Goal: Task Accomplishment & Management: Manage account settings

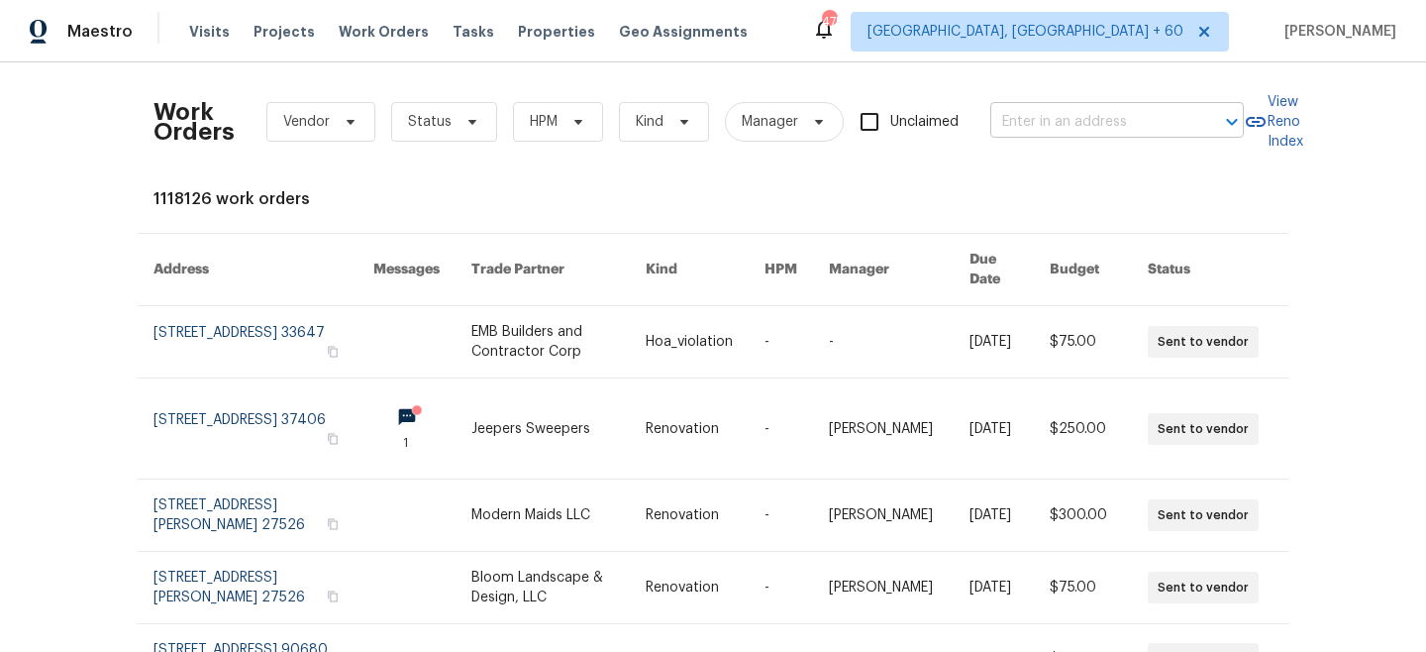
click at [1031, 129] on input "text" at bounding box center [1090, 122] width 198 height 31
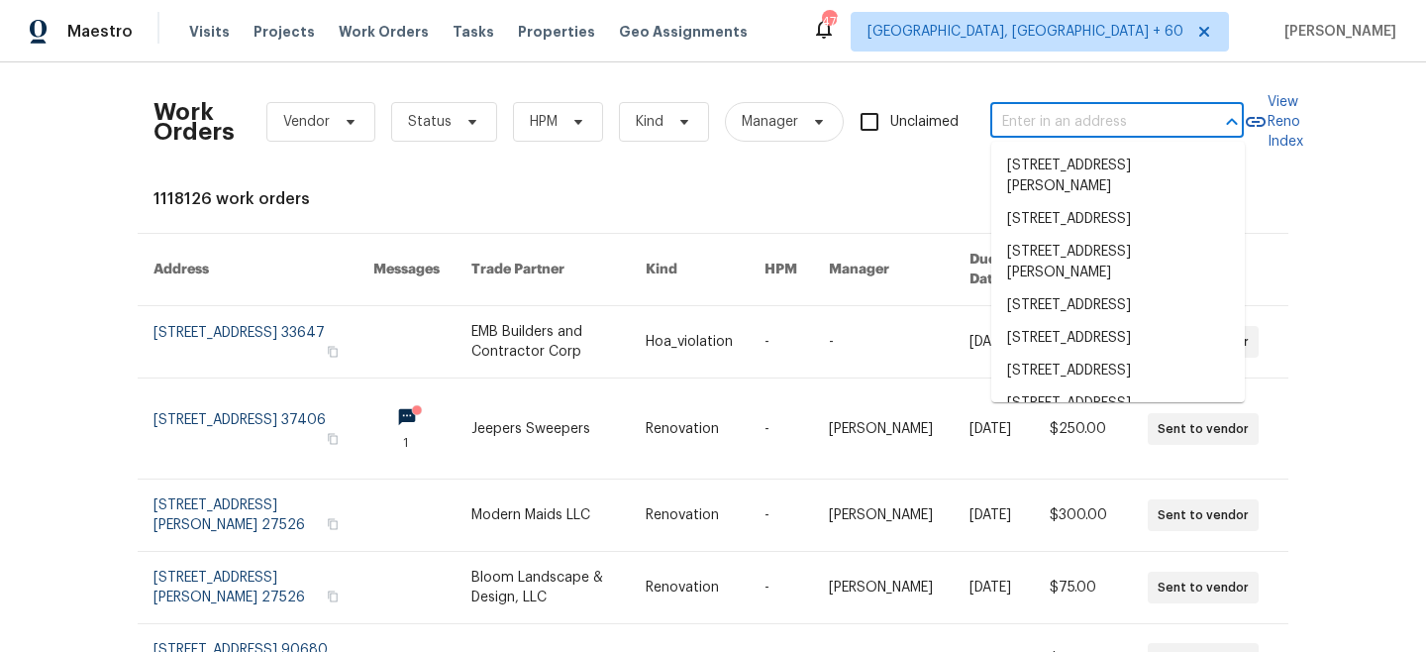
paste input "[STREET_ADDRESS]"
type input "[STREET_ADDRESS]"
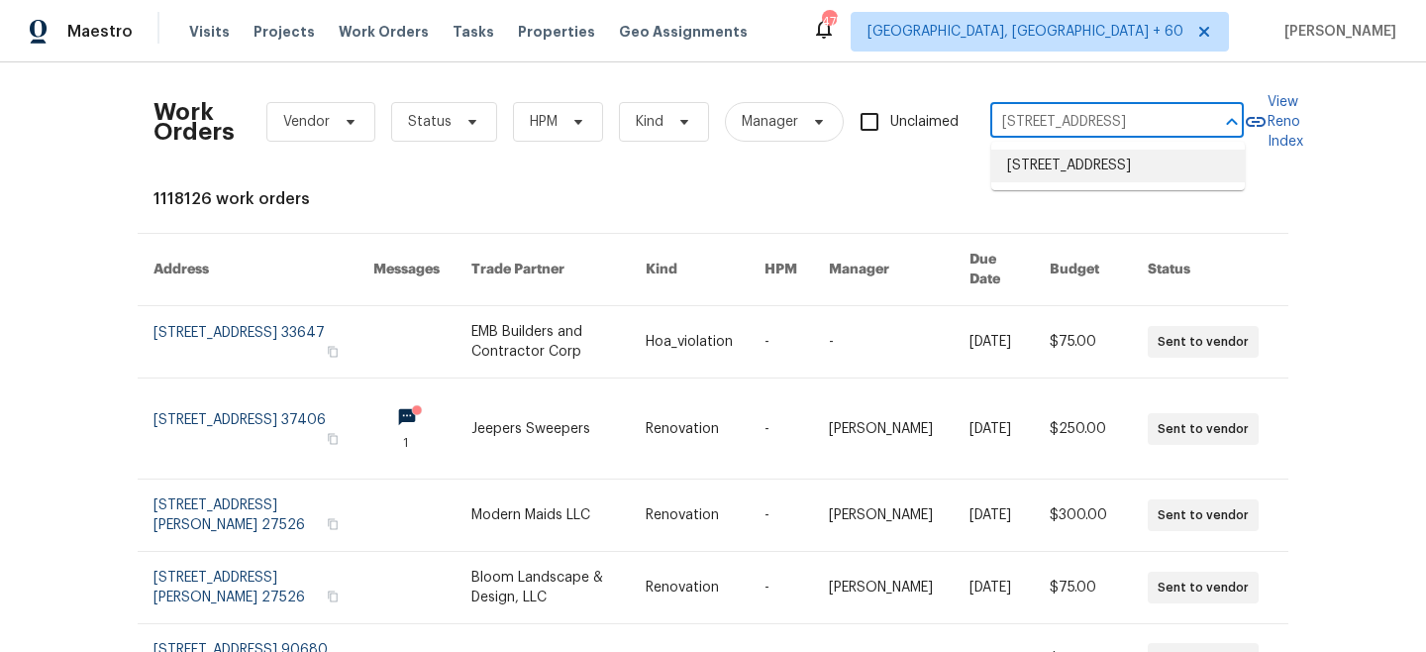
click at [1105, 176] on li "[STREET_ADDRESS]" at bounding box center [1119, 166] width 254 height 33
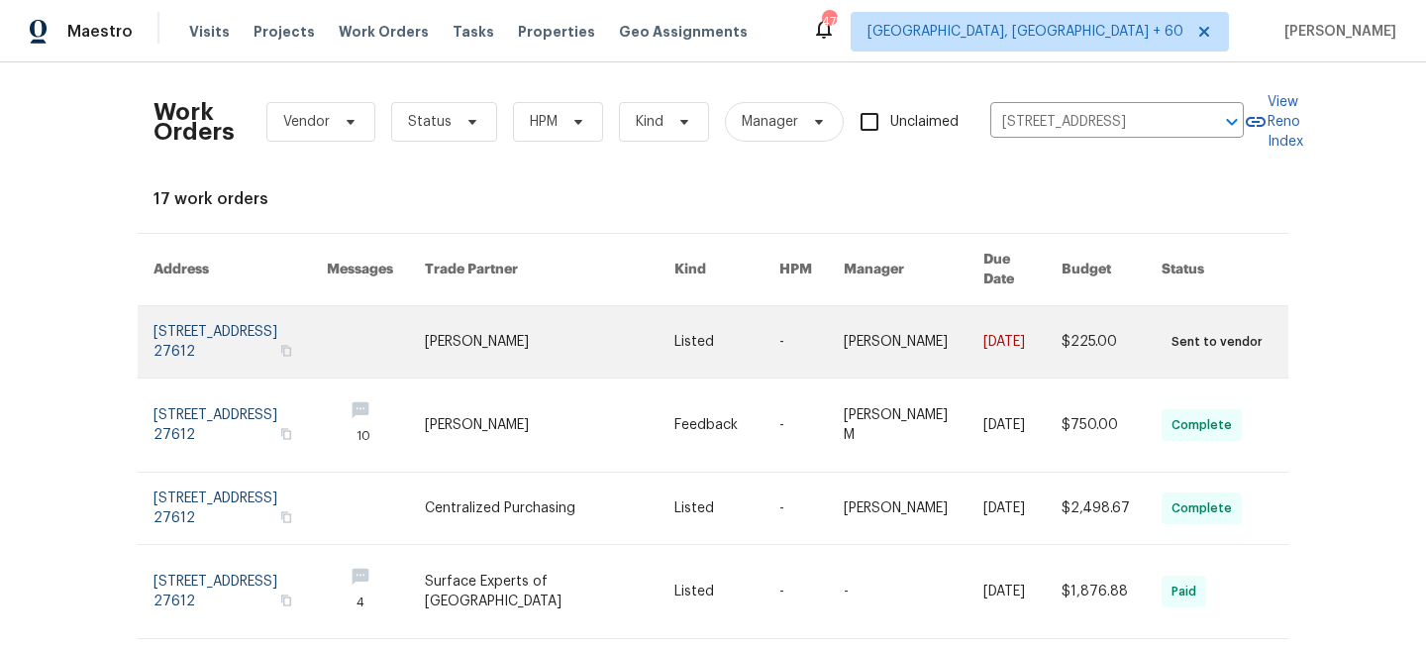
click at [611, 332] on link at bounding box center [550, 341] width 250 height 71
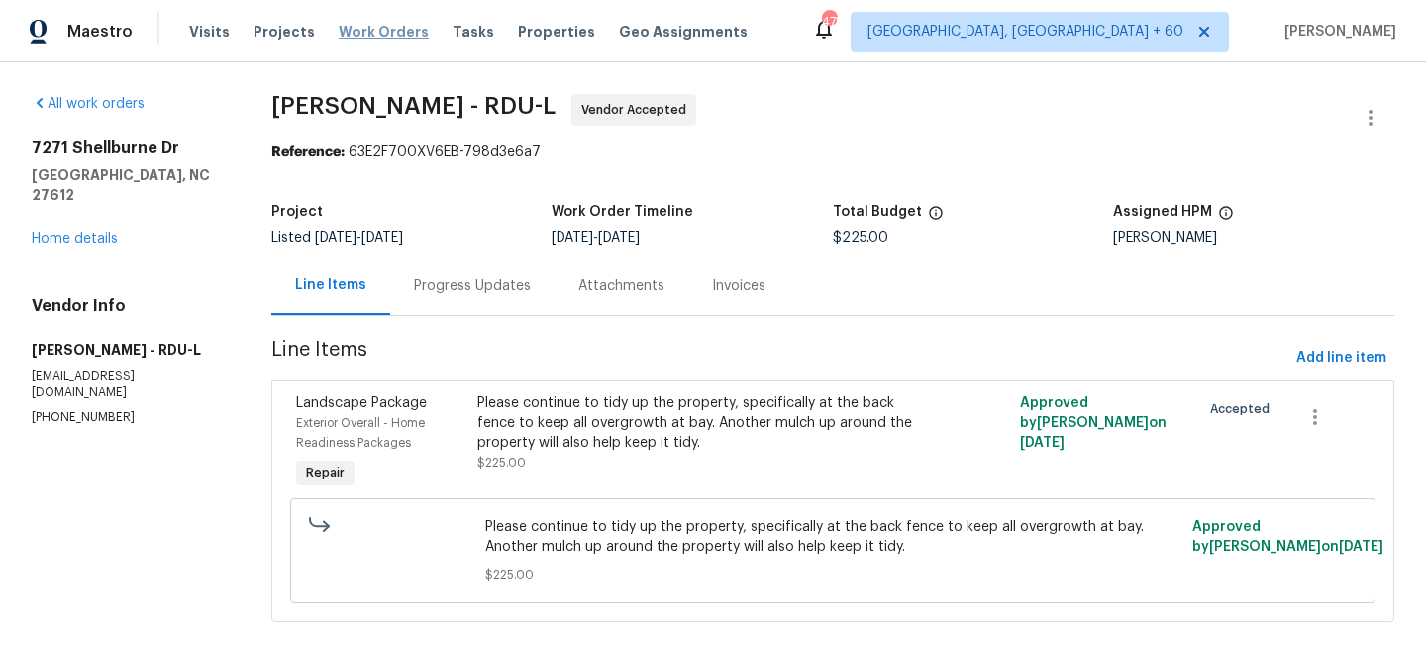
click at [385, 31] on span "Work Orders" at bounding box center [384, 32] width 90 height 20
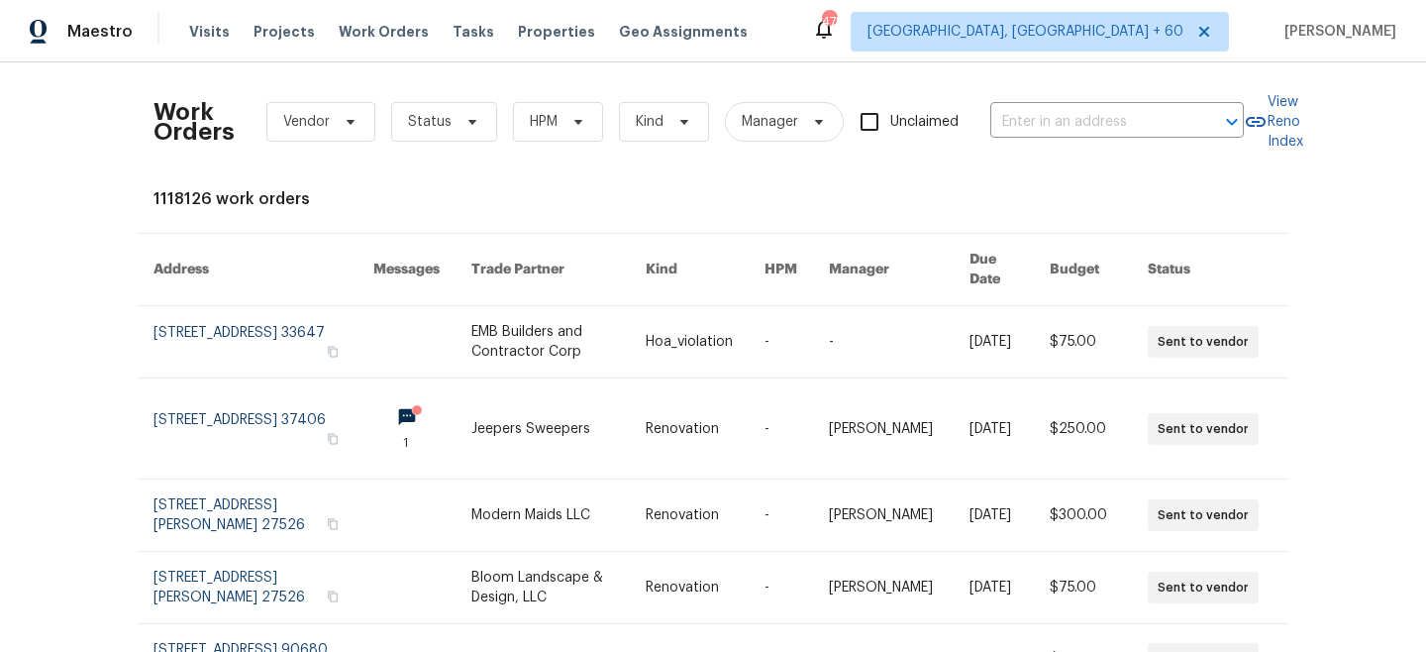
click at [1127, 104] on div "Work Orders Vendor Status HPM Kind Manager Unclaimed ​" at bounding box center [699, 121] width 1091 height 87
click at [1130, 122] on input "text" at bounding box center [1090, 122] width 198 height 31
paste input "[STREET_ADDRESS][PERSON_NAME]"
type input "[STREET_ADDRESS][PERSON_NAME]"
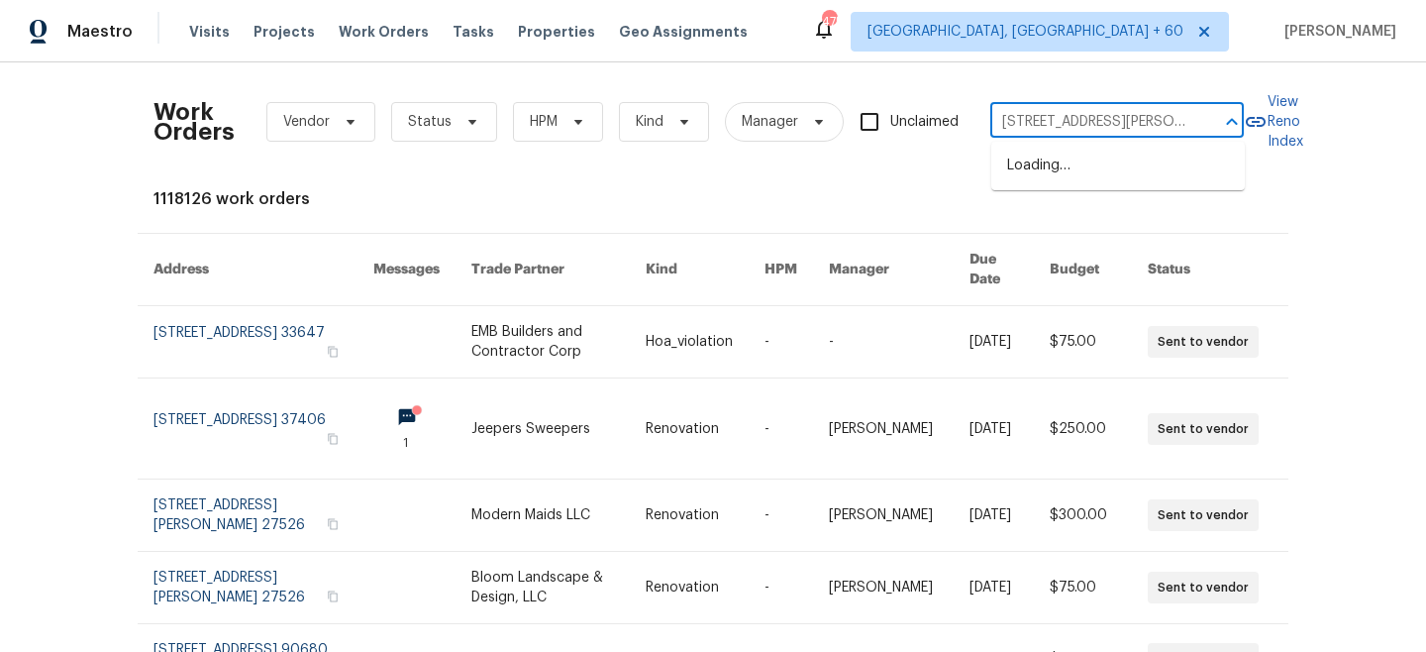
scroll to position [0, 59]
click at [1132, 172] on li "[STREET_ADDRESS][PERSON_NAME]" at bounding box center [1119, 176] width 254 height 53
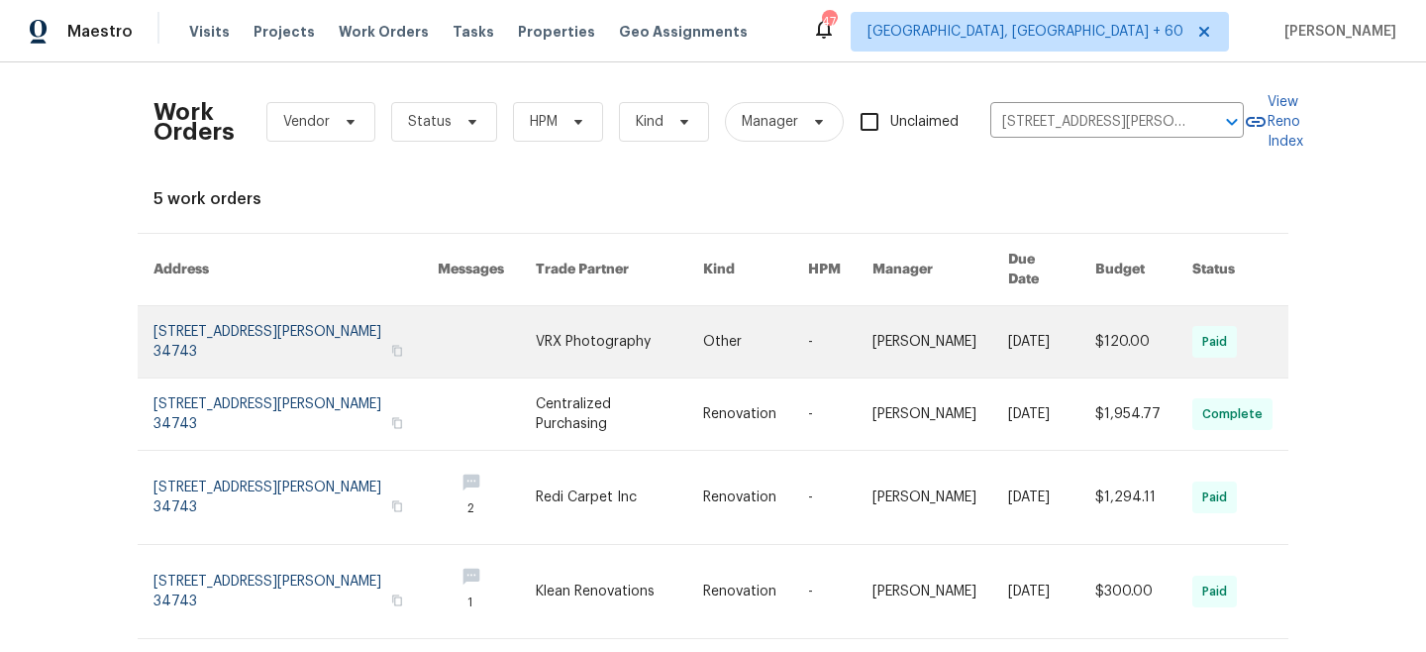
click at [733, 343] on link at bounding box center [755, 341] width 105 height 71
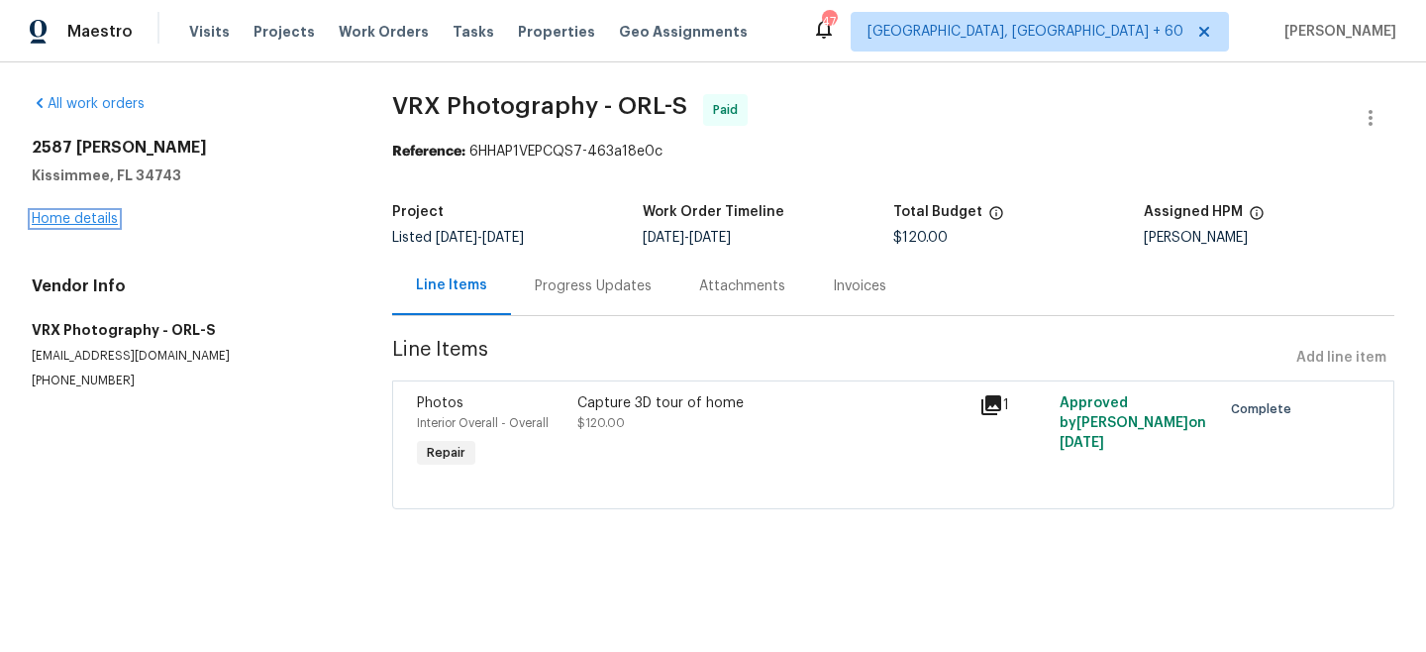
click at [66, 219] on link "Home details" at bounding box center [75, 219] width 86 height 14
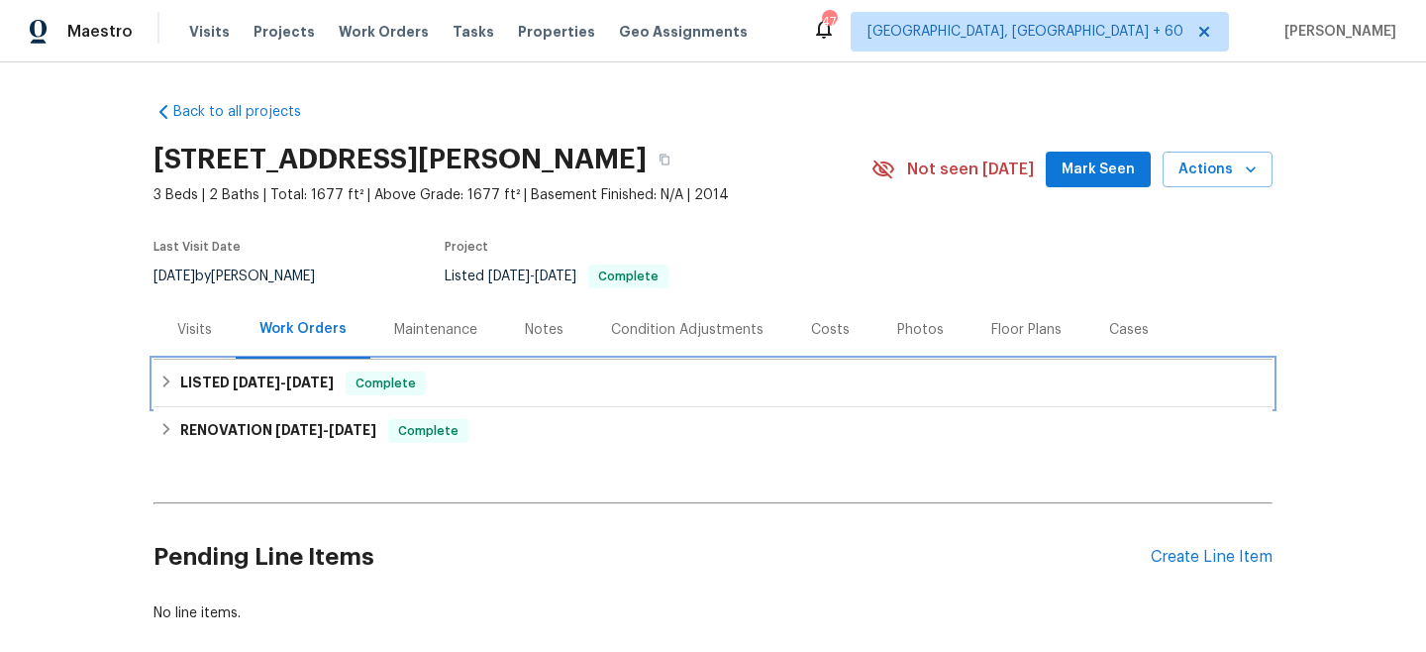
click at [300, 383] on span "[DATE]" at bounding box center [310, 382] width 48 height 14
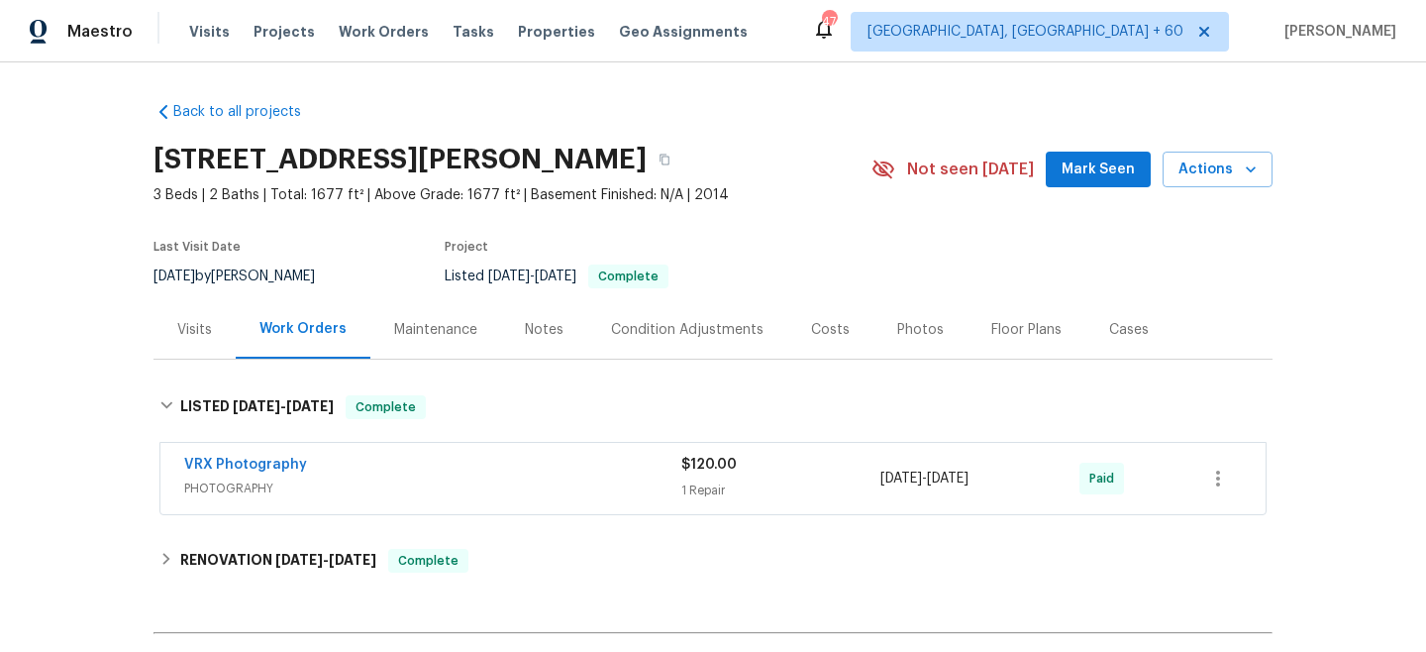
click at [205, 336] on div "Visits" at bounding box center [194, 330] width 35 height 20
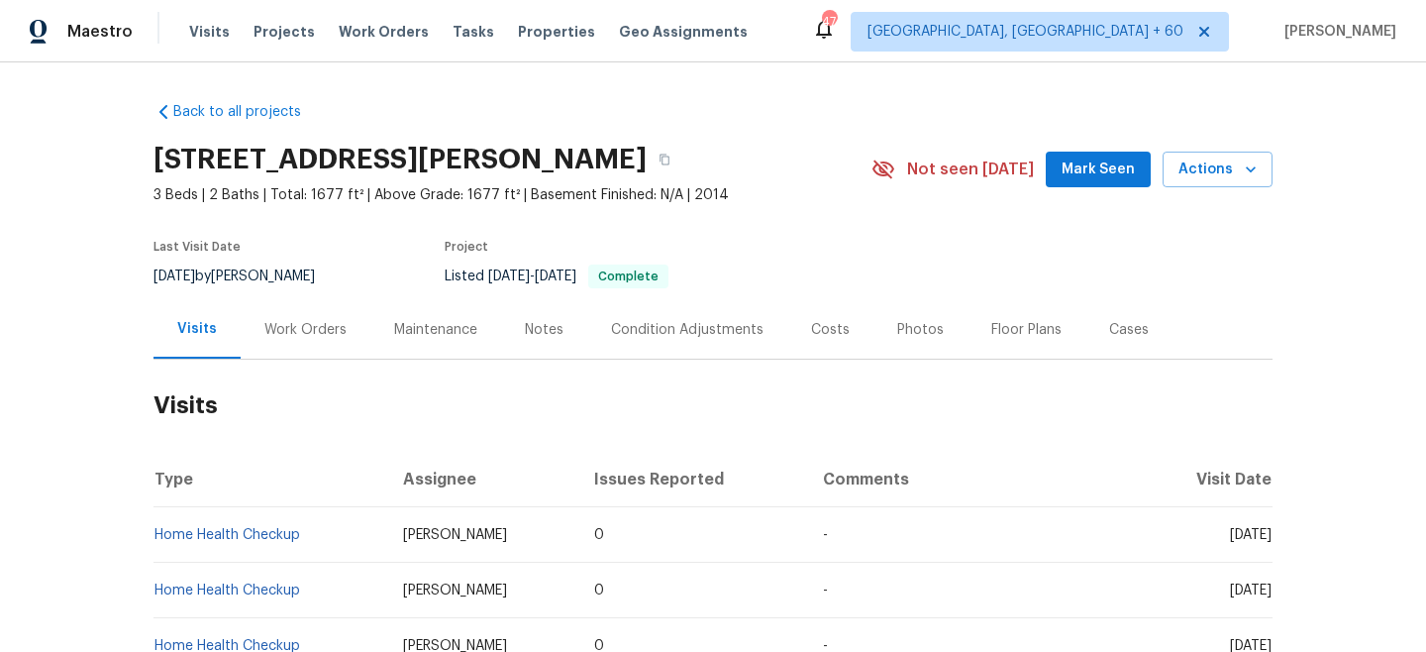
scroll to position [148, 0]
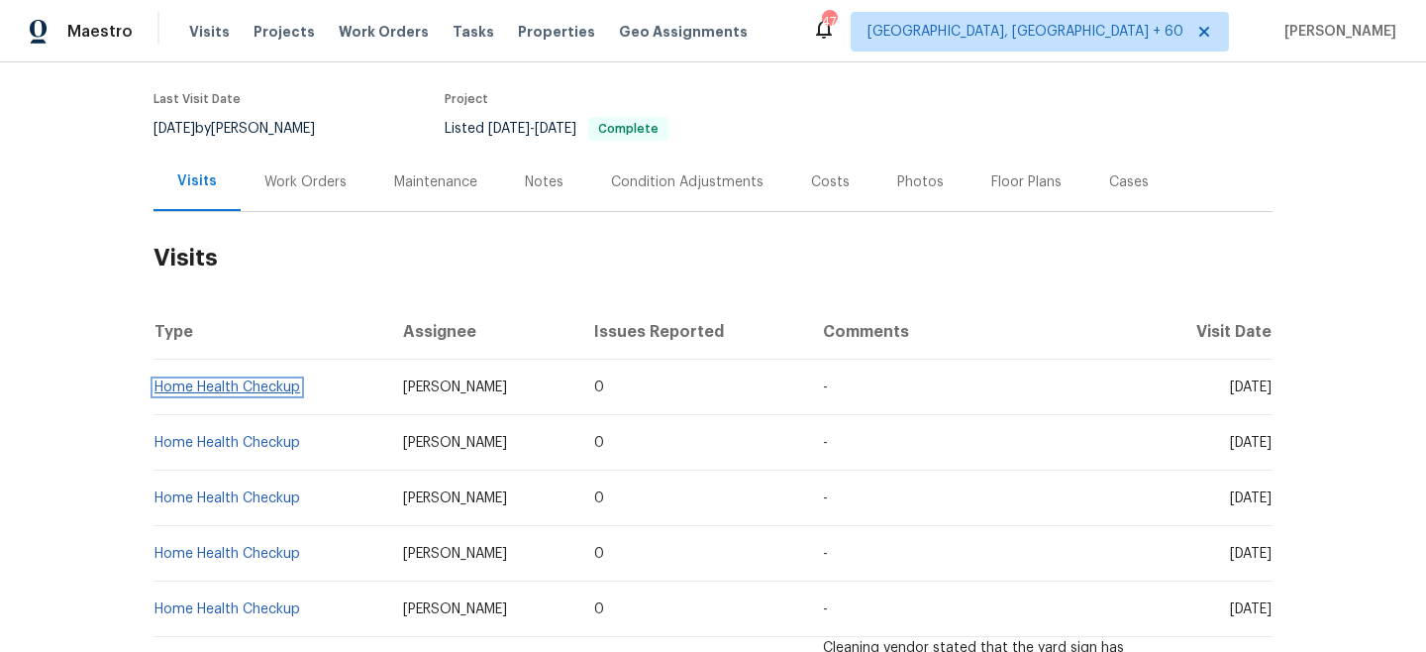
click at [243, 387] on link "Home Health Checkup" at bounding box center [228, 387] width 146 height 14
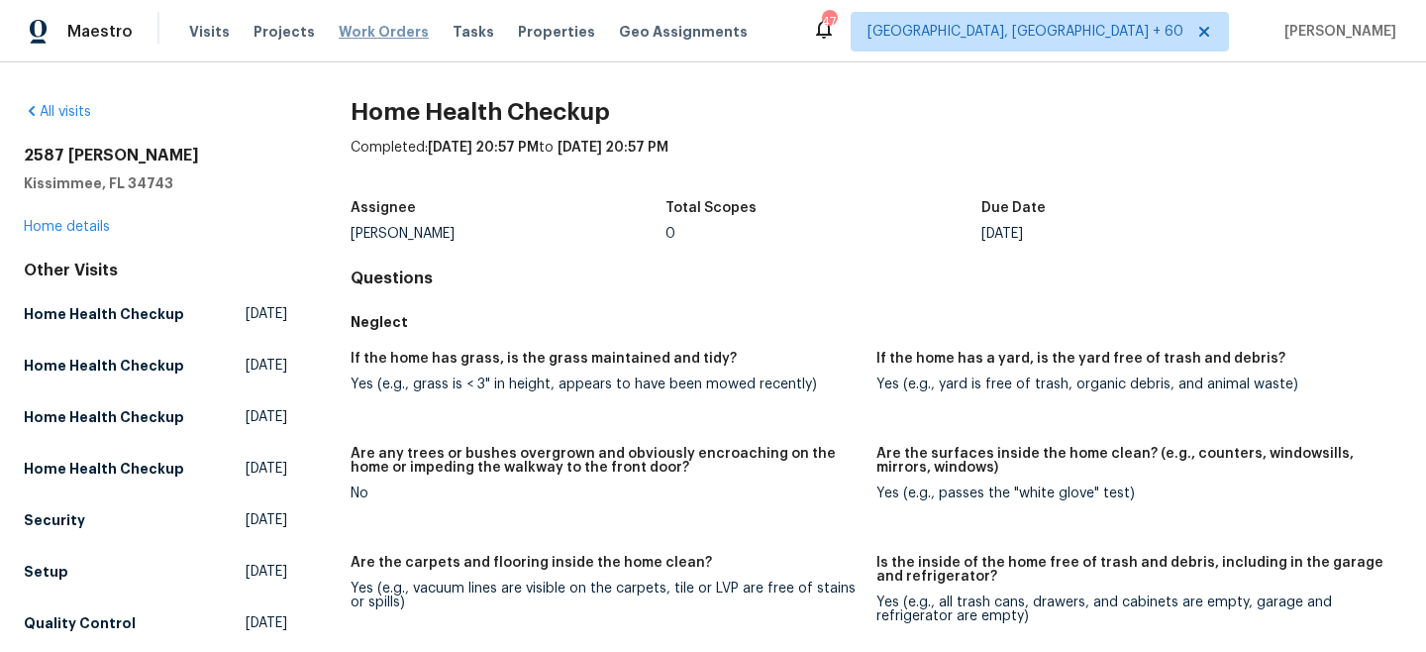
click at [349, 27] on span "Work Orders" at bounding box center [384, 32] width 90 height 20
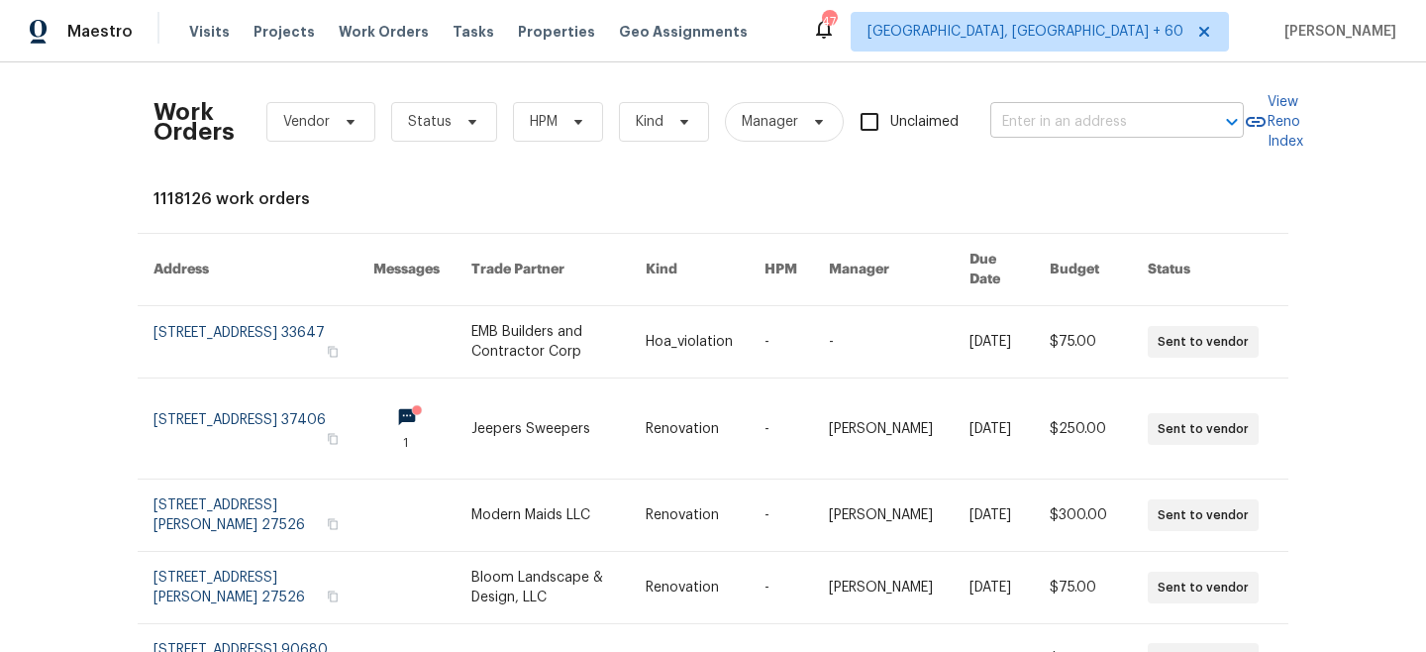
click at [1061, 127] on input "text" at bounding box center [1090, 122] width 198 height 31
paste input "7271 Shellburne Dr"
type input "7271 Shellburne Dr"
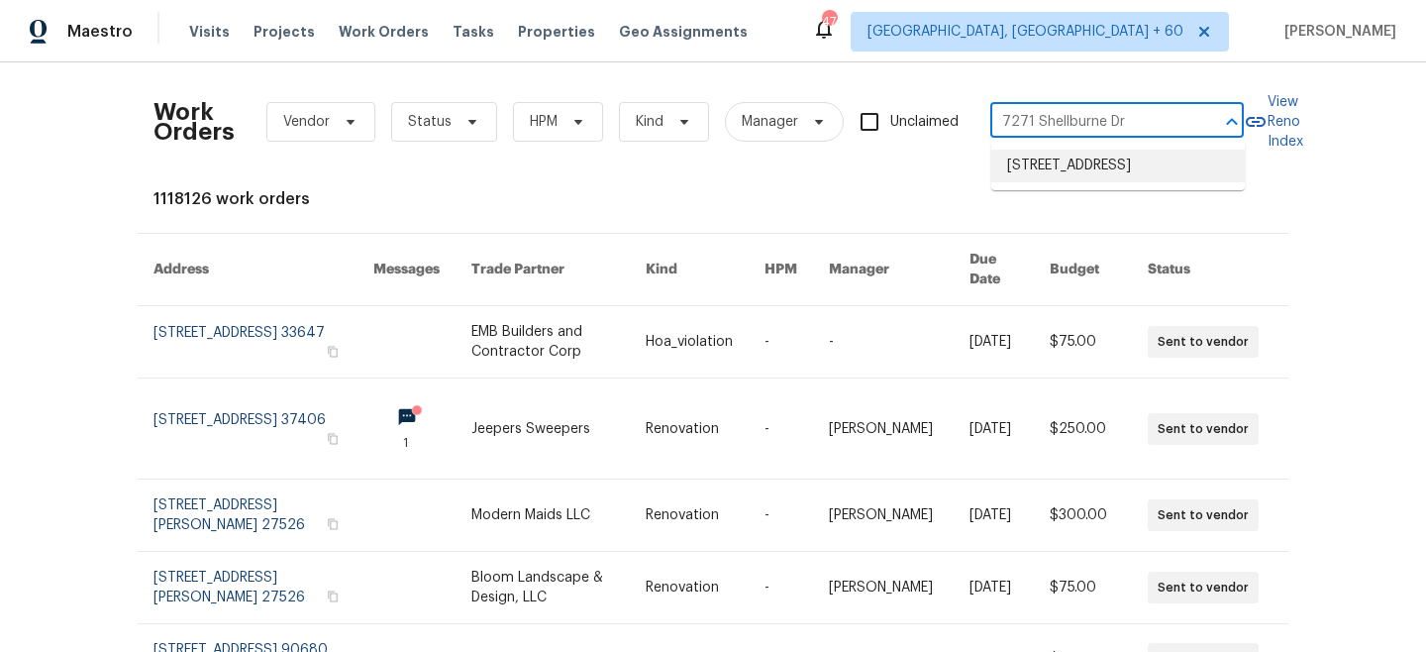
click at [1104, 171] on li "[STREET_ADDRESS]" at bounding box center [1119, 166] width 254 height 33
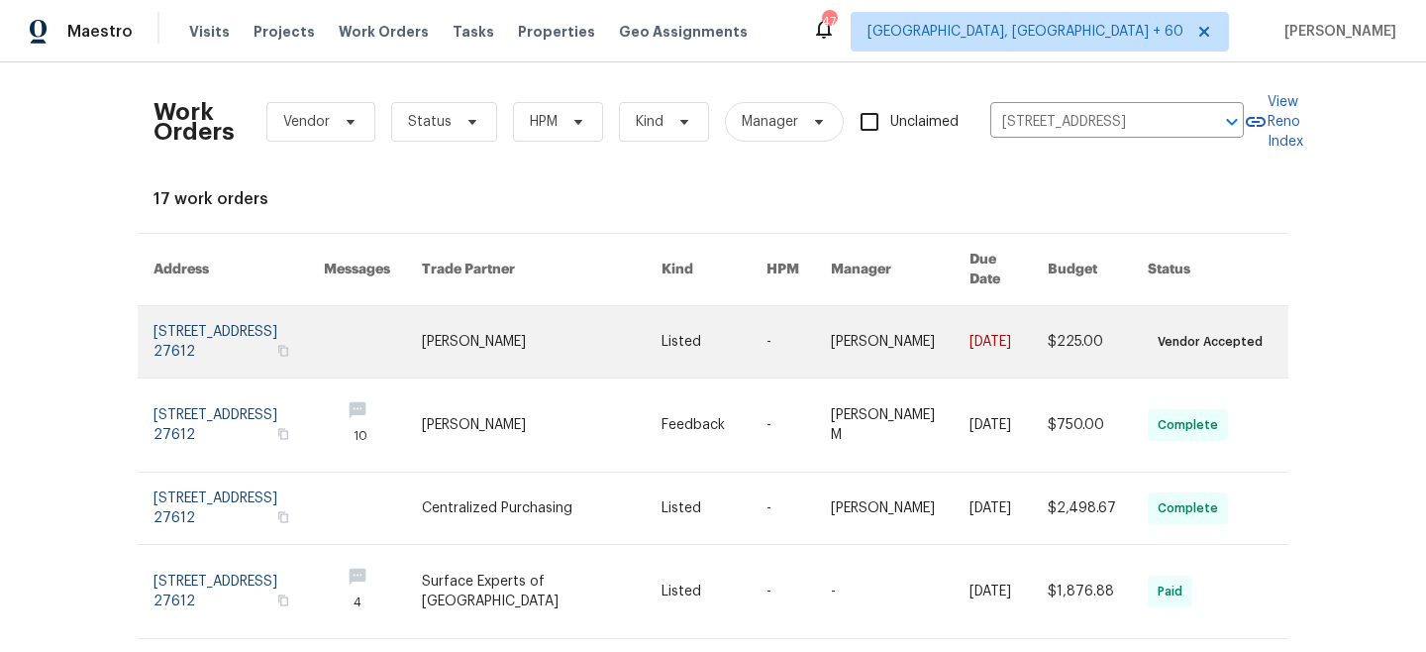
click at [594, 338] on link at bounding box center [542, 341] width 240 height 71
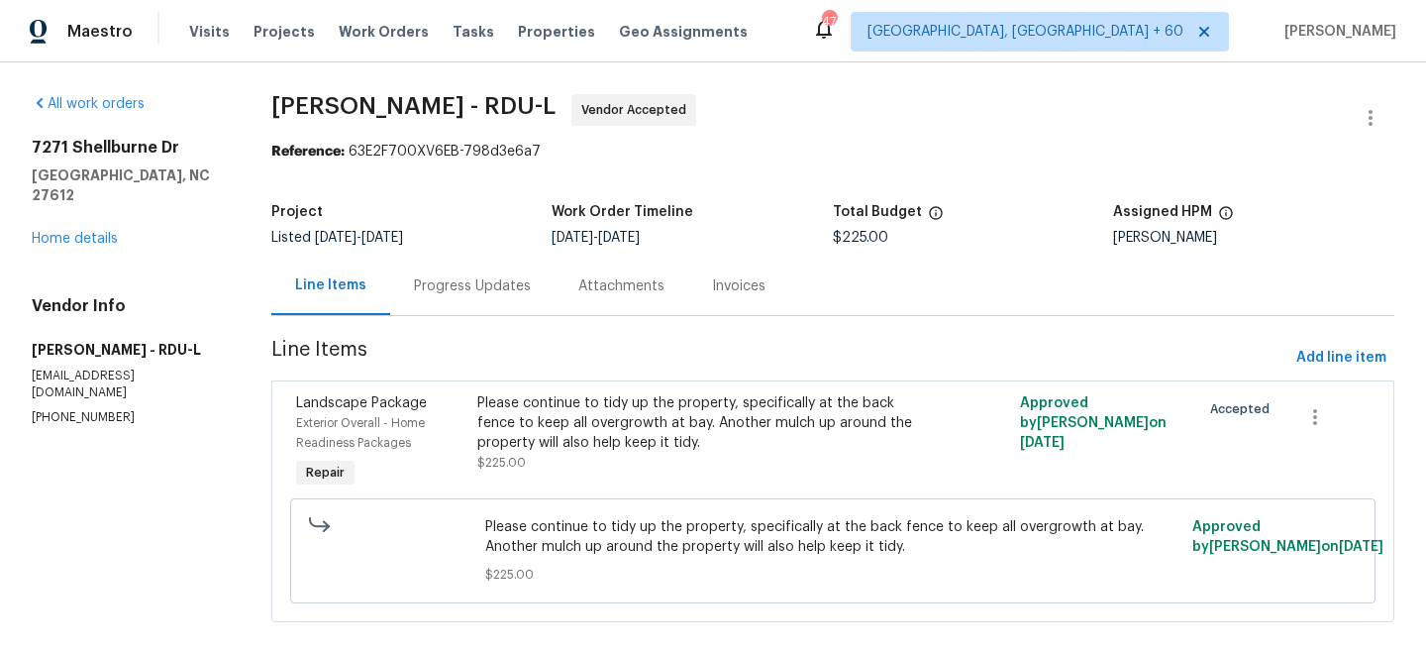
click at [59, 227] on div "[STREET_ADDRESS][PERSON_NAME] Home details" at bounding box center [128, 193] width 192 height 111
click at [54, 232] on link "Home details" at bounding box center [75, 239] width 86 height 14
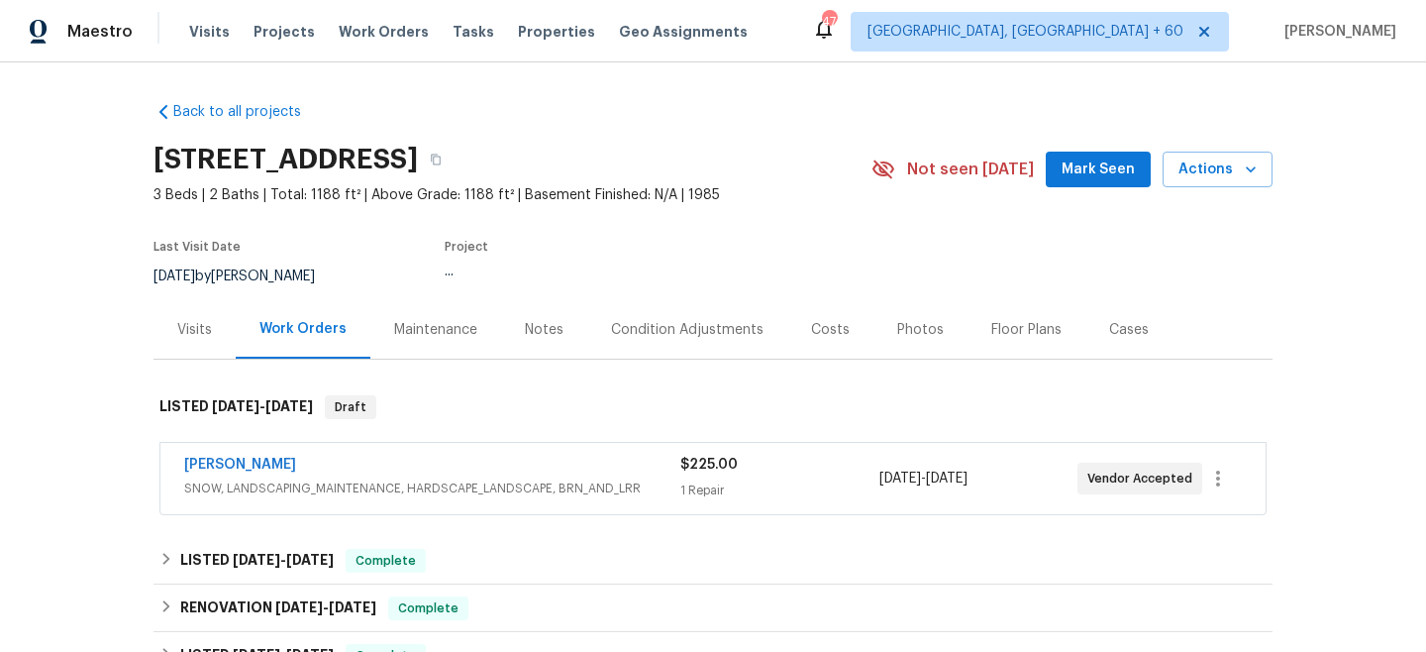
click at [426, 308] on div "Maintenance" at bounding box center [435, 329] width 131 height 58
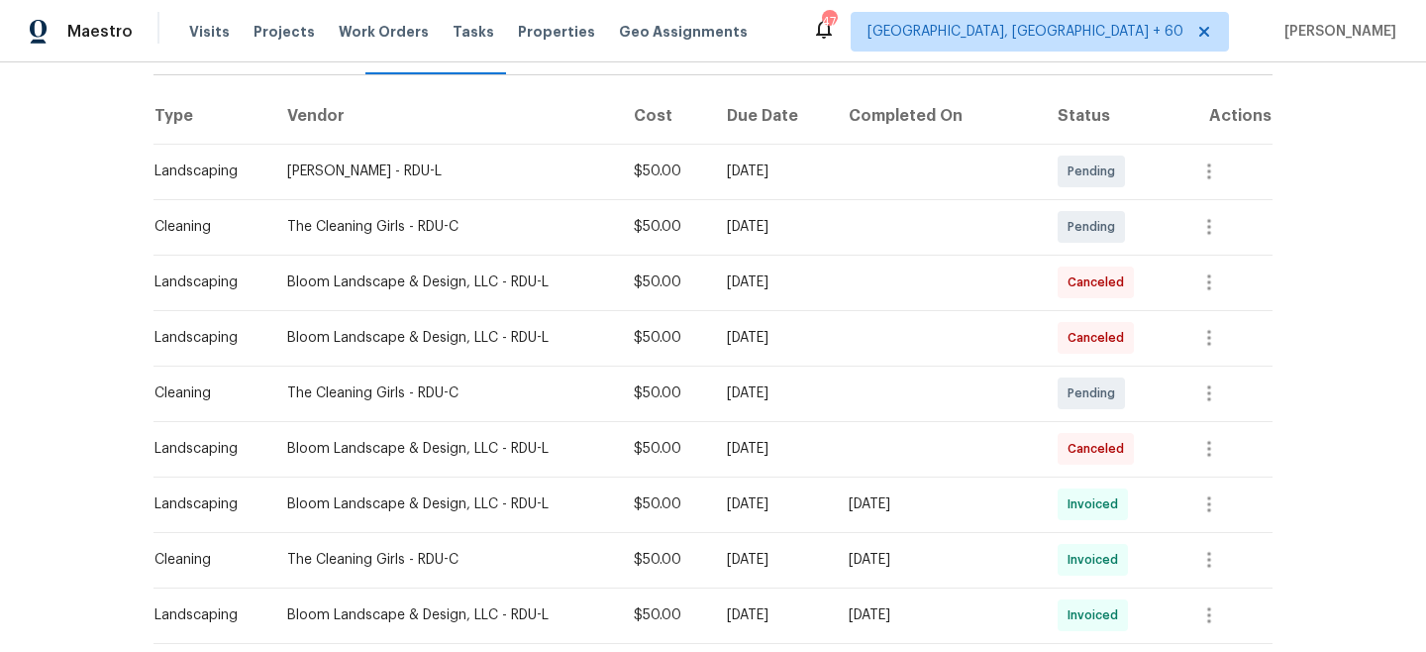
scroll to position [278, 0]
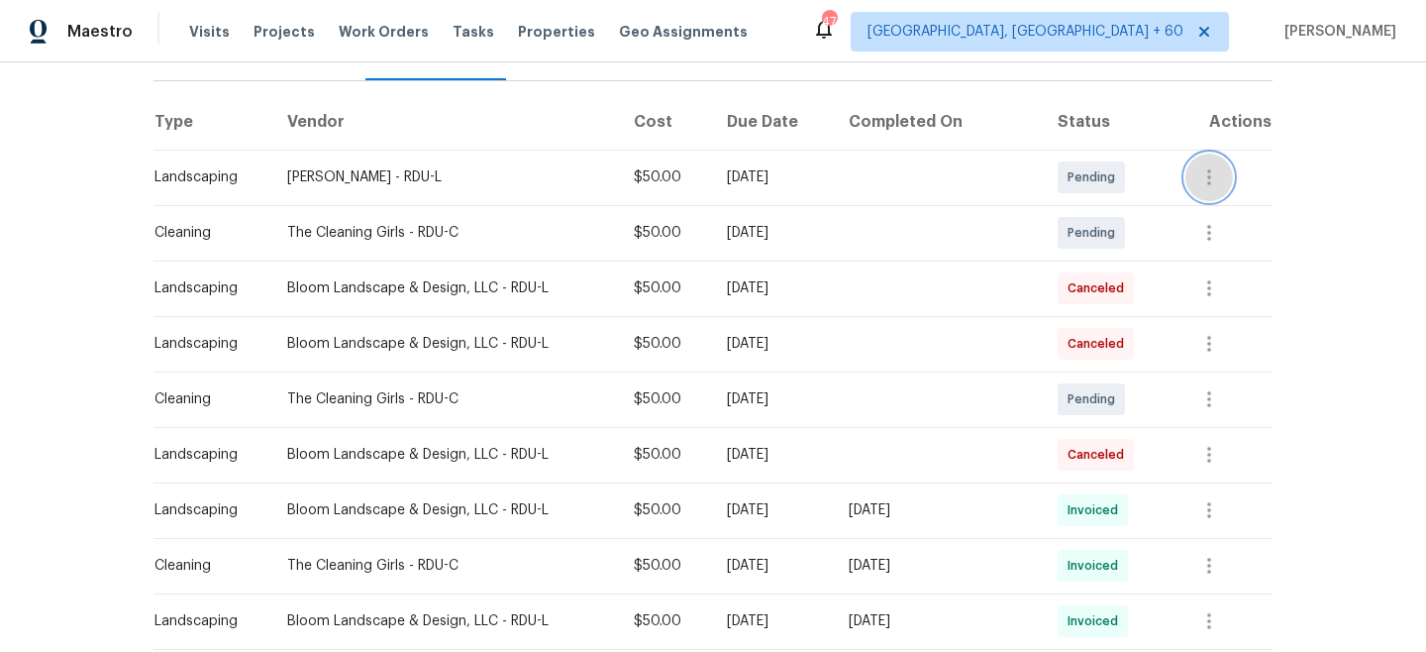
click at [1207, 172] on icon "button" at bounding box center [1210, 177] width 24 height 24
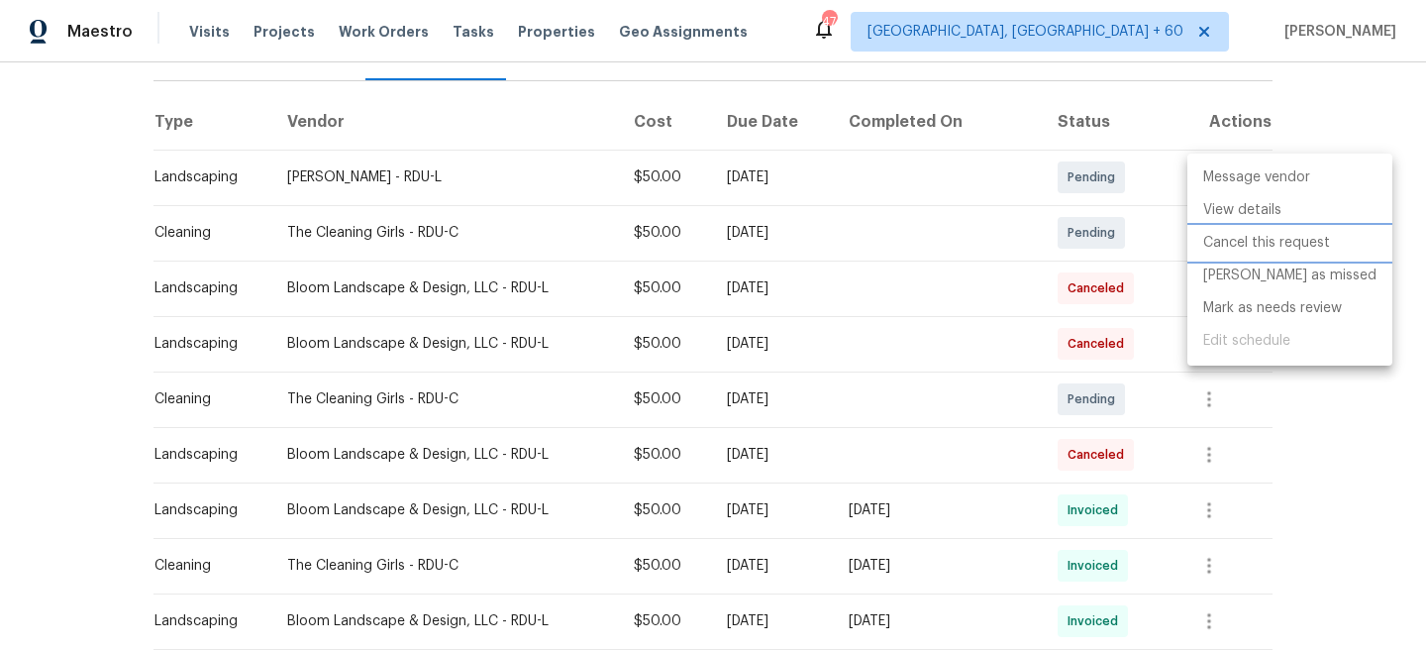
click at [1266, 249] on li "Cancel this request" at bounding box center [1290, 243] width 205 height 33
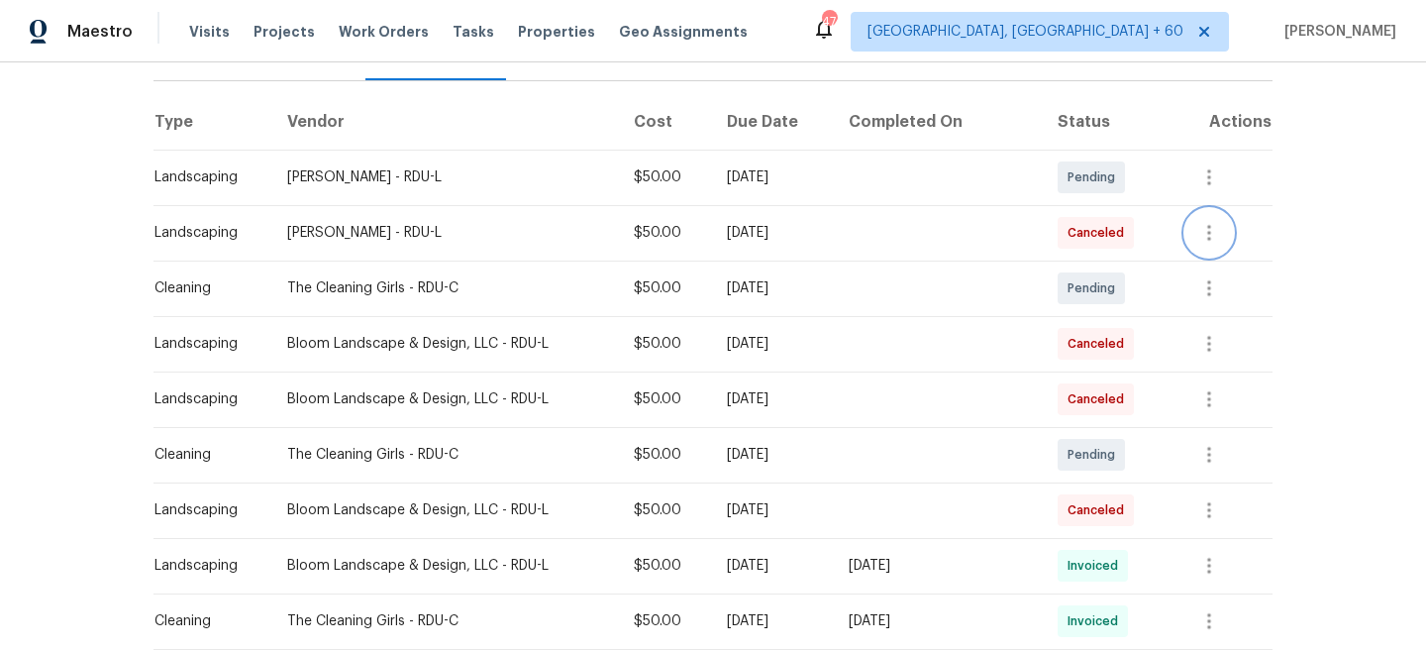
scroll to position [60, 0]
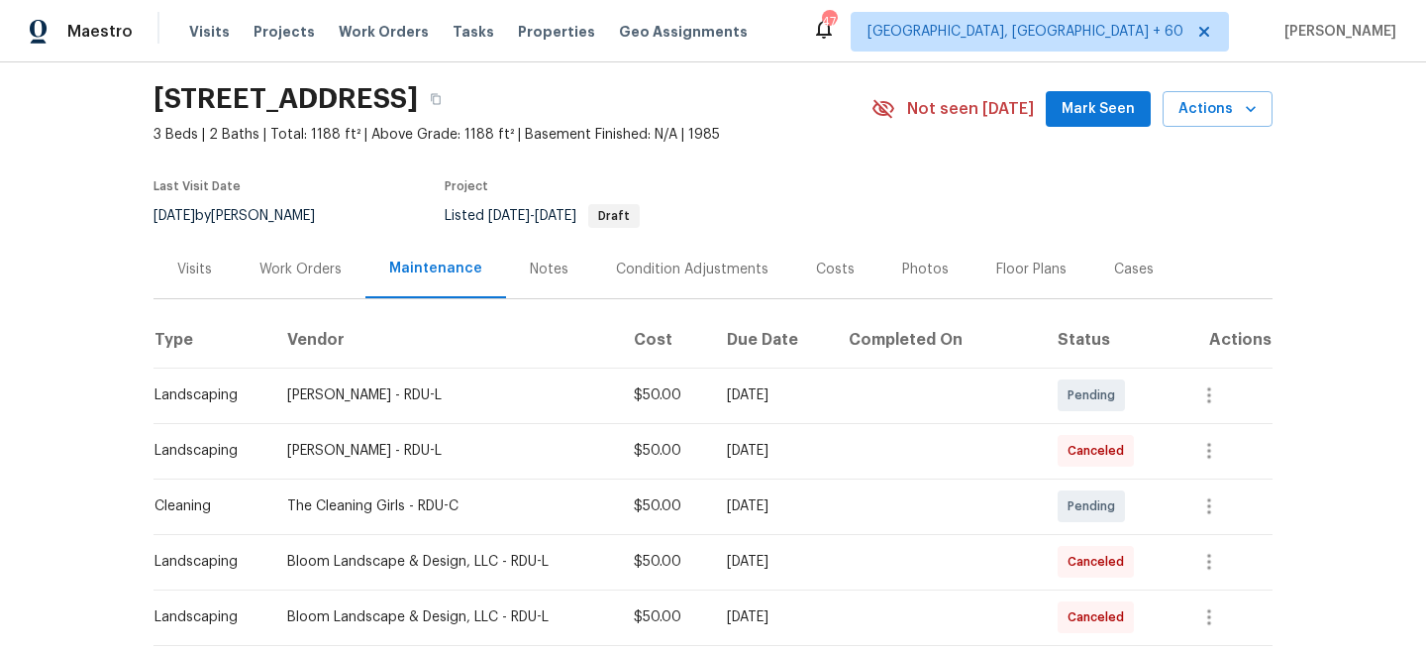
click at [296, 277] on div "Work Orders" at bounding box center [301, 270] width 82 height 20
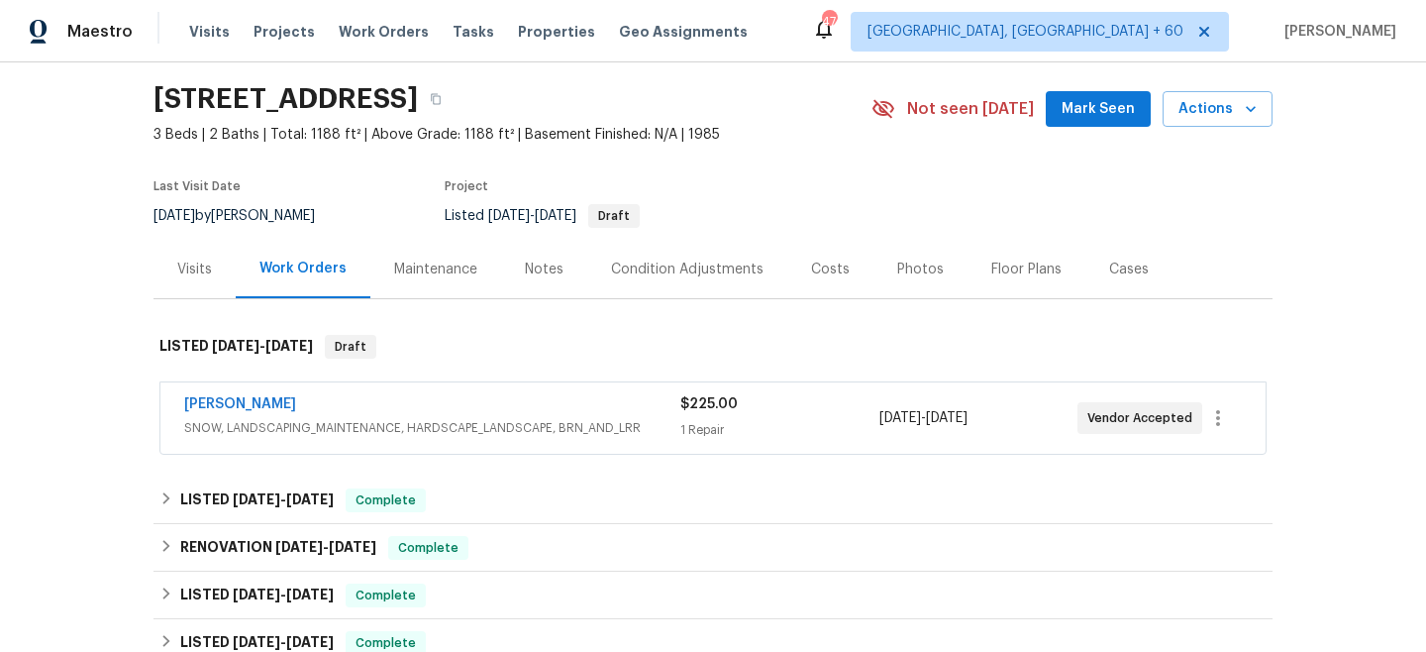
click at [676, 418] on span "SNOW, LANDSCAPING_MAINTENANCE, HARDSCAPE_LANDSCAPE, BRN_AND_LRR" at bounding box center [432, 428] width 496 height 20
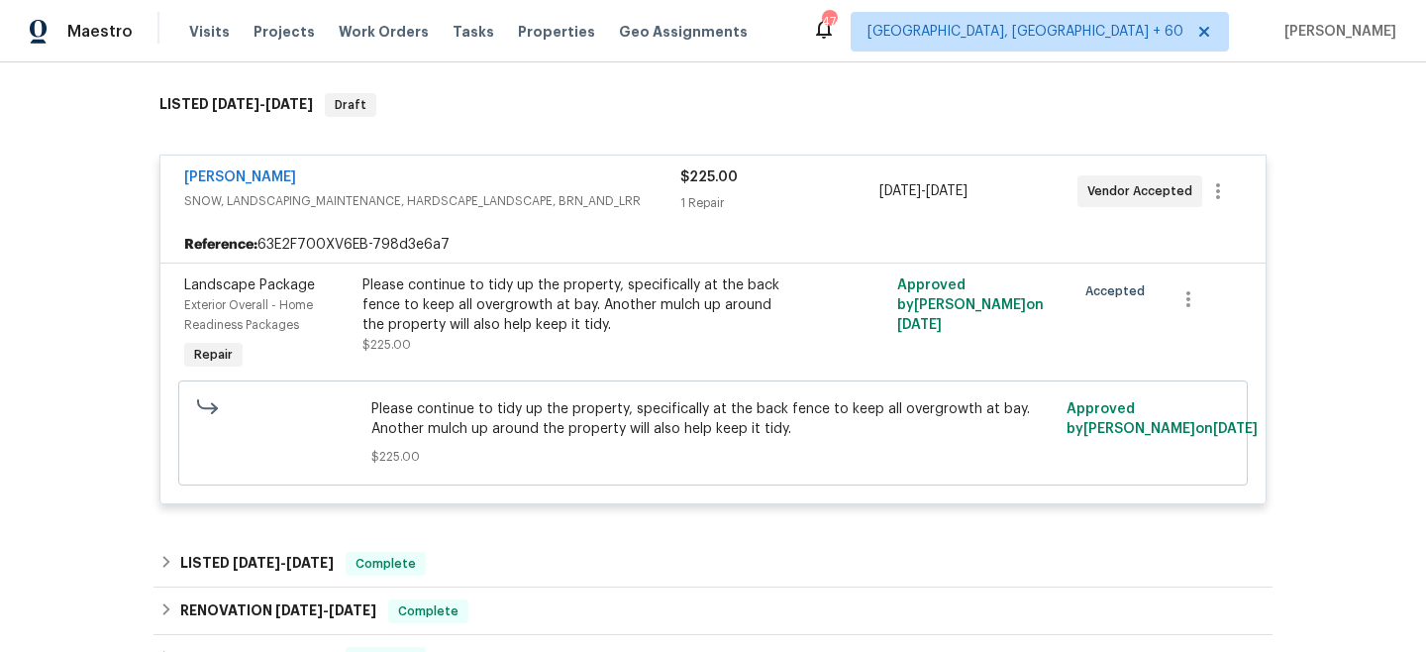
scroll to position [303, 0]
click at [385, 32] on span "Work Orders" at bounding box center [384, 32] width 90 height 20
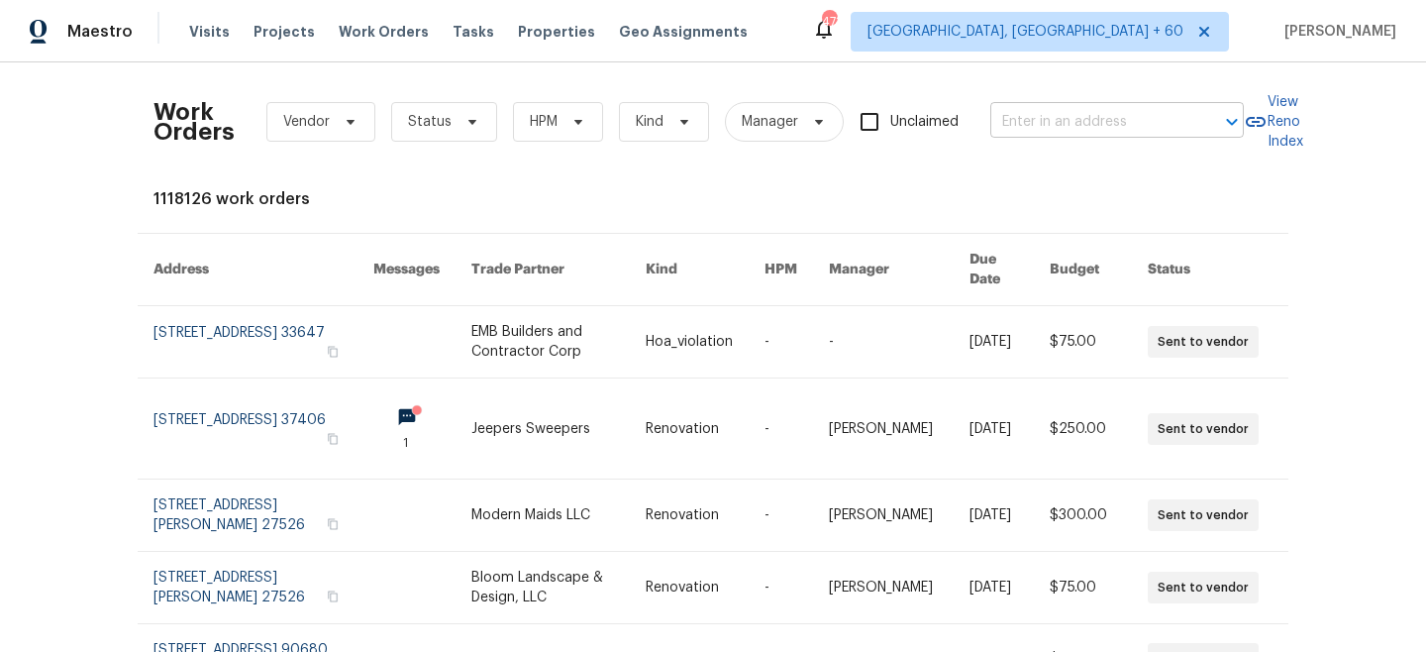
click at [1040, 113] on input "text" at bounding box center [1090, 122] width 198 height 31
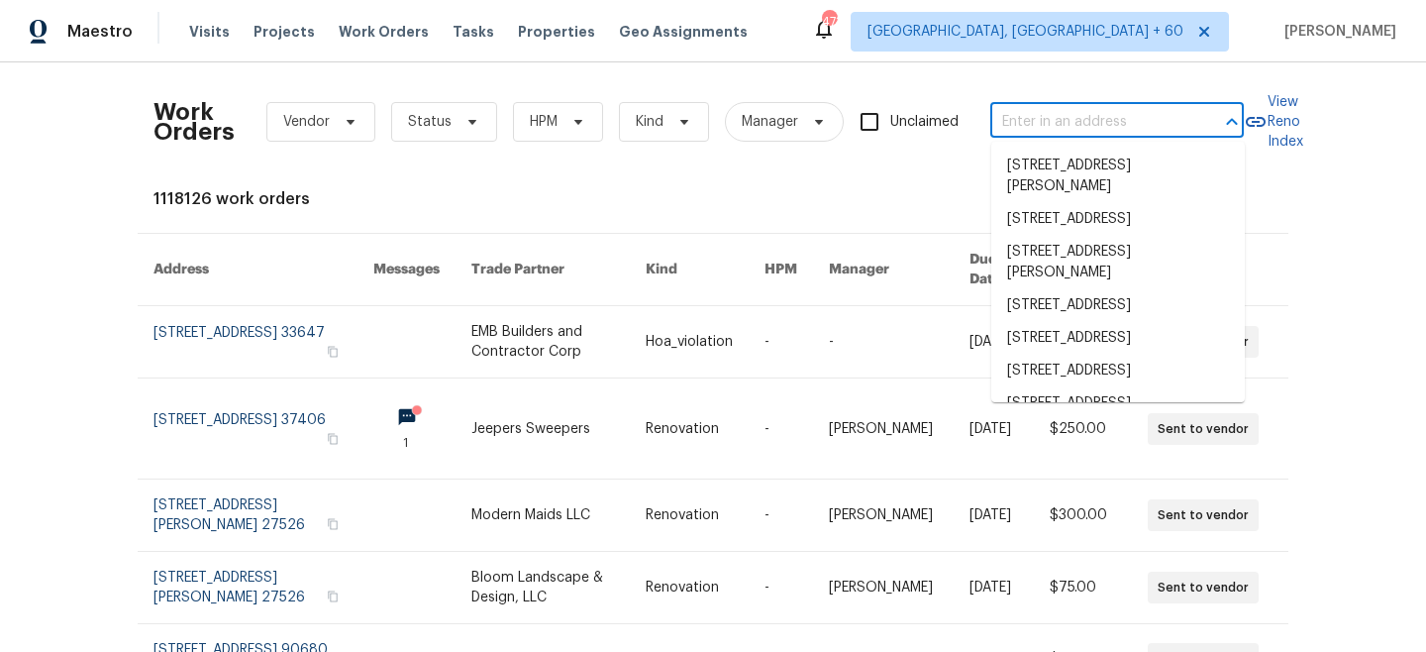
paste input "[STREET_ADDRESS]"
type input "[STREET_ADDRESS]"
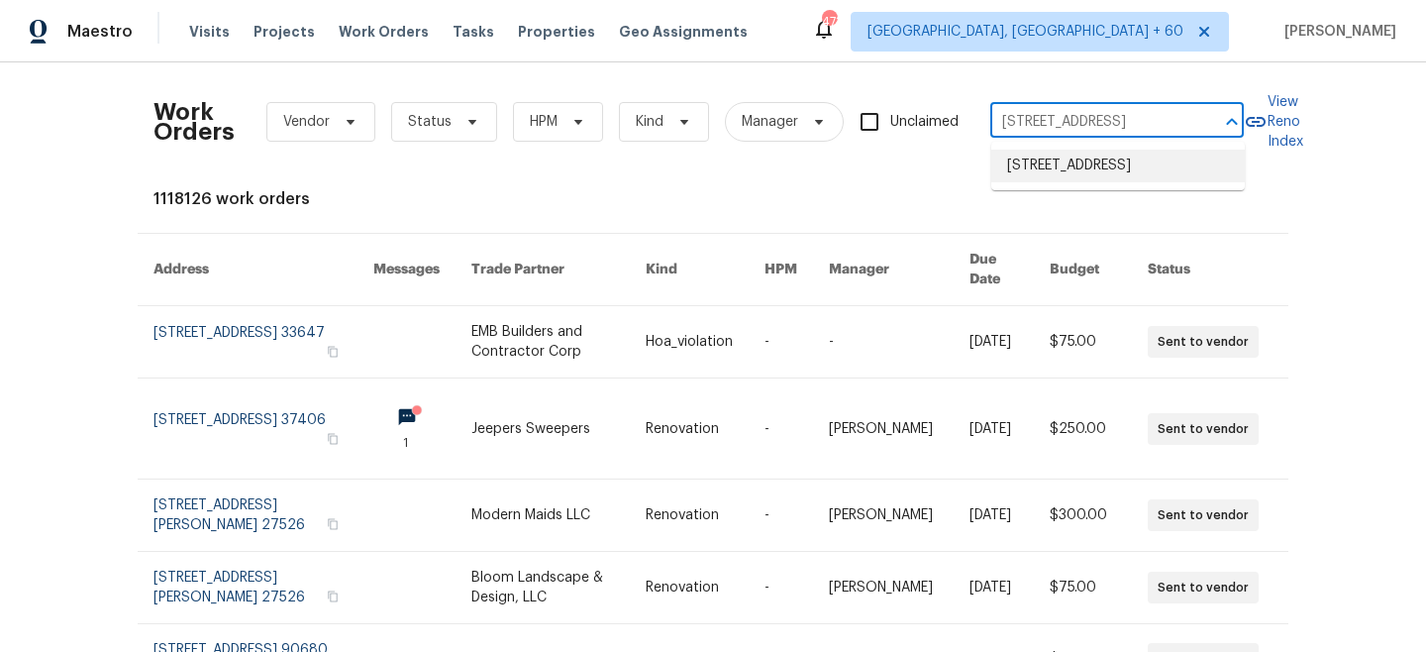
click at [1125, 173] on li "[STREET_ADDRESS]" at bounding box center [1119, 166] width 254 height 33
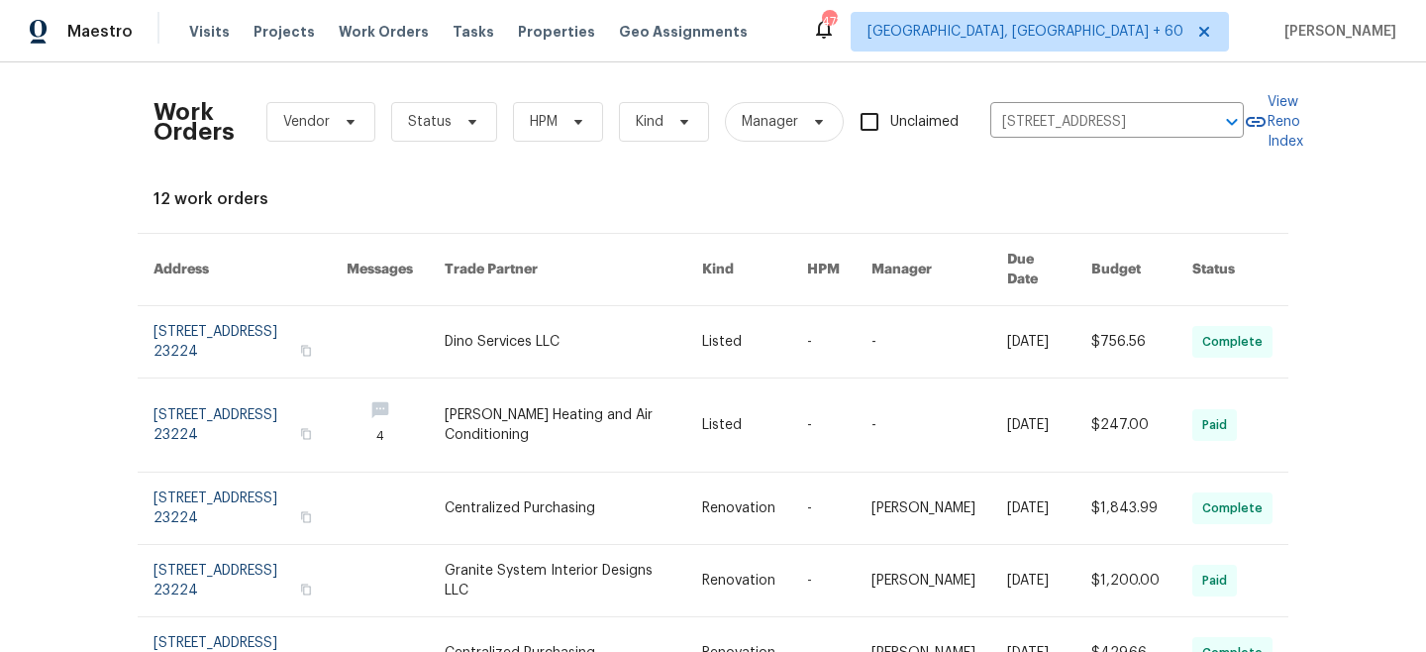
click at [552, 336] on link at bounding box center [574, 341] width 259 height 71
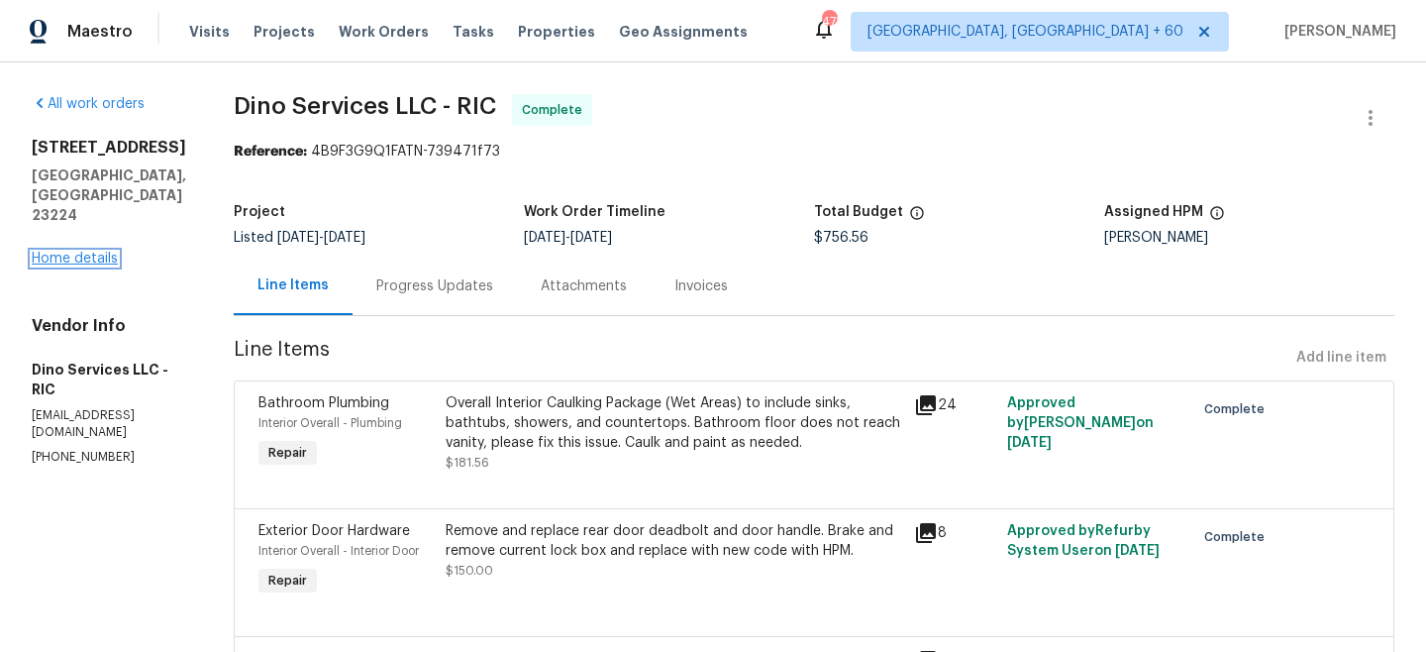
click at [73, 252] on link "Home details" at bounding box center [75, 259] width 86 height 14
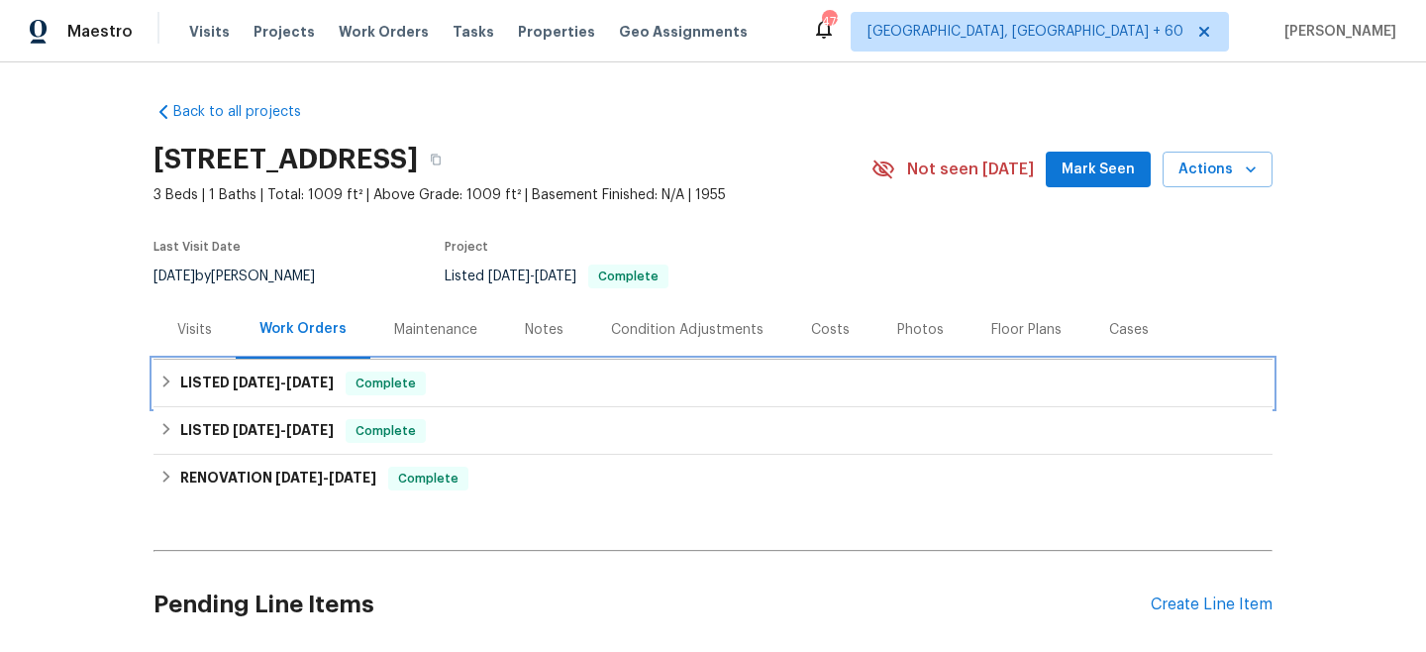
click at [292, 372] on h6 "LISTED [DATE] - [DATE]" at bounding box center [257, 383] width 154 height 24
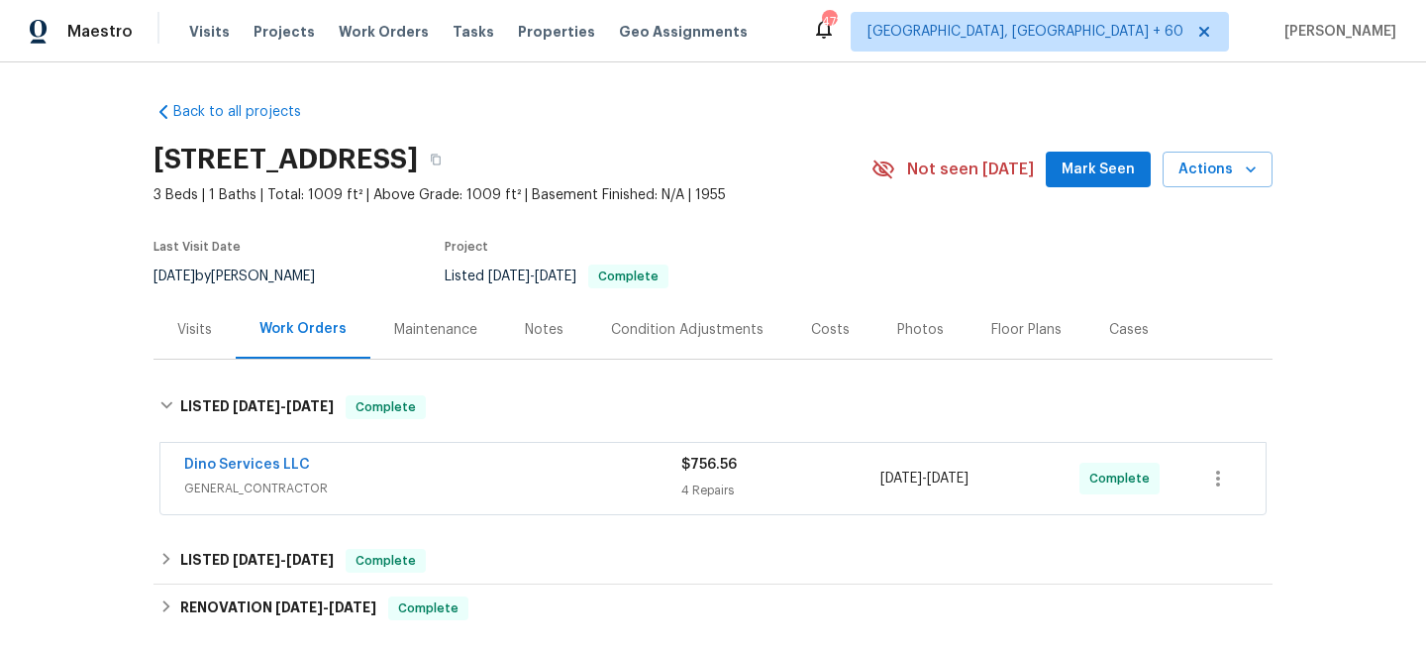
click at [659, 465] on div "Dino Services LLC" at bounding box center [432, 467] width 497 height 24
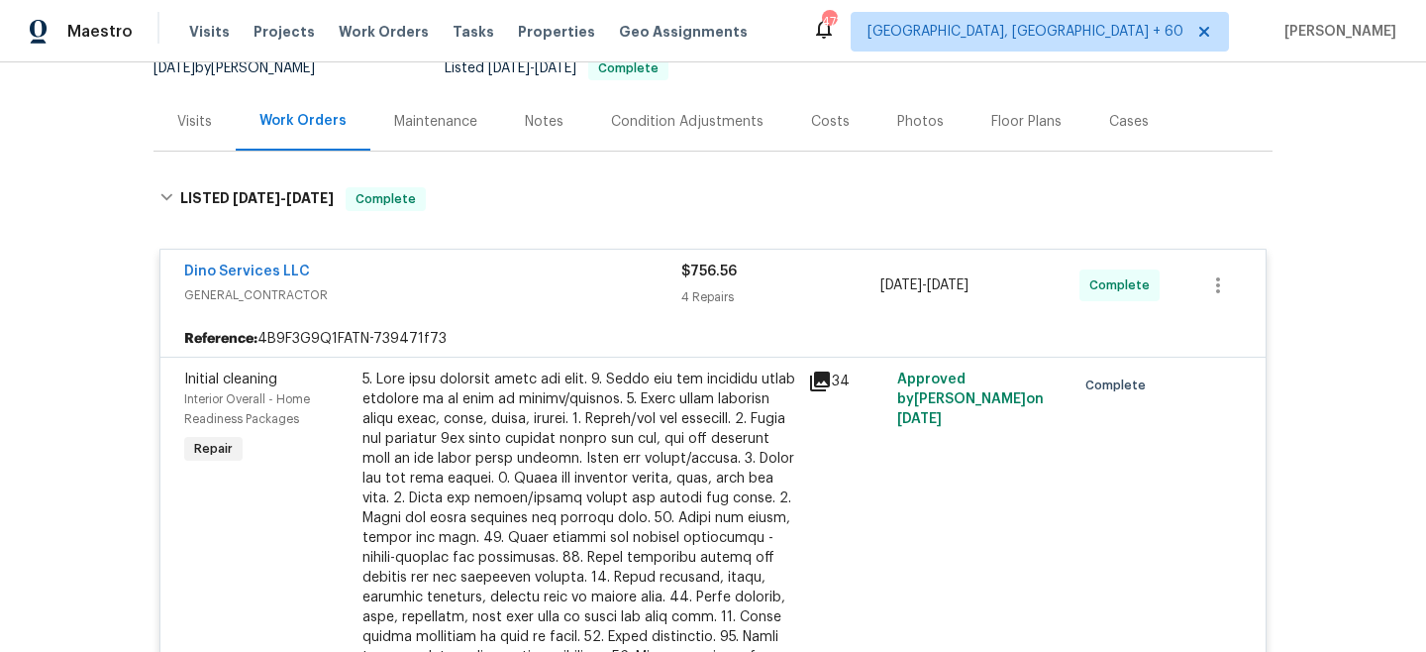
scroll to position [207, 0]
click at [661, 293] on span "GENERAL_CONTRACTOR" at bounding box center [432, 296] width 497 height 20
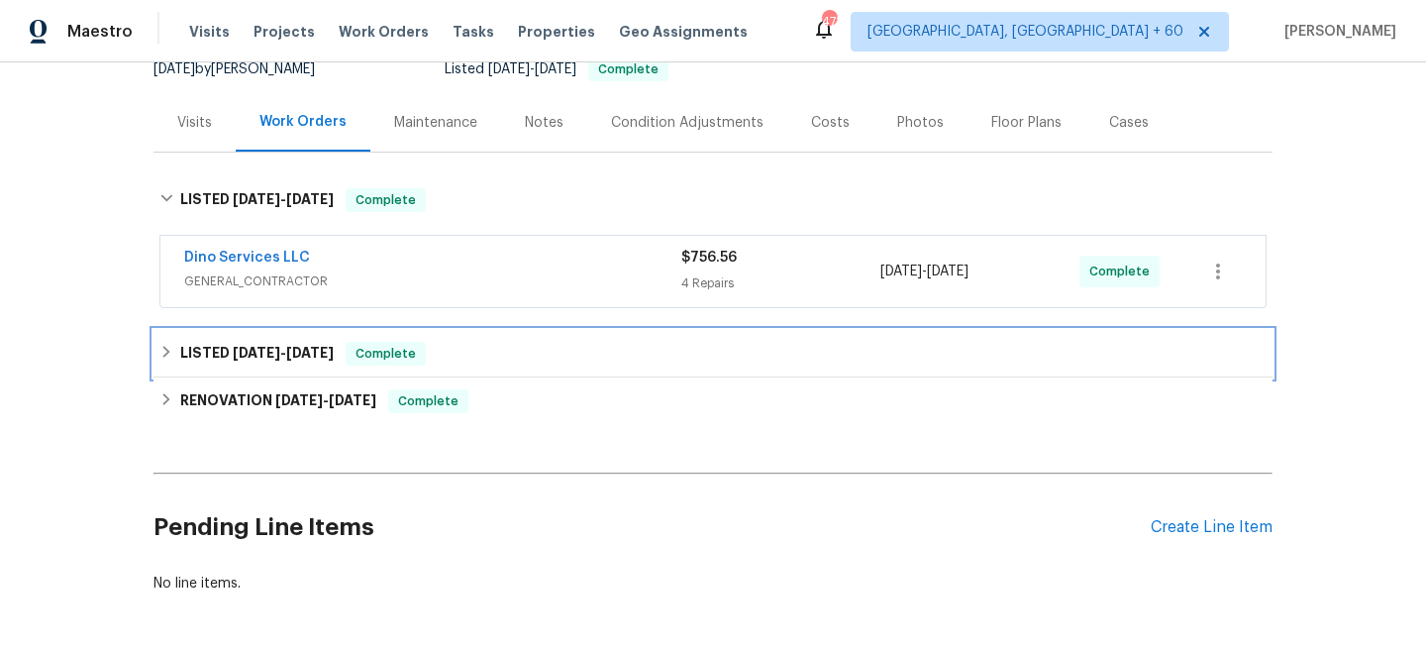
click at [491, 346] on div "LISTED [DATE] - [DATE] Complete" at bounding box center [712, 354] width 1107 height 24
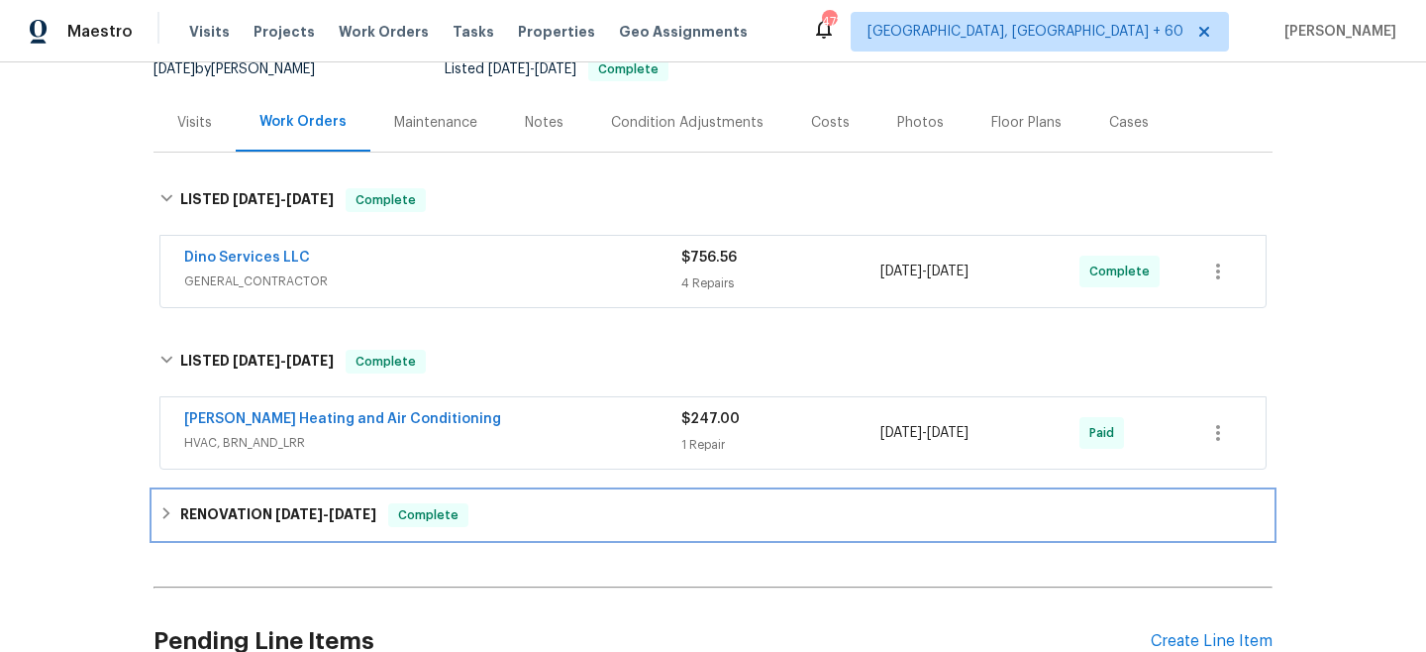
click at [459, 509] on span "Complete" at bounding box center [428, 515] width 76 height 20
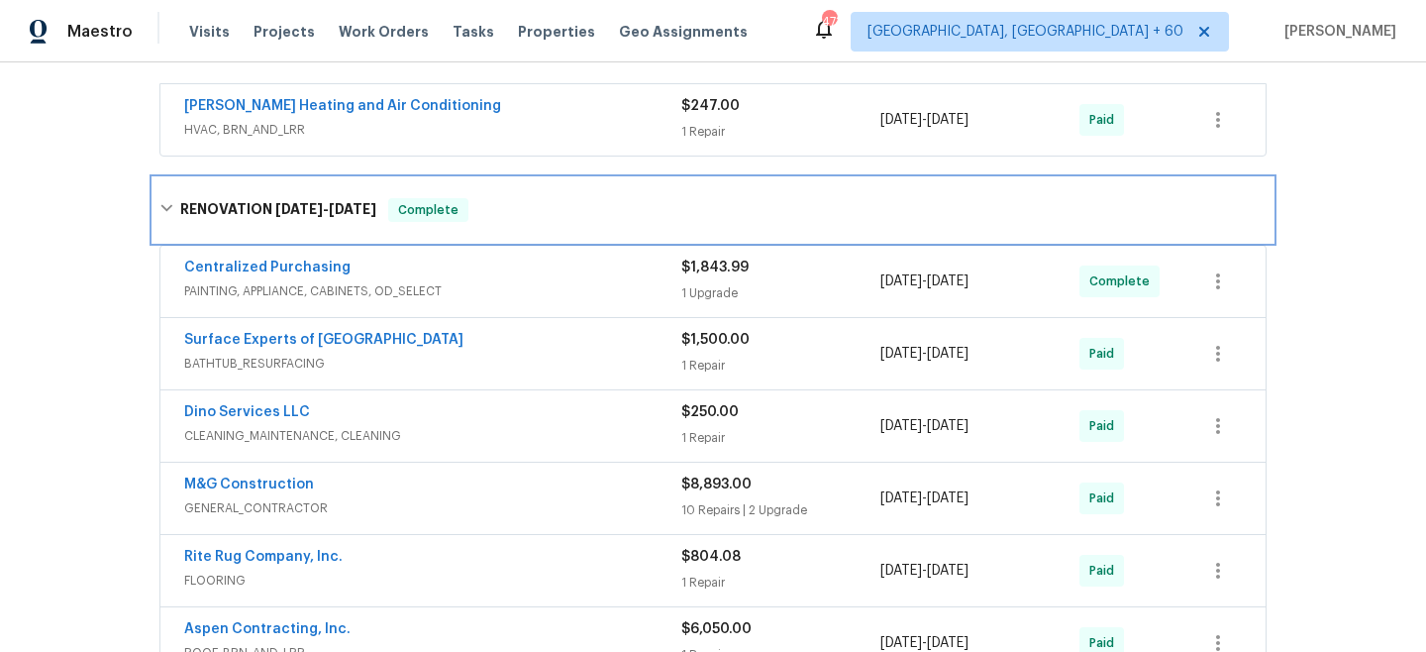
scroll to position [589, 0]
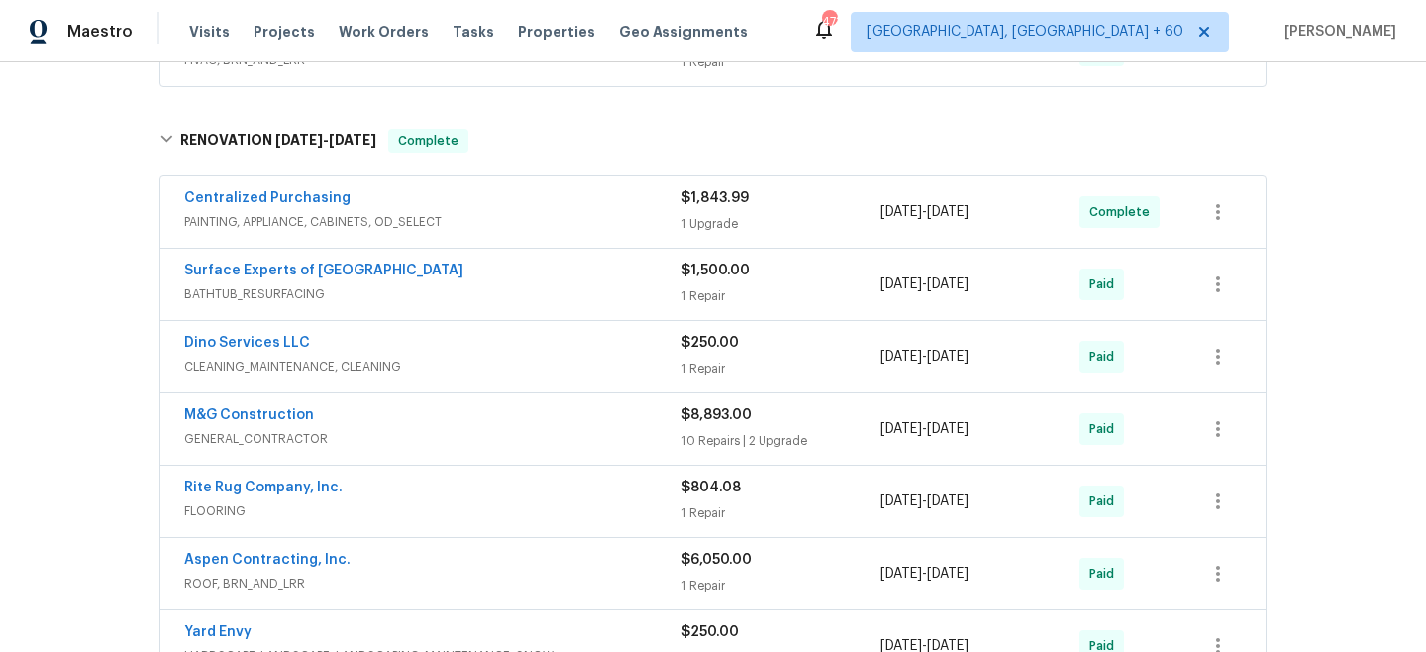
click at [719, 425] on div "$8,893.00 10 Repairs | 2 Upgrade" at bounding box center [780, 429] width 199 height 48
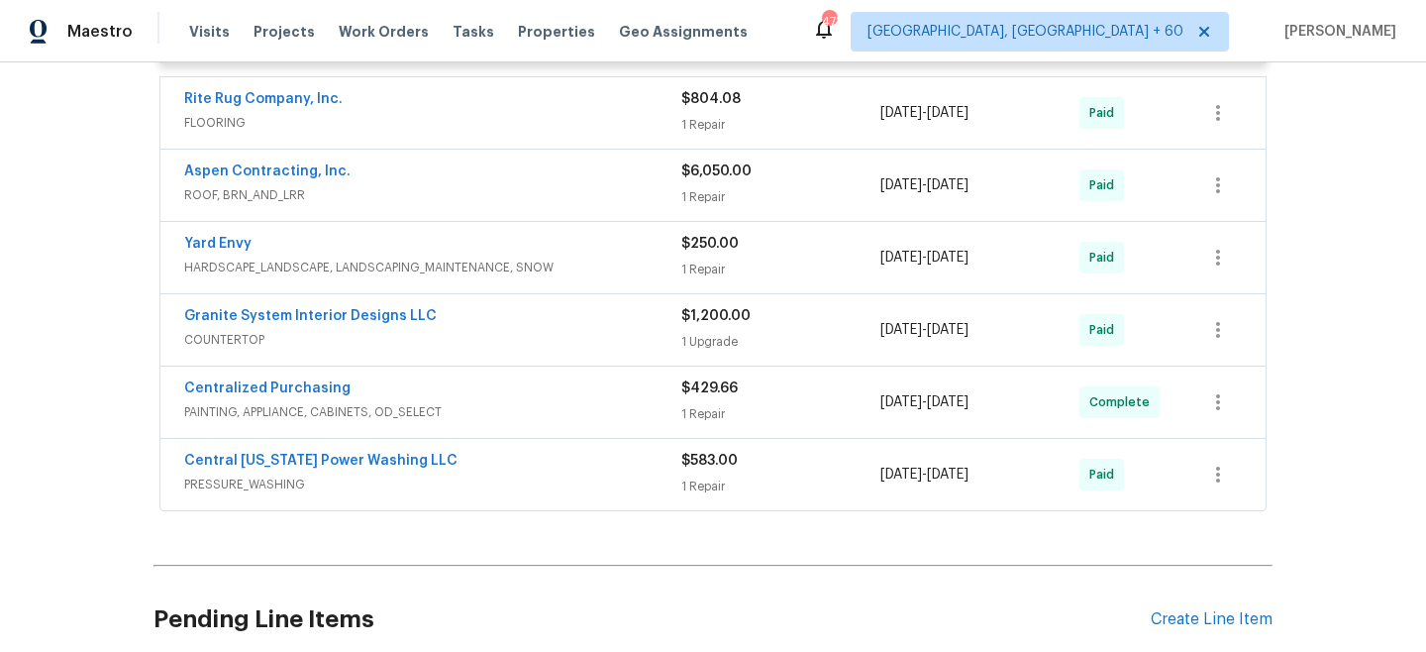
scroll to position [3332, 0]
click at [748, 252] on div "$250.00" at bounding box center [780, 242] width 199 height 20
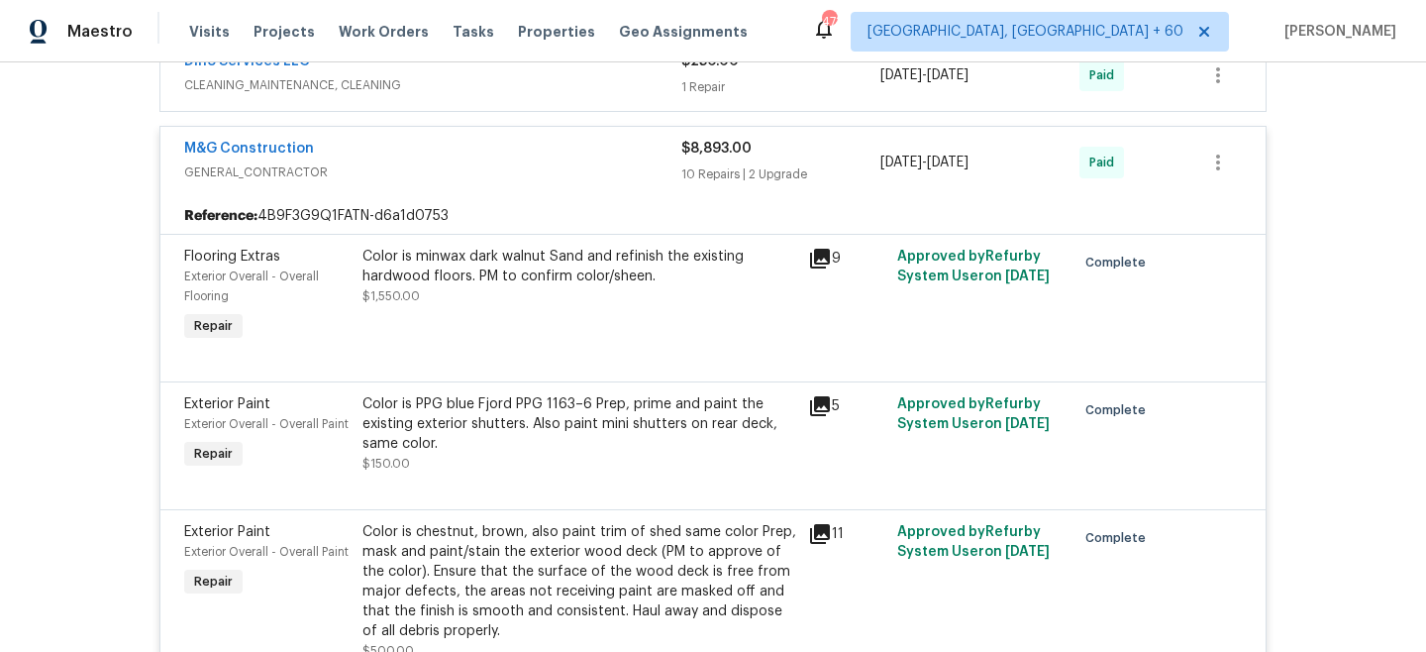
scroll to position [0, 0]
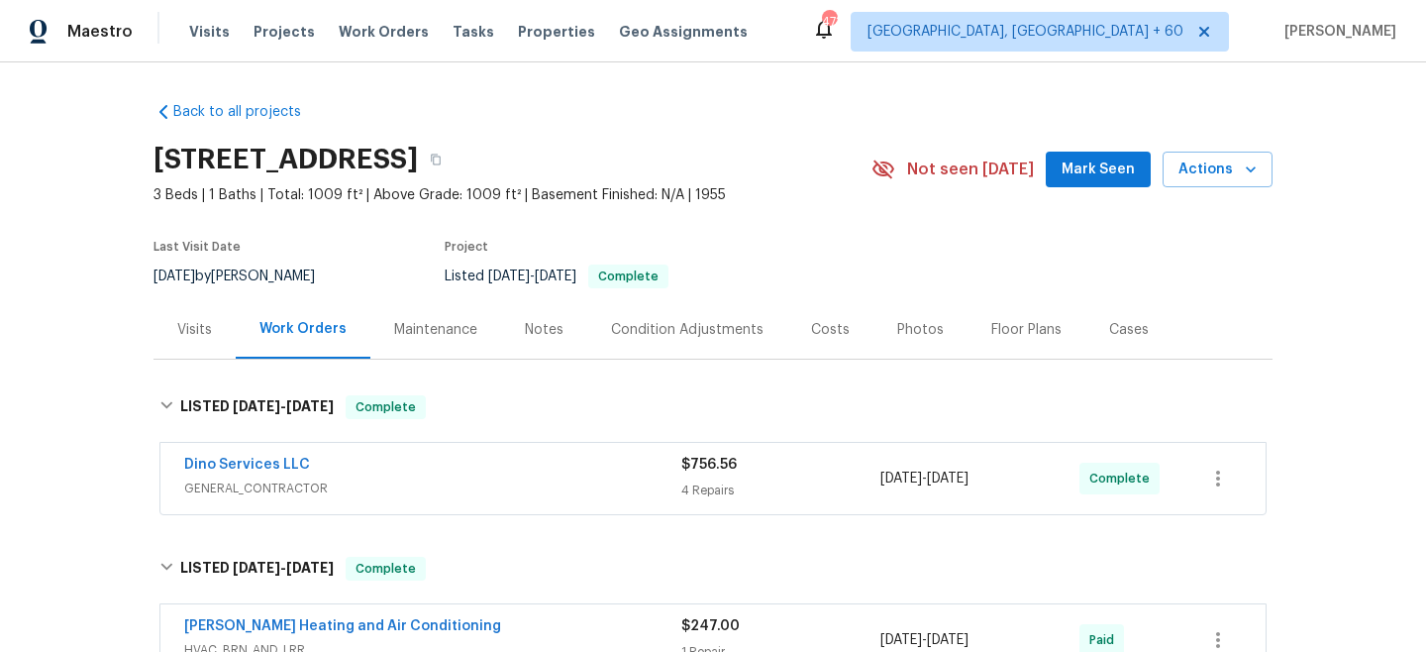
click at [419, 327] on div "Maintenance" at bounding box center [435, 330] width 83 height 20
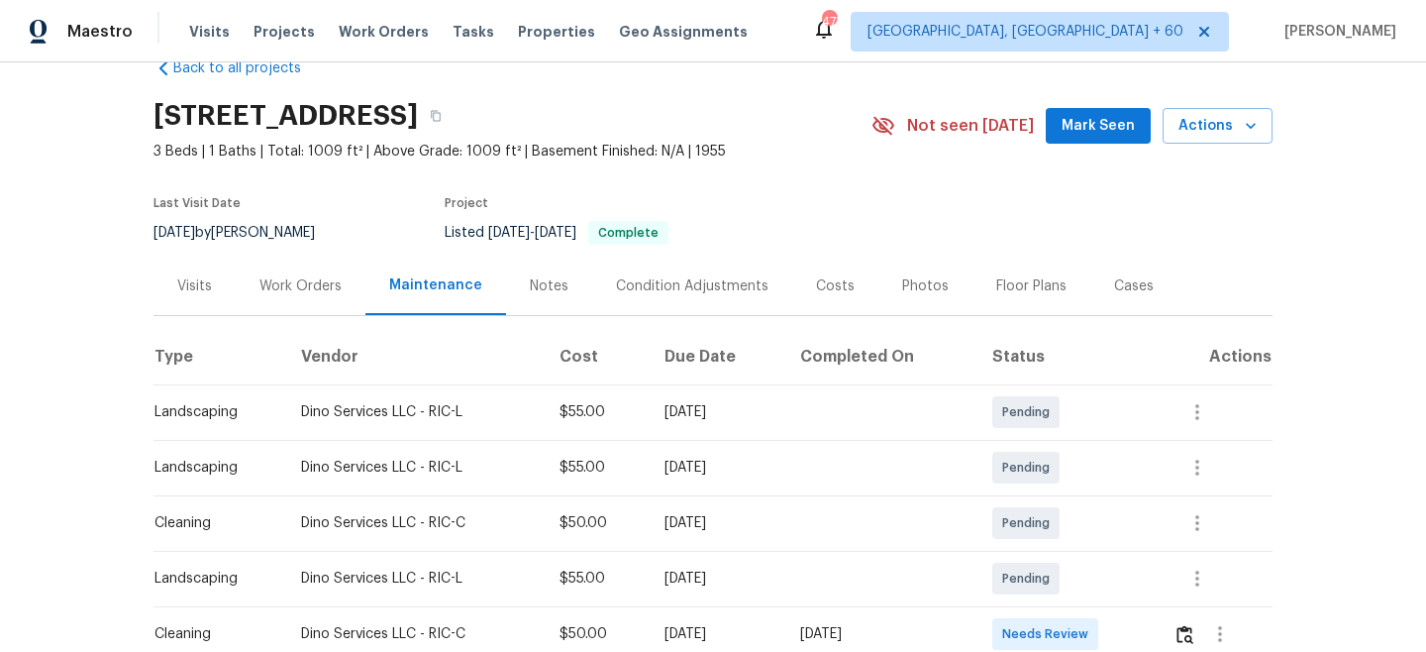
scroll to position [331, 0]
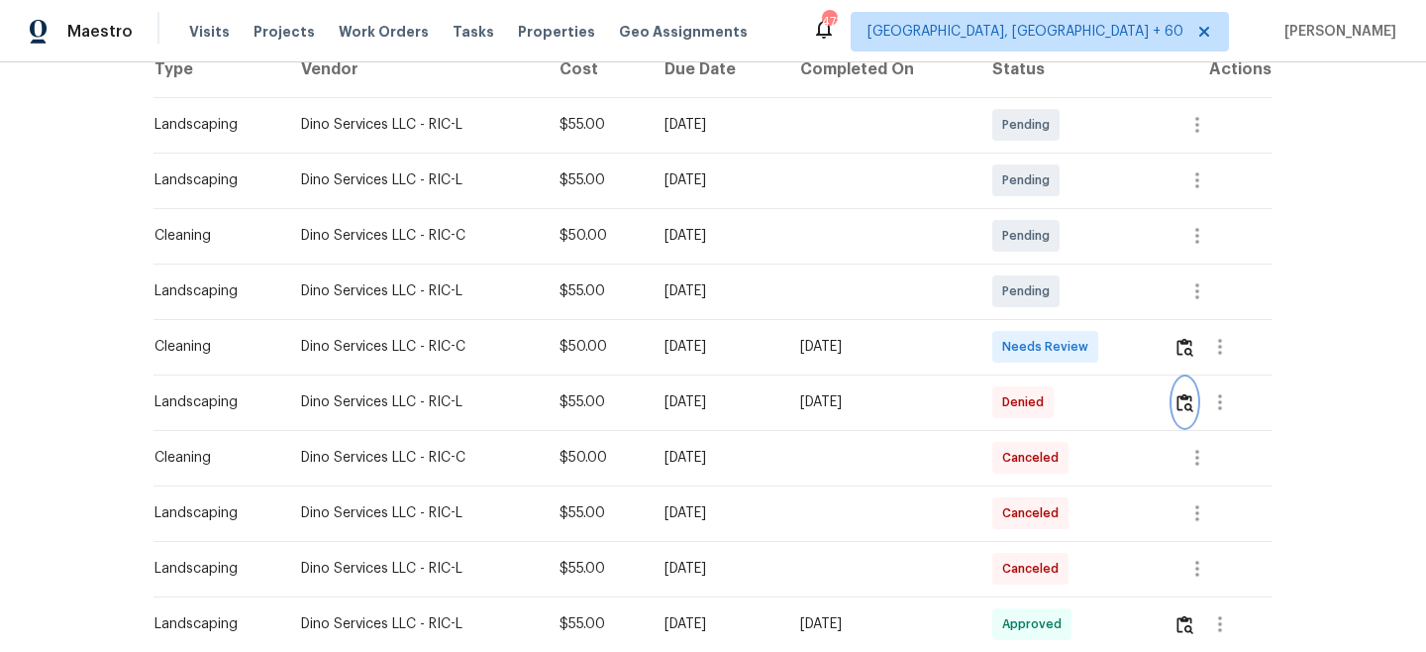
click at [1194, 403] on img "button" at bounding box center [1185, 402] width 17 height 19
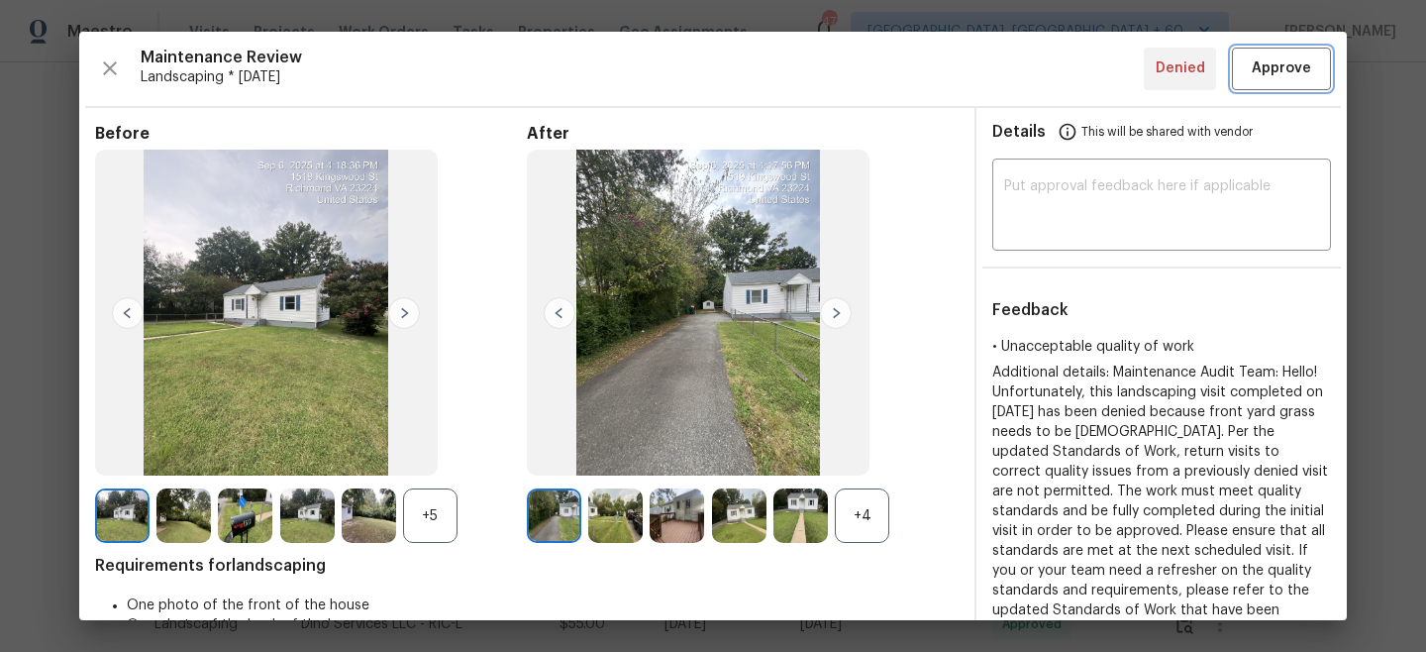
click at [1299, 74] on span "Approve" at bounding box center [1281, 68] width 59 height 25
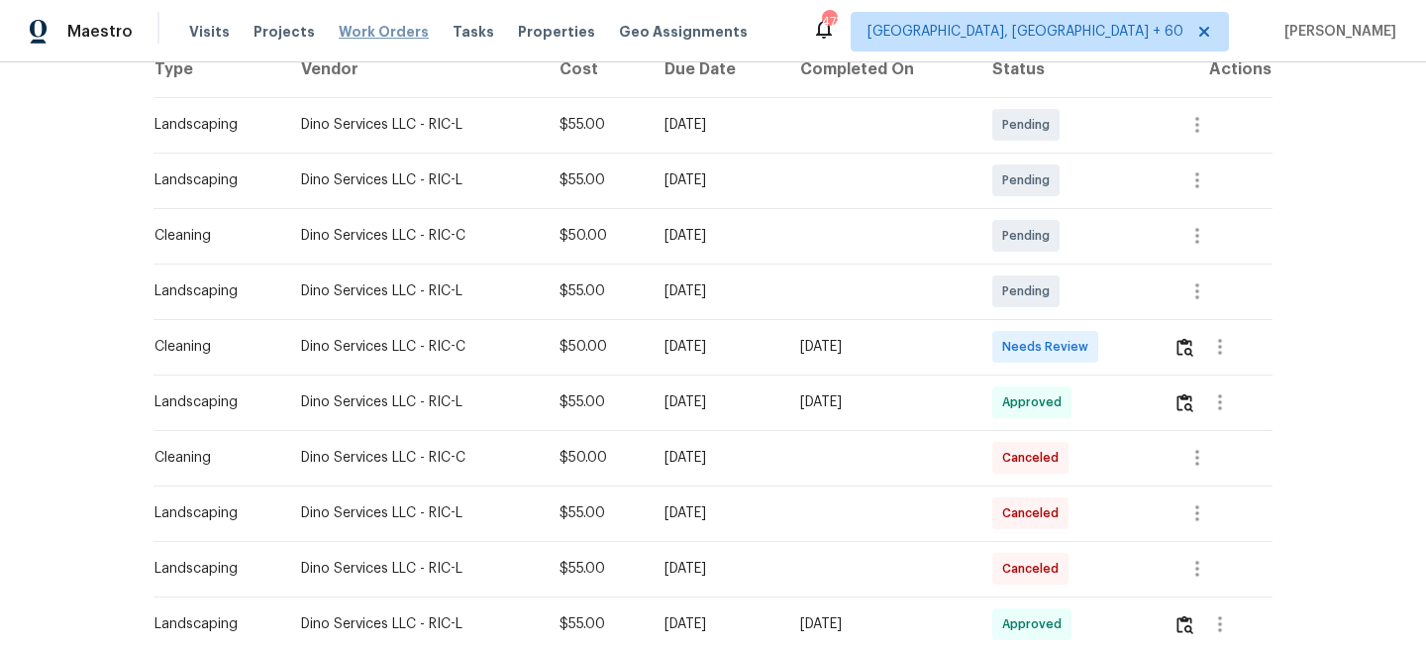
click at [387, 30] on span "Work Orders" at bounding box center [384, 32] width 90 height 20
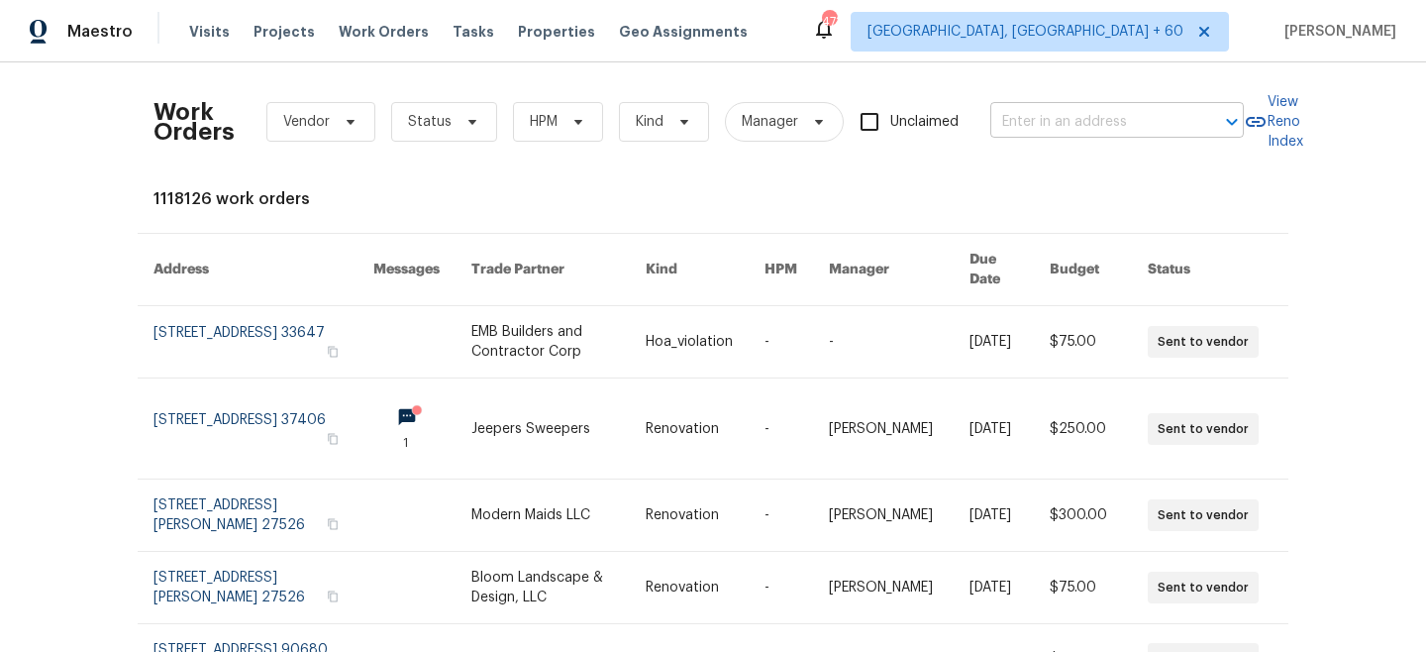
click at [1026, 121] on input "text" at bounding box center [1090, 122] width 198 height 31
paste input "[STREET_ADDRESS]"
type input "[STREET_ADDRESS]"
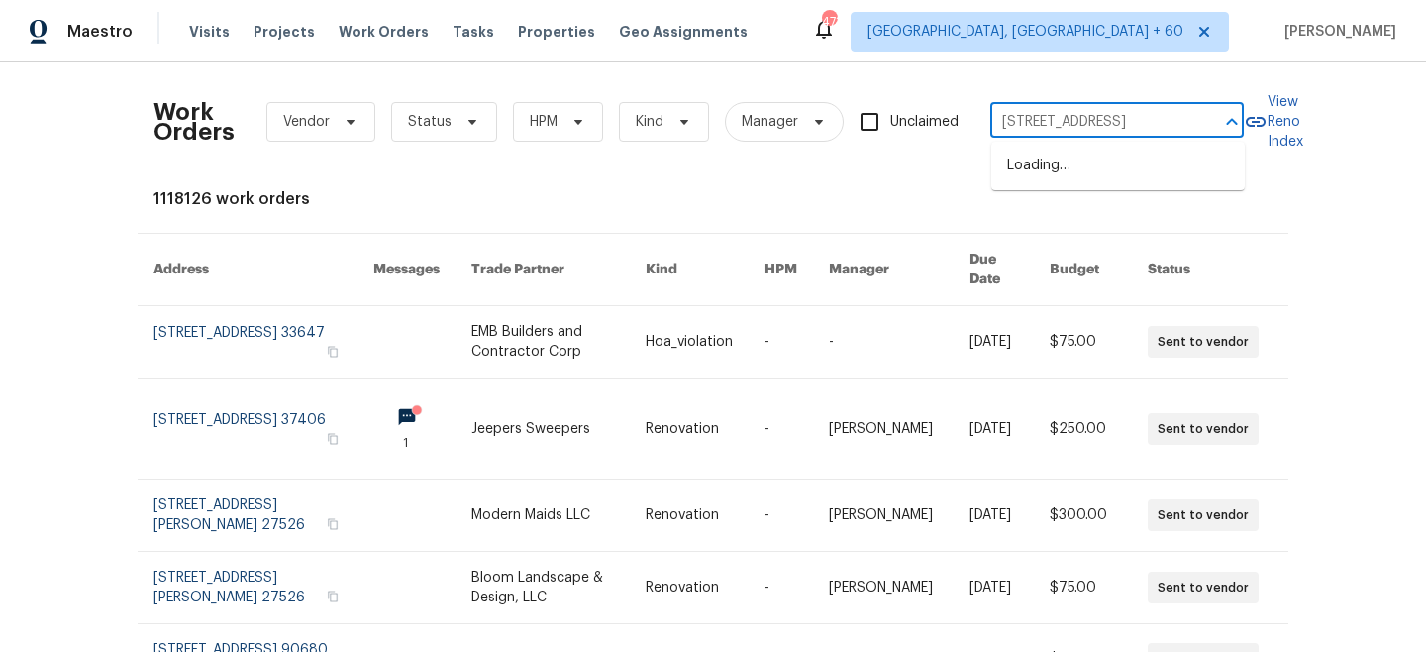
scroll to position [0, 79]
click at [1094, 179] on li "[STREET_ADDRESS]" at bounding box center [1119, 166] width 254 height 33
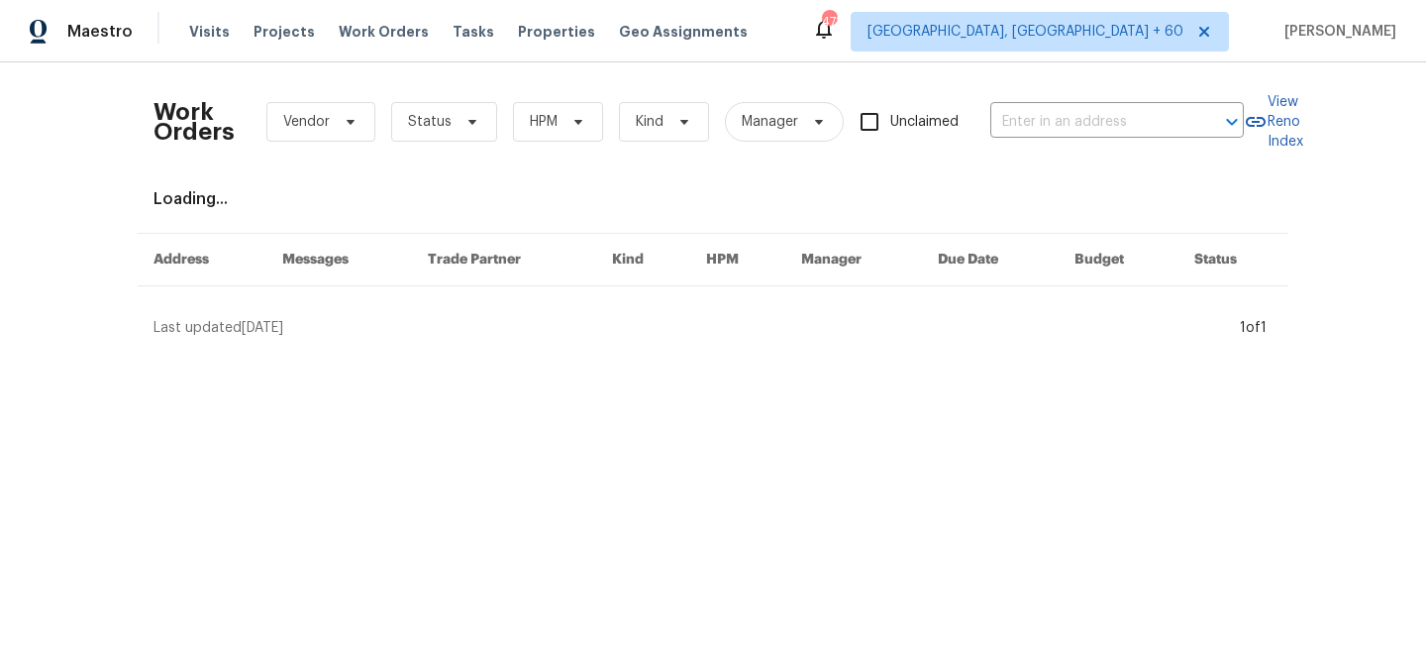
type input "[STREET_ADDRESS]"
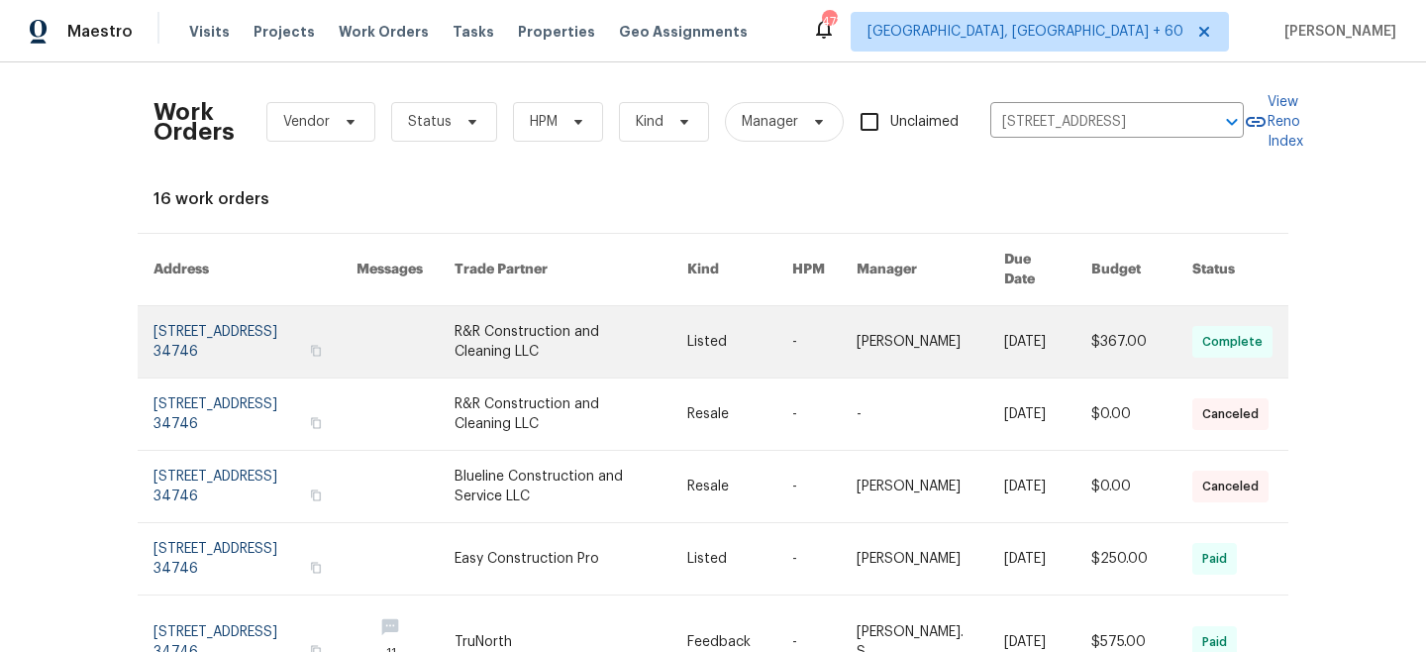
click at [647, 346] on link at bounding box center [571, 341] width 233 height 71
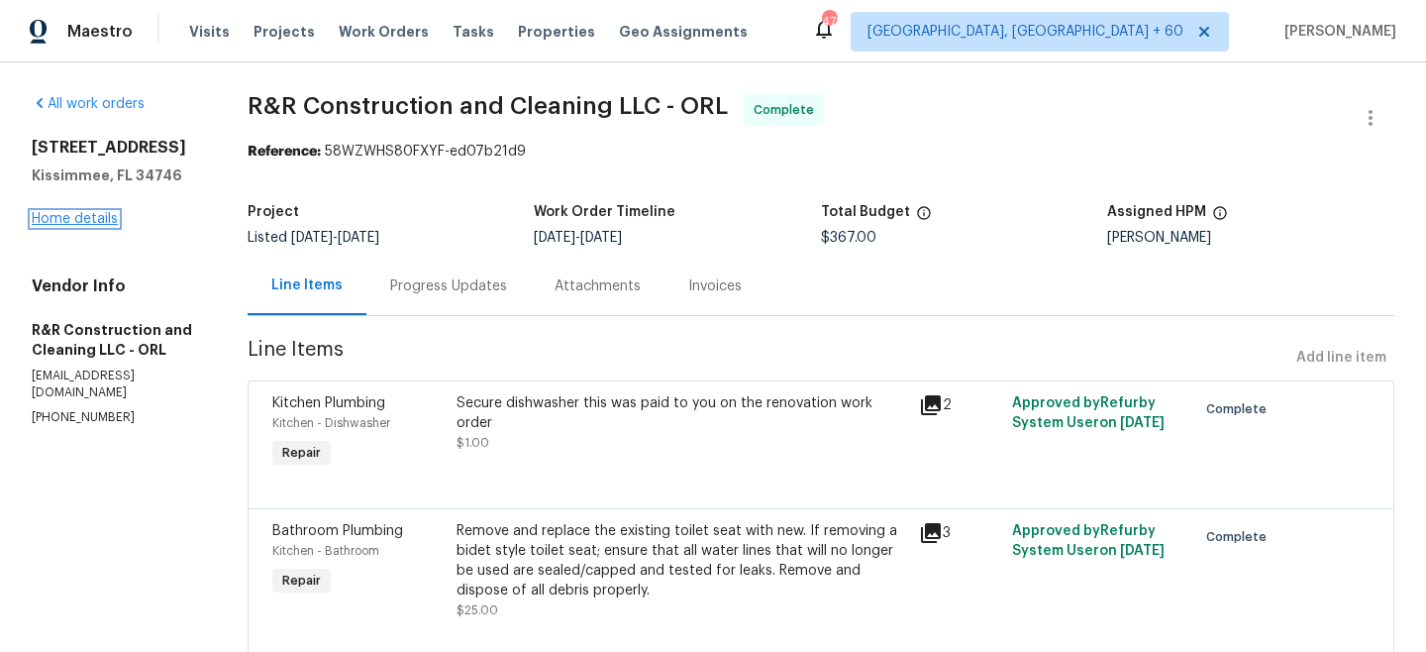
click at [56, 219] on link "Home details" at bounding box center [75, 219] width 86 height 14
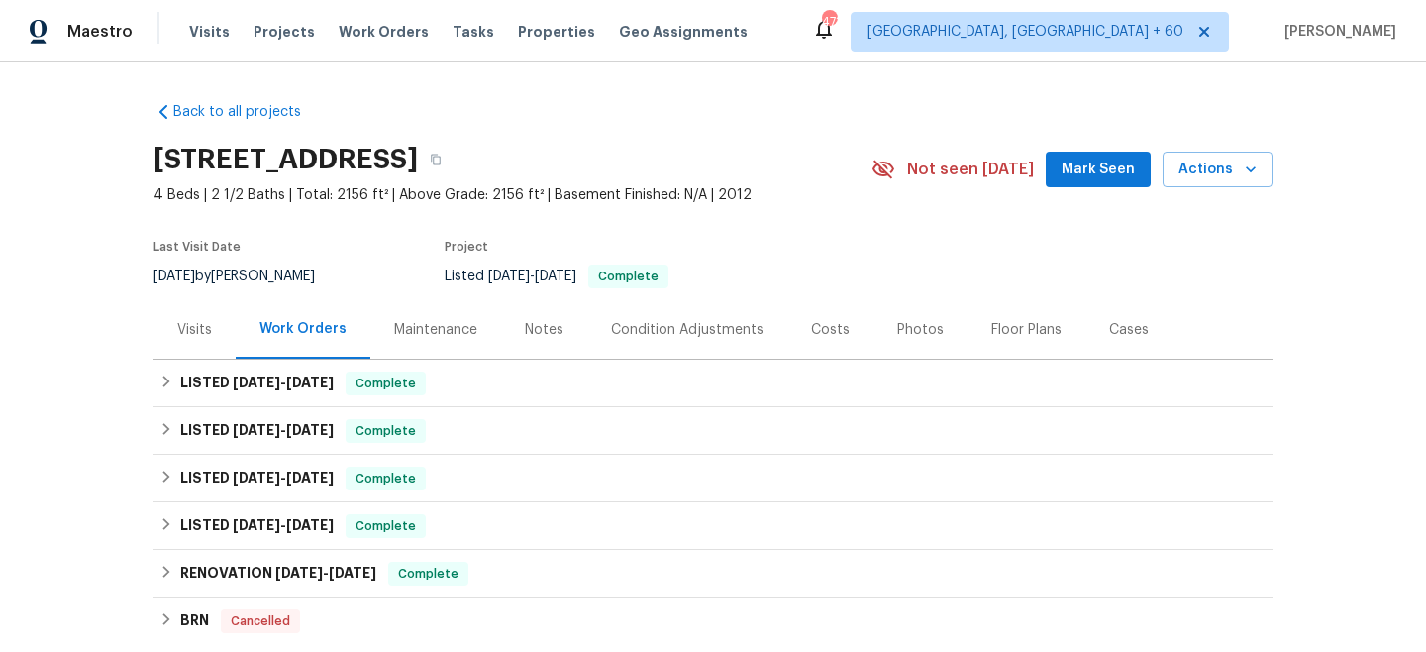
click at [416, 336] on div "Maintenance" at bounding box center [435, 330] width 83 height 20
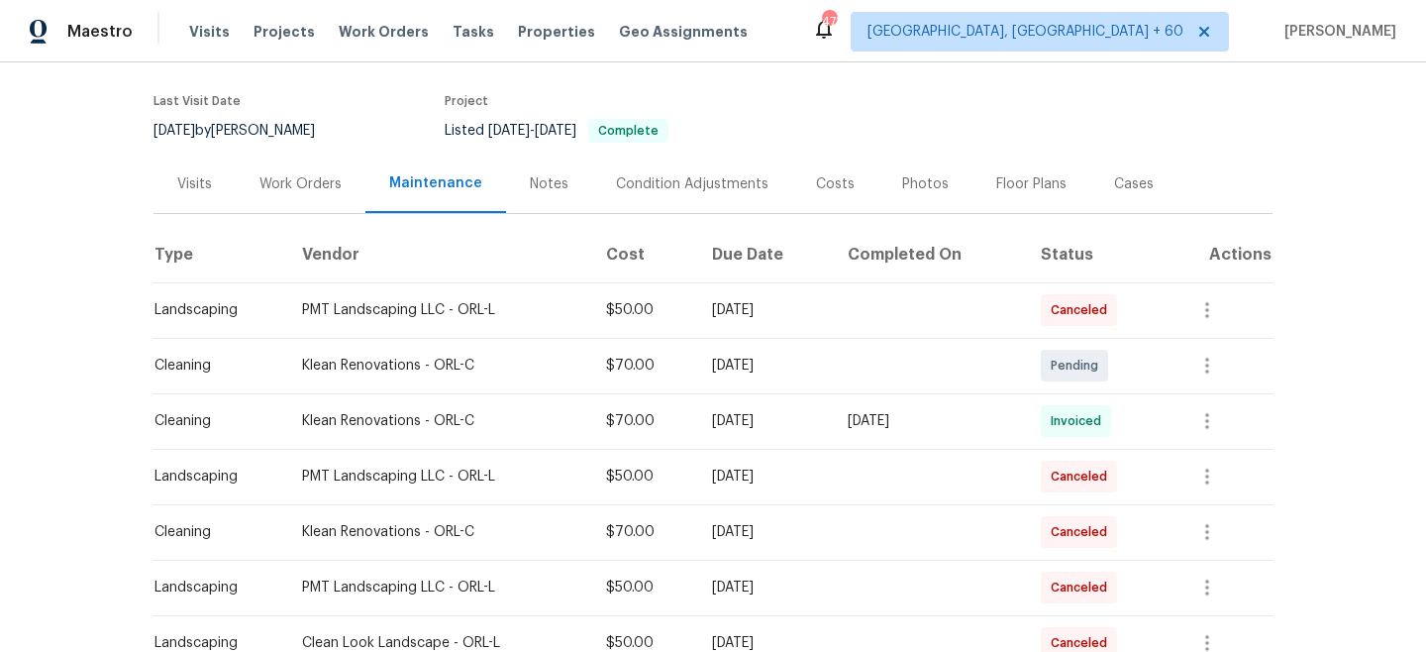
scroll to position [147, 0]
click at [323, 193] on div "Work Orders" at bounding box center [301, 183] width 130 height 58
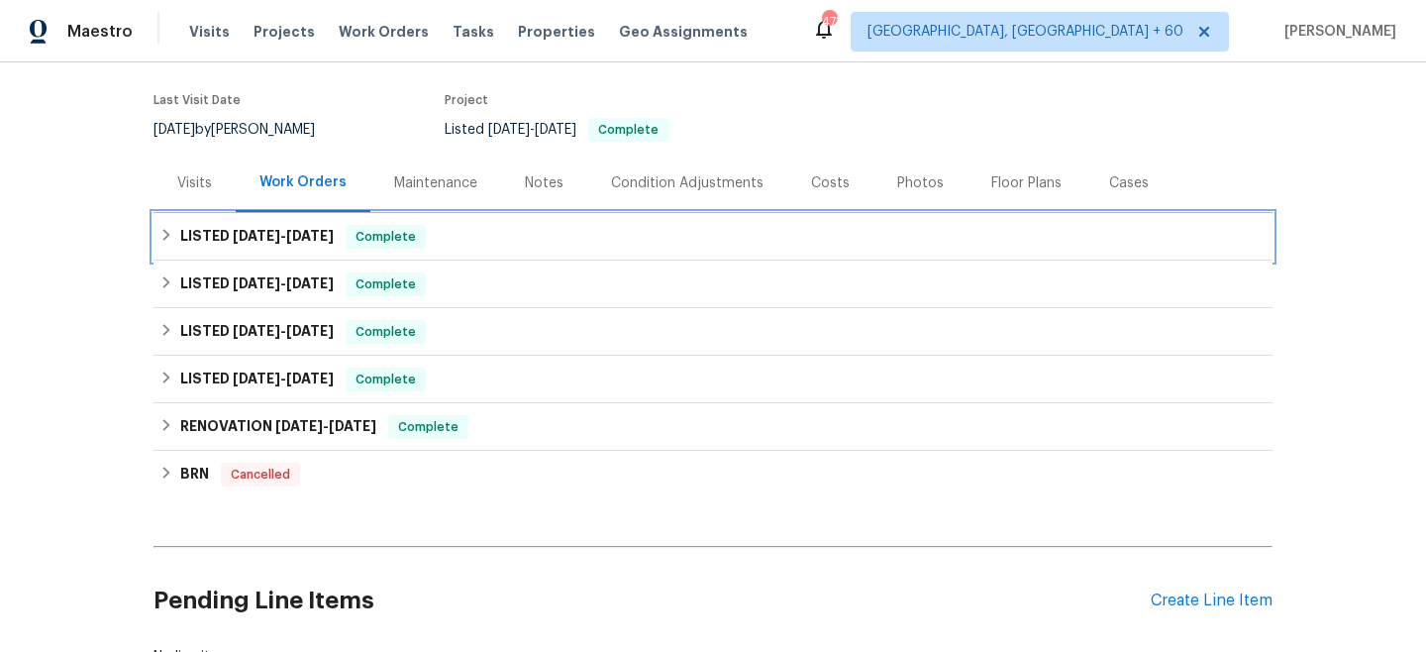
click at [315, 226] on h6 "LISTED [DATE] - [DATE]" at bounding box center [257, 237] width 154 height 24
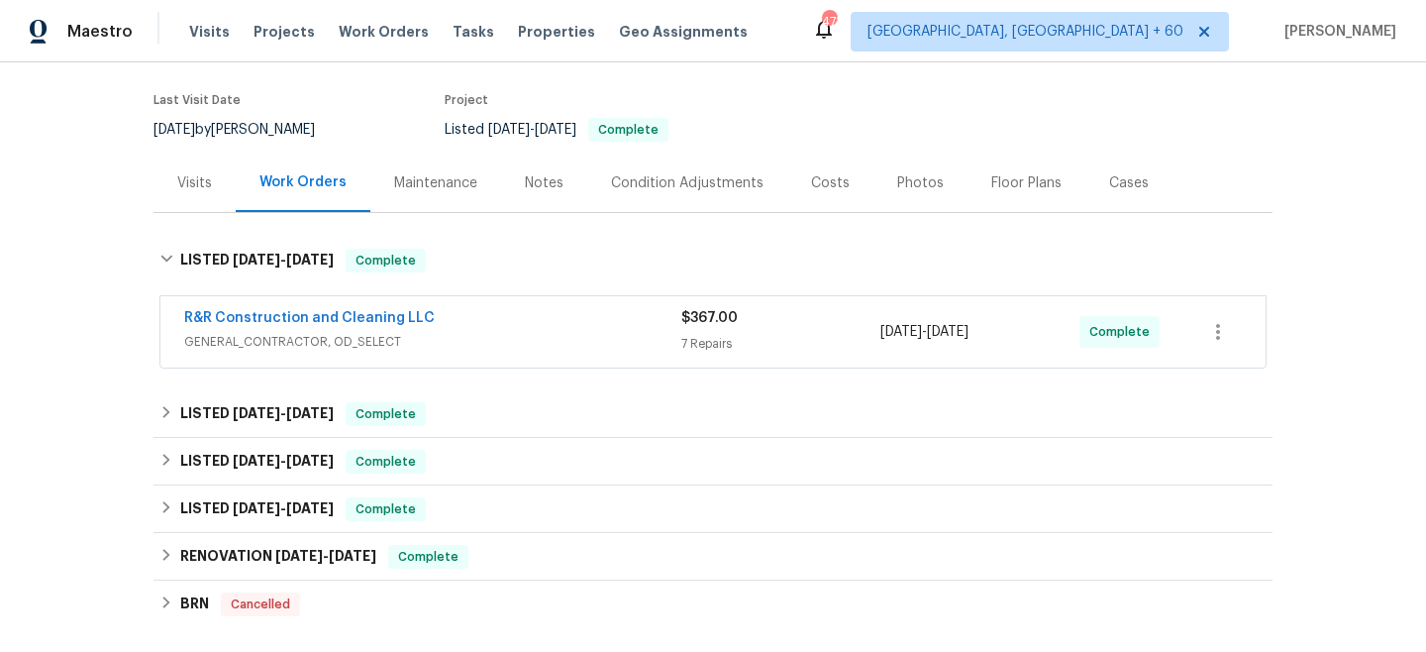
click at [671, 327] on div "R&R Construction and Cleaning LLC" at bounding box center [432, 320] width 497 height 24
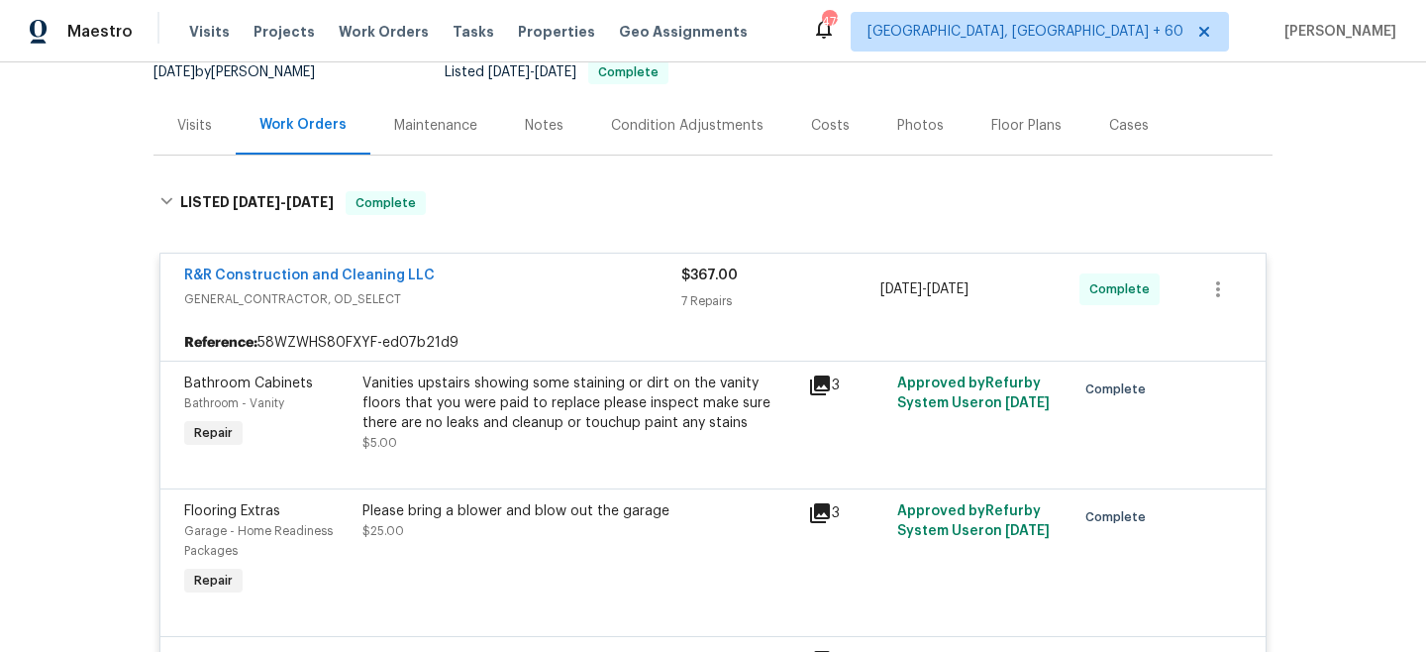
scroll to position [98, 0]
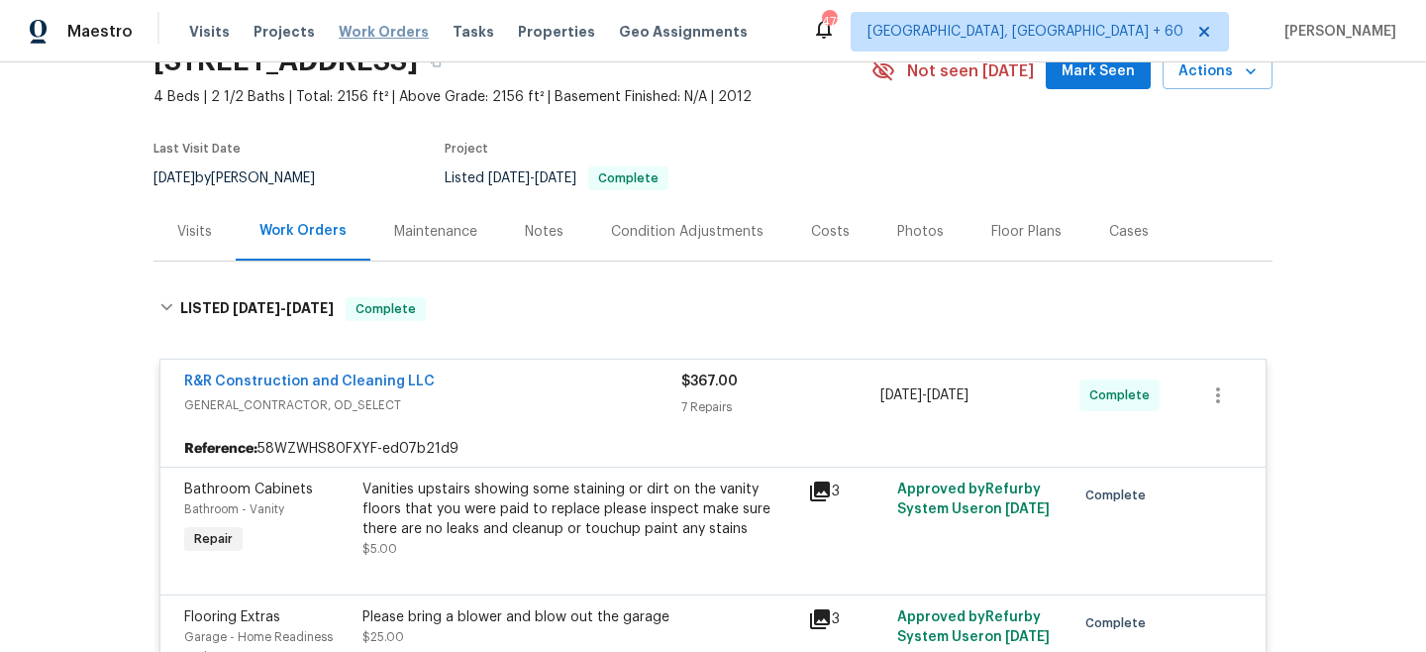
drag, startPoint x: 366, startPoint y: 27, endPoint x: 388, endPoint y: 27, distance: 22.8
click at [366, 27] on span "Work Orders" at bounding box center [384, 32] width 90 height 20
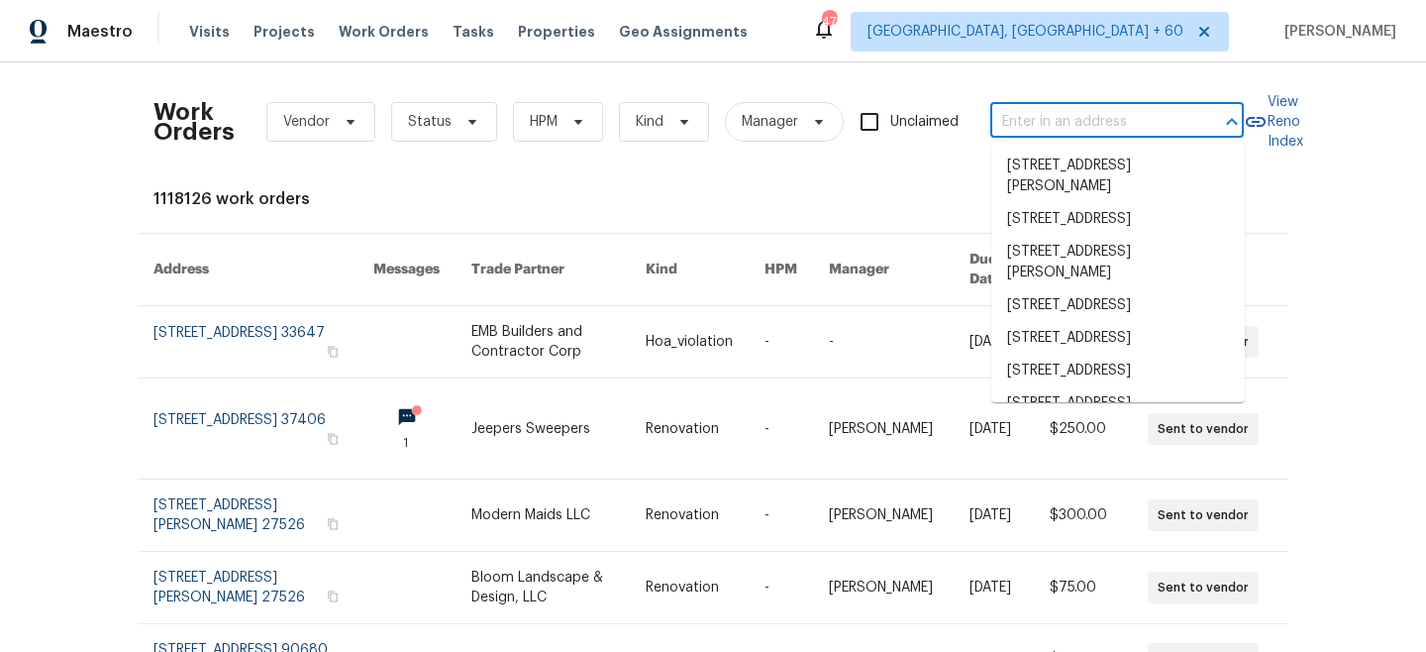
click at [1020, 109] on input "text" at bounding box center [1090, 122] width 198 height 31
paste input "[STREET_ADDRESS][PERSON_NAME]"
type input "[STREET_ADDRESS][PERSON_NAME]"
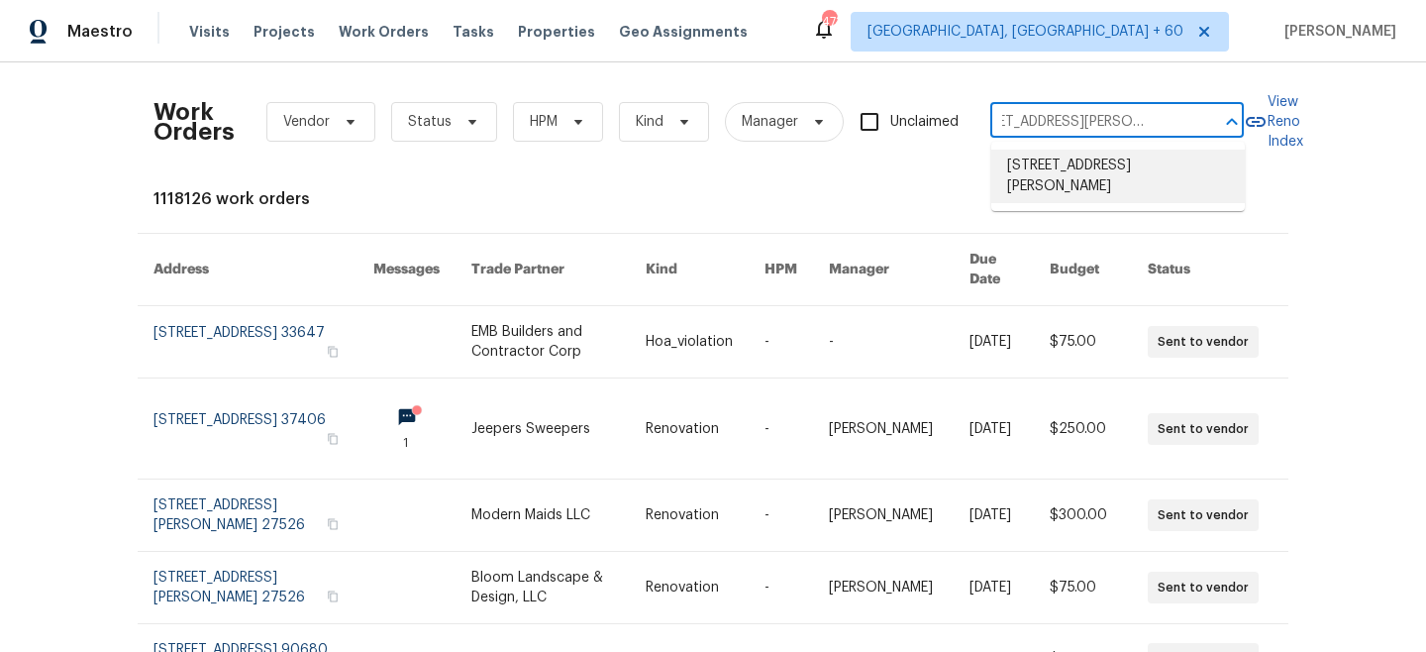
click at [1158, 177] on li "[STREET_ADDRESS][PERSON_NAME]" at bounding box center [1119, 176] width 254 height 53
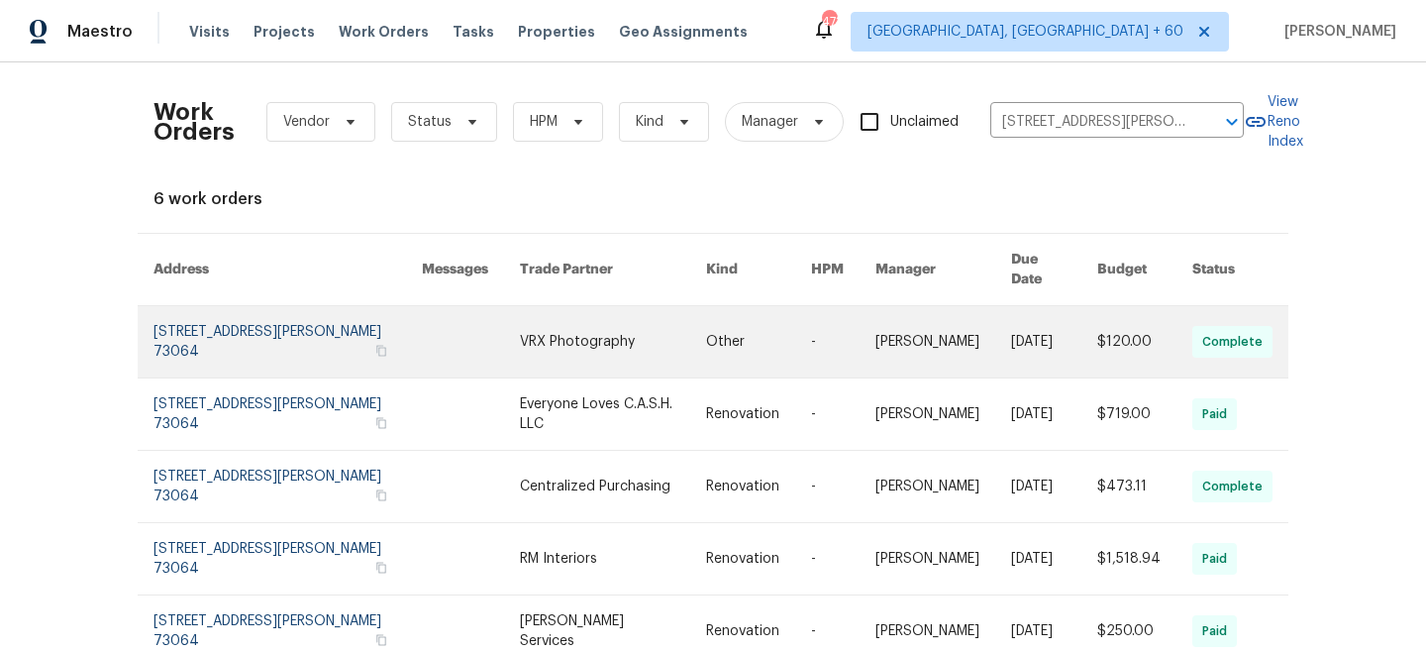
click at [641, 334] on link at bounding box center [613, 341] width 186 height 71
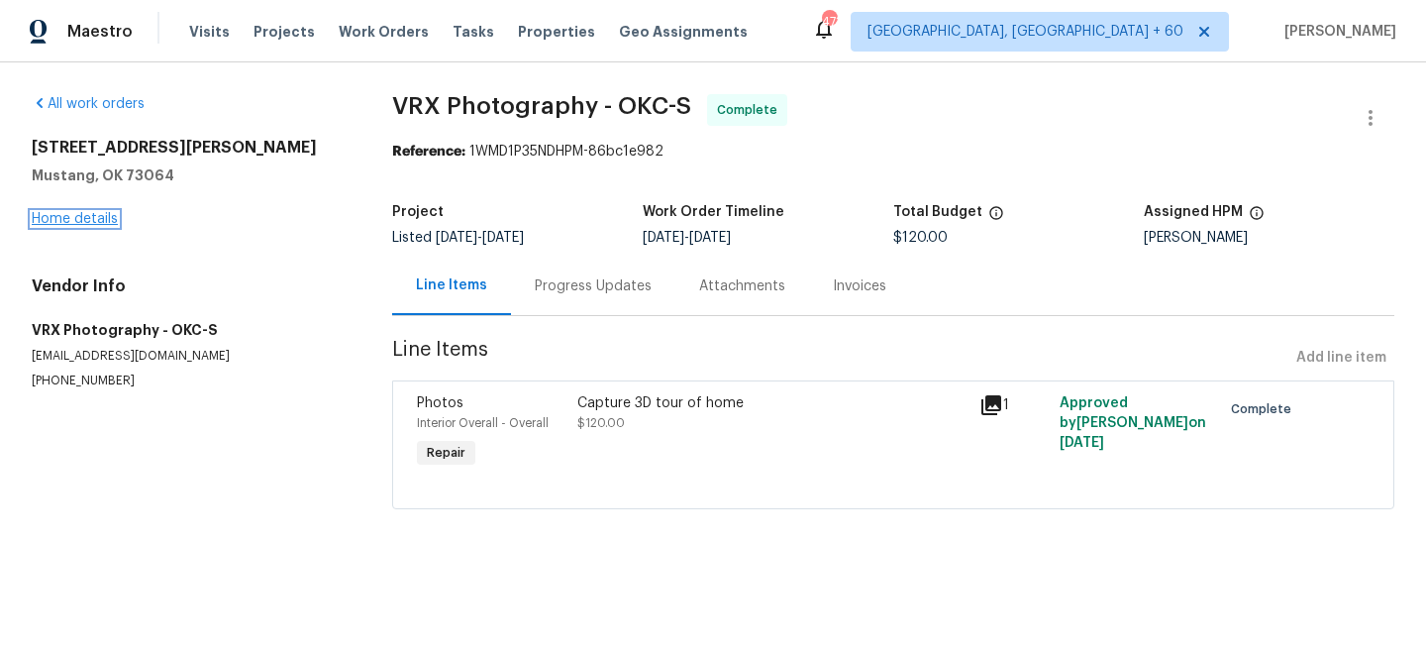
click at [55, 220] on link "Home details" at bounding box center [75, 219] width 86 height 14
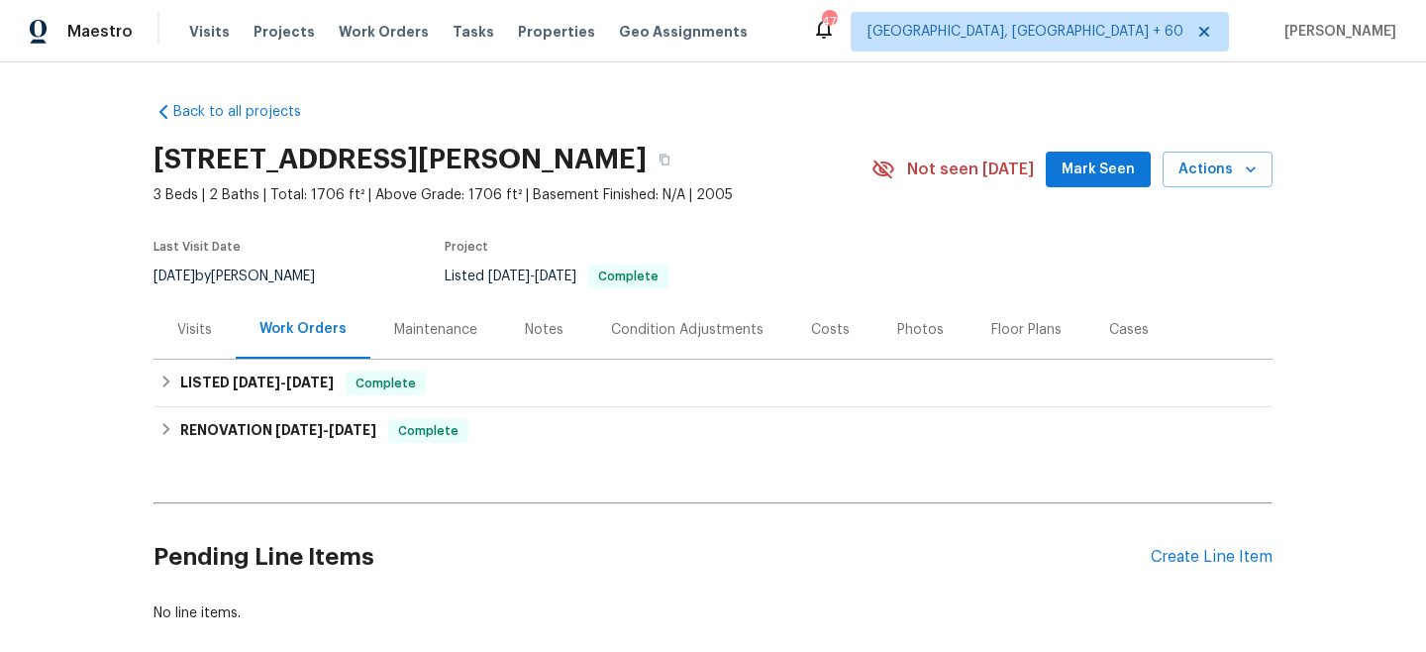
click at [424, 333] on div "Maintenance" at bounding box center [435, 330] width 83 height 20
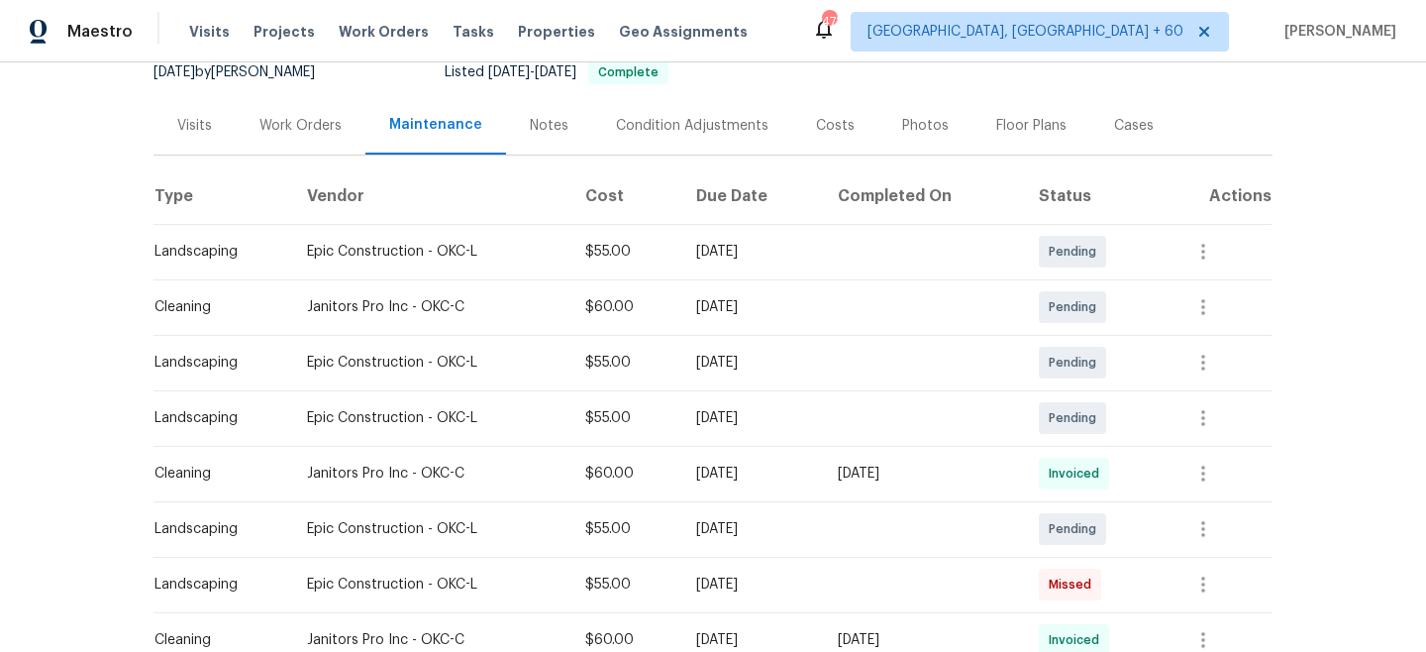
scroll to position [214, 0]
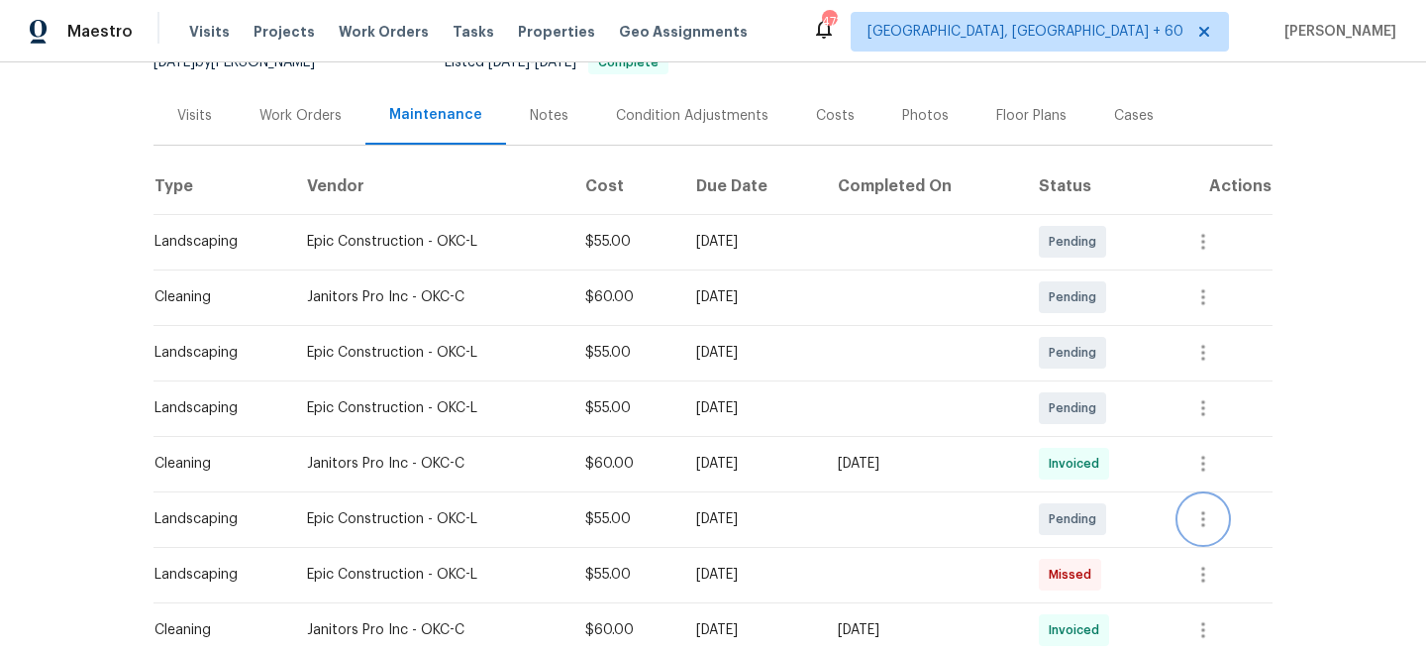
click at [1208, 525] on icon "button" at bounding box center [1204, 519] width 24 height 24
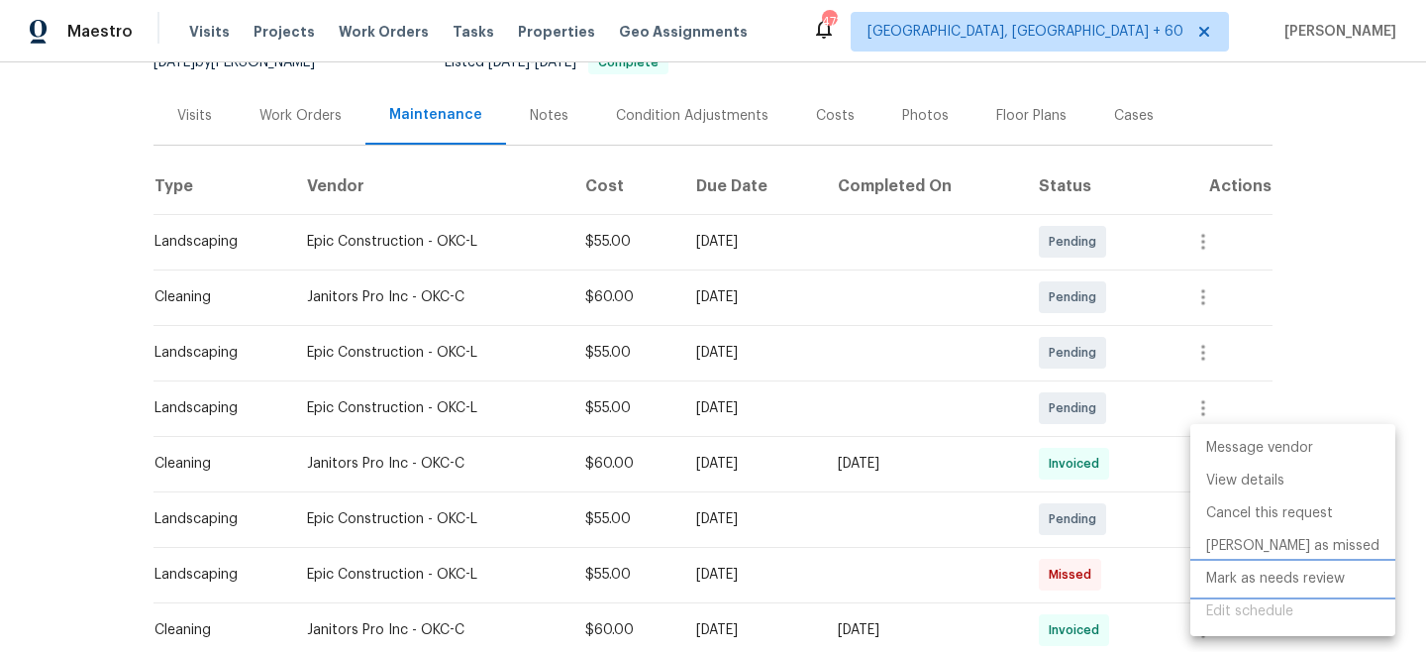
click at [1284, 577] on li "Mark as needs review" at bounding box center [1293, 579] width 205 height 33
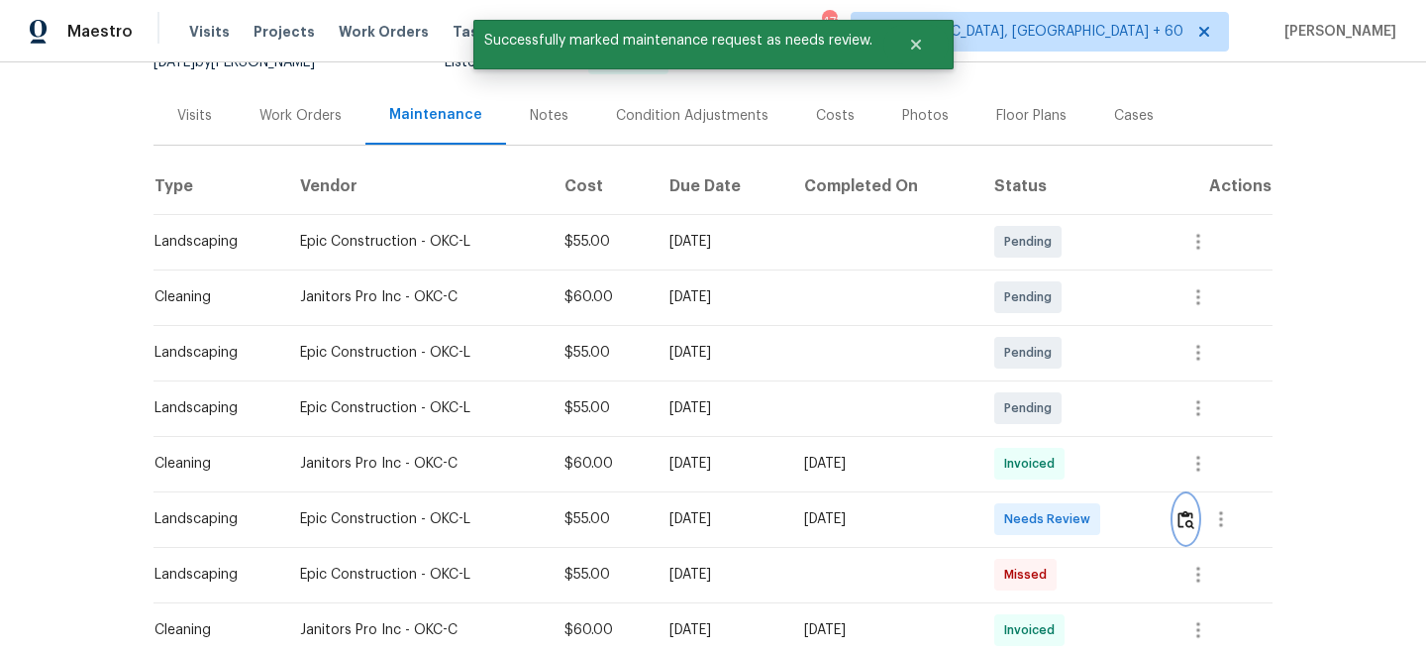
click at [1188, 518] on img "button" at bounding box center [1186, 519] width 17 height 19
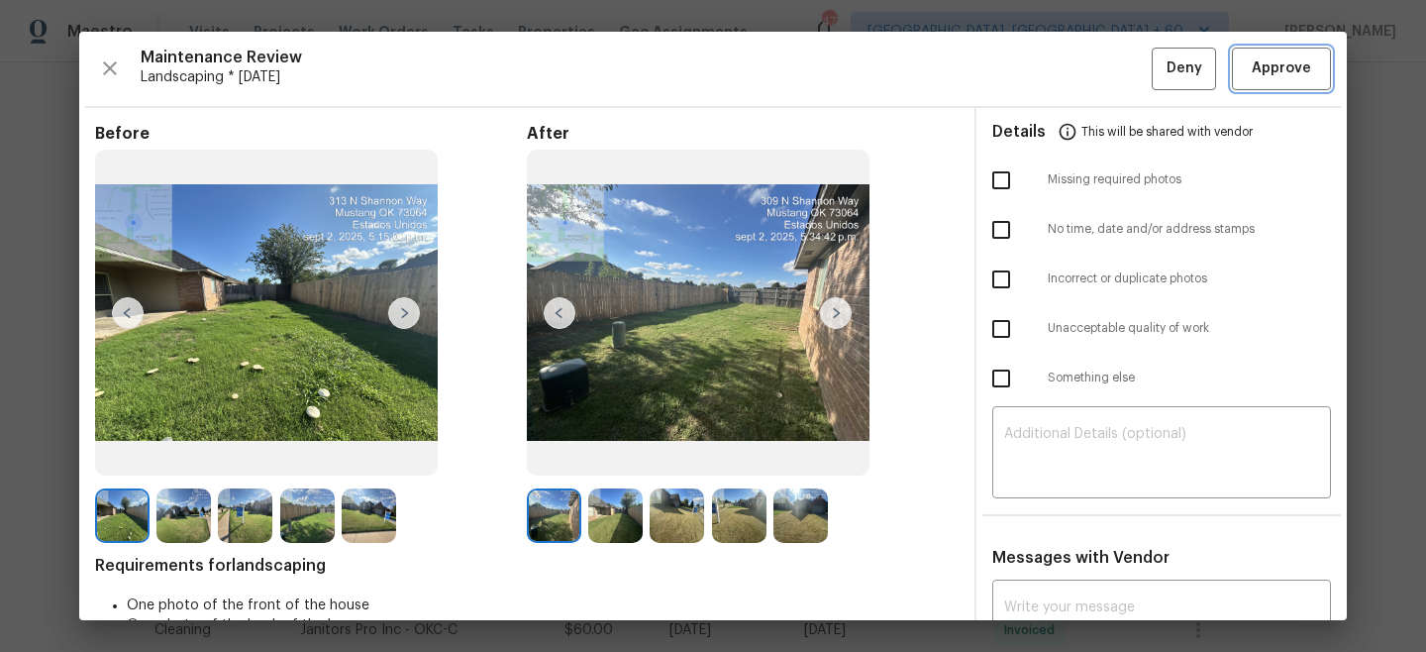
click at [1287, 65] on span "Approve" at bounding box center [1281, 68] width 59 height 25
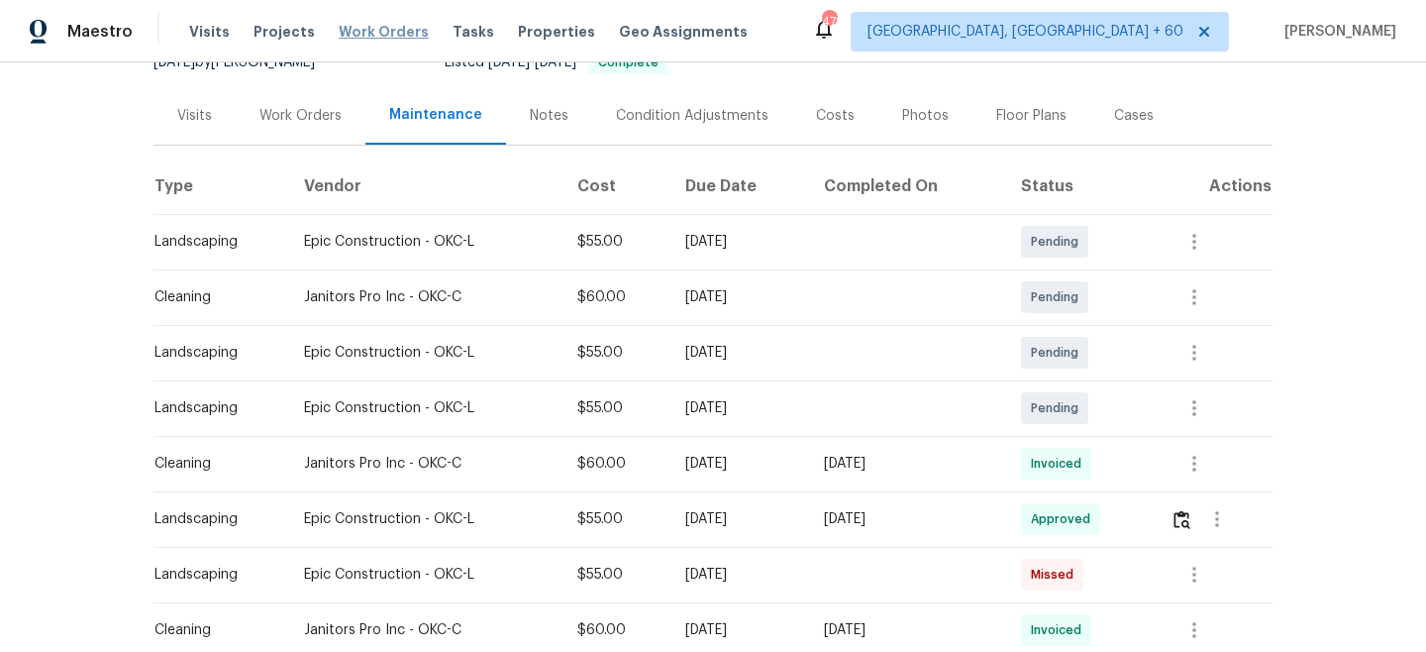
click at [368, 27] on span "Work Orders" at bounding box center [384, 32] width 90 height 20
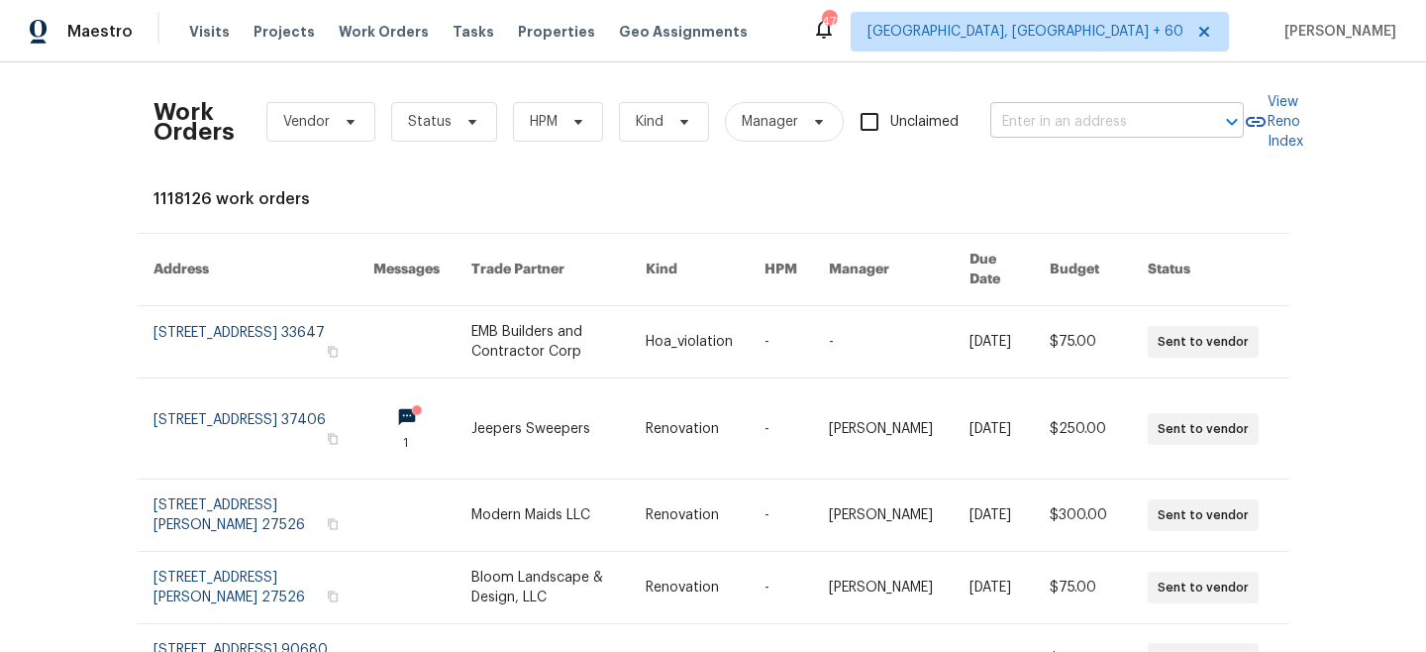
click at [1140, 125] on input "text" at bounding box center [1090, 122] width 198 height 31
paste input "[STREET_ADDRESS]"
type input "[STREET_ADDRESS]"
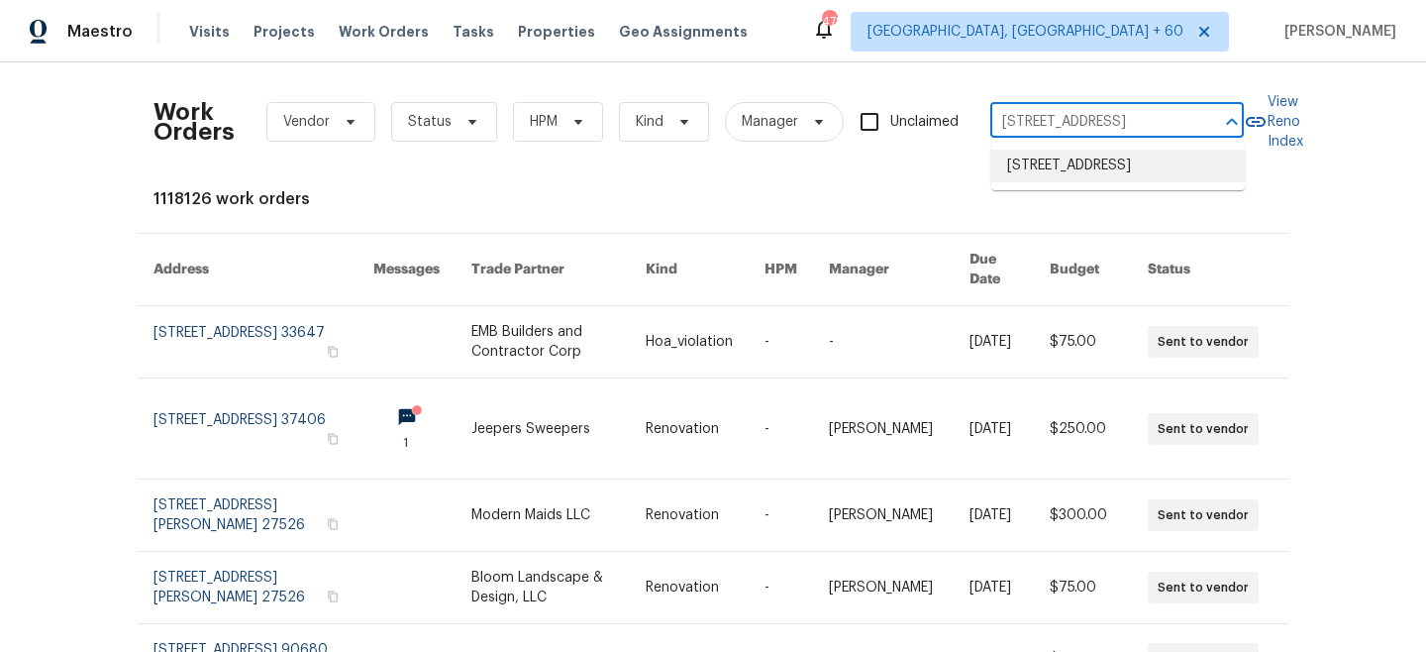
click at [1118, 171] on li "[STREET_ADDRESS]" at bounding box center [1119, 166] width 254 height 33
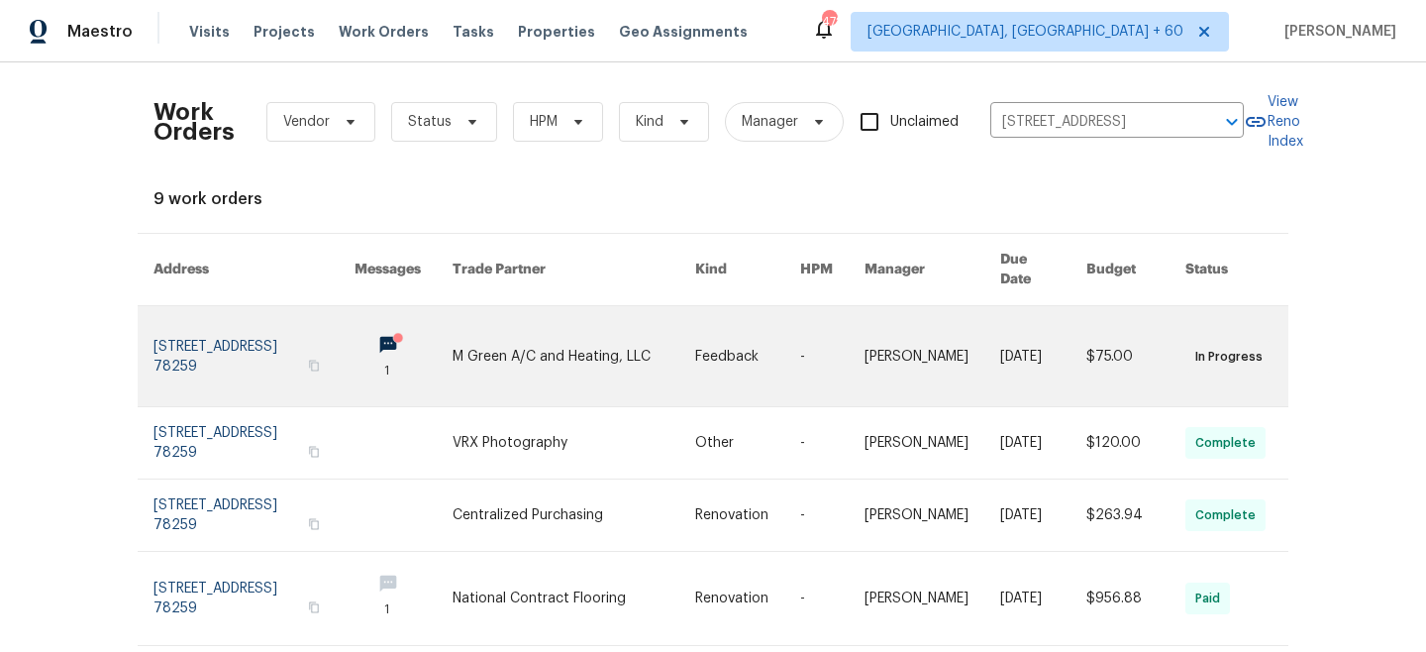
click at [596, 347] on link at bounding box center [574, 356] width 243 height 100
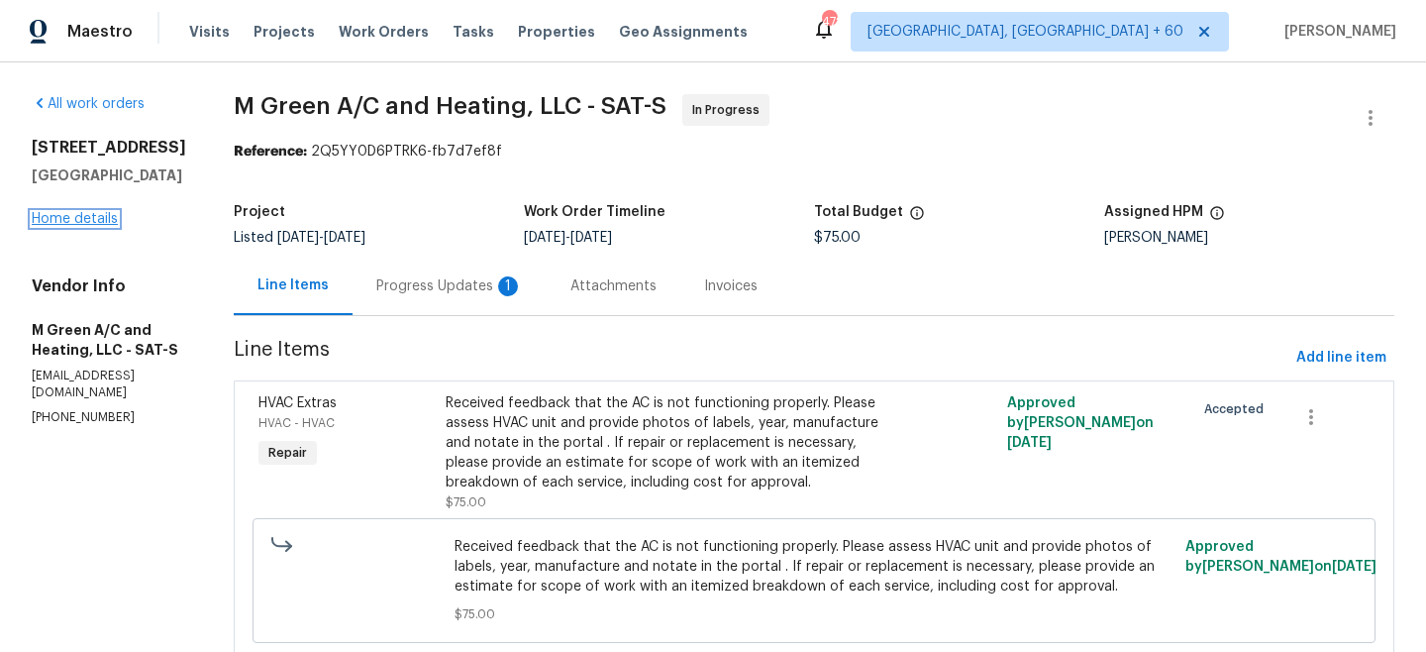
click at [73, 214] on link "Home details" at bounding box center [75, 219] width 86 height 14
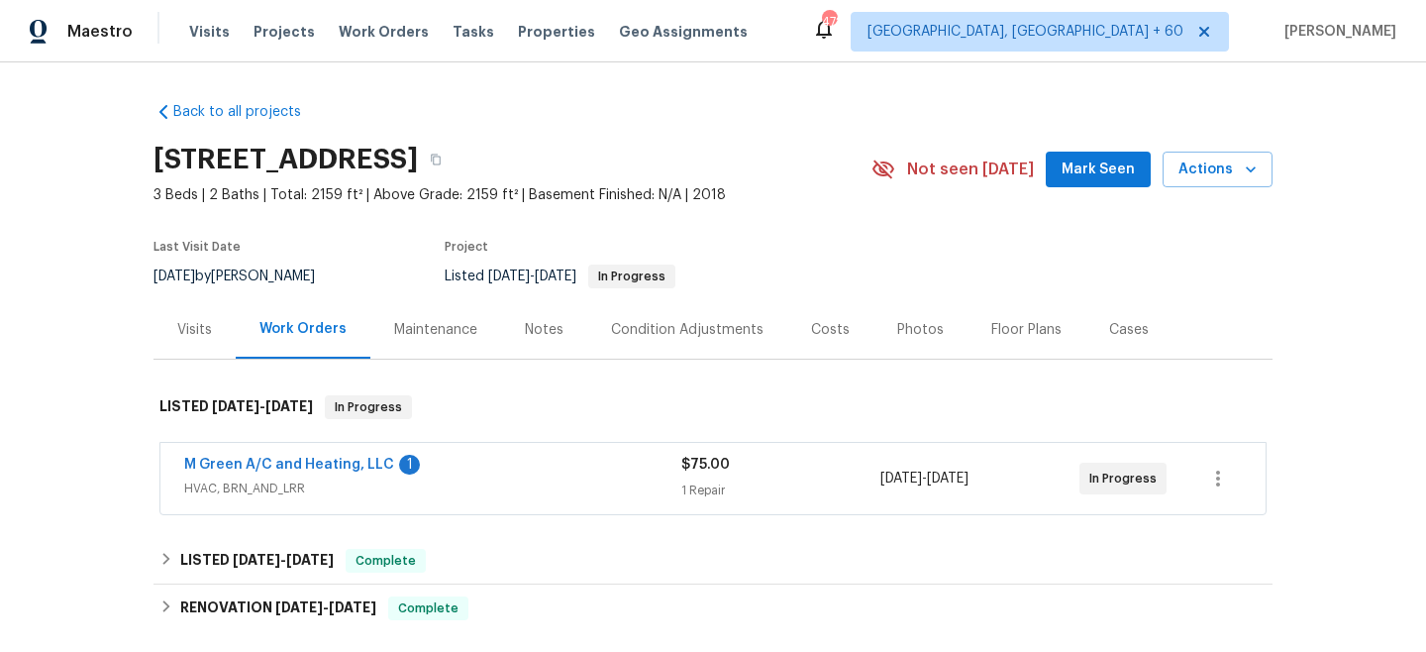
click at [415, 333] on div "Maintenance" at bounding box center [435, 330] width 83 height 20
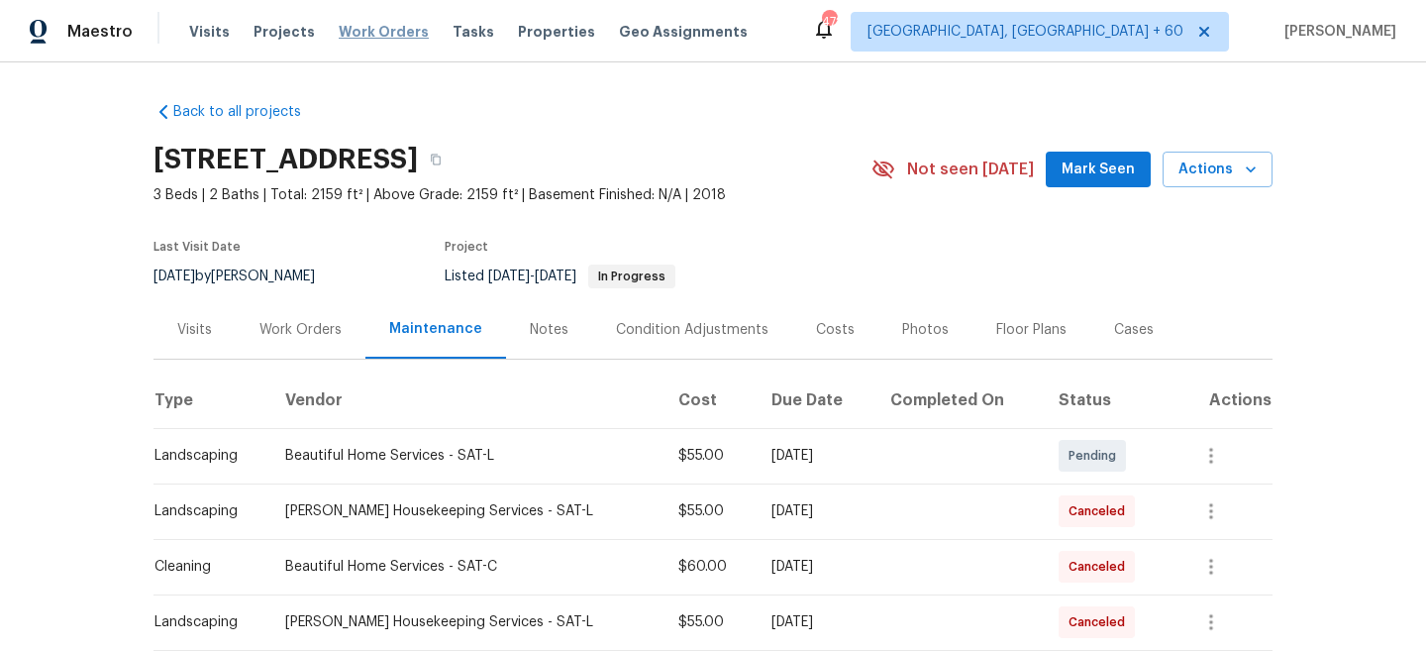
click at [385, 26] on span "Work Orders" at bounding box center [384, 32] width 90 height 20
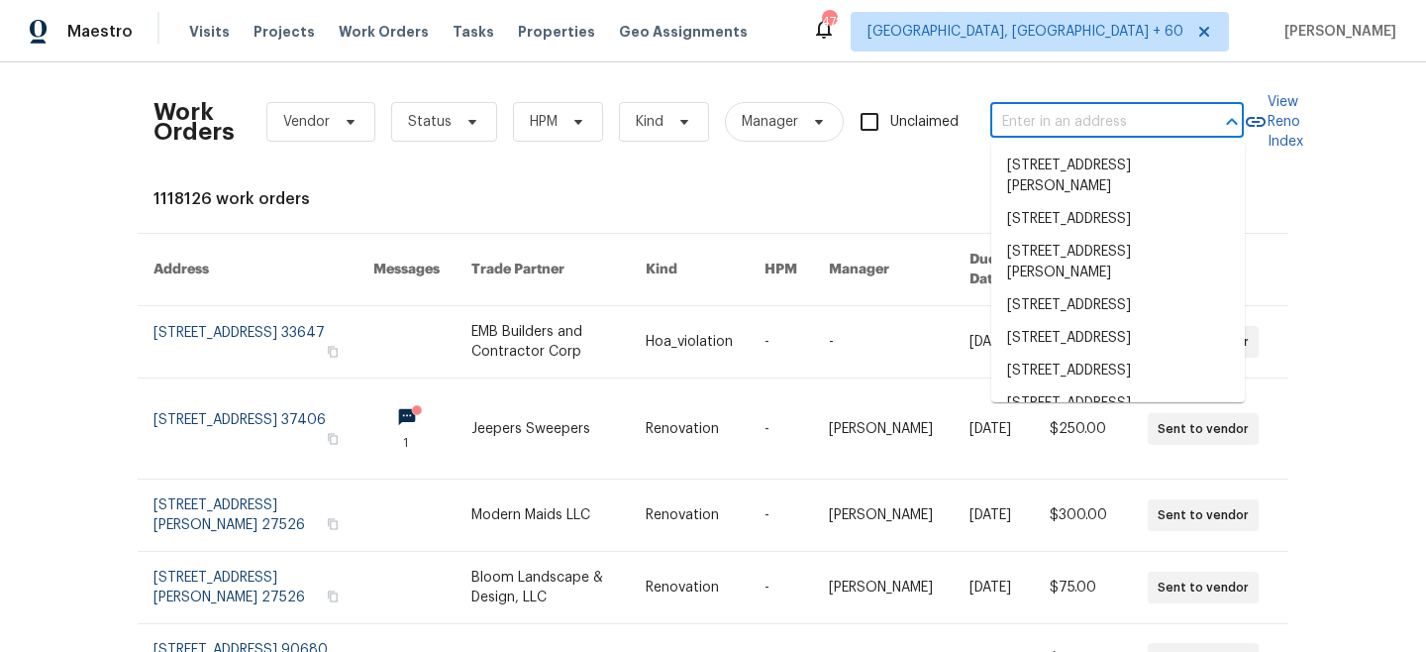
click at [1096, 133] on input "text" at bounding box center [1090, 122] width 198 height 31
paste input "[STREET_ADDRESS]"
type input "[STREET_ADDRESS]"
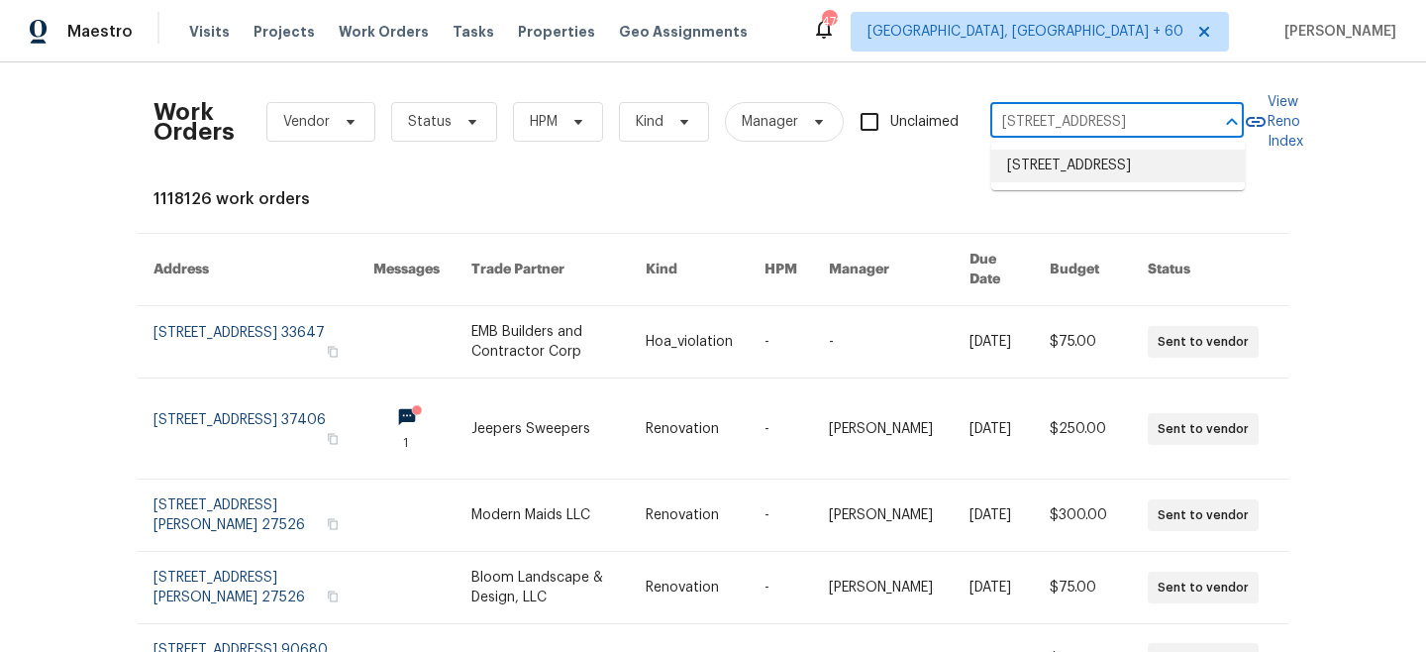
click at [1103, 172] on li "[STREET_ADDRESS]" at bounding box center [1119, 166] width 254 height 33
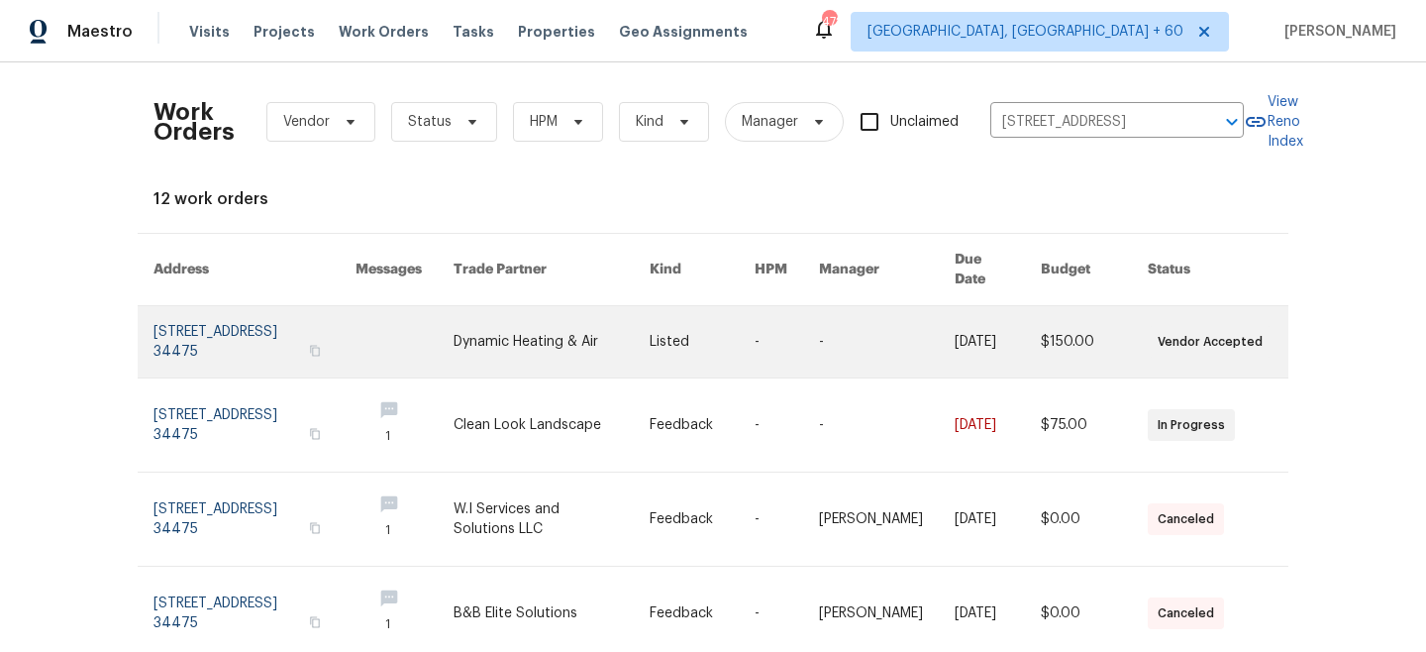
click at [590, 330] on link at bounding box center [552, 341] width 196 height 71
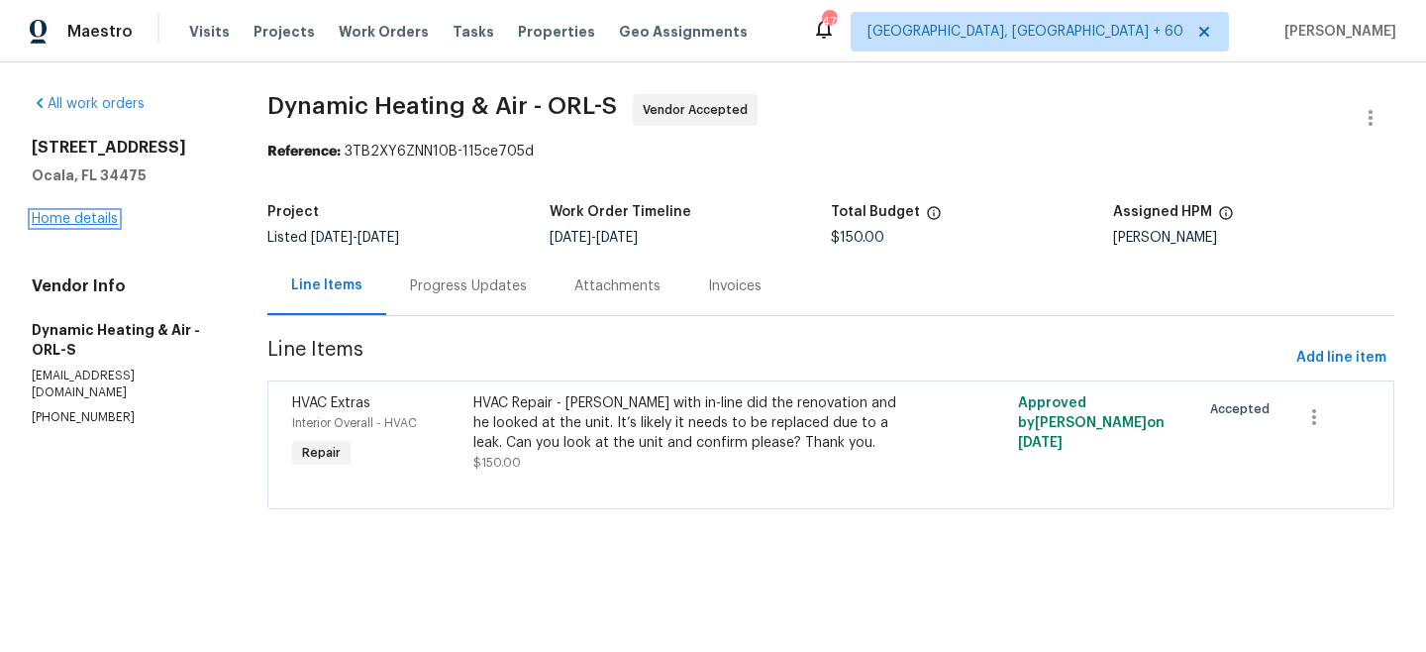
click at [63, 221] on link "Home details" at bounding box center [75, 219] width 86 height 14
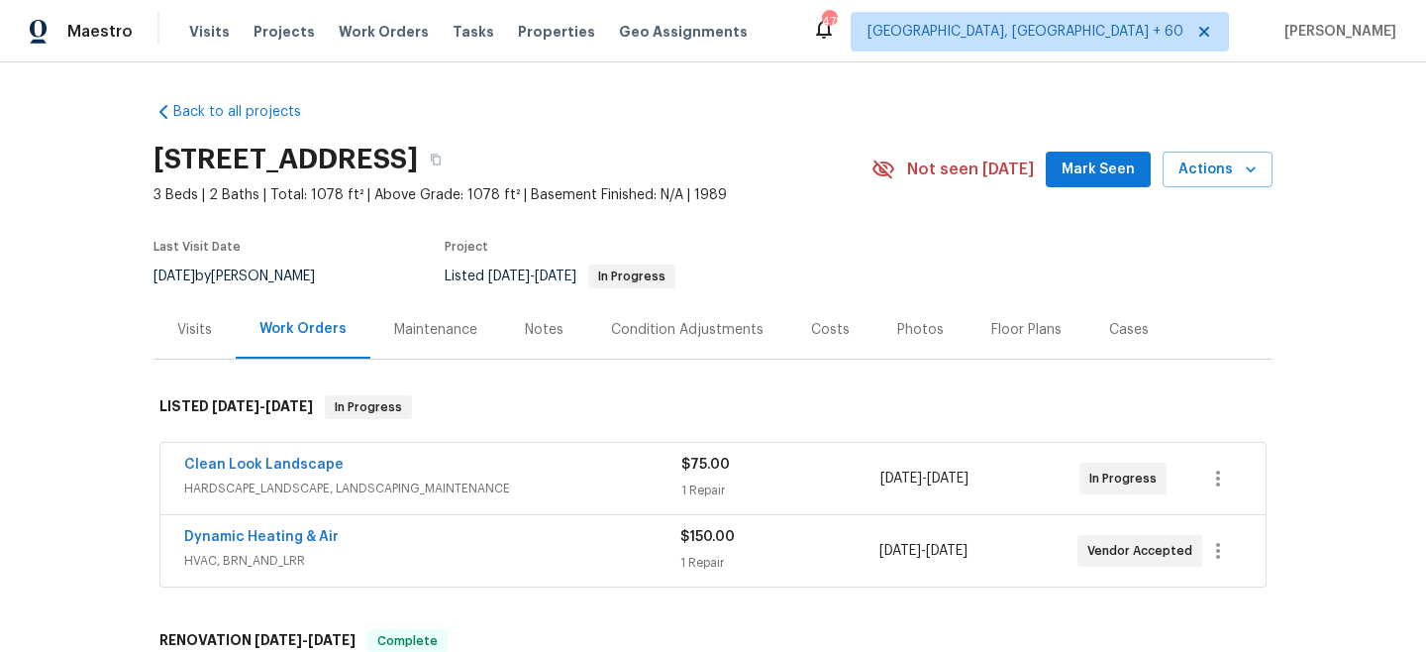
click at [441, 343] on div "Maintenance" at bounding box center [435, 329] width 131 height 58
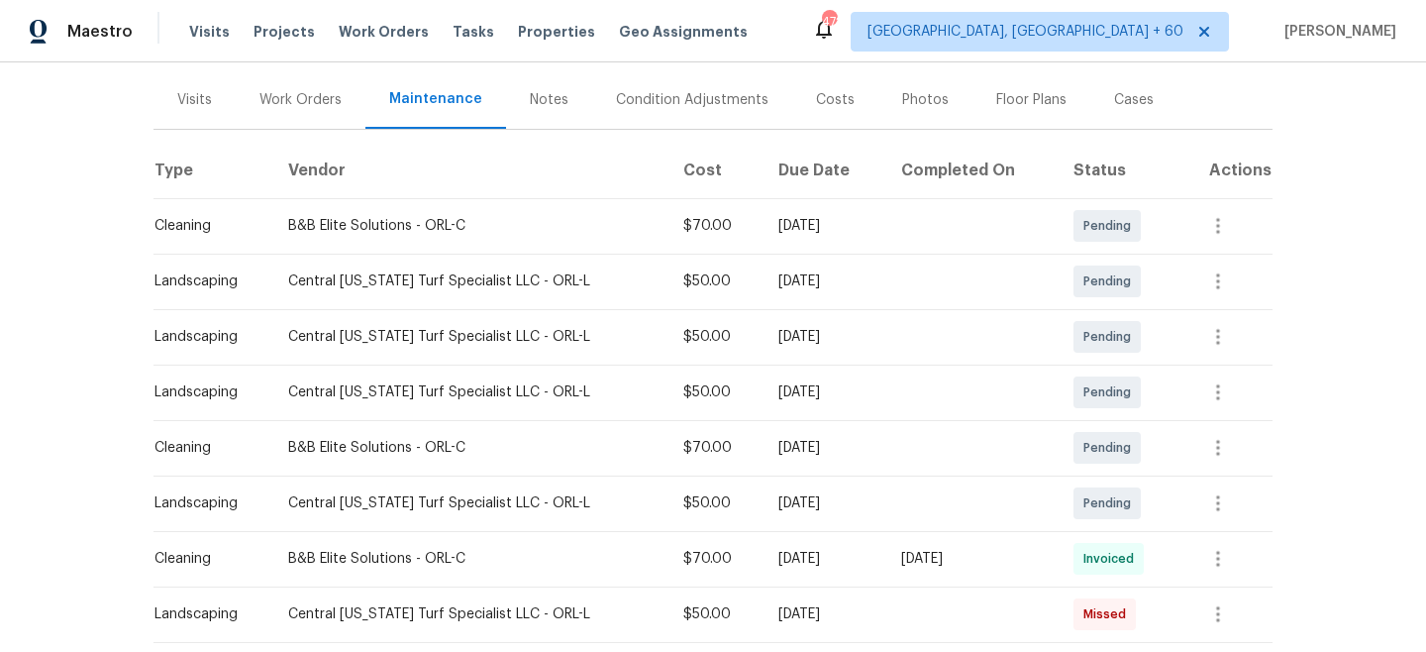
scroll to position [248, 0]
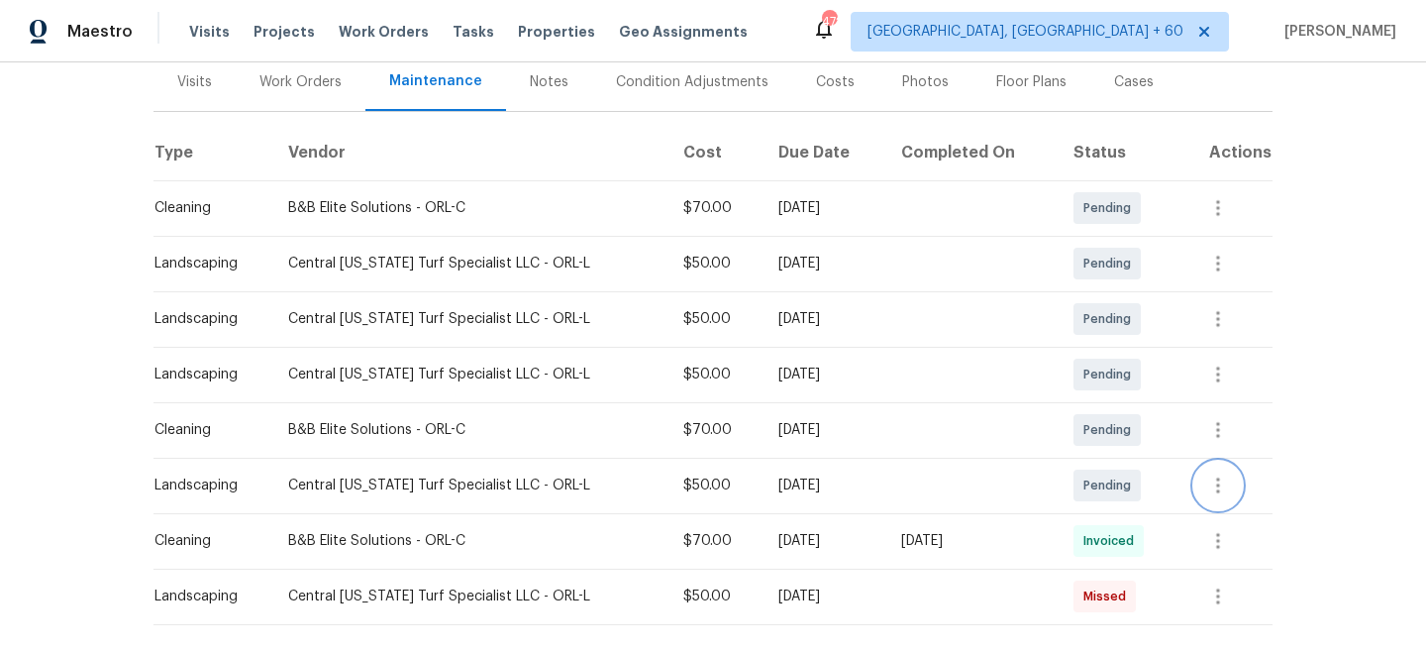
click at [1220, 483] on icon "button" at bounding box center [1218, 485] width 24 height 24
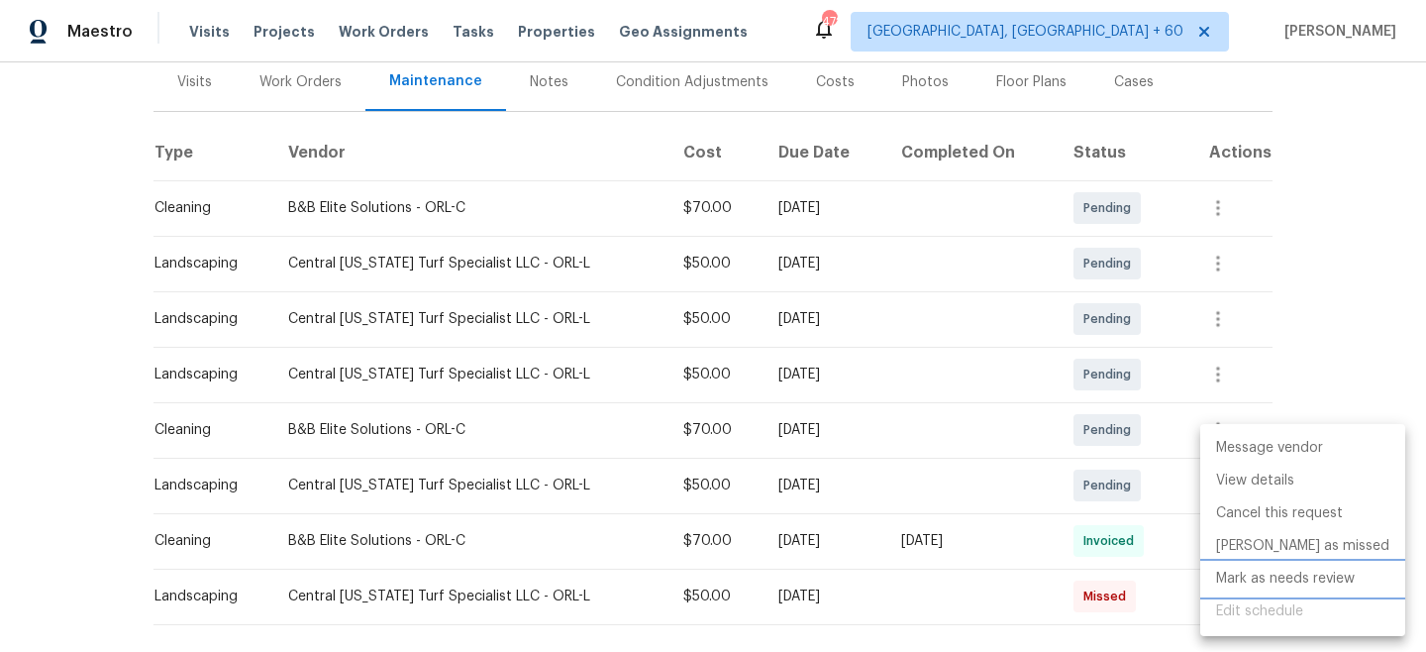
click at [1277, 575] on li "Mark as needs review" at bounding box center [1303, 579] width 205 height 33
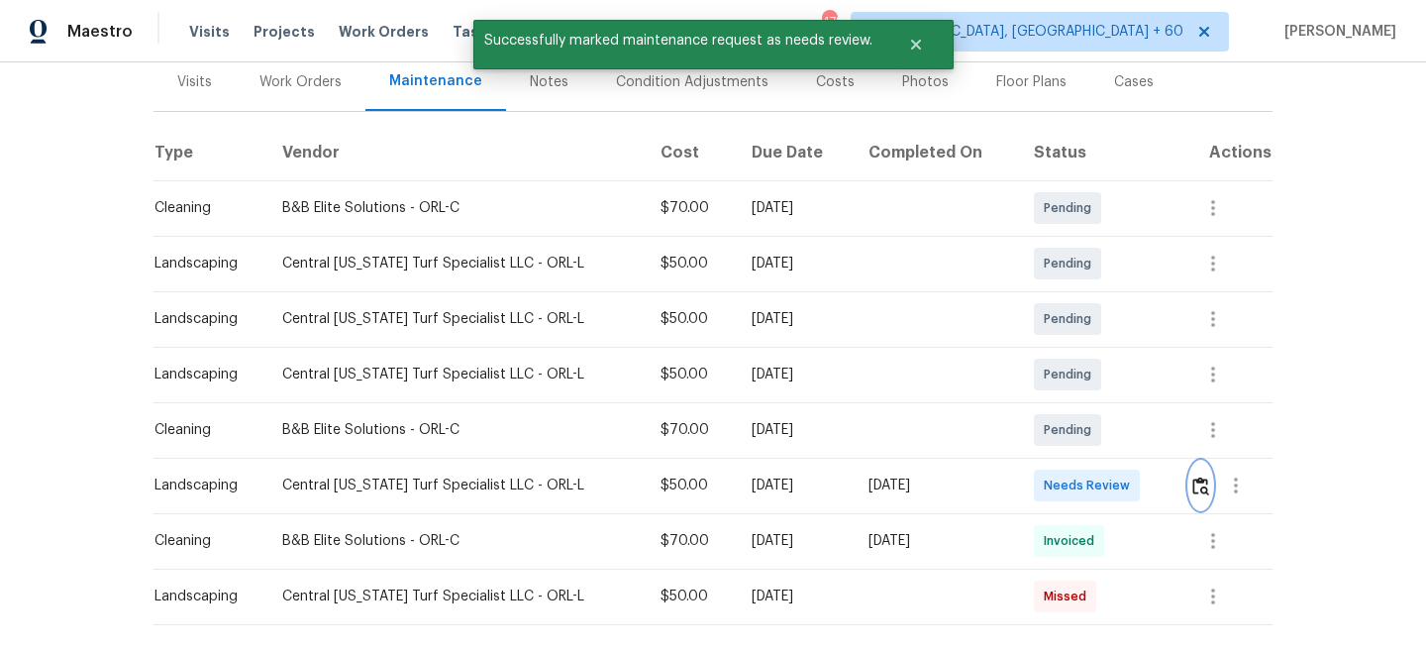
click at [1194, 487] on img "button" at bounding box center [1201, 485] width 17 height 19
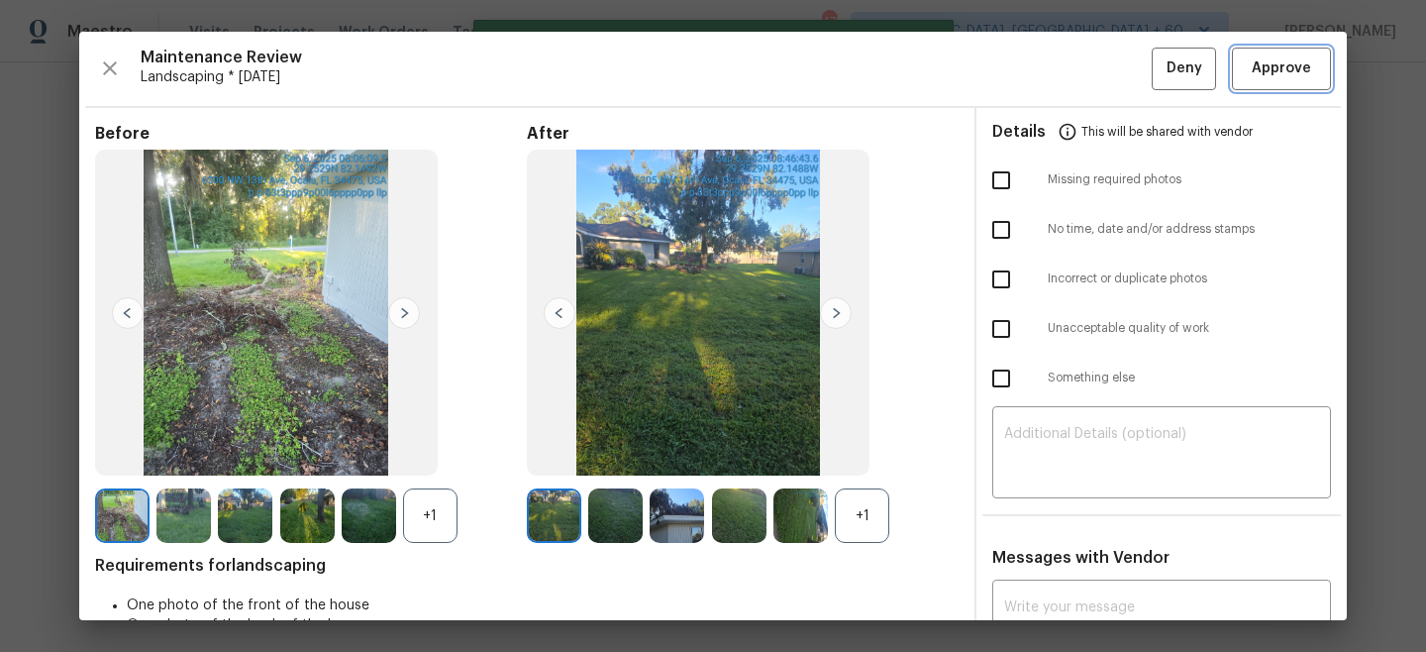
click at [1289, 72] on span "Approve" at bounding box center [1281, 68] width 59 height 25
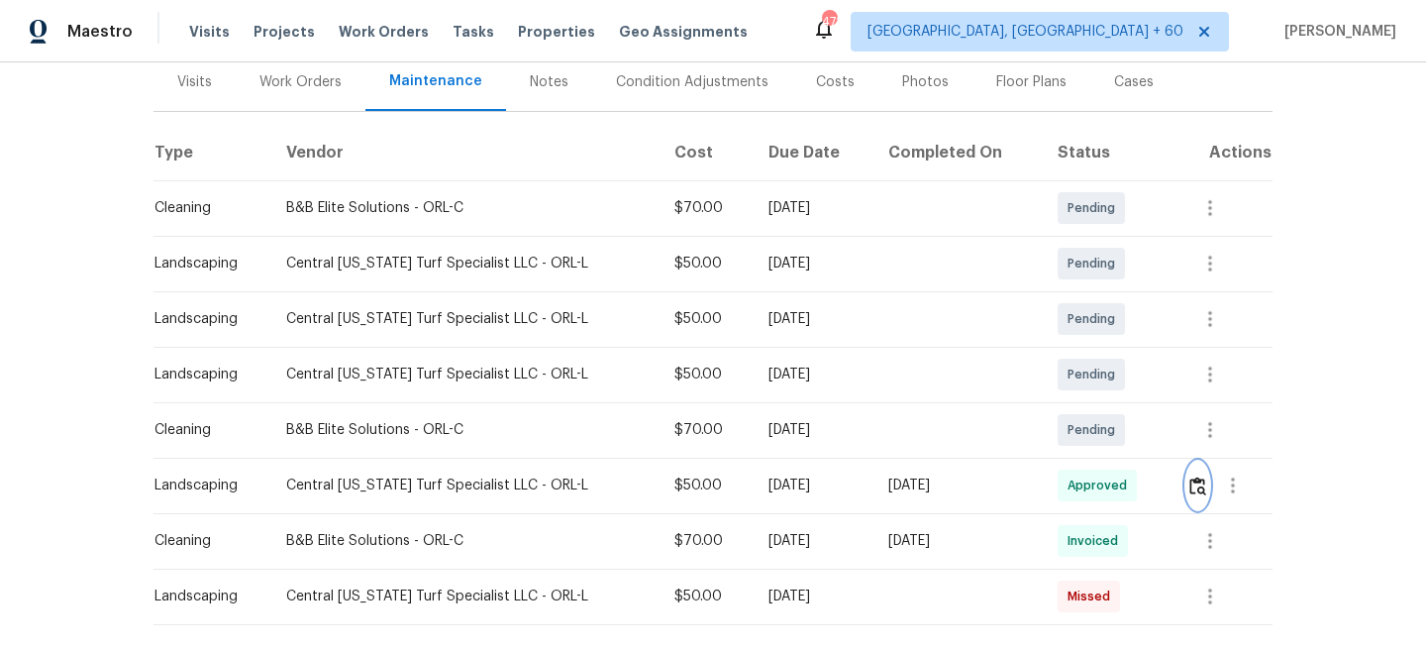
scroll to position [0, 0]
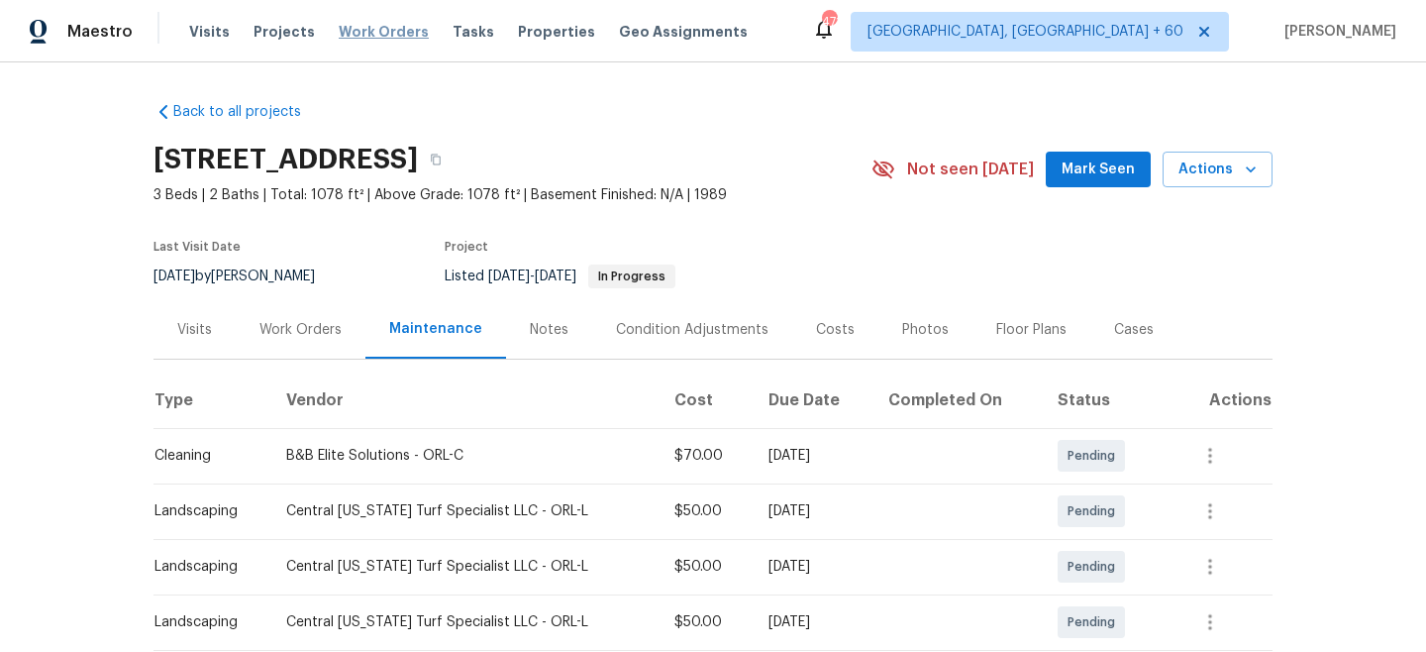
click at [366, 29] on span "Work Orders" at bounding box center [384, 32] width 90 height 20
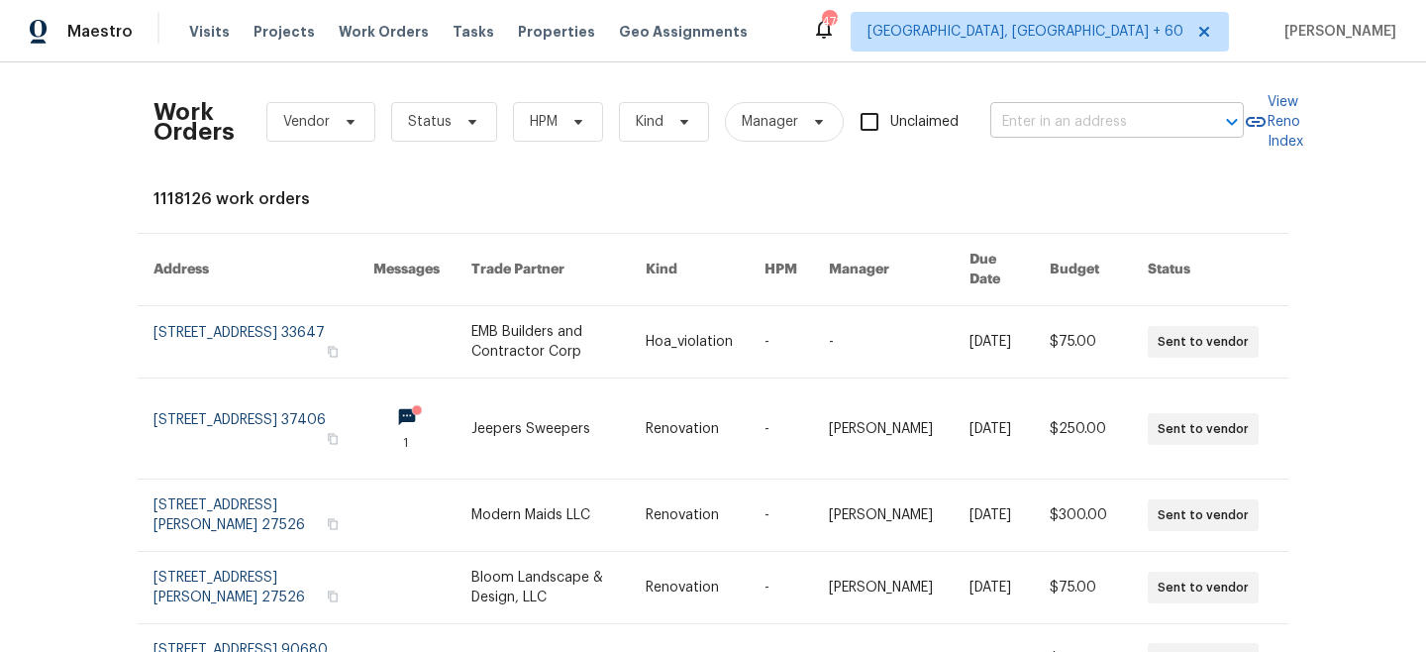
click at [1032, 126] on input "text" at bounding box center [1090, 122] width 198 height 31
paste input "[STREET_ADDRESS]"
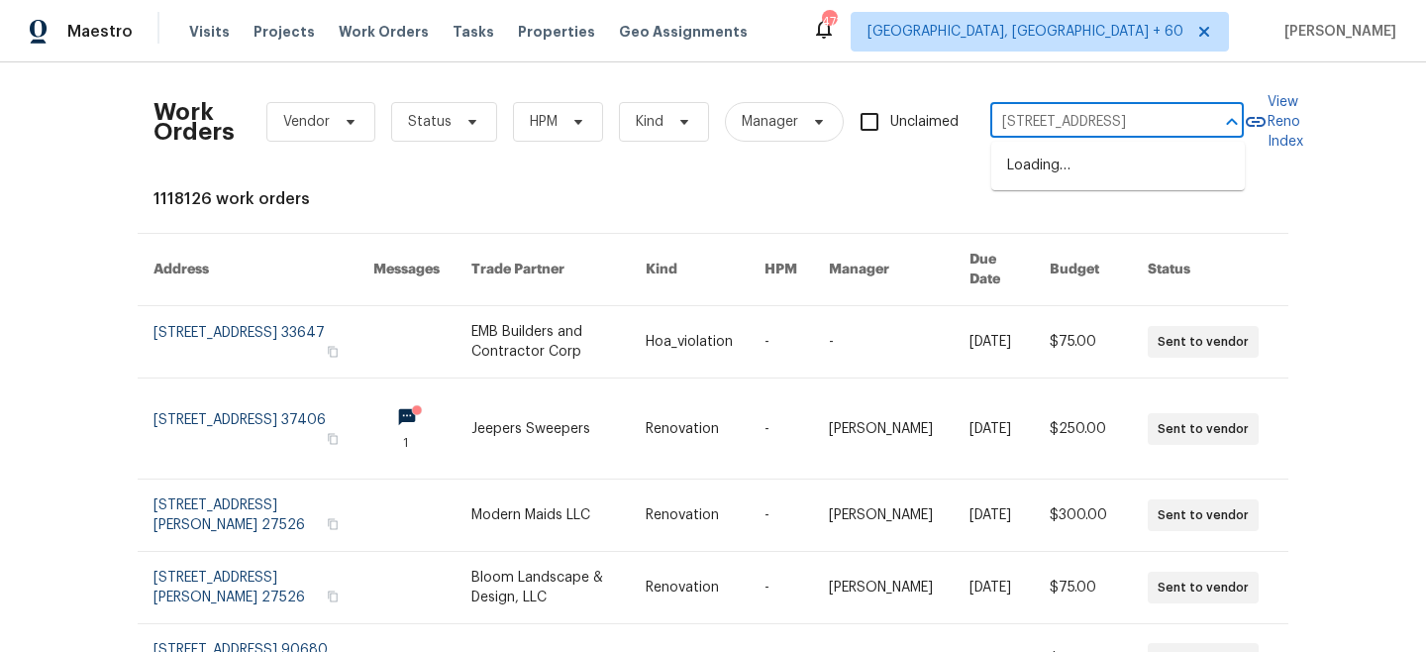
scroll to position [0, 97]
type input "[STREET_ADDRESS]"
click at [1104, 182] on li "[STREET_ADDRESS]" at bounding box center [1119, 166] width 254 height 33
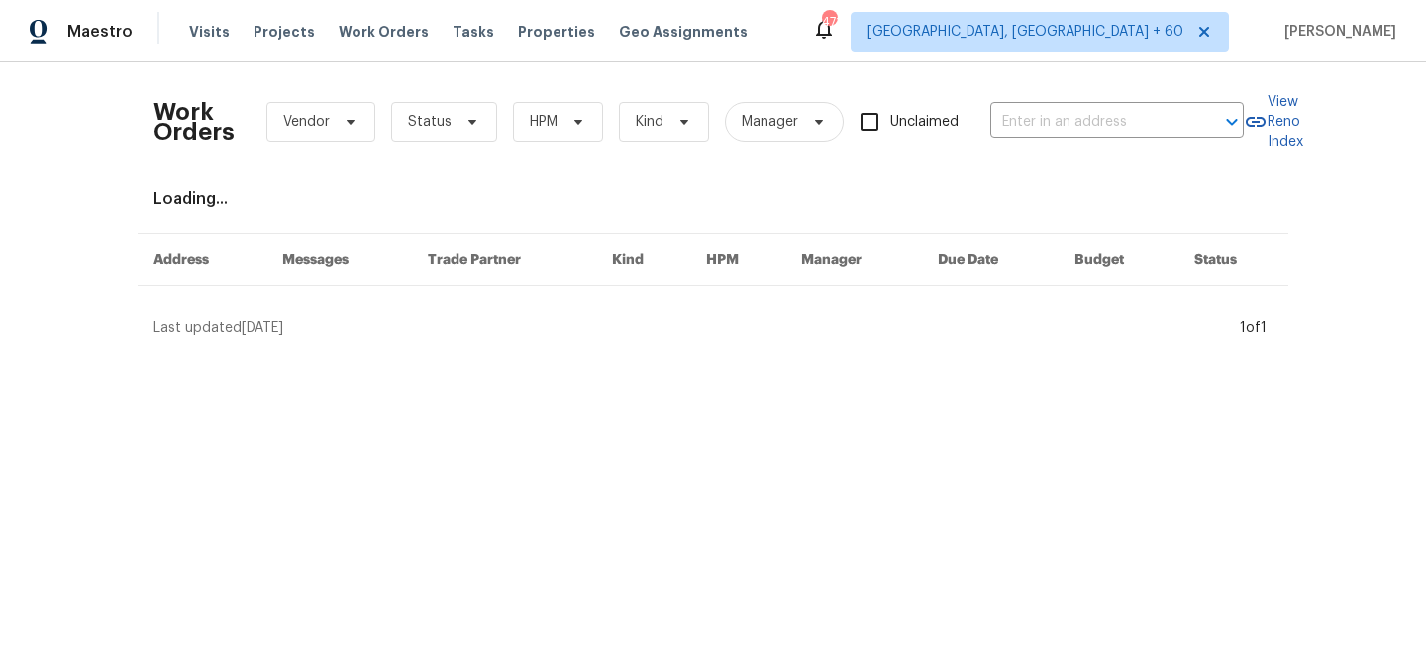
type input "[STREET_ADDRESS]"
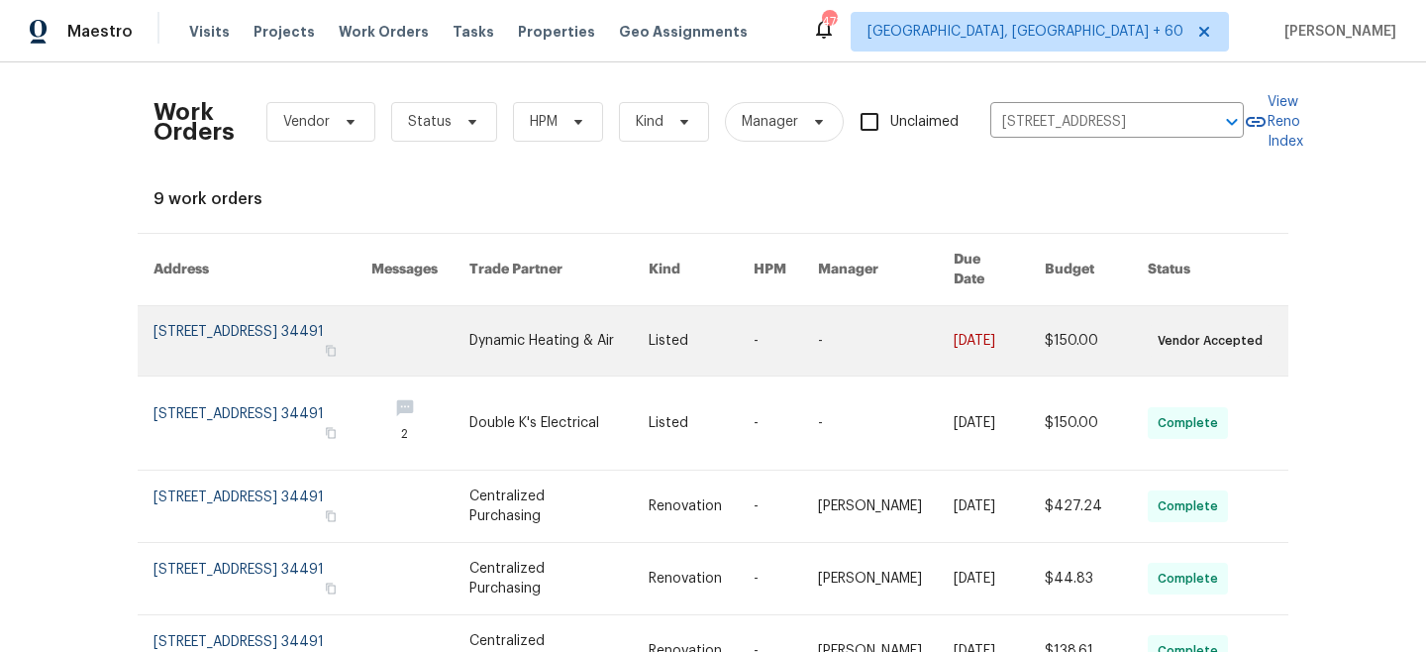
click at [576, 324] on link at bounding box center [559, 340] width 179 height 69
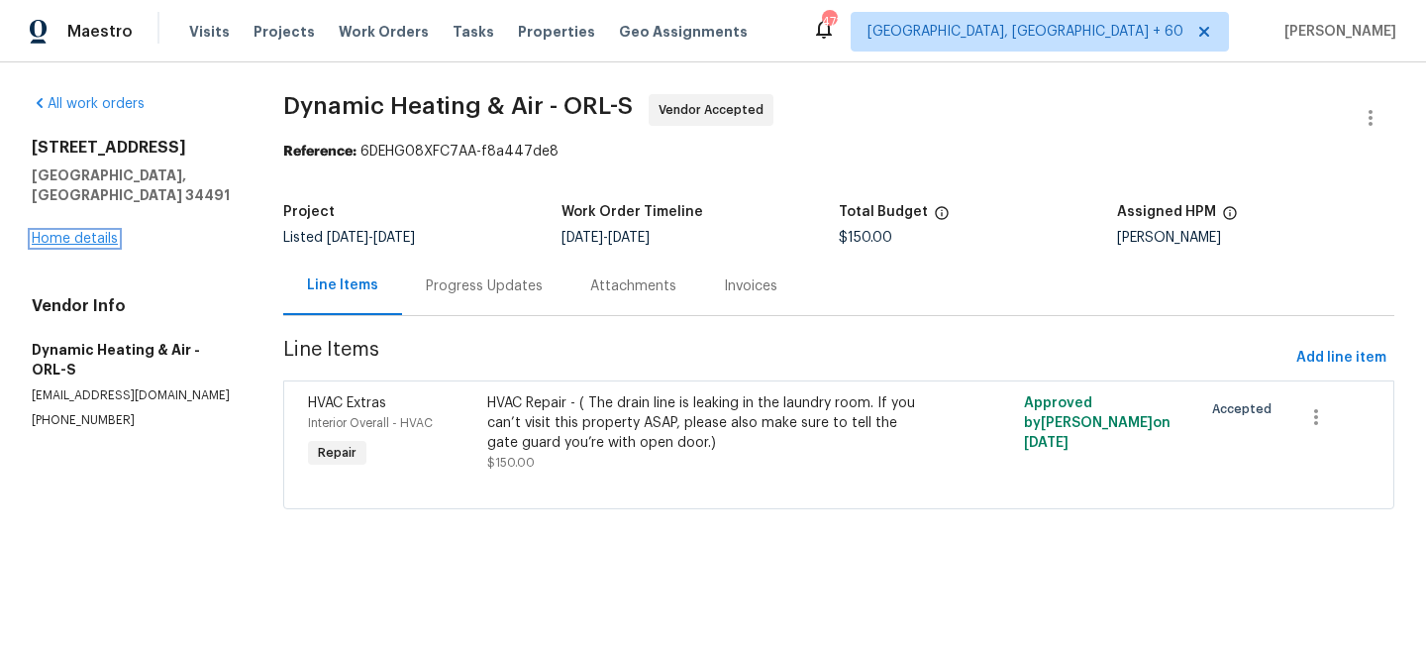
click at [80, 232] on link "Home details" at bounding box center [75, 239] width 86 height 14
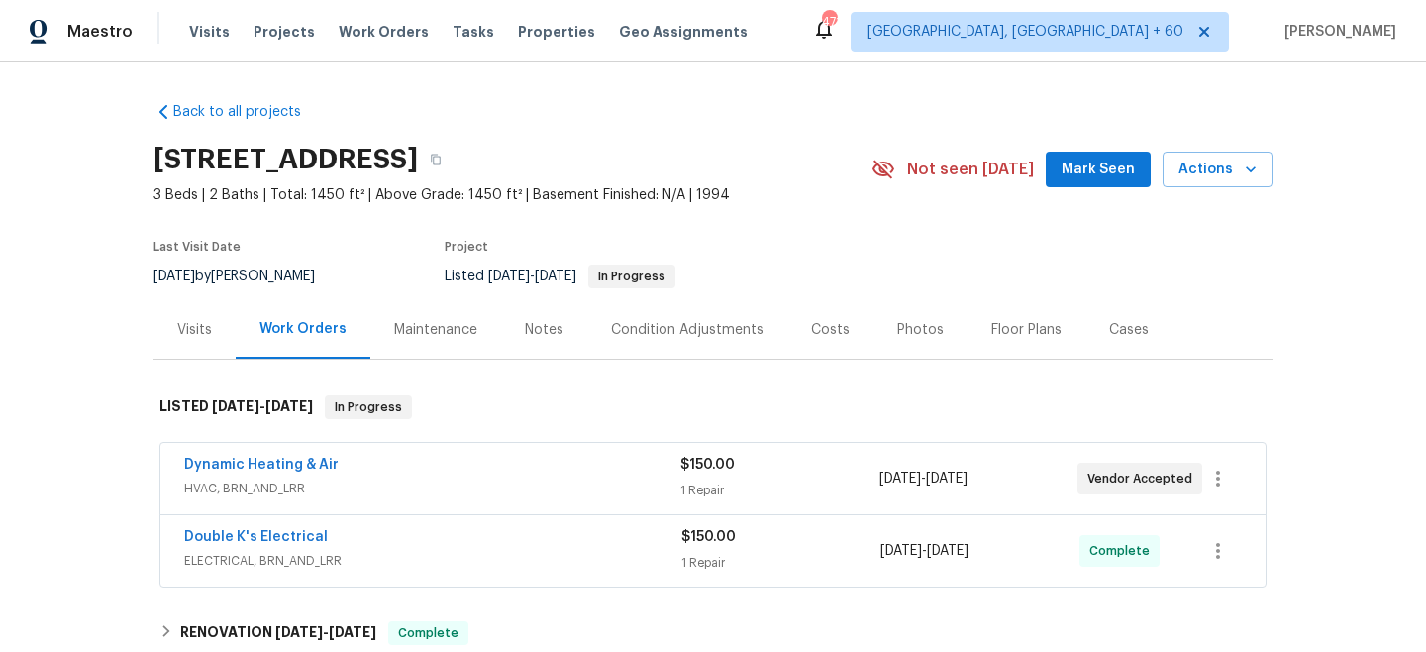
click at [426, 351] on div "Maintenance" at bounding box center [435, 329] width 131 height 58
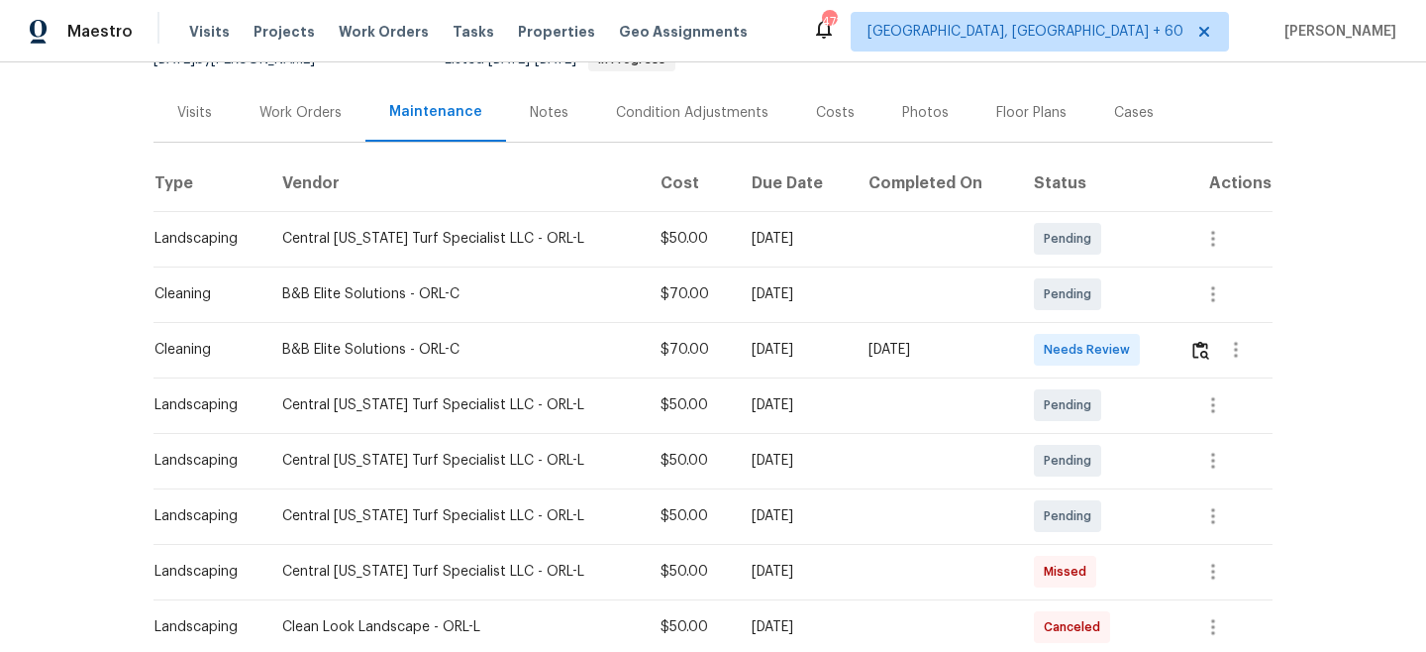
scroll to position [229, 0]
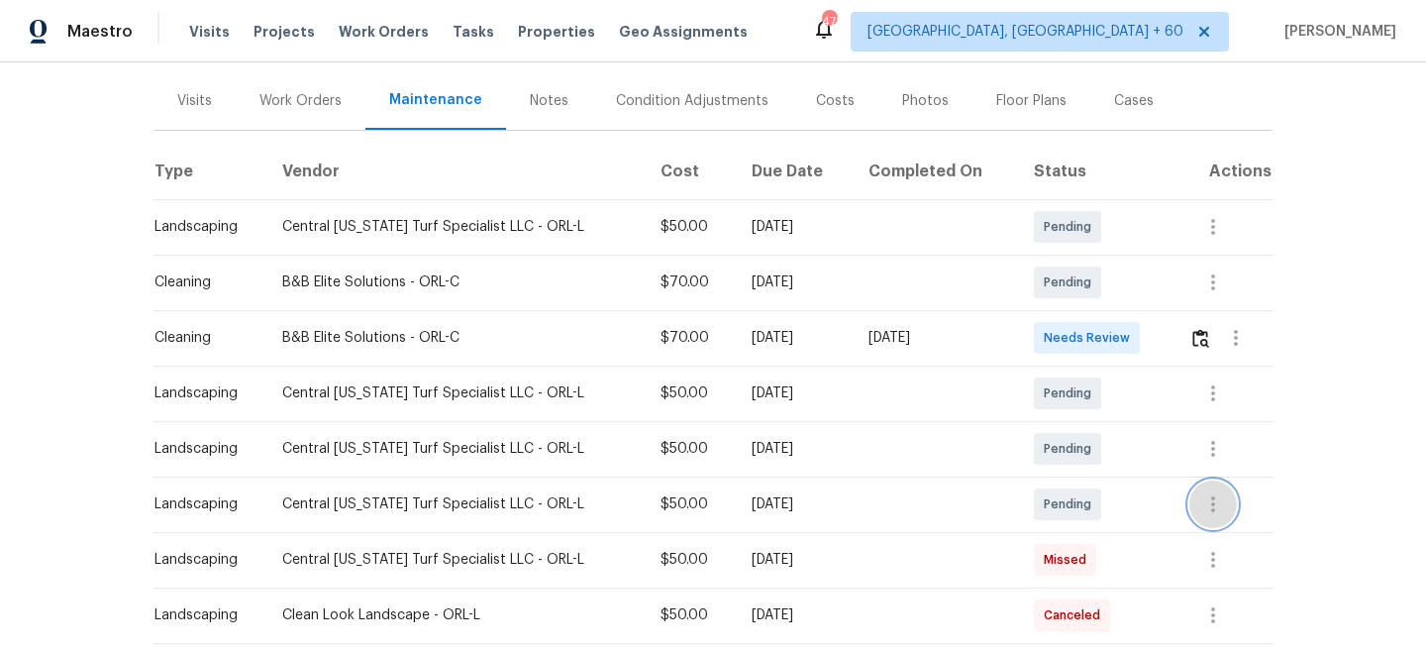
click at [1209, 508] on icon "button" at bounding box center [1214, 504] width 24 height 24
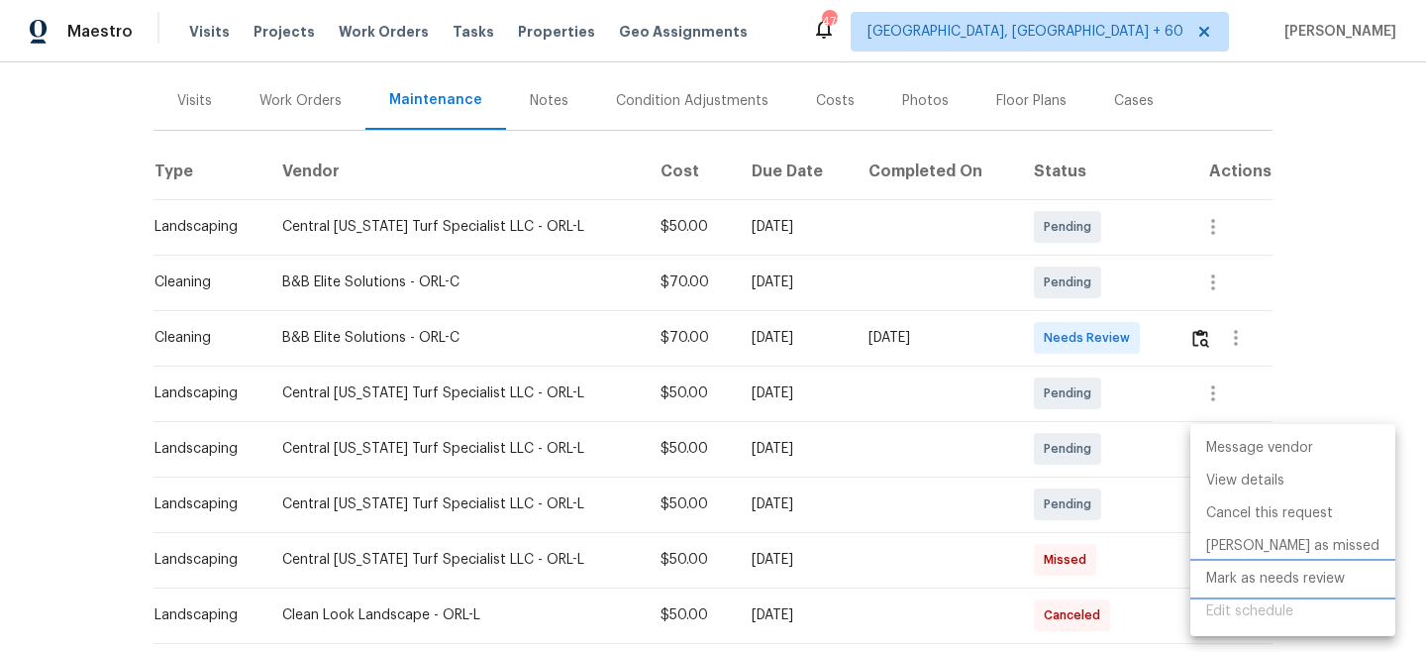
drag, startPoint x: 1279, startPoint y: 584, endPoint x: 1288, endPoint y: 541, distance: 44.5
click at [1279, 584] on li "Mark as needs review" at bounding box center [1293, 579] width 205 height 33
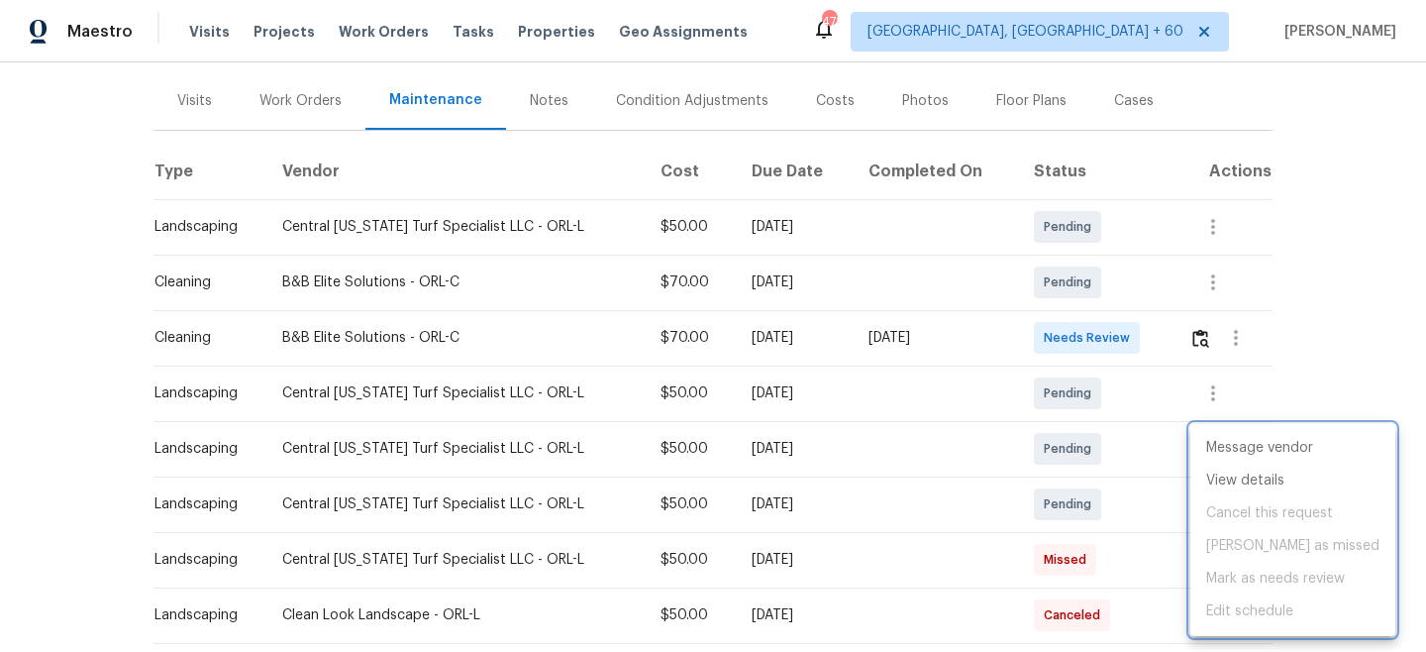
click at [1349, 243] on div at bounding box center [713, 326] width 1426 height 652
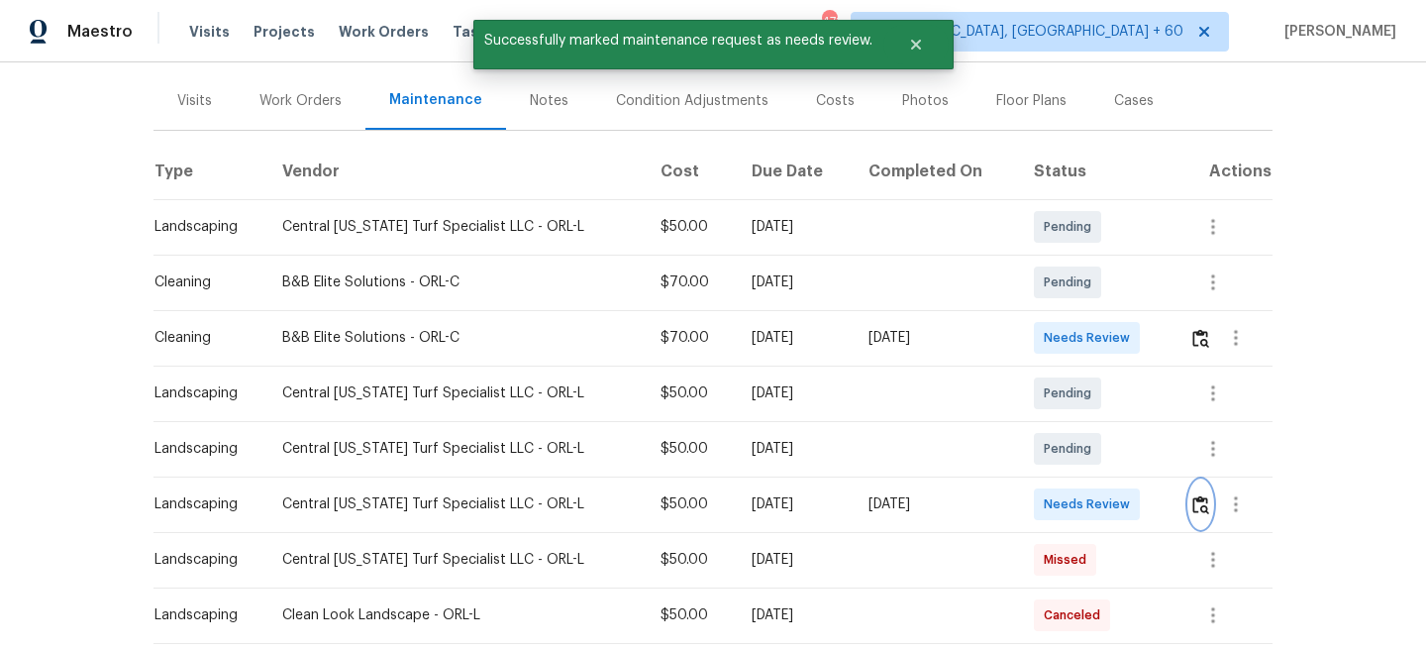
click at [1198, 506] on img "button" at bounding box center [1201, 504] width 17 height 19
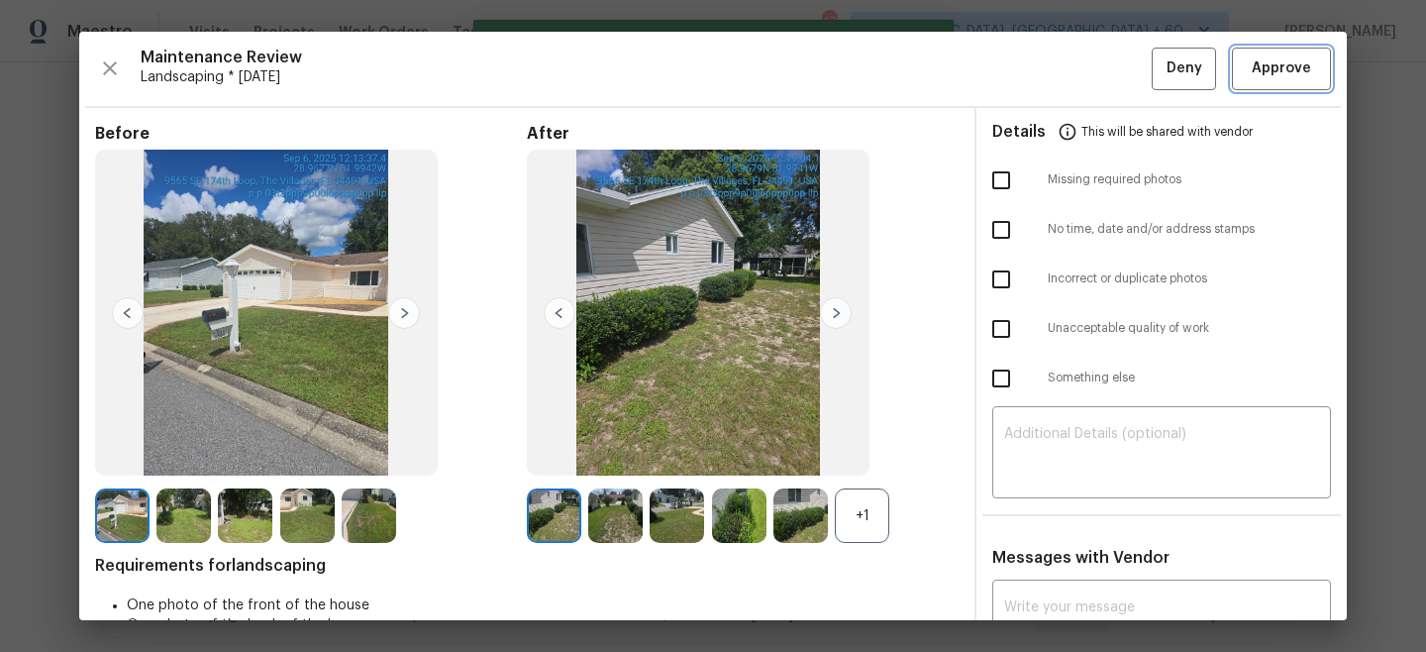
click at [1282, 66] on span "Approve" at bounding box center [1281, 68] width 59 height 25
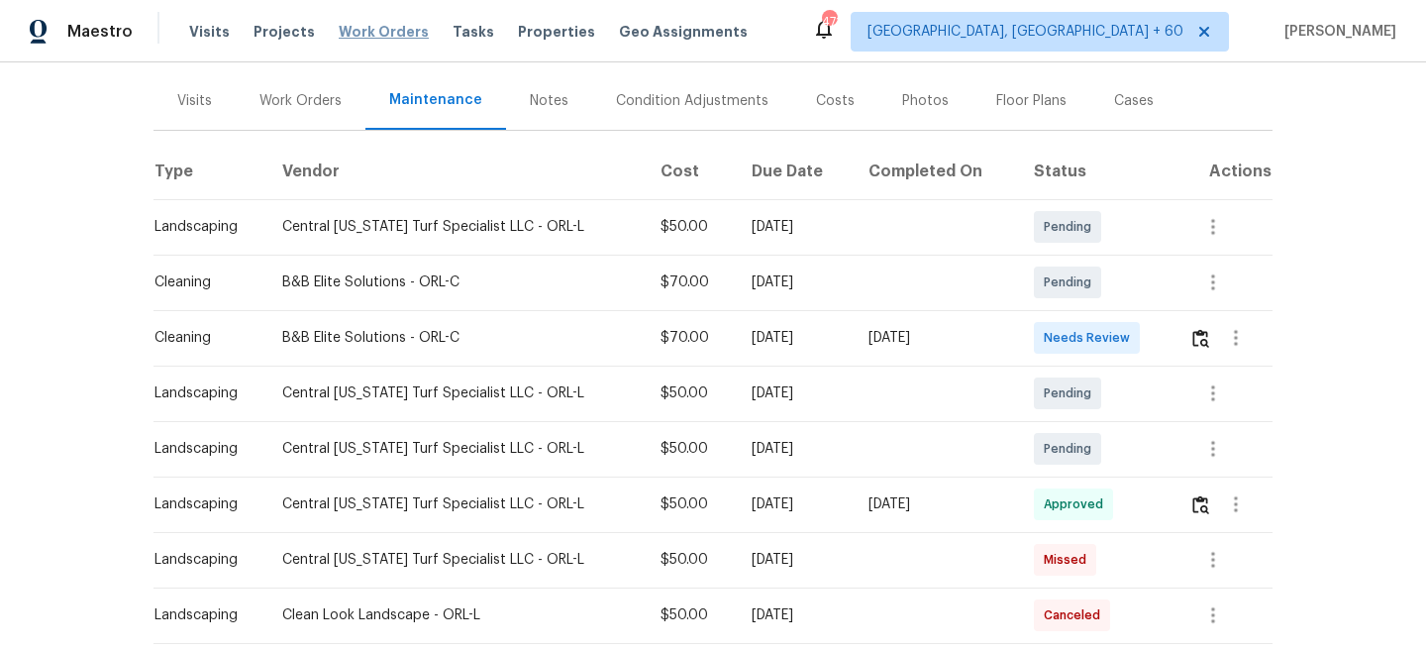
click at [384, 30] on span "Work Orders" at bounding box center [384, 32] width 90 height 20
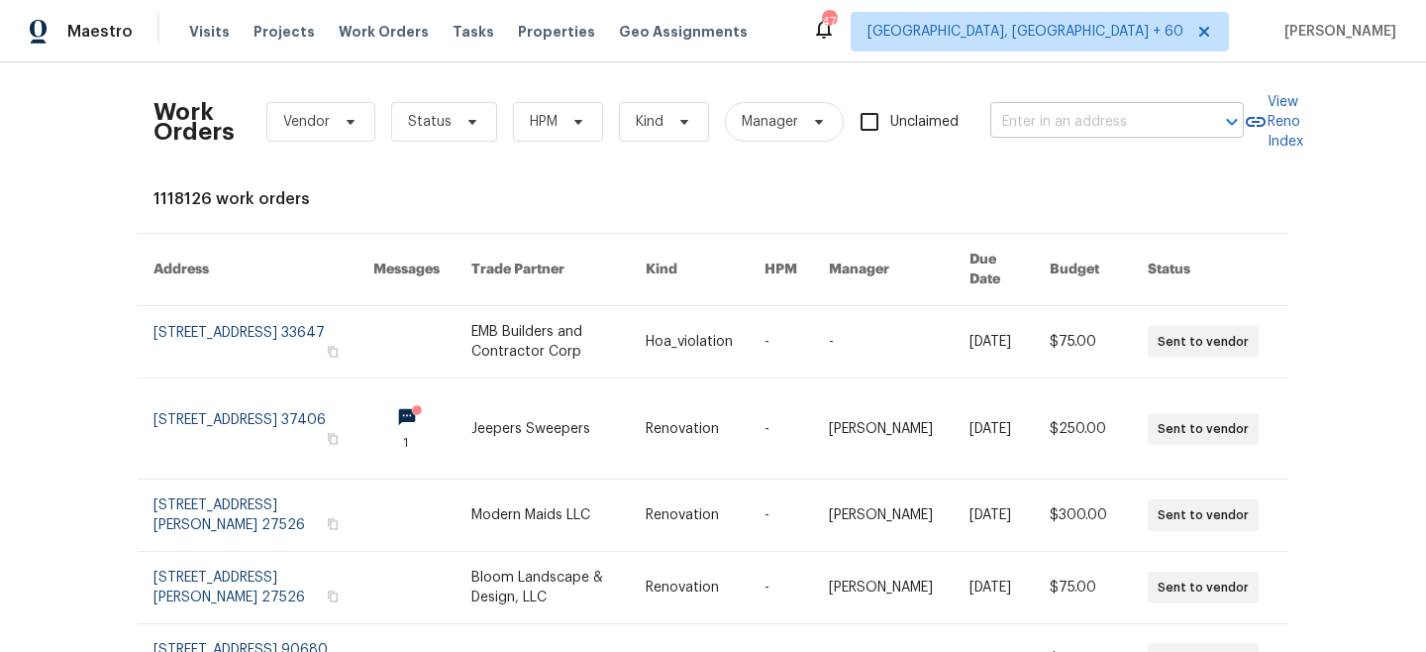
click at [1139, 121] on input "text" at bounding box center [1090, 122] width 198 height 31
paste input "[STREET_ADDRESS]"
type input "[STREET_ADDRESS]"
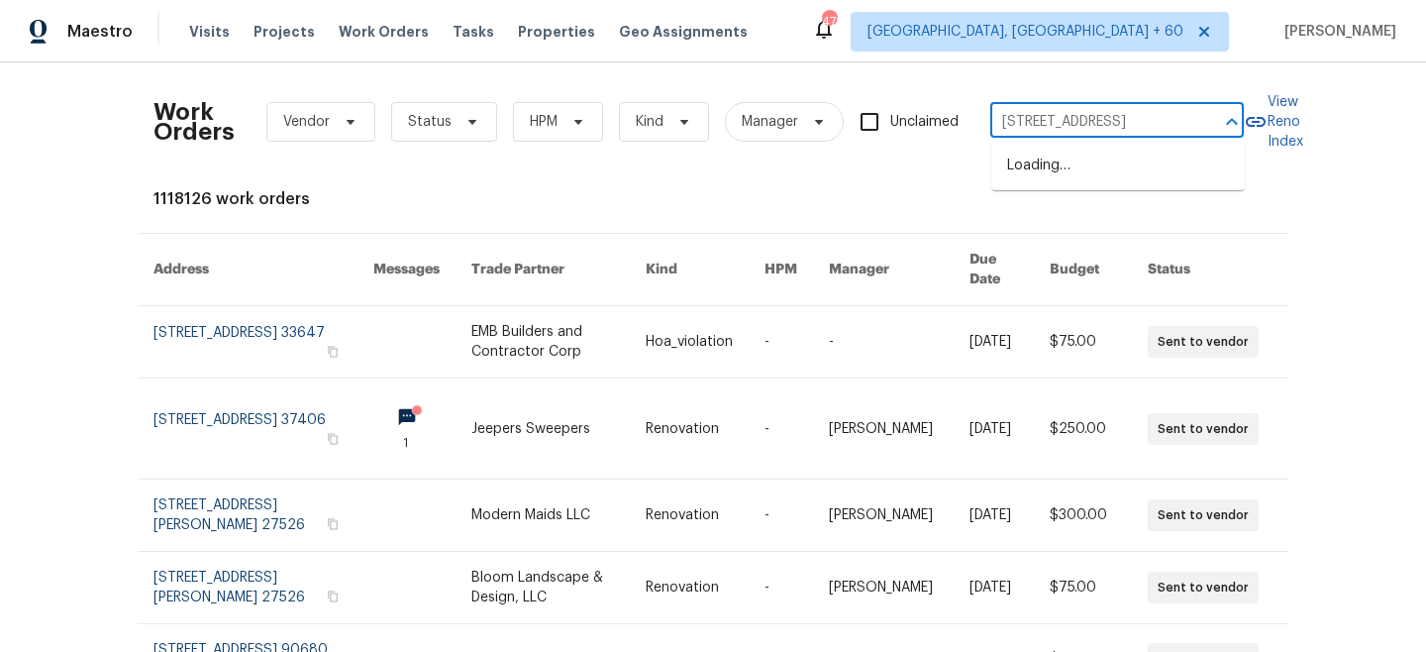
scroll to position [0, 33]
click at [1104, 170] on li "[STREET_ADDRESS]" at bounding box center [1119, 166] width 254 height 33
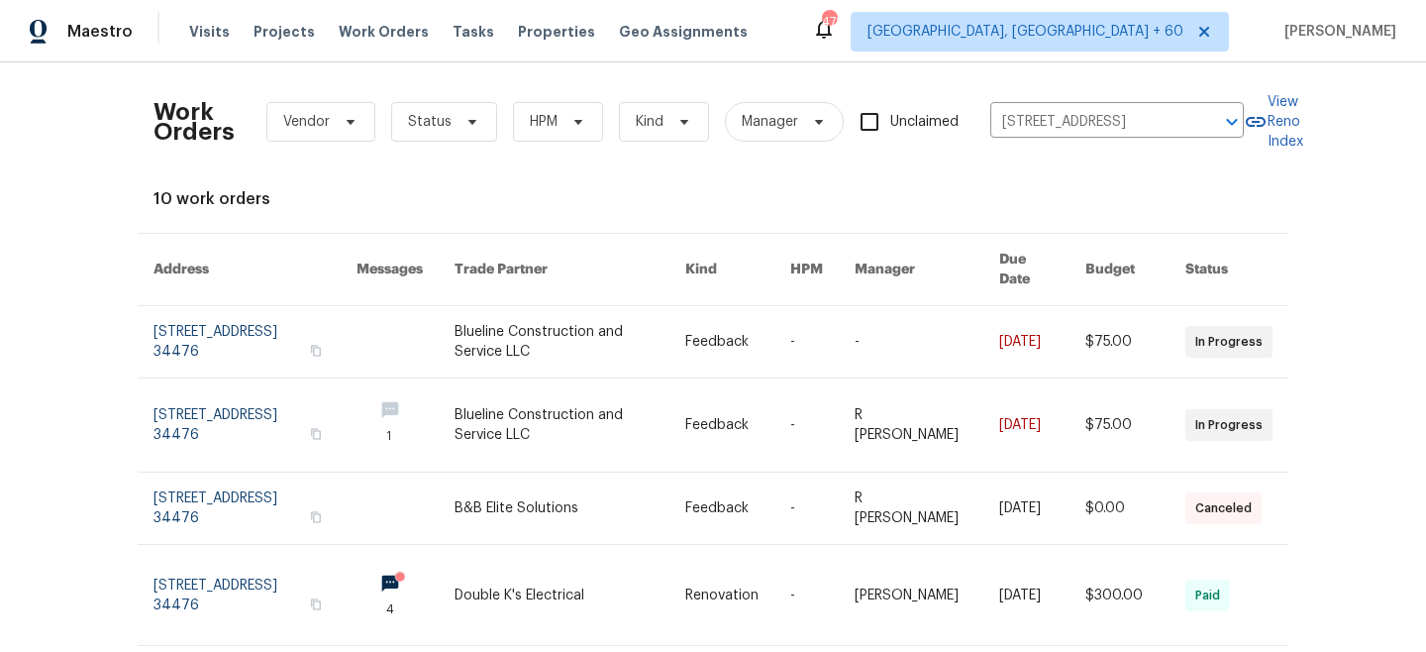
click at [704, 327] on link at bounding box center [737, 341] width 105 height 71
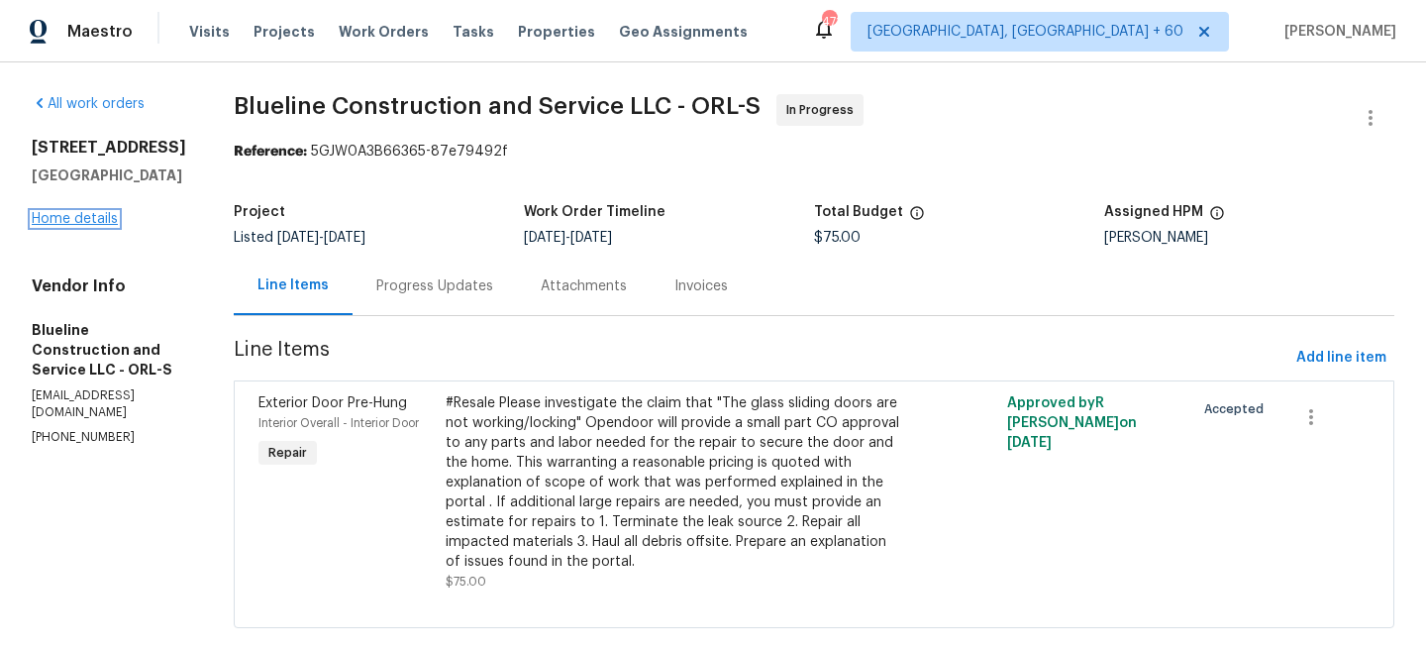
click at [69, 218] on link "Home details" at bounding box center [75, 219] width 86 height 14
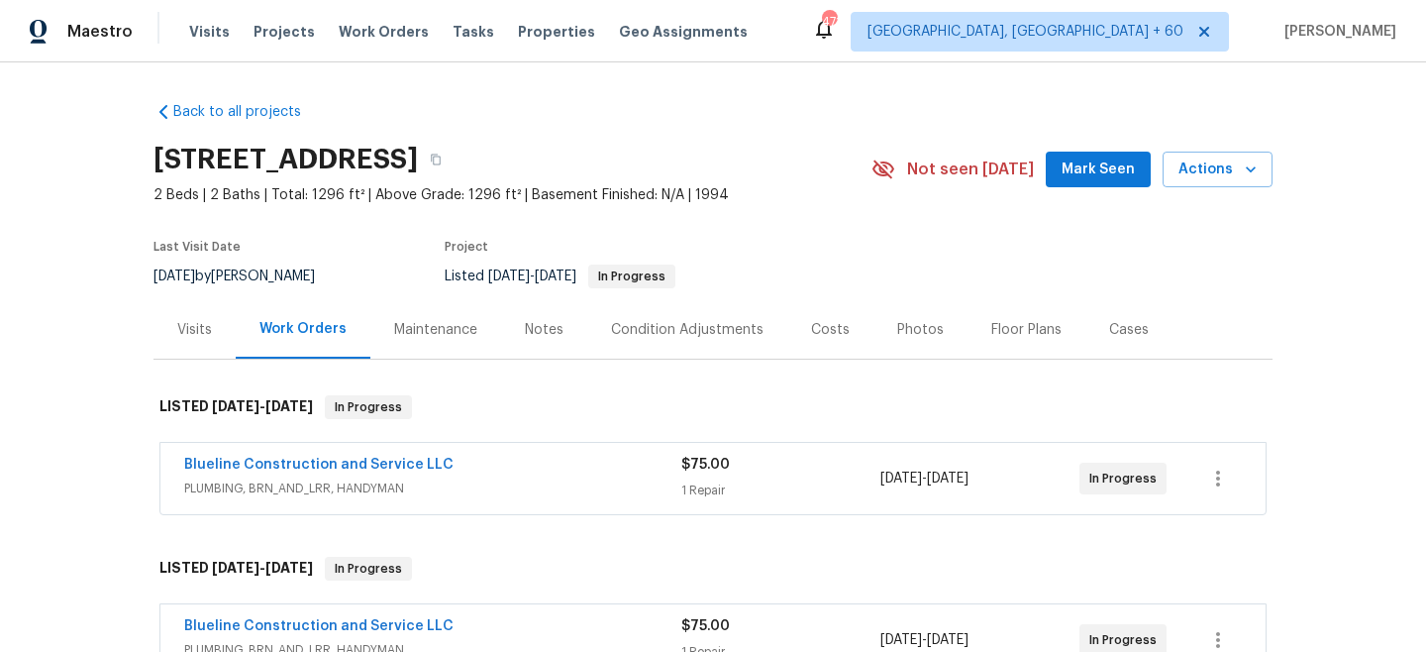
click at [480, 330] on div "Maintenance" at bounding box center [435, 329] width 131 height 58
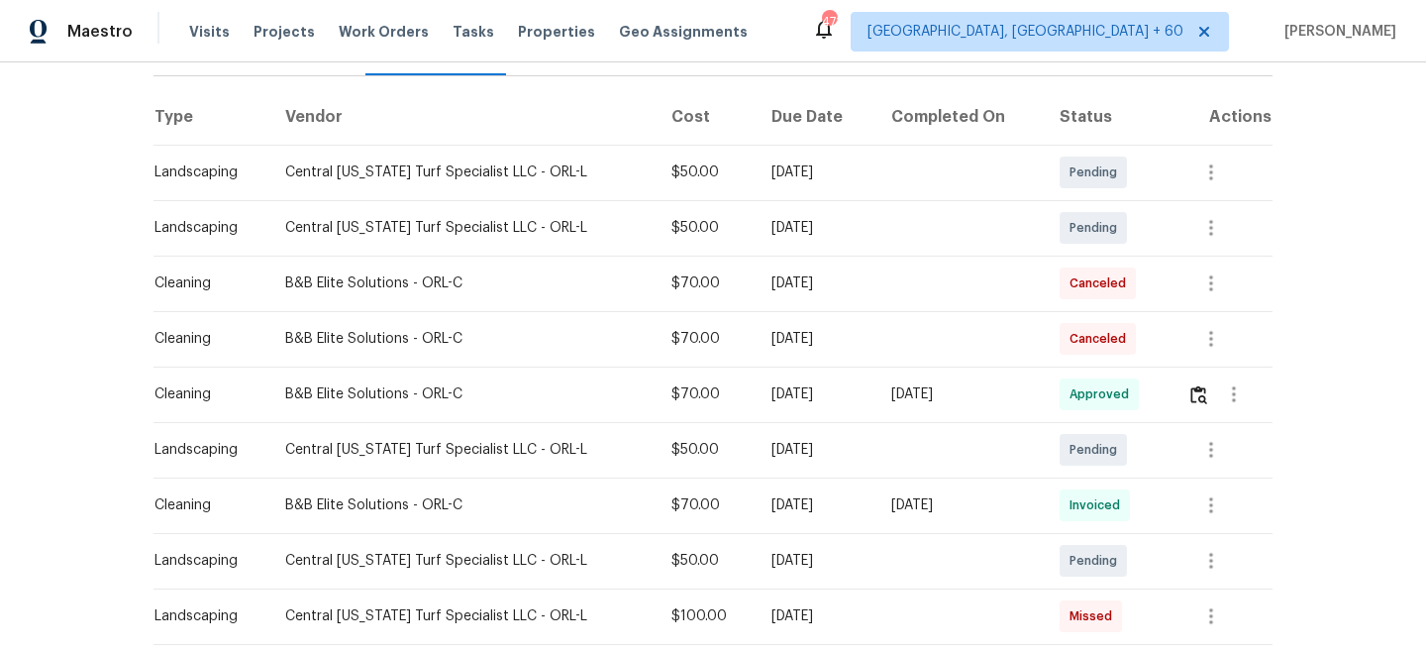
scroll to position [291, 0]
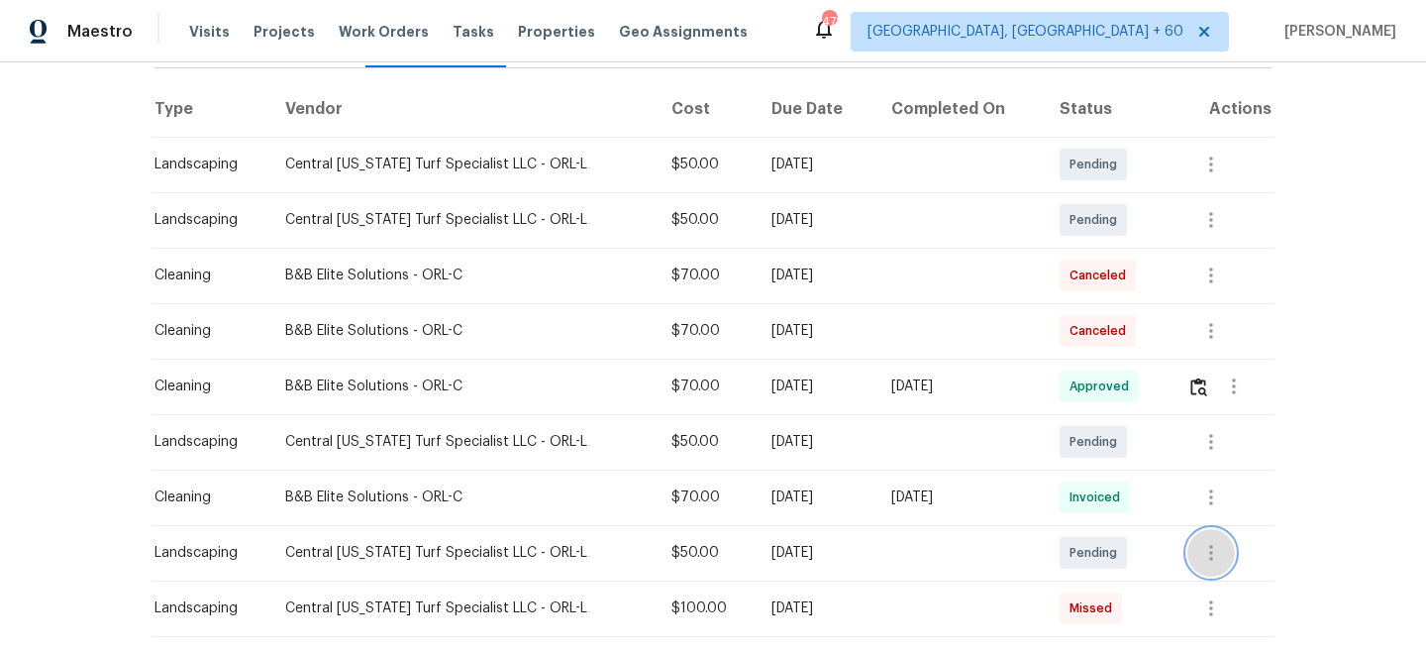
click at [1214, 553] on icon "button" at bounding box center [1212, 553] width 24 height 24
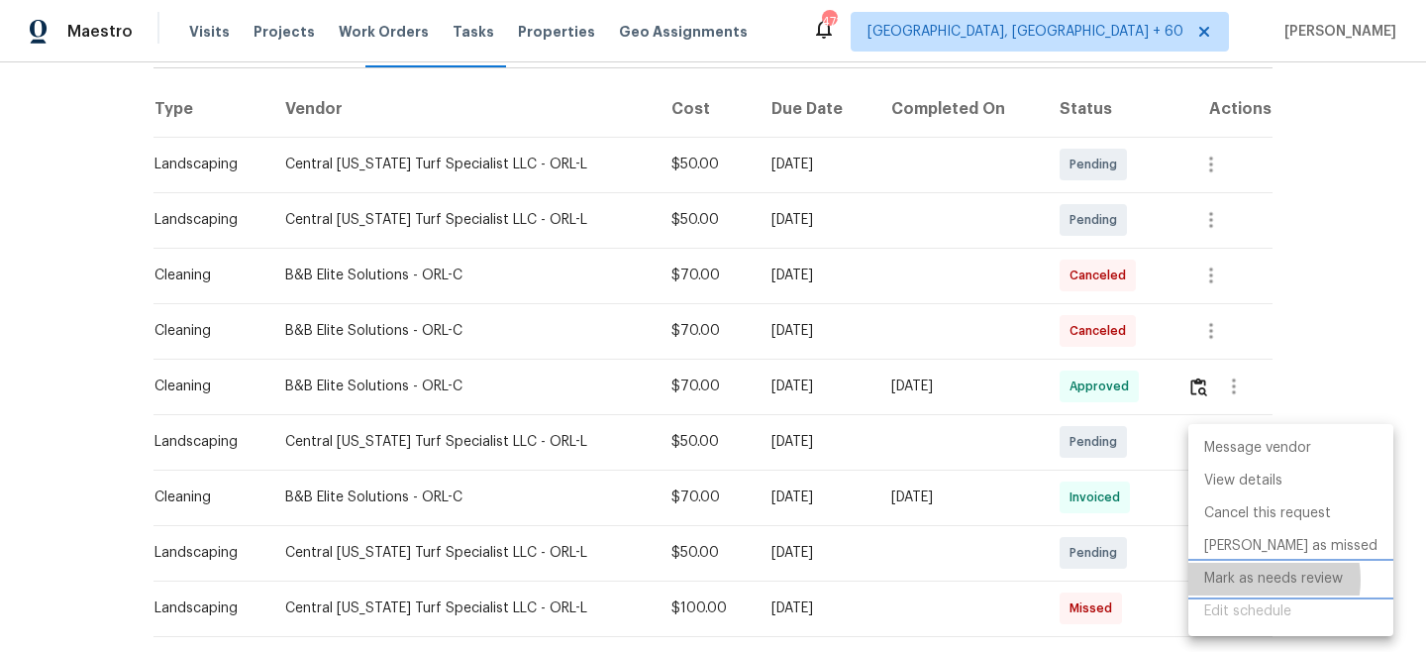
click at [1250, 579] on li "Mark as needs review" at bounding box center [1291, 579] width 205 height 33
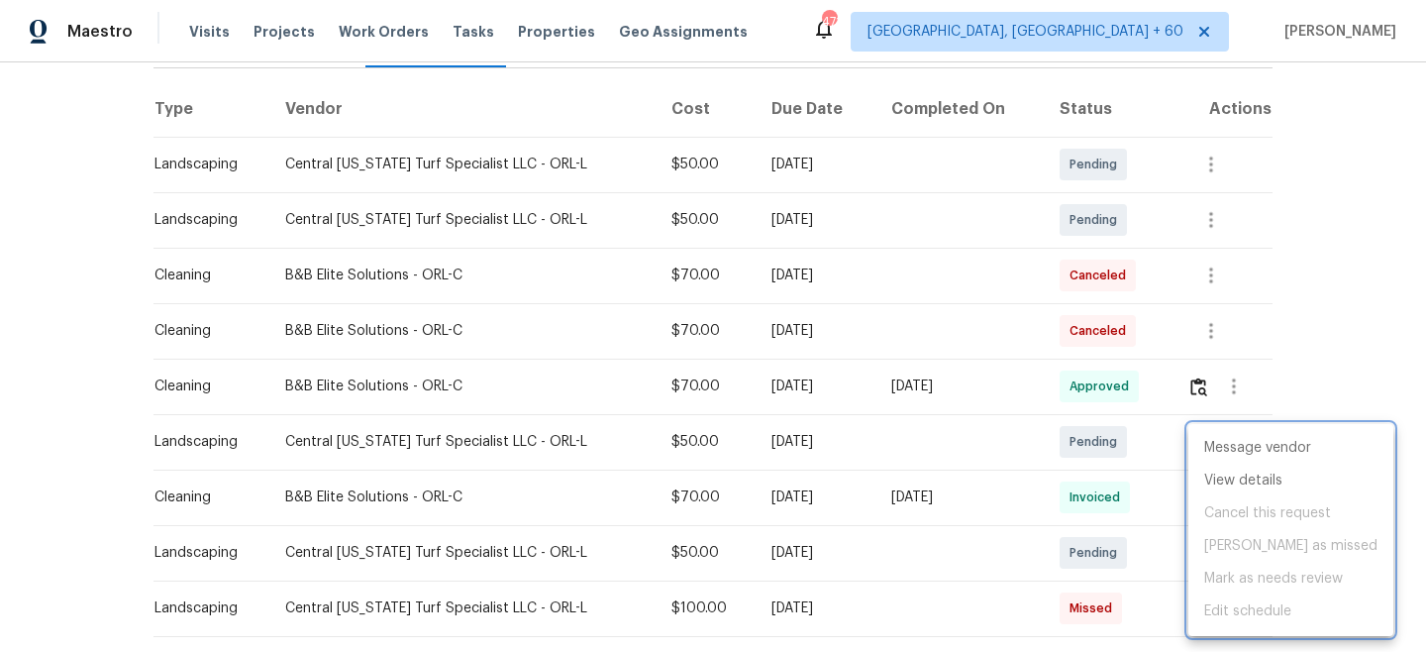
click at [1336, 290] on div at bounding box center [713, 326] width 1426 height 652
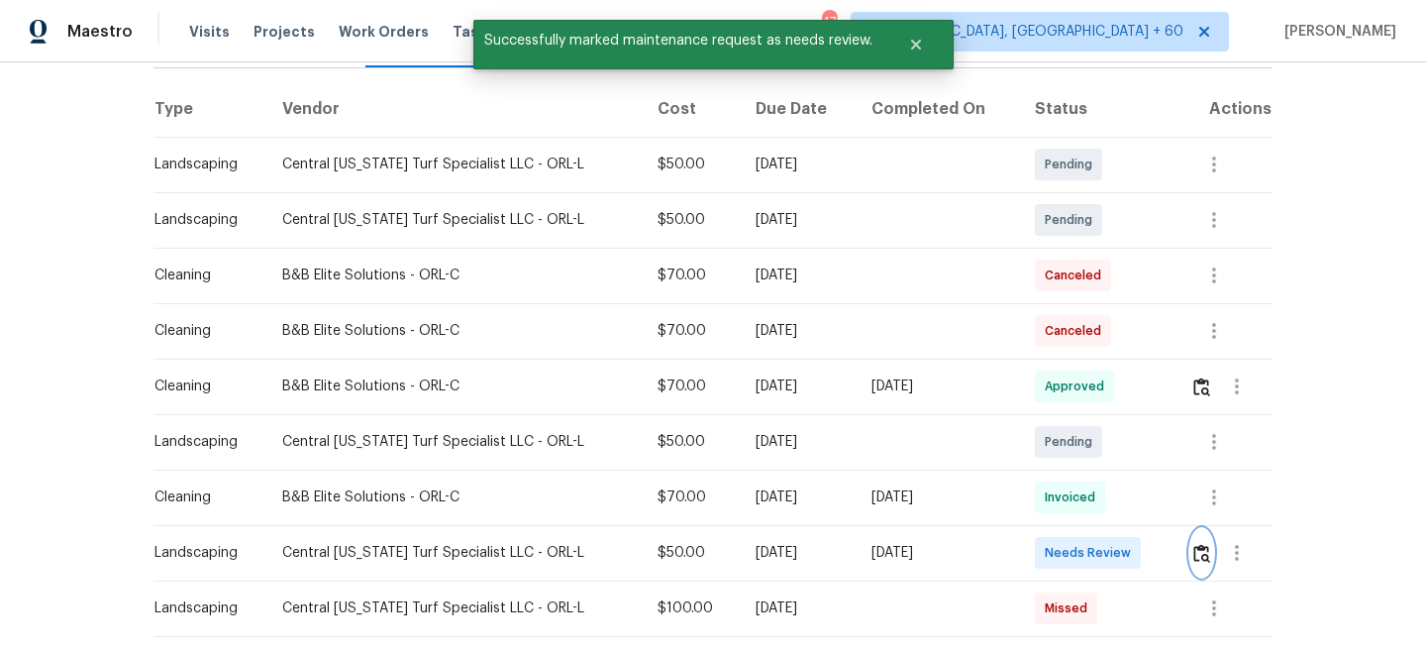
click at [1195, 554] on img "button" at bounding box center [1202, 553] width 17 height 19
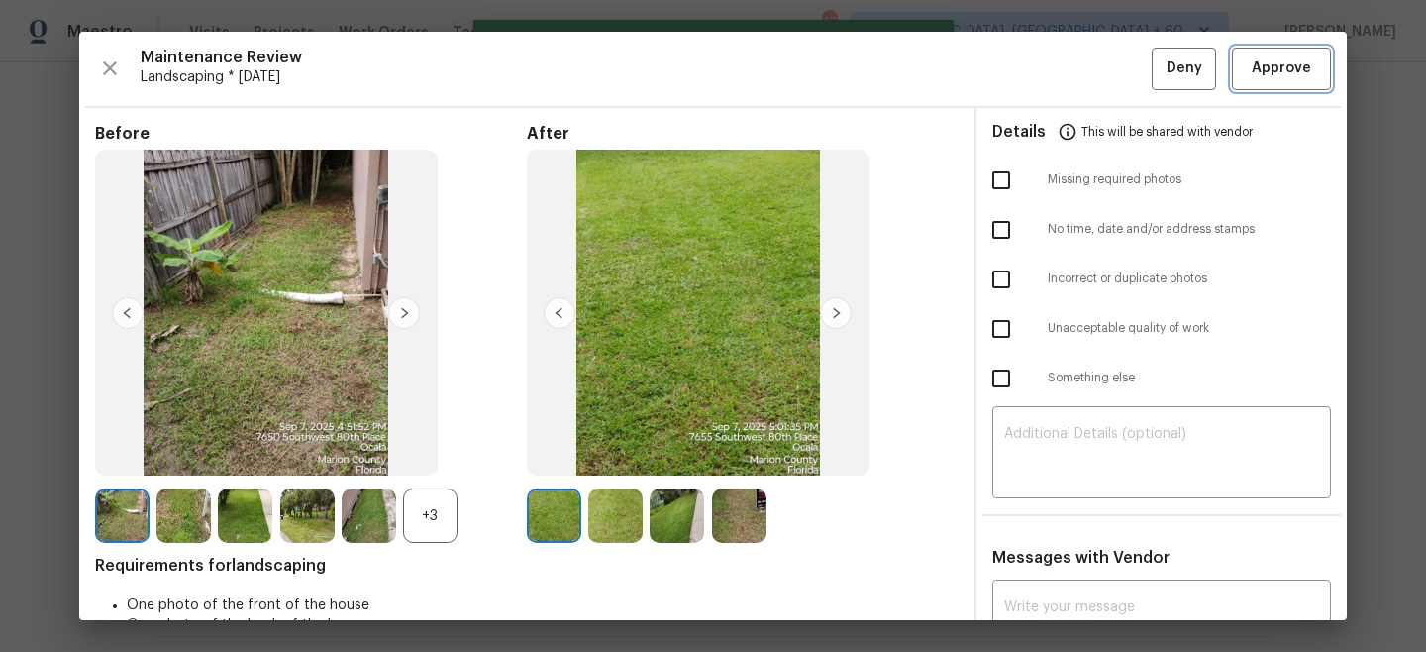
click at [1296, 65] on span "Approve" at bounding box center [1281, 68] width 59 height 25
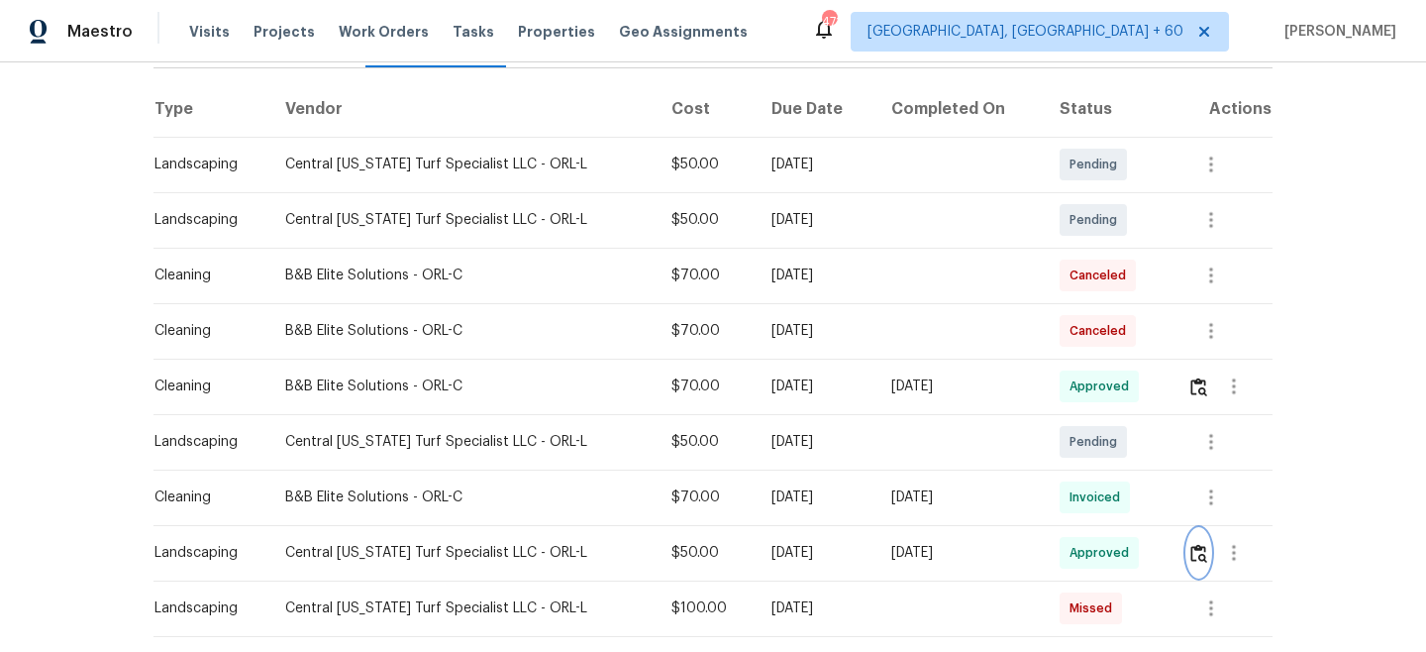
scroll to position [0, 0]
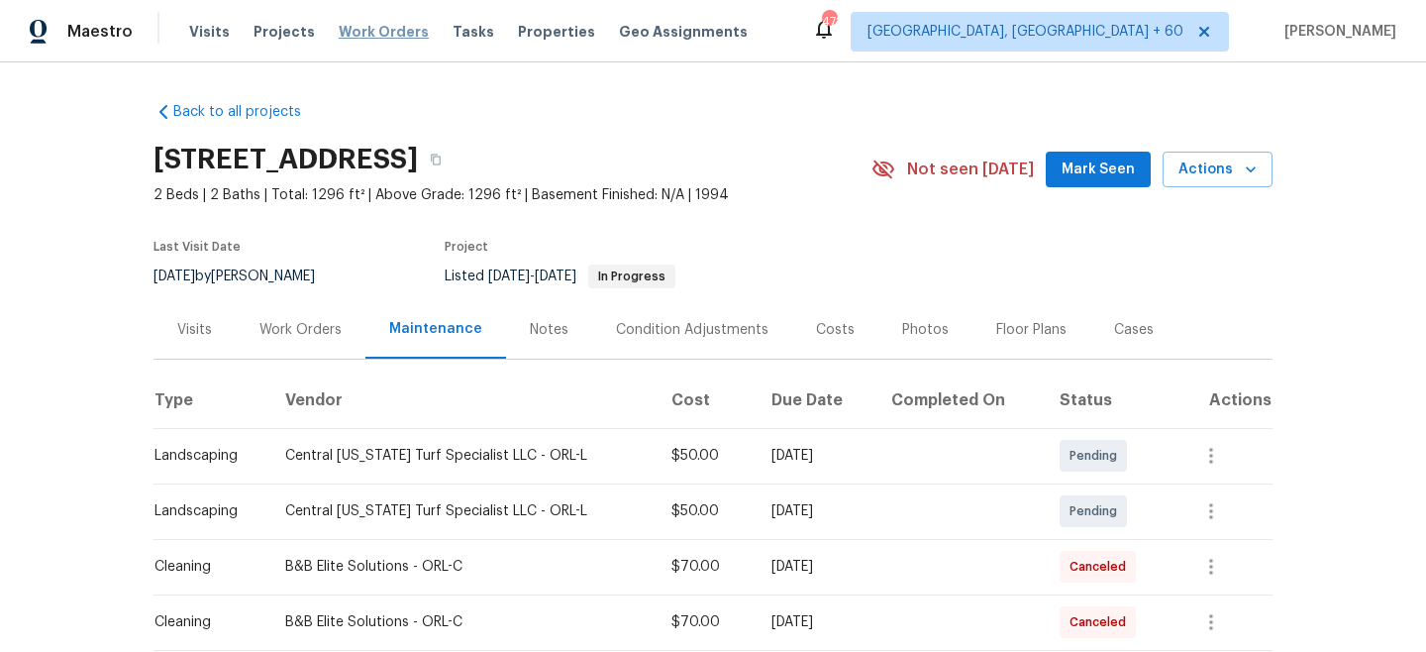
click at [343, 31] on span "Work Orders" at bounding box center [384, 32] width 90 height 20
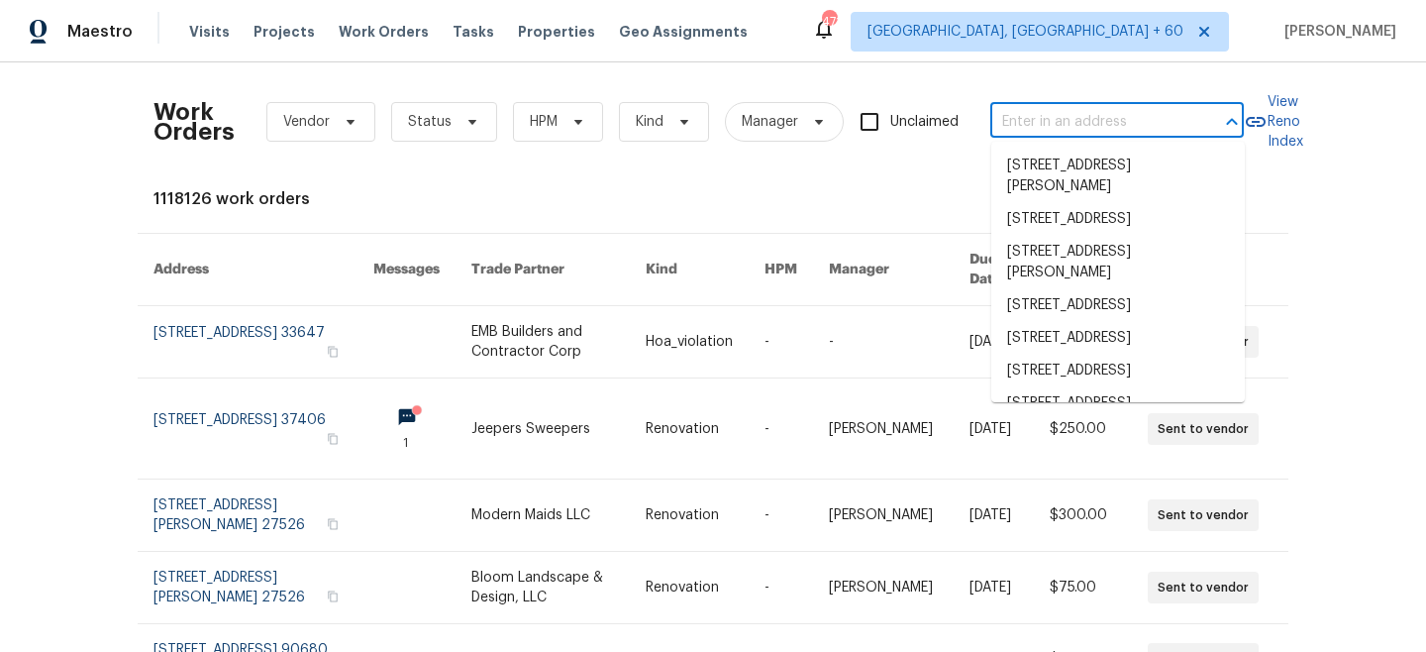
click at [1068, 112] on input "text" at bounding box center [1090, 122] width 198 height 31
paste input "[STREET_ADDRESS]"
type input "[STREET_ADDRESS]"
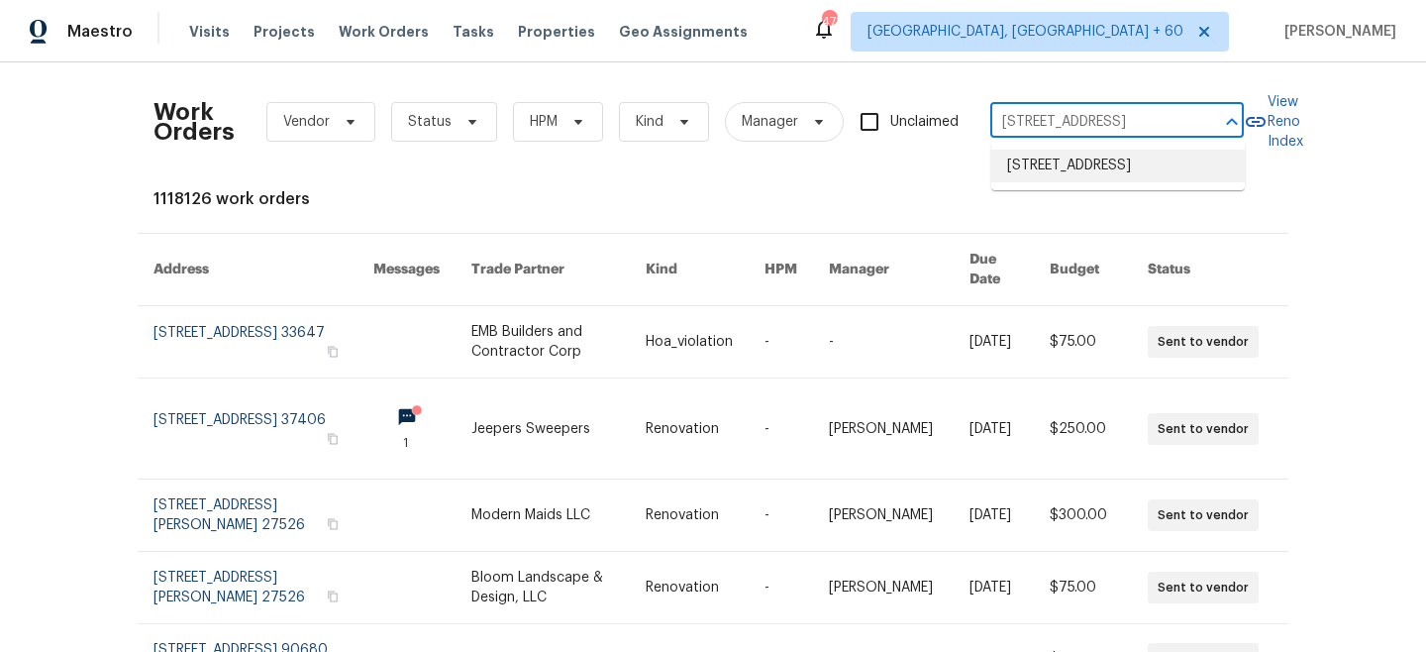
click at [1108, 173] on li "[STREET_ADDRESS]" at bounding box center [1119, 166] width 254 height 33
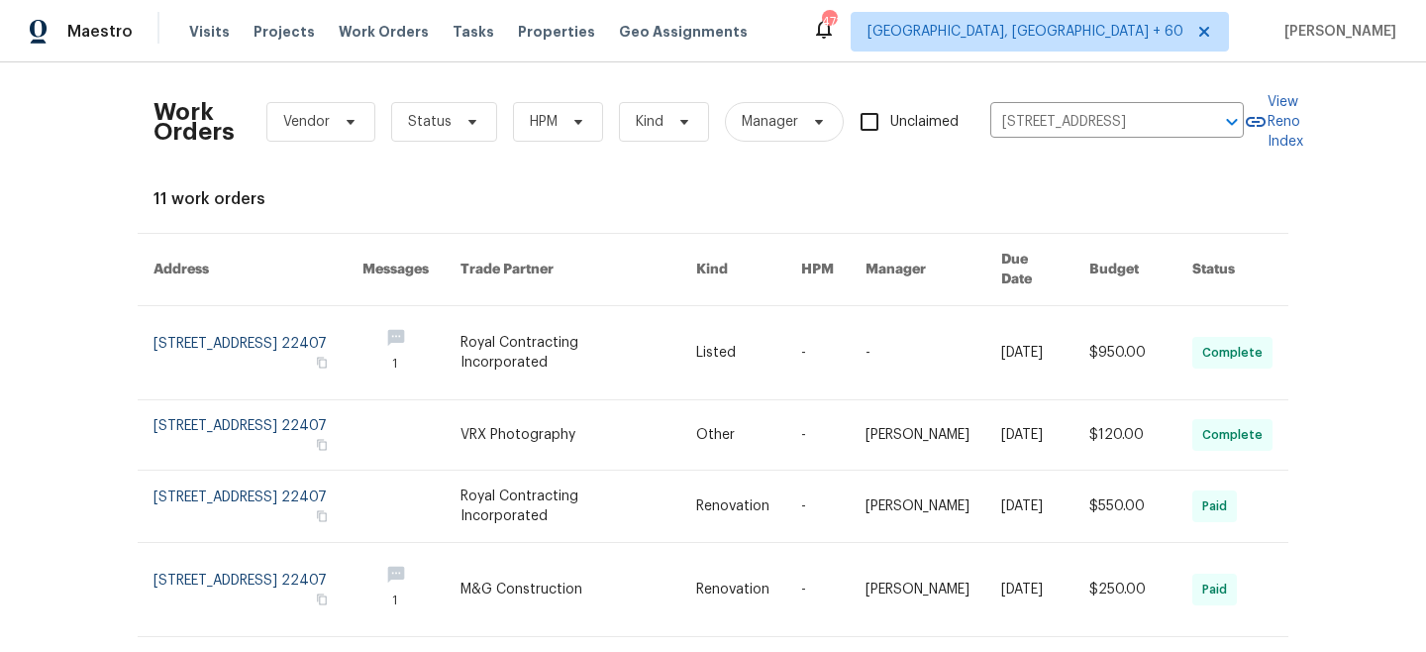
click at [691, 322] on td "Listed" at bounding box center [733, 353] width 105 height 94
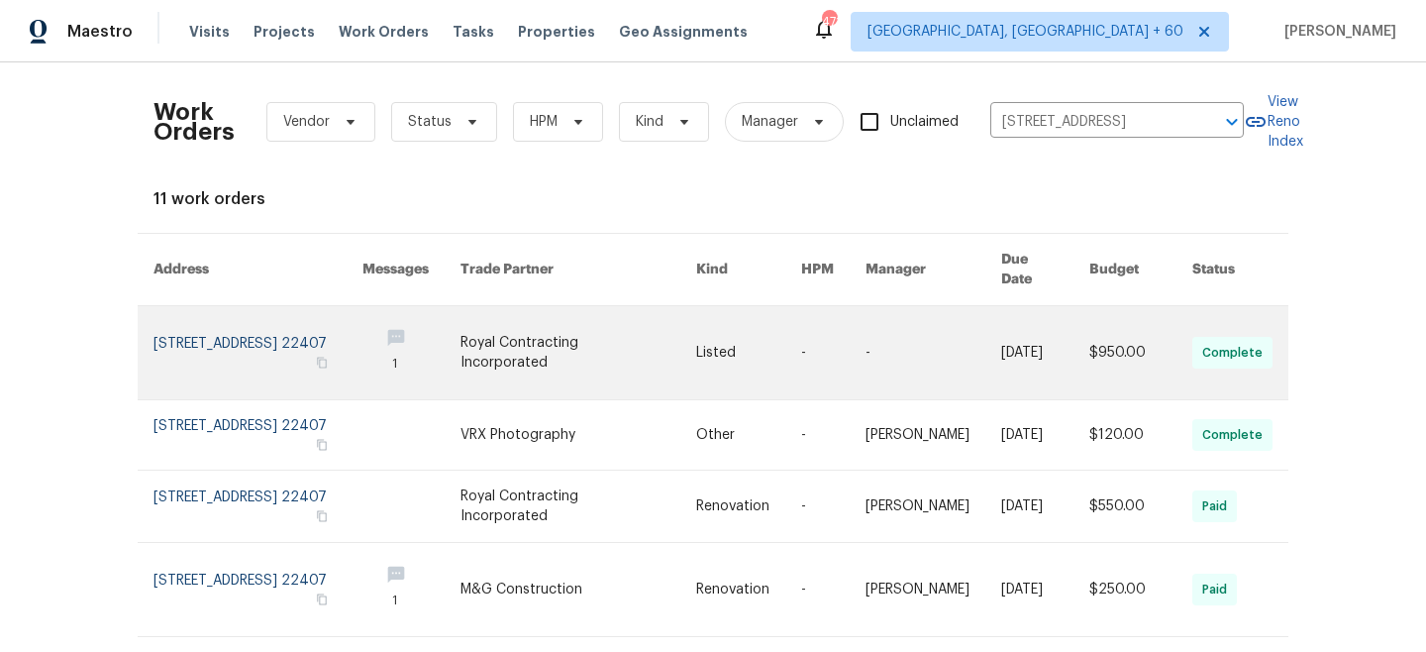
click at [601, 346] on link at bounding box center [579, 352] width 236 height 93
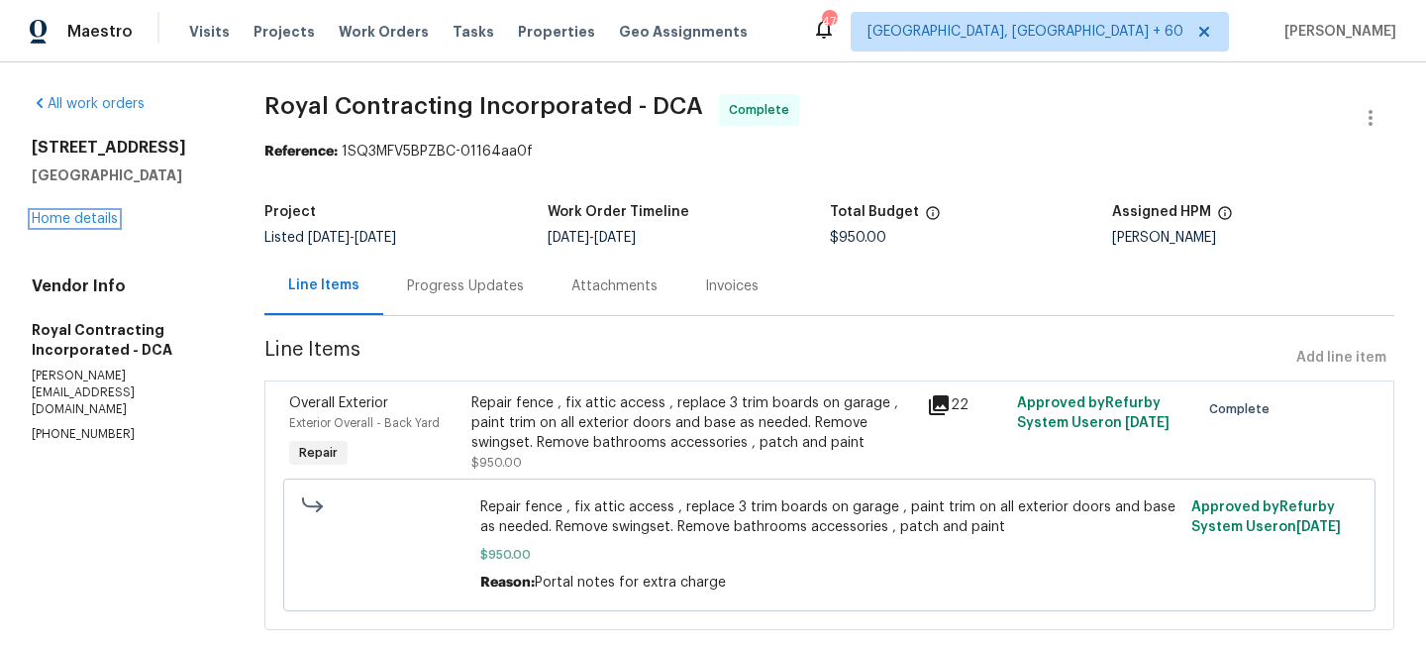
click at [63, 223] on link "Home details" at bounding box center [75, 219] width 86 height 14
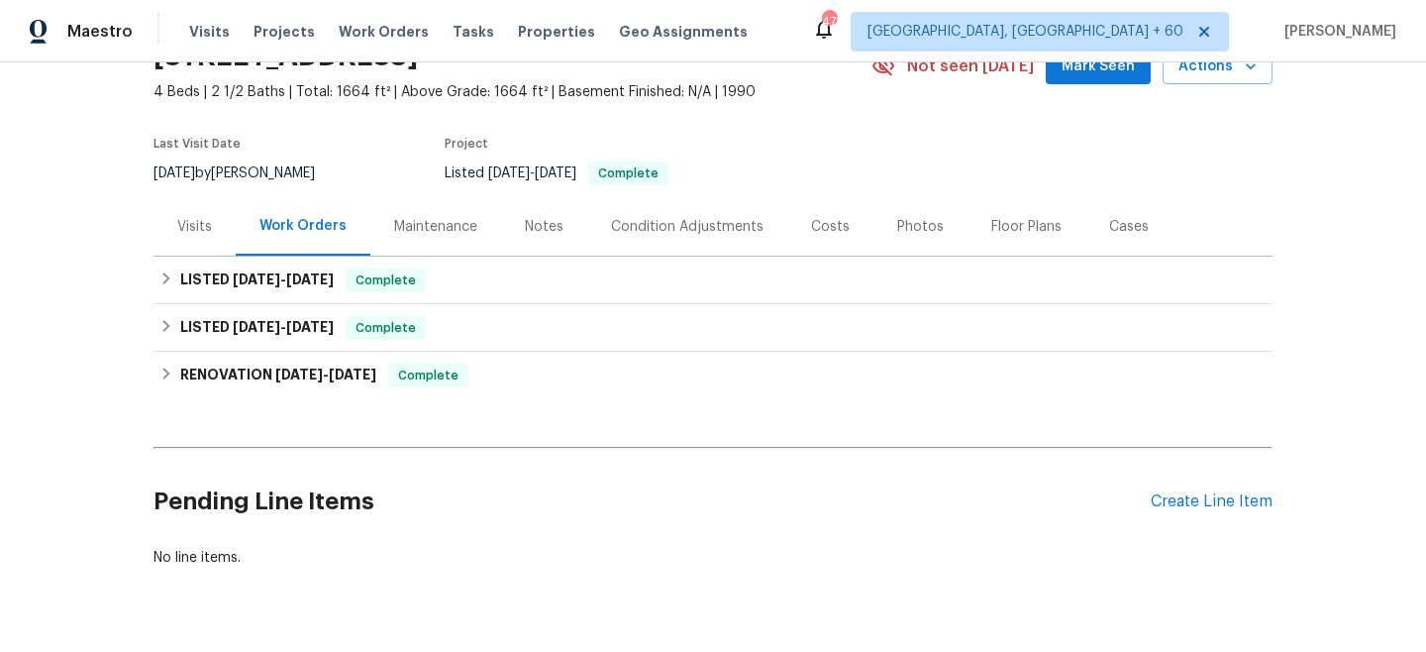
scroll to position [120, 0]
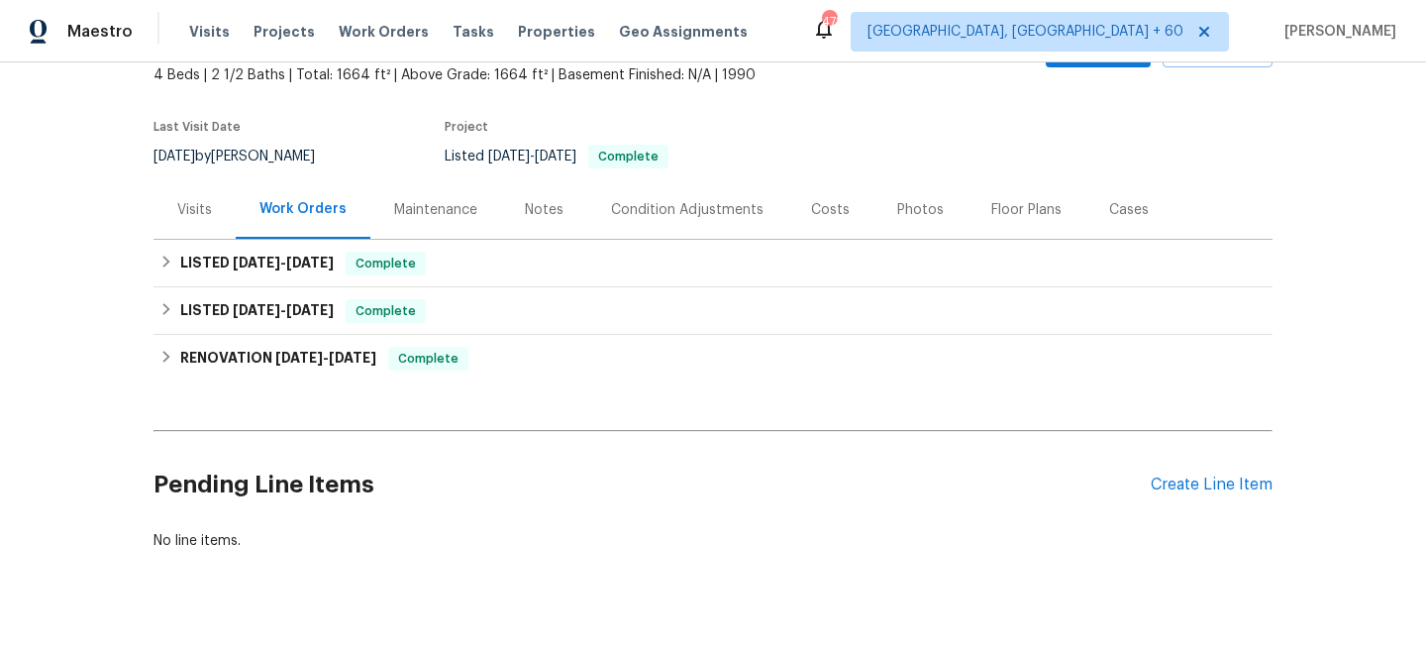
click at [428, 222] on div "Maintenance" at bounding box center [435, 209] width 131 height 58
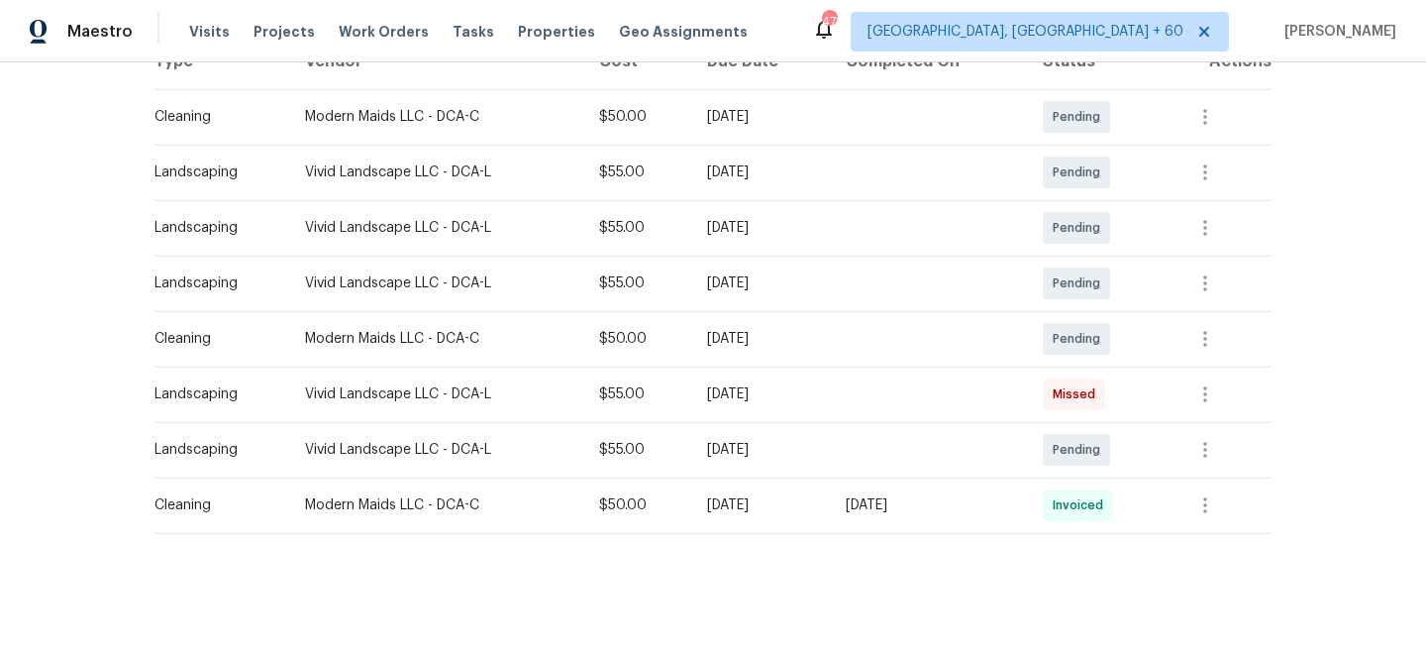
scroll to position [338, 0]
click at [1211, 460] on icon "button" at bounding box center [1206, 451] width 24 height 24
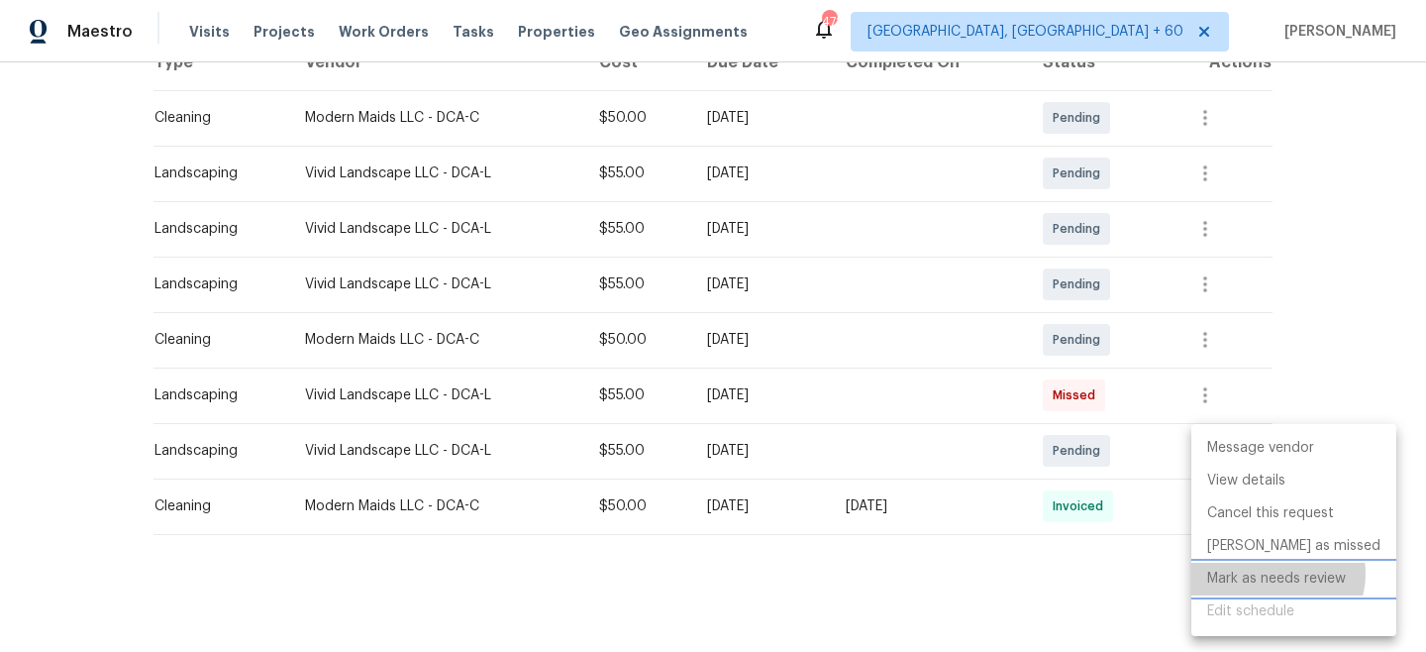
click at [1277, 574] on li "Mark as needs review" at bounding box center [1294, 579] width 205 height 33
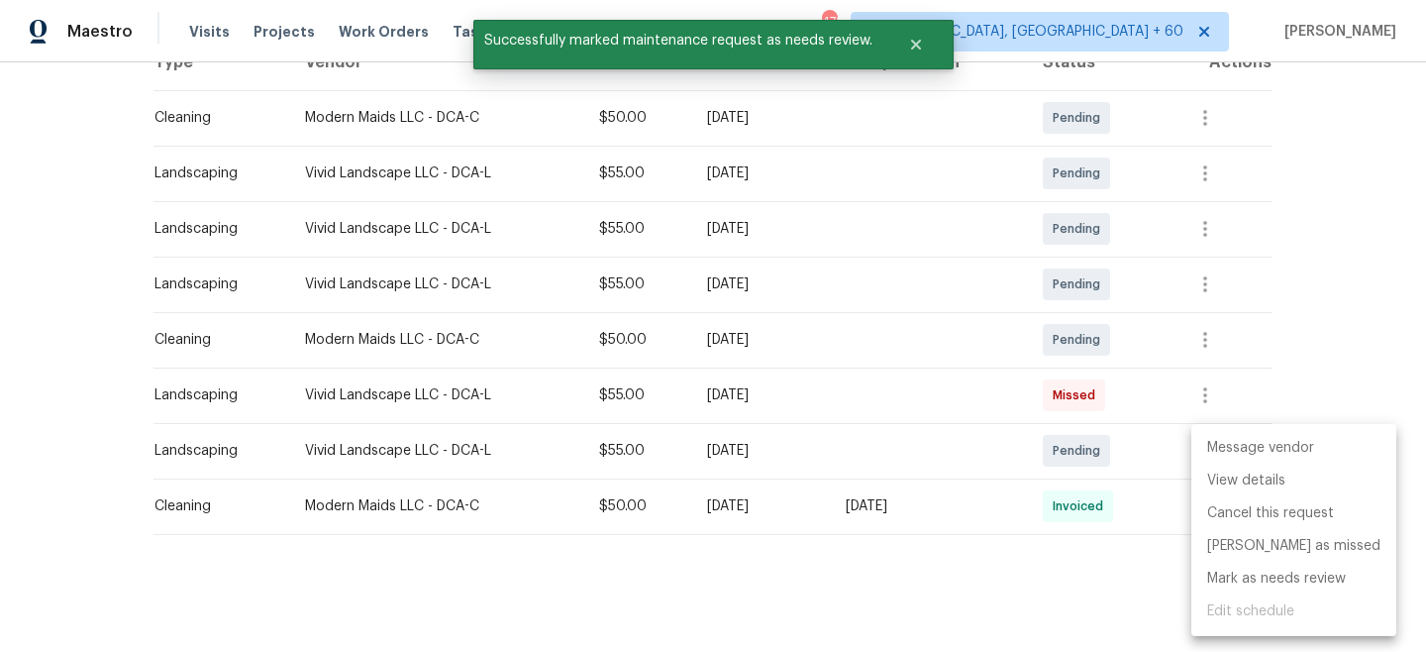
click at [1314, 317] on div "Message vendor View details Cancel this request [PERSON_NAME] as missed [PERSON…" at bounding box center [713, 326] width 1426 height 652
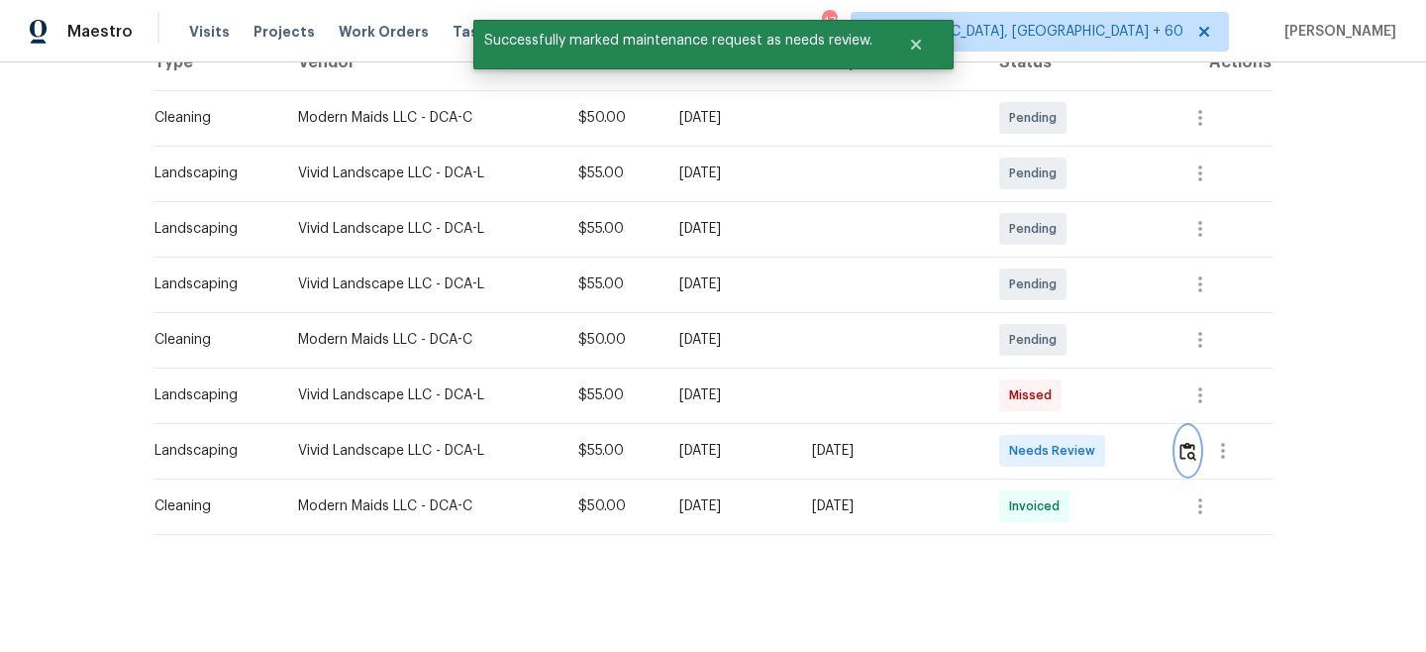
click at [1192, 464] on button "button" at bounding box center [1188, 451] width 23 height 48
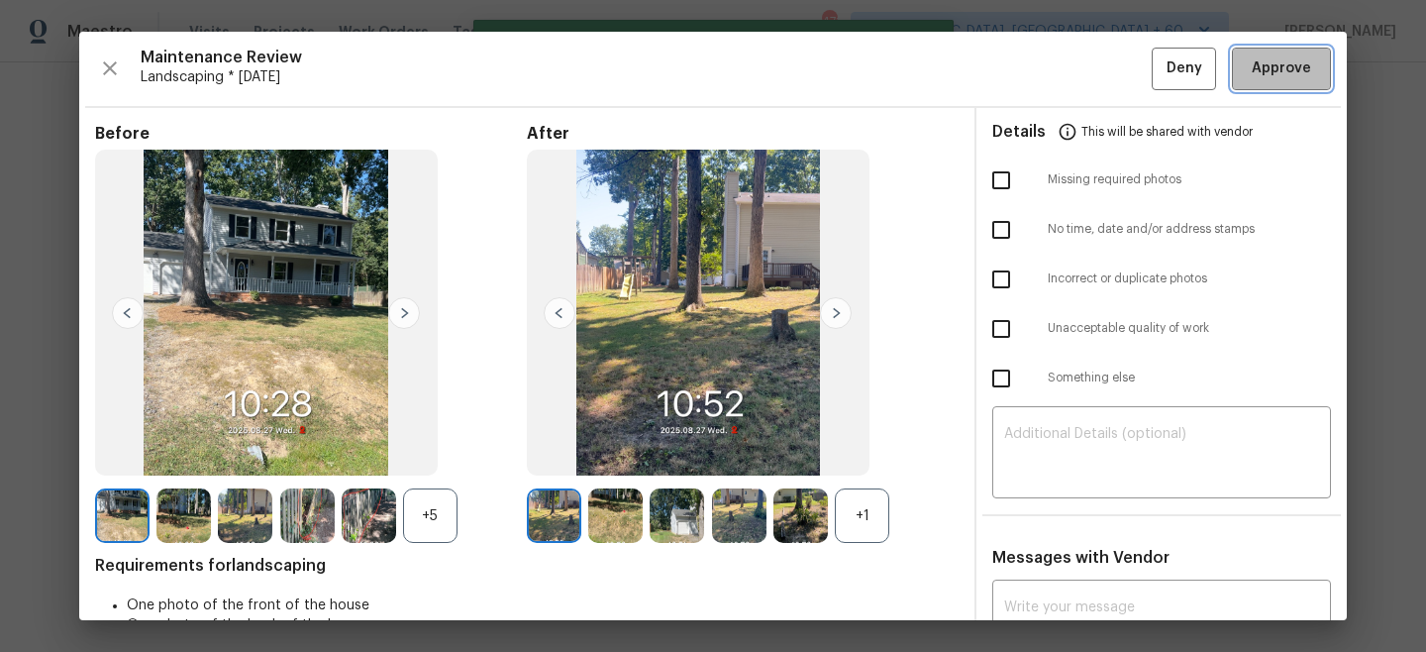
click at [1289, 77] on span "Approve" at bounding box center [1281, 68] width 59 height 25
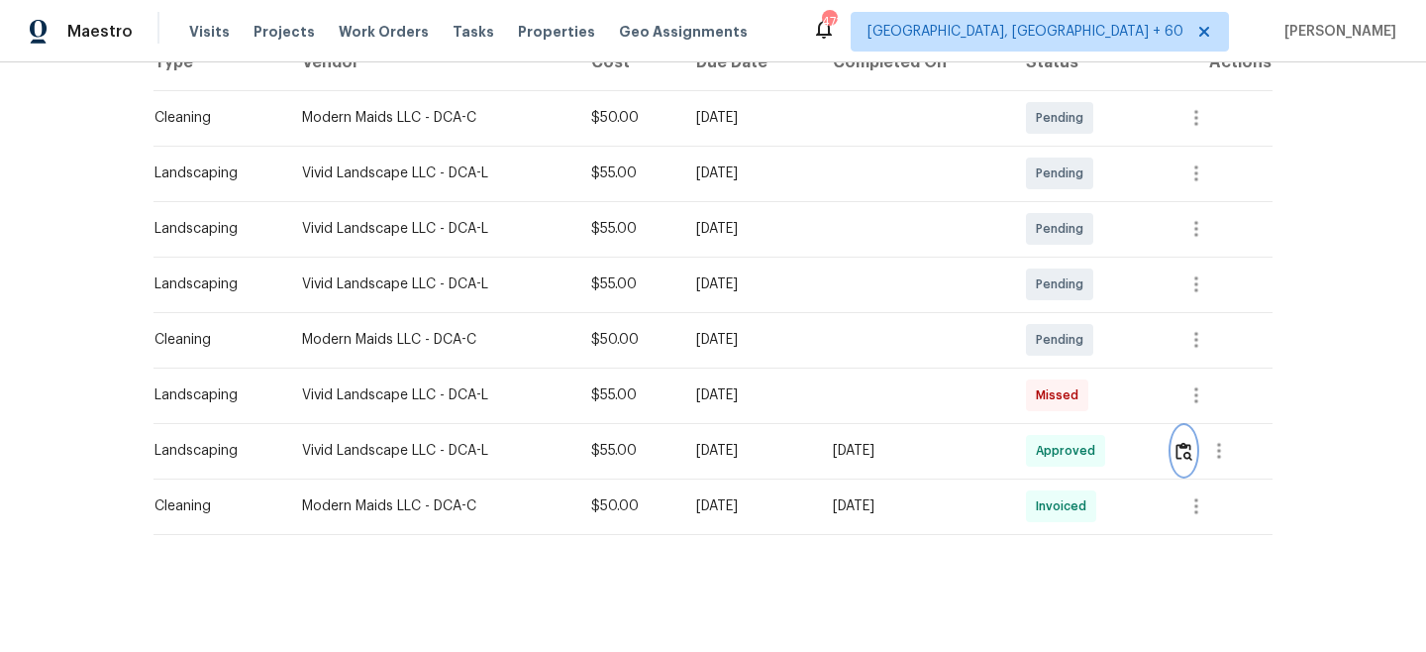
click at [1193, 447] on img "button" at bounding box center [1184, 451] width 17 height 19
click at [404, 36] on span "Work Orders" at bounding box center [384, 32] width 90 height 20
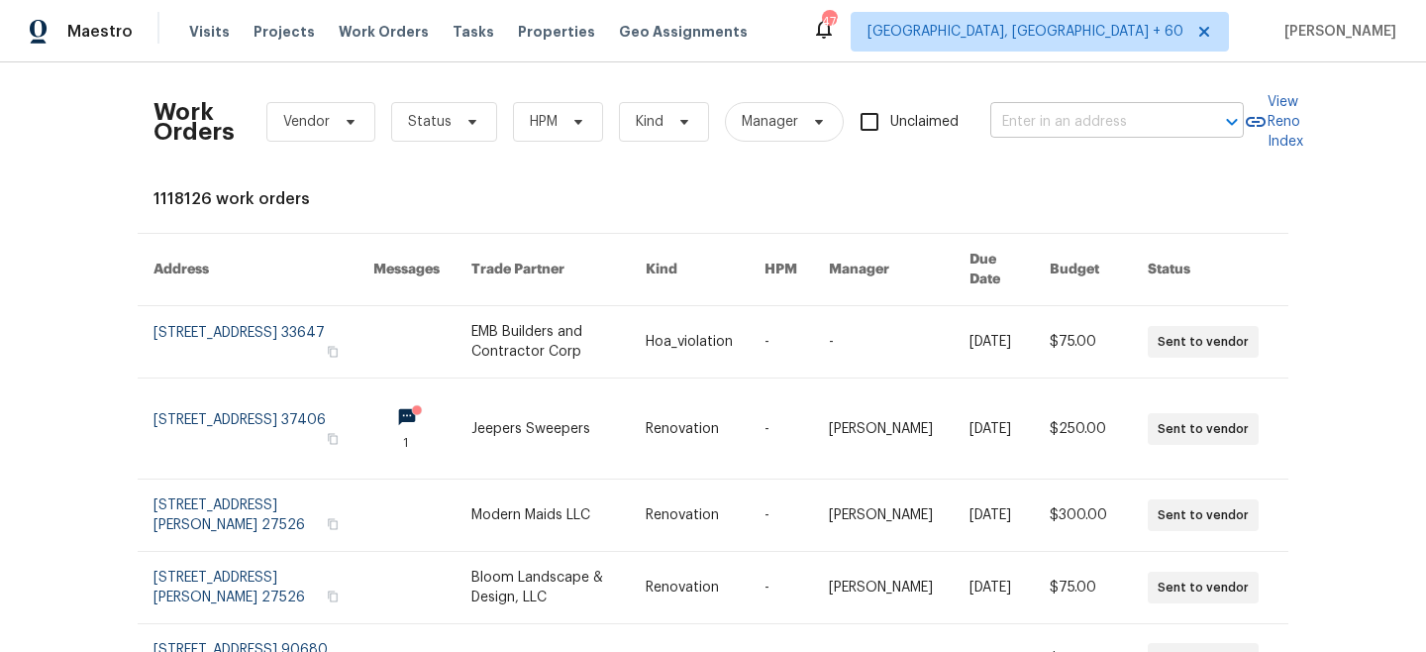
click at [1066, 126] on input "text" at bounding box center [1090, 122] width 198 height 31
paste input "[STREET_ADDRESS]"
type input "[STREET_ADDRESS]"
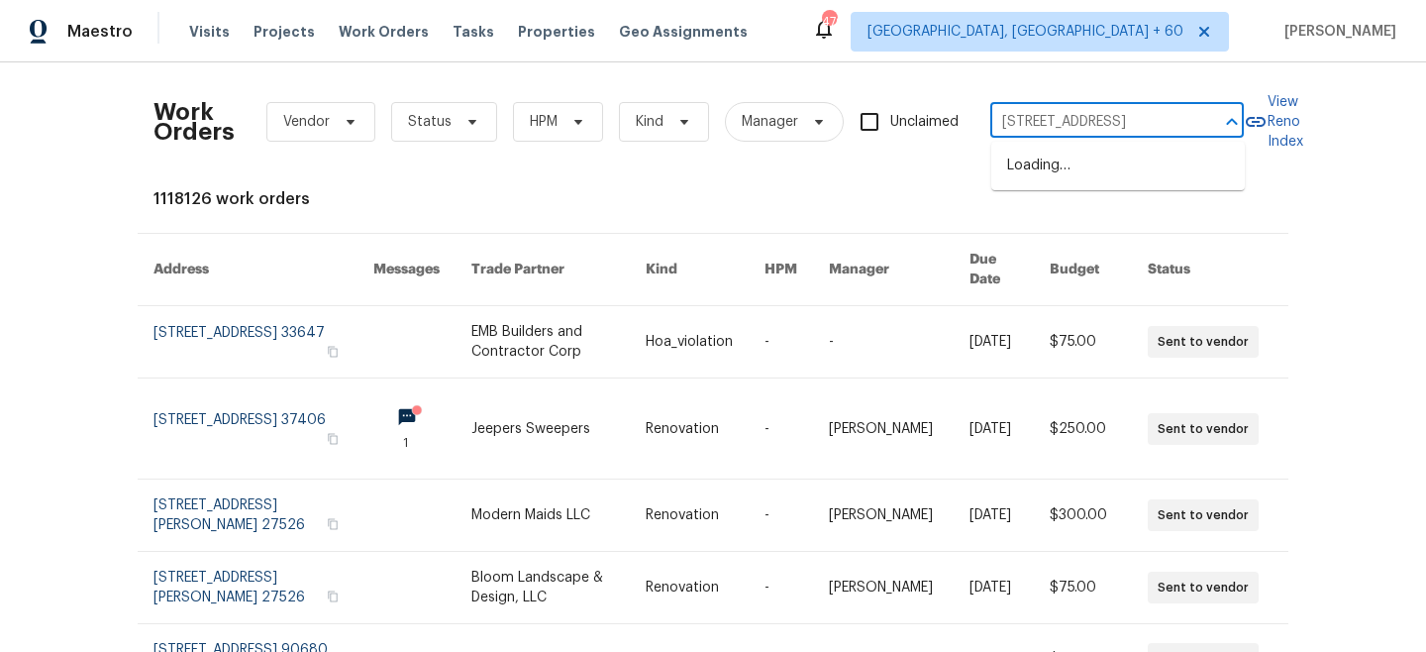
scroll to position [0, 75]
click at [1089, 180] on li "[STREET_ADDRESS]" at bounding box center [1119, 166] width 254 height 33
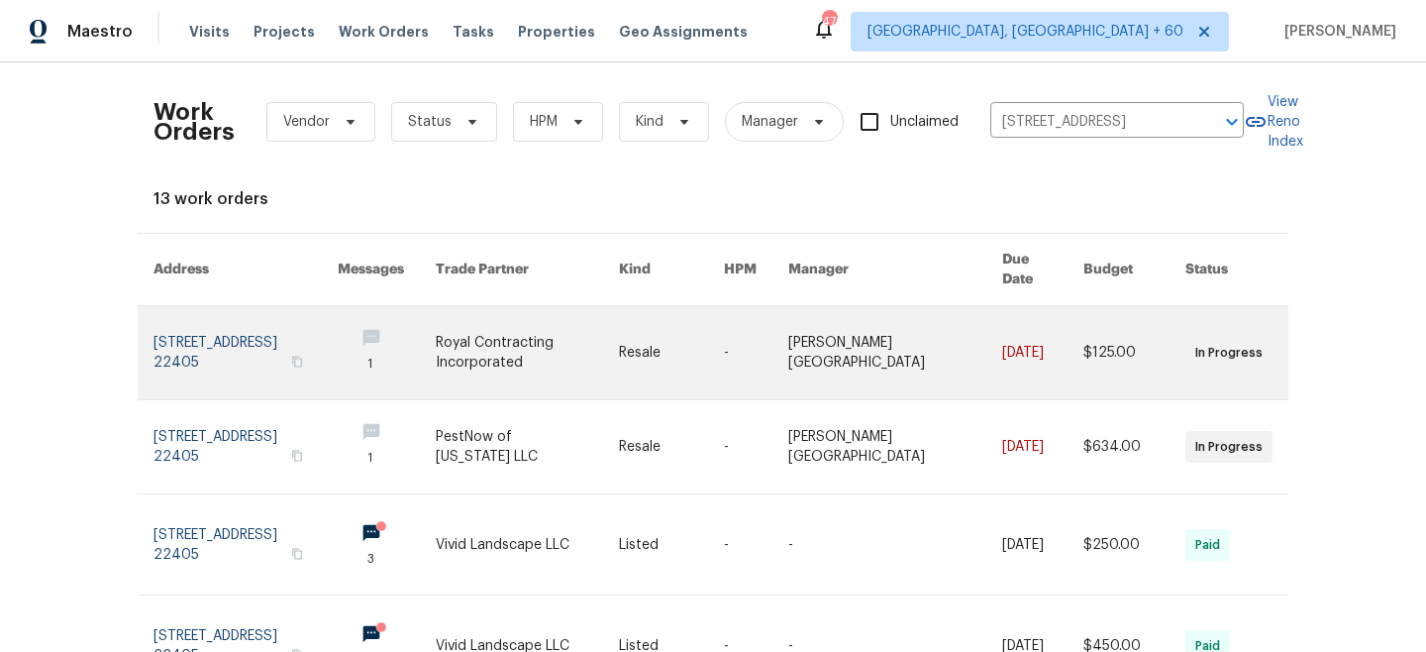
click at [576, 330] on link at bounding box center [527, 352] width 183 height 93
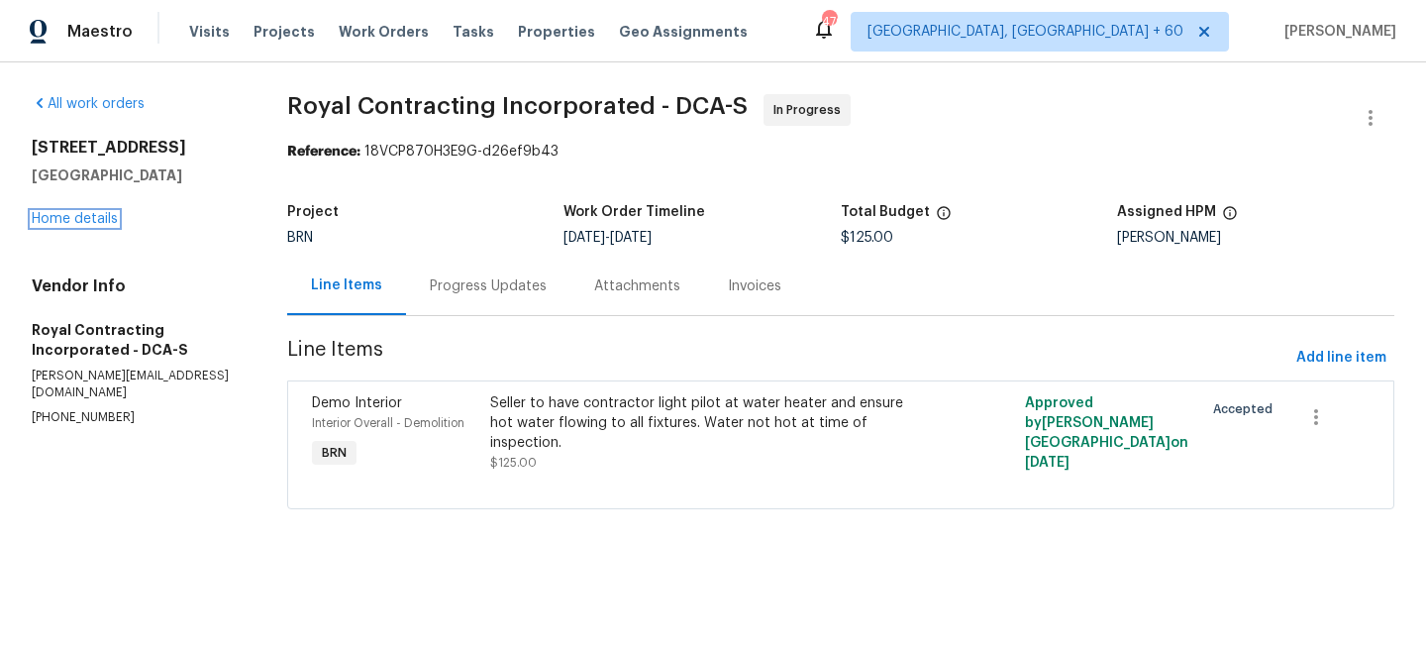
click at [76, 215] on link "Home details" at bounding box center [75, 219] width 86 height 14
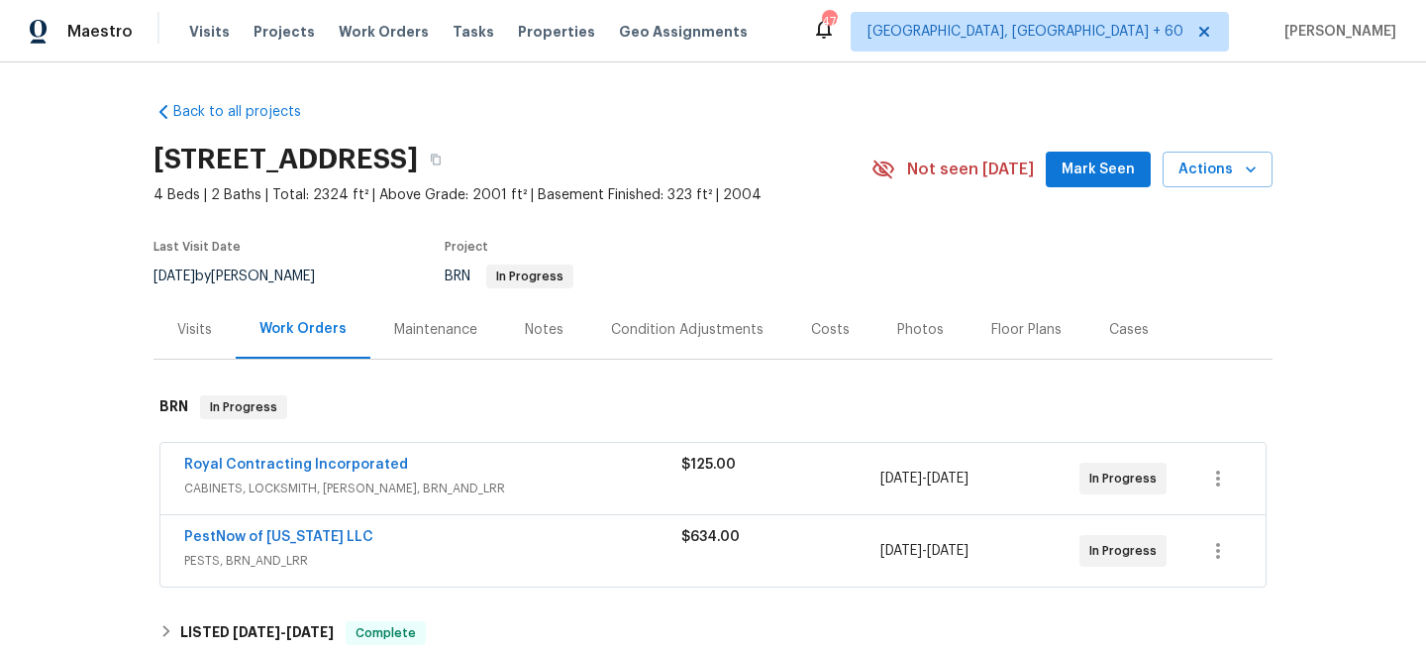
click at [438, 330] on div "Maintenance" at bounding box center [435, 330] width 83 height 20
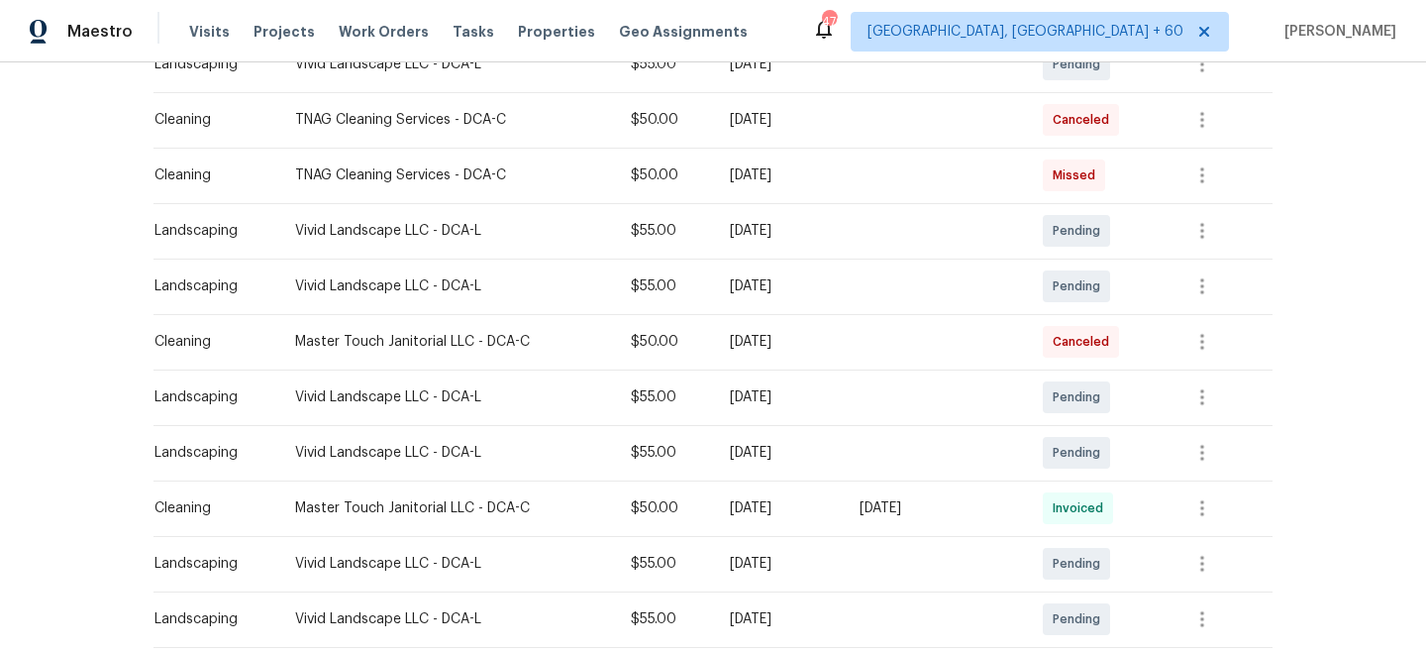
scroll to position [1315, 0]
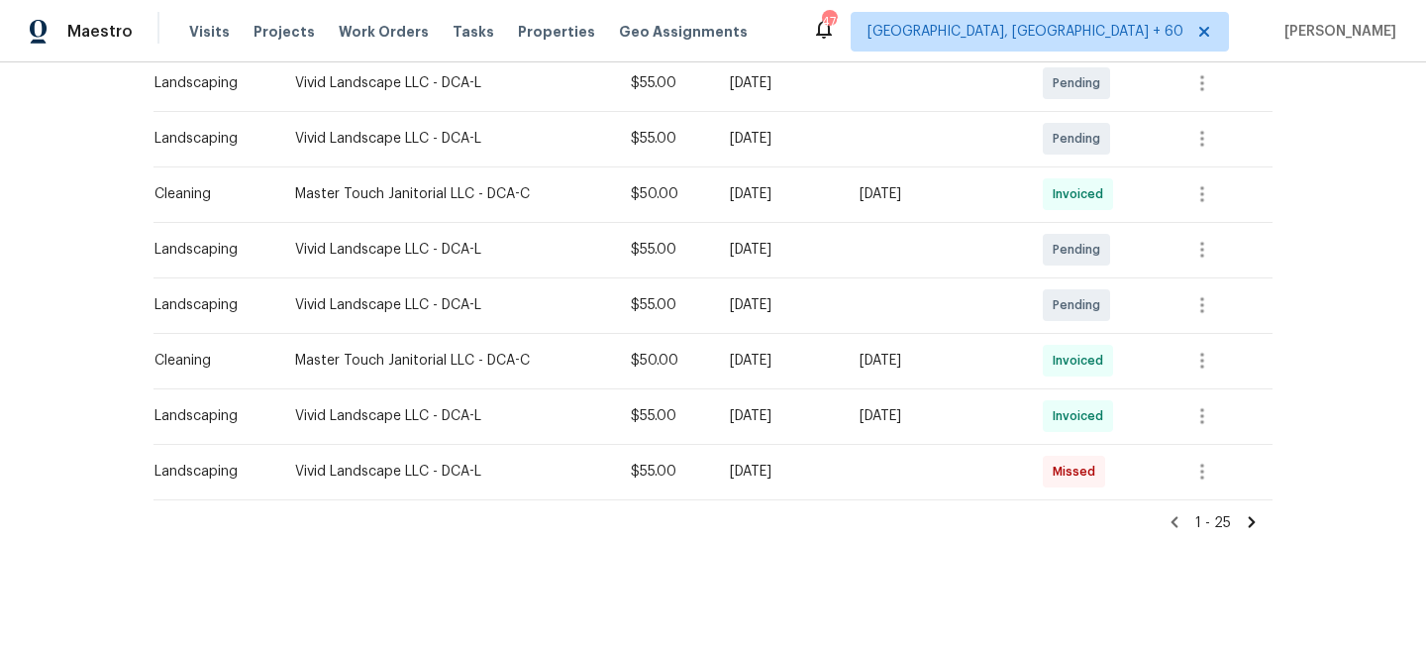
click at [1259, 525] on icon at bounding box center [1252, 522] width 18 height 18
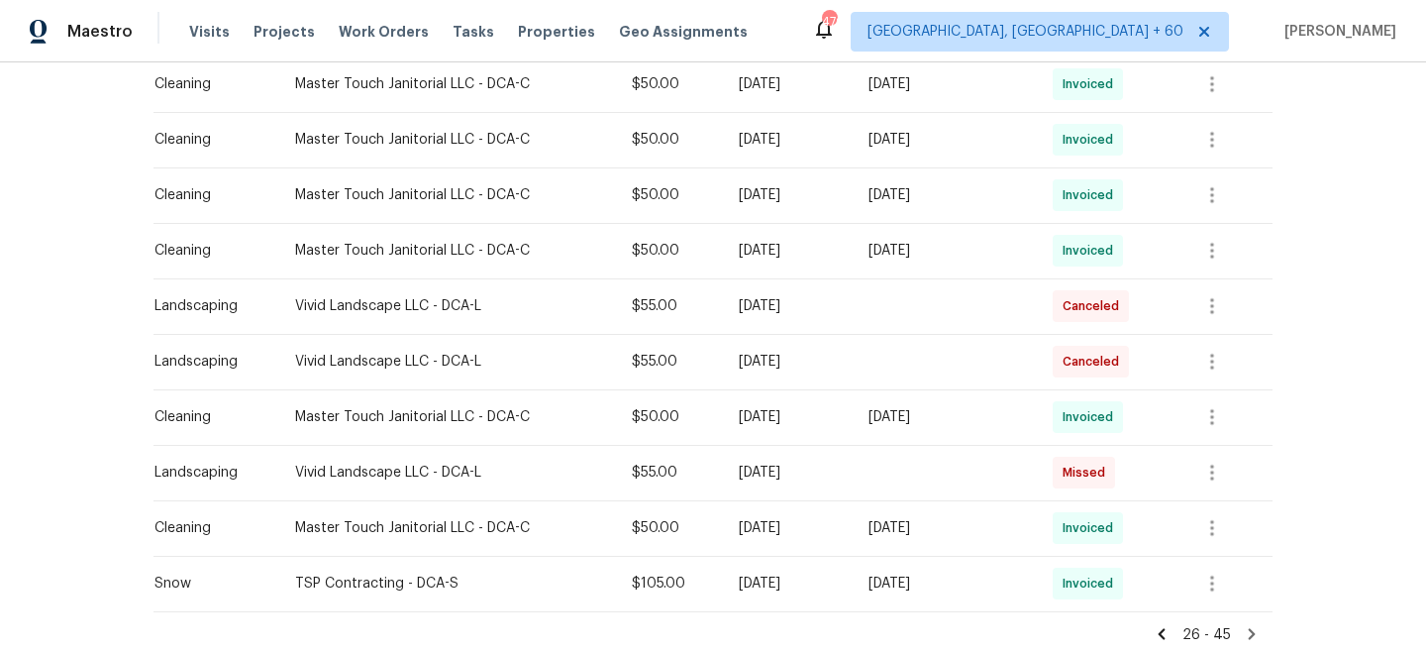
scroll to position [924, 0]
click at [1216, 470] on icon "button" at bounding box center [1213, 475] width 24 height 24
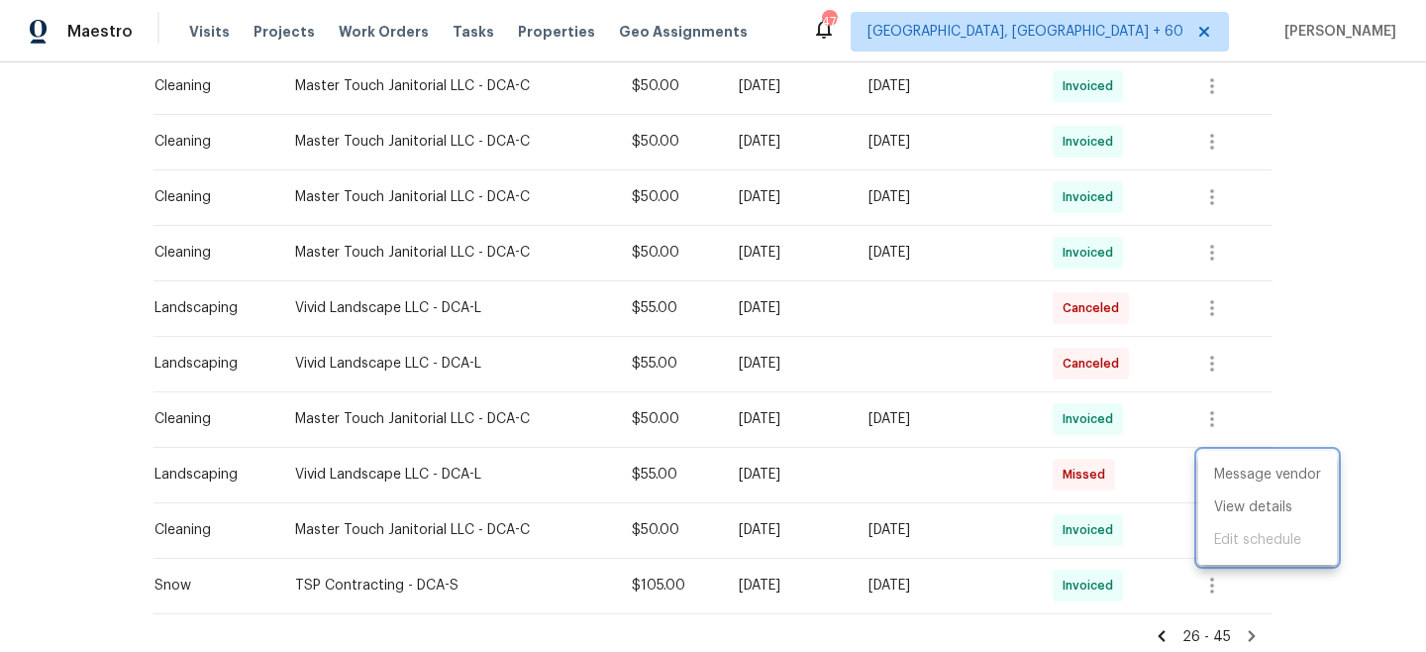
click at [1293, 394] on div at bounding box center [713, 326] width 1426 height 652
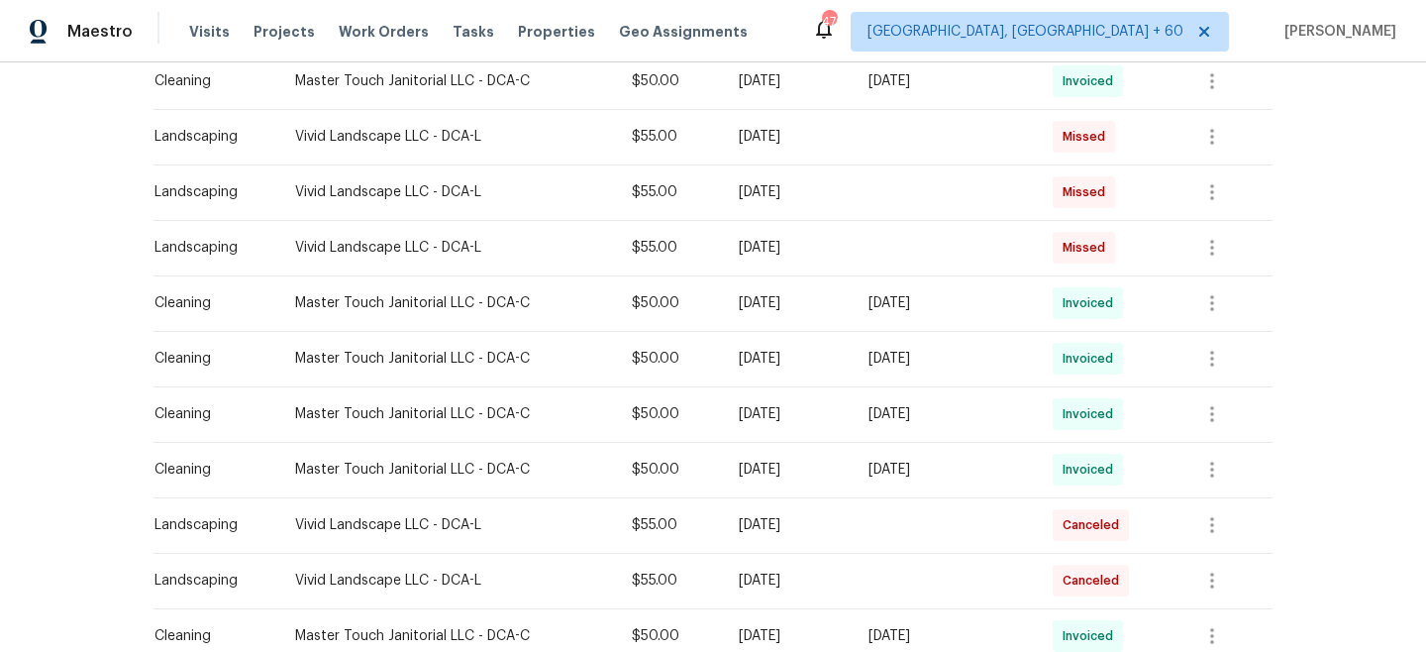
scroll to position [689, 0]
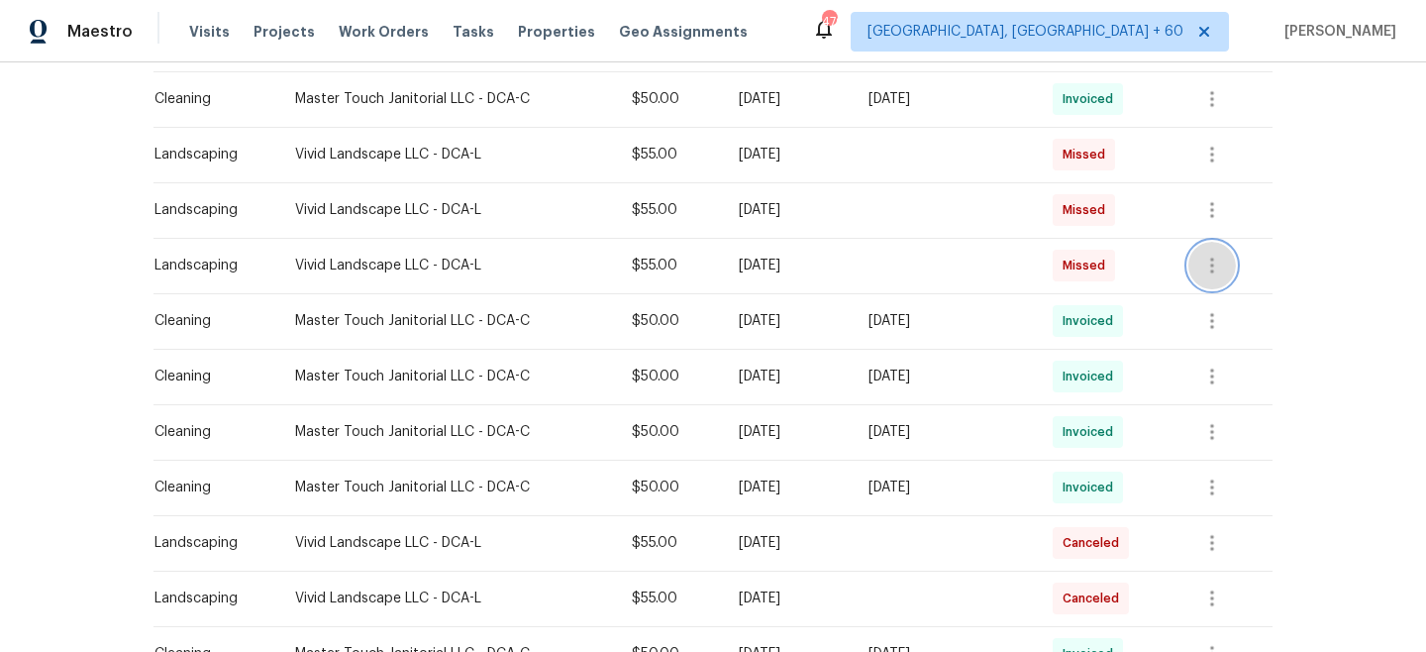
click at [1220, 249] on button "button" at bounding box center [1213, 266] width 48 height 48
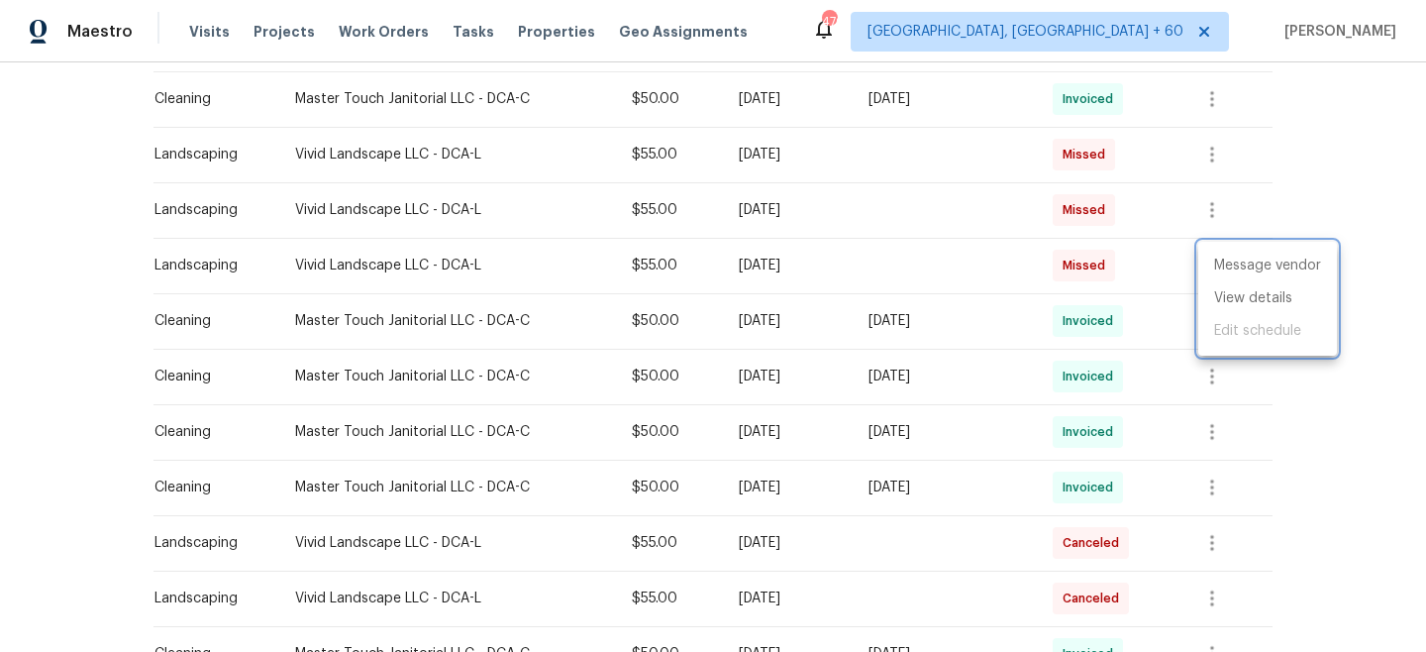
click at [1317, 184] on div at bounding box center [713, 326] width 1426 height 652
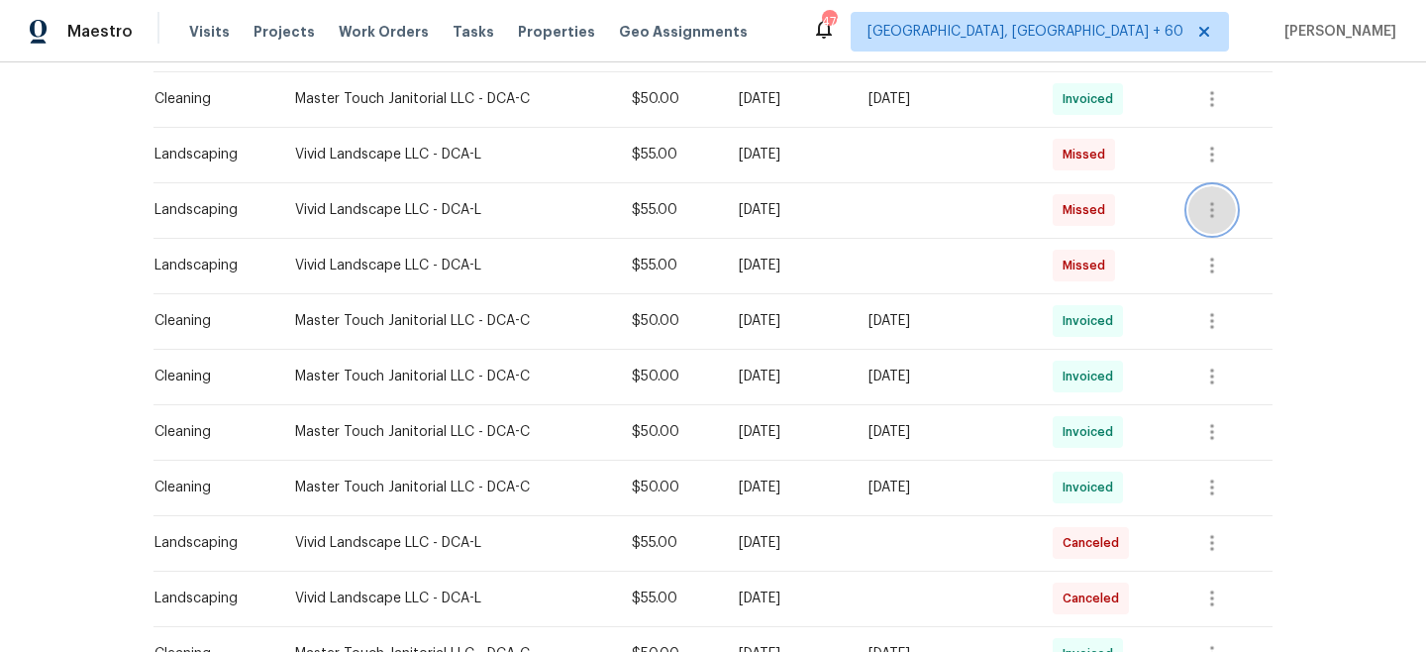
click at [1224, 205] on icon "button" at bounding box center [1213, 210] width 24 height 24
click at [1309, 136] on div at bounding box center [713, 326] width 1426 height 652
click at [1224, 148] on icon "button" at bounding box center [1213, 155] width 24 height 24
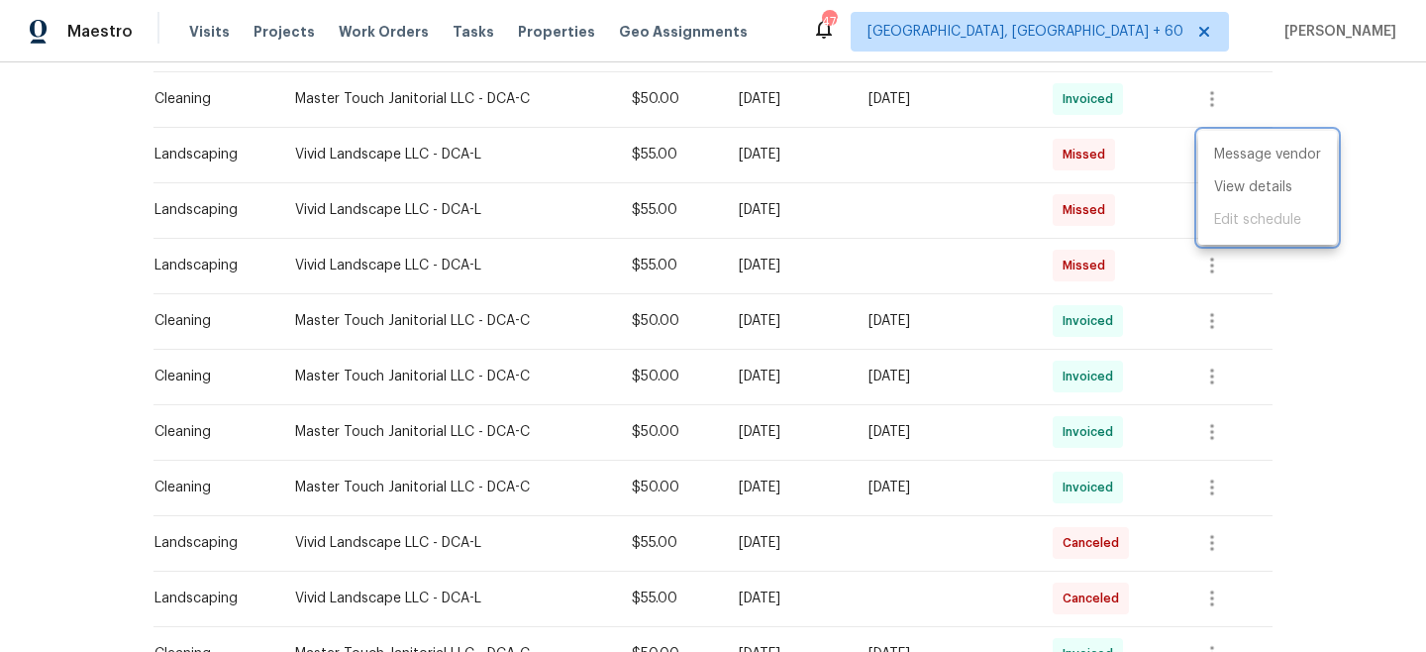
click at [1330, 101] on div at bounding box center [713, 326] width 1426 height 652
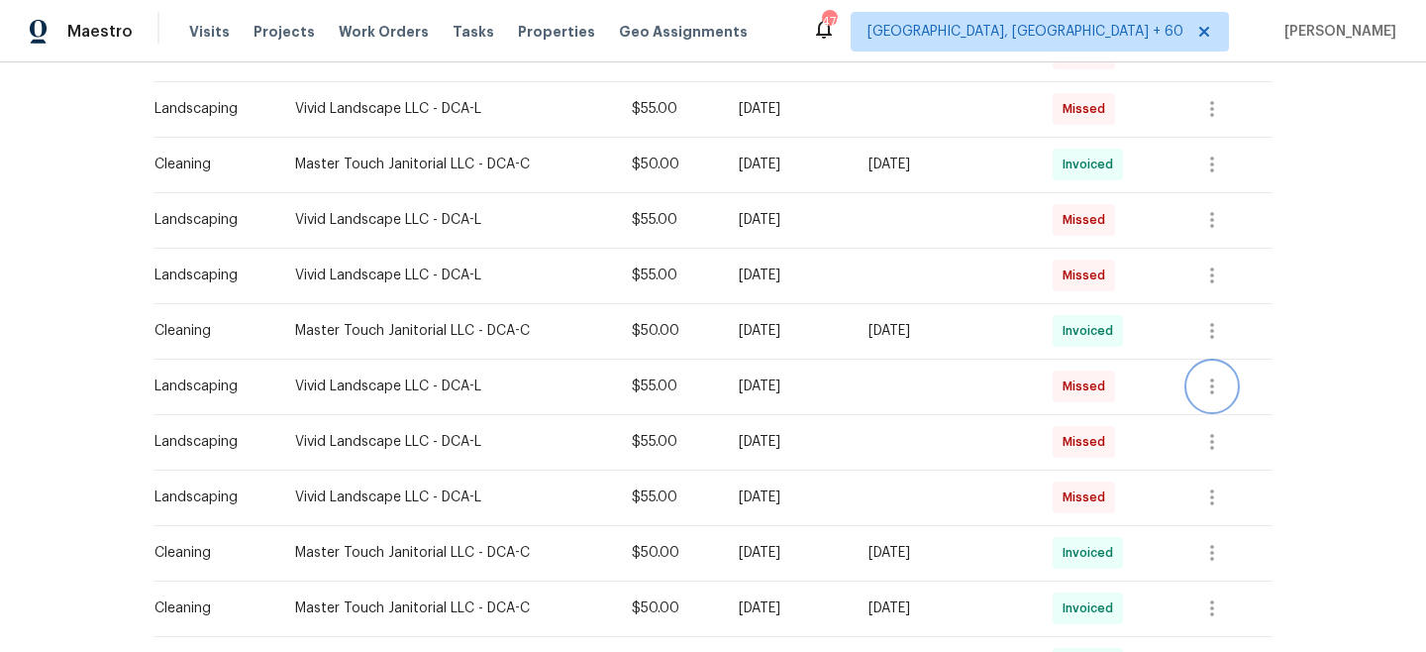
scroll to position [457, 0]
click at [1214, 277] on icon "button" at bounding box center [1212, 276] width 4 height 16
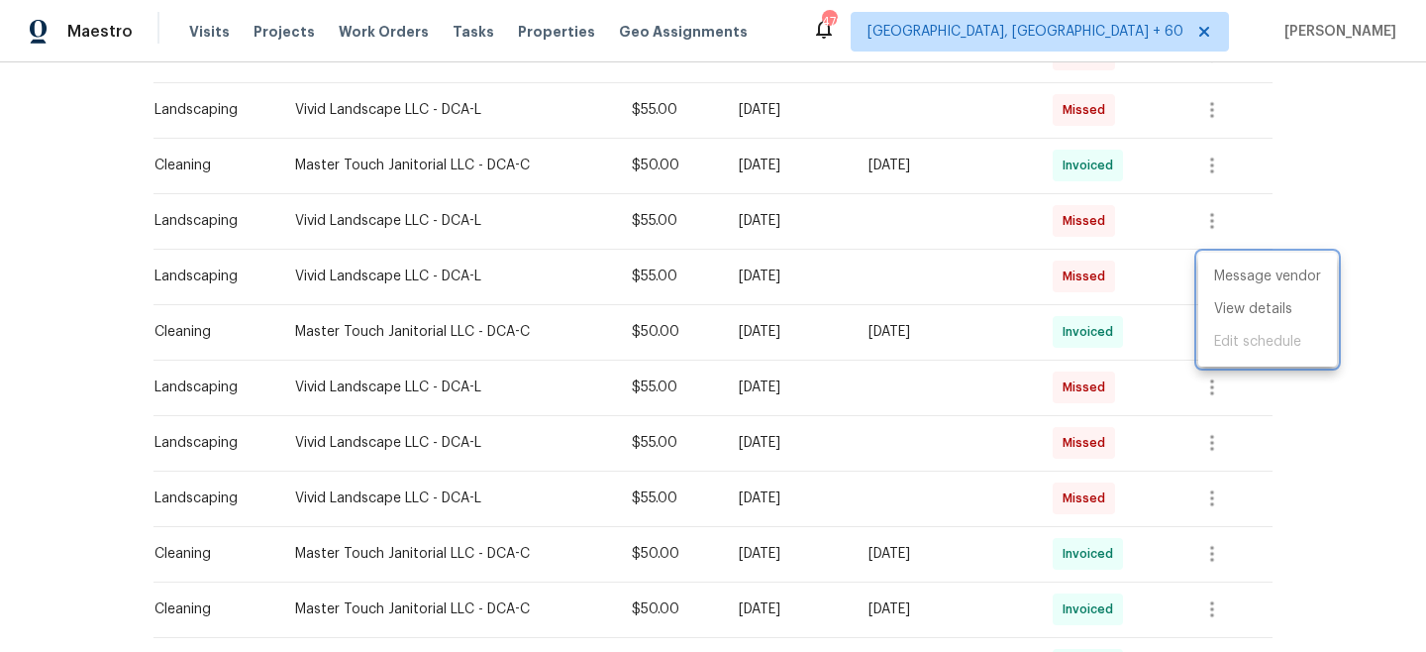
click at [1317, 161] on div at bounding box center [713, 326] width 1426 height 652
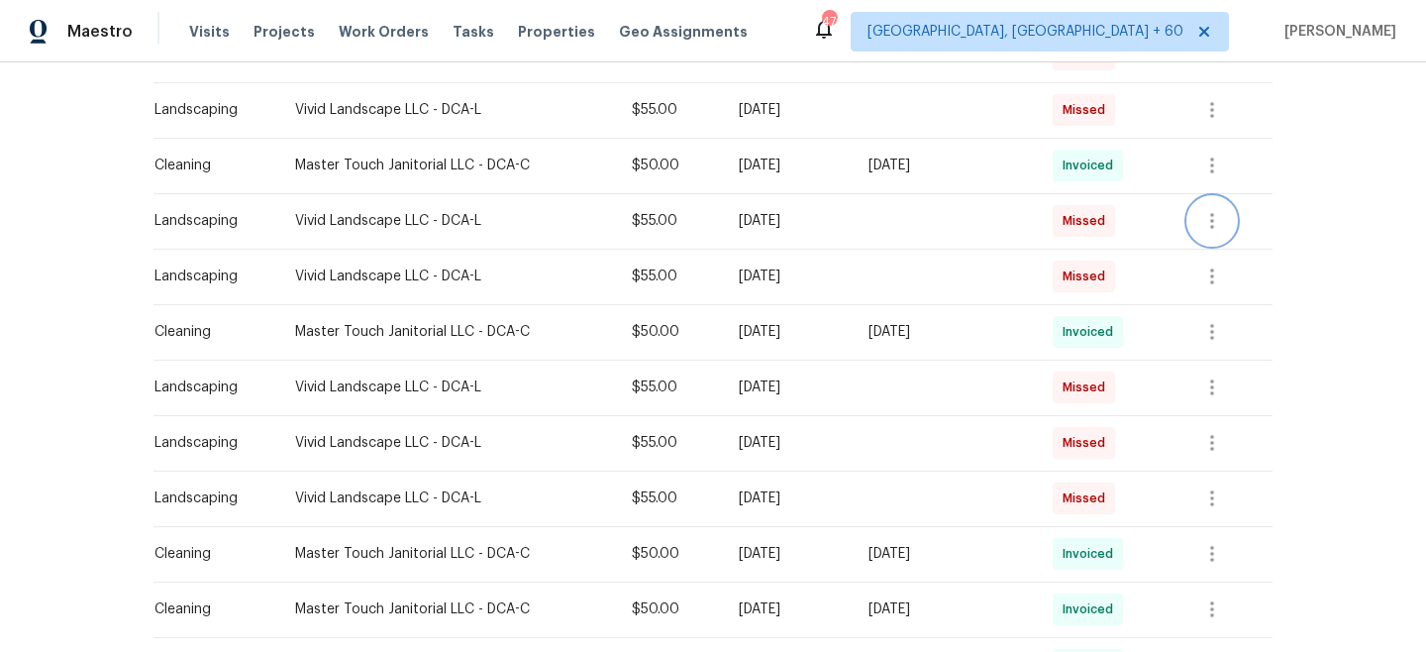
click at [1224, 220] on icon "button" at bounding box center [1213, 221] width 24 height 24
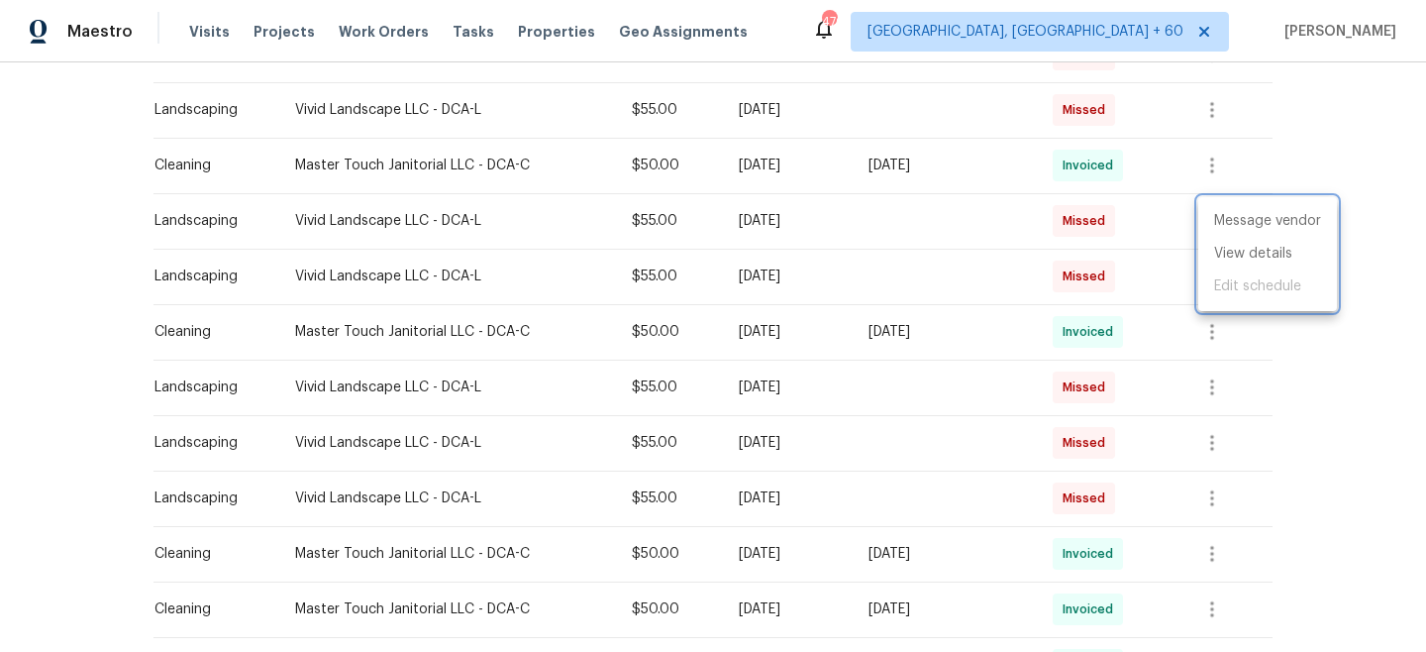
click at [1288, 161] on div at bounding box center [713, 326] width 1426 height 652
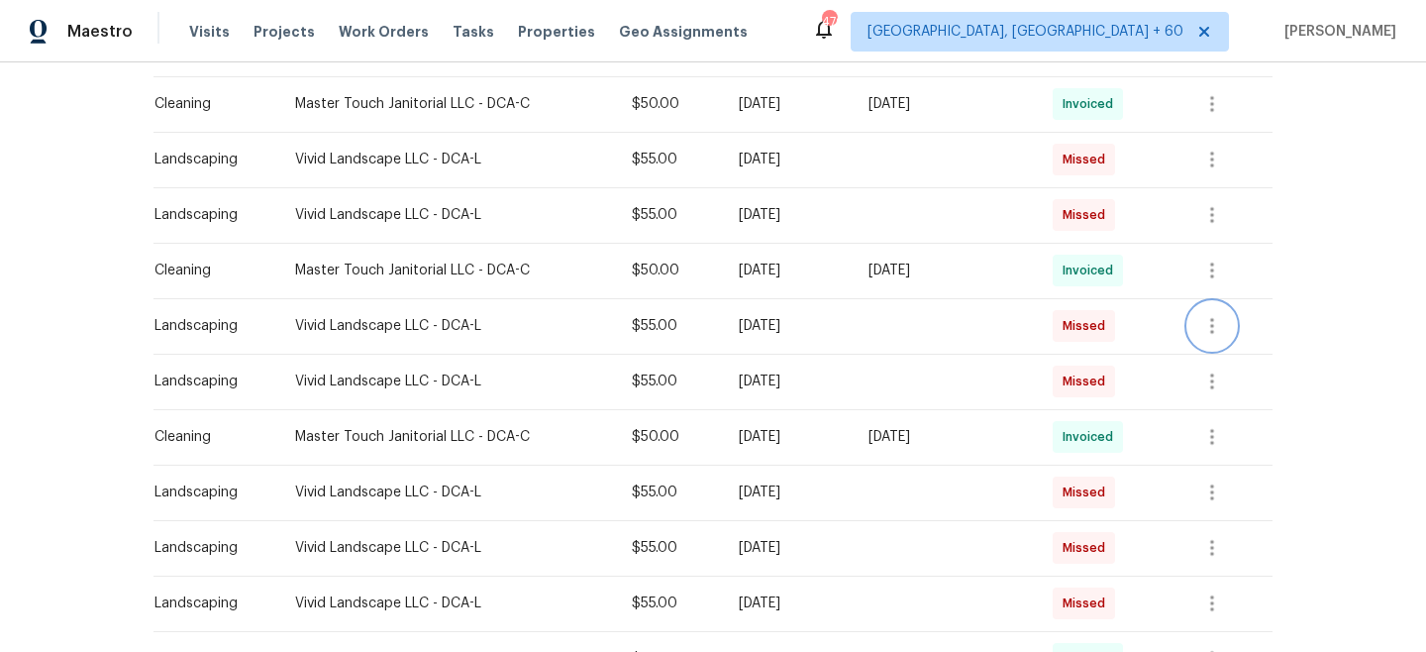
scroll to position [348, 0]
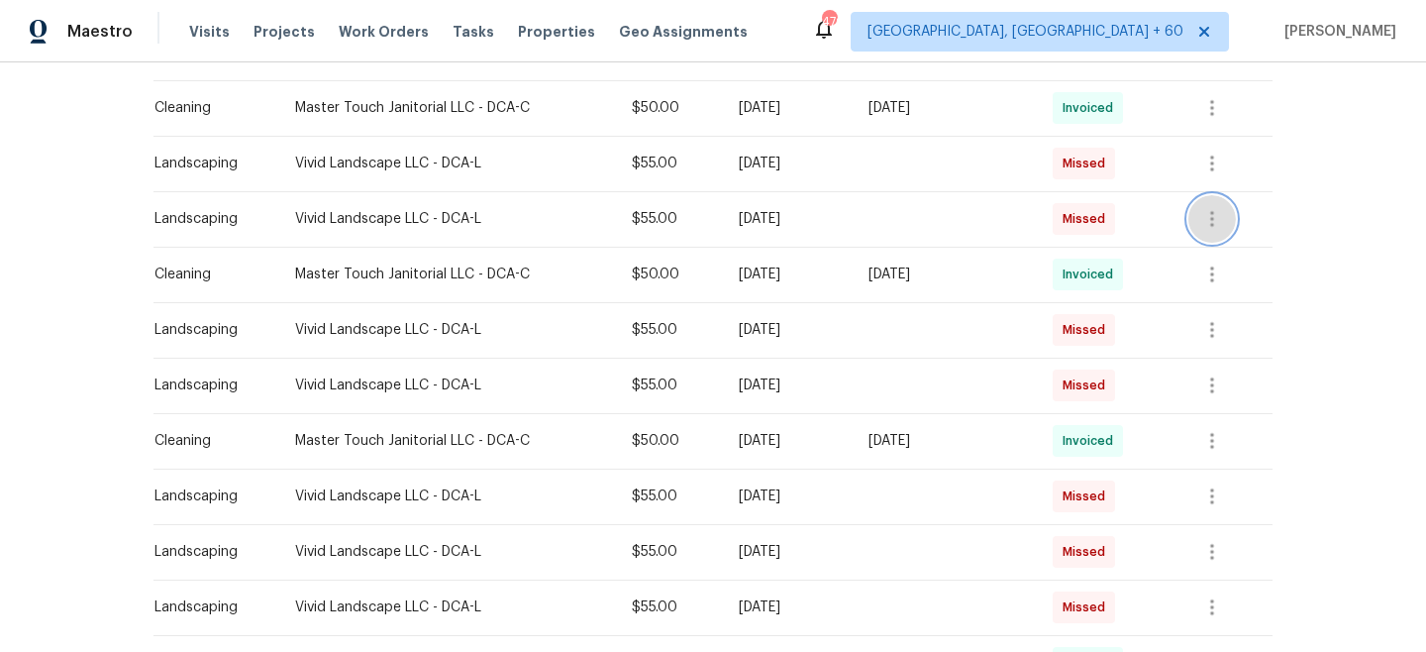
click at [1224, 220] on icon "button" at bounding box center [1213, 219] width 24 height 24
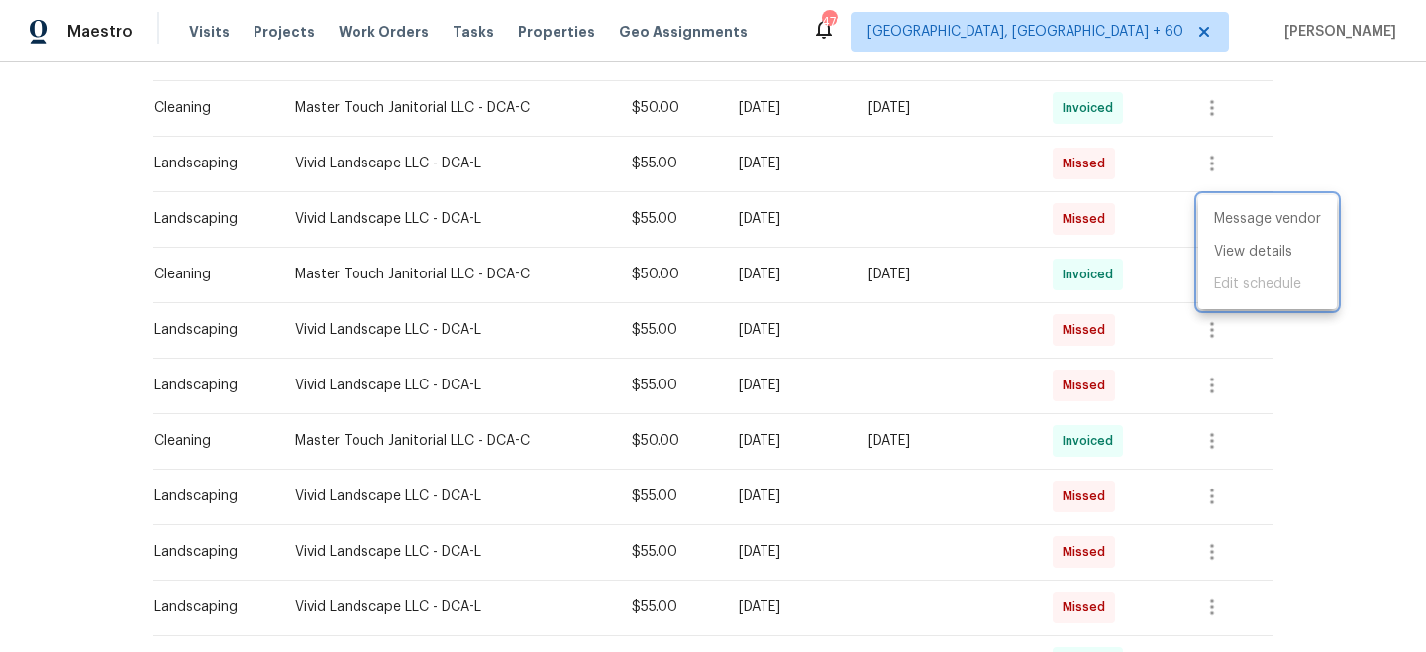
click at [1310, 159] on div at bounding box center [713, 326] width 1426 height 652
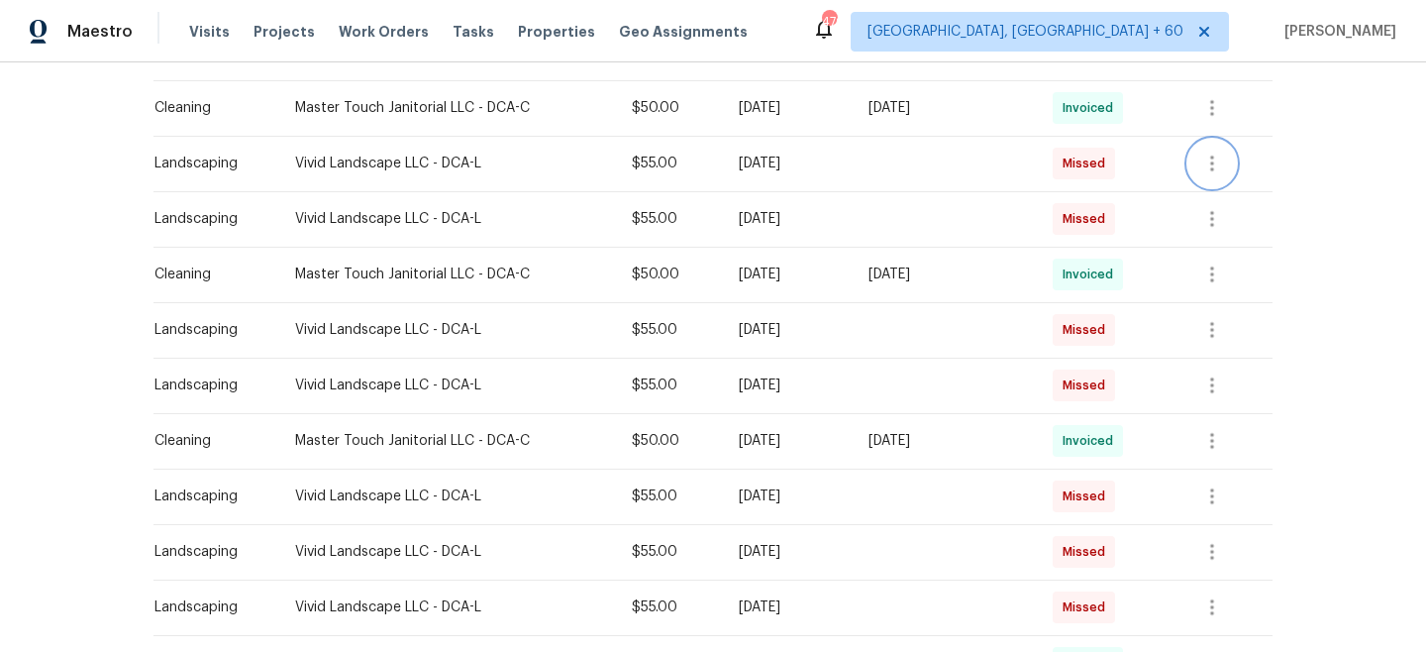
click at [1236, 148] on button "button" at bounding box center [1213, 164] width 48 height 48
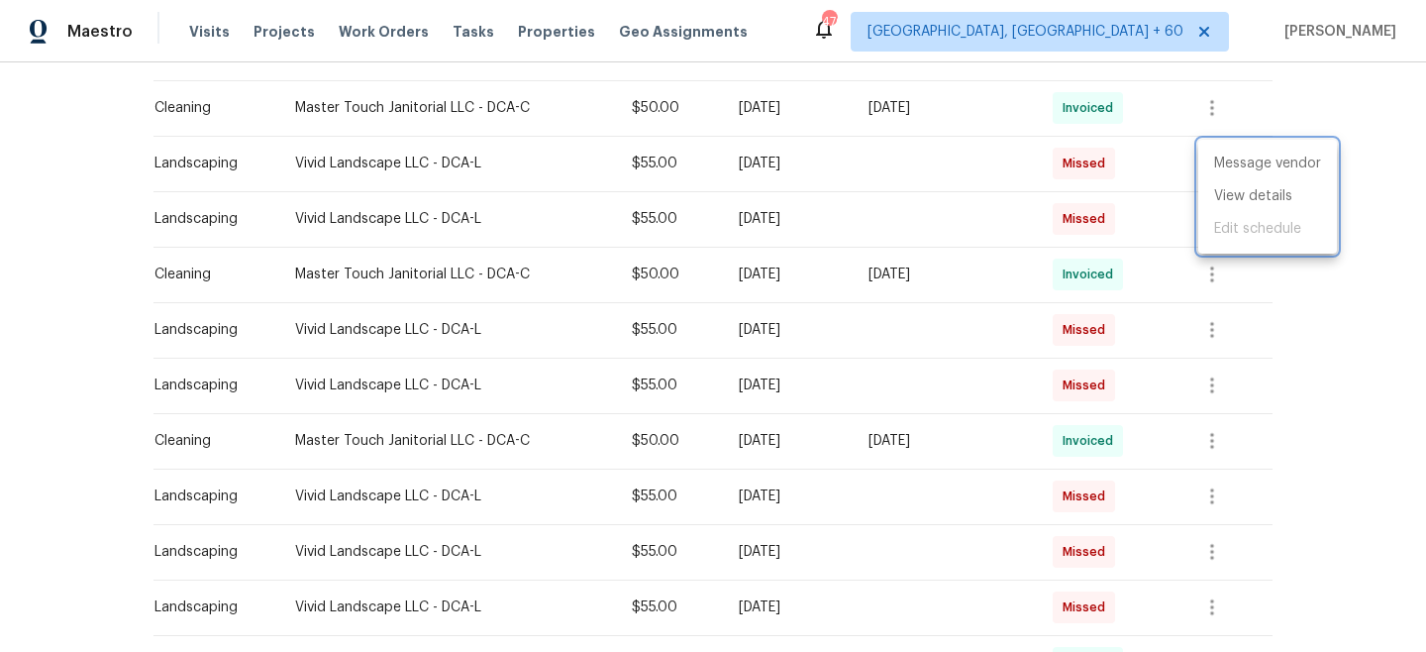
click at [1314, 104] on div at bounding box center [713, 326] width 1426 height 652
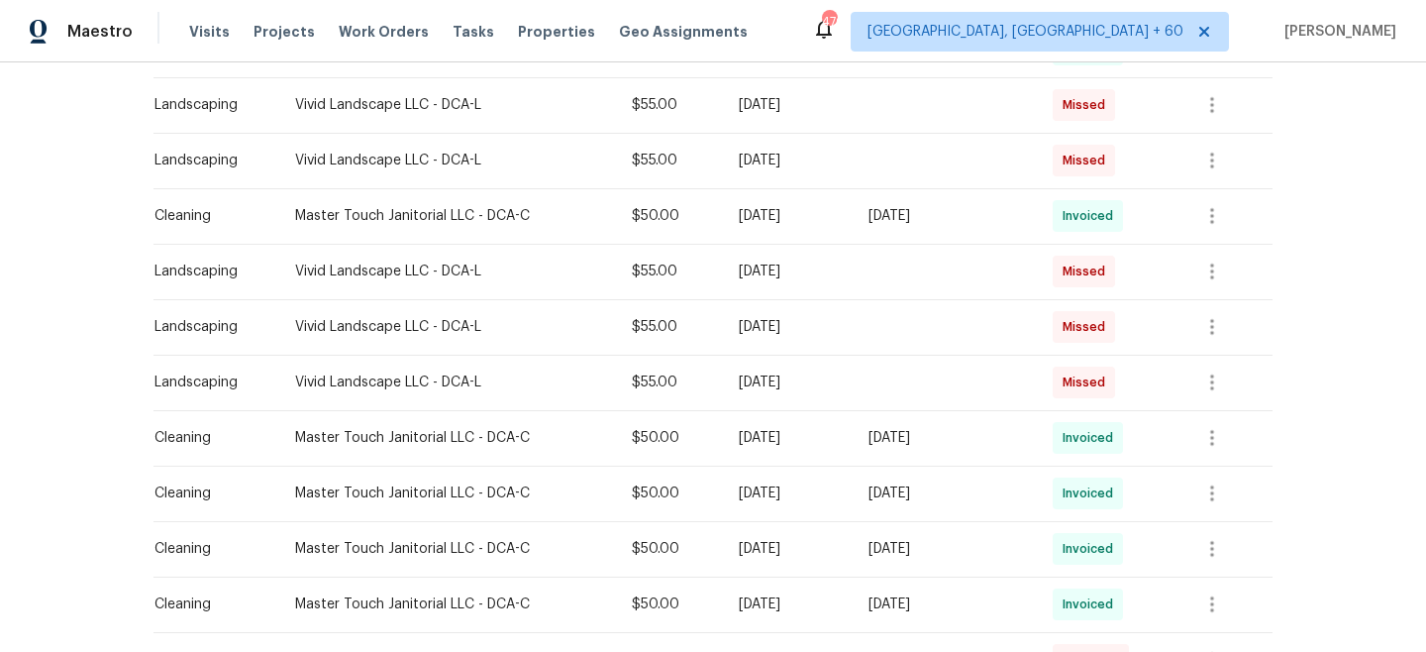
scroll to position [1038, 0]
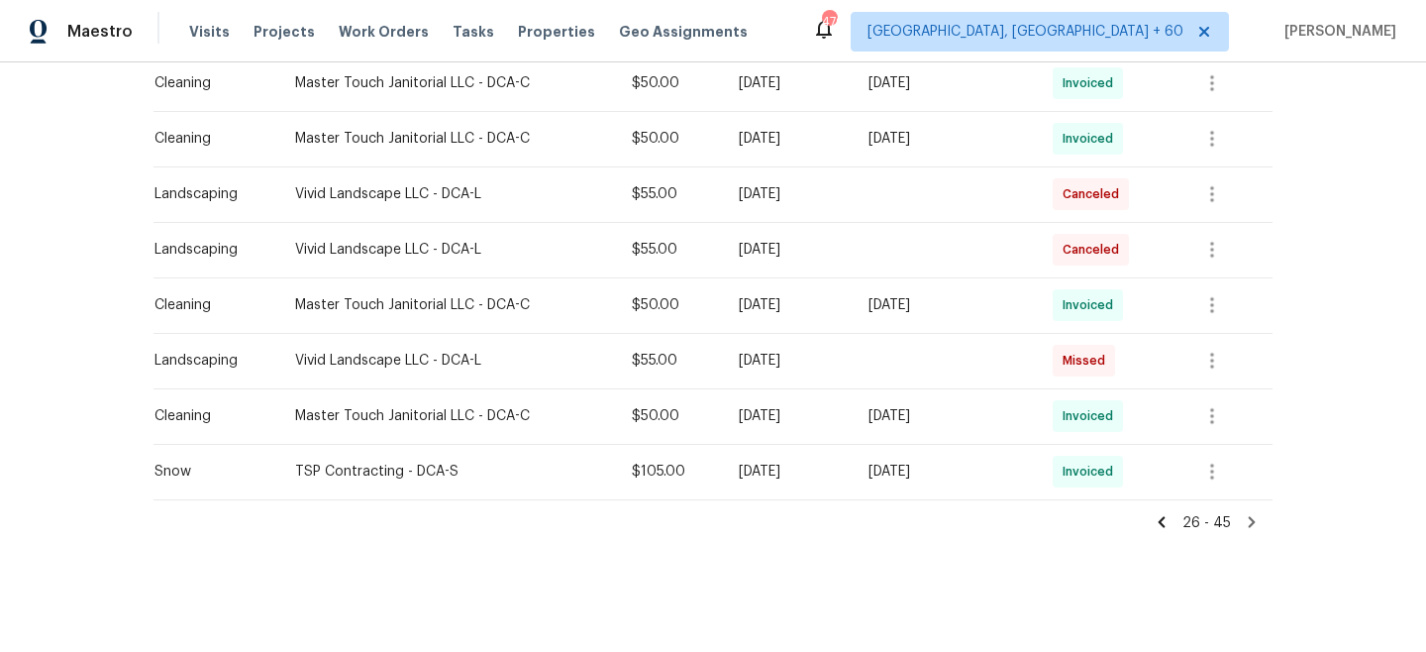
click at [1166, 524] on icon at bounding box center [1162, 521] width 7 height 11
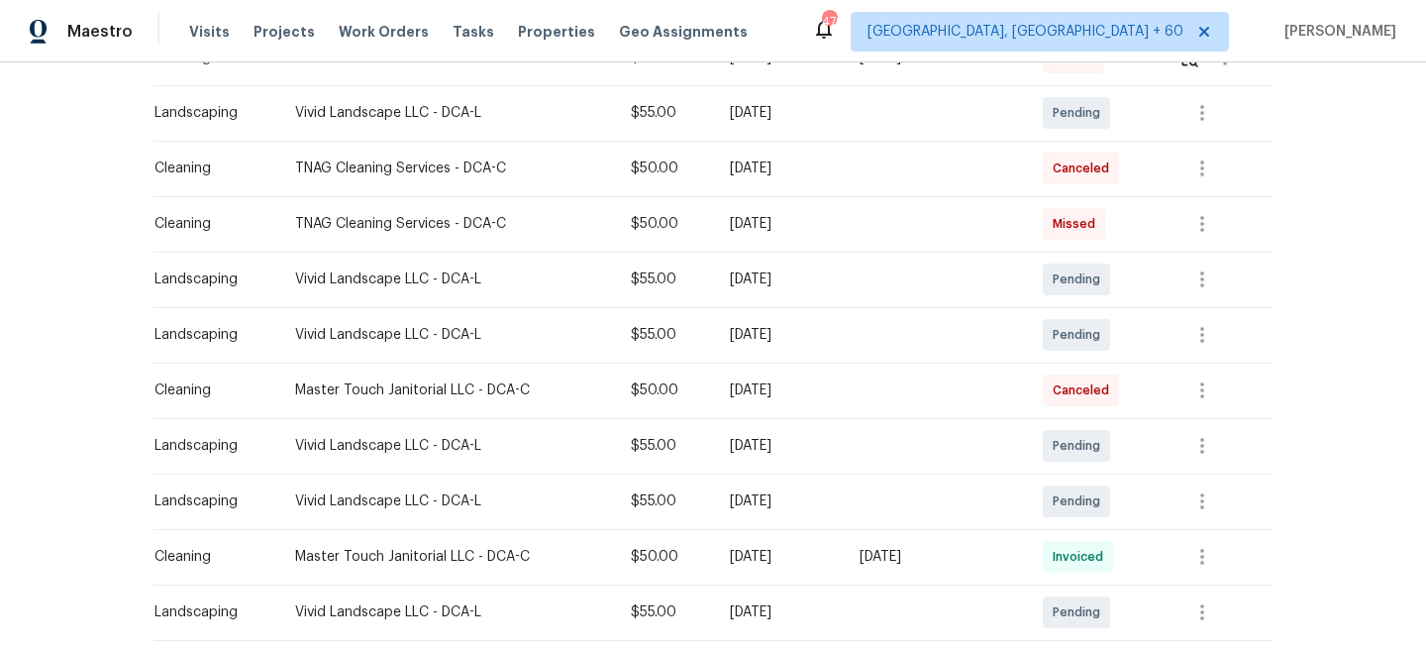
scroll to position [1315, 0]
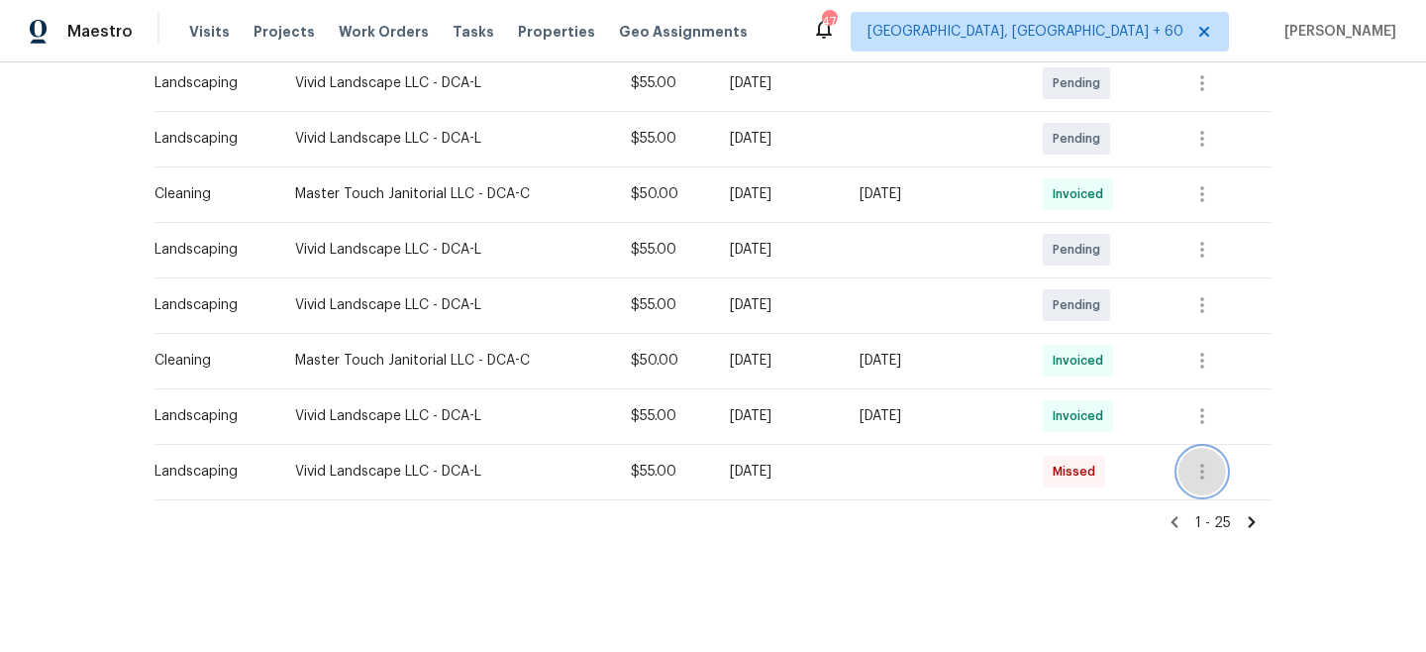
click at [1214, 468] on icon "button" at bounding box center [1203, 472] width 24 height 24
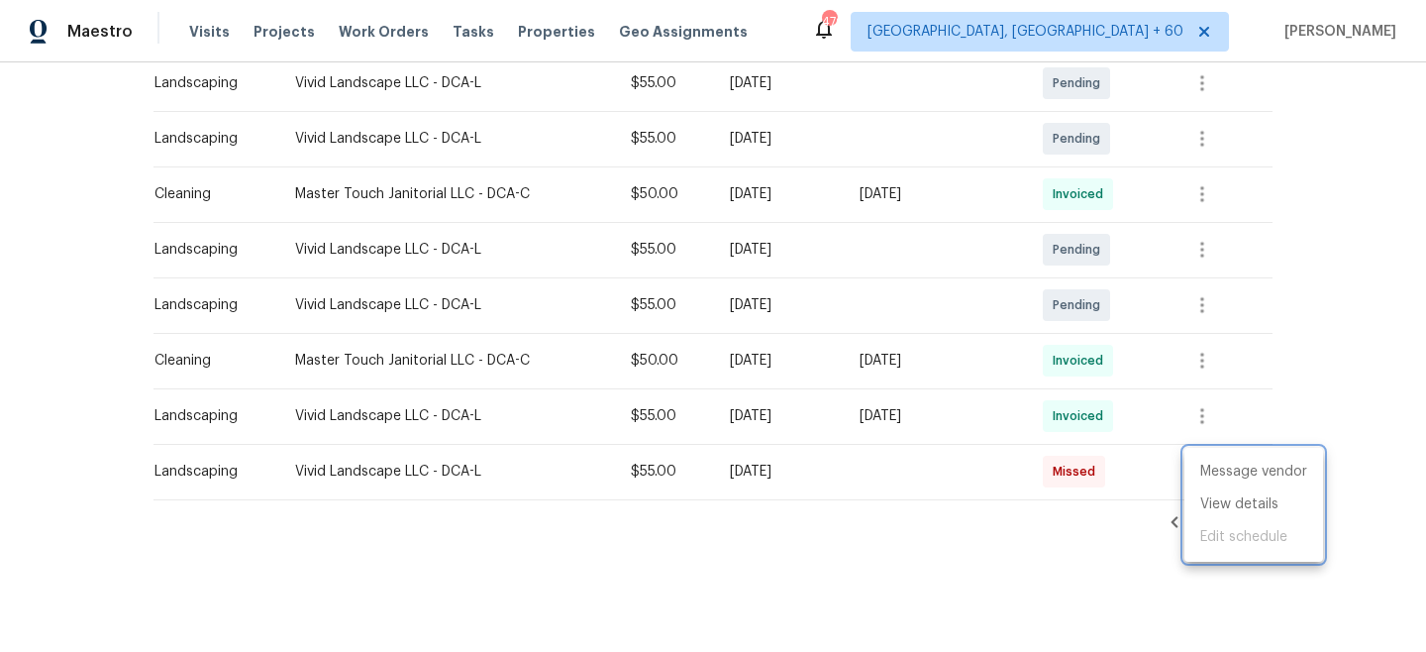
click at [1304, 345] on div at bounding box center [713, 326] width 1426 height 652
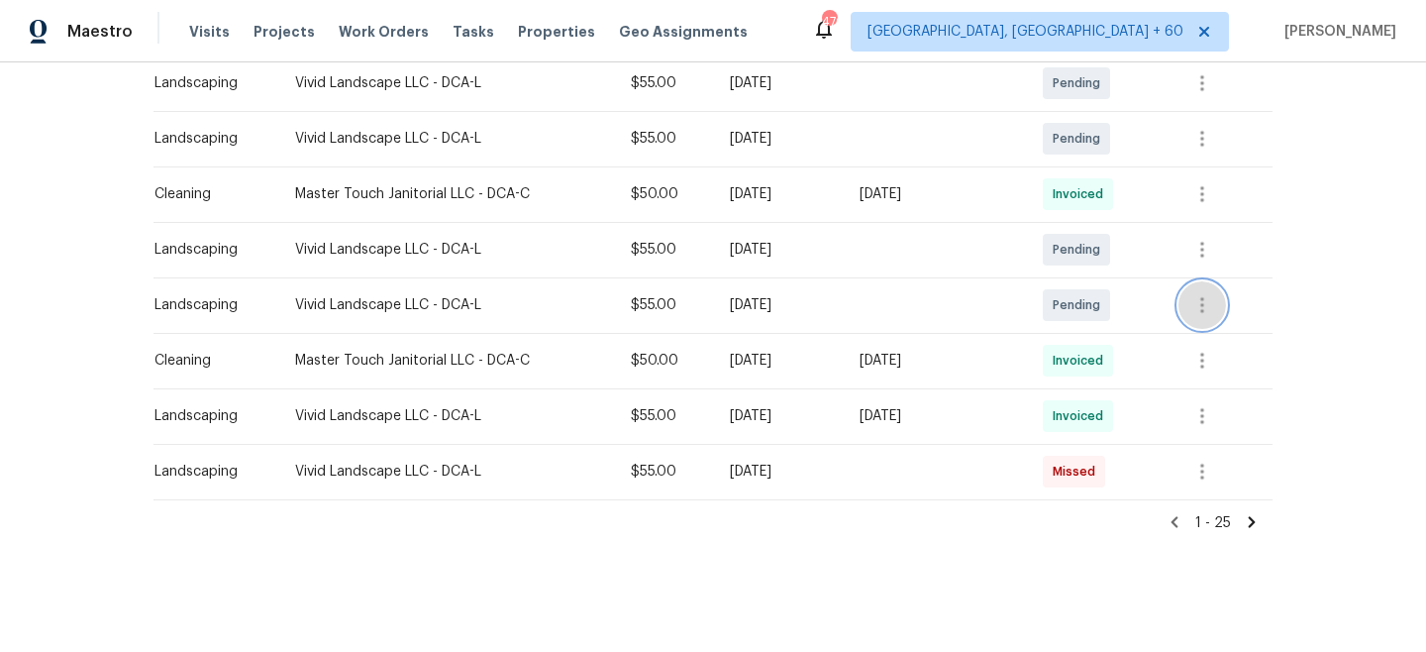
click at [1206, 307] on icon "button" at bounding box center [1203, 305] width 24 height 24
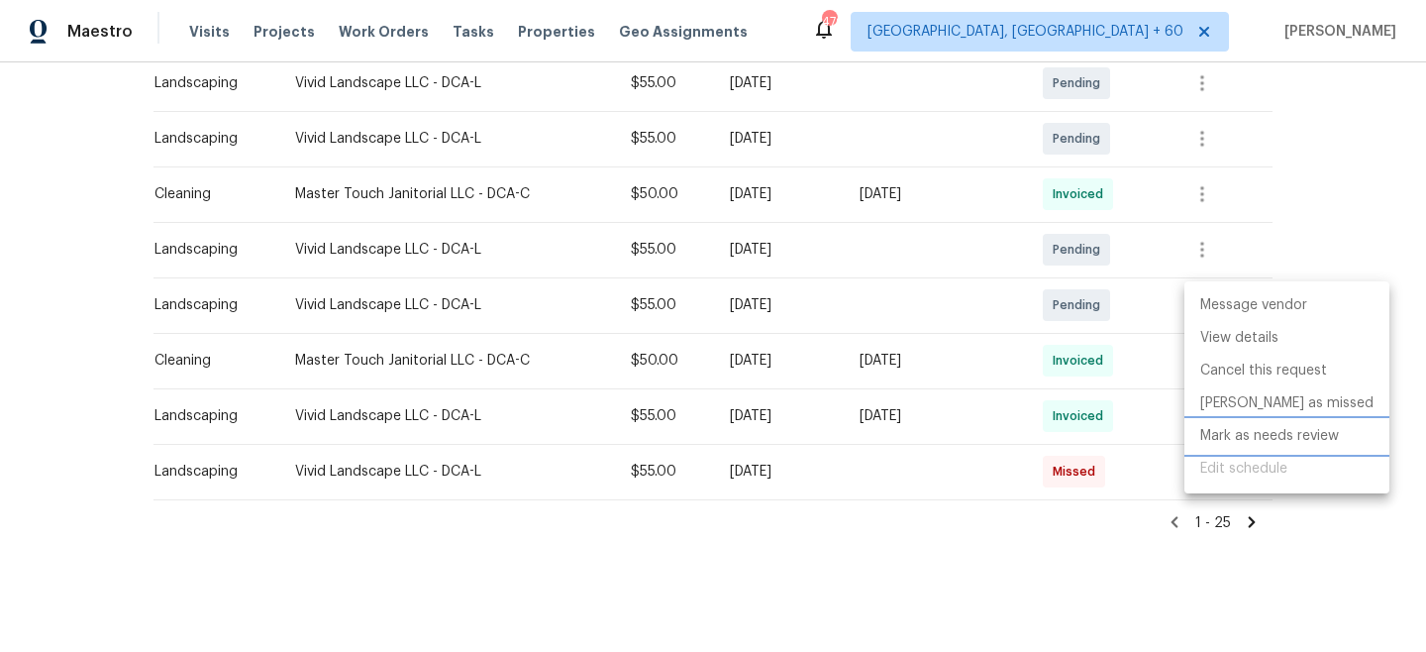
click at [1254, 439] on li "Mark as needs review" at bounding box center [1287, 436] width 205 height 33
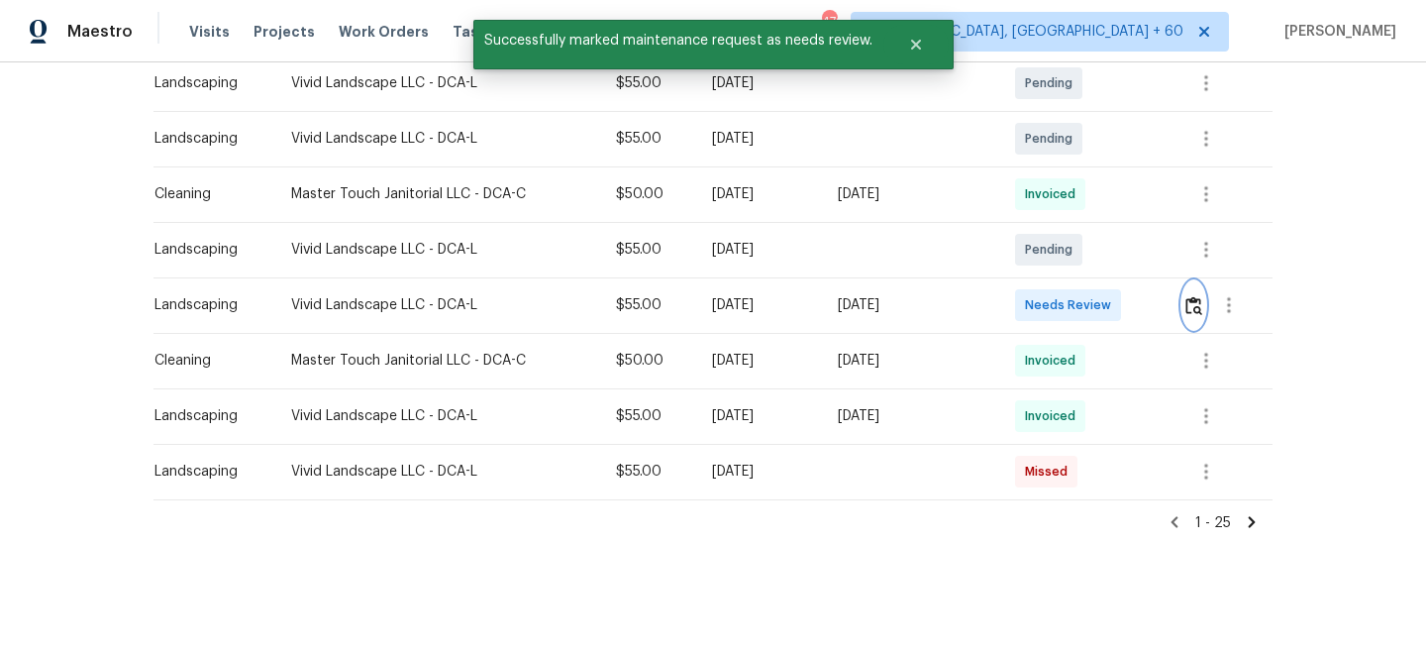
click at [1203, 297] on img "button" at bounding box center [1194, 305] width 17 height 19
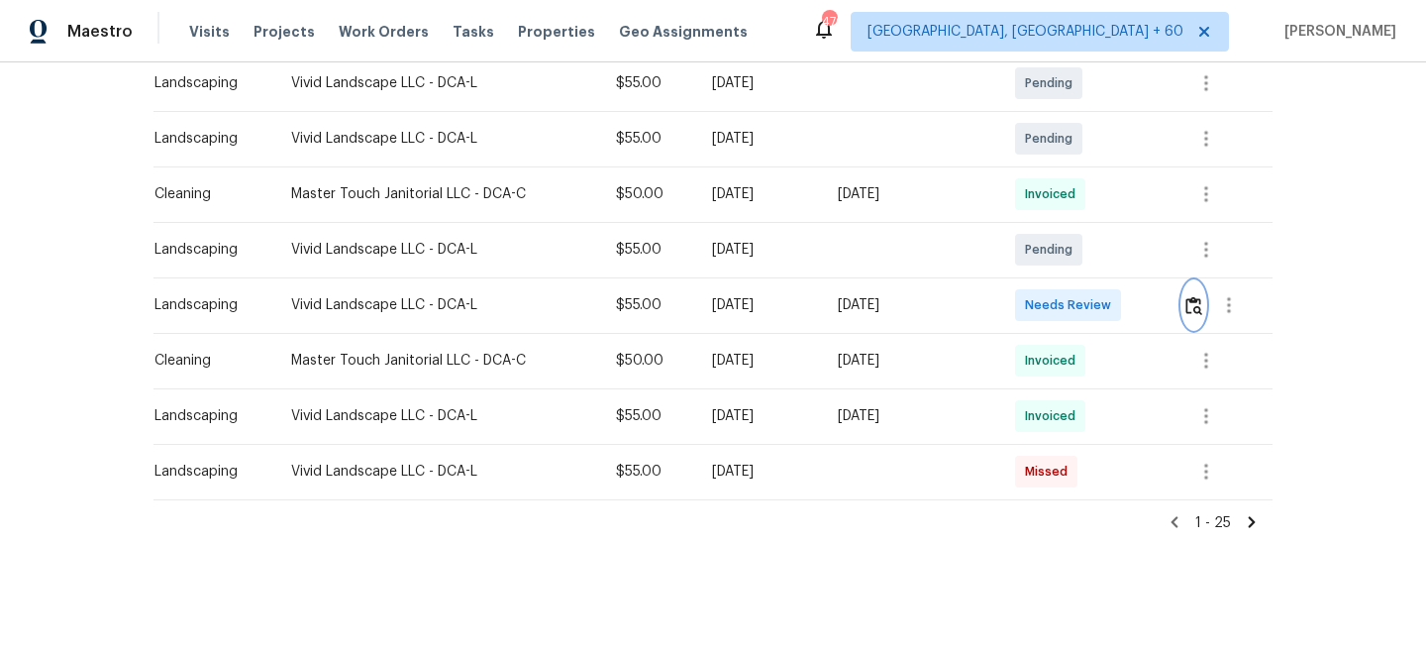
click at [1195, 308] on img "button" at bounding box center [1194, 305] width 17 height 19
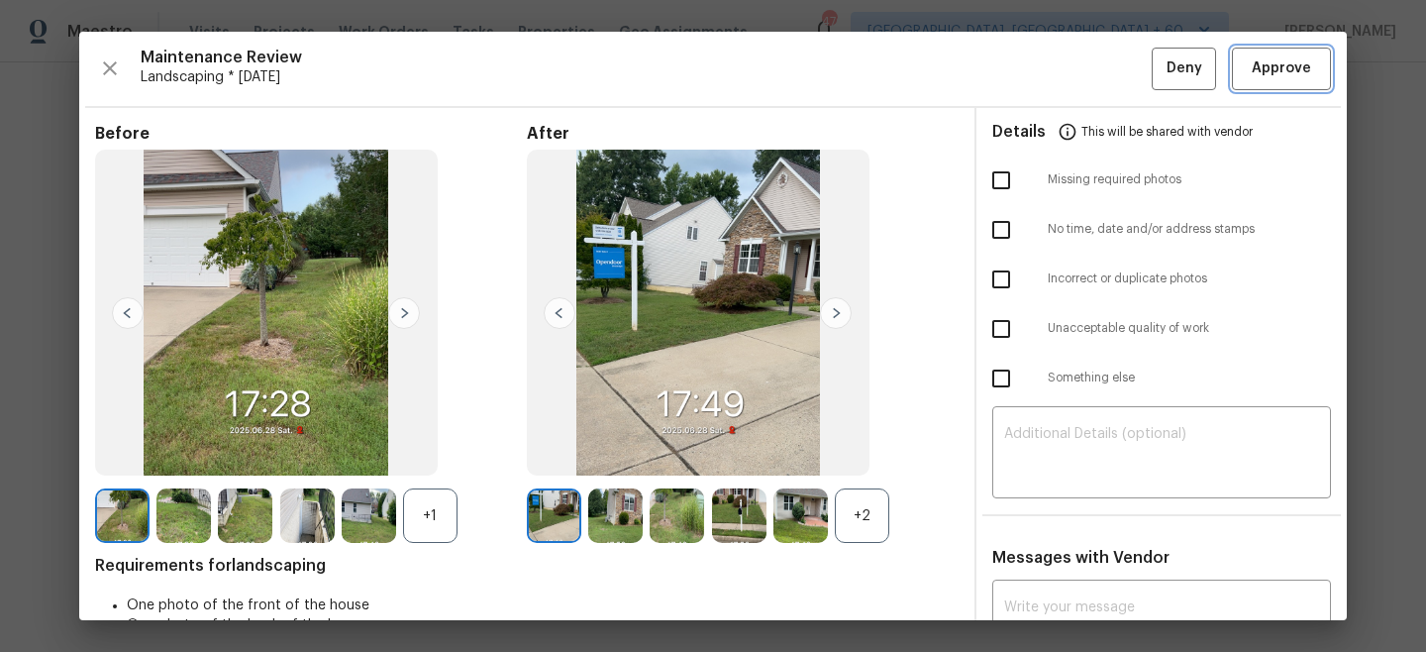
click at [1276, 83] on button "Approve" at bounding box center [1281, 69] width 99 height 43
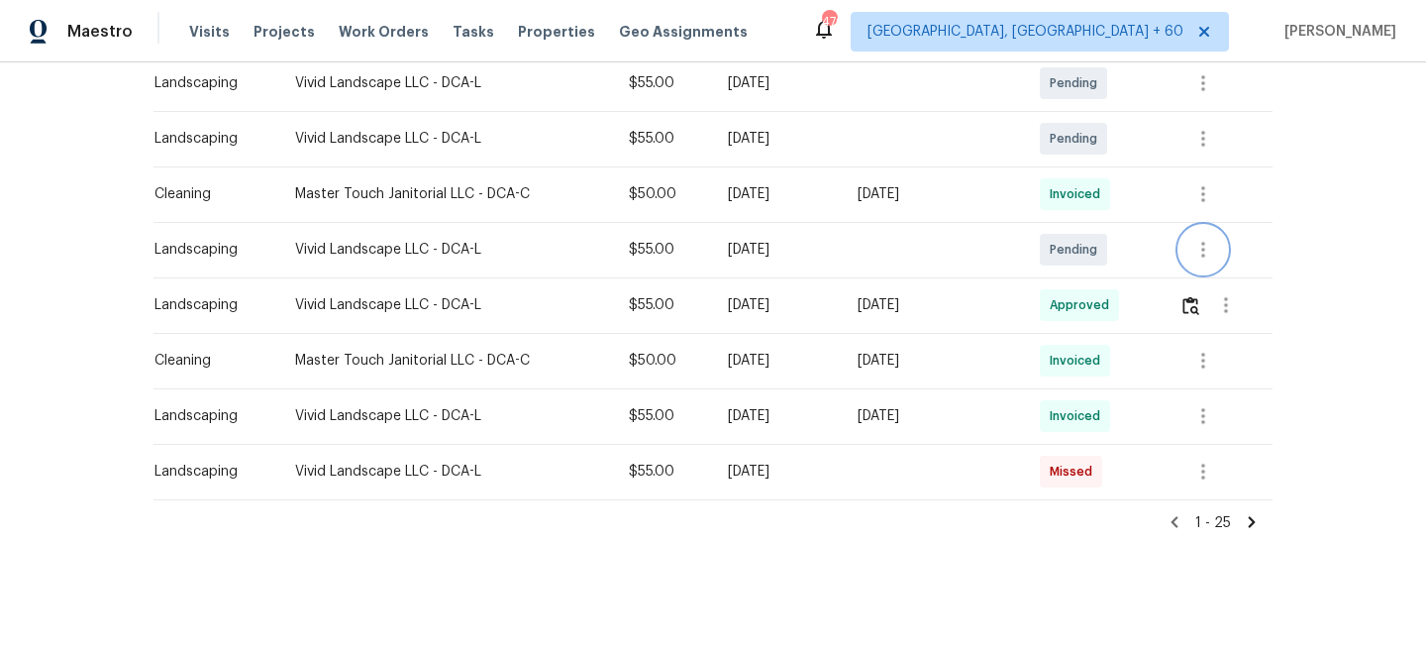
click at [1208, 252] on icon "button" at bounding box center [1204, 250] width 24 height 24
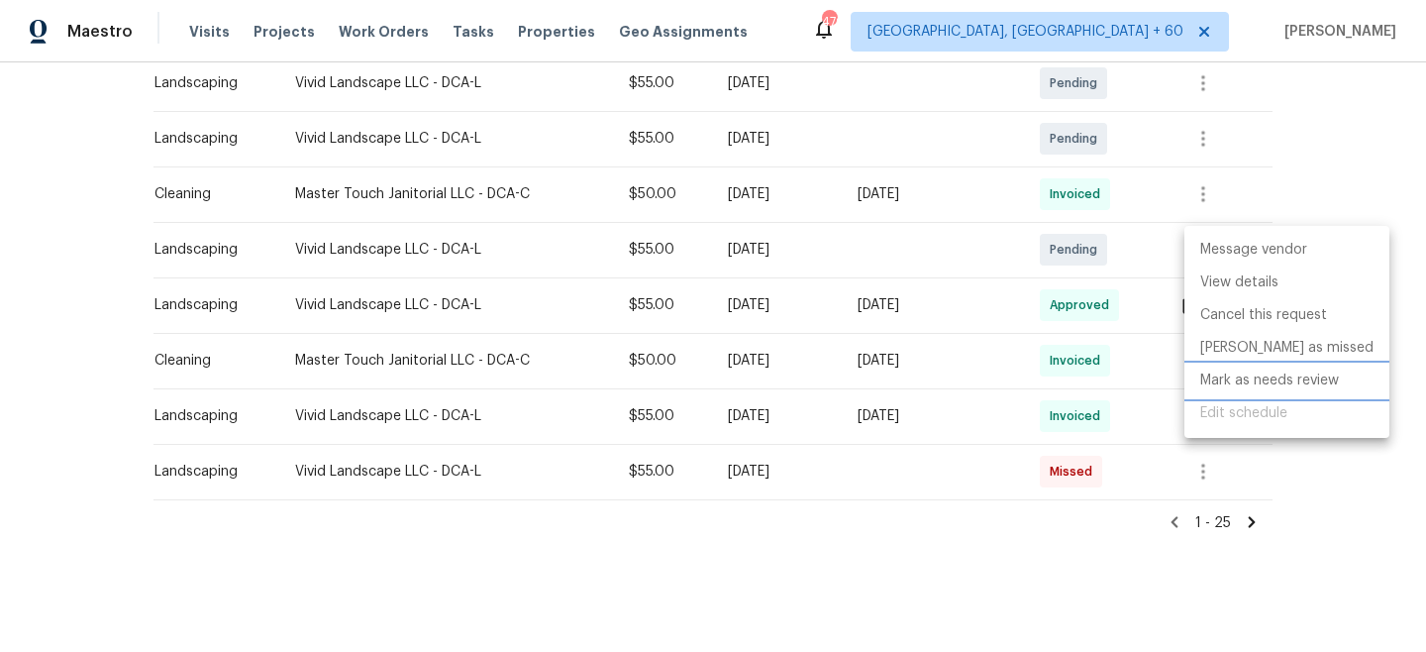
click at [1234, 377] on li "Mark as needs review" at bounding box center [1287, 381] width 205 height 33
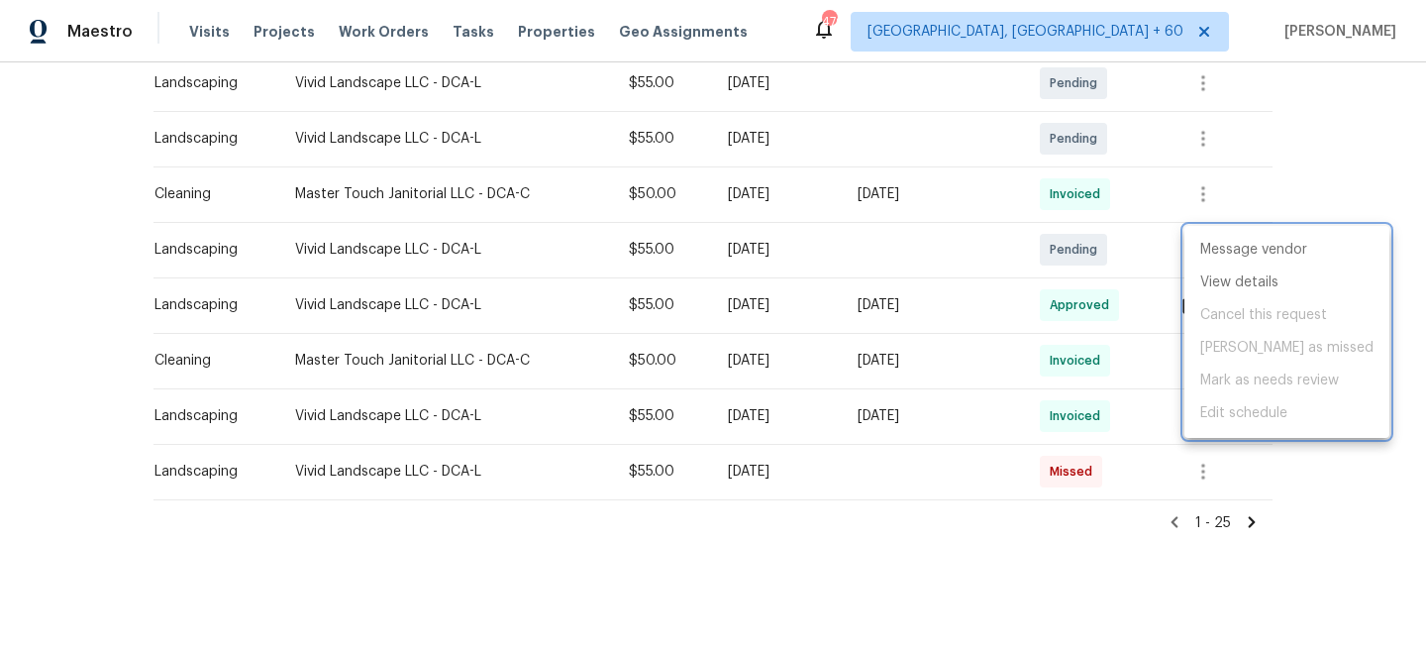
click at [1307, 167] on div at bounding box center [713, 326] width 1426 height 652
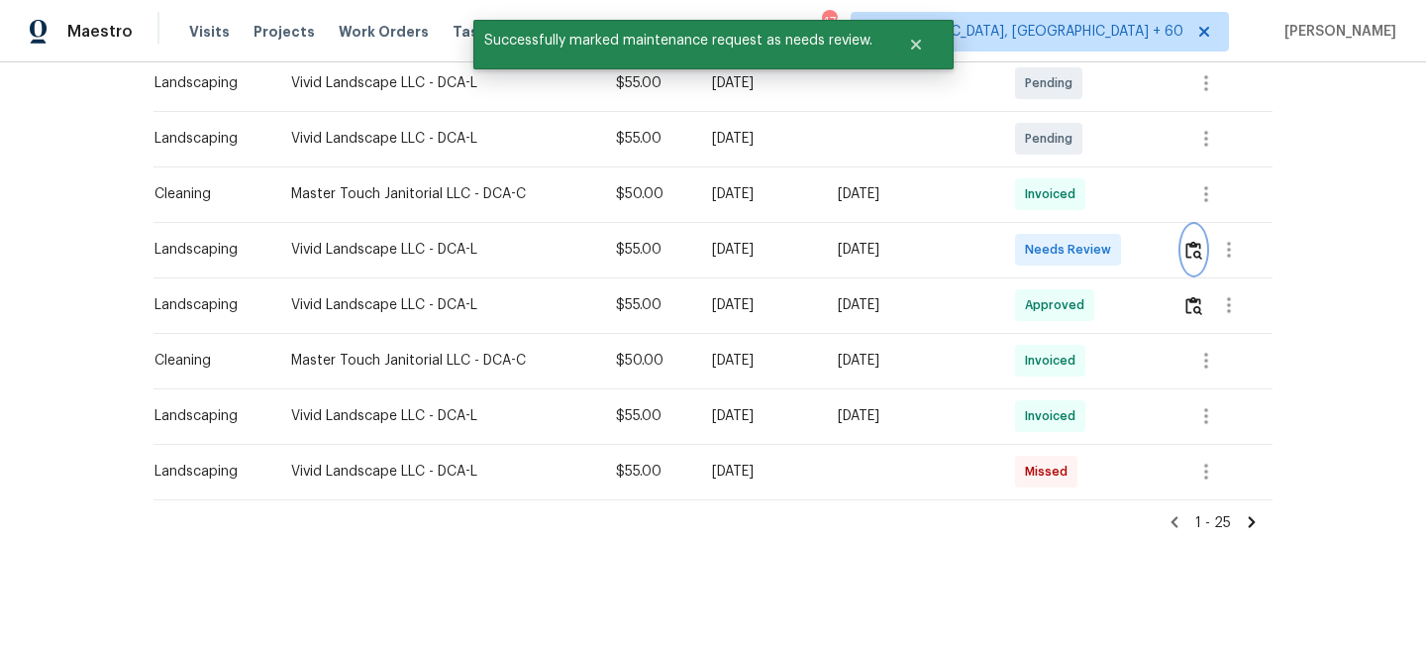
click at [1197, 245] on img "button" at bounding box center [1194, 250] width 17 height 19
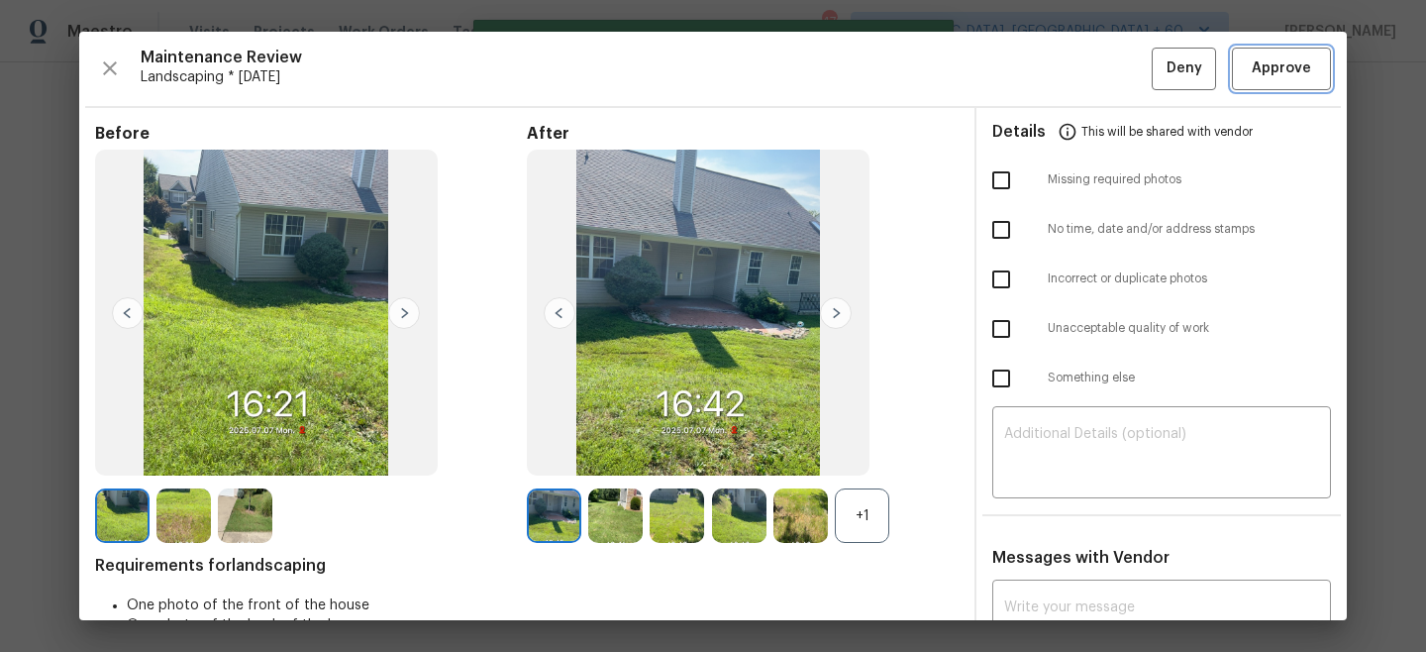
click at [1287, 75] on span "Approve" at bounding box center [1281, 68] width 59 height 25
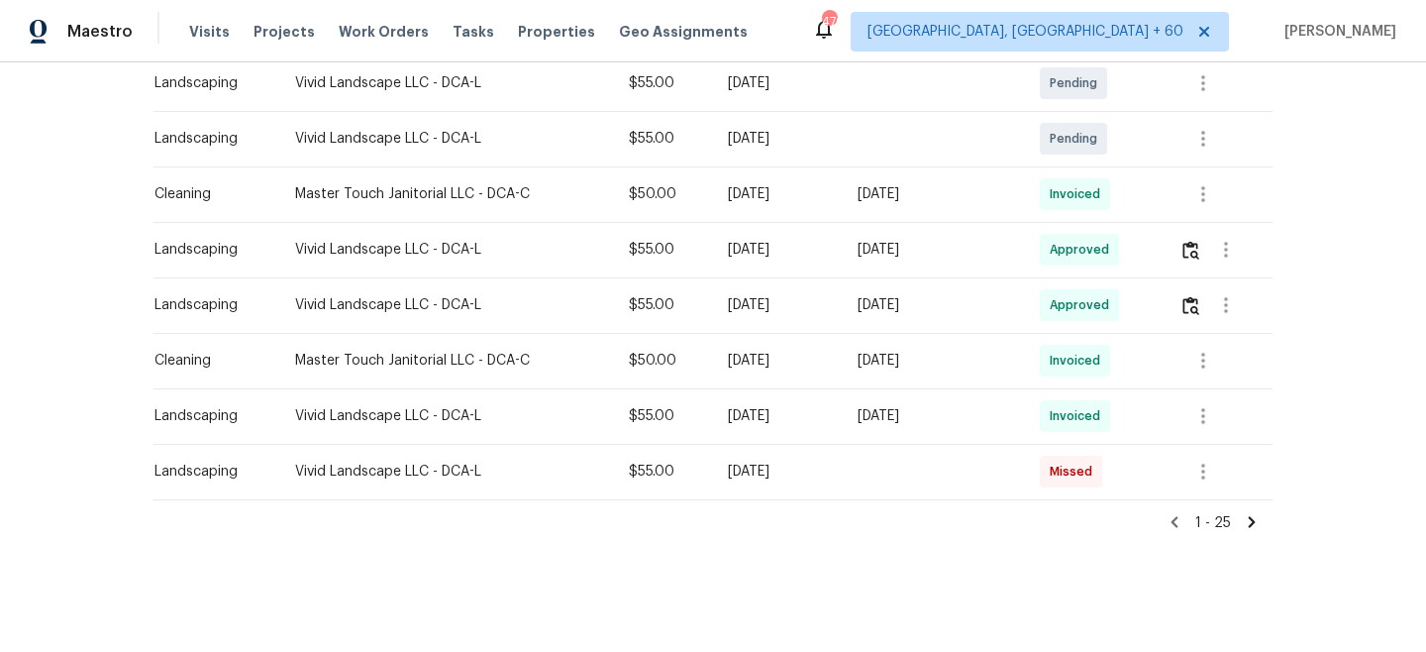
click at [1321, 216] on div "Back to all projects [STREET_ADDRESS] 4 Beds | 2 Baths | Total: 2324 ft² | Abov…" at bounding box center [713, 356] width 1426 height 589
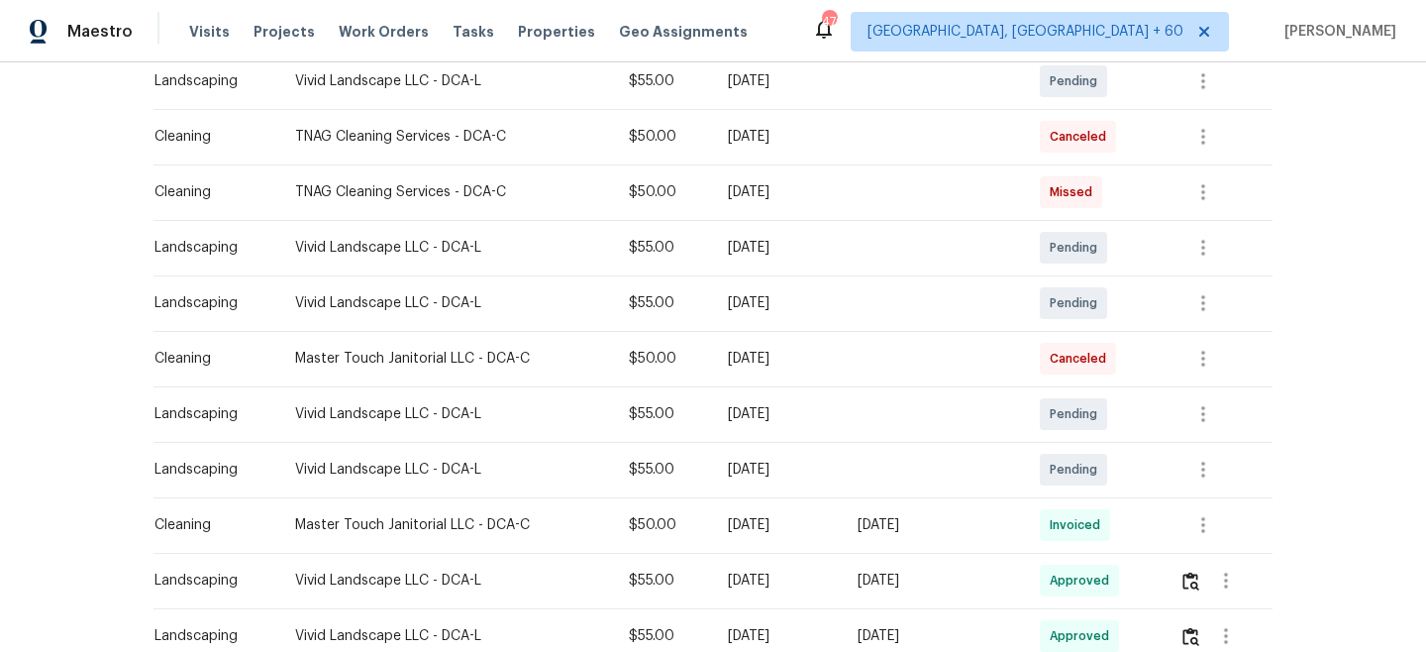
scroll to position [967, 0]
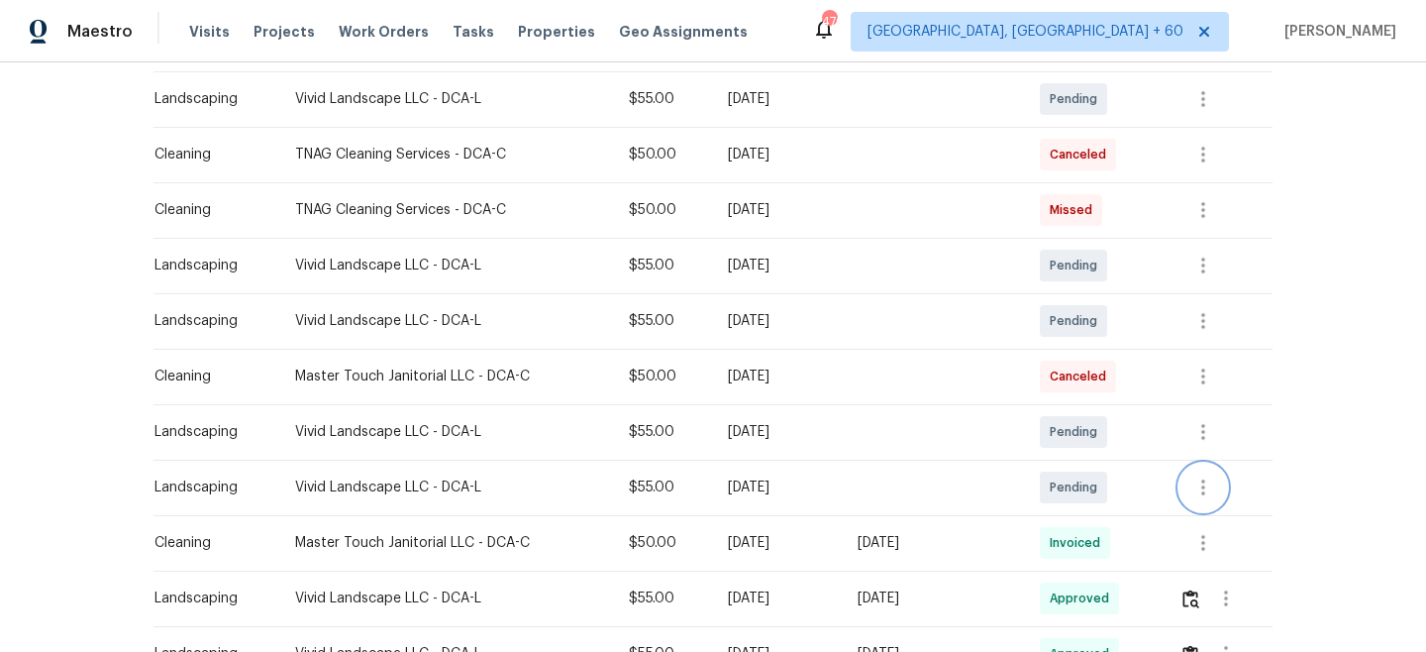
click at [1212, 480] on icon "button" at bounding box center [1204, 487] width 24 height 24
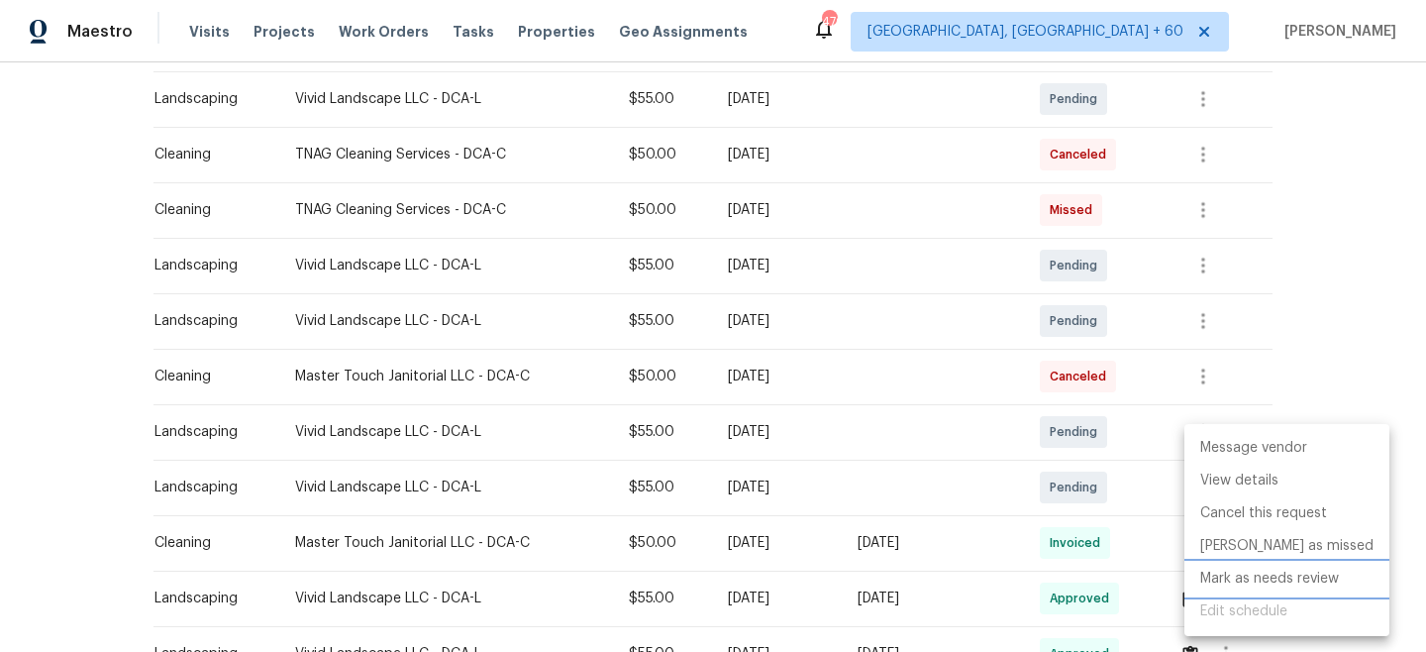
click at [1260, 583] on li "Mark as needs review" at bounding box center [1287, 579] width 205 height 33
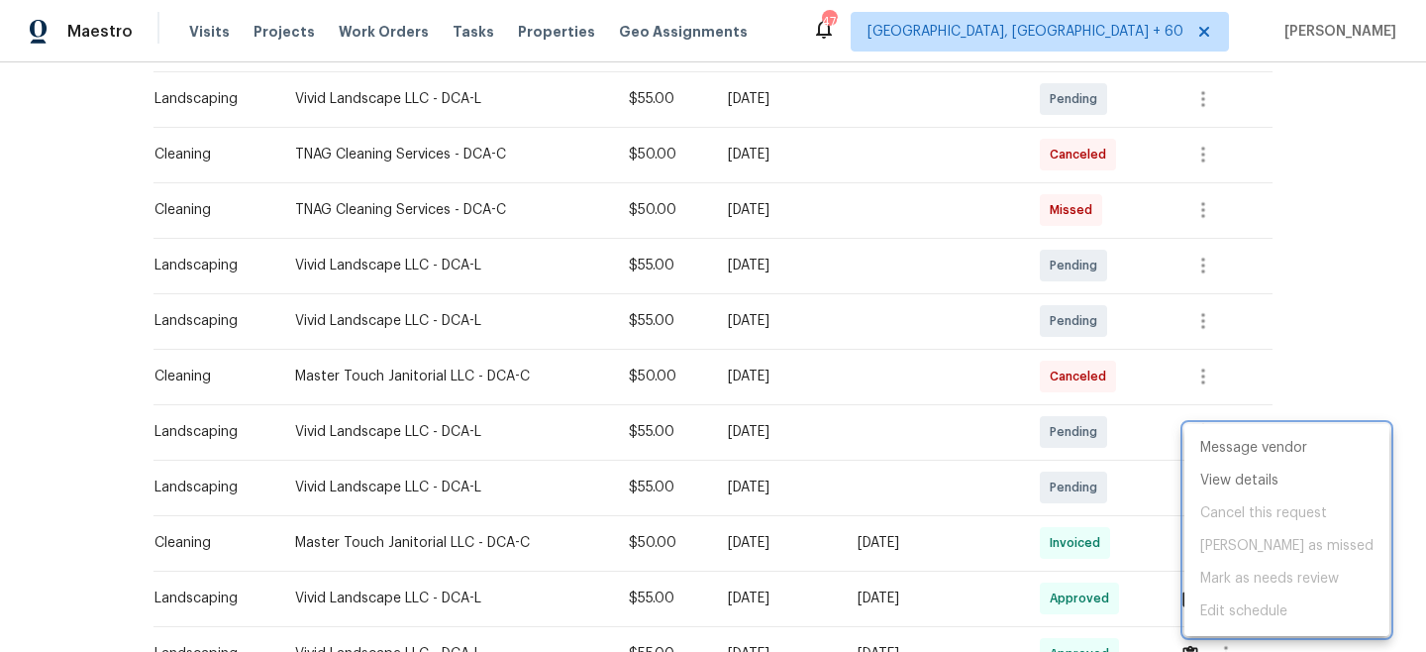
click at [1297, 329] on div at bounding box center [713, 326] width 1426 height 652
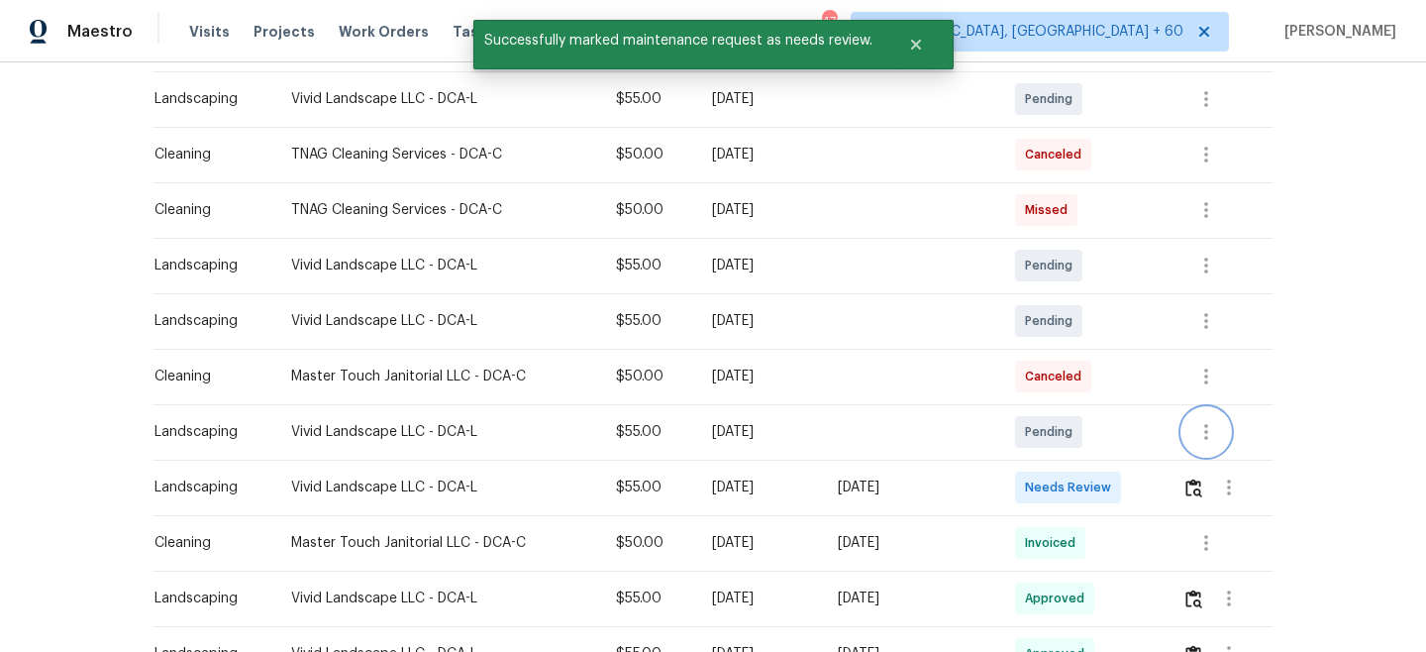
click at [1208, 430] on icon "button" at bounding box center [1207, 432] width 4 height 16
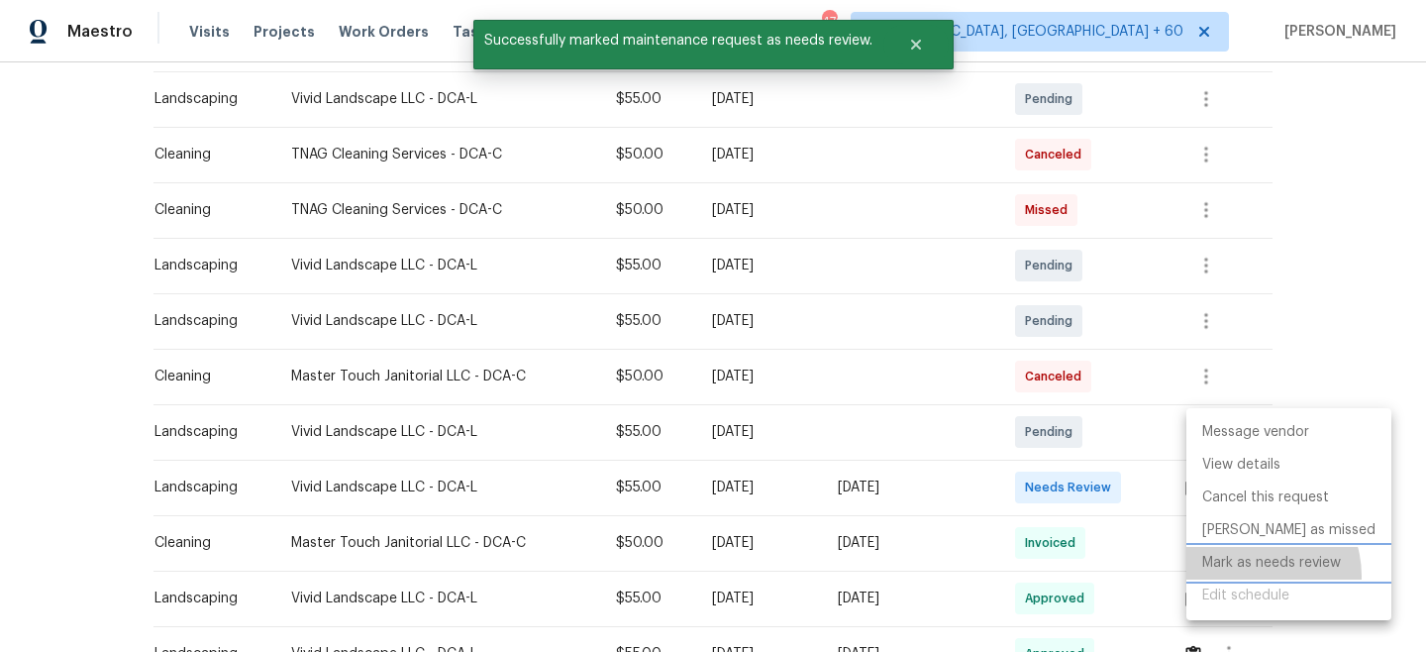
click at [1251, 576] on li "Mark as needs review" at bounding box center [1289, 563] width 205 height 33
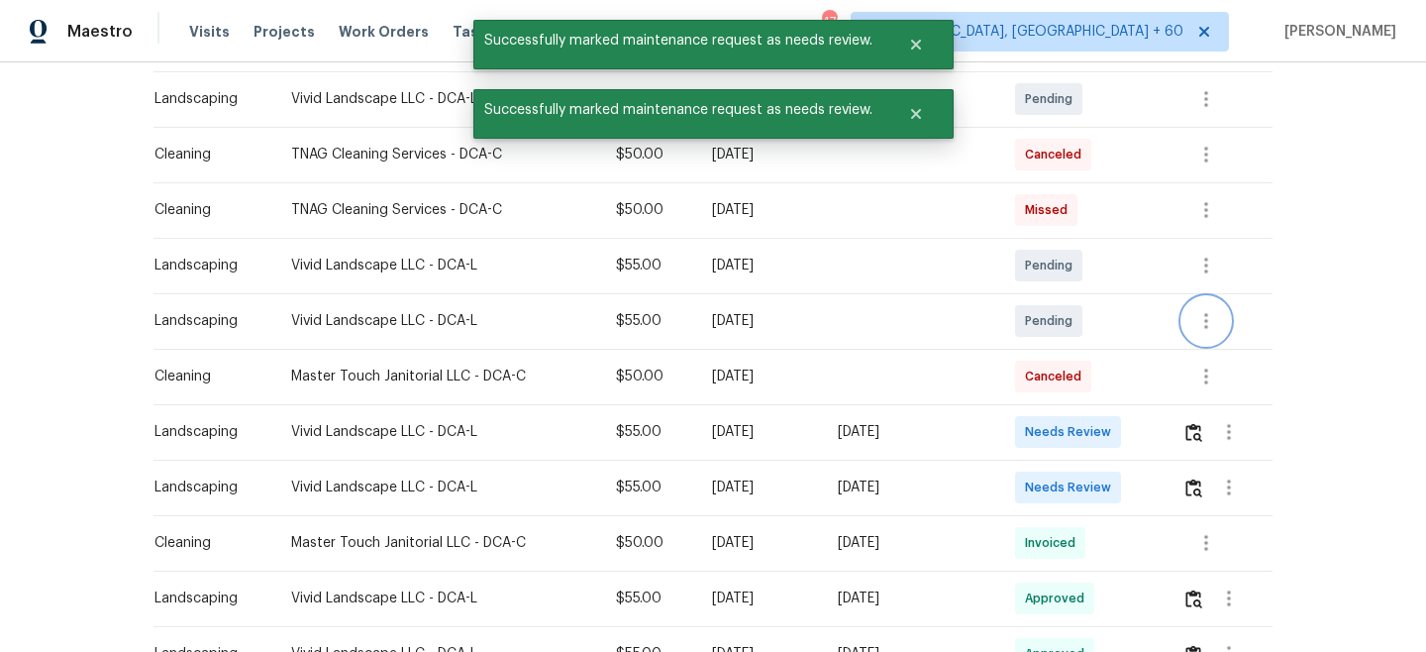
click at [1206, 311] on icon "button" at bounding box center [1207, 321] width 24 height 24
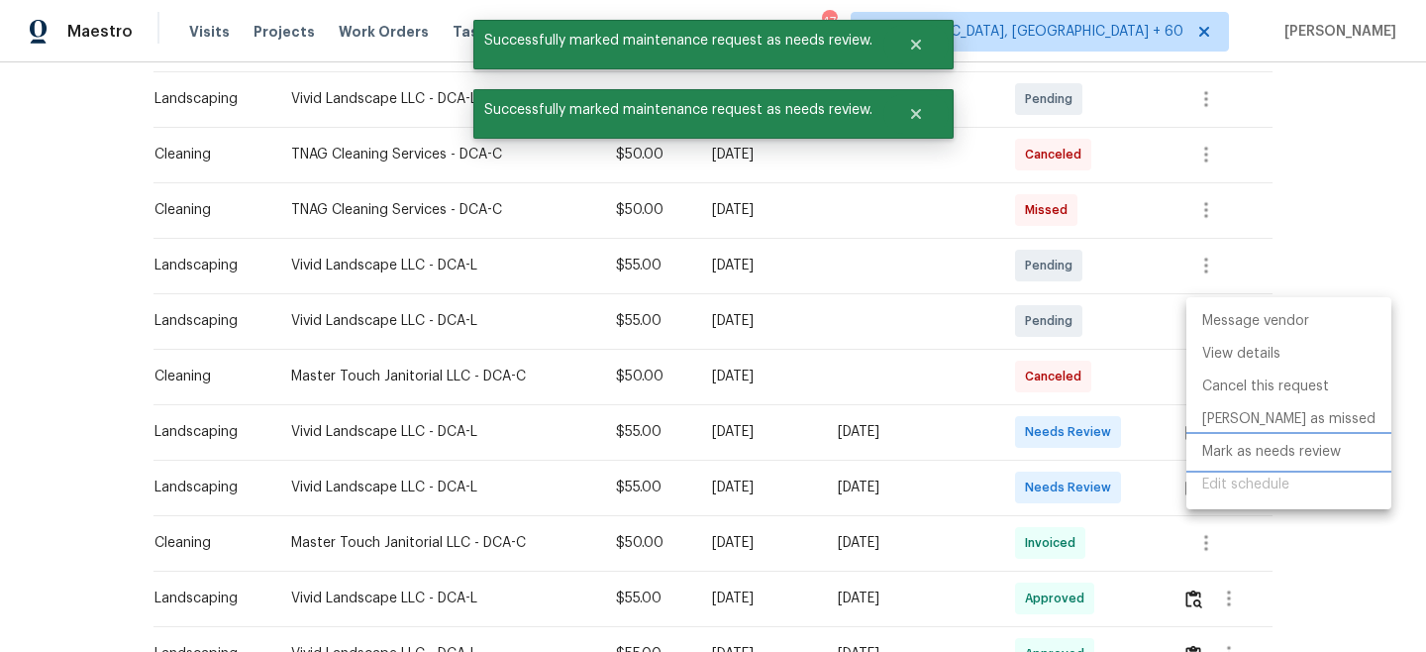
click at [1261, 456] on li "Mark as needs review" at bounding box center [1289, 452] width 205 height 33
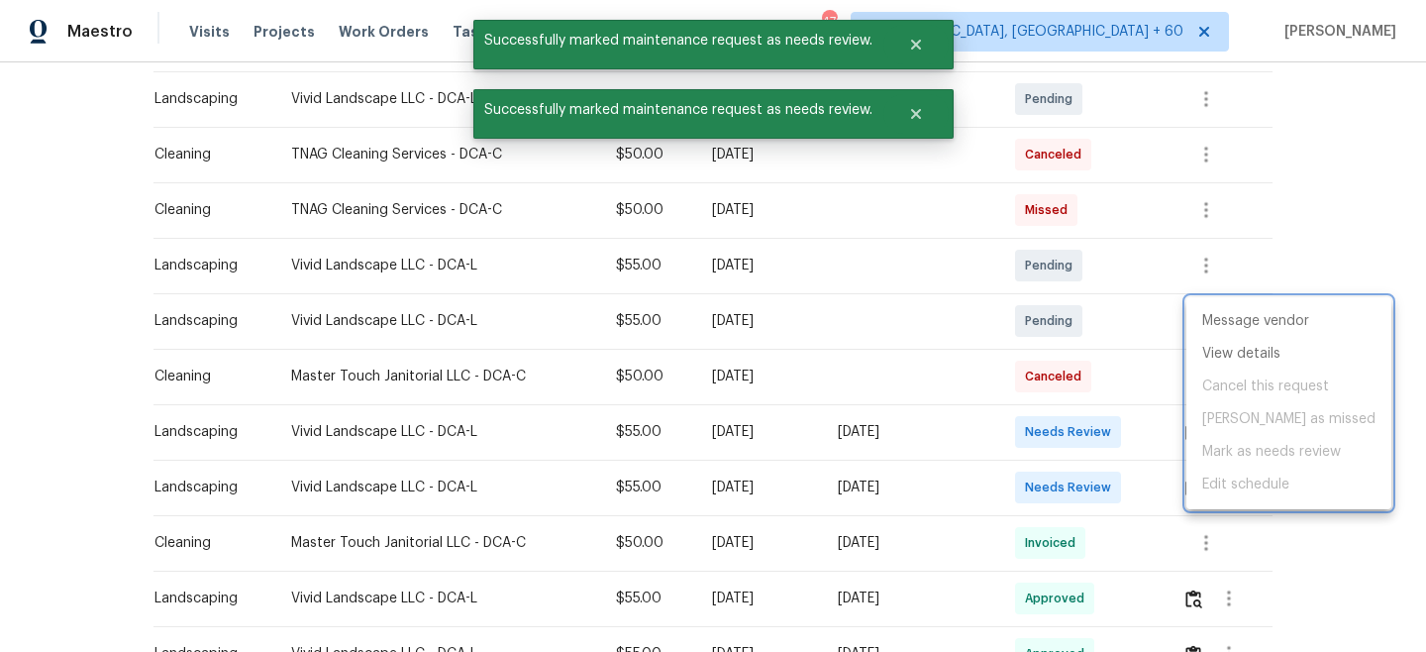
click at [1288, 230] on div at bounding box center [713, 326] width 1426 height 652
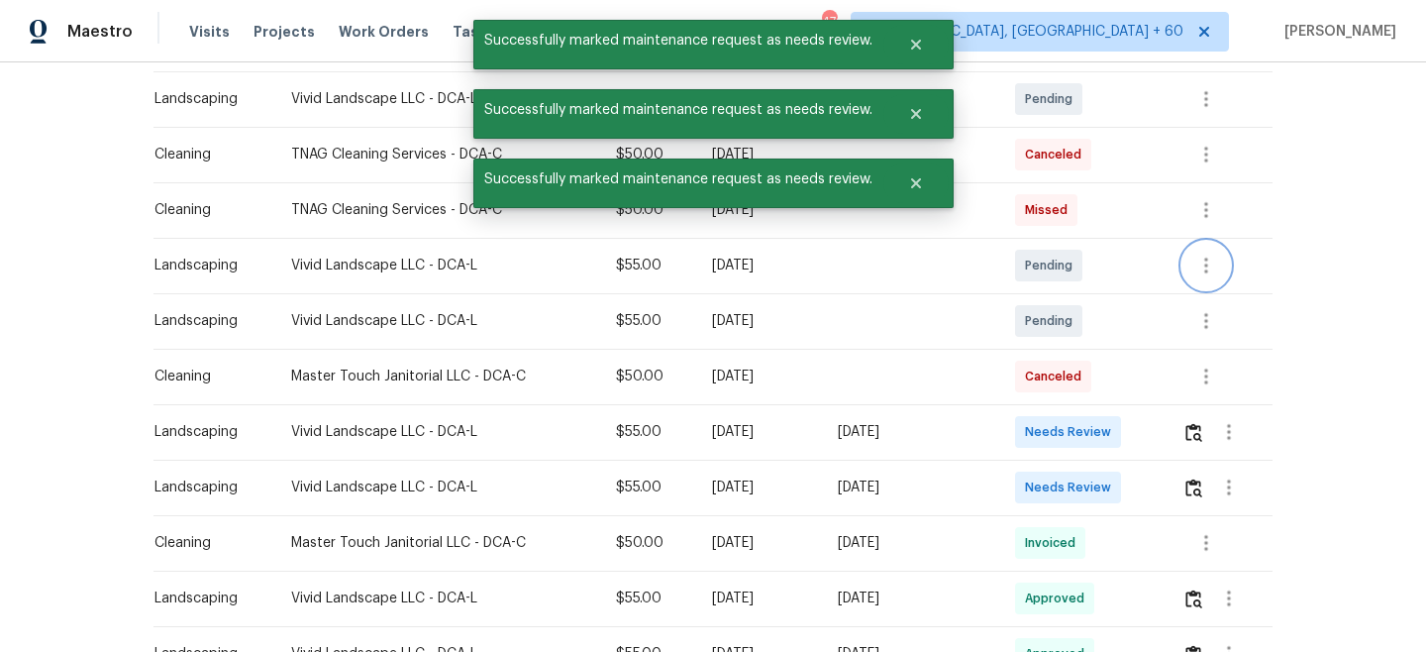
click at [1205, 258] on icon "button" at bounding box center [1207, 266] width 24 height 24
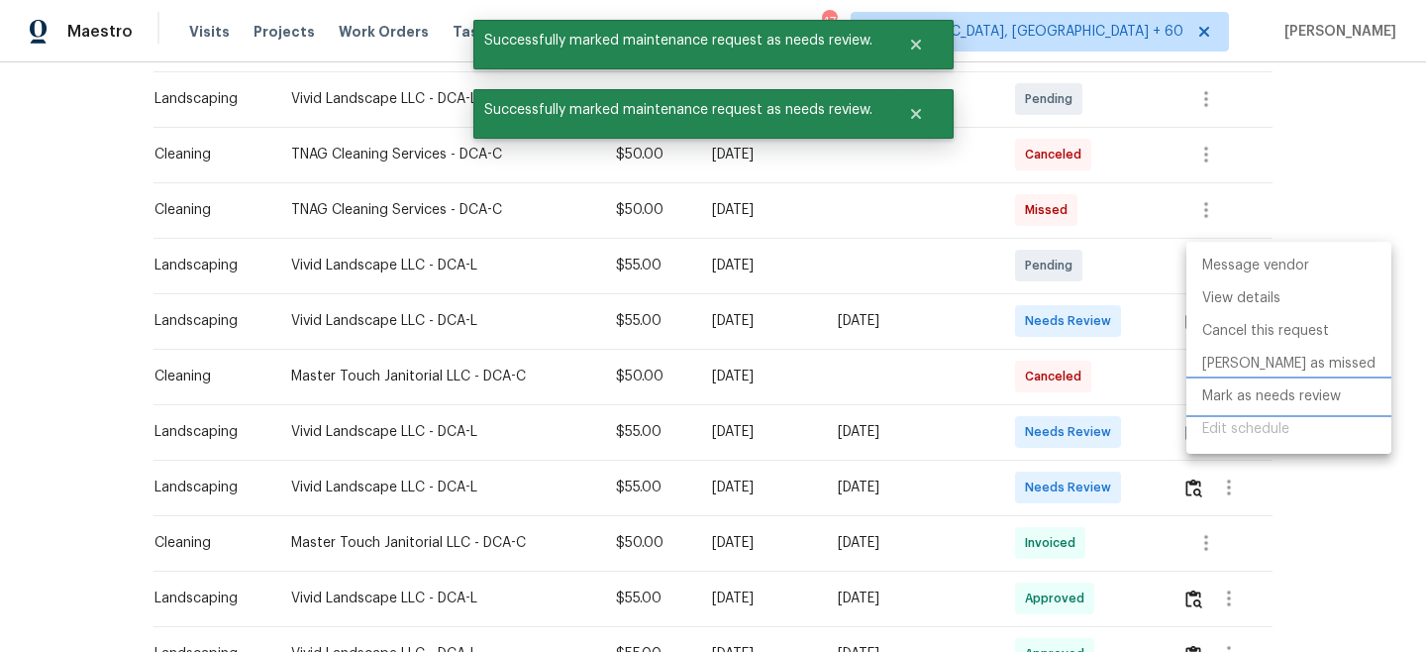
click at [1234, 402] on li "Mark as needs review" at bounding box center [1289, 396] width 205 height 33
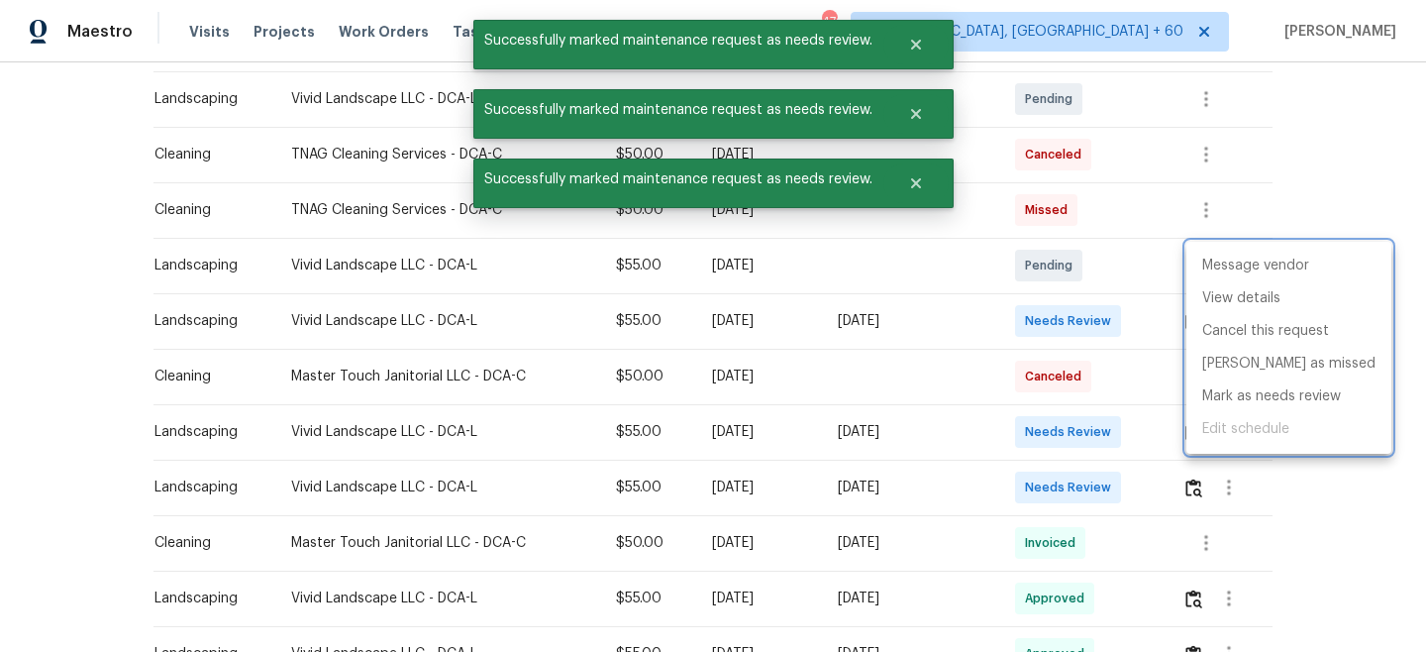
click at [1320, 144] on div at bounding box center [713, 326] width 1426 height 652
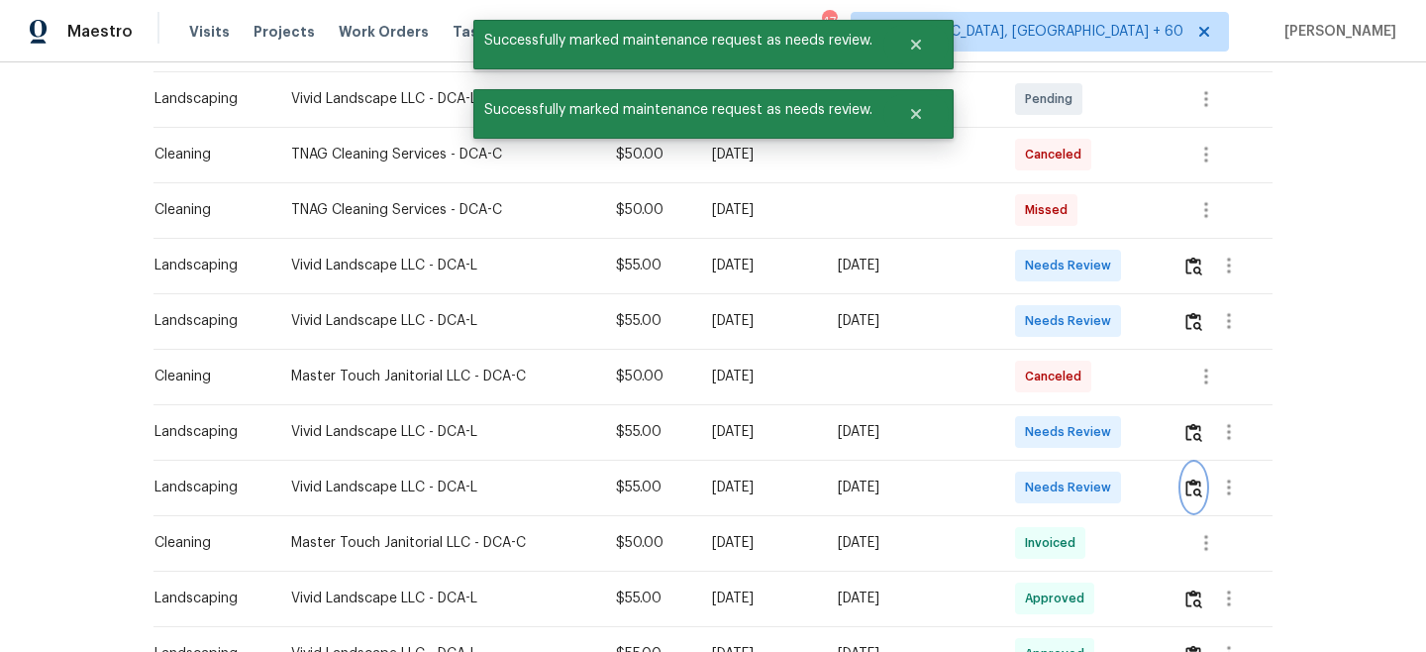
click at [1198, 487] on img "button" at bounding box center [1194, 487] width 17 height 19
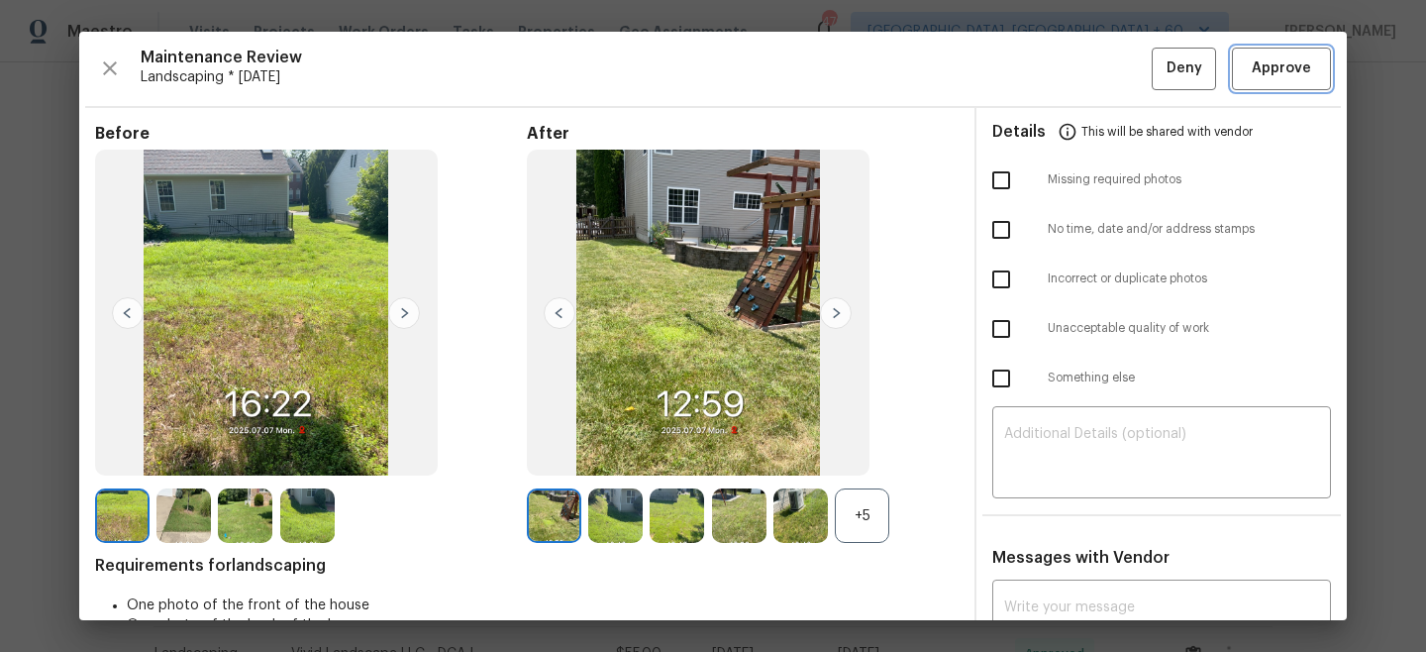
click at [1283, 79] on span "Approve" at bounding box center [1281, 68] width 59 height 25
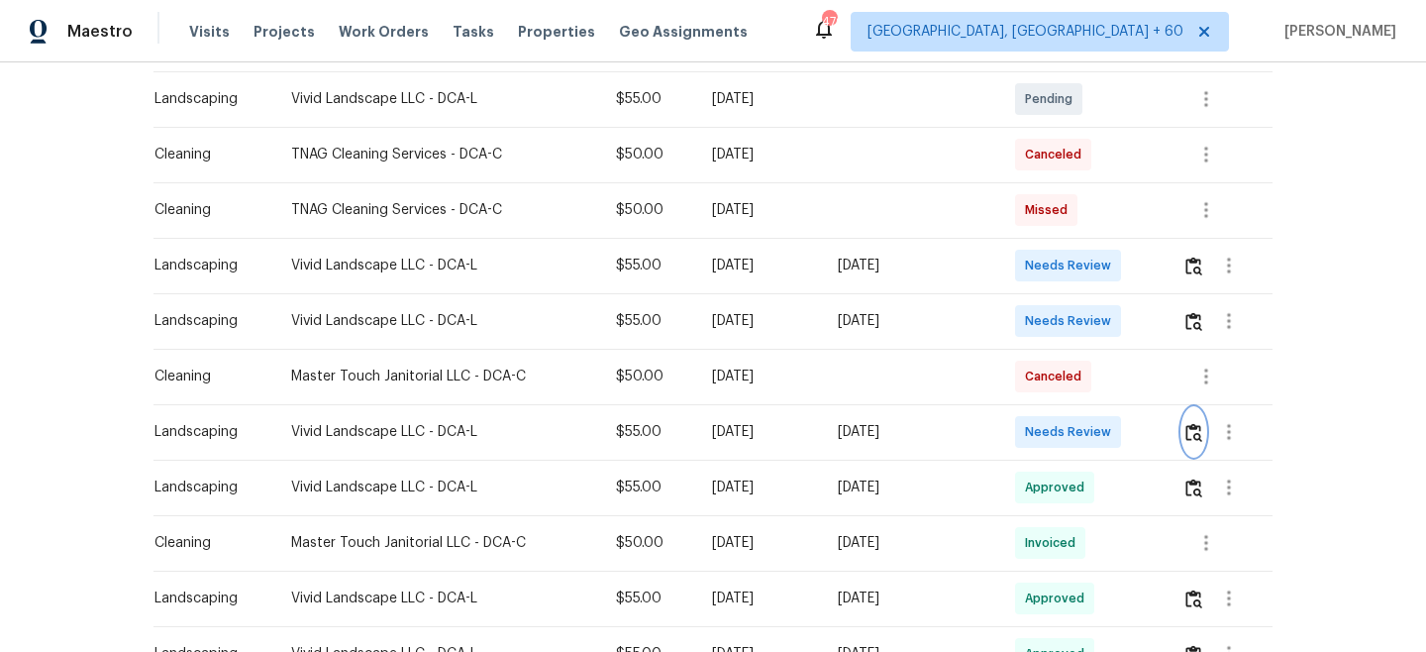
click at [1203, 433] on img "button" at bounding box center [1194, 432] width 17 height 19
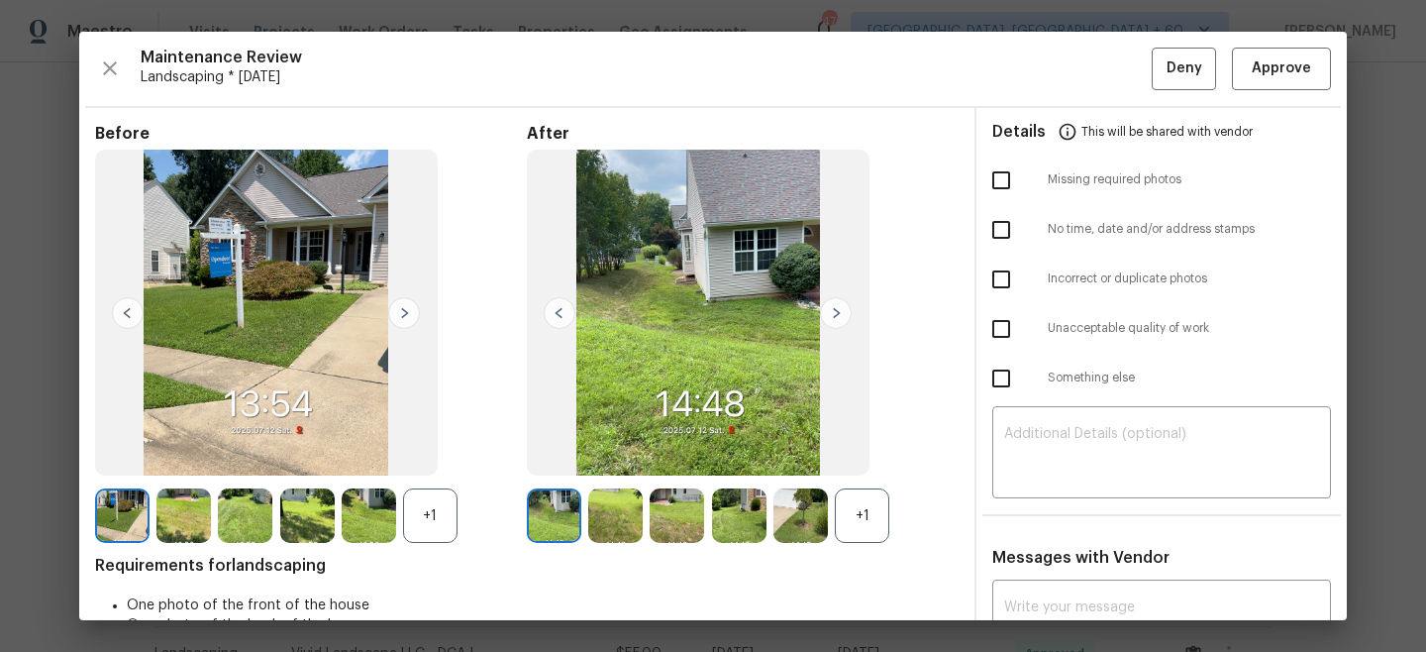
click at [1255, 92] on div "Maintenance Review Landscaping * [DATE] Deny Approve Before +1 After +1 Require…" at bounding box center [713, 326] width 1268 height 588
click at [1263, 84] on button "Approve" at bounding box center [1281, 69] width 99 height 43
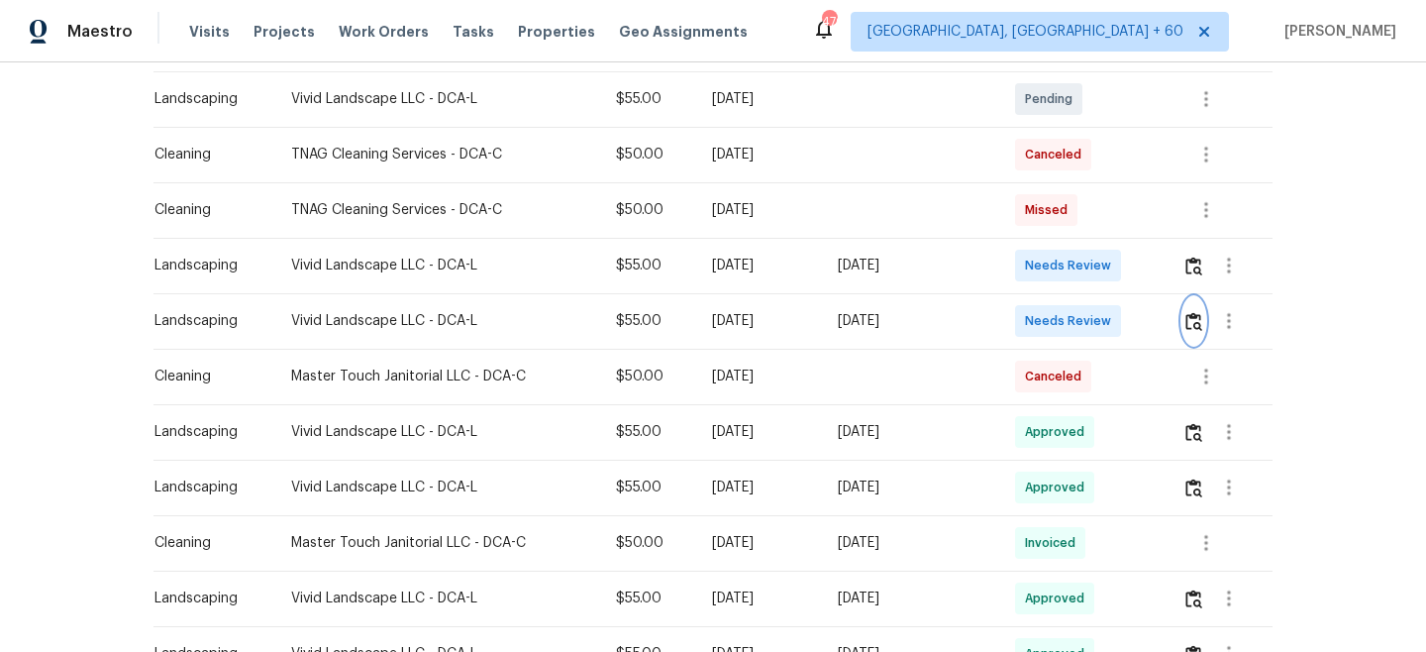
click at [1195, 319] on img "button" at bounding box center [1194, 321] width 17 height 19
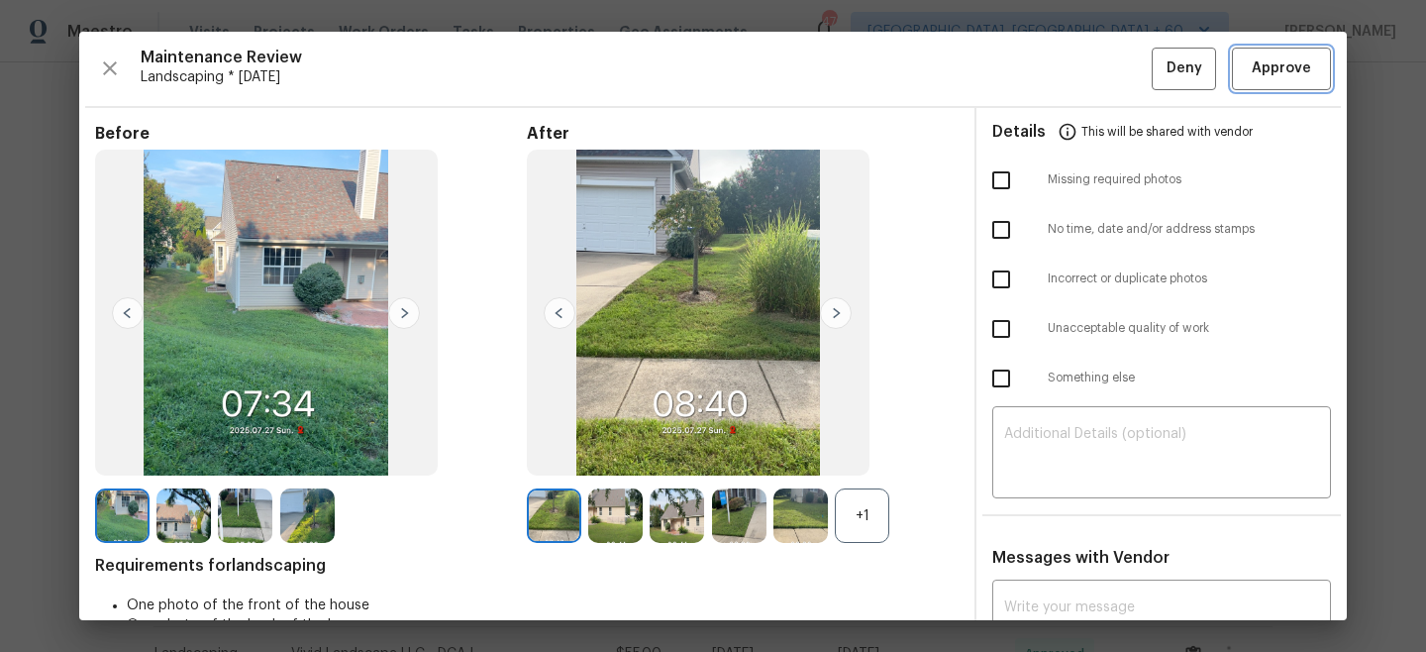
click at [1286, 79] on span "Approve" at bounding box center [1281, 68] width 59 height 25
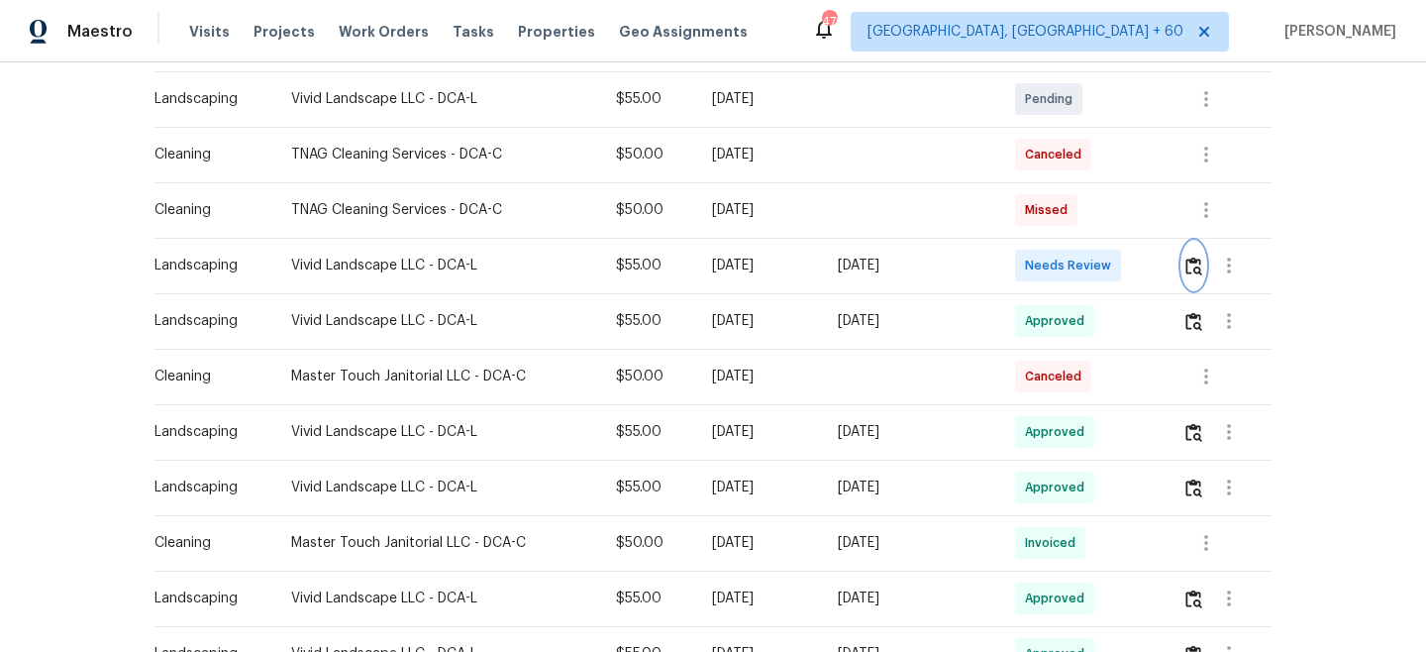
click at [1199, 262] on img "button" at bounding box center [1194, 266] width 17 height 19
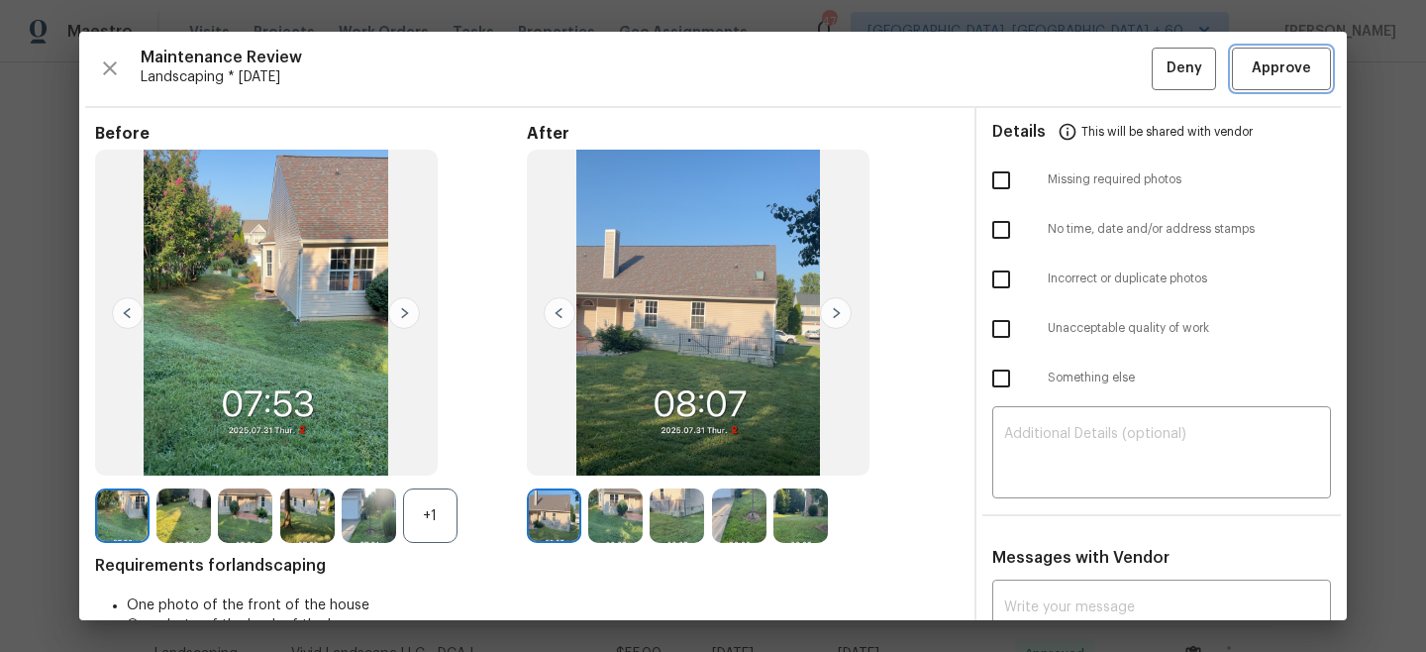
click at [1278, 74] on span "Approve" at bounding box center [1281, 68] width 59 height 25
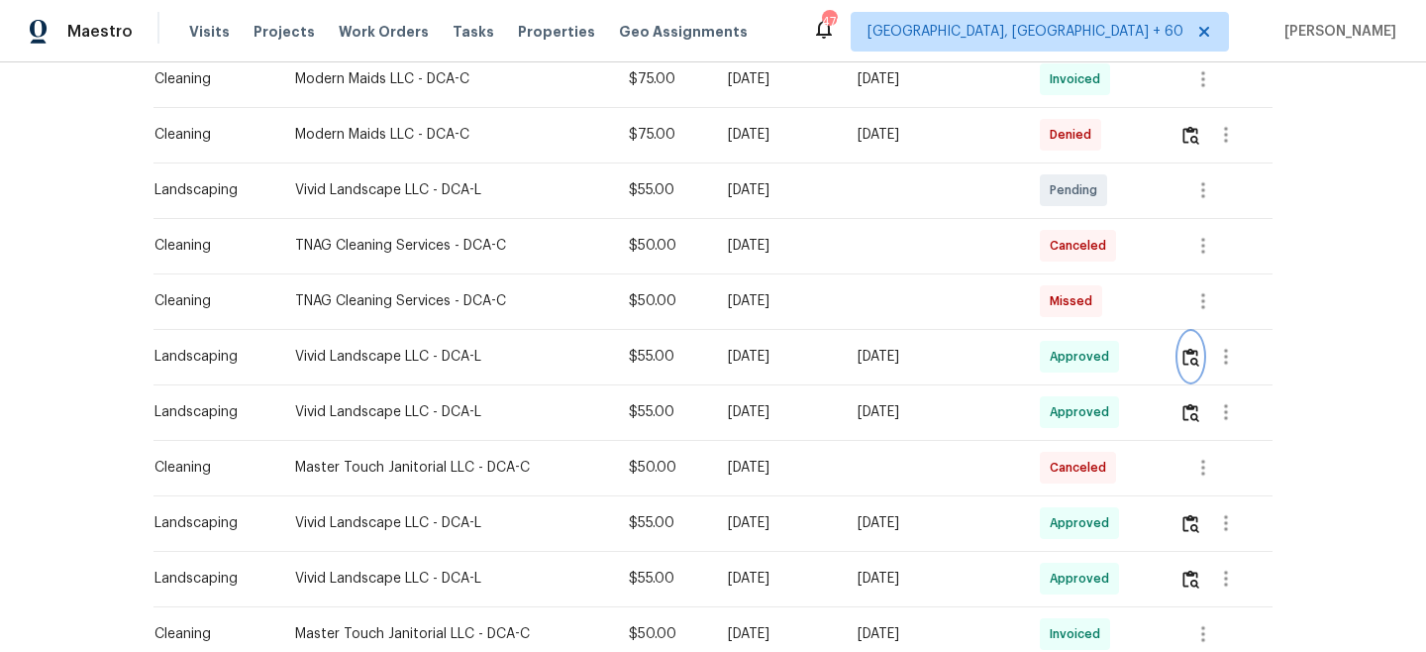
scroll to position [845, 0]
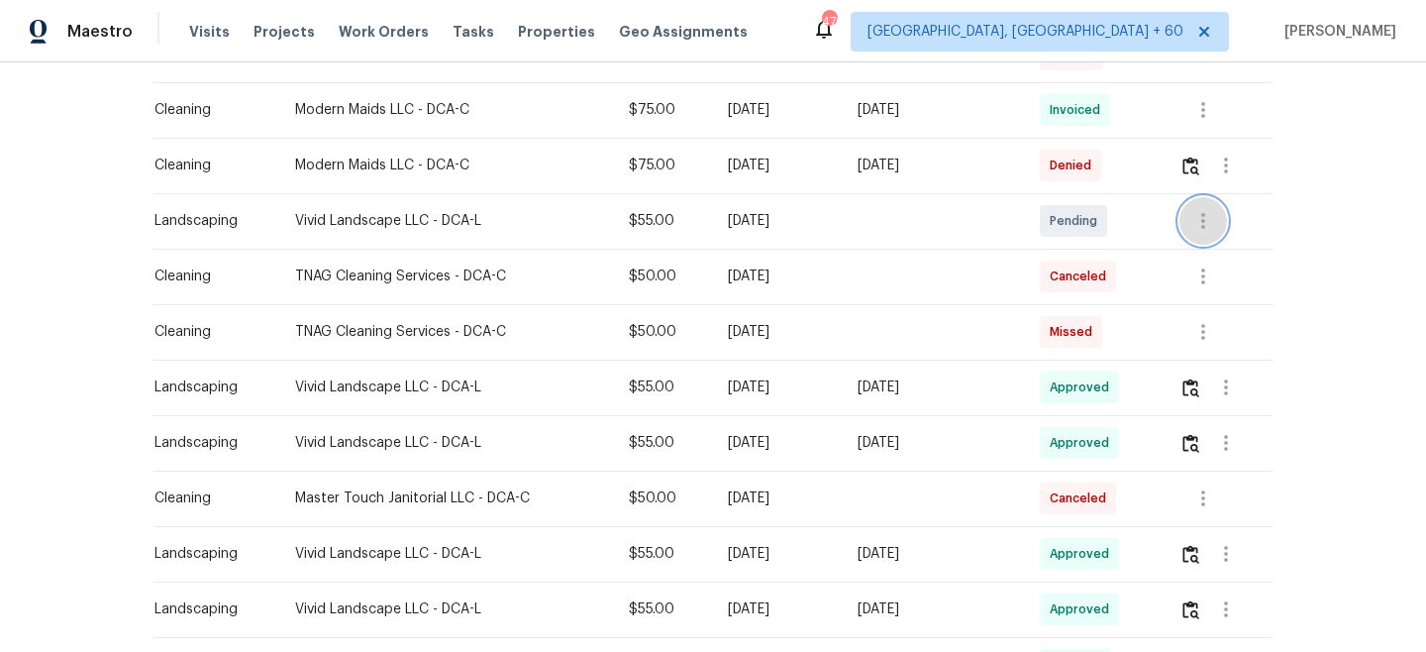
click at [1205, 227] on icon "button" at bounding box center [1204, 221] width 4 height 16
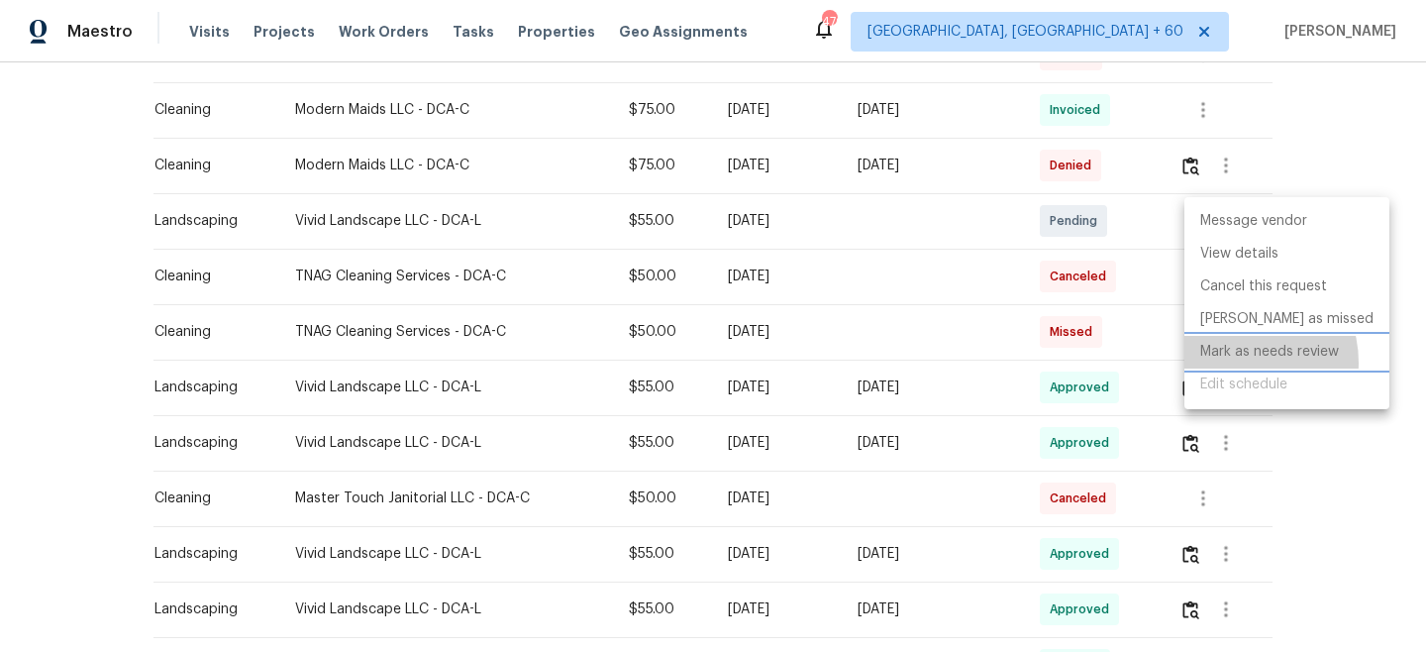
click at [1234, 363] on li "Mark as needs review" at bounding box center [1287, 352] width 205 height 33
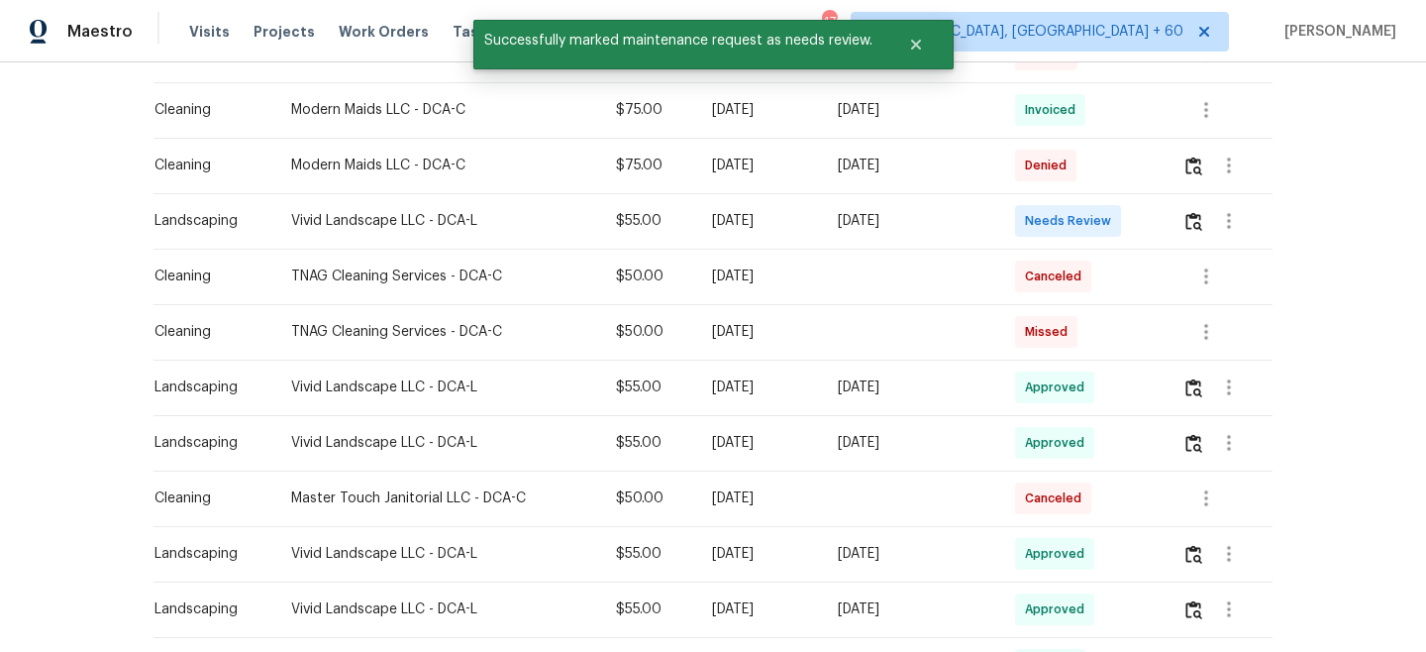
click at [1350, 139] on div "Back to all projects [STREET_ADDRESS] 4 Beds | 2 Baths | Total: 2324 ft² | Abov…" at bounding box center [713, 356] width 1426 height 589
click at [1195, 221] on img "button" at bounding box center [1194, 221] width 17 height 19
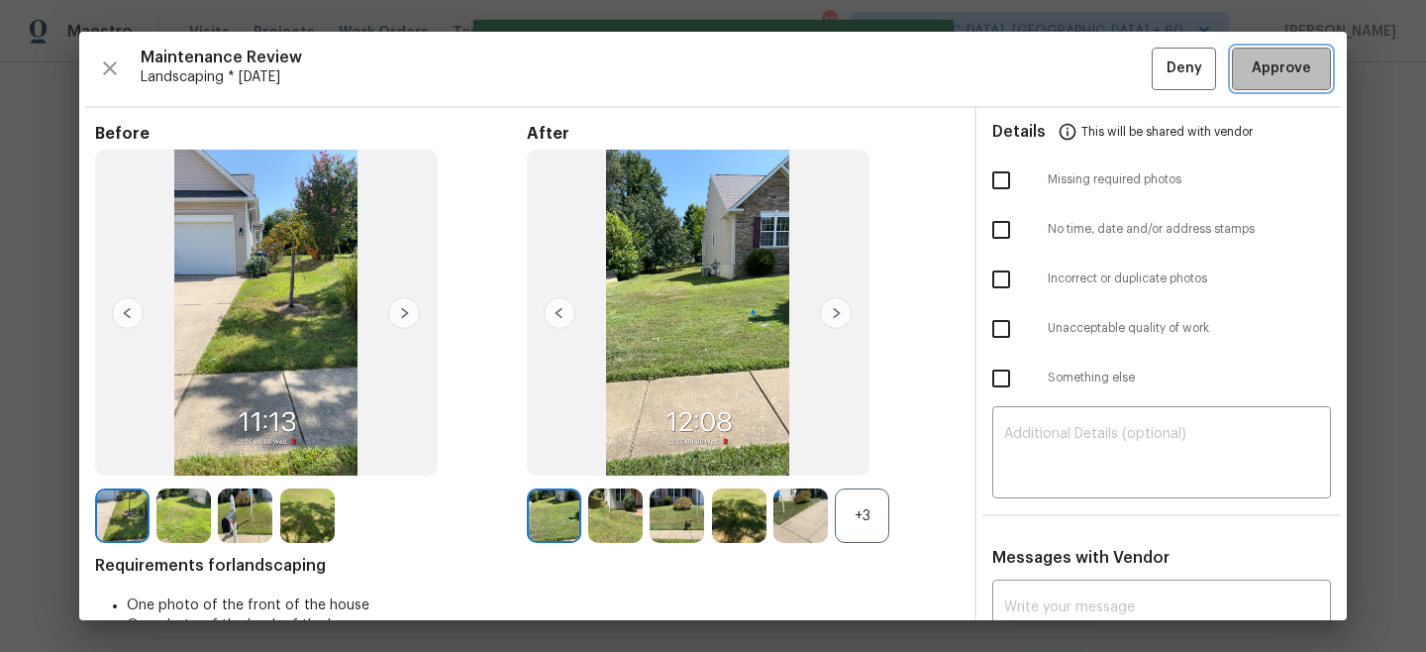
click at [1293, 64] on span "Approve" at bounding box center [1281, 68] width 59 height 25
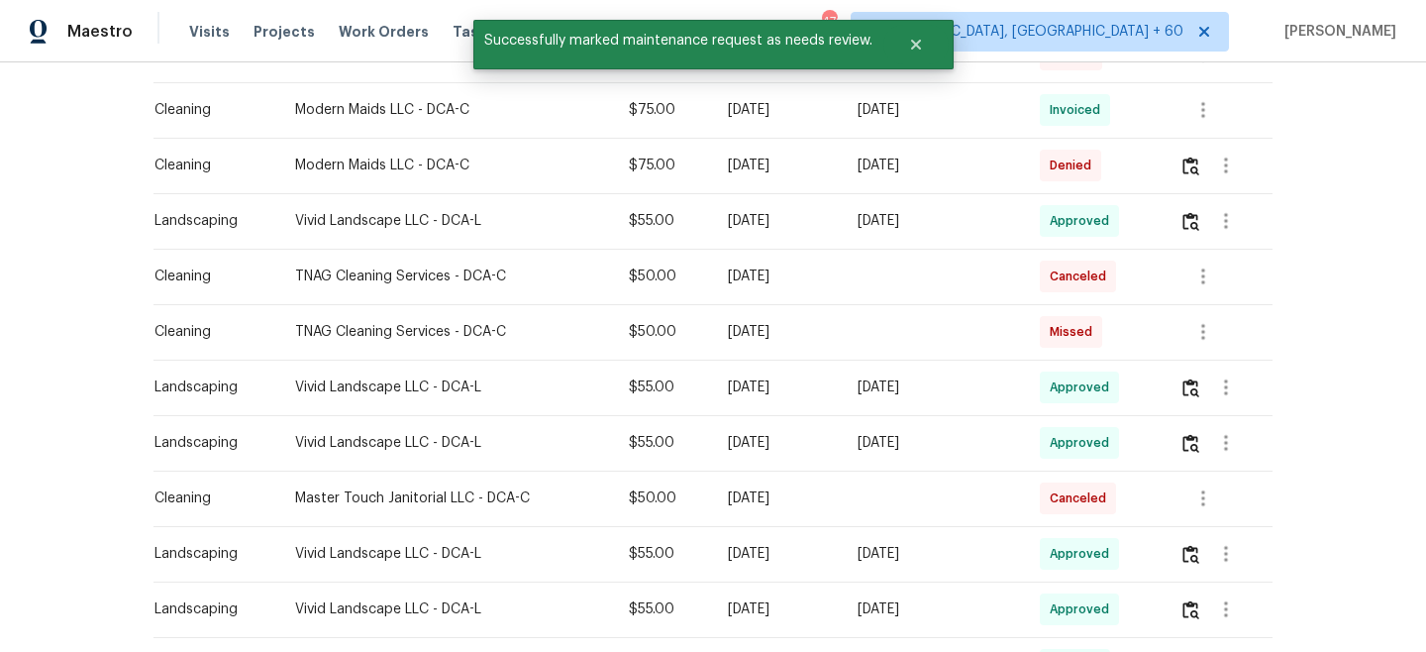
click at [1379, 160] on div "Back to all projects [STREET_ADDRESS] 4 Beds | 2 Baths | Total: 2324 ft² | Abov…" at bounding box center [713, 356] width 1426 height 589
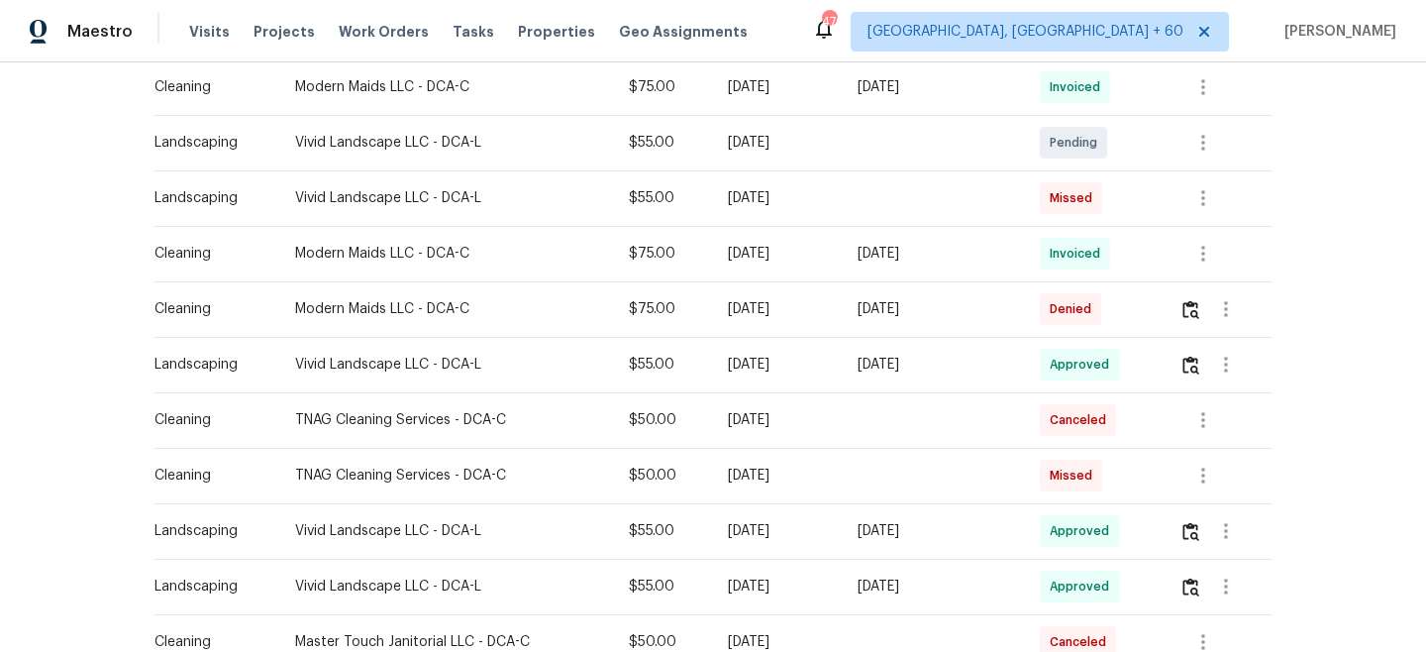
scroll to position [684, 0]
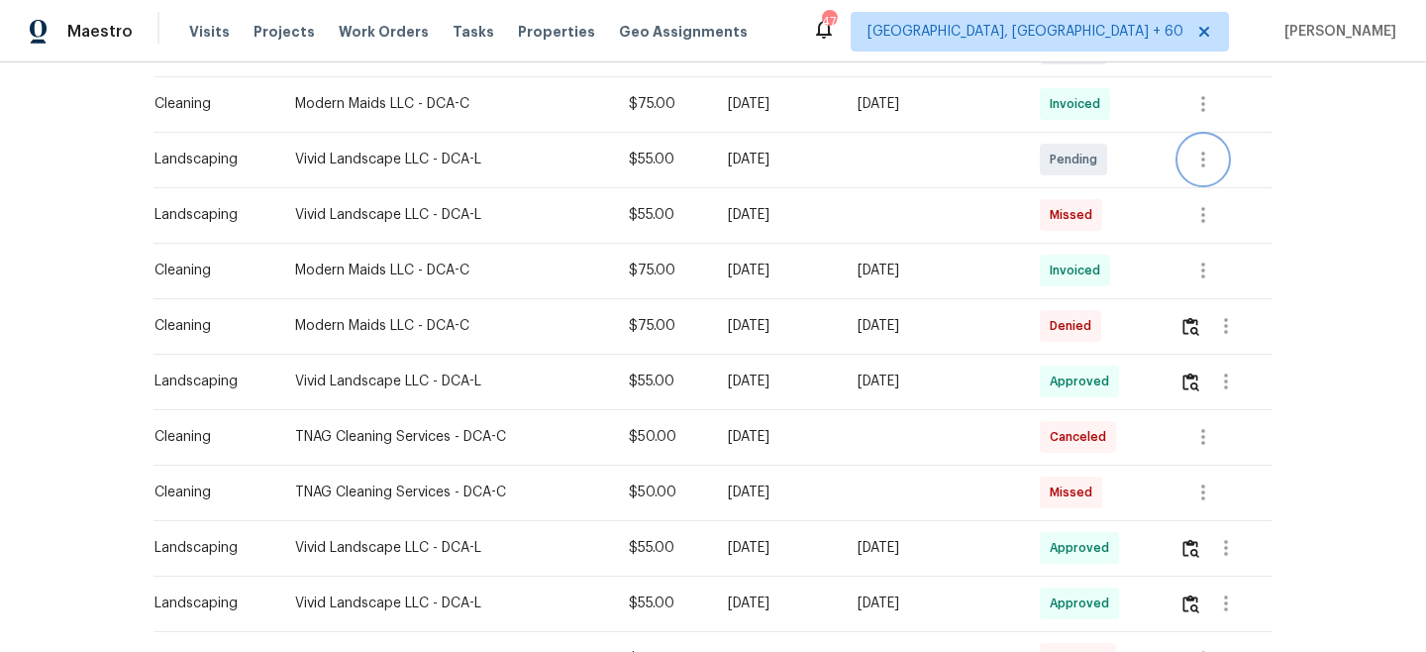
click at [1205, 165] on icon "button" at bounding box center [1204, 160] width 4 height 16
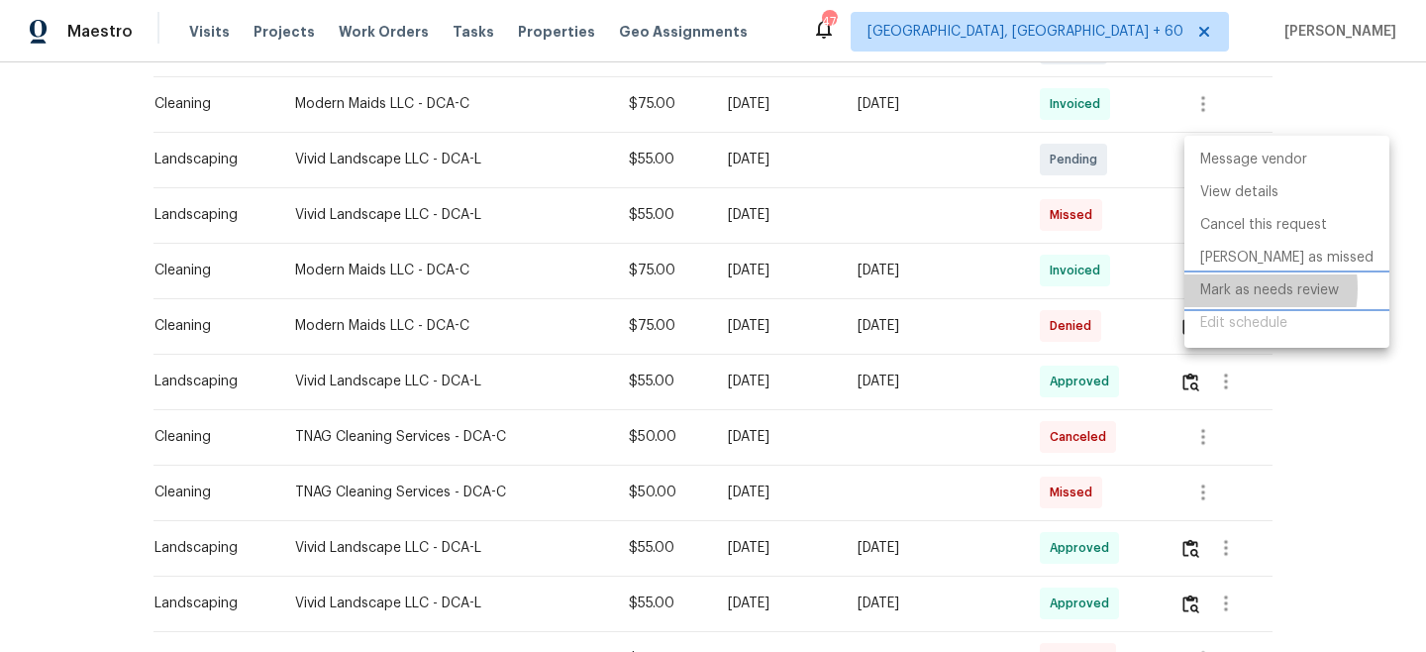
click at [1235, 288] on li "Mark as needs review" at bounding box center [1287, 290] width 205 height 33
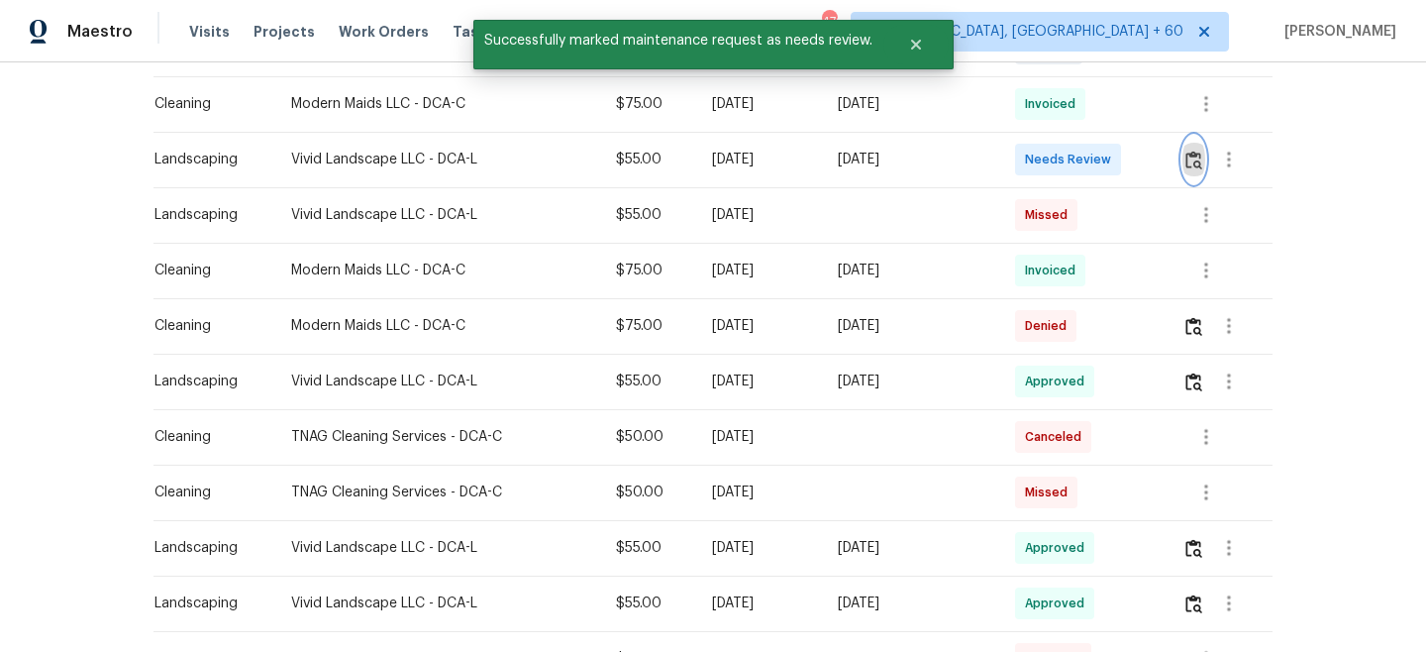
click at [1198, 157] on img "button" at bounding box center [1194, 160] width 17 height 19
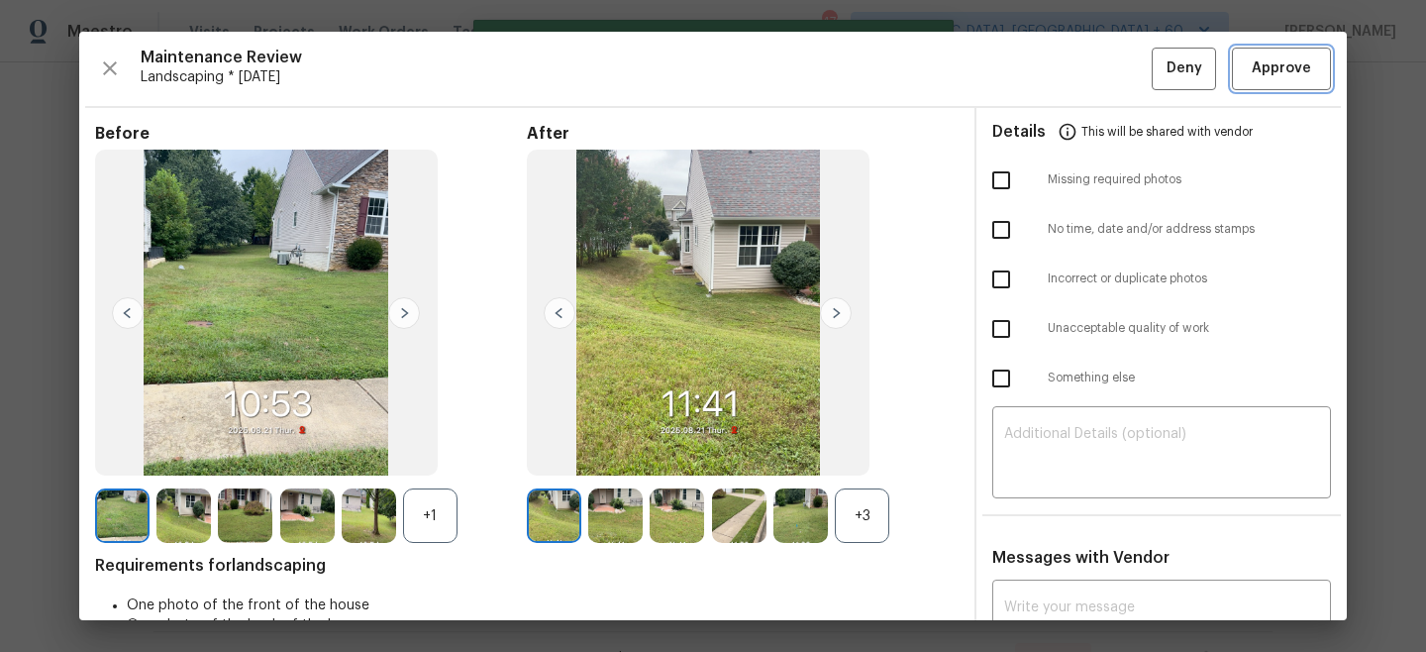
click at [1301, 64] on span "Approve" at bounding box center [1281, 68] width 59 height 25
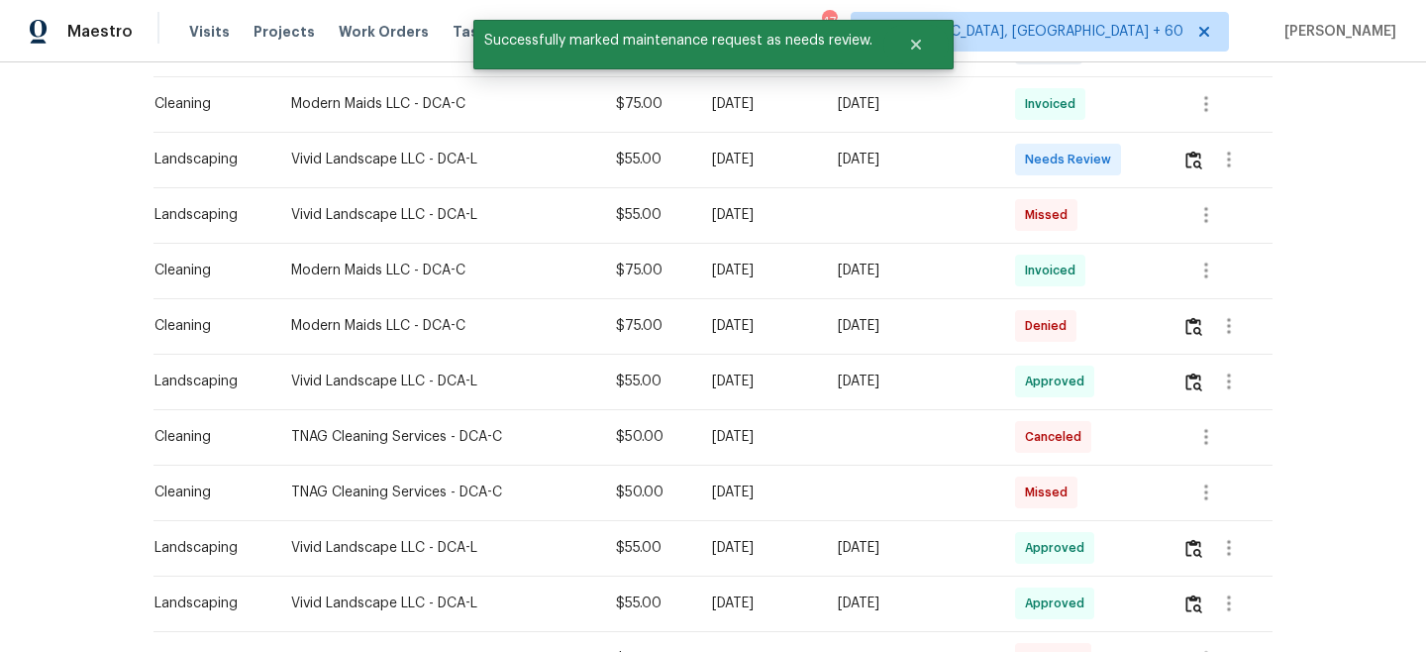
click at [1341, 143] on div "Back to all projects [STREET_ADDRESS] 4 Beds | 2 Baths | Total: 2324 ft² | Abov…" at bounding box center [713, 356] width 1426 height 589
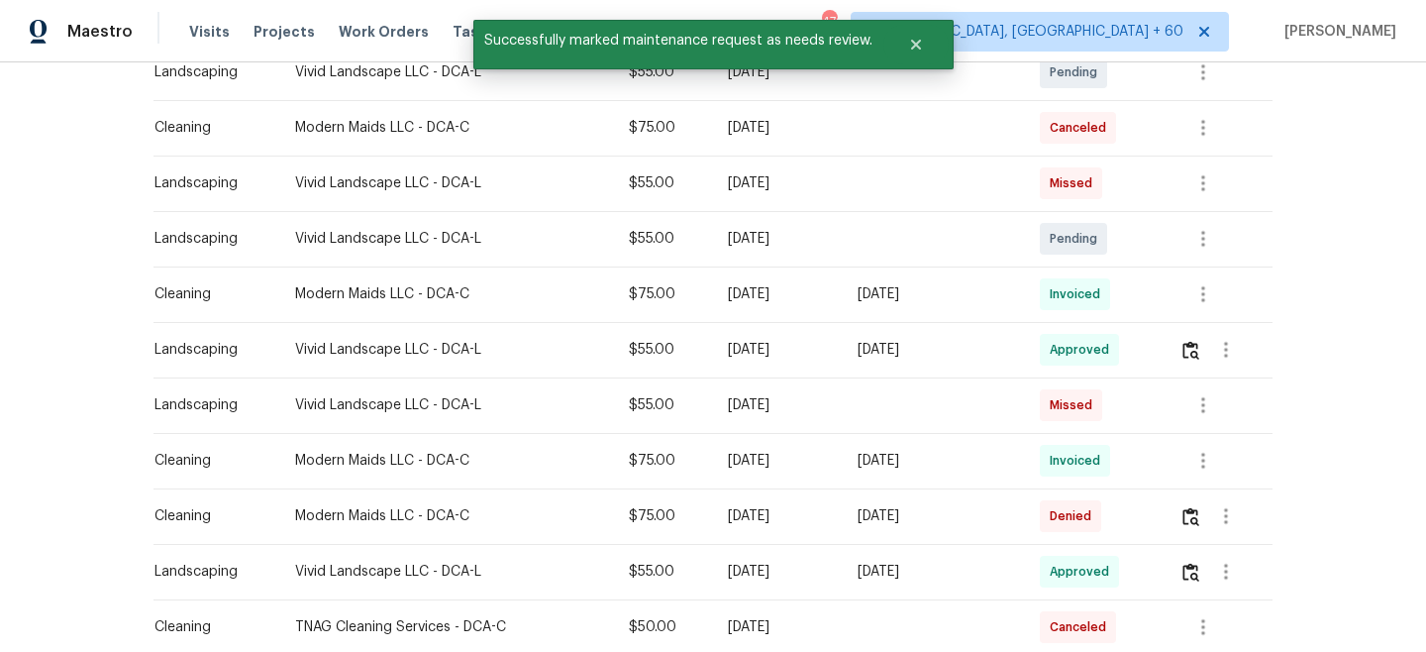
scroll to position [474, 0]
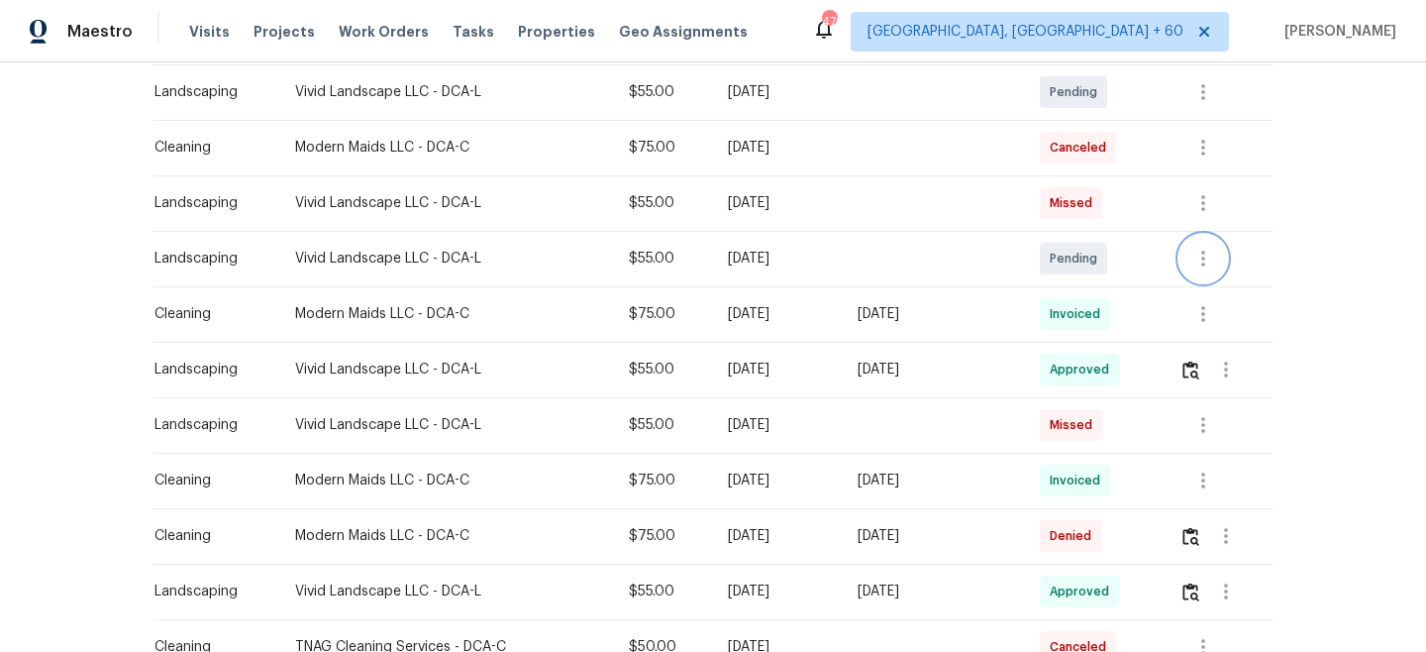
click at [1205, 253] on icon "button" at bounding box center [1204, 259] width 4 height 16
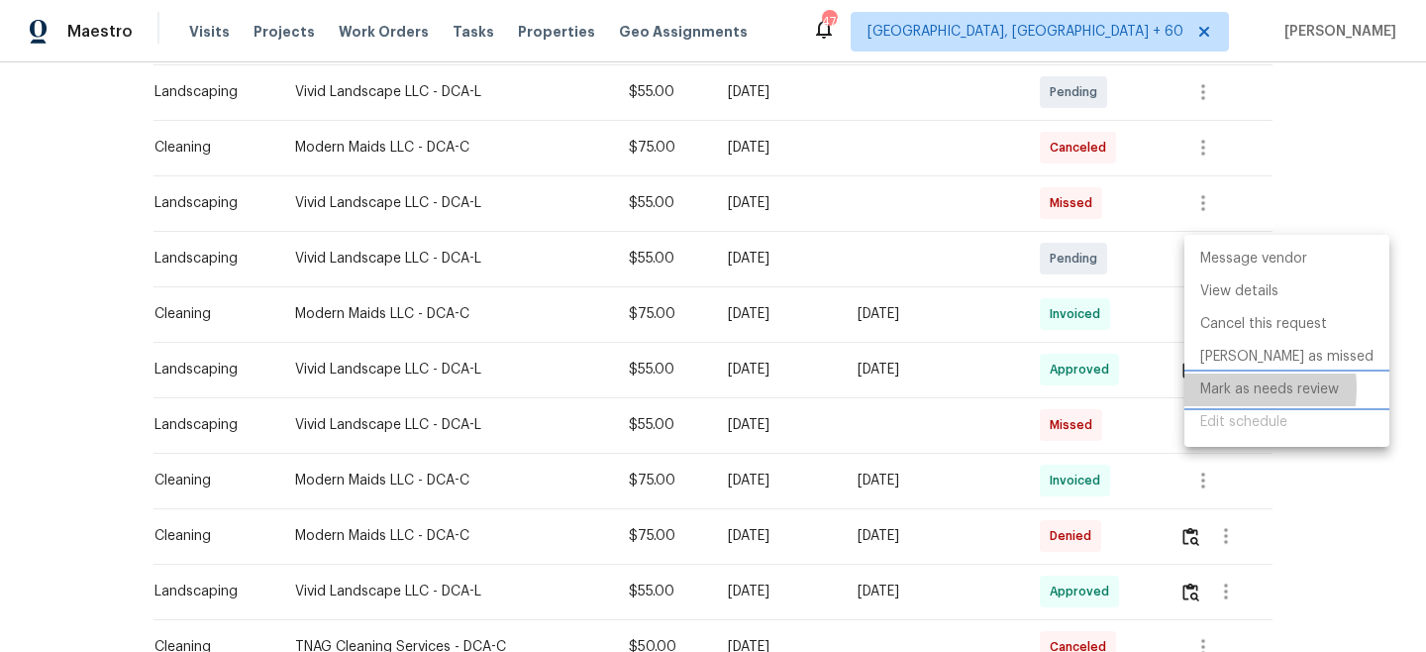
click at [1227, 389] on li "Mark as needs review" at bounding box center [1287, 389] width 205 height 33
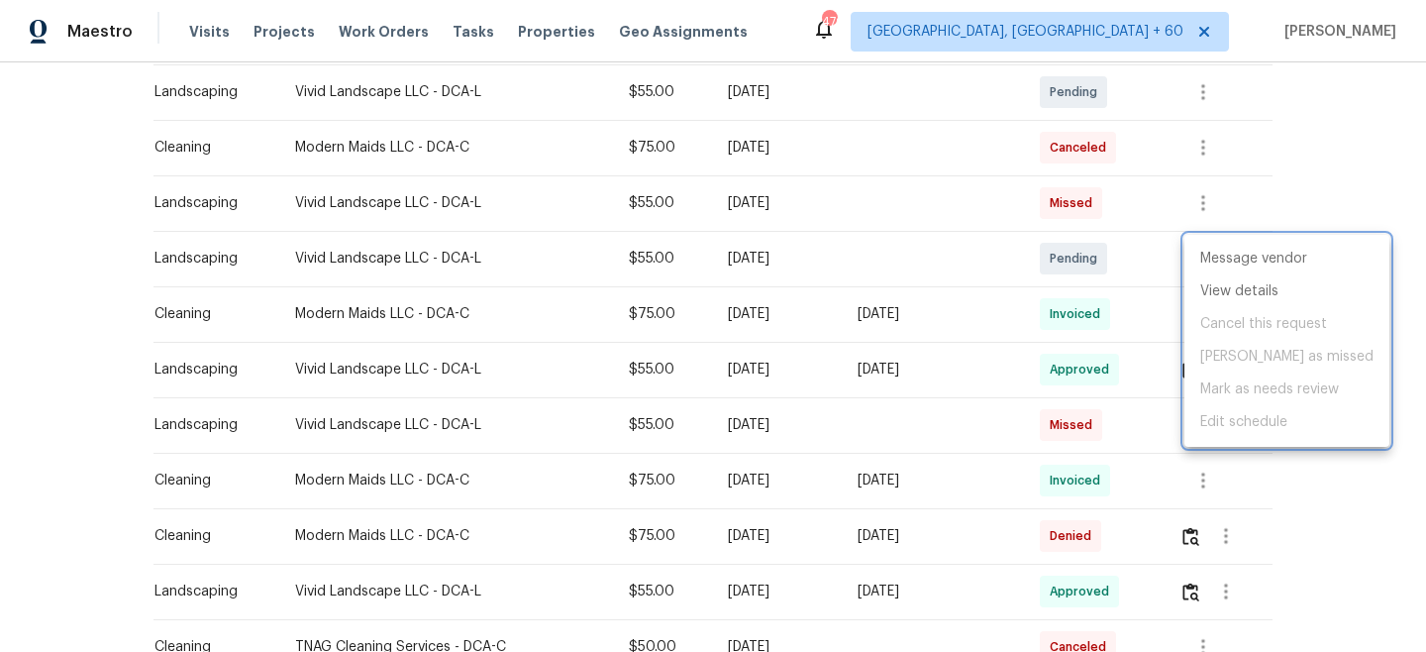
click at [1317, 150] on div at bounding box center [713, 326] width 1426 height 652
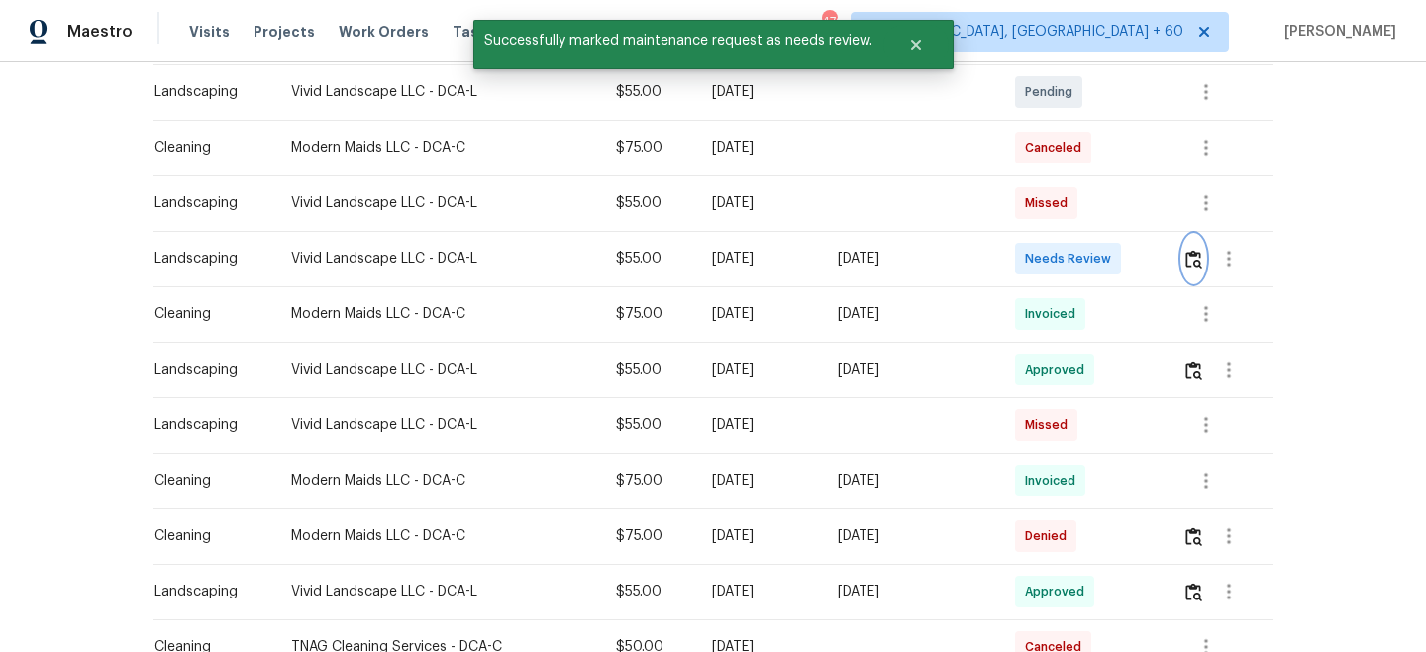
click at [1192, 261] on img "button" at bounding box center [1194, 259] width 17 height 19
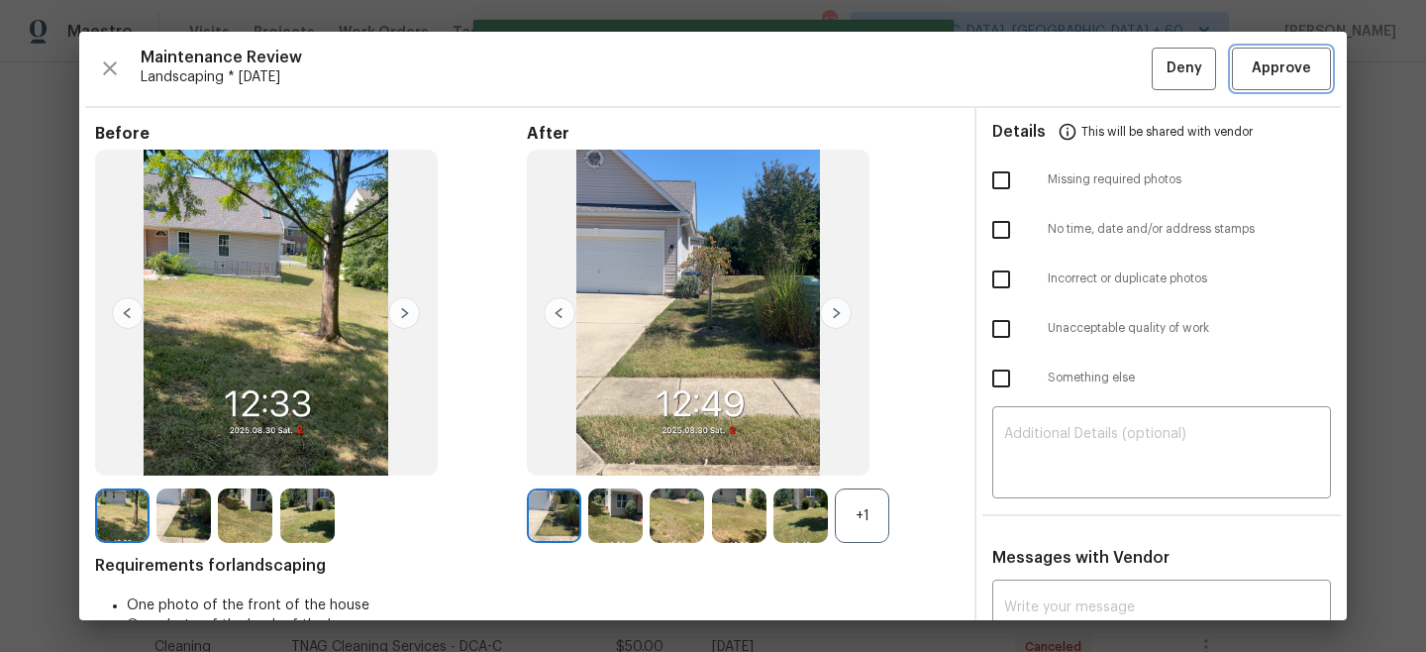
click at [1267, 80] on span "Approve" at bounding box center [1281, 68] width 59 height 25
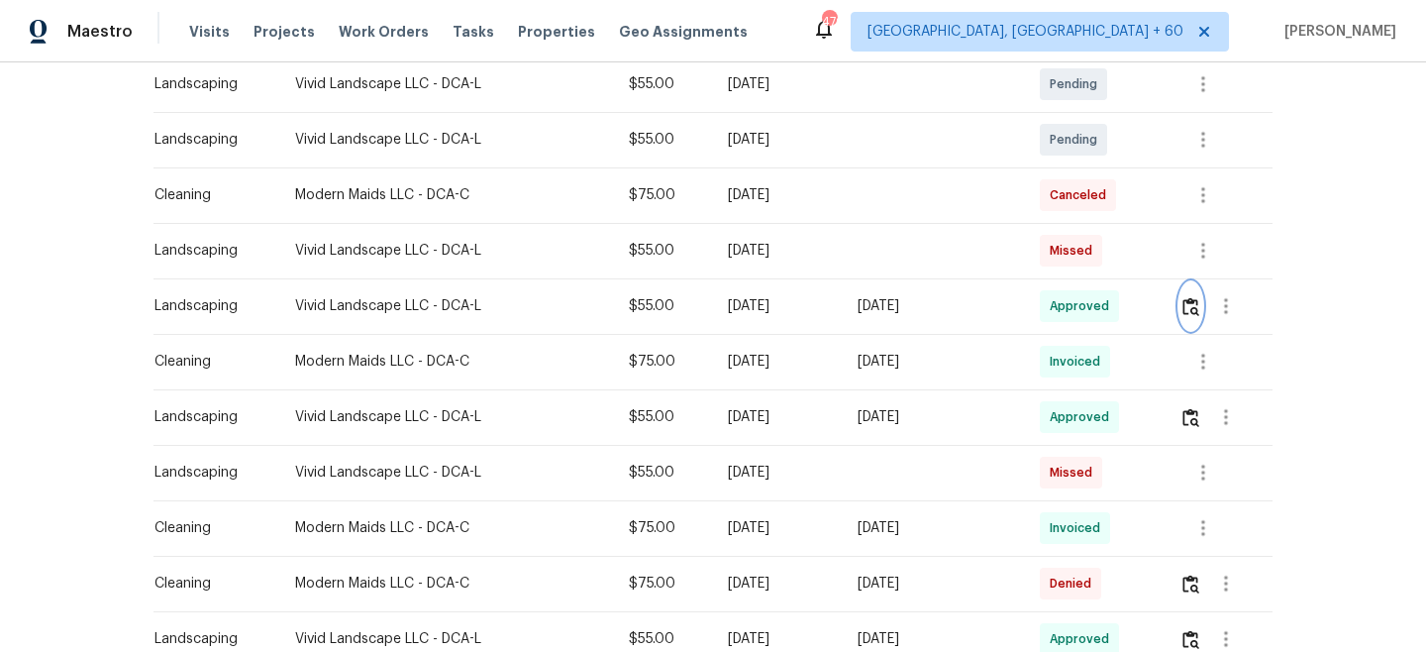
scroll to position [407, 0]
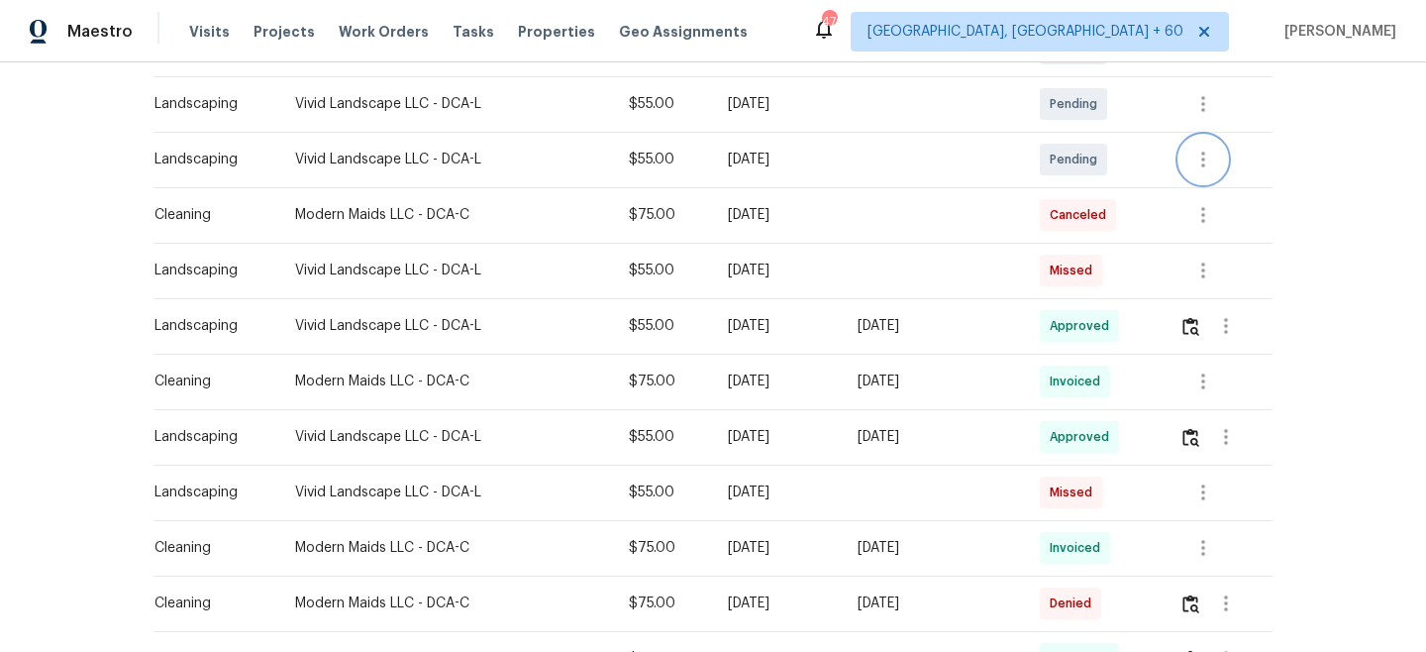
click at [1213, 164] on icon "button" at bounding box center [1204, 160] width 24 height 24
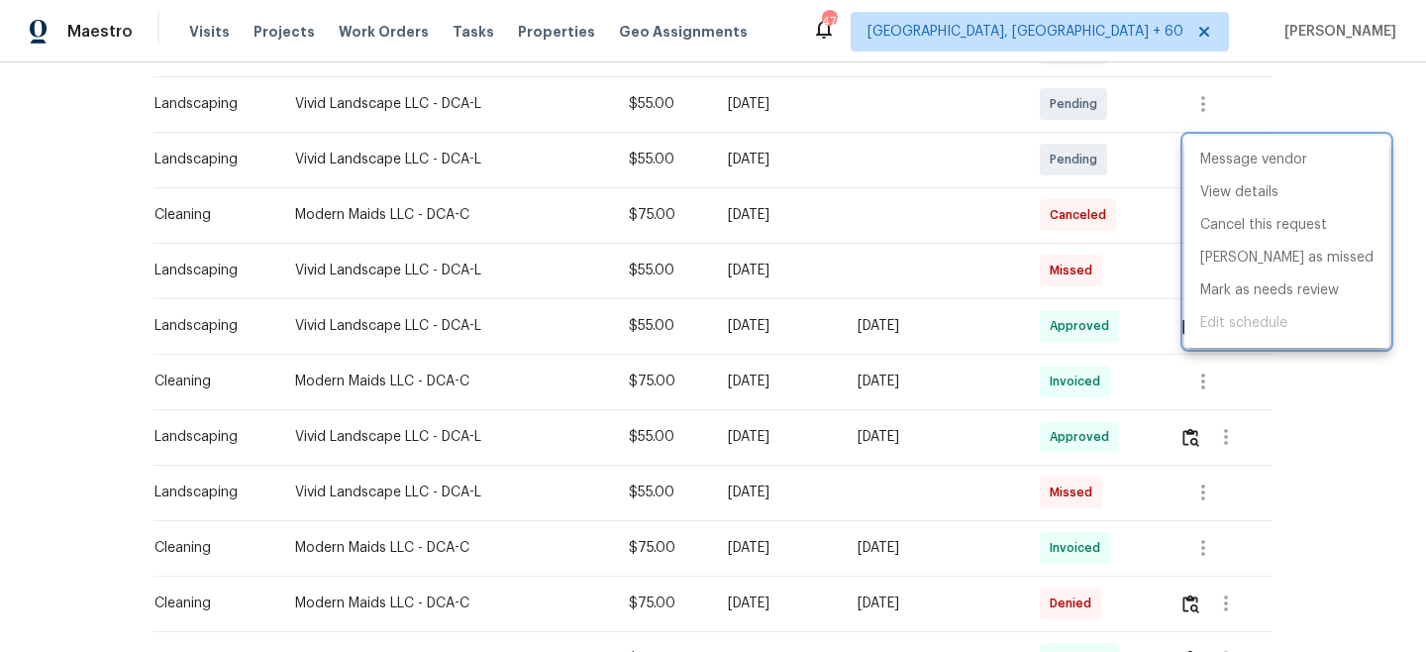
click at [1294, 86] on div at bounding box center [713, 326] width 1426 height 652
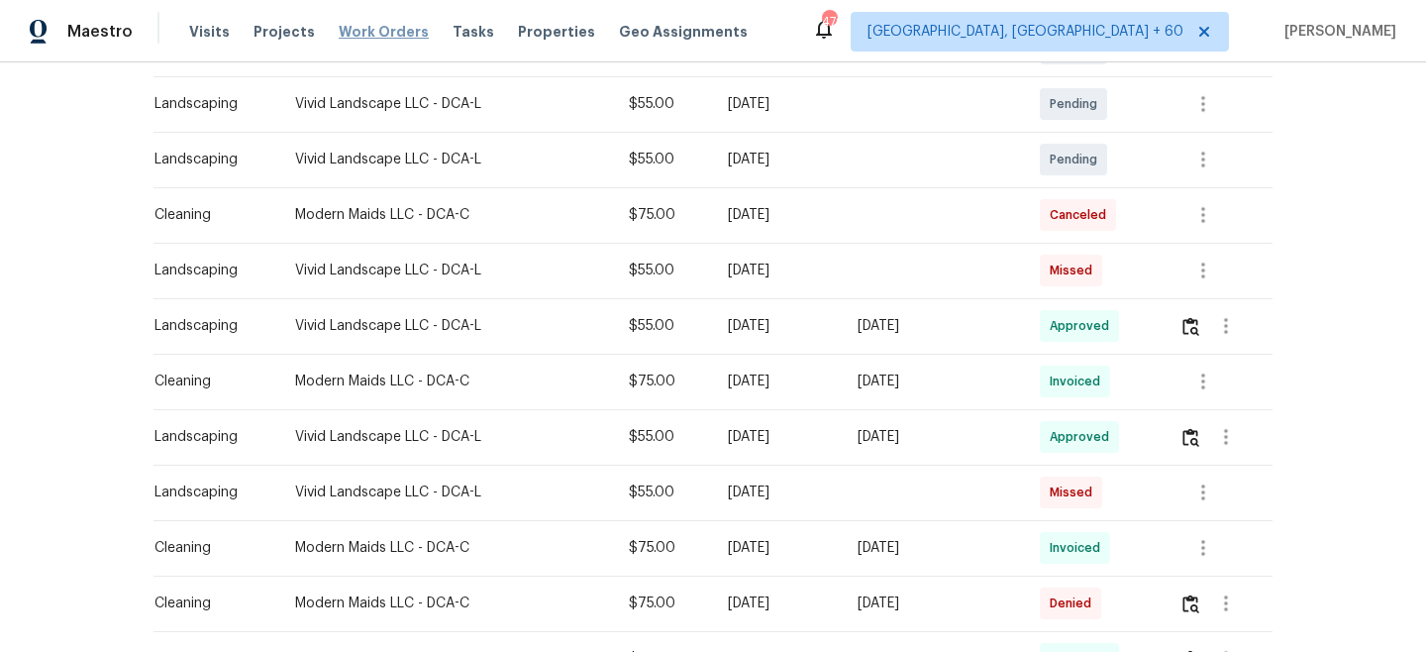
click at [389, 29] on span "Work Orders" at bounding box center [384, 32] width 90 height 20
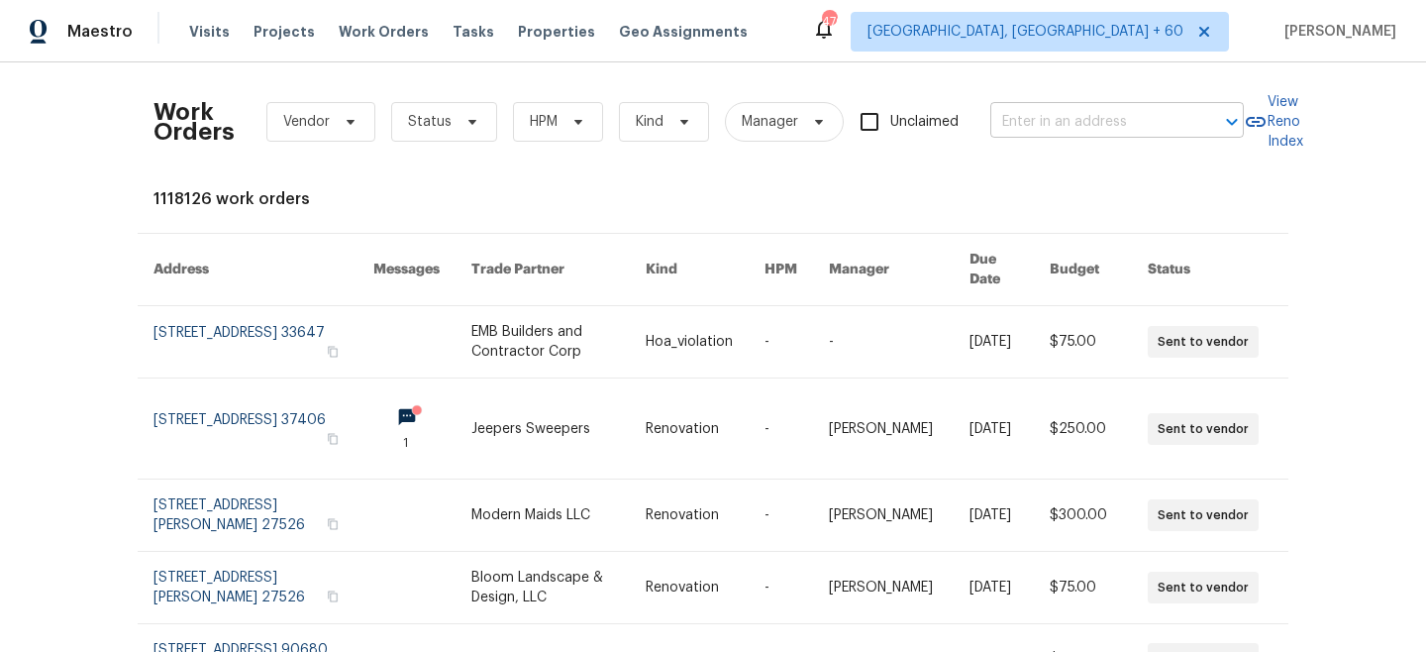
click at [1121, 134] on input "text" at bounding box center [1090, 122] width 198 height 31
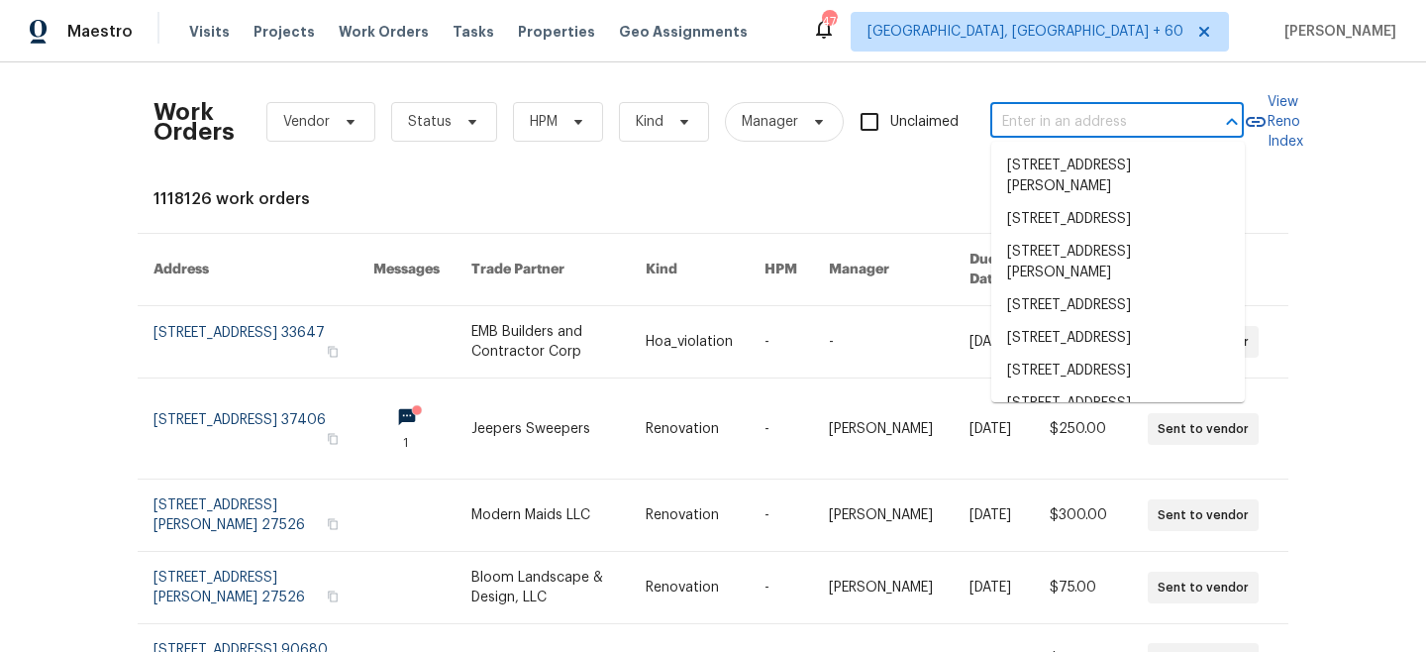
paste input "[STREET_ADDRESS]"
type input "[STREET_ADDRESS]"
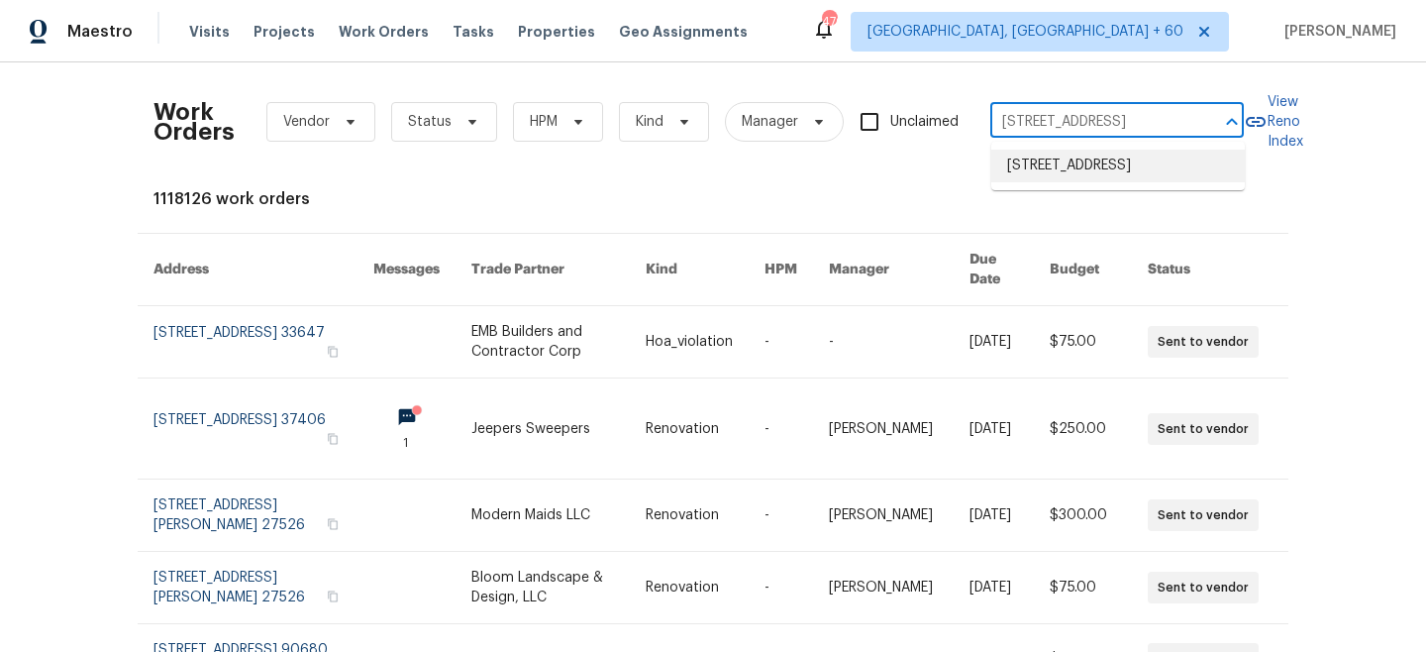
click at [1097, 176] on li "[STREET_ADDRESS]" at bounding box center [1119, 166] width 254 height 33
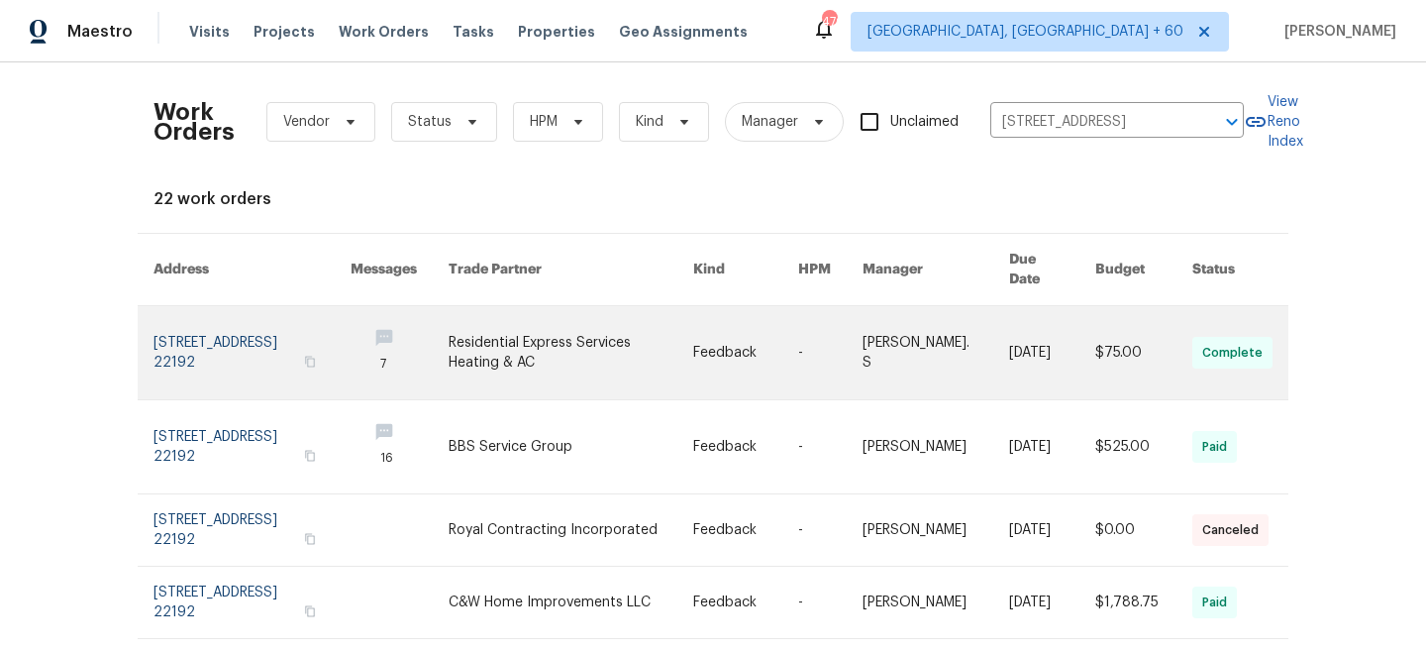
click at [680, 339] on link at bounding box center [571, 352] width 245 height 93
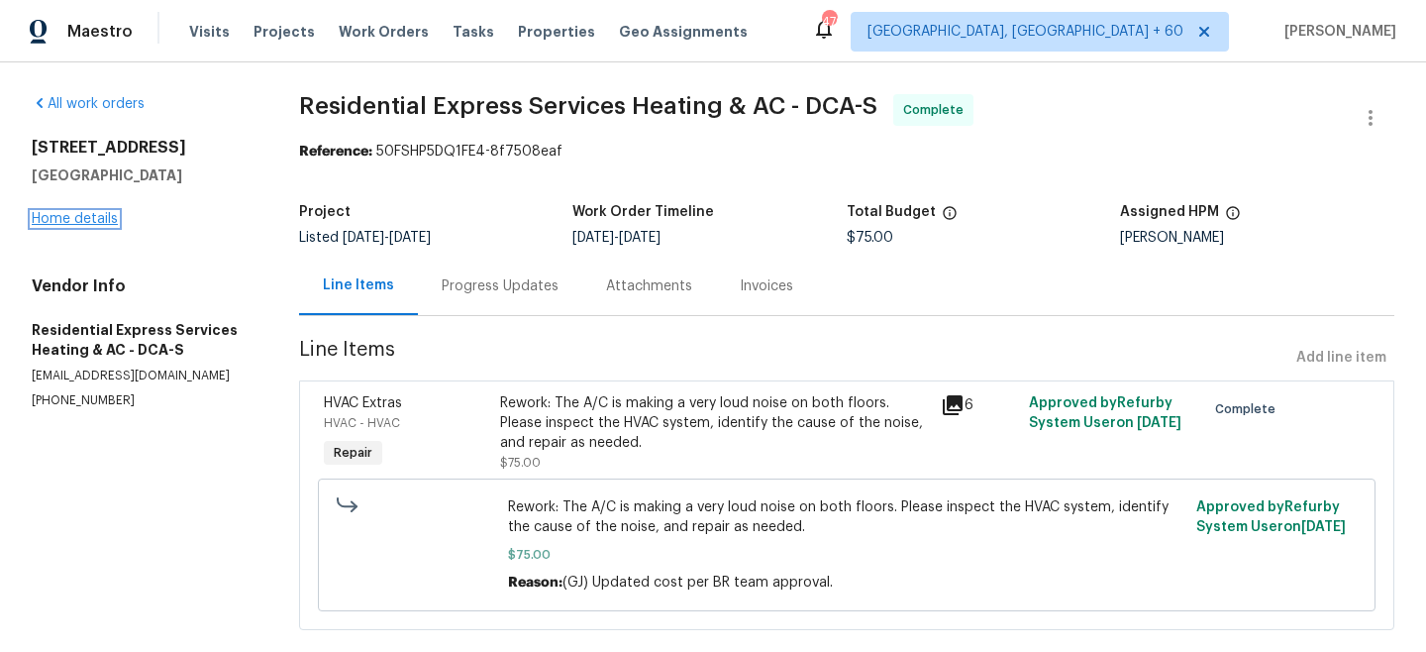
click at [58, 218] on link "Home details" at bounding box center [75, 219] width 86 height 14
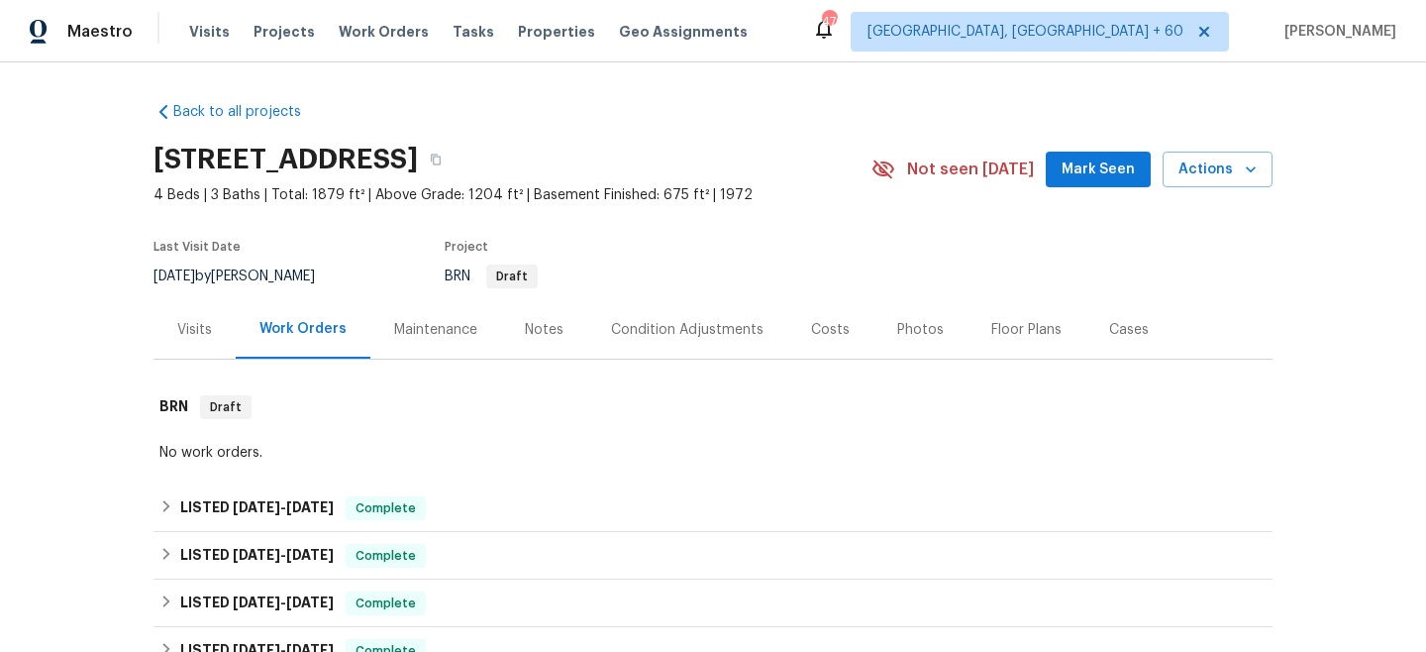
click at [450, 336] on div "Maintenance" at bounding box center [435, 330] width 83 height 20
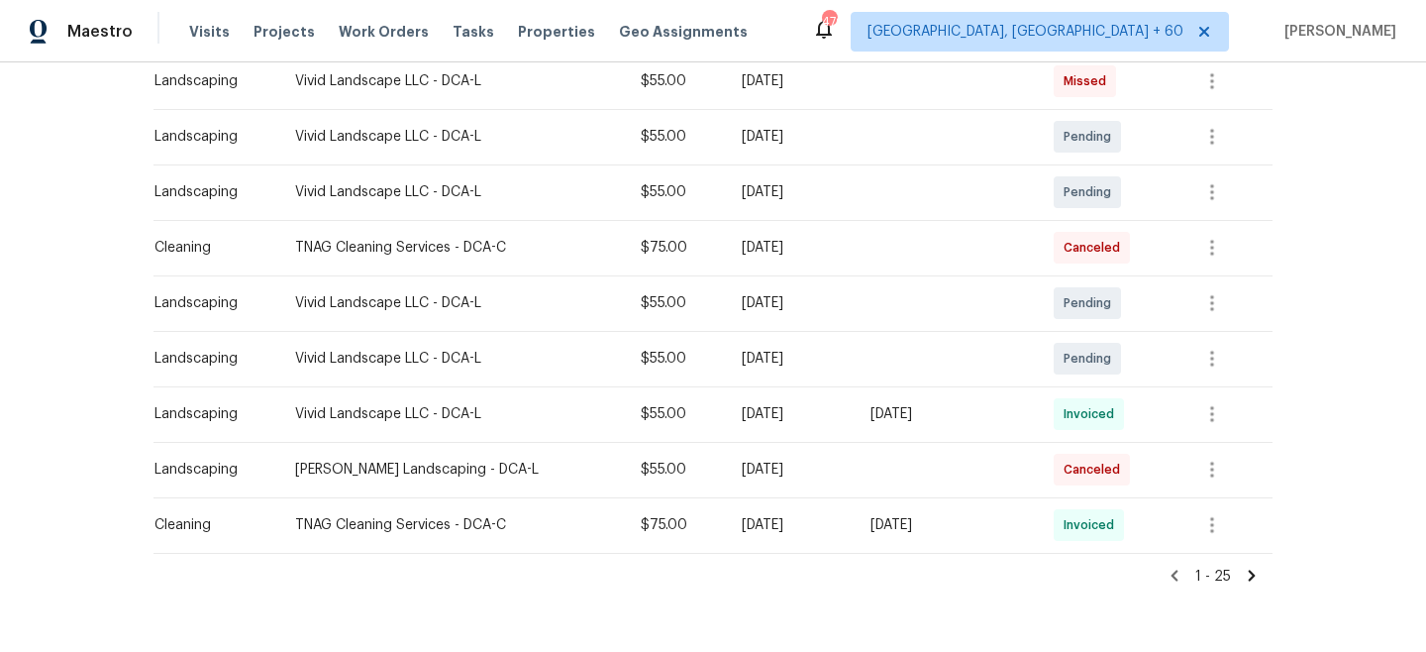
scroll to position [1276, 0]
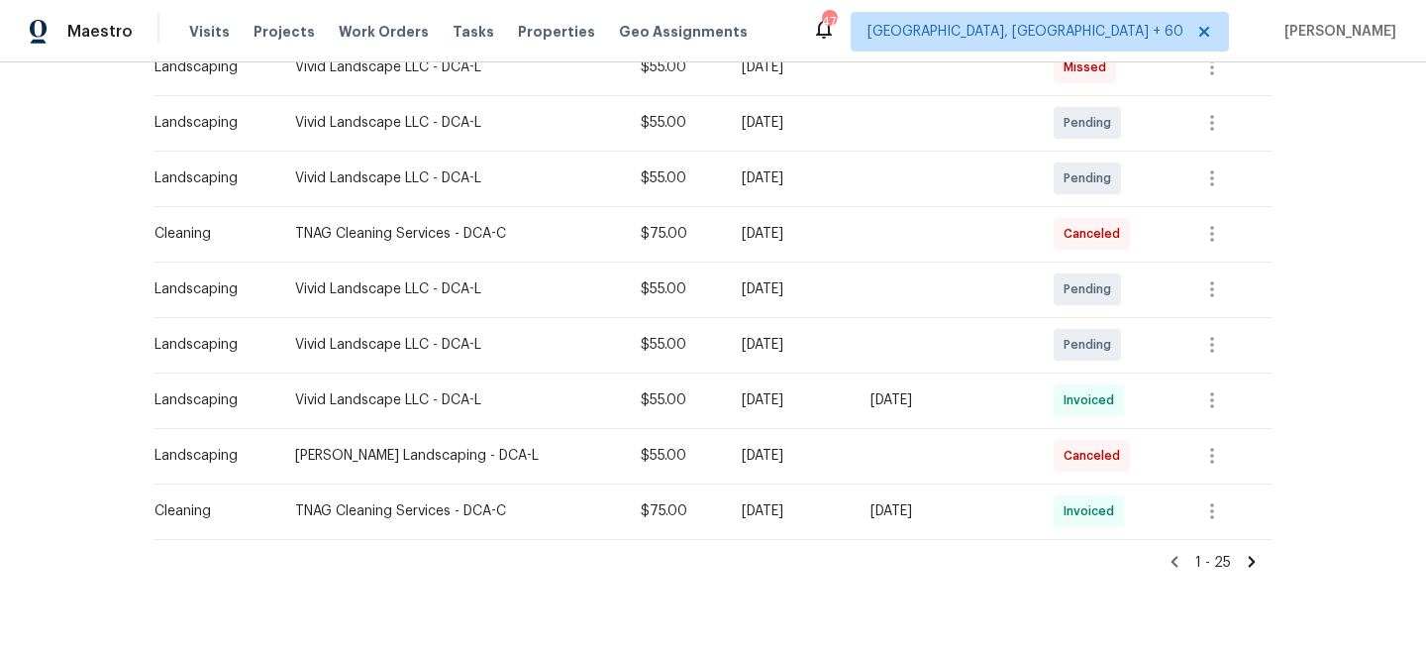
click at [1254, 563] on icon at bounding box center [1252, 561] width 7 height 11
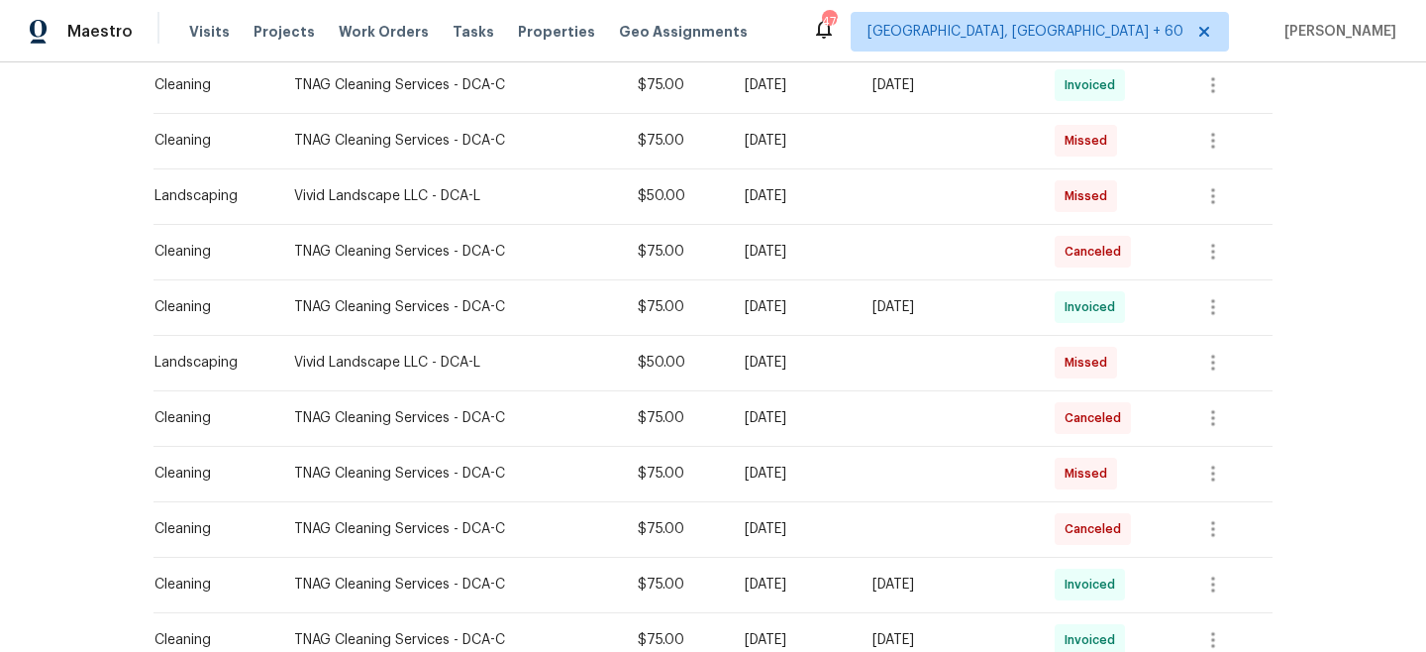
scroll to position [1205, 0]
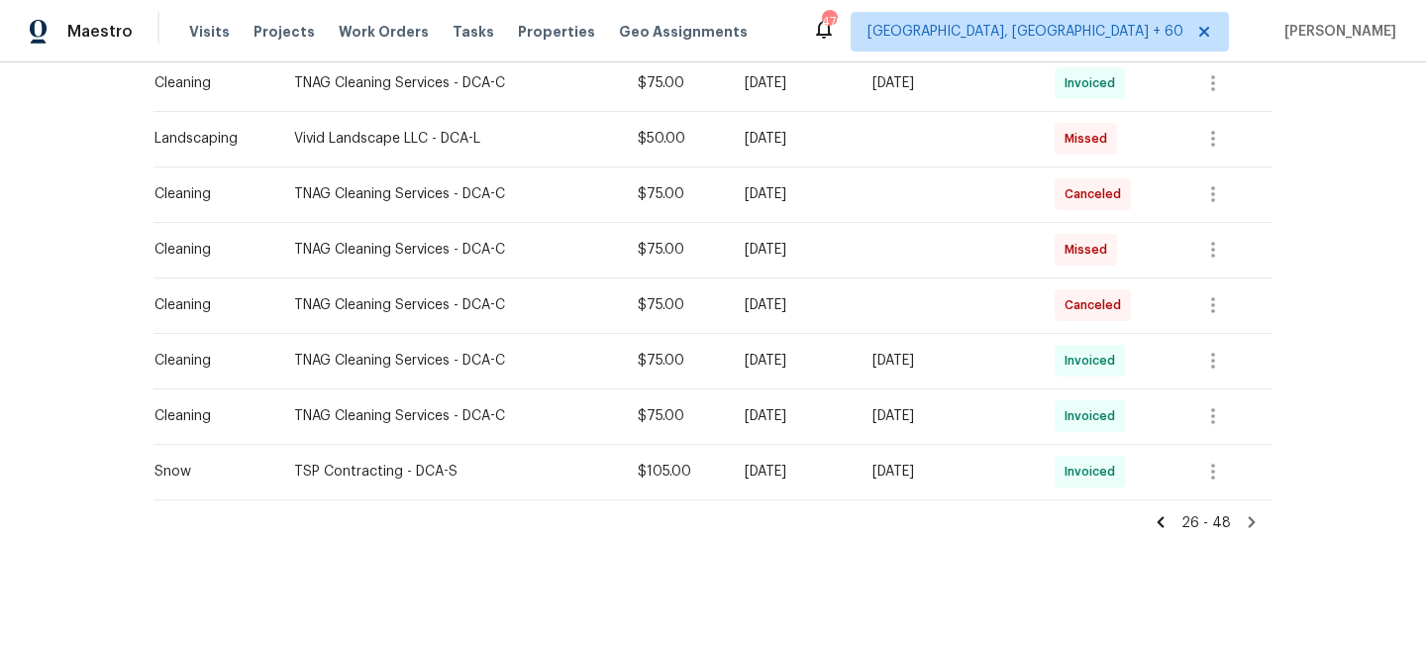
click at [1170, 524] on icon at bounding box center [1161, 522] width 18 height 18
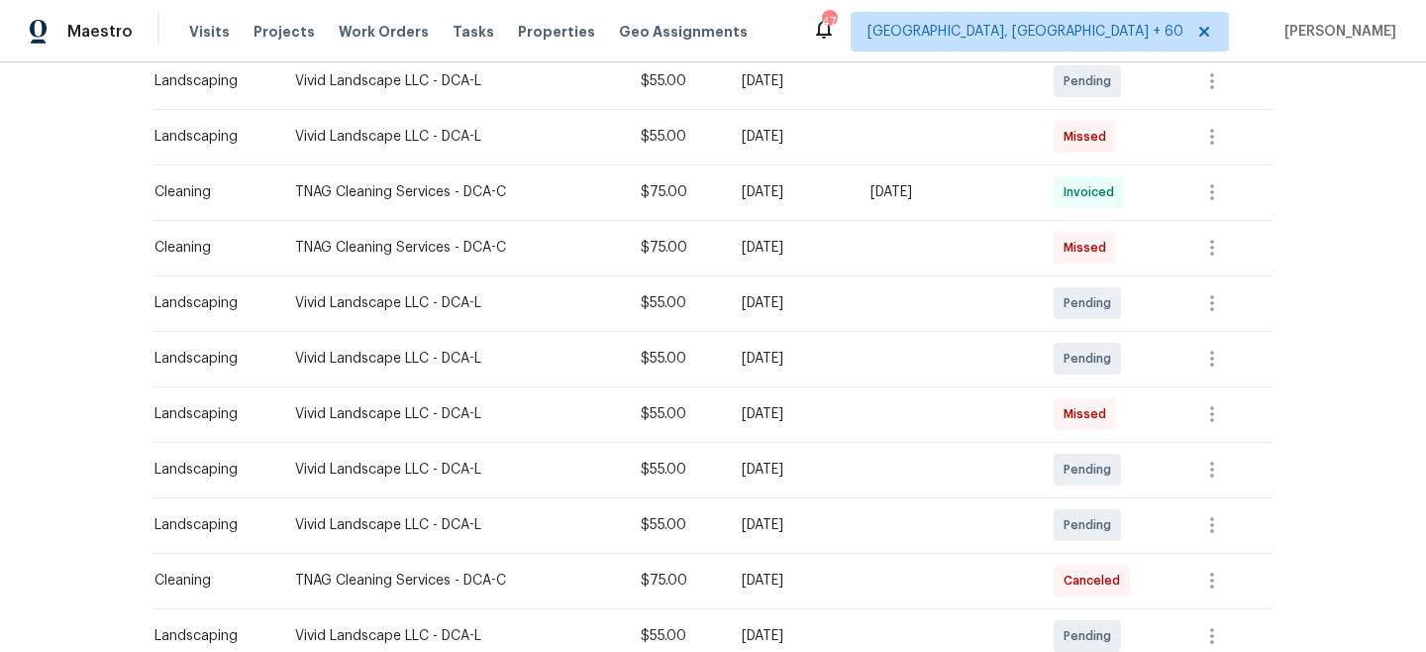
scroll to position [1315, 0]
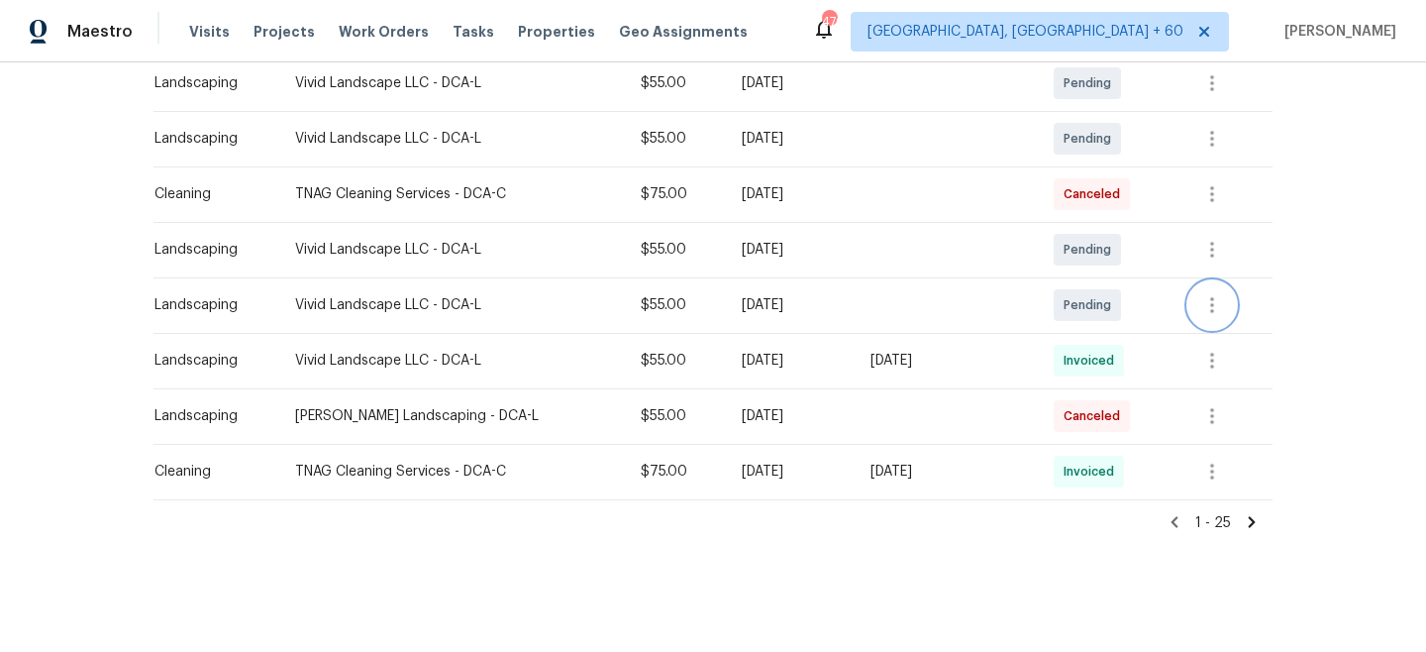
click at [1217, 308] on icon "button" at bounding box center [1213, 305] width 24 height 24
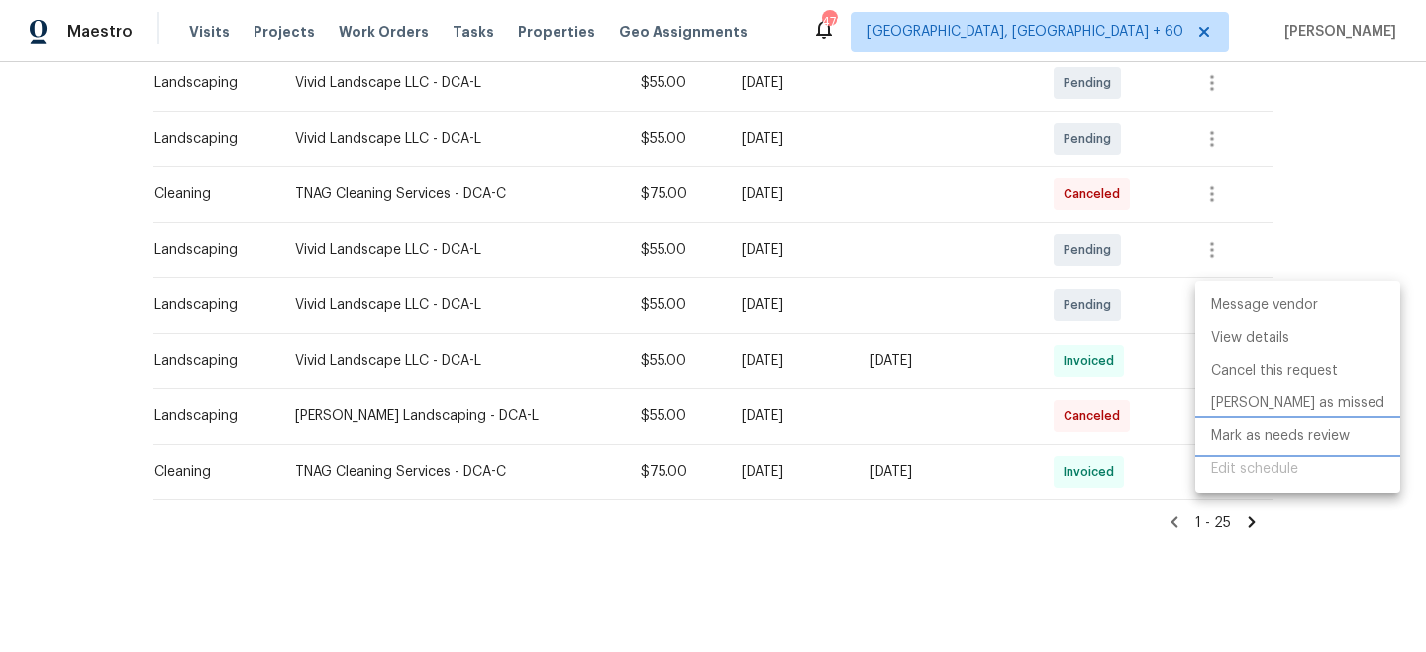
click at [1266, 440] on li "Mark as needs review" at bounding box center [1298, 436] width 205 height 33
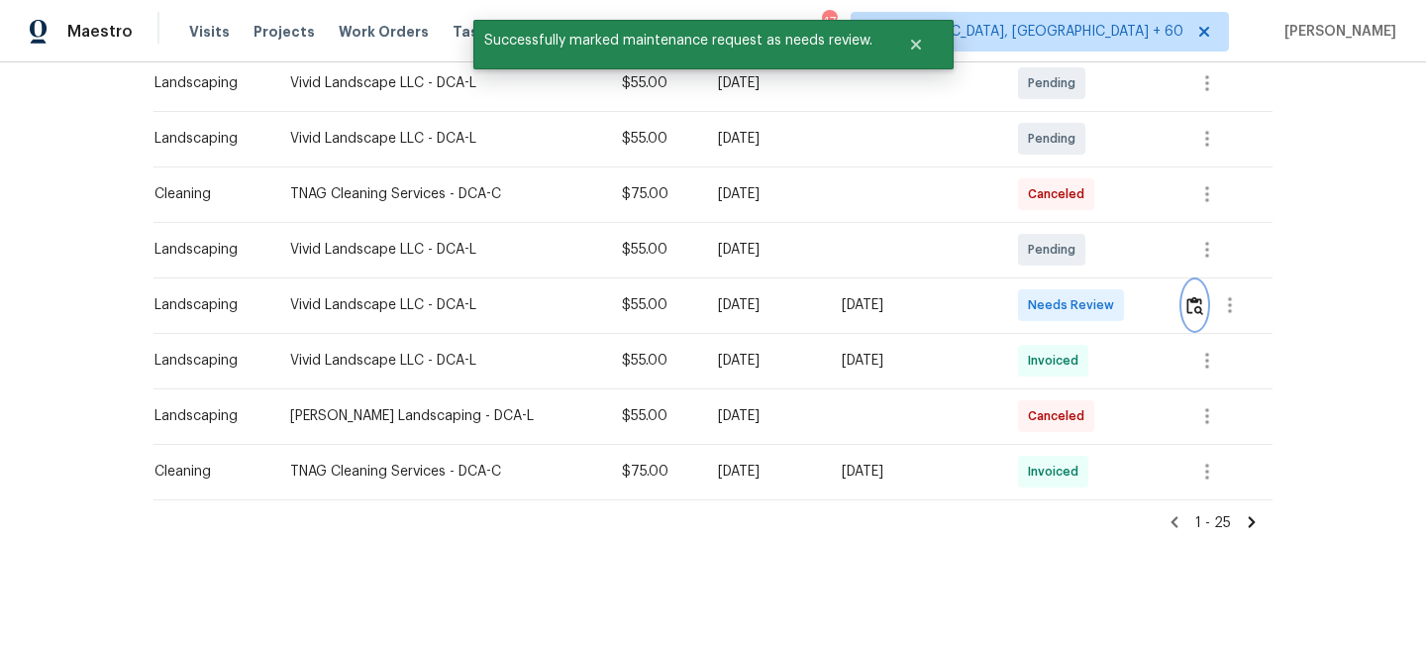
click at [1198, 297] on img "button" at bounding box center [1195, 305] width 17 height 19
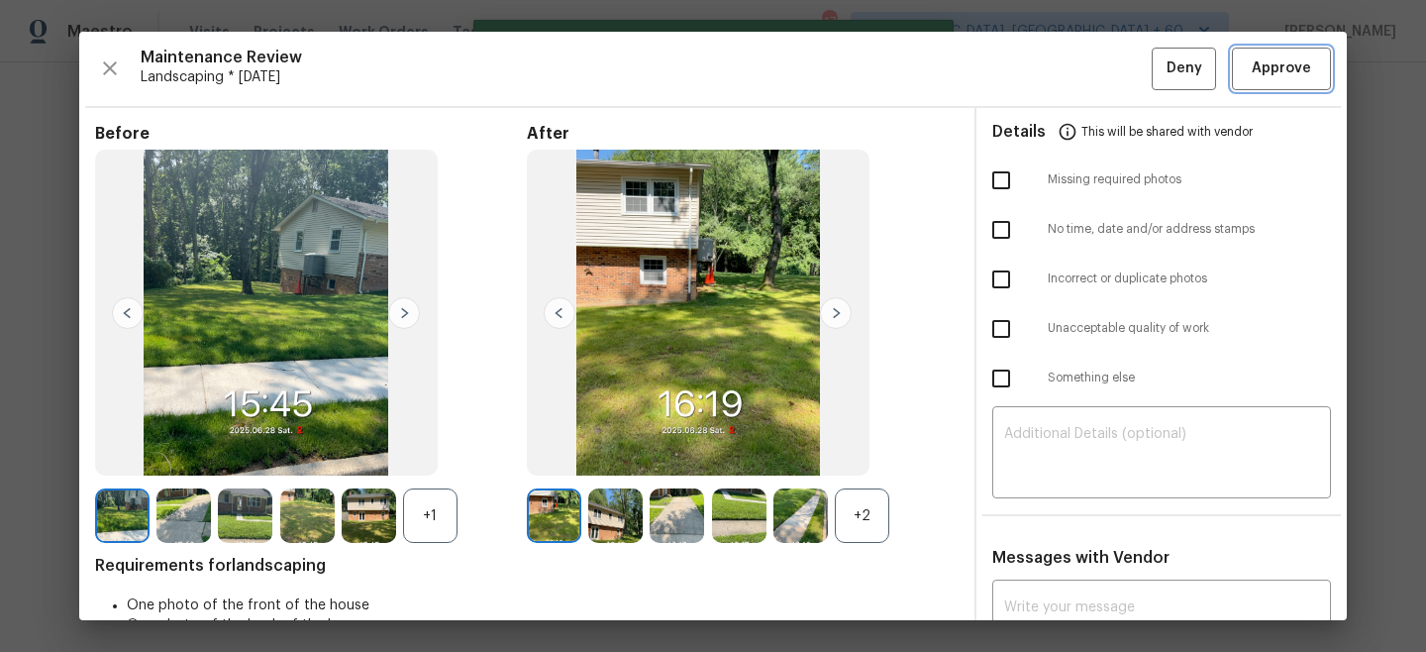
click at [1284, 56] on span "Approve" at bounding box center [1281, 68] width 59 height 25
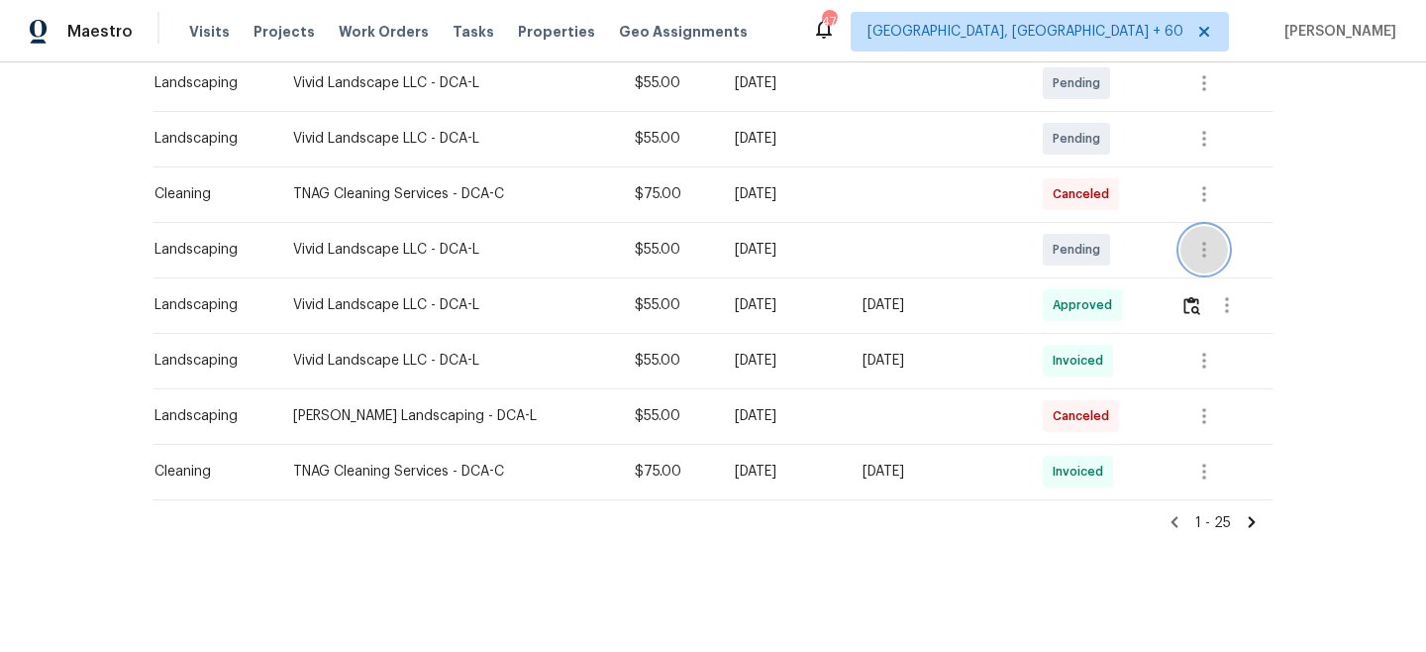
click at [1202, 253] on icon "button" at bounding box center [1205, 250] width 24 height 24
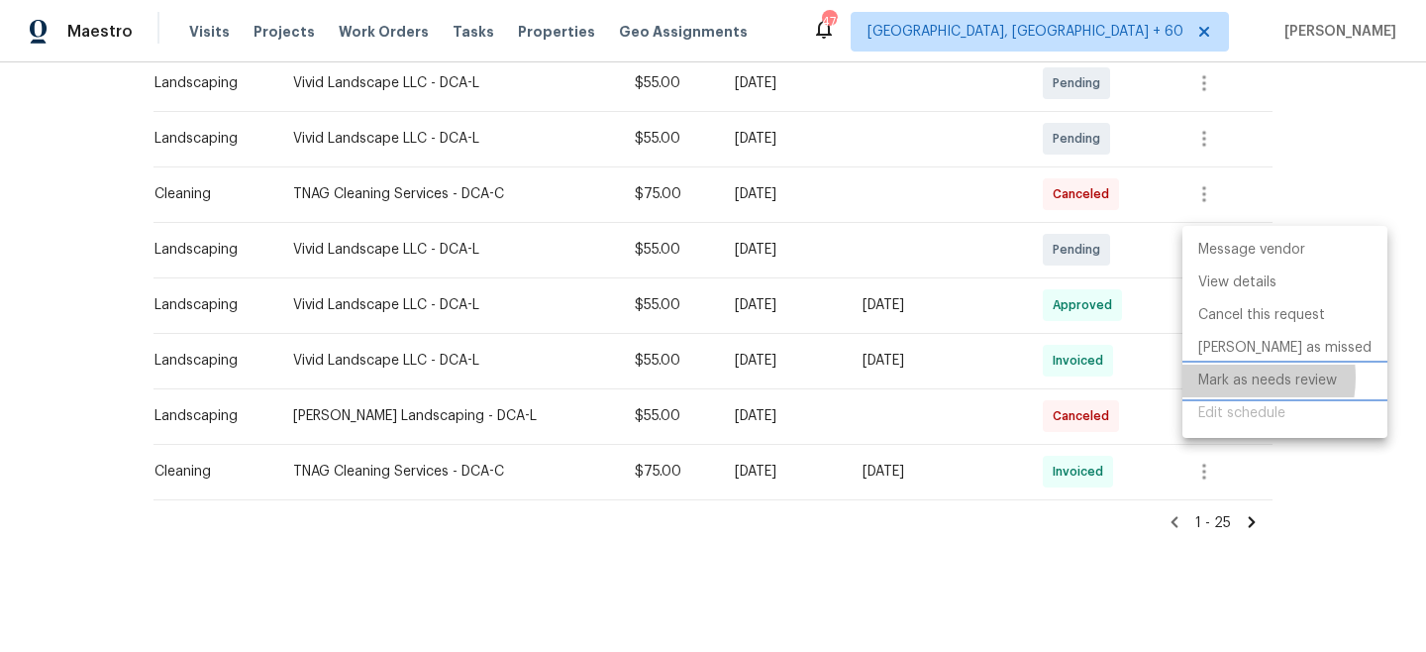
click at [1231, 377] on li "Mark as needs review" at bounding box center [1285, 381] width 205 height 33
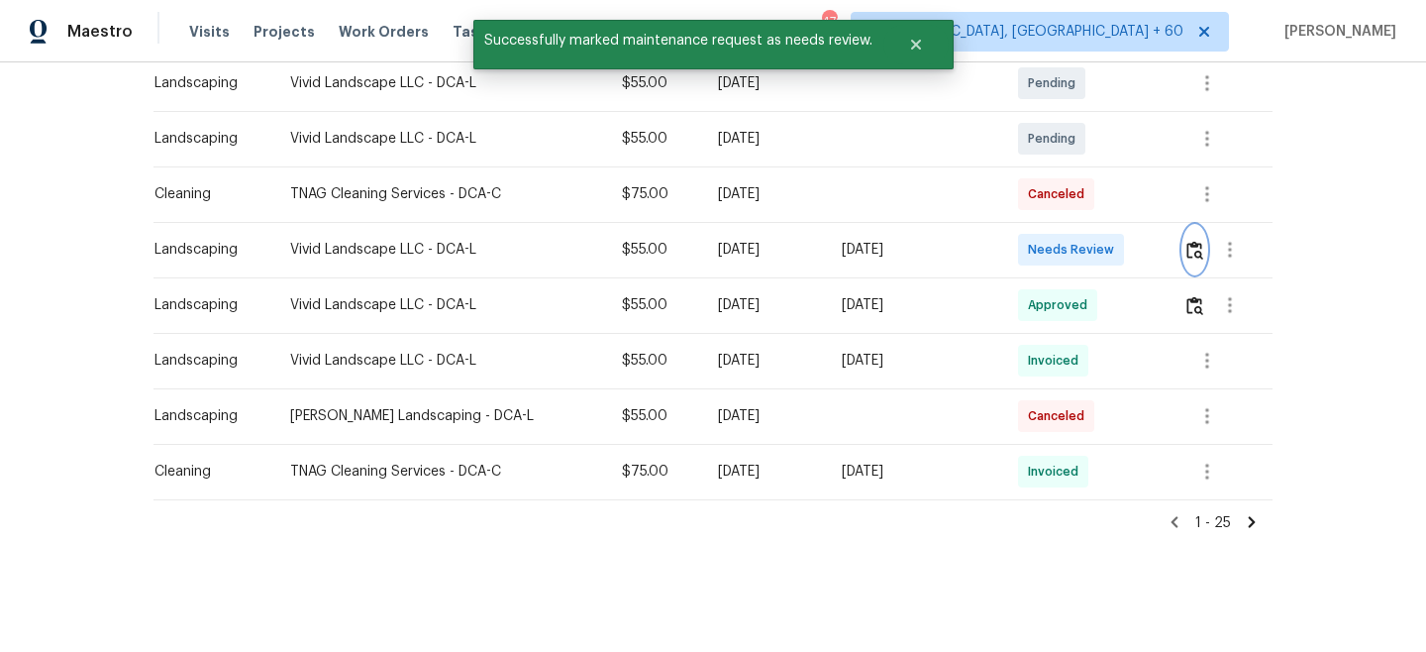
click at [1197, 242] on img "button" at bounding box center [1195, 250] width 17 height 19
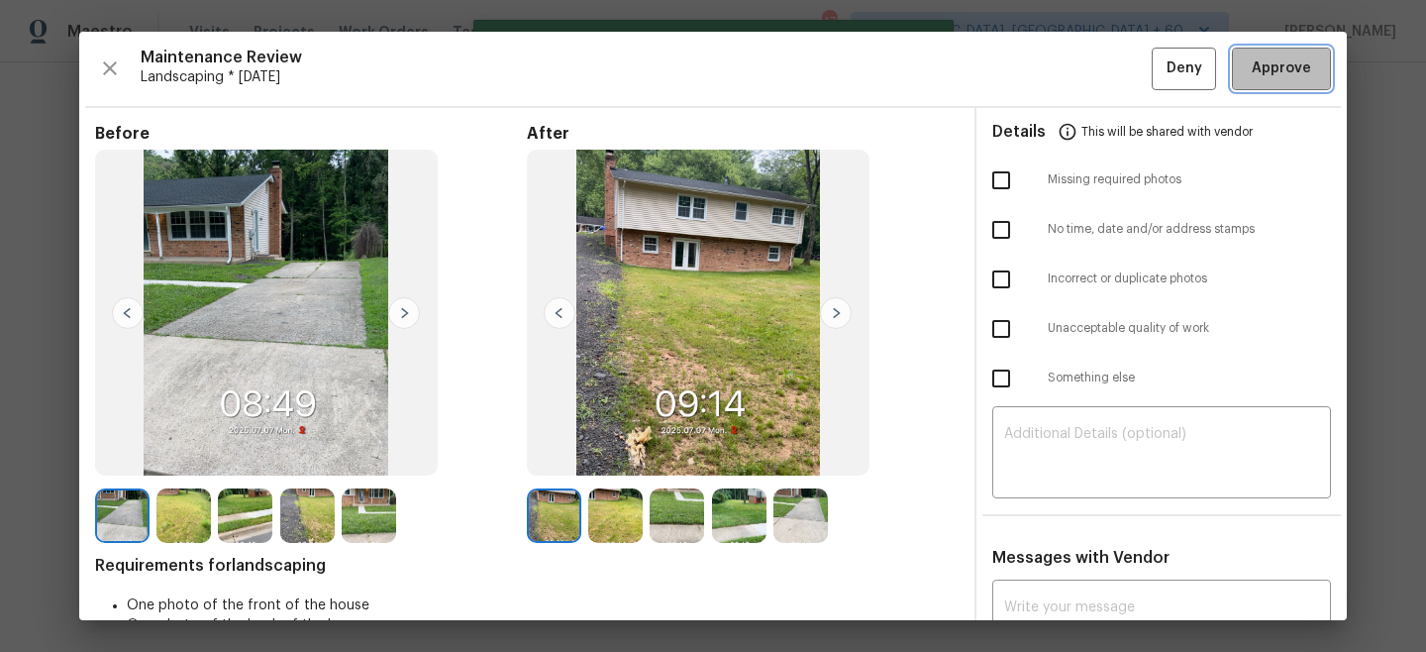
click at [1279, 75] on span "Approve" at bounding box center [1281, 68] width 59 height 25
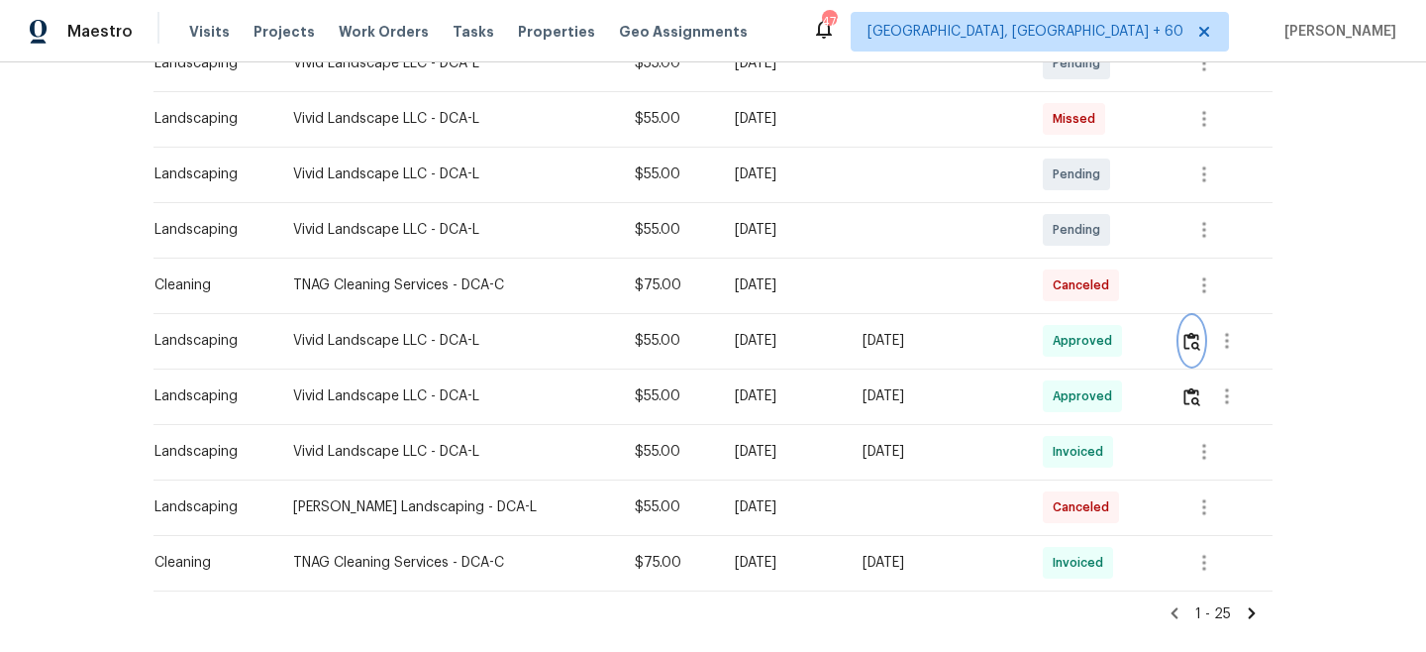
scroll to position [1219, 0]
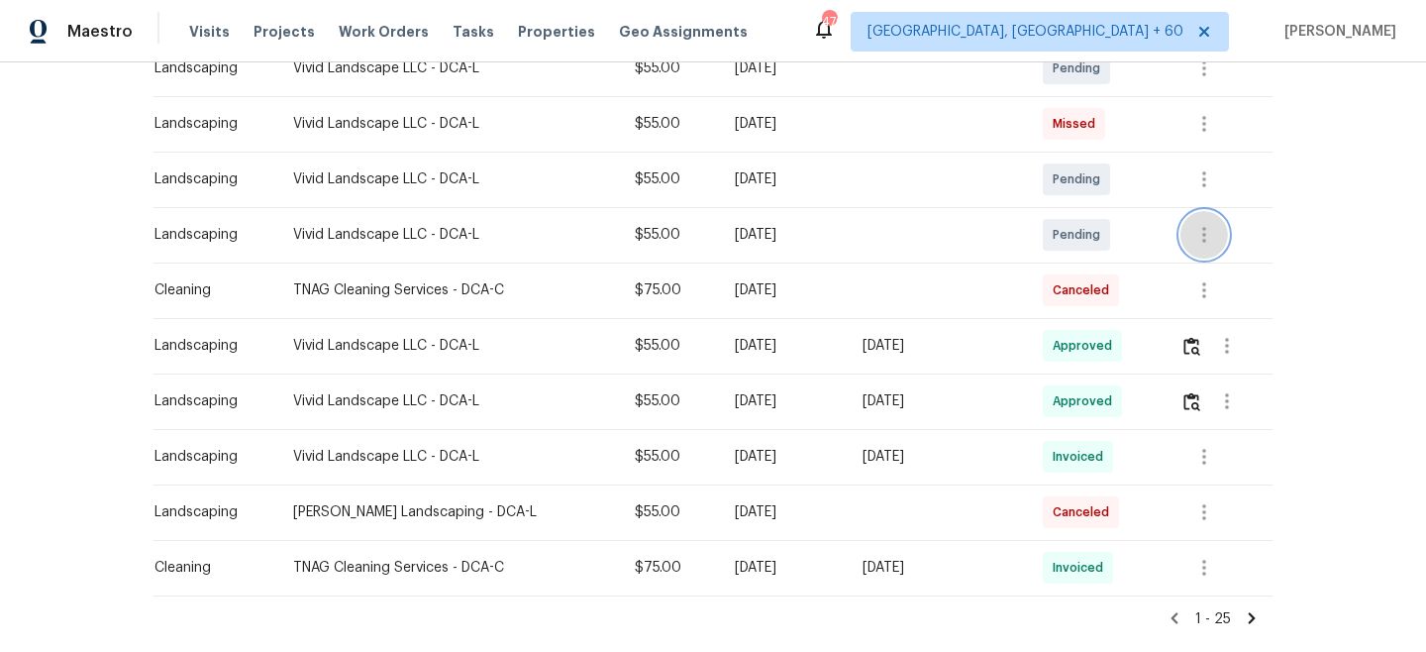
click at [1216, 236] on icon "button" at bounding box center [1205, 235] width 24 height 24
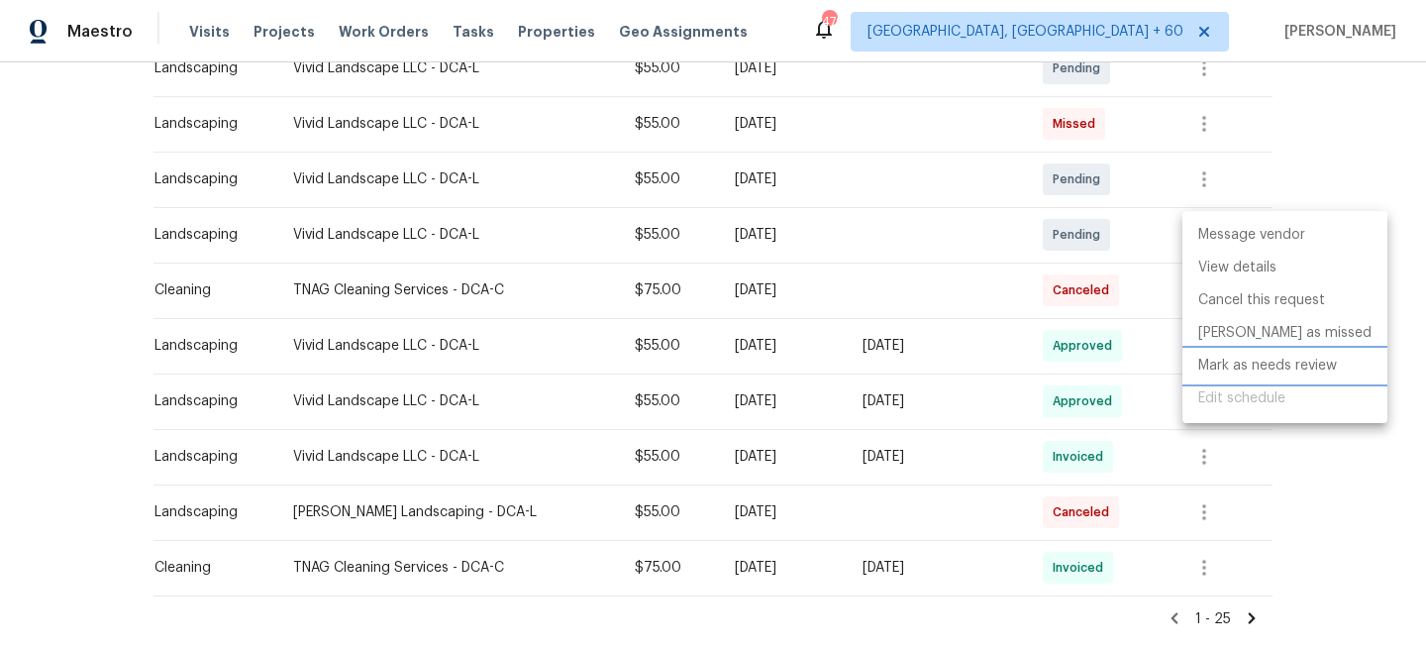
click at [1245, 364] on li "Mark as needs review" at bounding box center [1285, 366] width 205 height 33
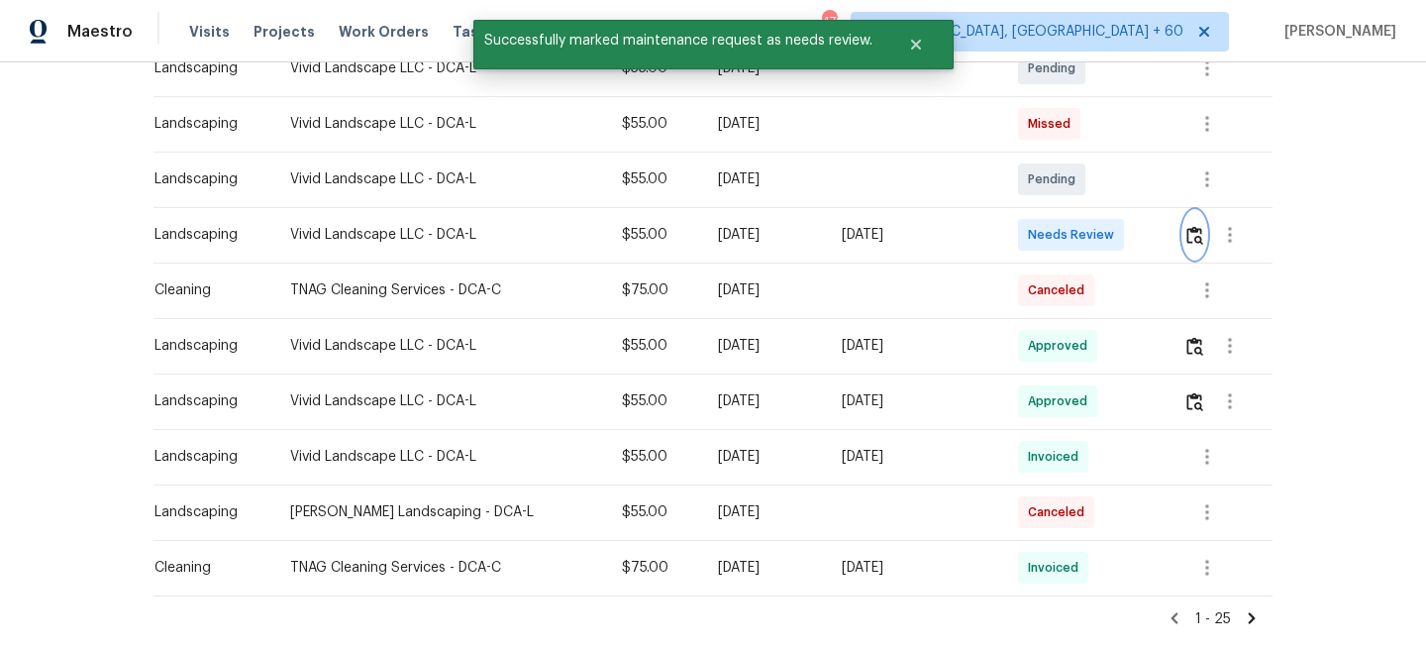
click at [1188, 231] on img "button" at bounding box center [1195, 235] width 17 height 19
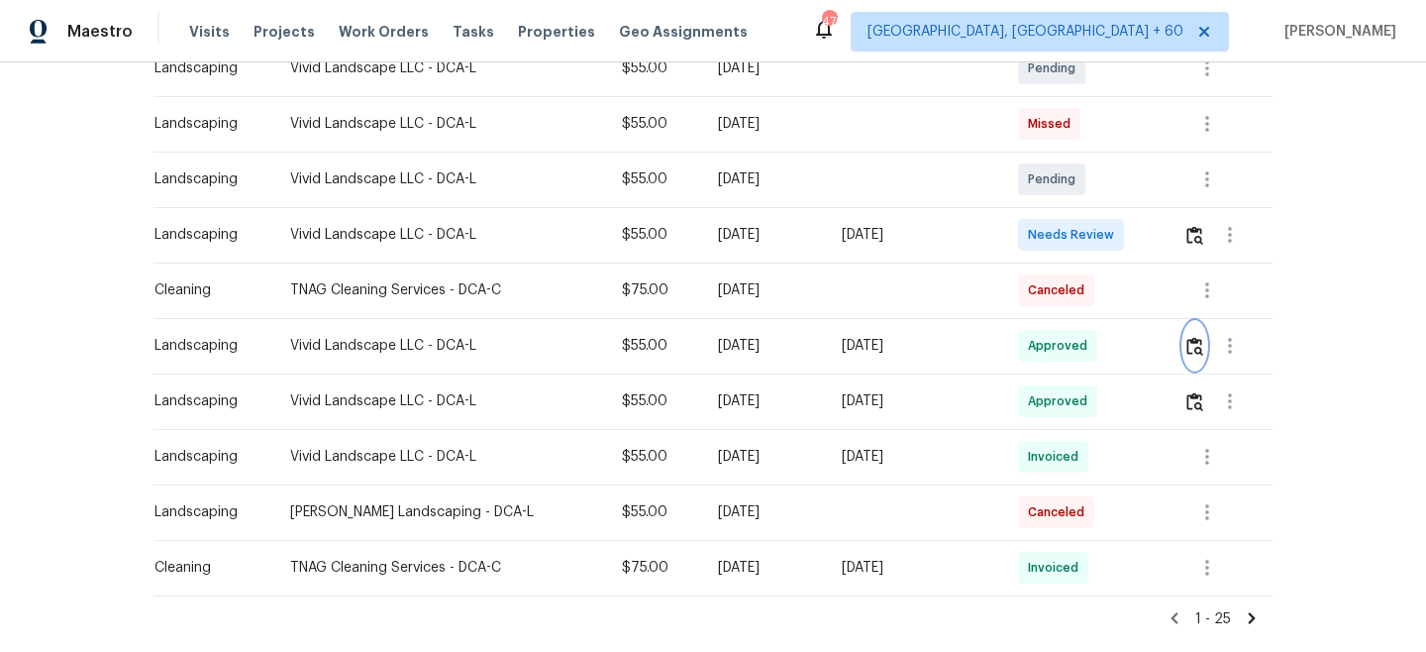
click at [1192, 340] on img "button" at bounding box center [1195, 346] width 17 height 19
click at [1199, 239] on img "button" at bounding box center [1195, 235] width 17 height 19
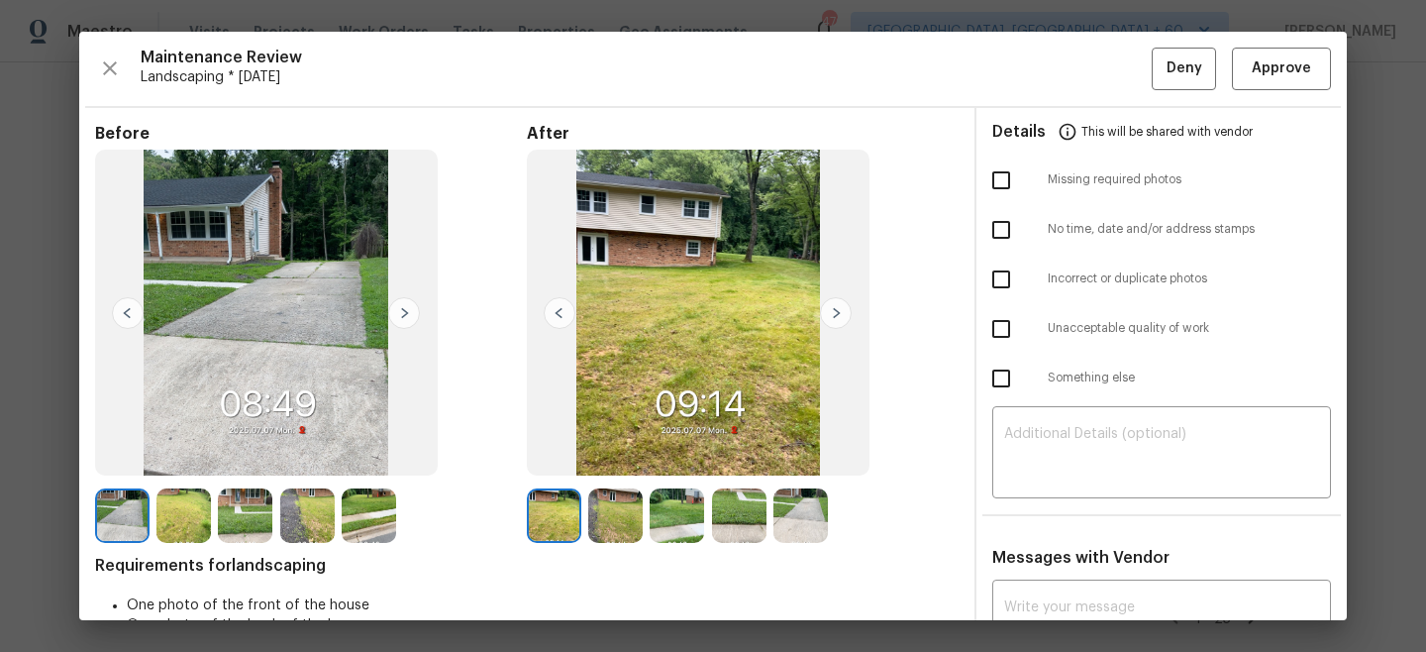
click at [839, 313] on img at bounding box center [836, 313] width 32 height 32
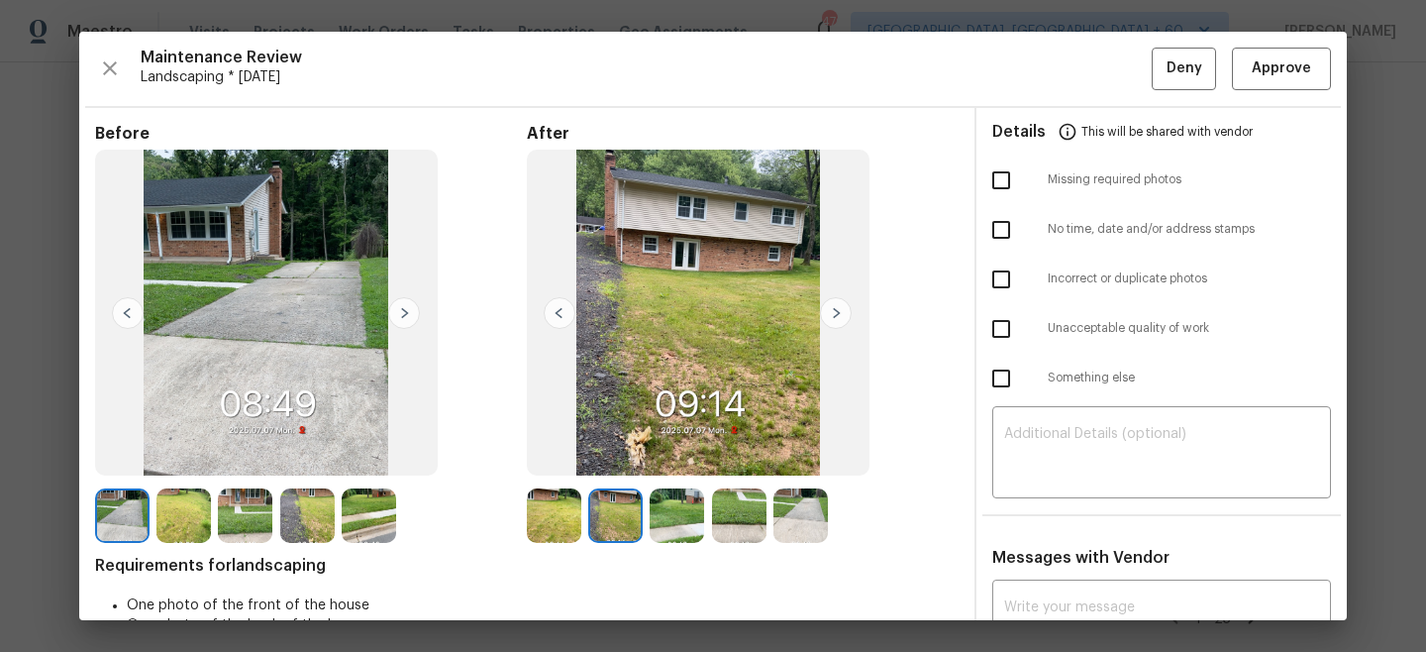
click at [839, 313] on img at bounding box center [836, 313] width 32 height 32
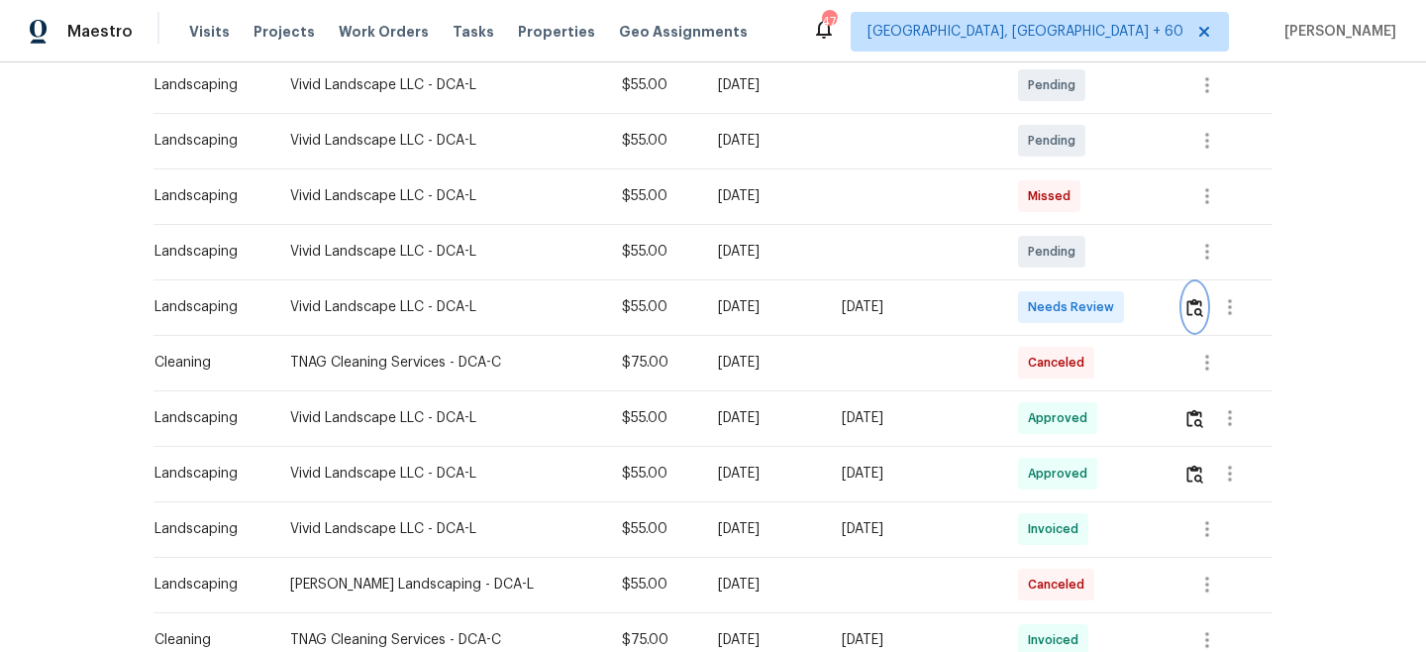
scroll to position [1142, 0]
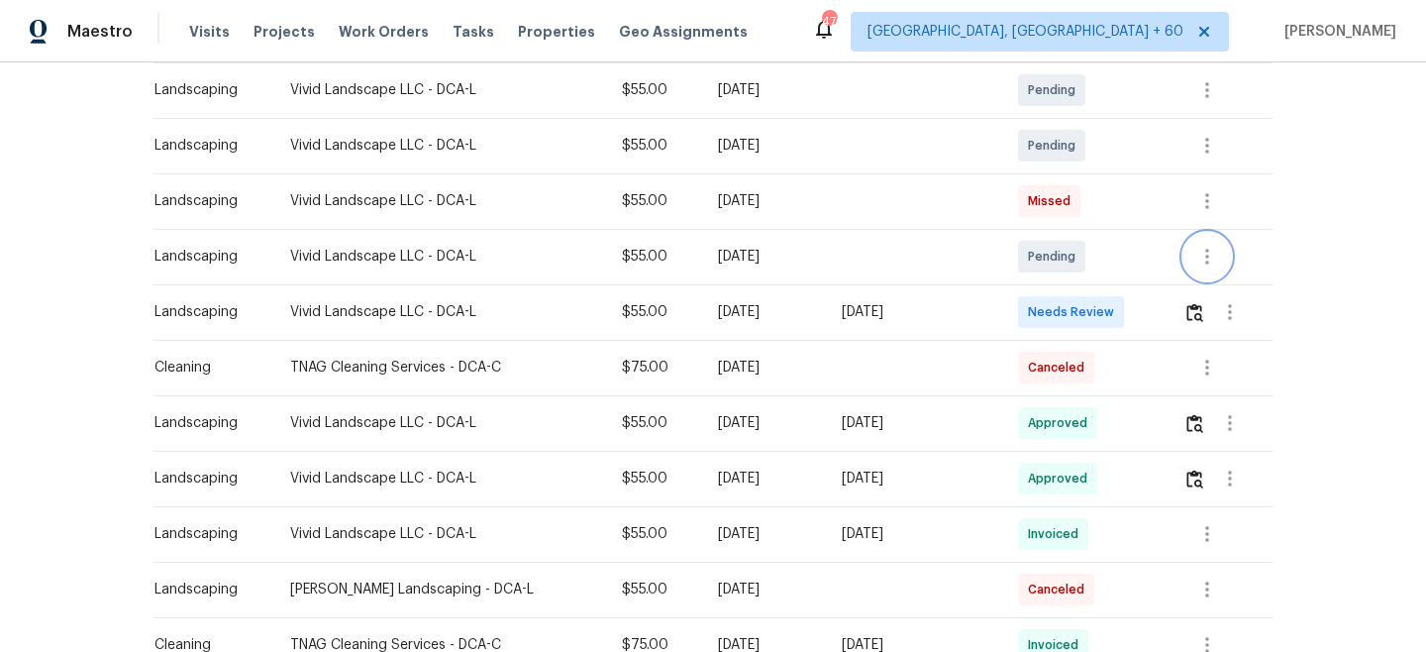
click at [1204, 256] on icon "button" at bounding box center [1208, 257] width 24 height 24
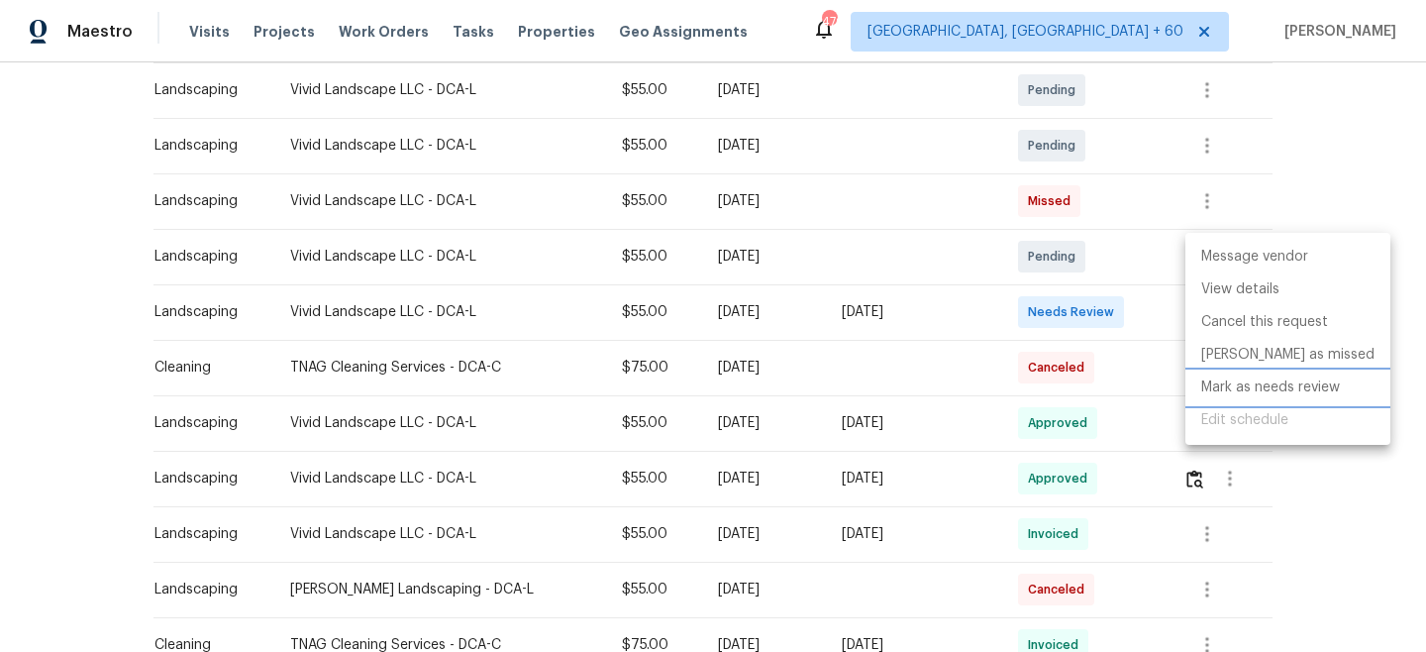
click at [1235, 379] on li "Mark as needs review" at bounding box center [1288, 387] width 205 height 33
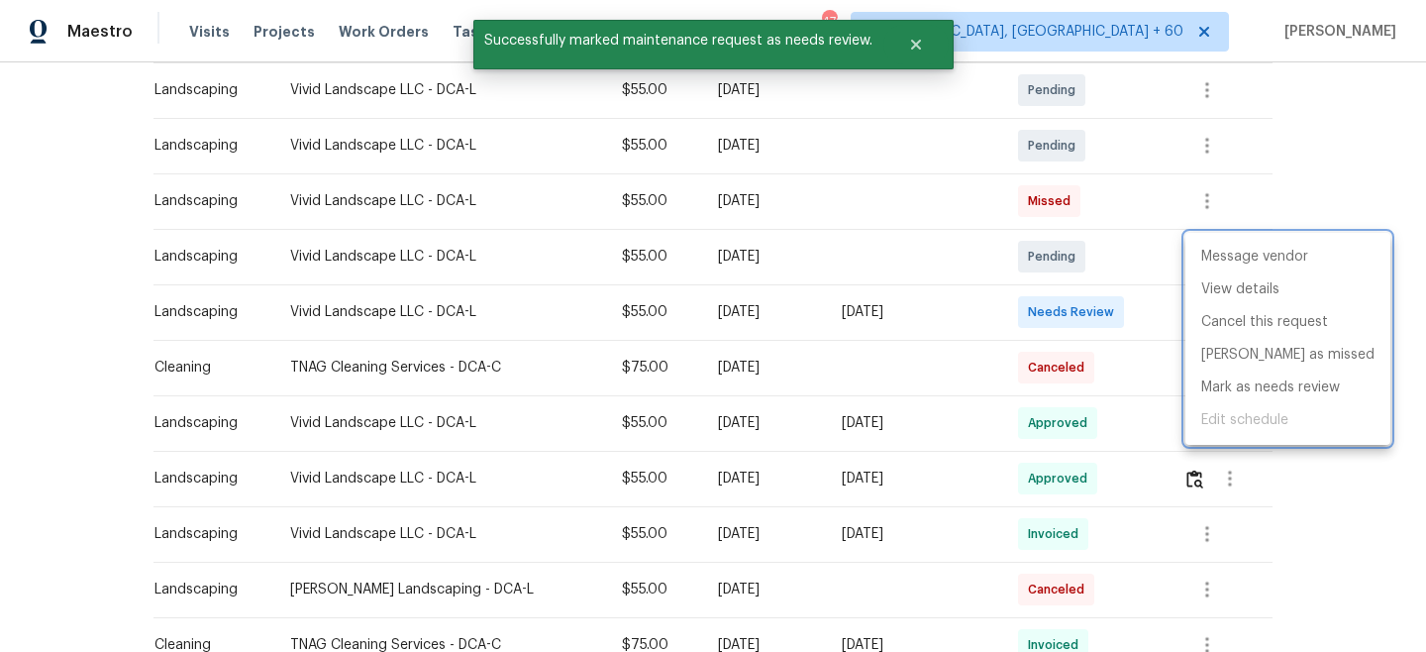
click at [1360, 99] on div at bounding box center [713, 326] width 1426 height 652
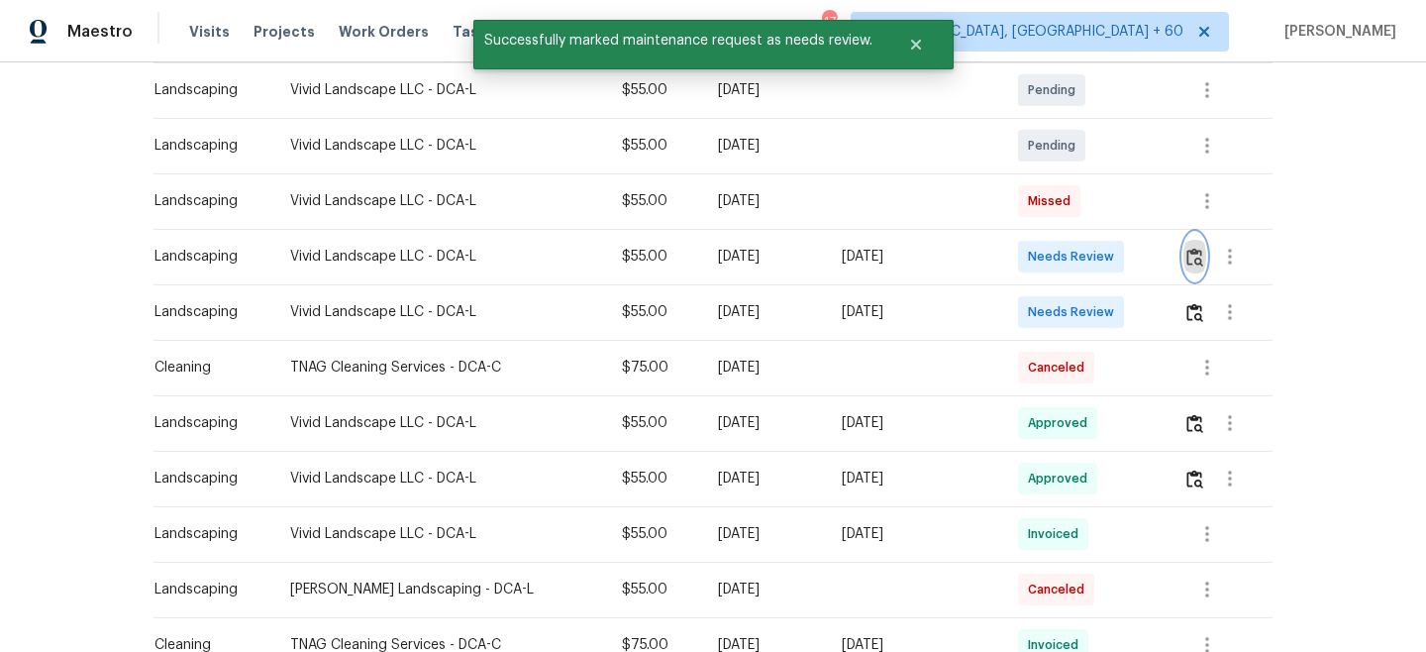
click at [1190, 248] on img "button" at bounding box center [1195, 257] width 17 height 19
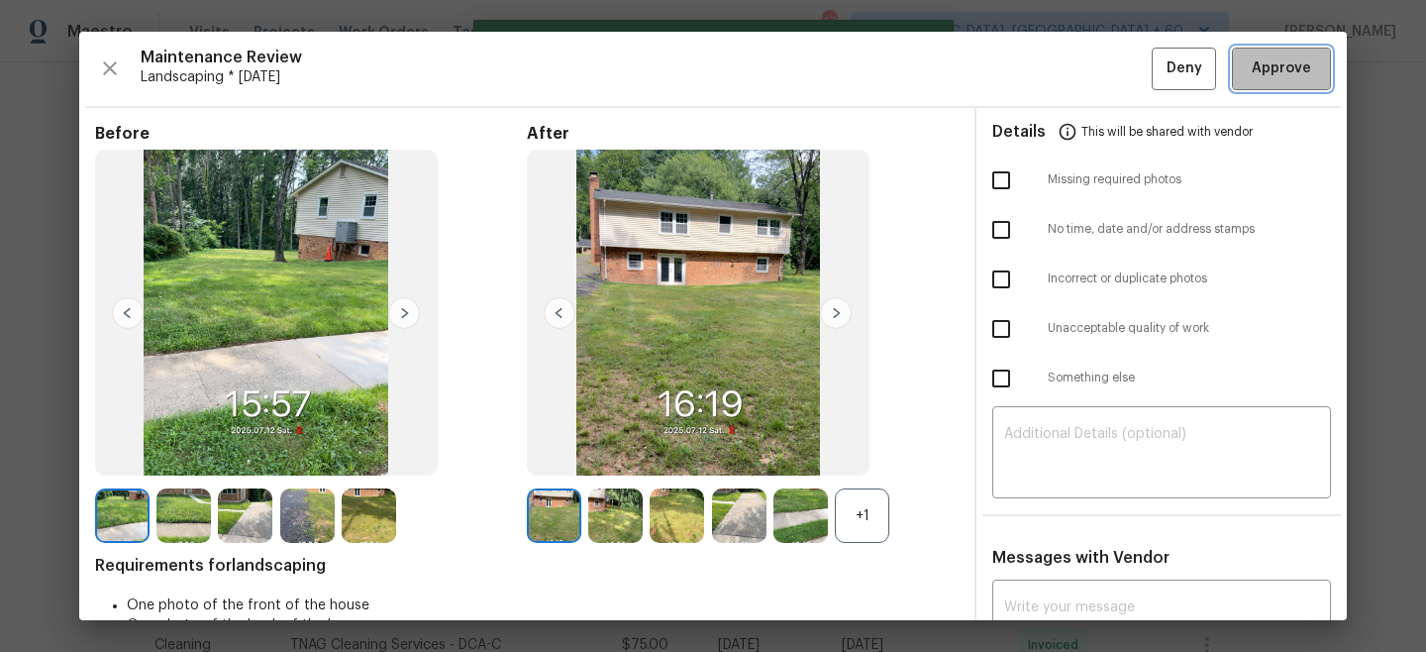
click at [1279, 73] on span "Approve" at bounding box center [1281, 68] width 59 height 25
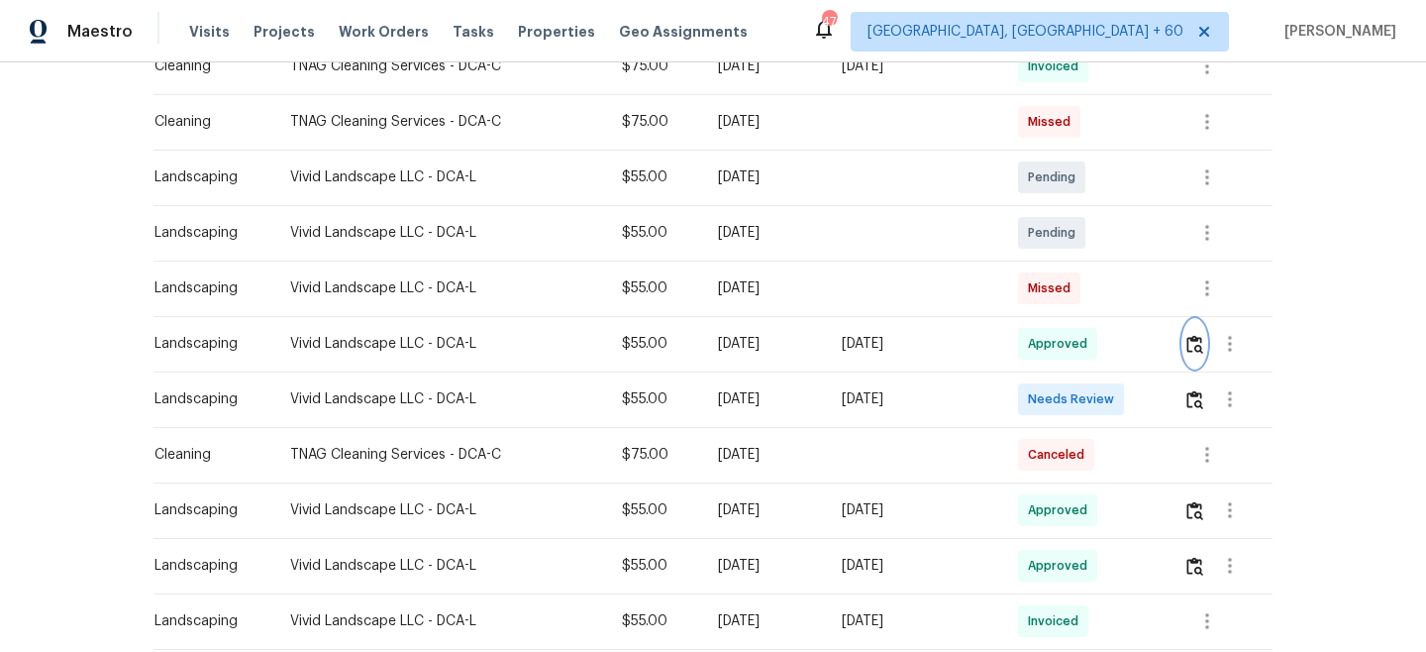
scroll to position [1014, 0]
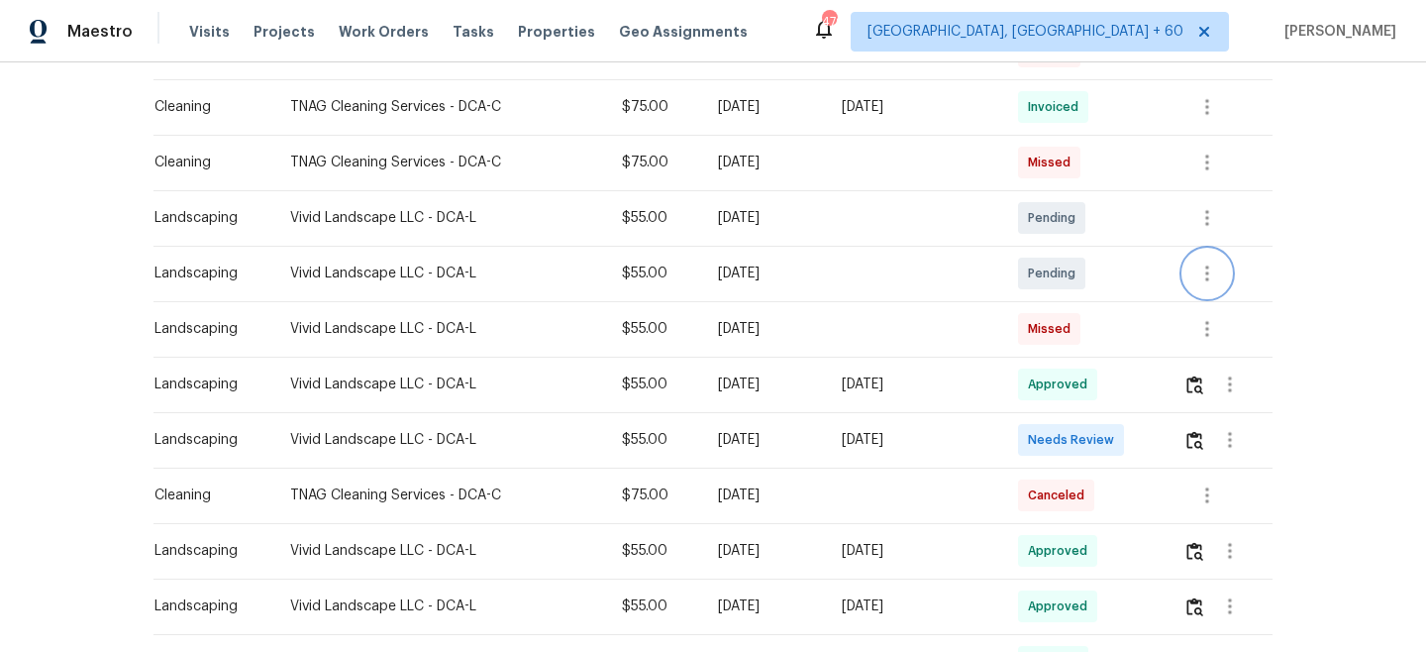
click at [1207, 275] on icon "button" at bounding box center [1208, 274] width 24 height 24
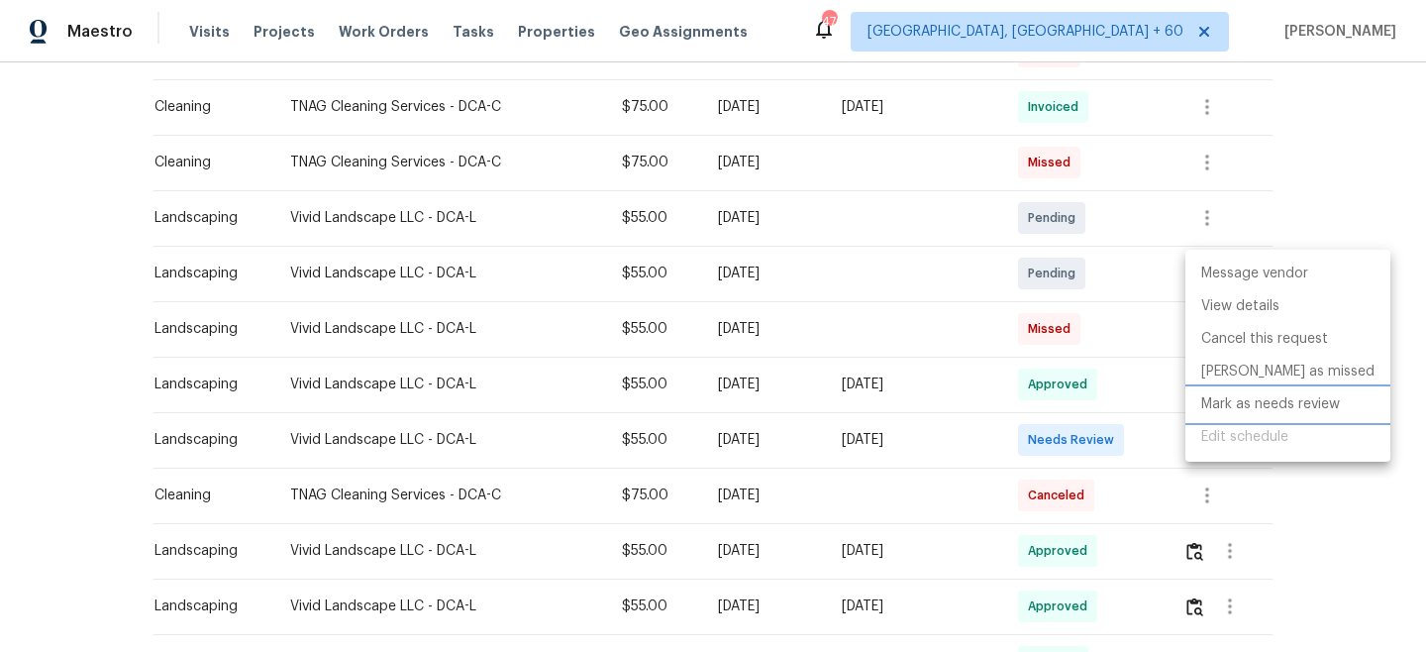
click at [1237, 406] on li "Mark as needs review" at bounding box center [1288, 404] width 205 height 33
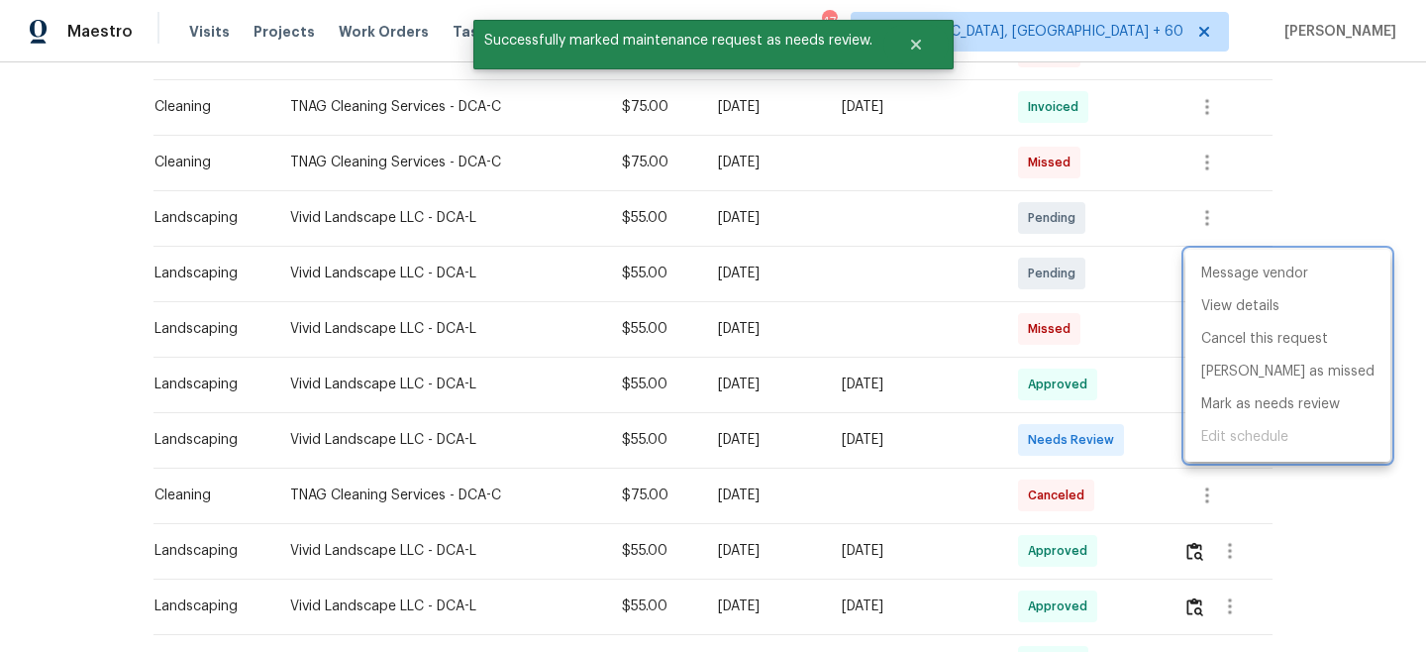
click at [1327, 167] on div at bounding box center [713, 326] width 1426 height 652
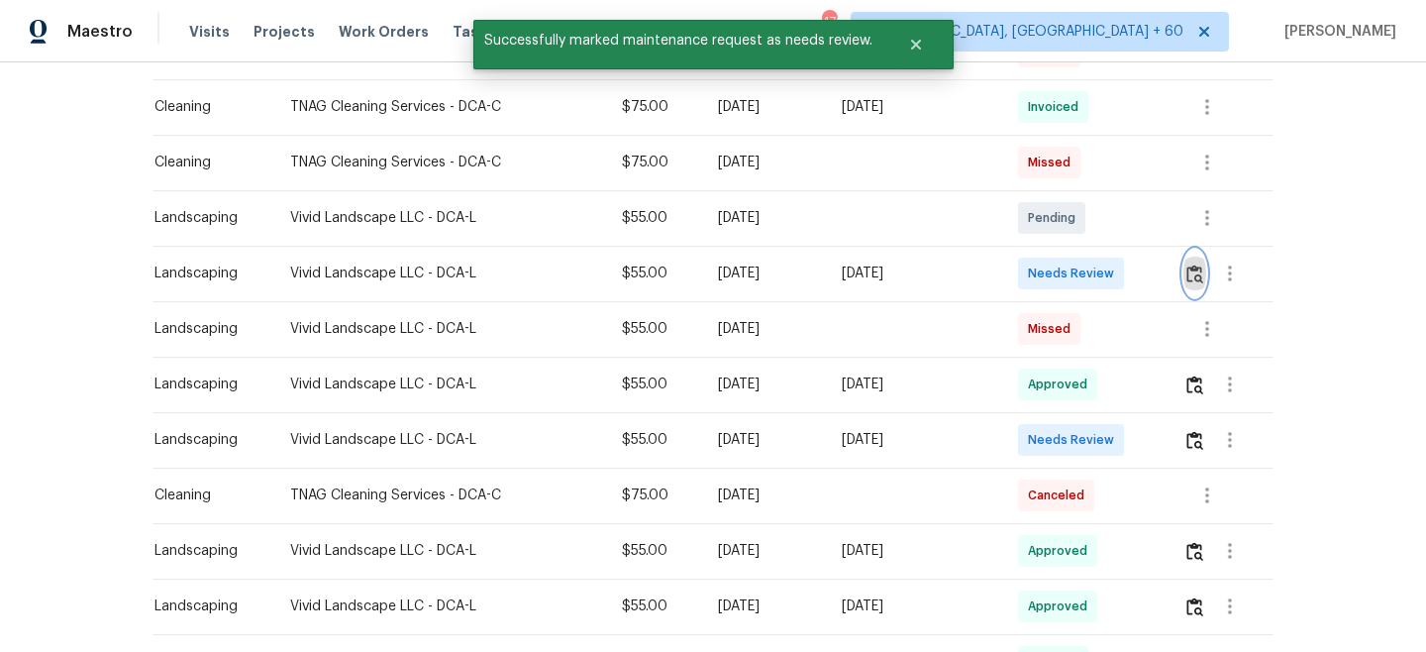
click at [1198, 262] on button "button" at bounding box center [1195, 274] width 23 height 48
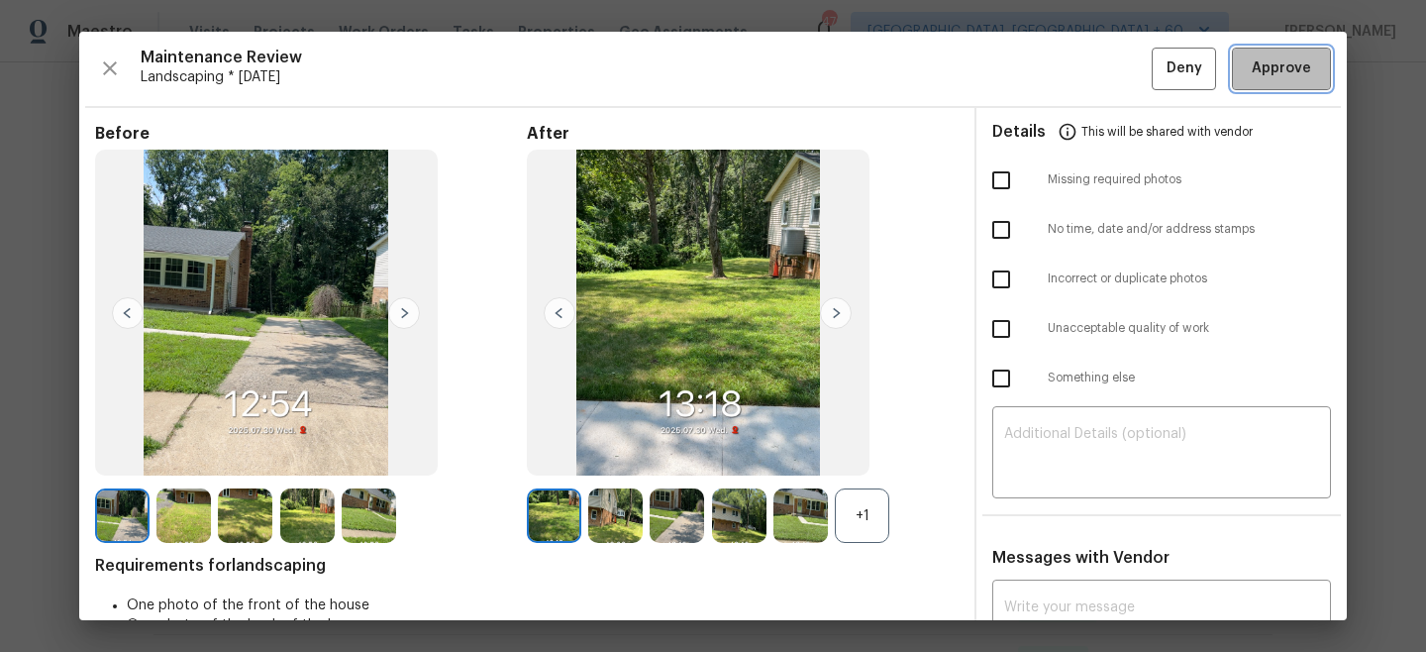
click at [1278, 77] on span "Approve" at bounding box center [1281, 68] width 59 height 25
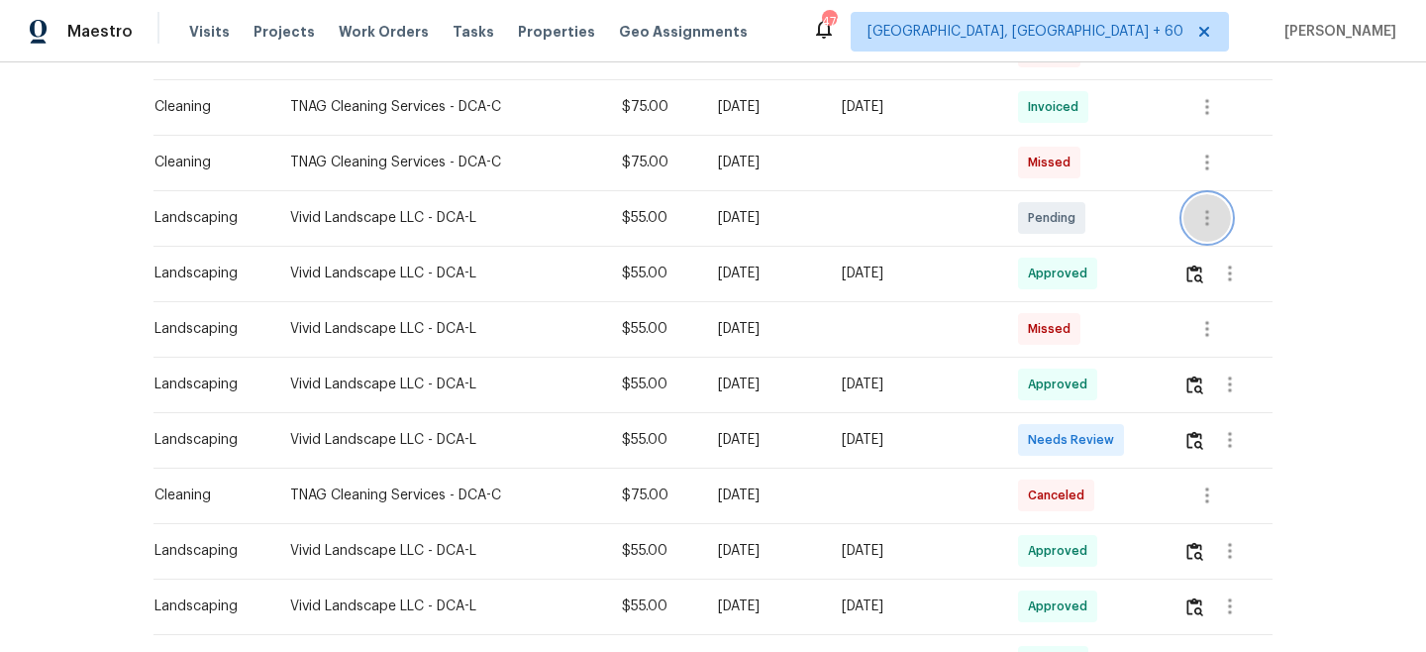
click at [1204, 211] on icon "button" at bounding box center [1208, 218] width 24 height 24
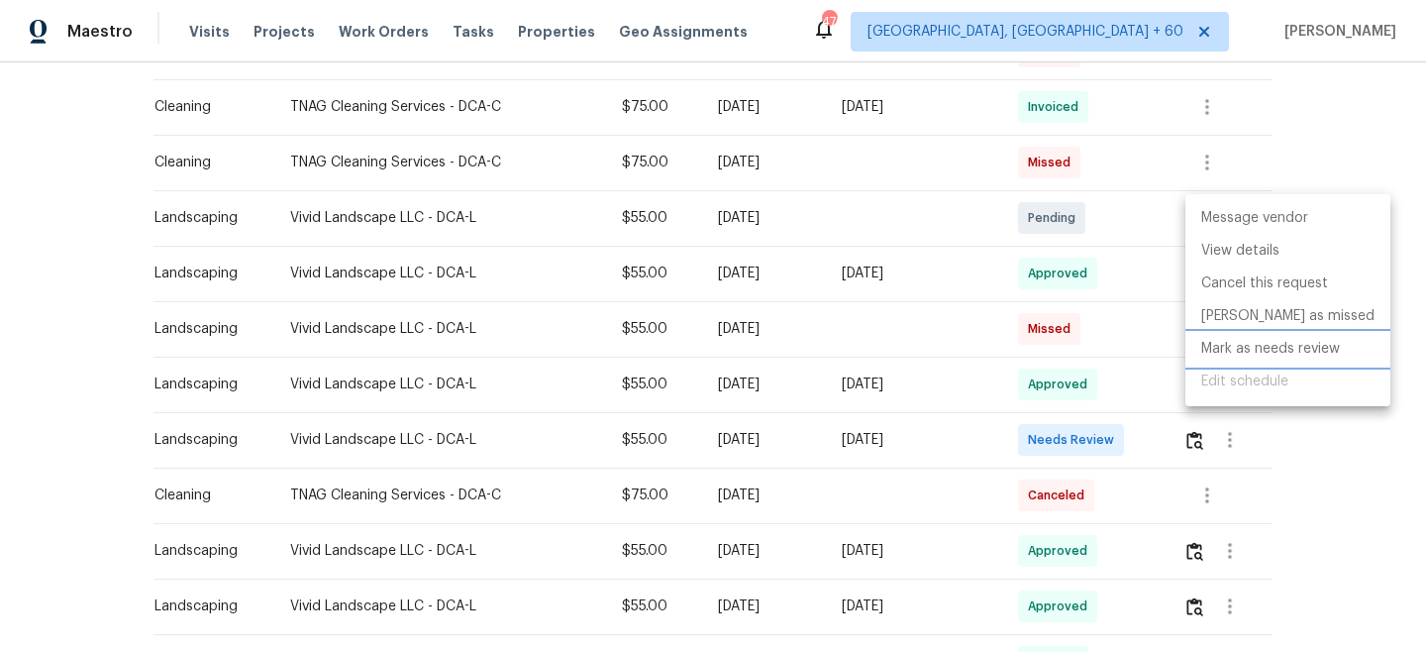
click at [1229, 341] on li "Mark as needs review" at bounding box center [1288, 349] width 205 height 33
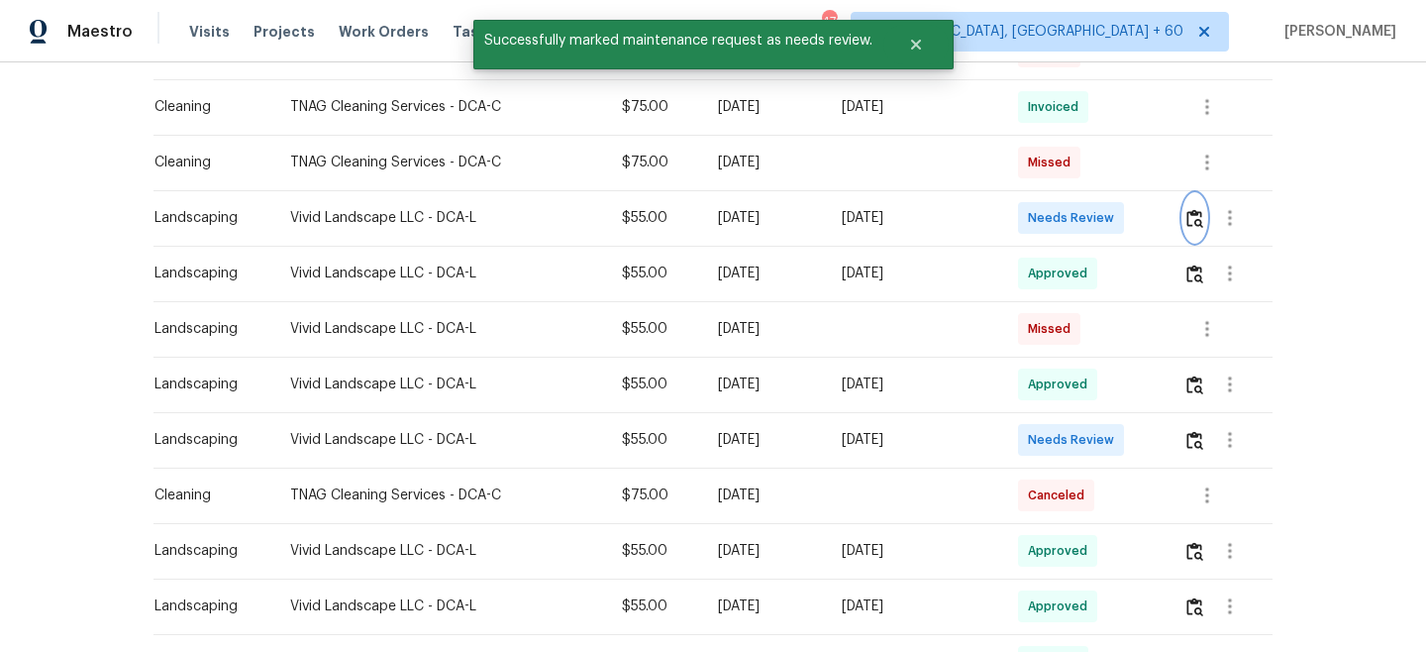
click at [1204, 209] on img "button" at bounding box center [1195, 218] width 17 height 19
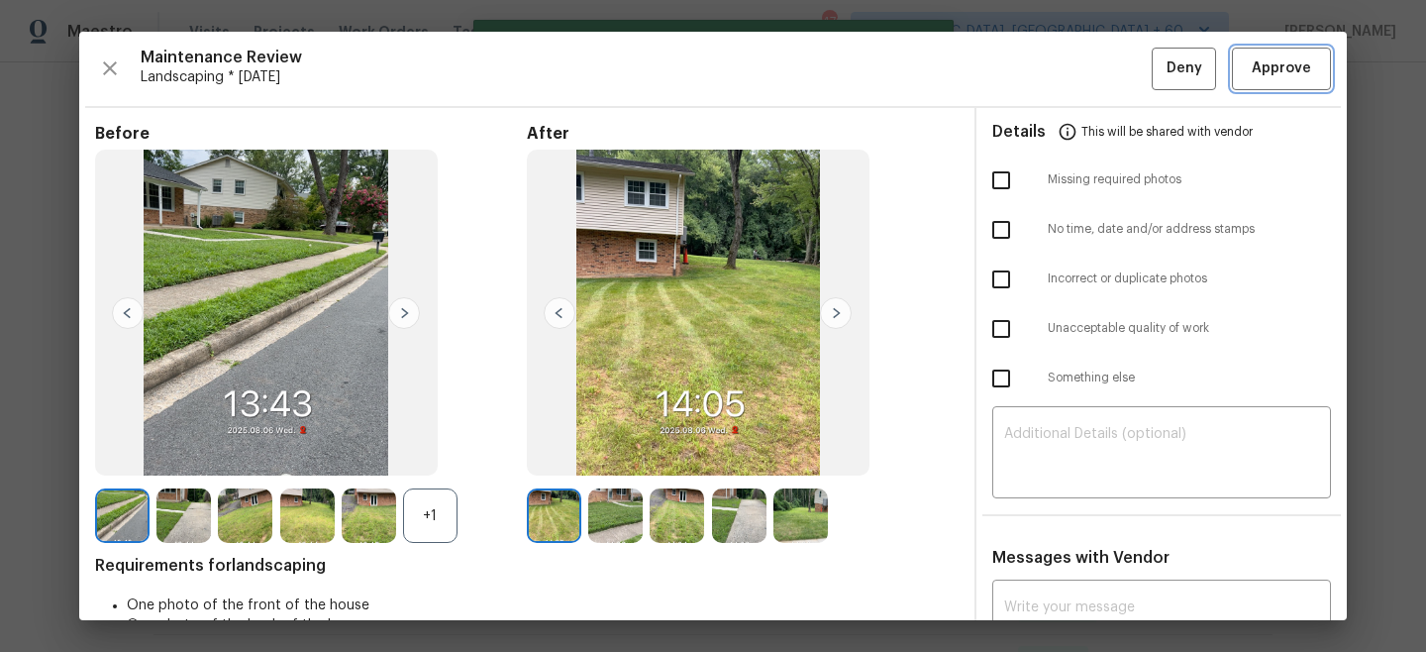
click at [1279, 75] on span "Approve" at bounding box center [1281, 68] width 59 height 25
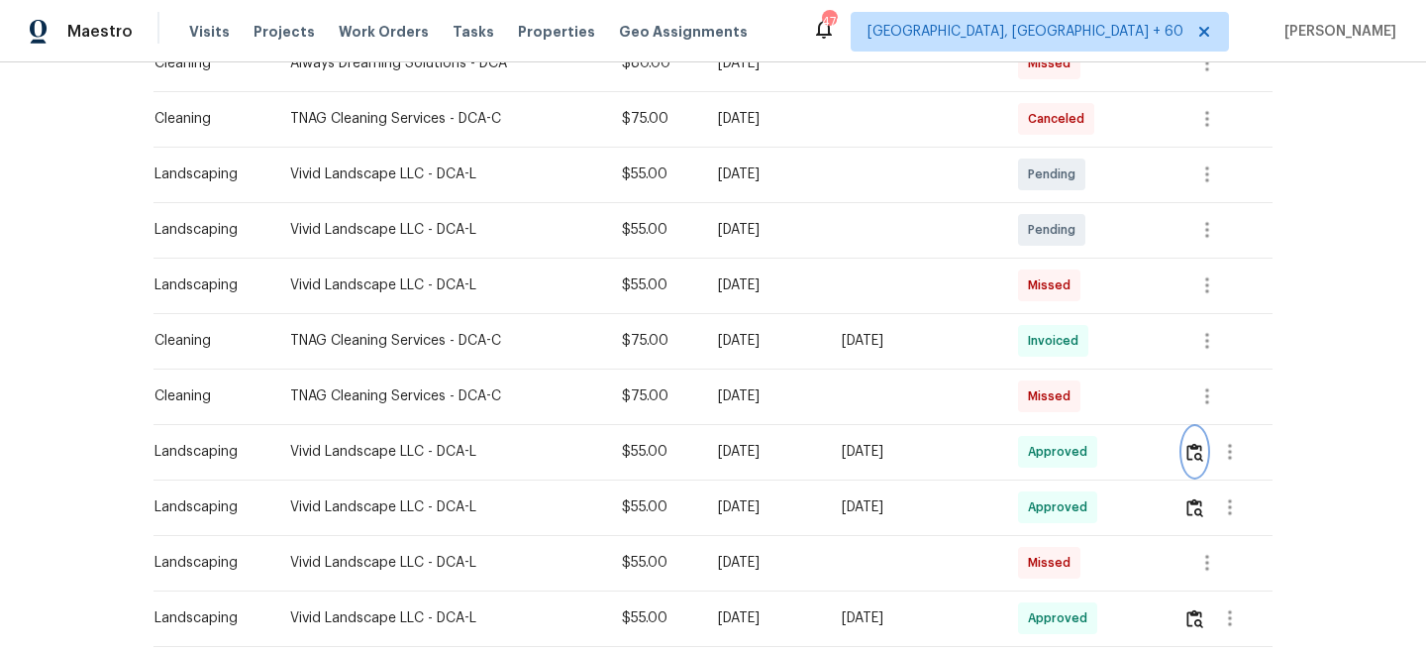
scroll to position [759, 0]
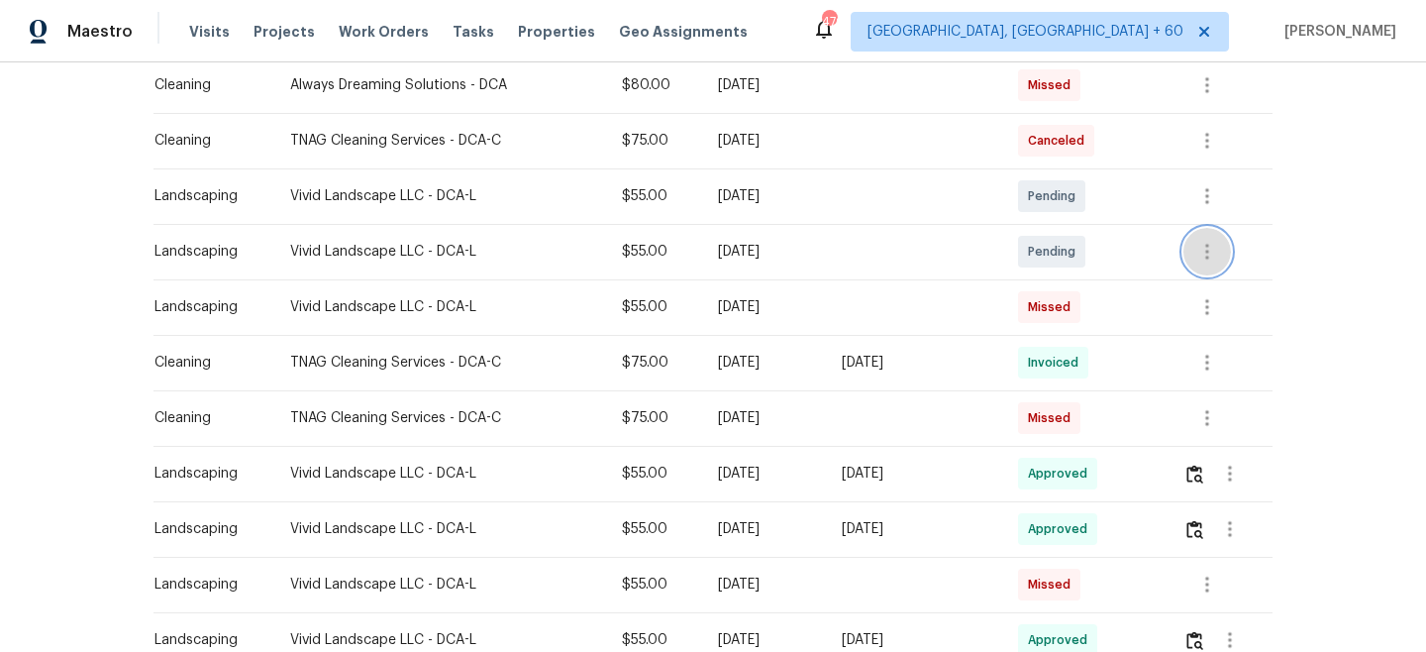
click at [1215, 252] on icon "button" at bounding box center [1208, 252] width 24 height 24
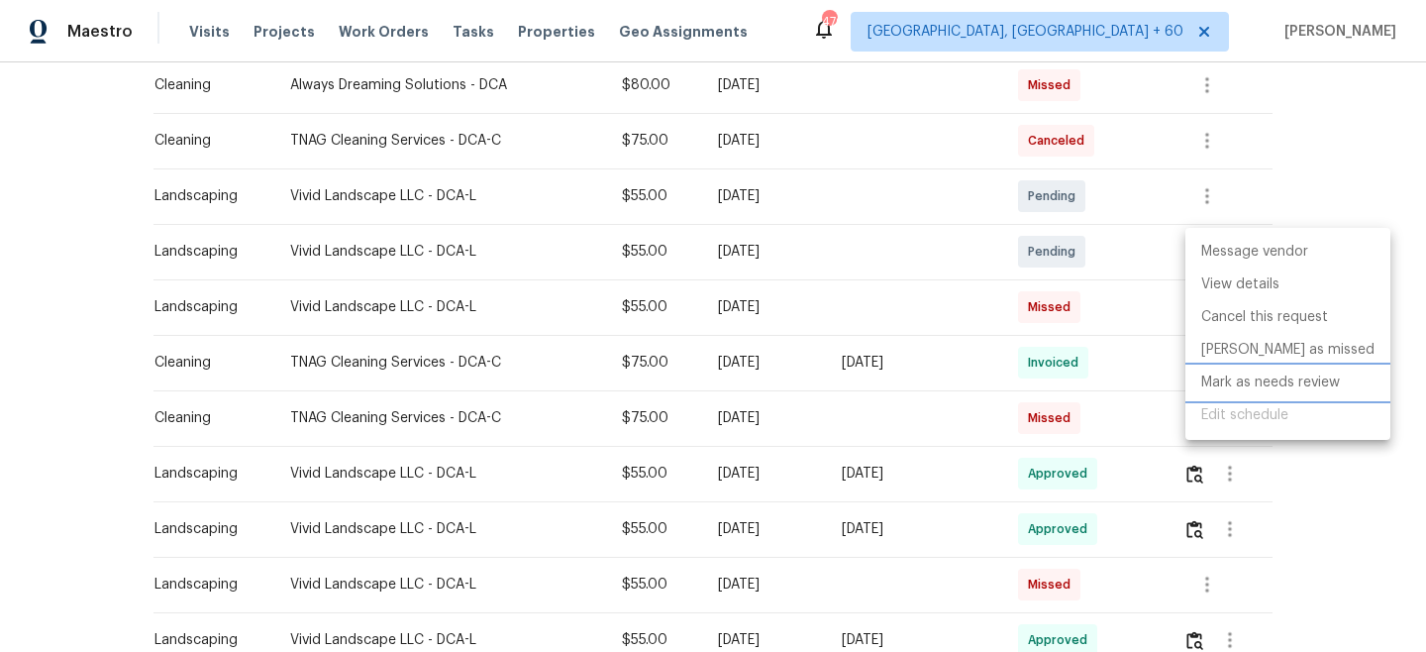
click at [1236, 389] on li "Mark as needs review" at bounding box center [1288, 383] width 205 height 33
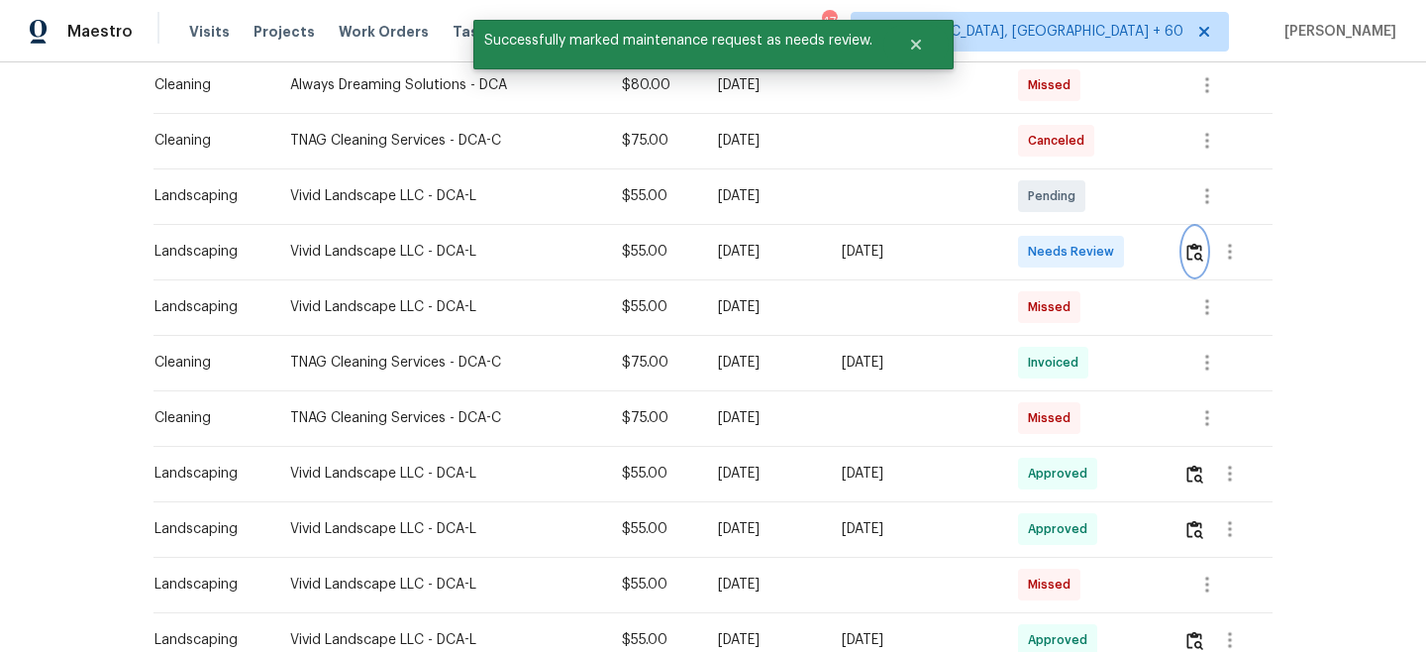
click at [1189, 249] on img "button" at bounding box center [1195, 252] width 17 height 19
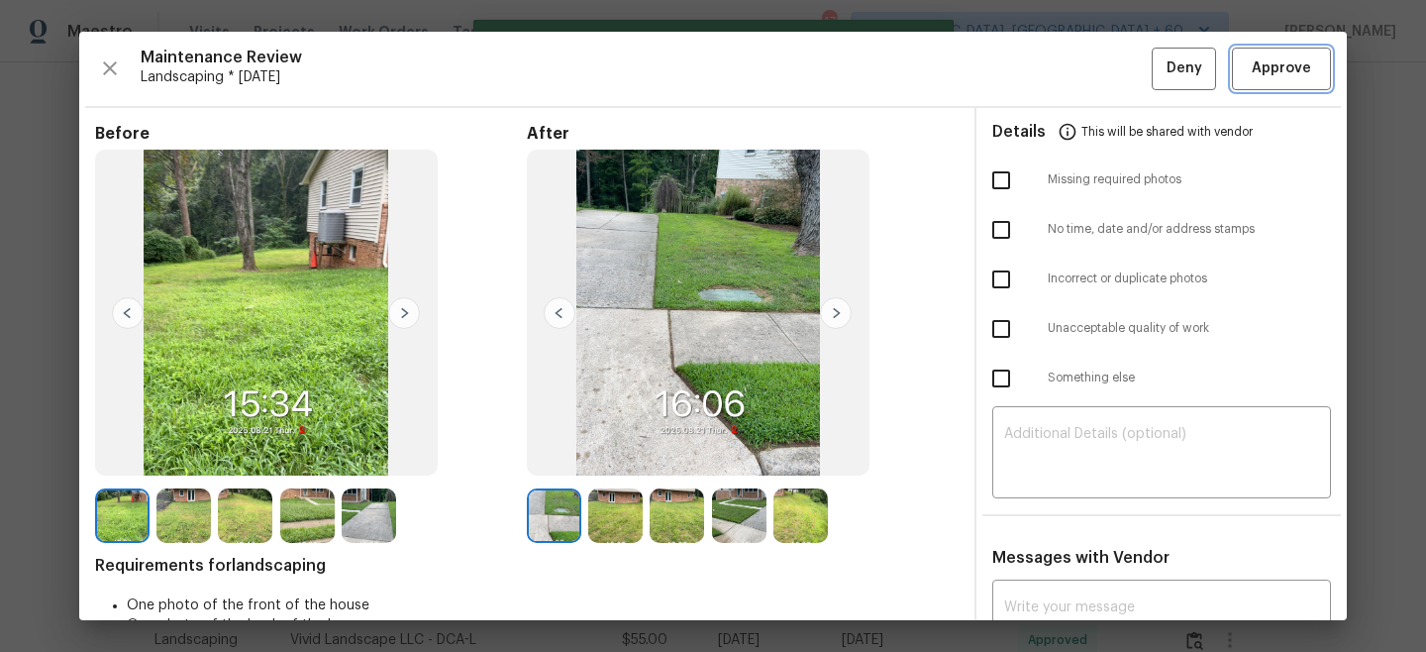
click at [1288, 82] on button "Approve" at bounding box center [1281, 69] width 99 height 43
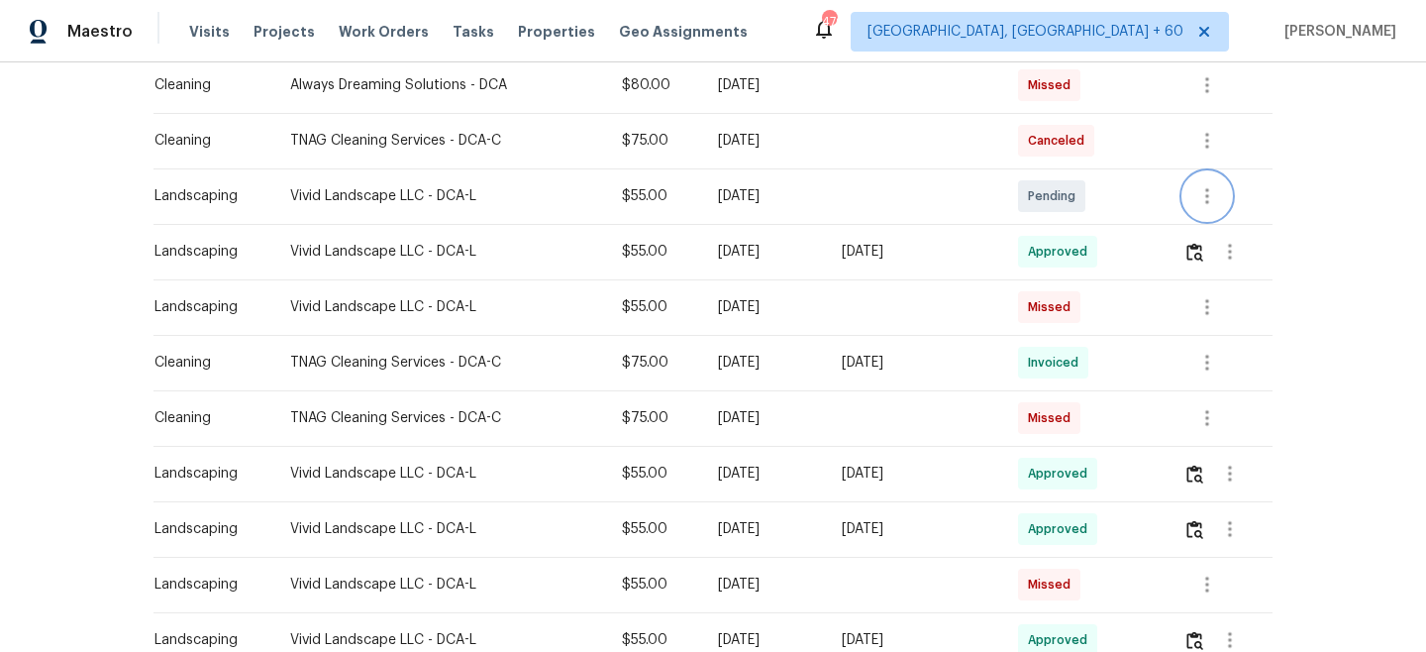
click at [1207, 190] on icon "button" at bounding box center [1207, 196] width 4 height 16
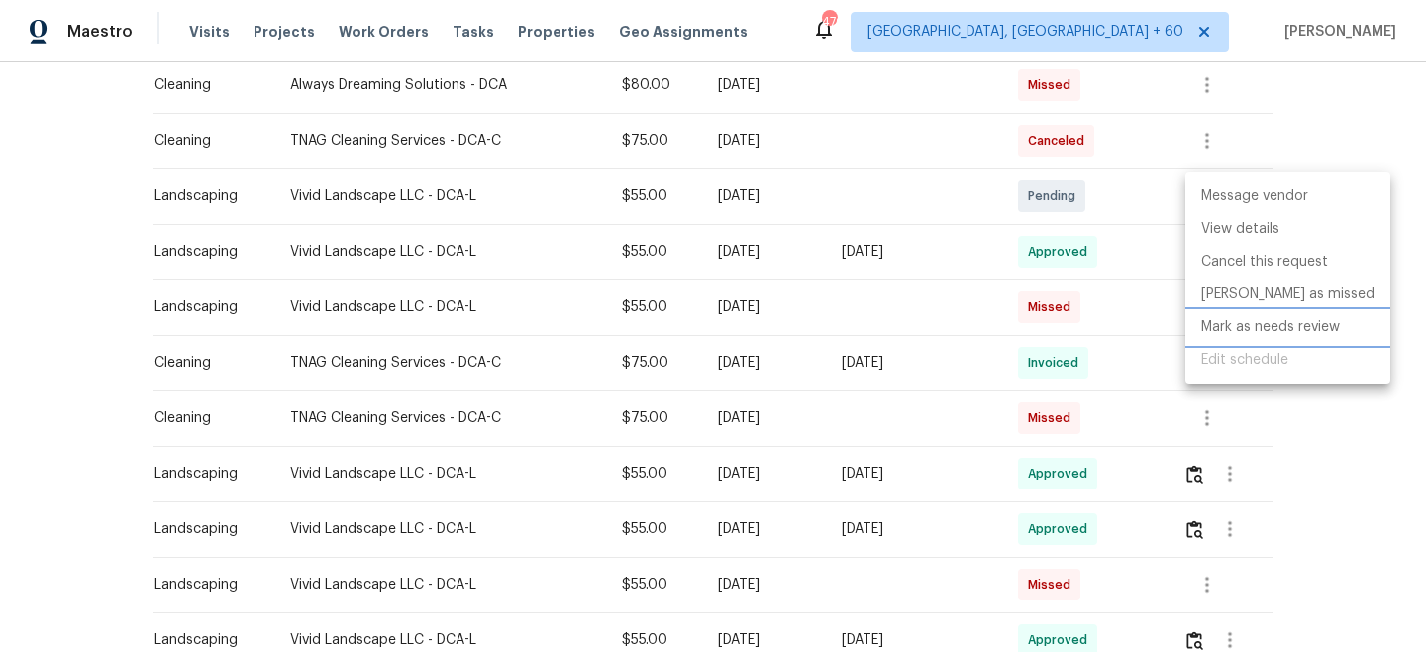
click at [1254, 326] on li "Mark as needs review" at bounding box center [1288, 327] width 205 height 33
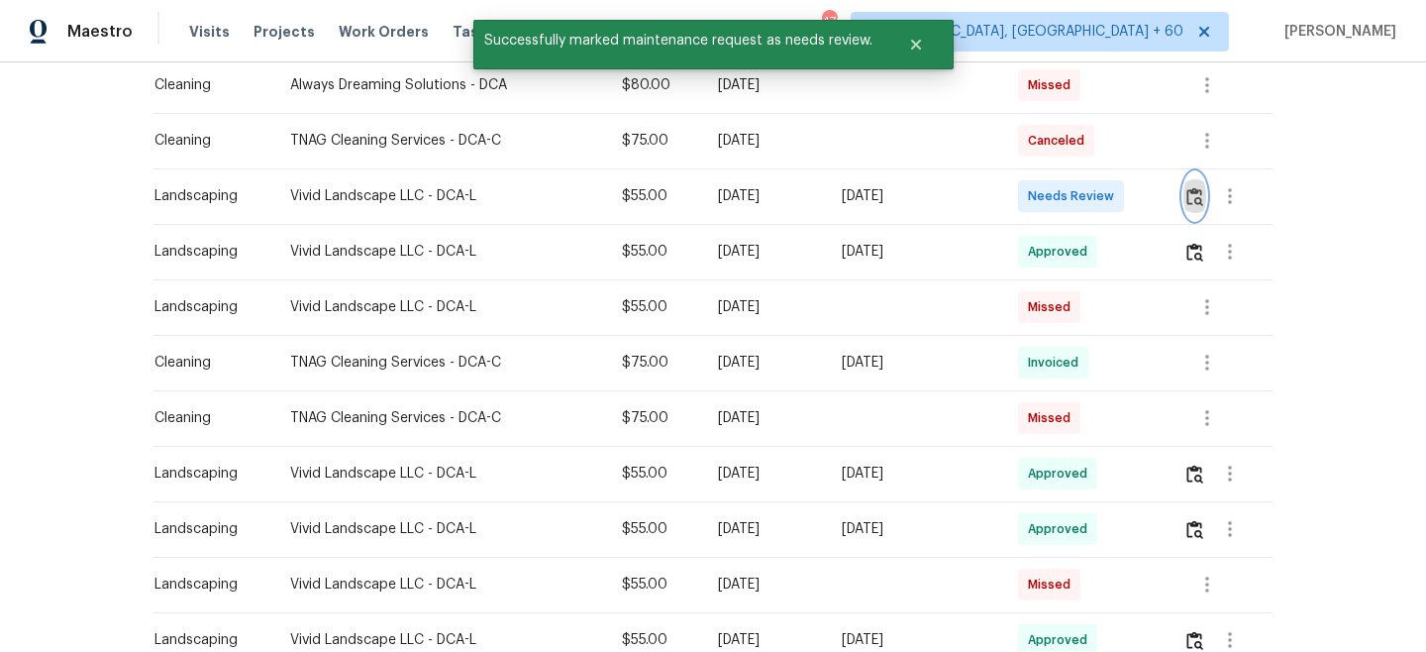
click at [1191, 196] on img "button" at bounding box center [1195, 196] width 17 height 19
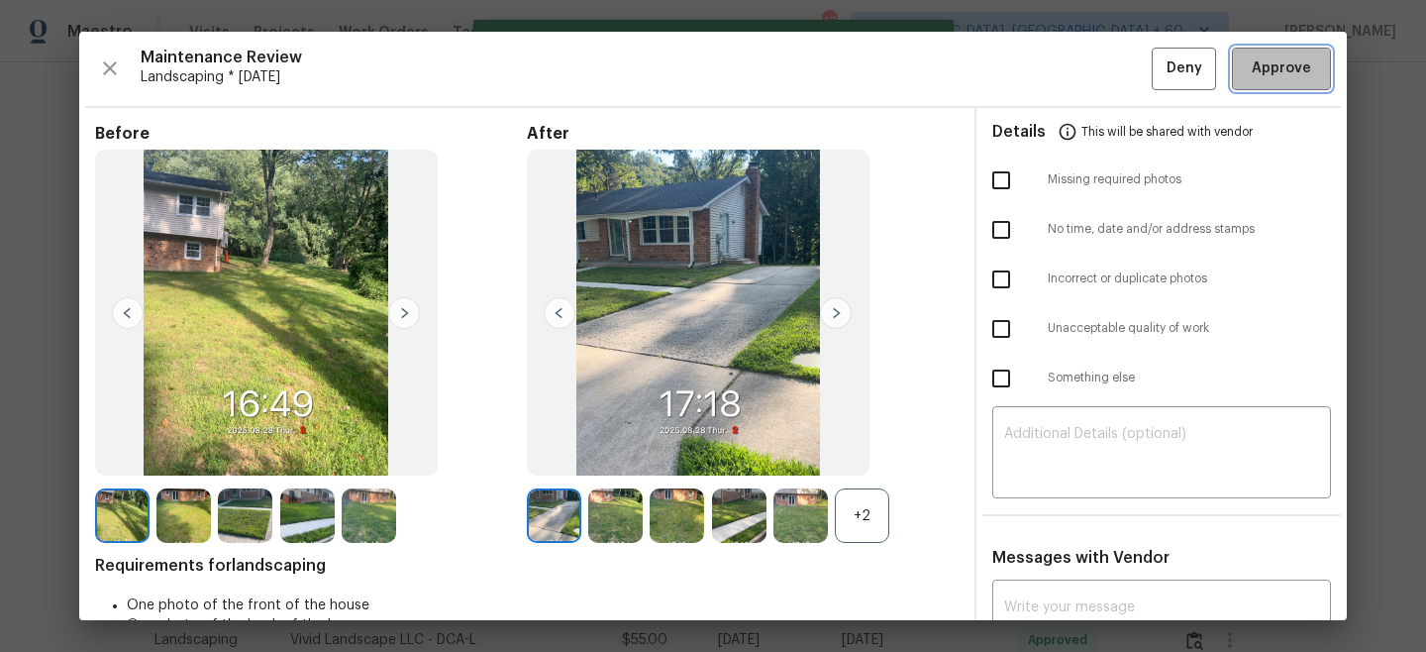
click at [1299, 77] on span "Approve" at bounding box center [1281, 68] width 59 height 25
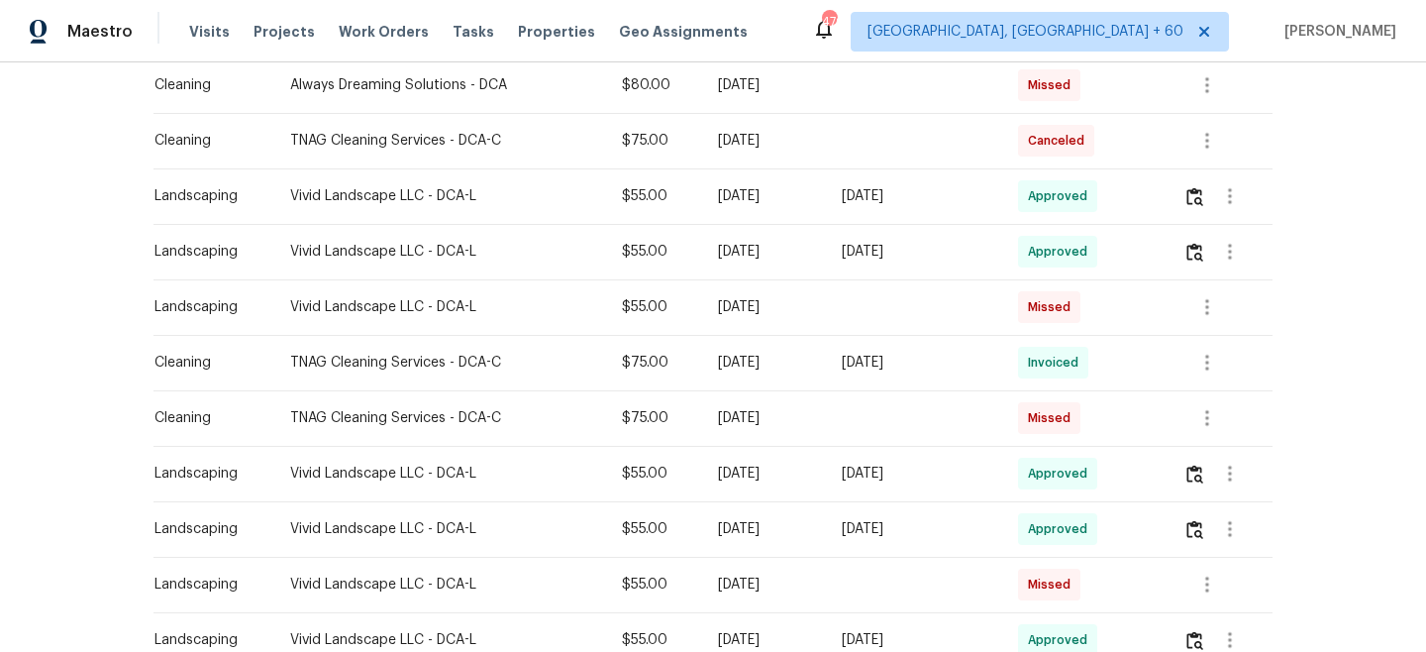
click at [1302, 200] on div "Back to all projects [STREET_ADDRESS] 4 Beds | 3 Baths | Total: 1879 ft² | Abov…" at bounding box center [713, 356] width 1426 height 589
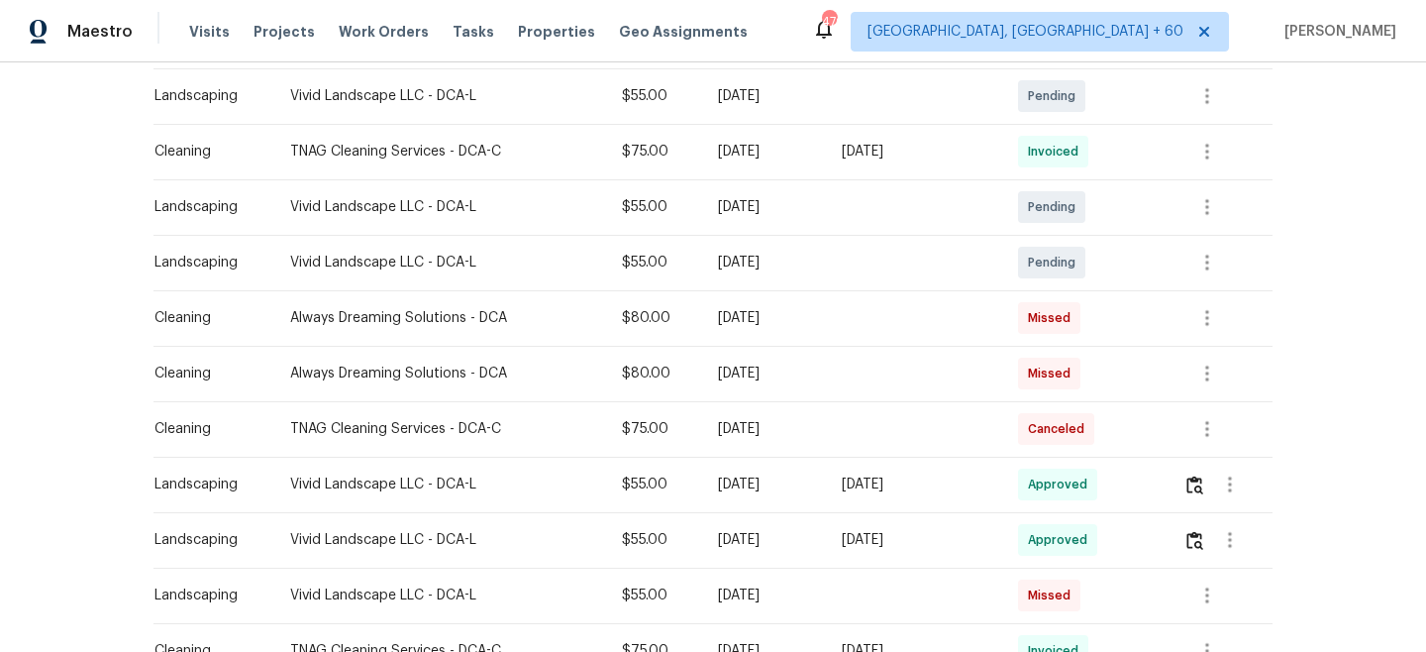
scroll to position [467, 0]
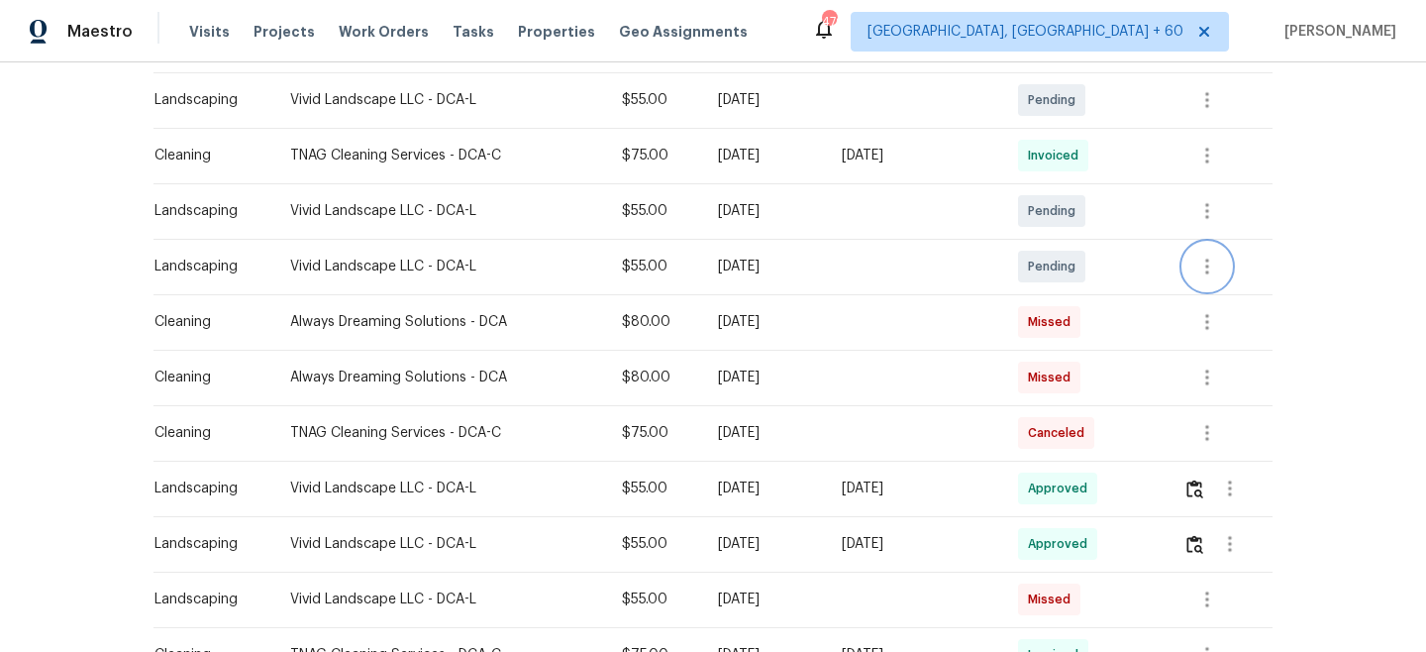
click at [1205, 264] on icon "button" at bounding box center [1208, 267] width 24 height 24
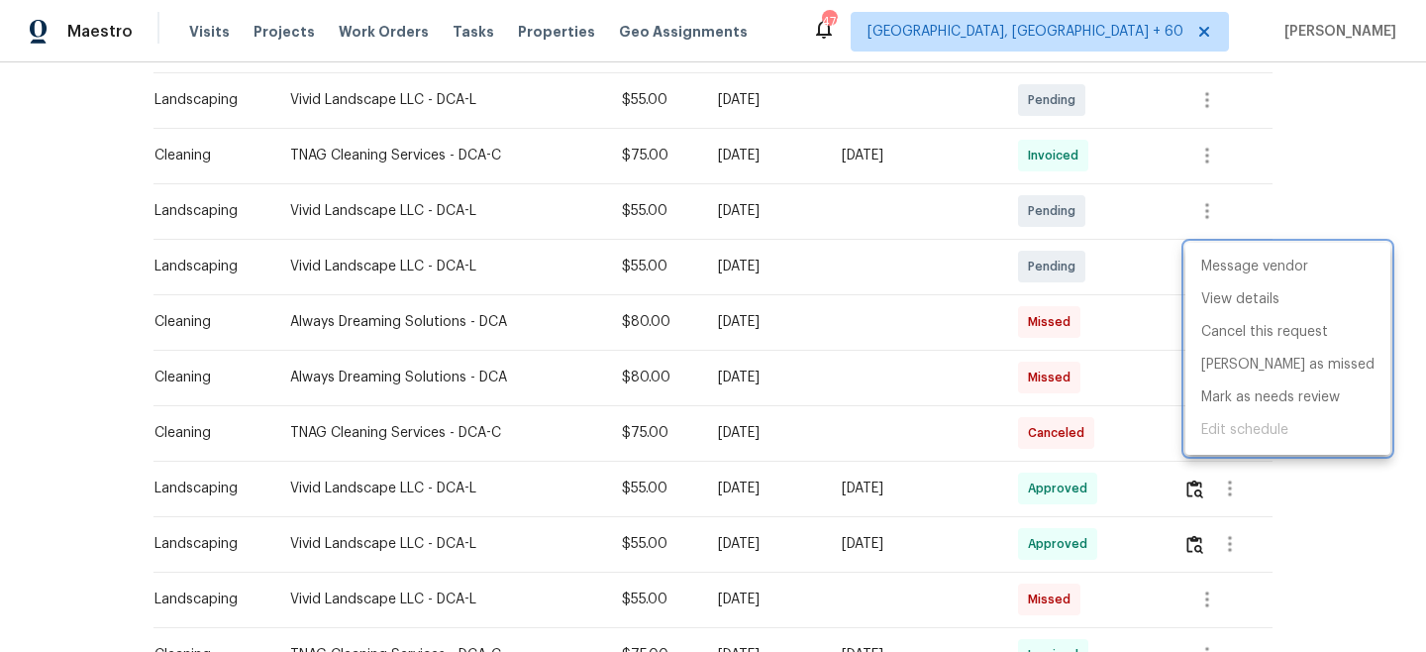
click at [1328, 176] on div at bounding box center [713, 326] width 1426 height 652
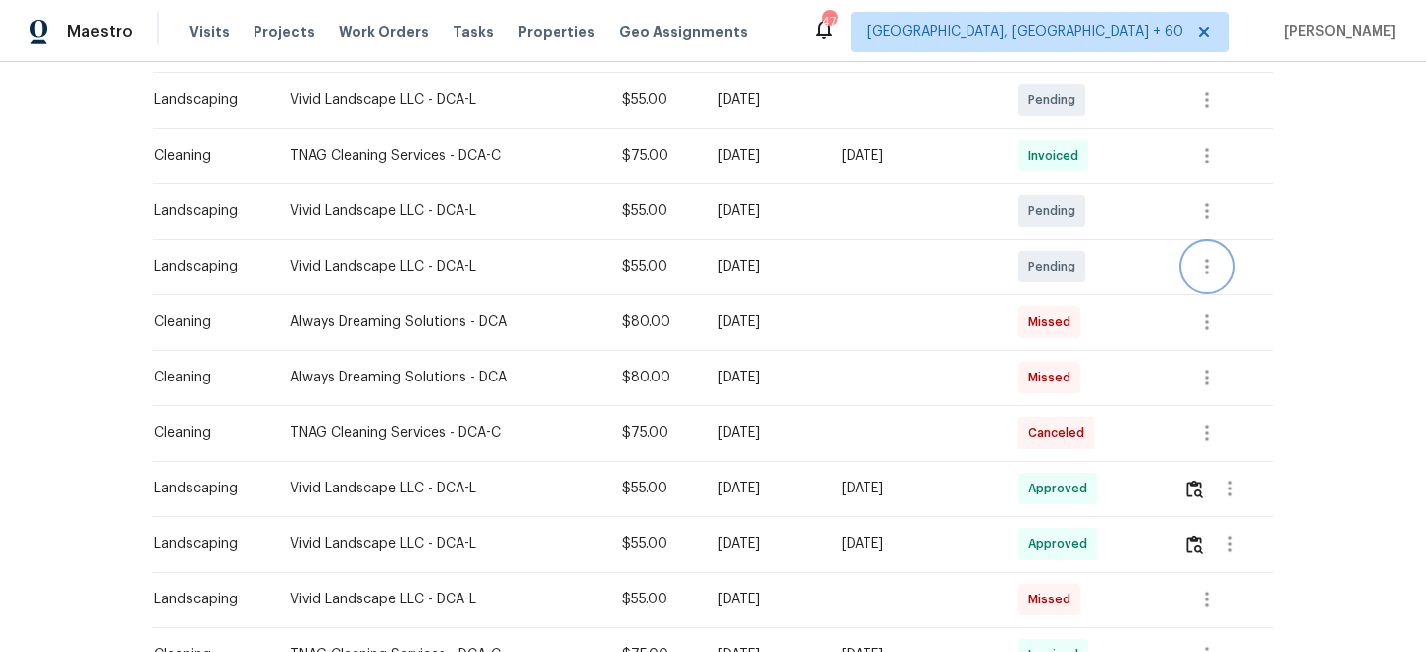
click at [1210, 260] on icon "button" at bounding box center [1208, 267] width 24 height 24
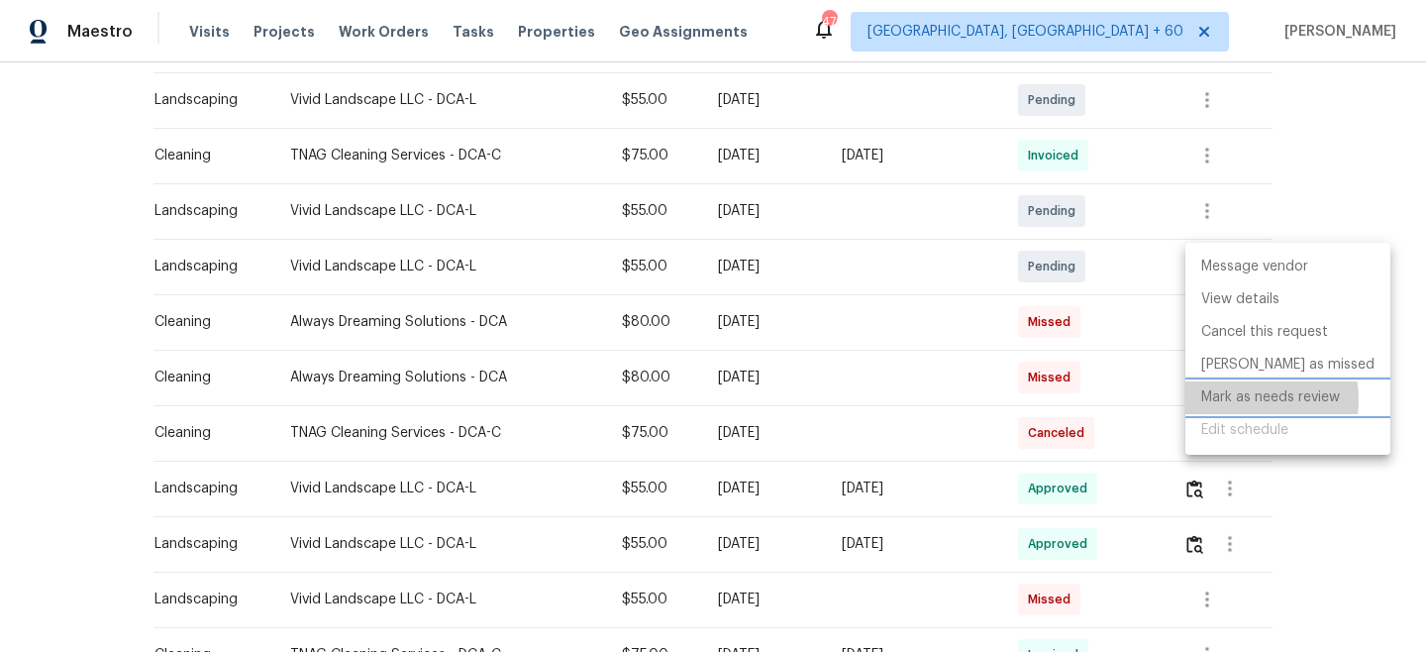
click at [1233, 400] on li "Mark as needs review" at bounding box center [1288, 397] width 205 height 33
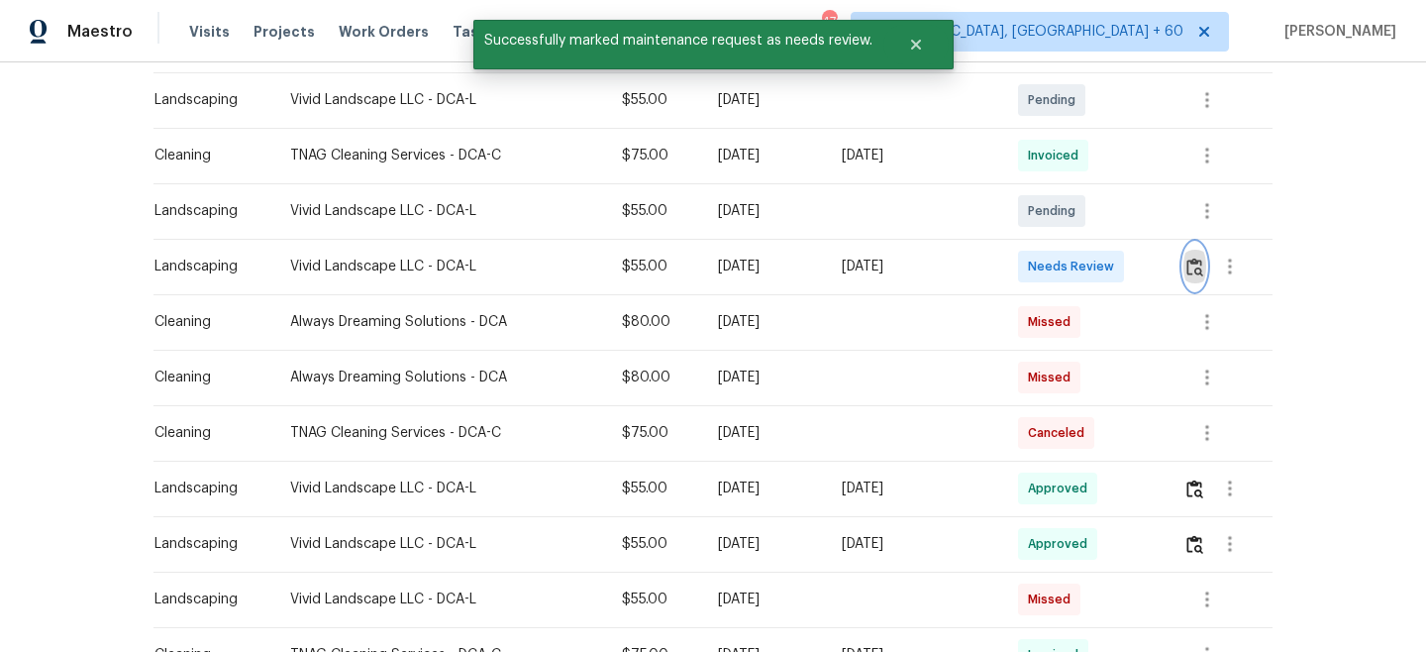
click at [1194, 264] on img "button" at bounding box center [1195, 267] width 17 height 19
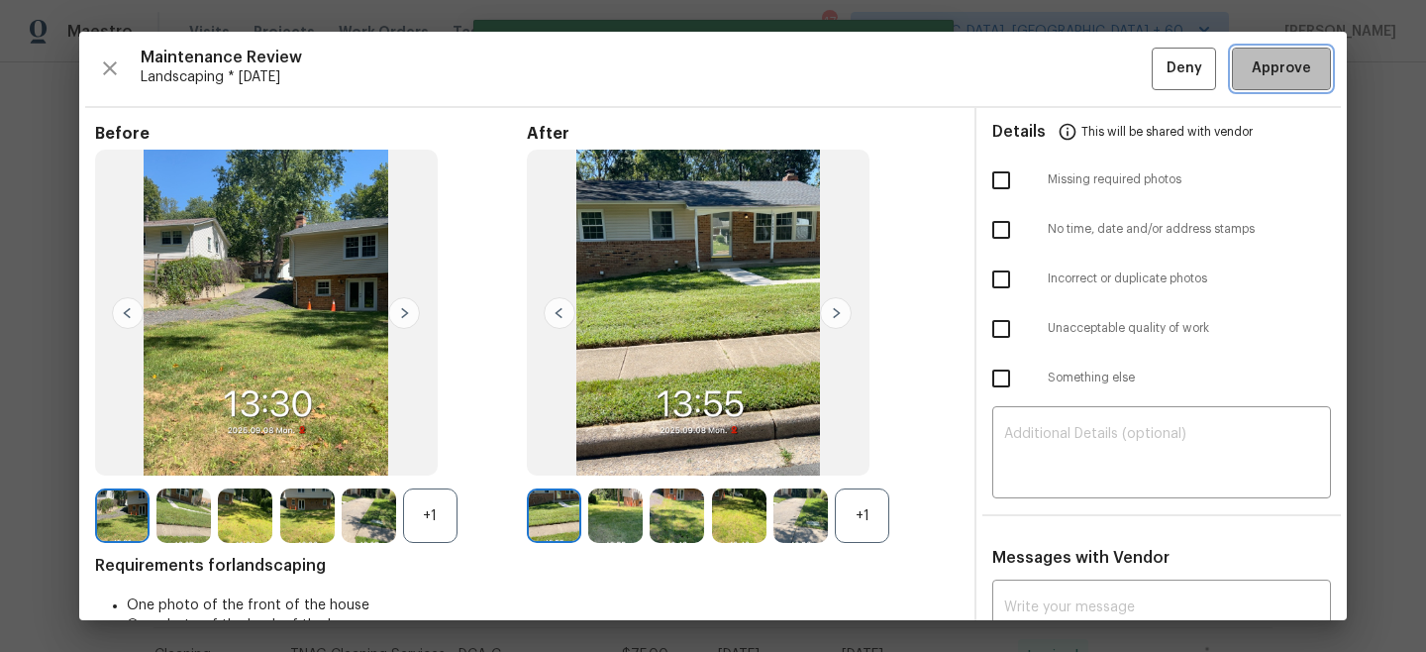
click at [1302, 67] on span "Approve" at bounding box center [1281, 68] width 59 height 25
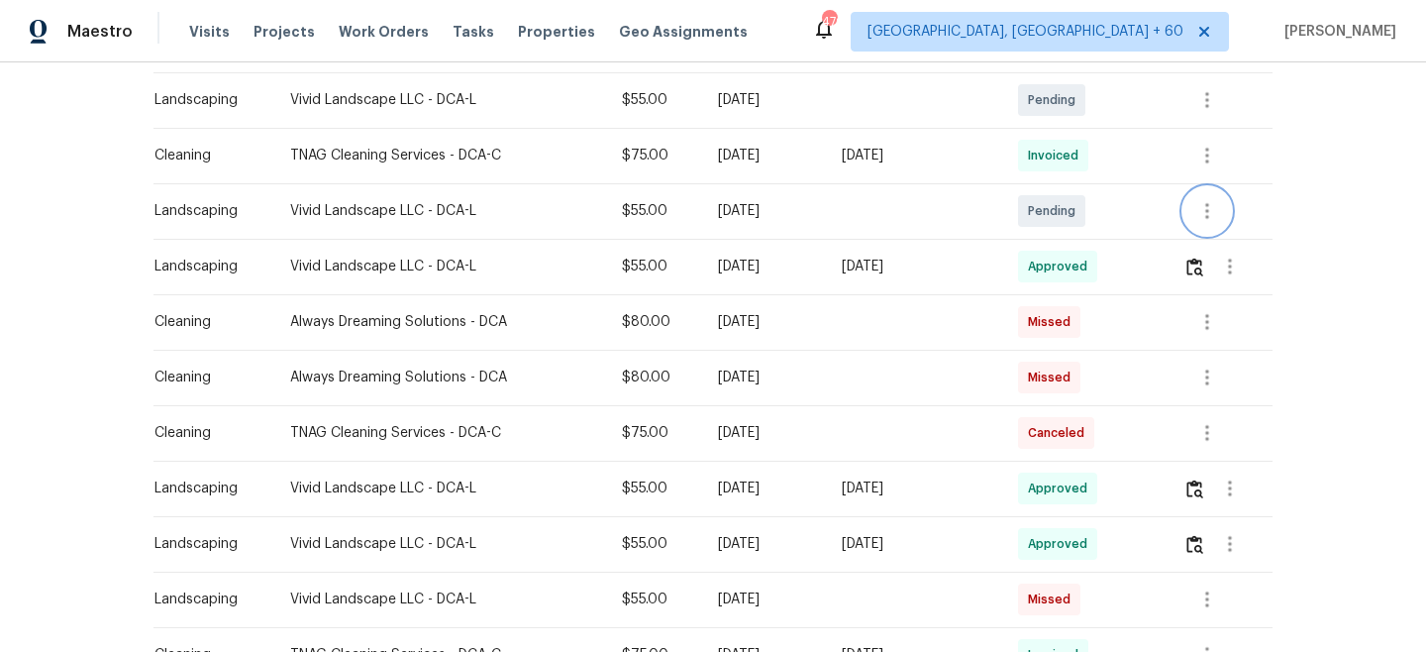
click at [1202, 208] on icon "button" at bounding box center [1208, 211] width 24 height 24
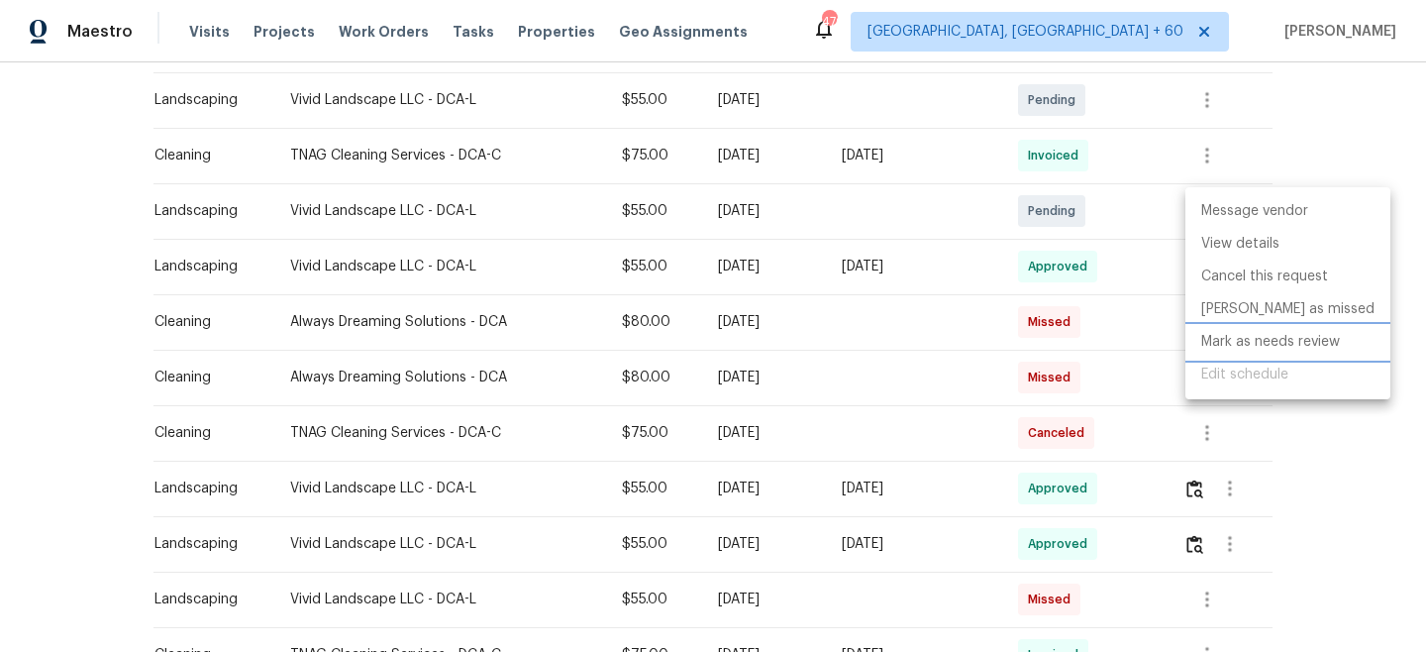
click at [1251, 342] on li "Mark as needs review" at bounding box center [1288, 342] width 205 height 33
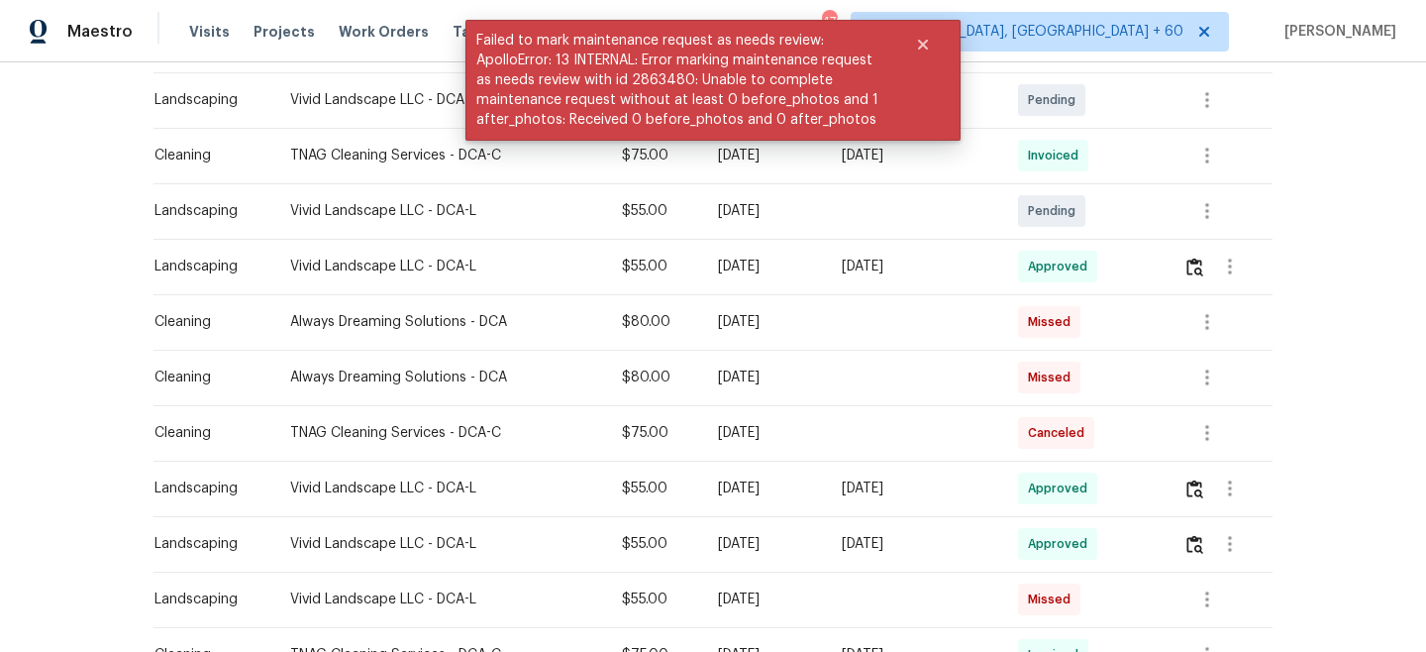
click at [1314, 141] on div "Back to all projects [STREET_ADDRESS] 4 Beds | 3 Baths | Total: 1879 ft² | Abov…" at bounding box center [713, 356] width 1426 height 589
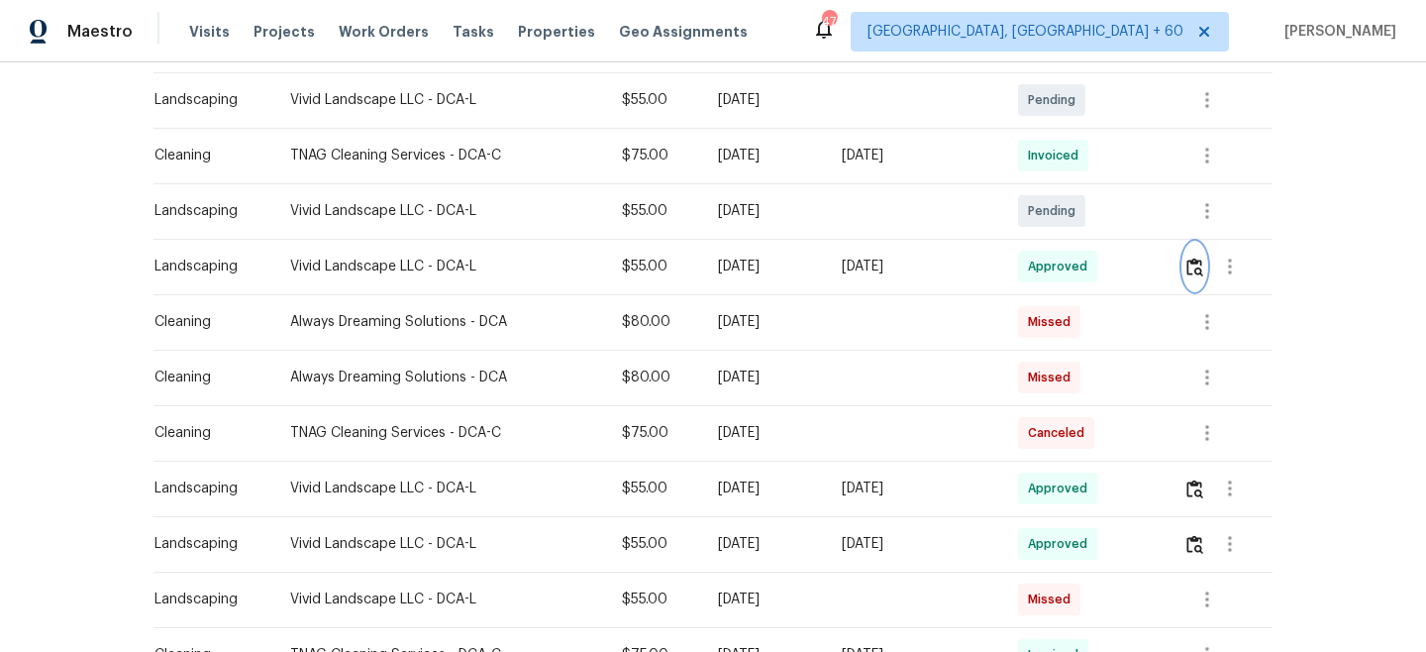
click at [1194, 271] on img "button" at bounding box center [1195, 267] width 17 height 19
click at [342, 34] on span "Work Orders" at bounding box center [384, 32] width 90 height 20
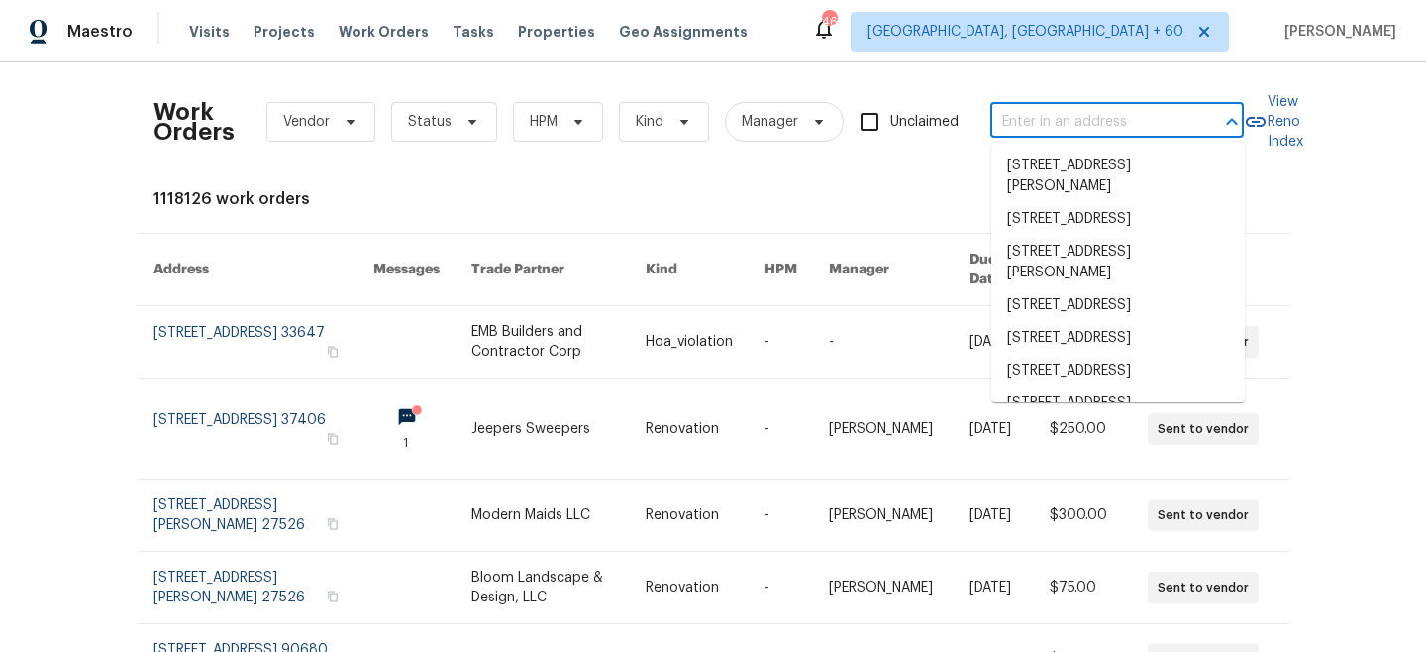
click at [1127, 127] on input "text" at bounding box center [1090, 122] width 198 height 31
paste input "[STREET_ADDRESS][PERSON_NAME]"
type input "[STREET_ADDRESS][PERSON_NAME]"
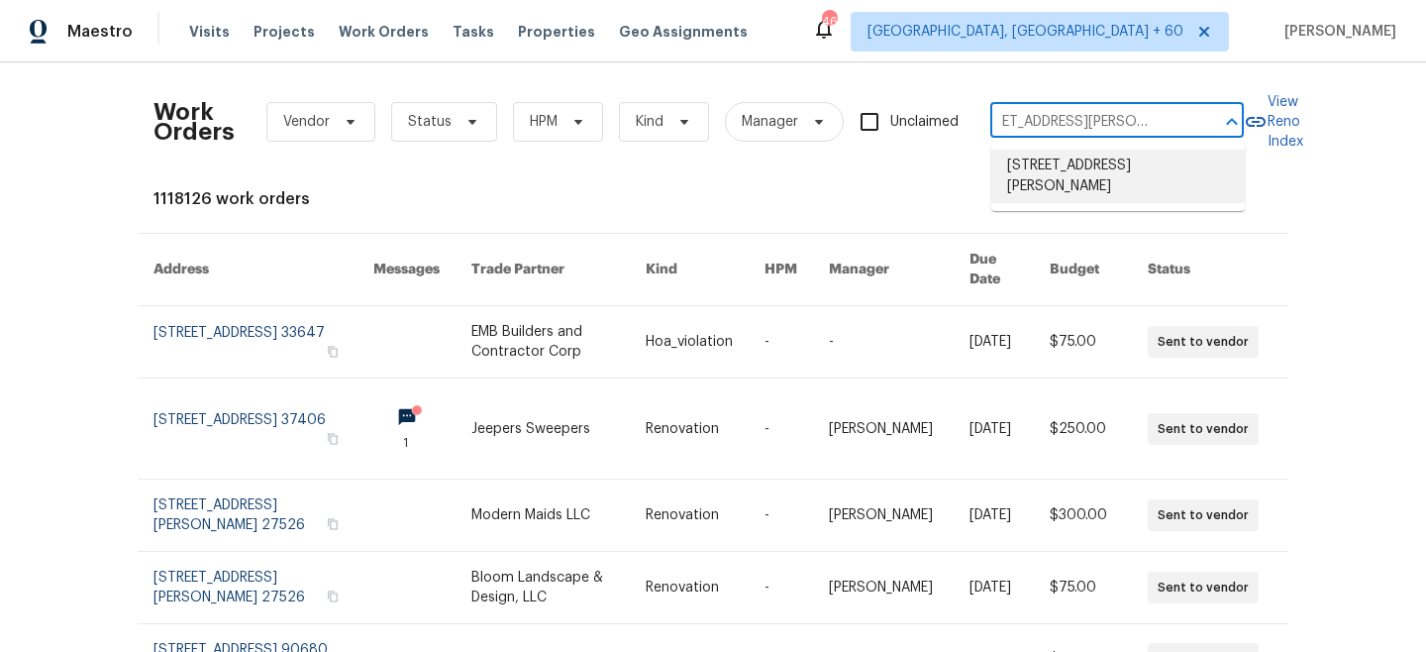
click at [1107, 168] on li "[STREET_ADDRESS][PERSON_NAME]" at bounding box center [1119, 176] width 254 height 53
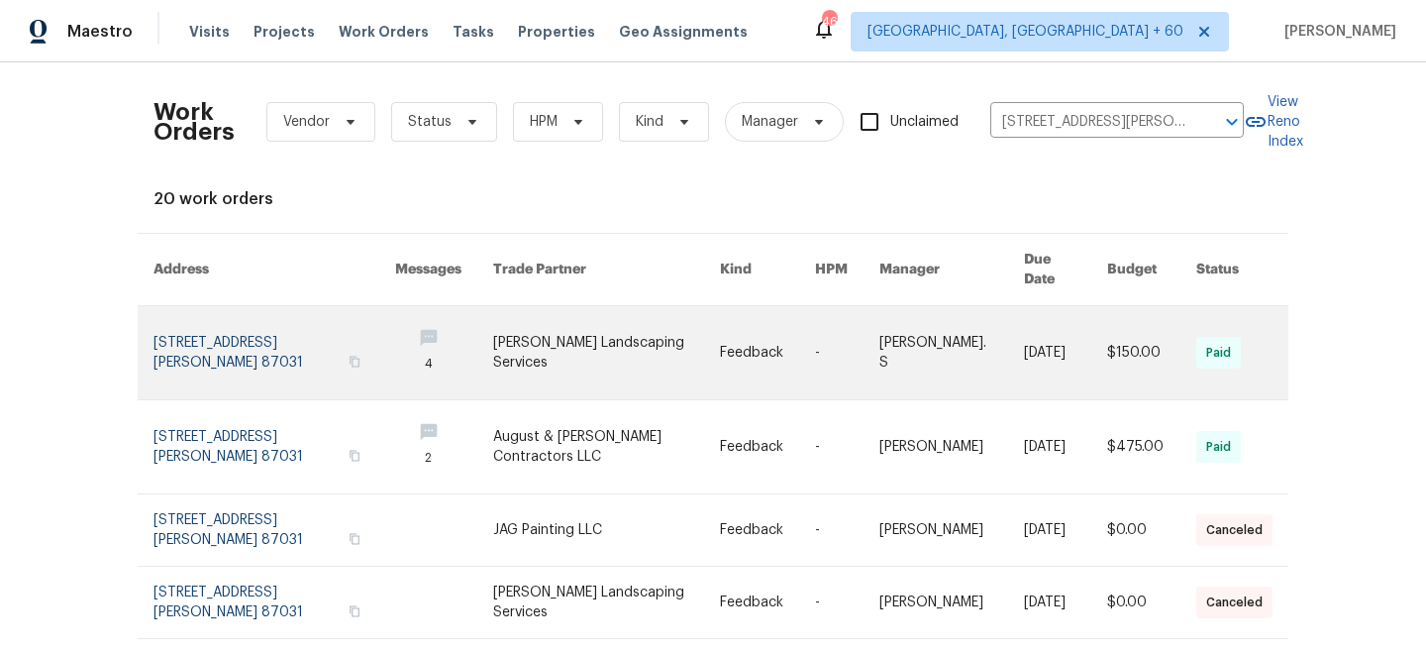
click at [581, 318] on link at bounding box center [606, 352] width 227 height 93
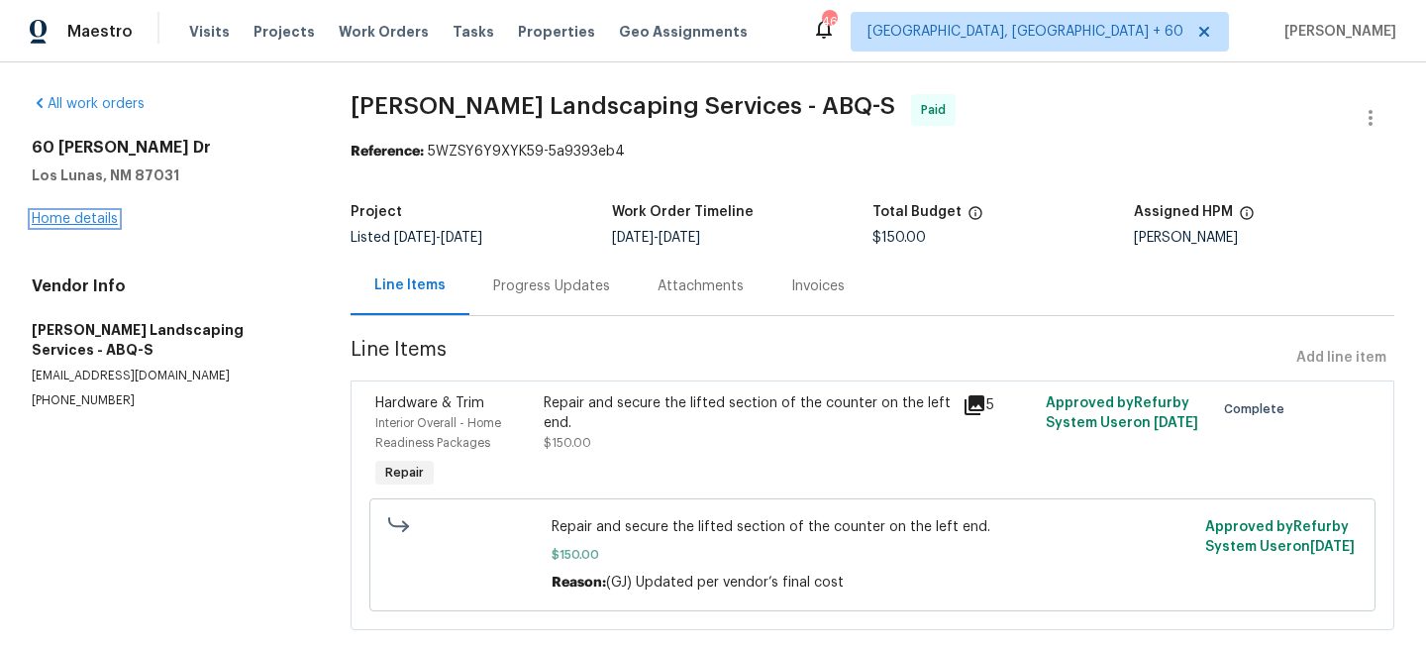
click at [55, 225] on link "Home details" at bounding box center [75, 219] width 86 height 14
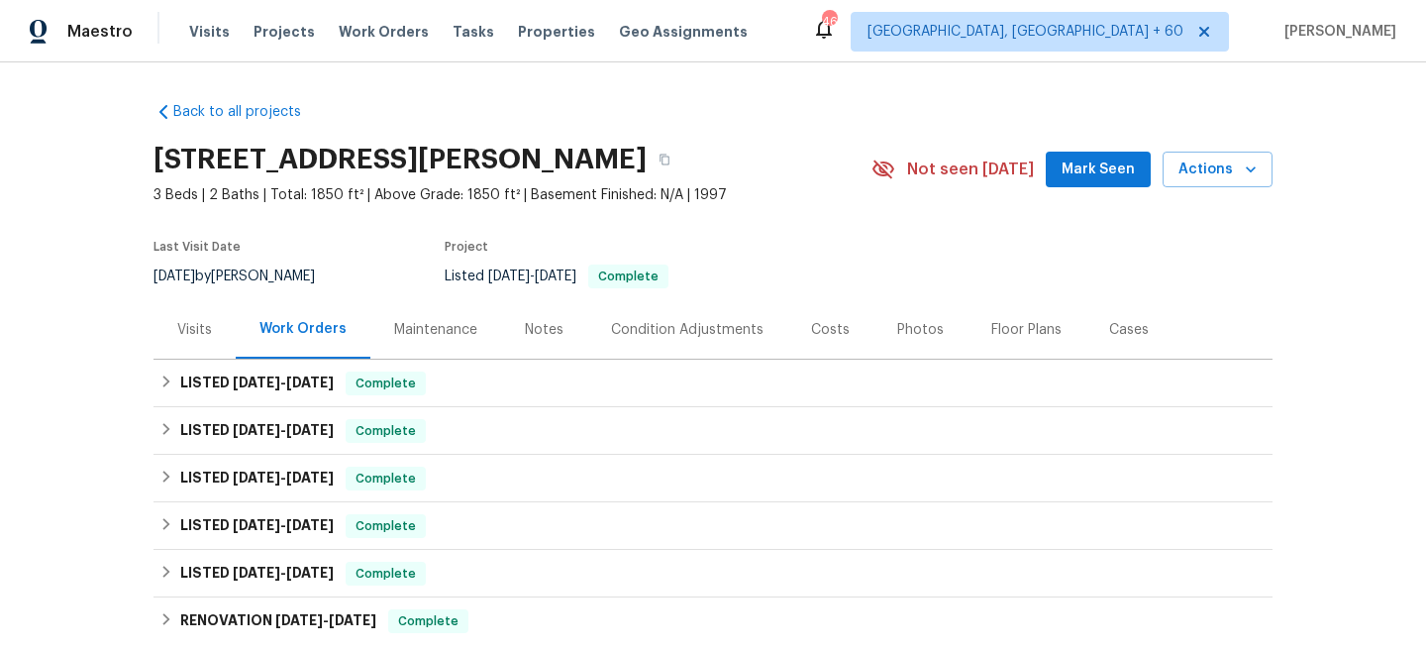
click at [447, 342] on div "Maintenance" at bounding box center [435, 329] width 131 height 58
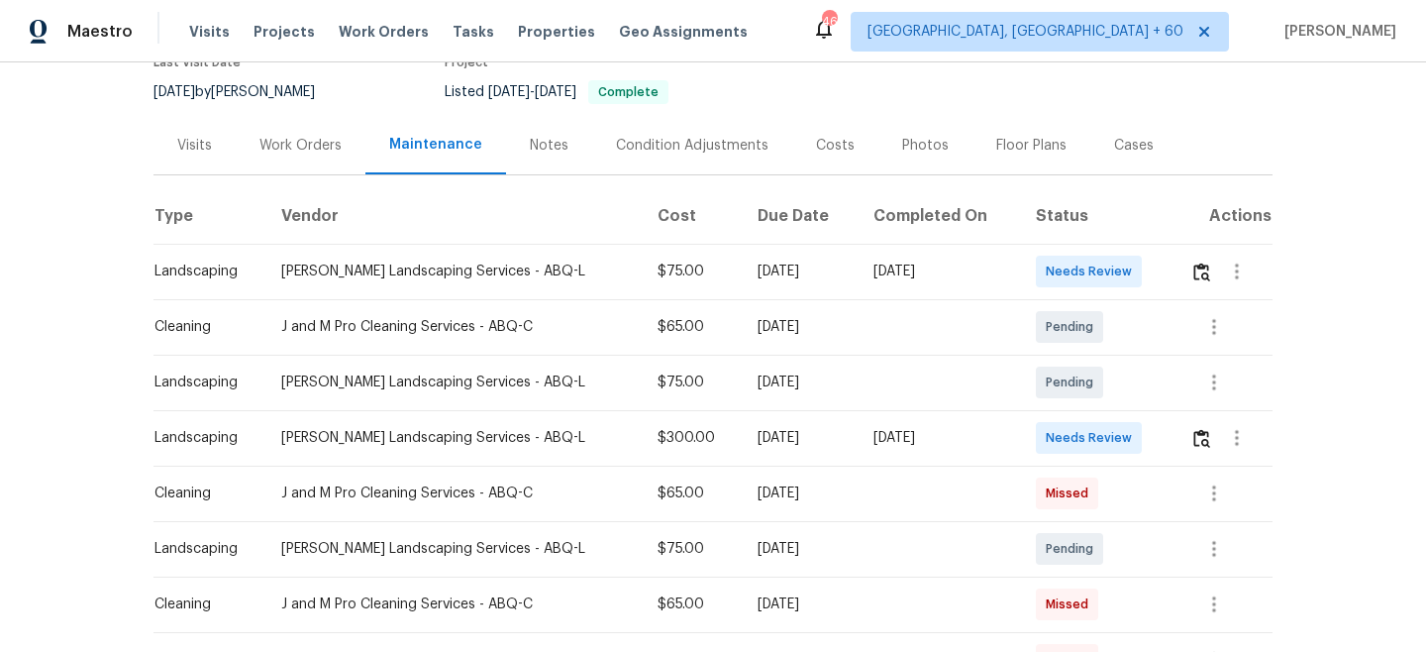
scroll to position [202, 0]
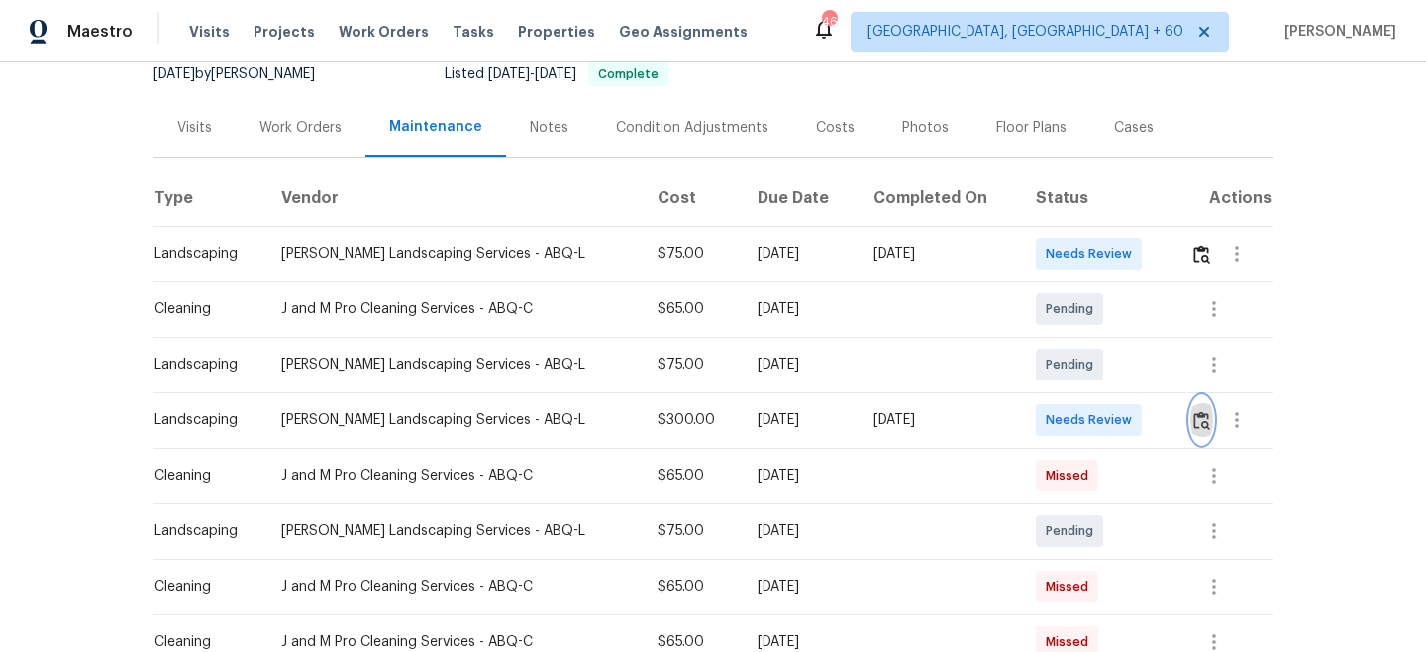
click at [1206, 423] on img "button" at bounding box center [1202, 420] width 17 height 19
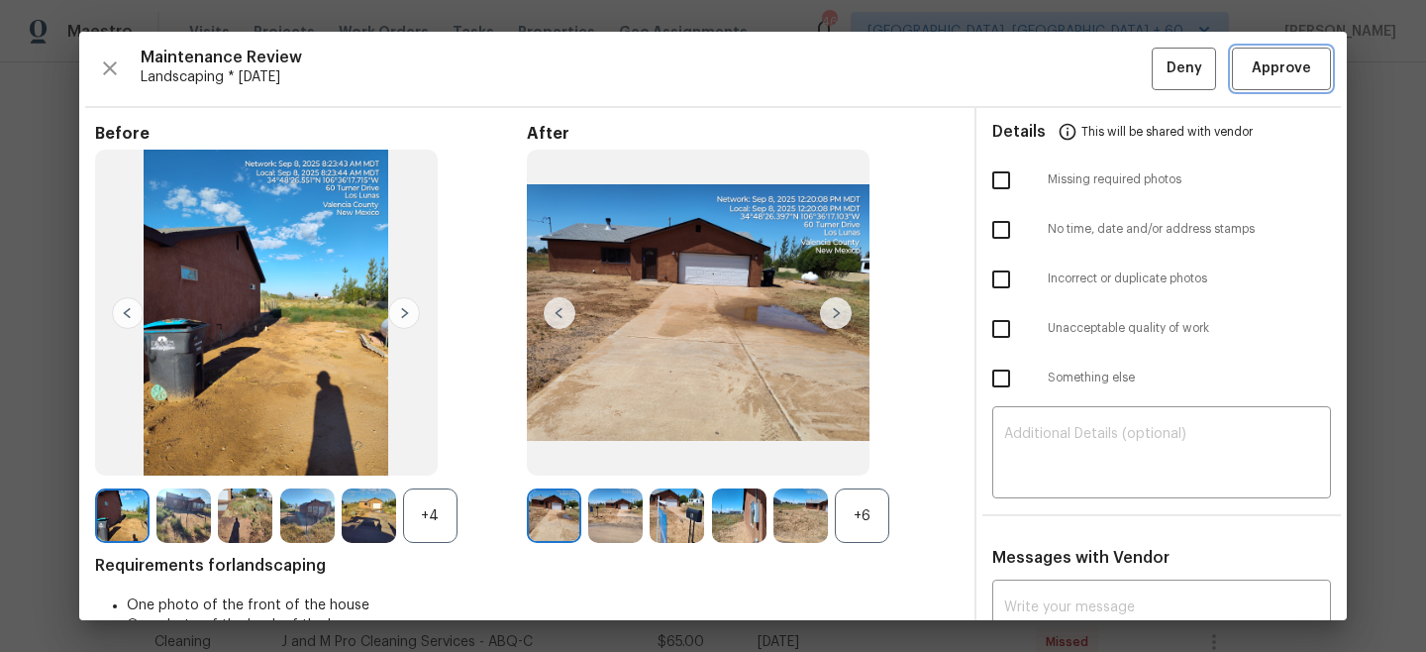
click at [1267, 67] on span "Approve" at bounding box center [1281, 68] width 59 height 25
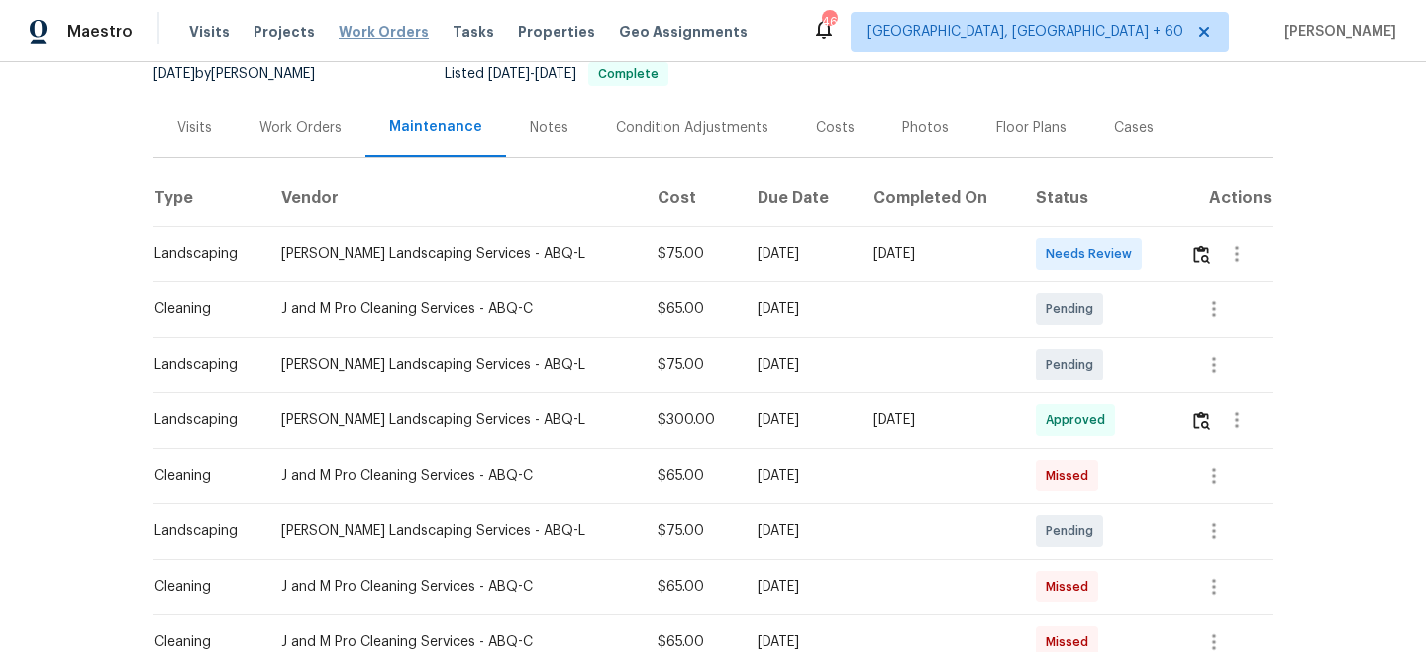
click at [365, 29] on span "Work Orders" at bounding box center [384, 32] width 90 height 20
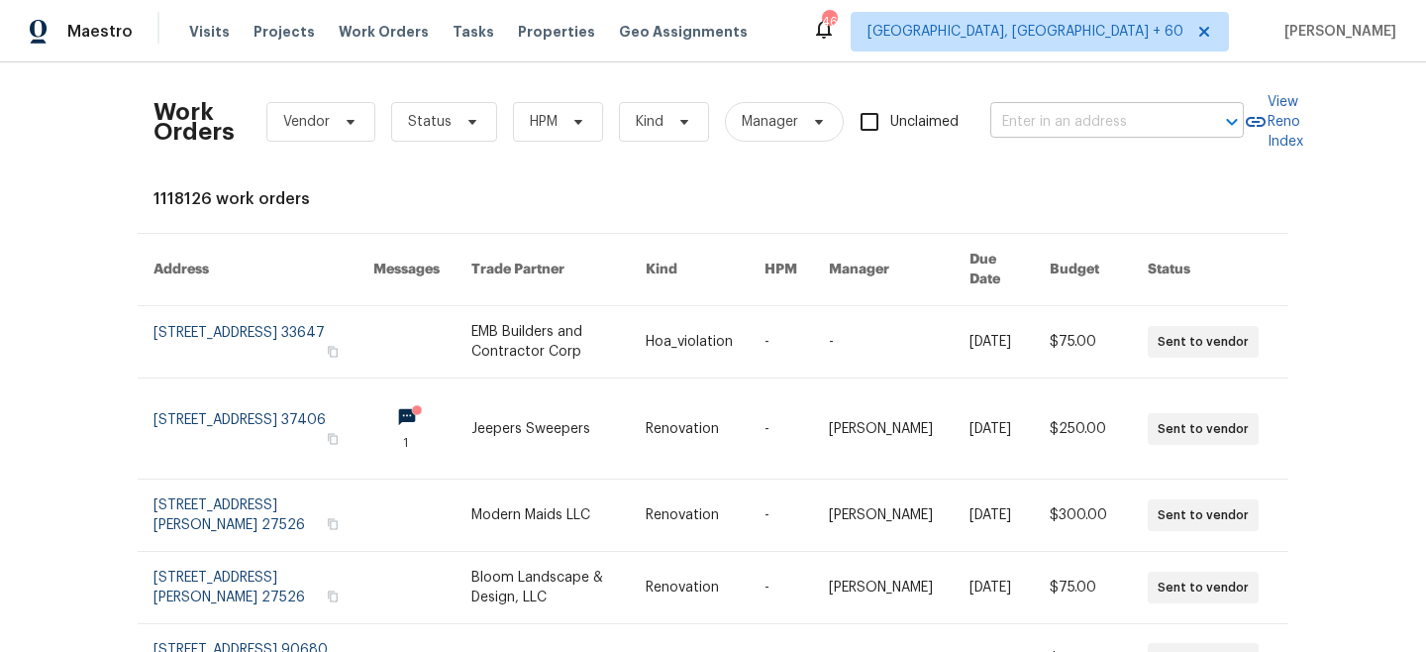
click at [1127, 126] on input "text" at bounding box center [1090, 122] width 198 height 31
paste input "[STREET_ADDRESS]"
type input "[STREET_ADDRESS]"
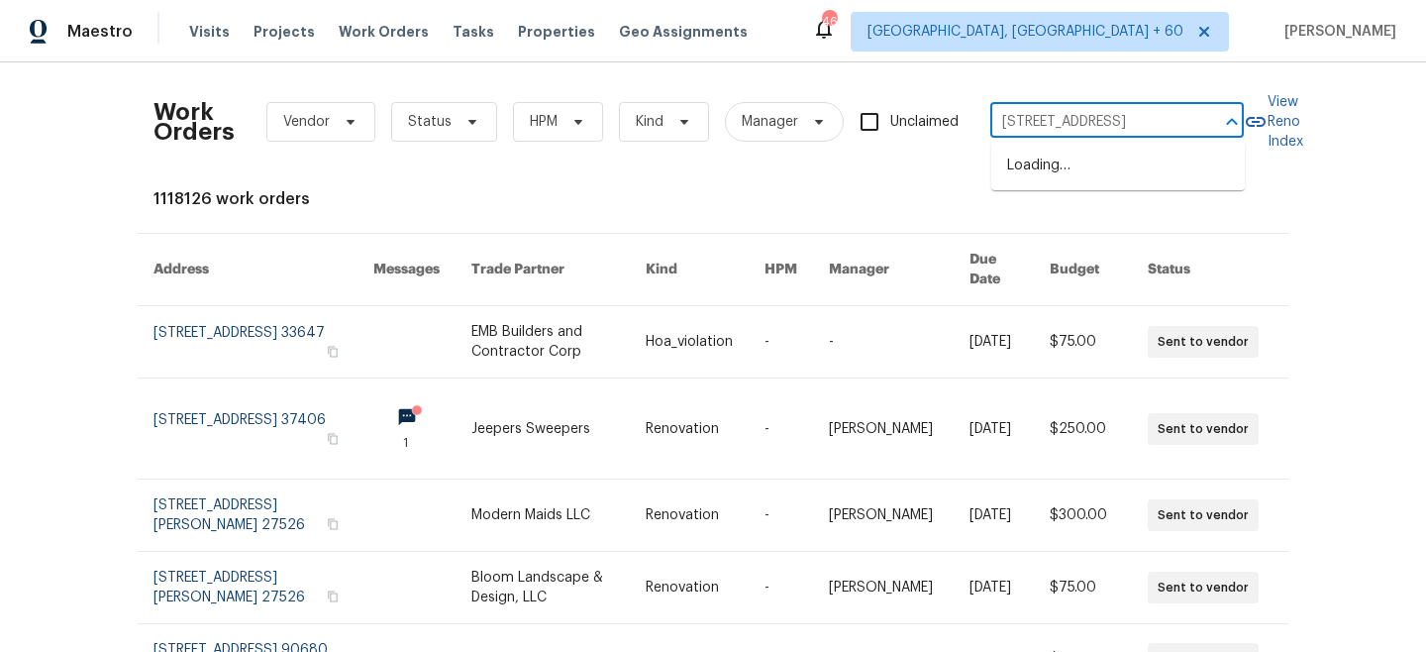
scroll to position [0, 59]
click at [1132, 177] on li "[STREET_ADDRESS]" at bounding box center [1119, 166] width 254 height 33
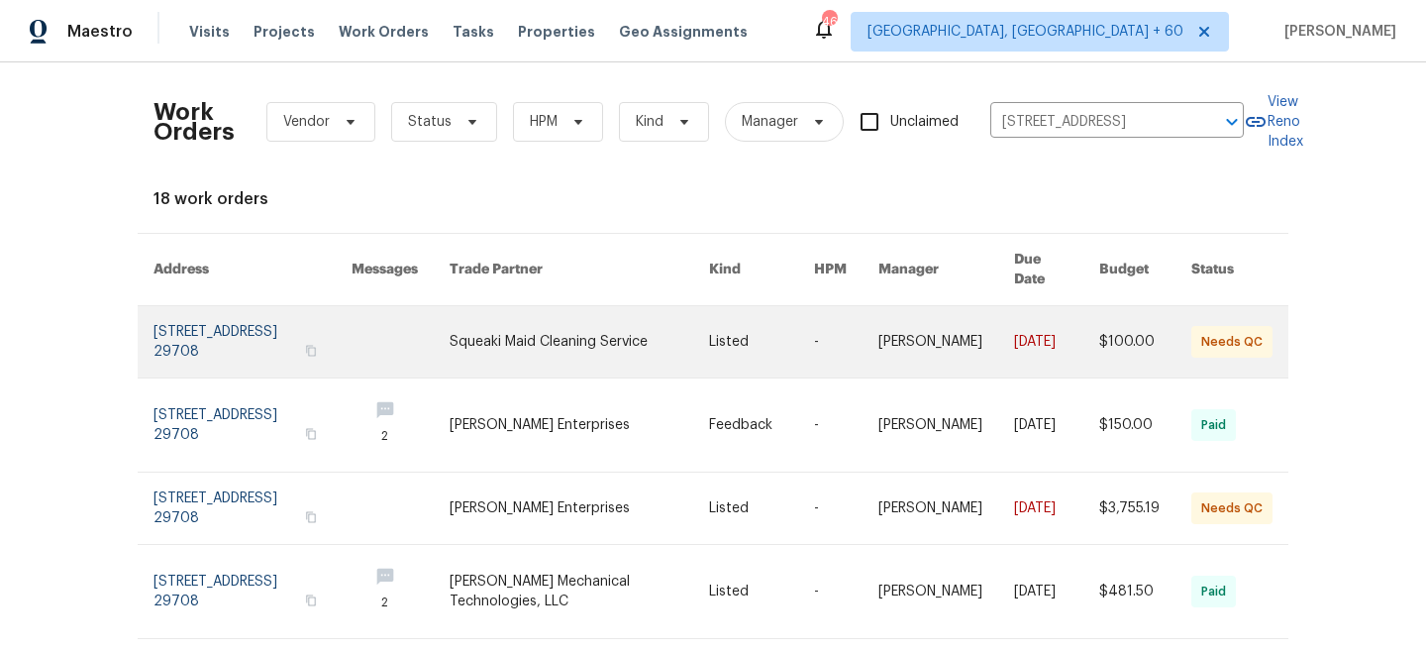
click at [700, 320] on td "Listed" at bounding box center [745, 342] width 105 height 72
click at [558, 334] on link at bounding box center [580, 341] width 261 height 71
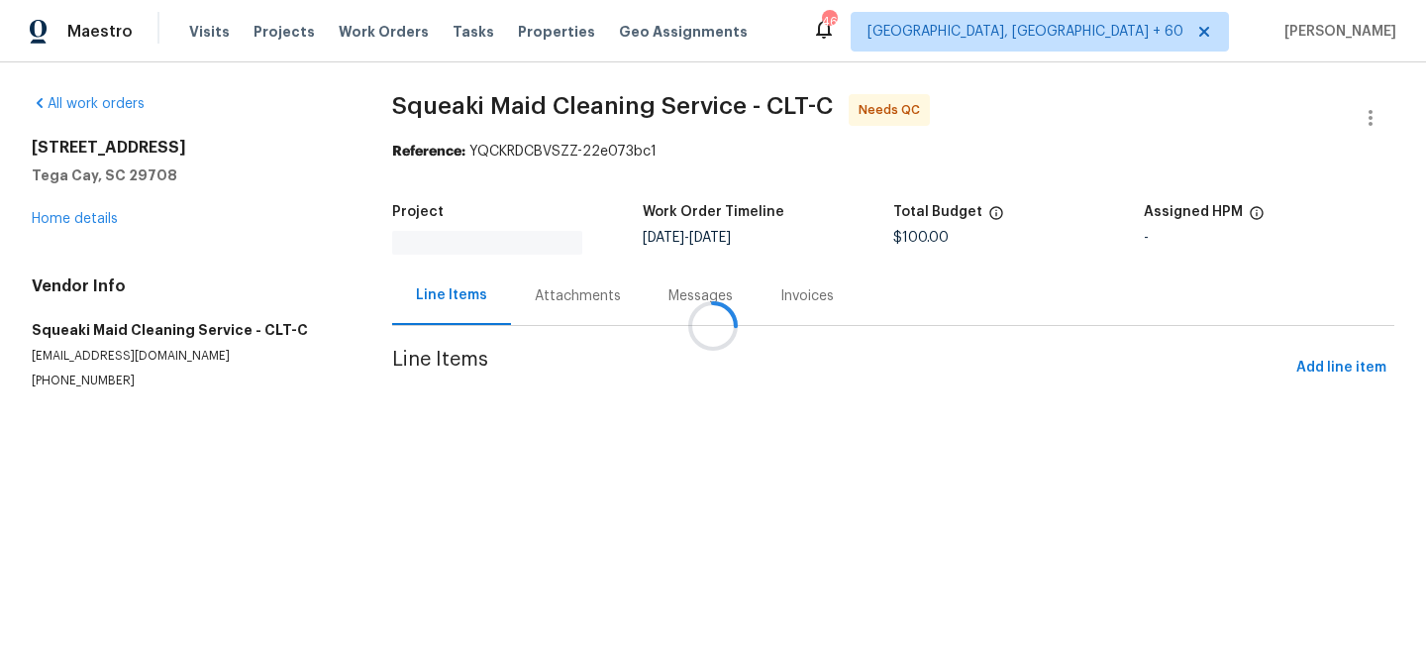
click at [93, 221] on div at bounding box center [713, 326] width 1426 height 652
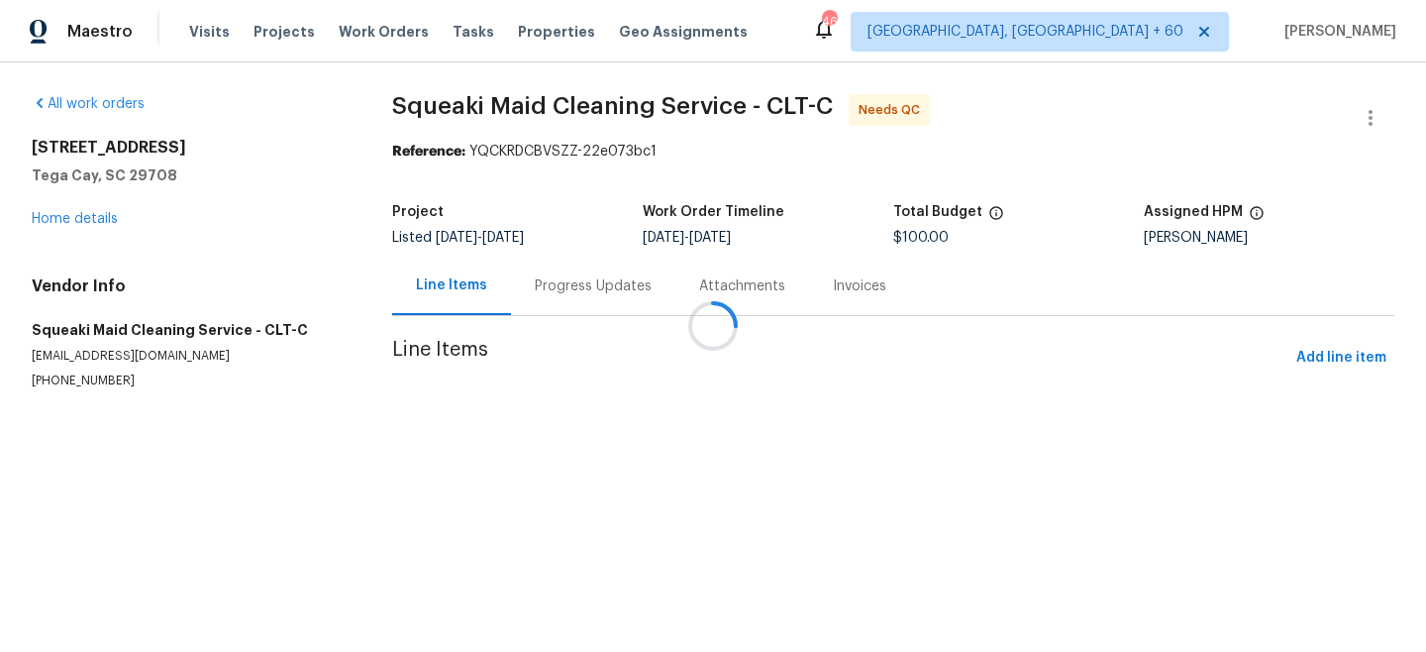
click at [90, 221] on div at bounding box center [713, 326] width 1426 height 652
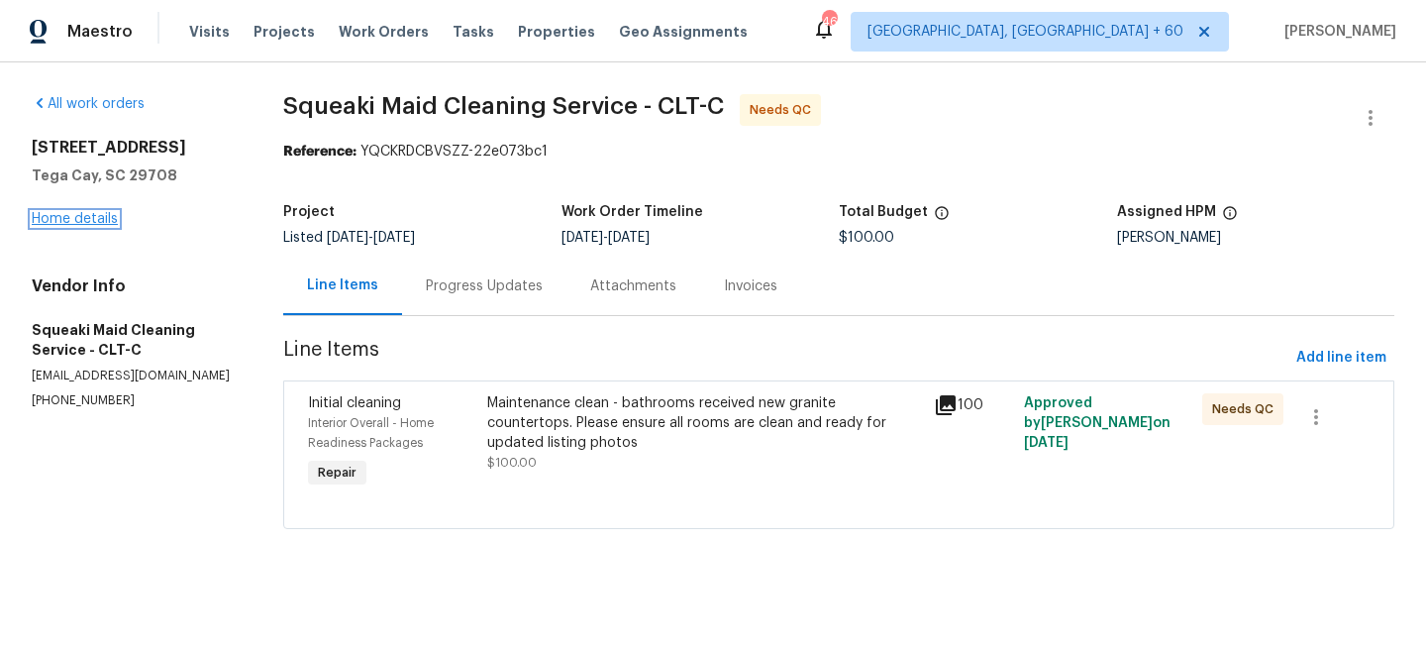
click at [75, 216] on link "Home details" at bounding box center [75, 219] width 86 height 14
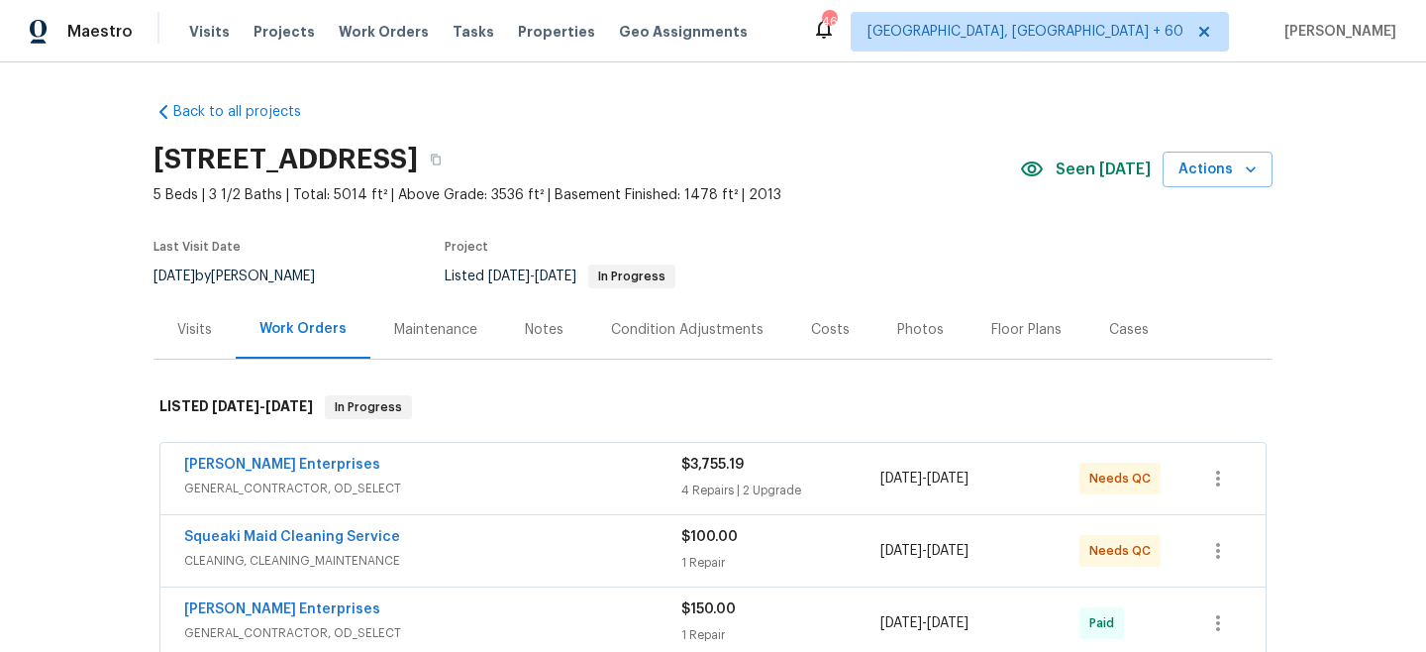
click at [427, 331] on div "Maintenance" at bounding box center [435, 330] width 83 height 20
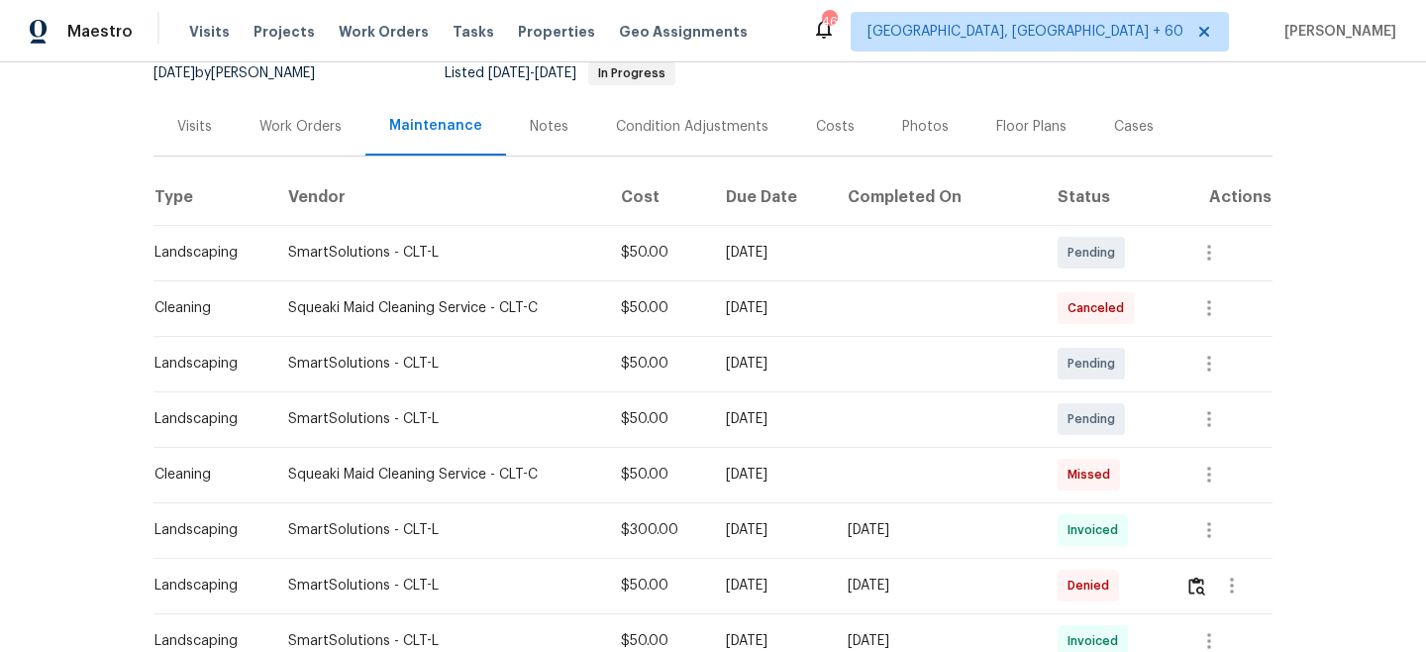
scroll to position [301, 0]
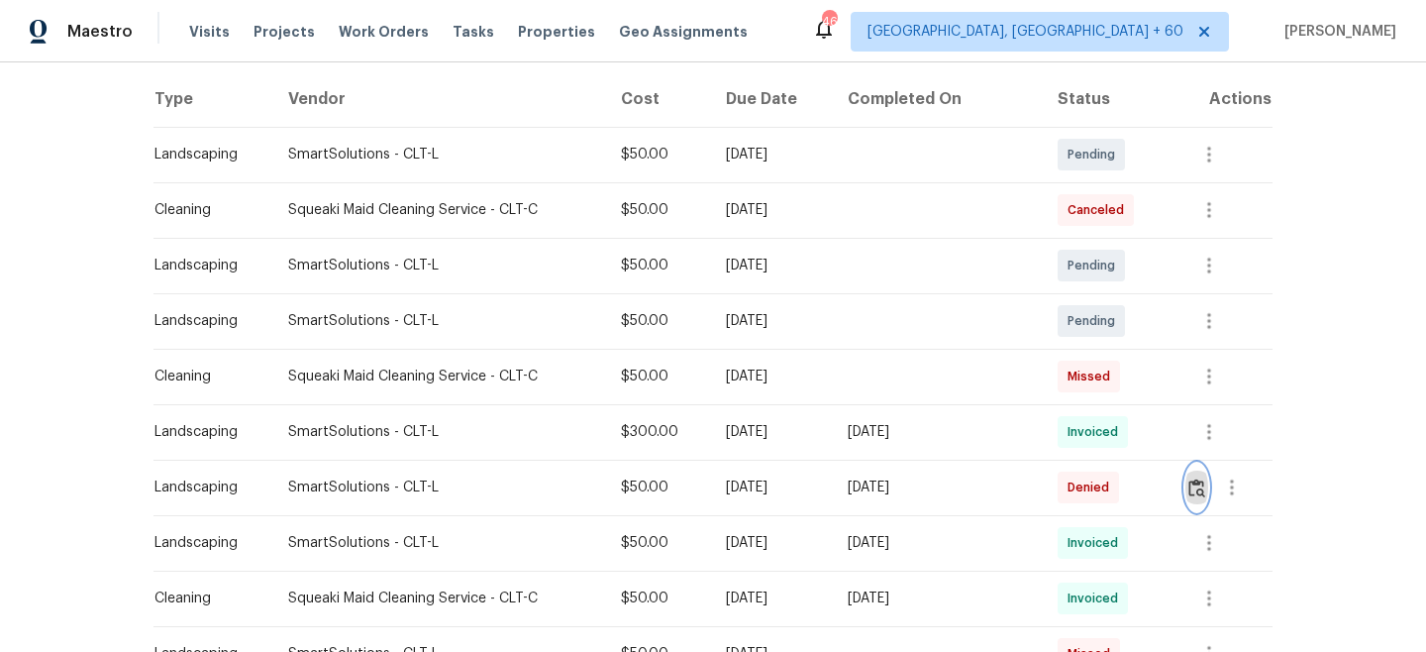
click at [1202, 482] on img "button" at bounding box center [1197, 487] width 17 height 19
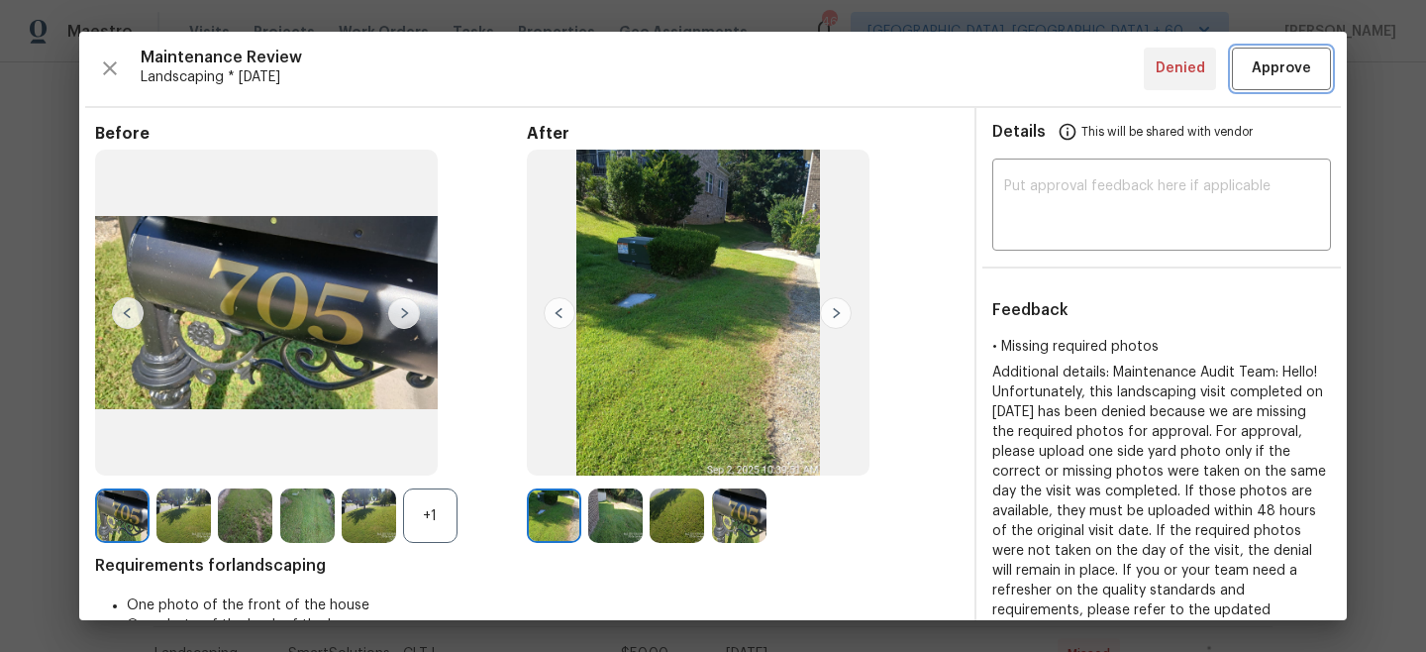
click at [1293, 62] on span "Approve" at bounding box center [1281, 68] width 59 height 25
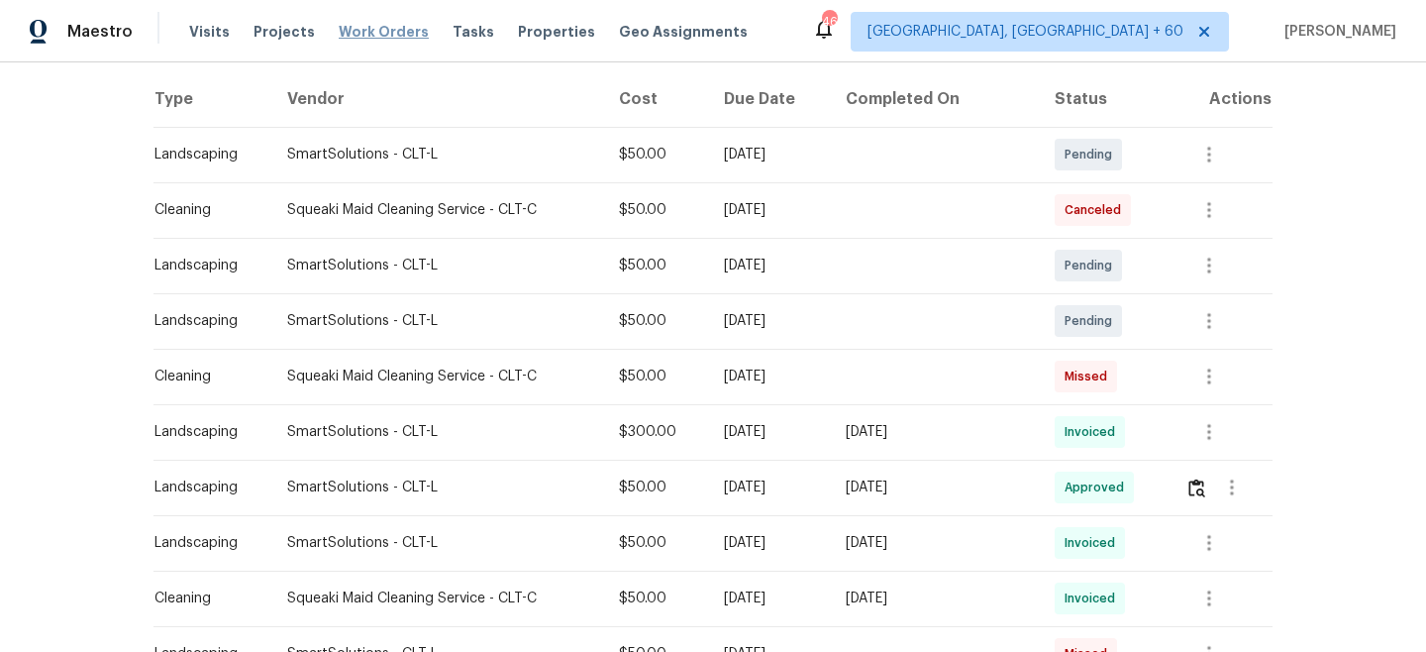
click at [367, 34] on span "Work Orders" at bounding box center [384, 32] width 90 height 20
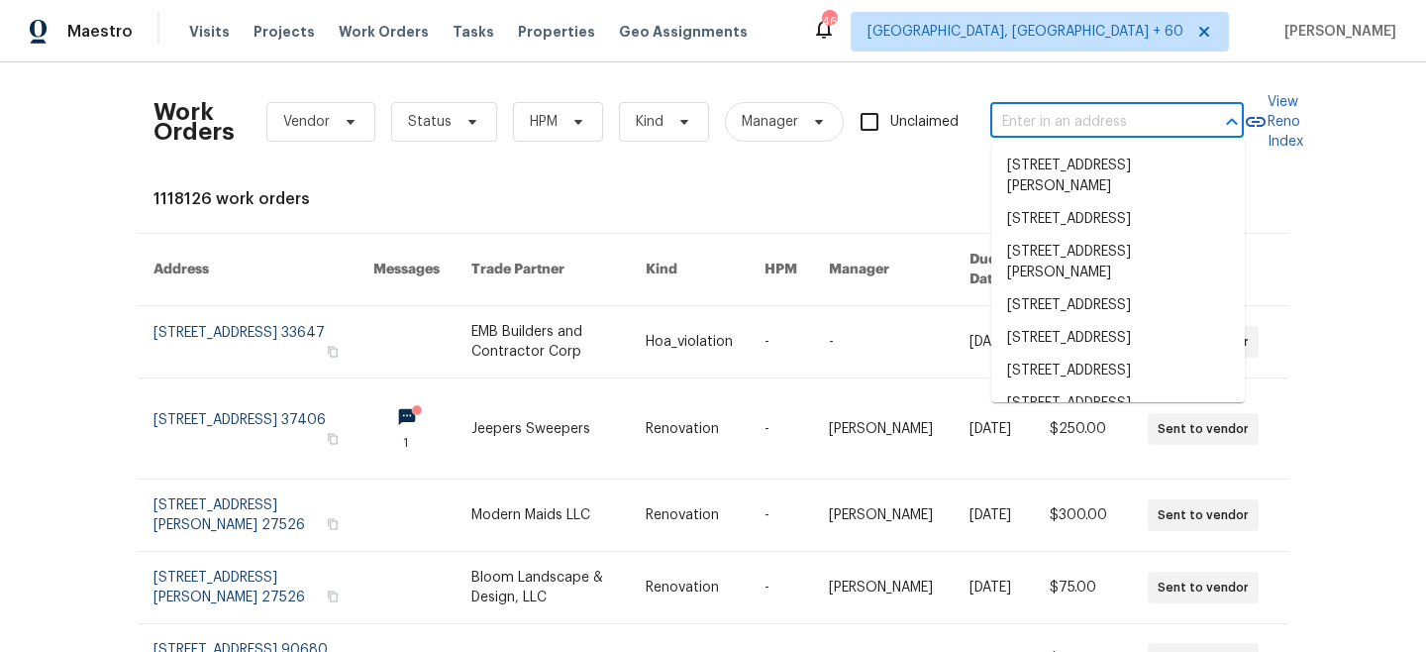
click at [1048, 111] on input "text" at bounding box center [1090, 122] width 198 height 31
paste input "[STREET_ADDRESS]"
type input "[STREET_ADDRESS]"
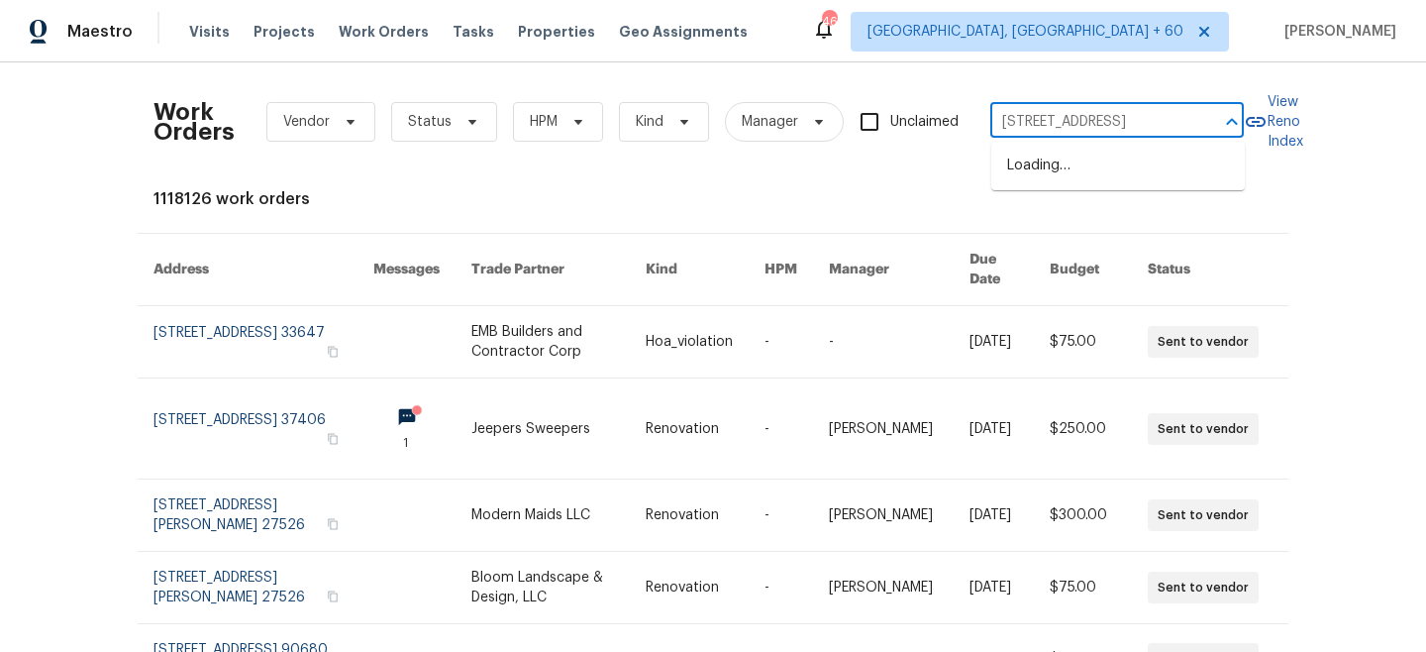
scroll to position [0, 119]
click at [1085, 172] on li "[STREET_ADDRESS]" at bounding box center [1119, 166] width 254 height 33
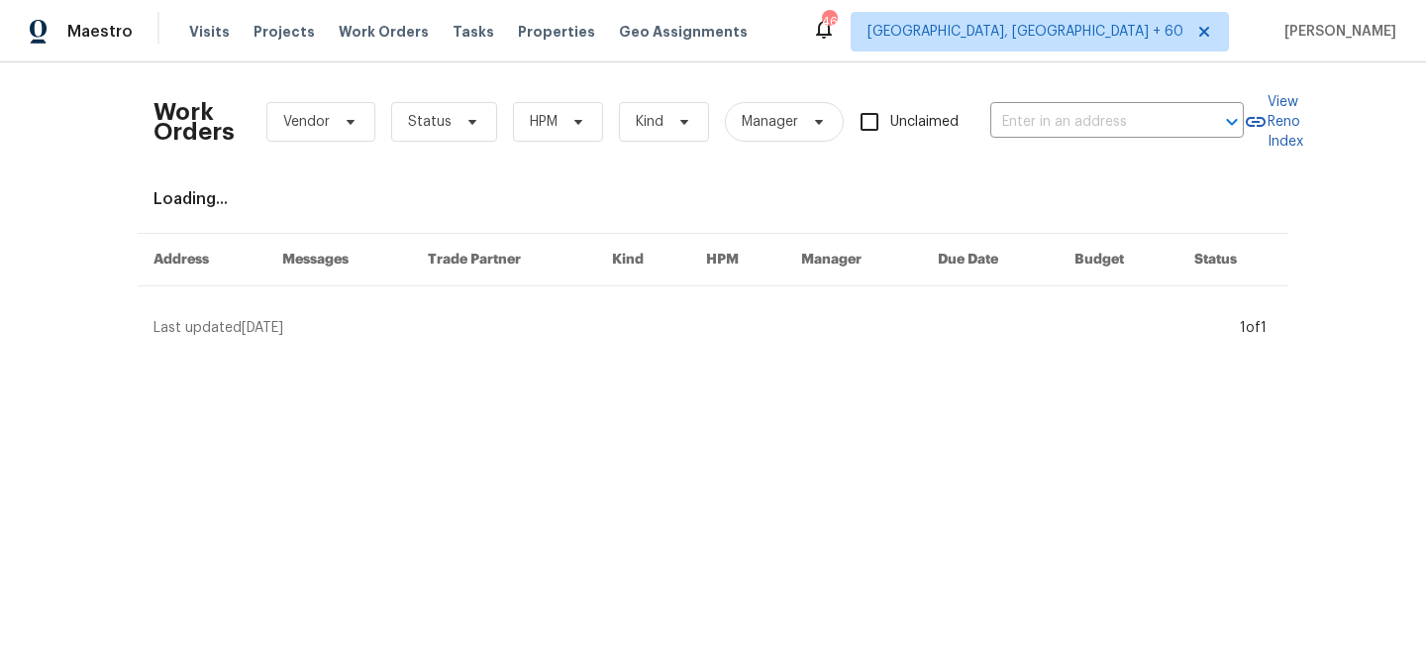
type input "[STREET_ADDRESS]"
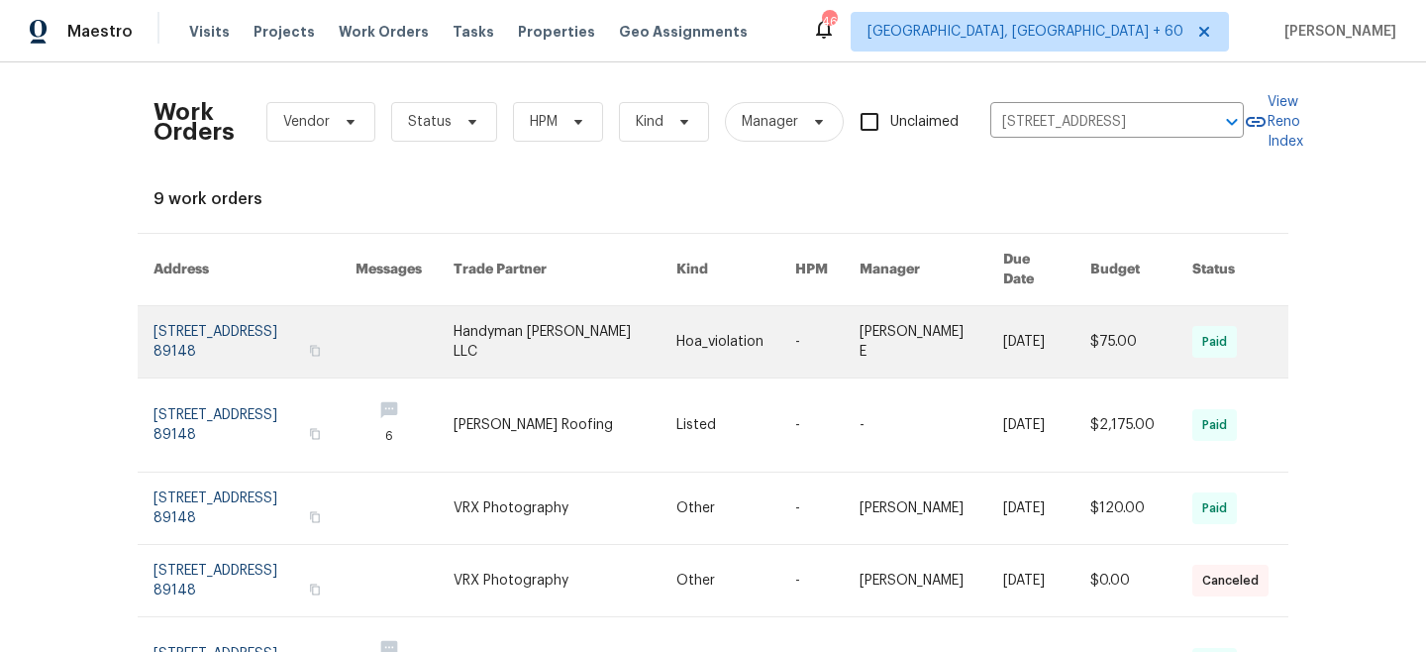
click at [736, 321] on link at bounding box center [736, 341] width 119 height 71
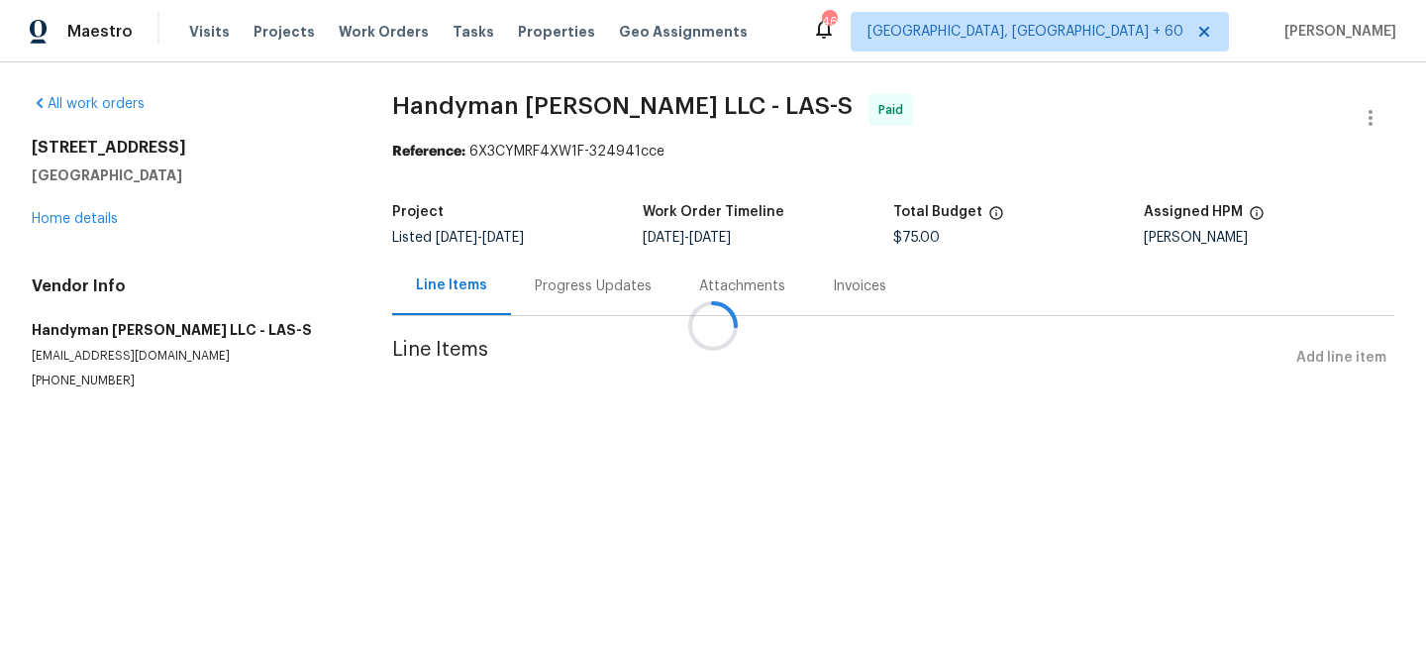
click at [72, 214] on div at bounding box center [713, 326] width 1426 height 652
click at [91, 219] on div at bounding box center [713, 326] width 1426 height 652
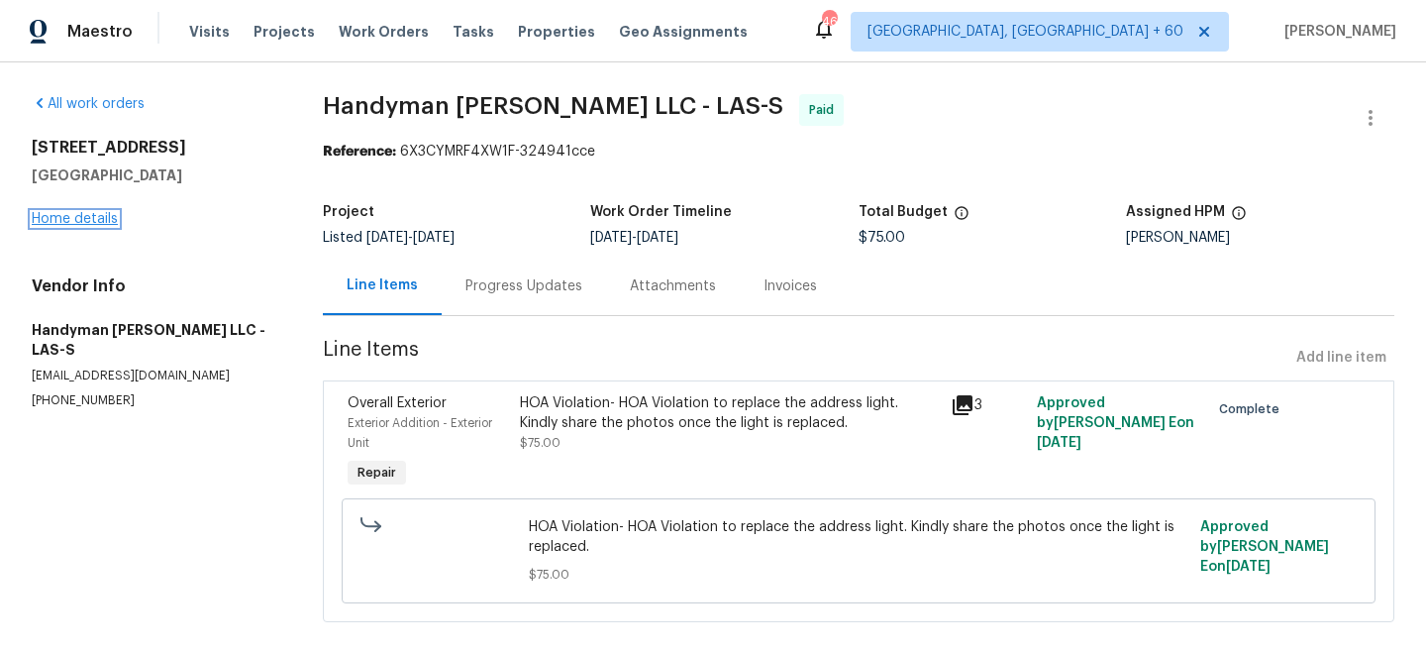
click at [103, 218] on link "Home details" at bounding box center [75, 219] width 86 height 14
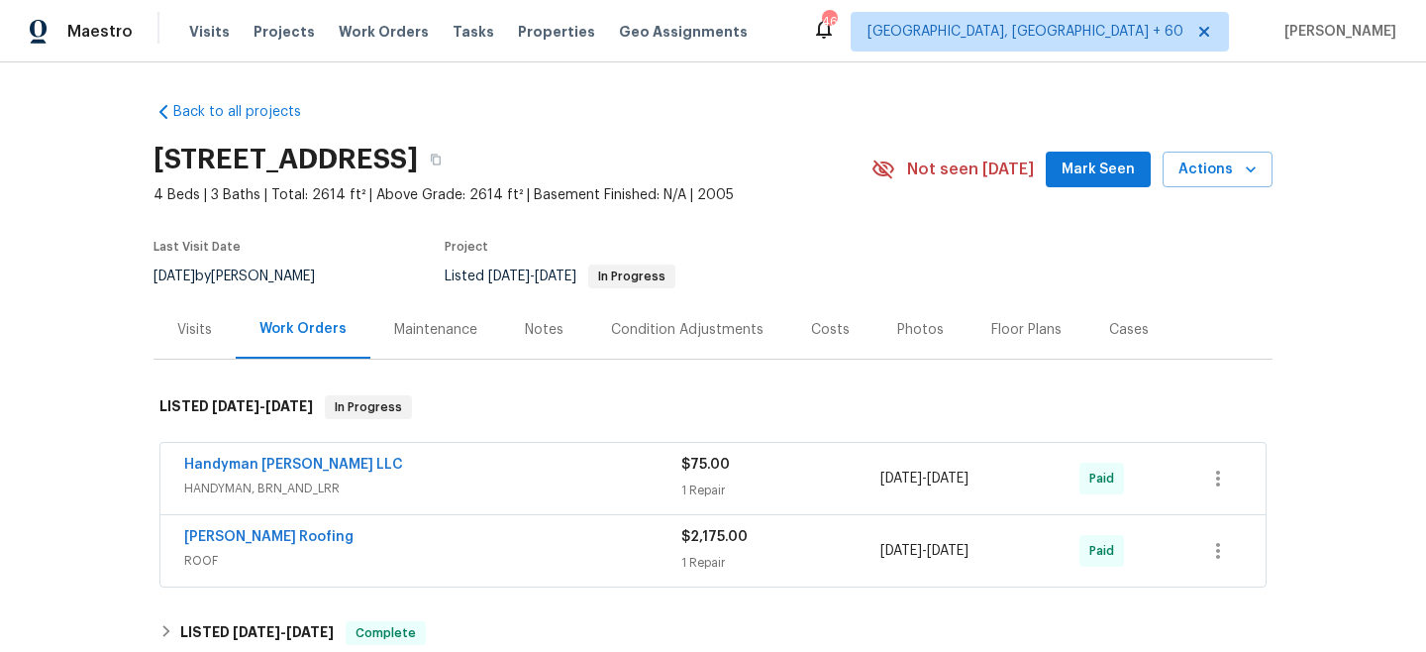
click at [458, 330] on div "Maintenance" at bounding box center [435, 330] width 83 height 20
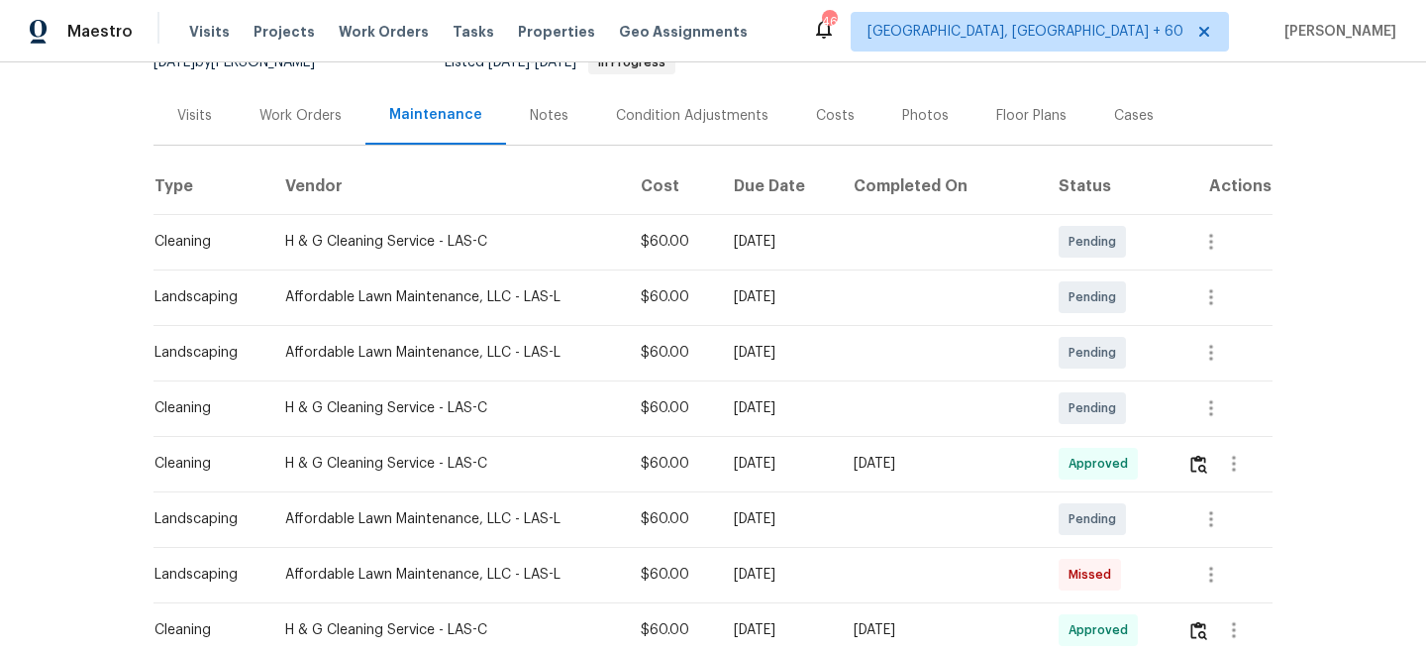
scroll to position [226, 0]
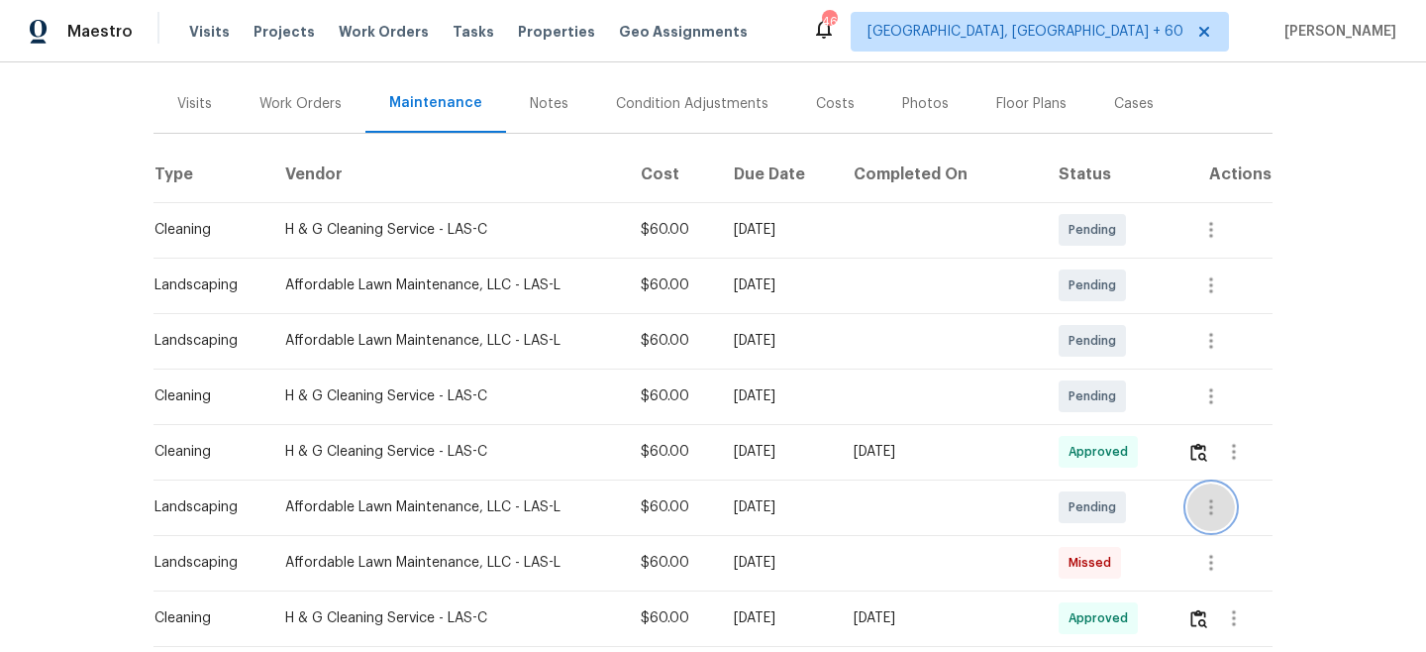
click at [1199, 497] on button "button" at bounding box center [1212, 507] width 48 height 48
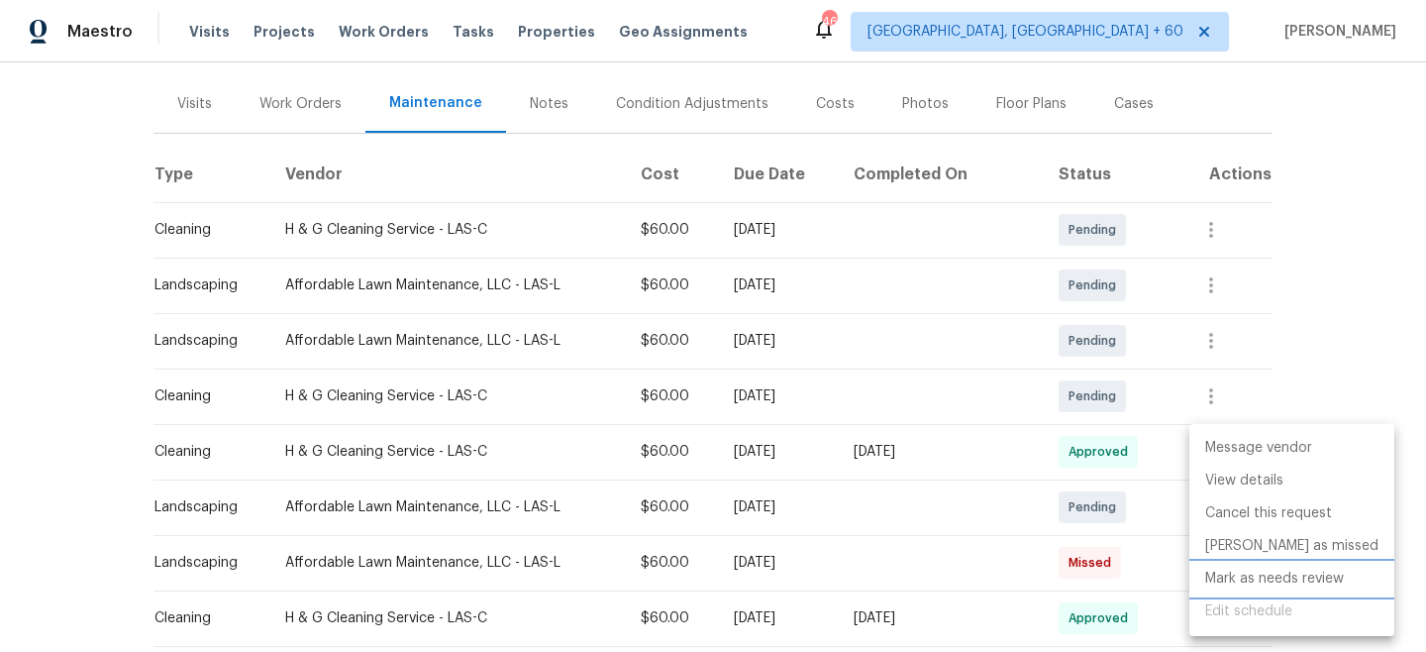
click at [1270, 583] on li "Mark as needs review" at bounding box center [1292, 579] width 205 height 33
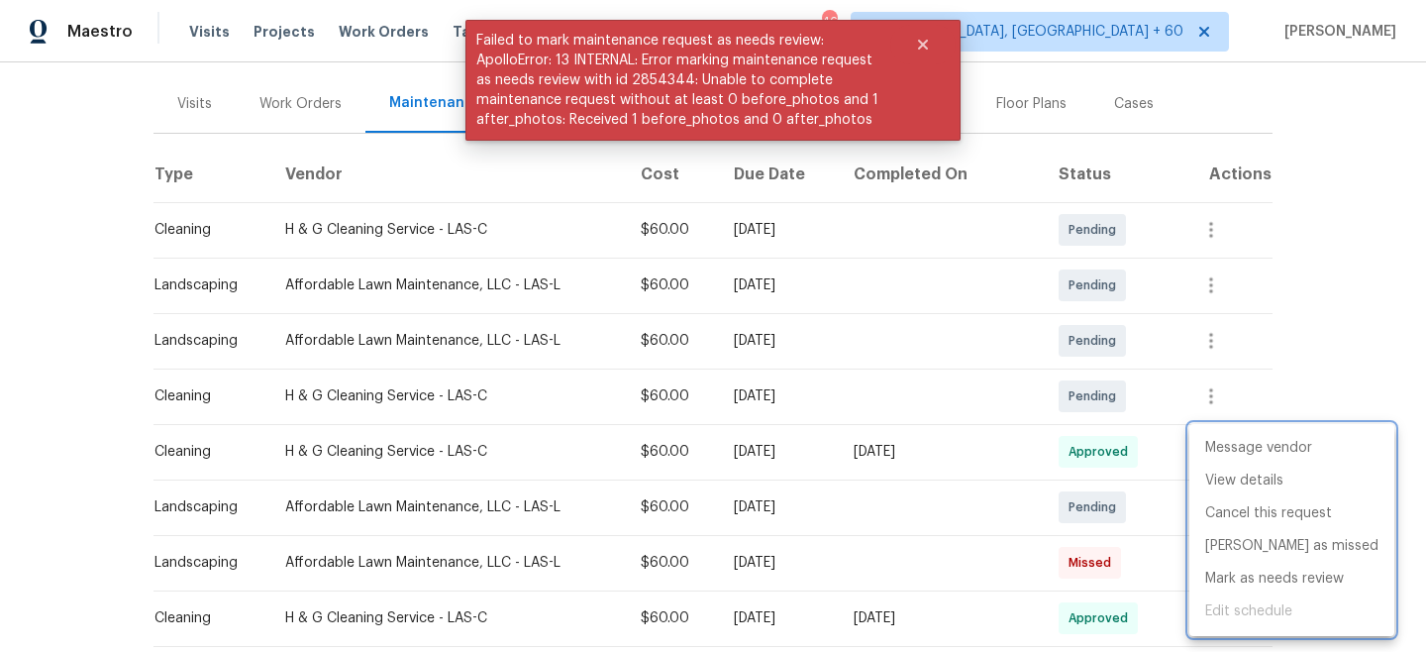
click at [1321, 246] on div at bounding box center [713, 326] width 1426 height 652
